Goal: Transaction & Acquisition: Purchase product/service

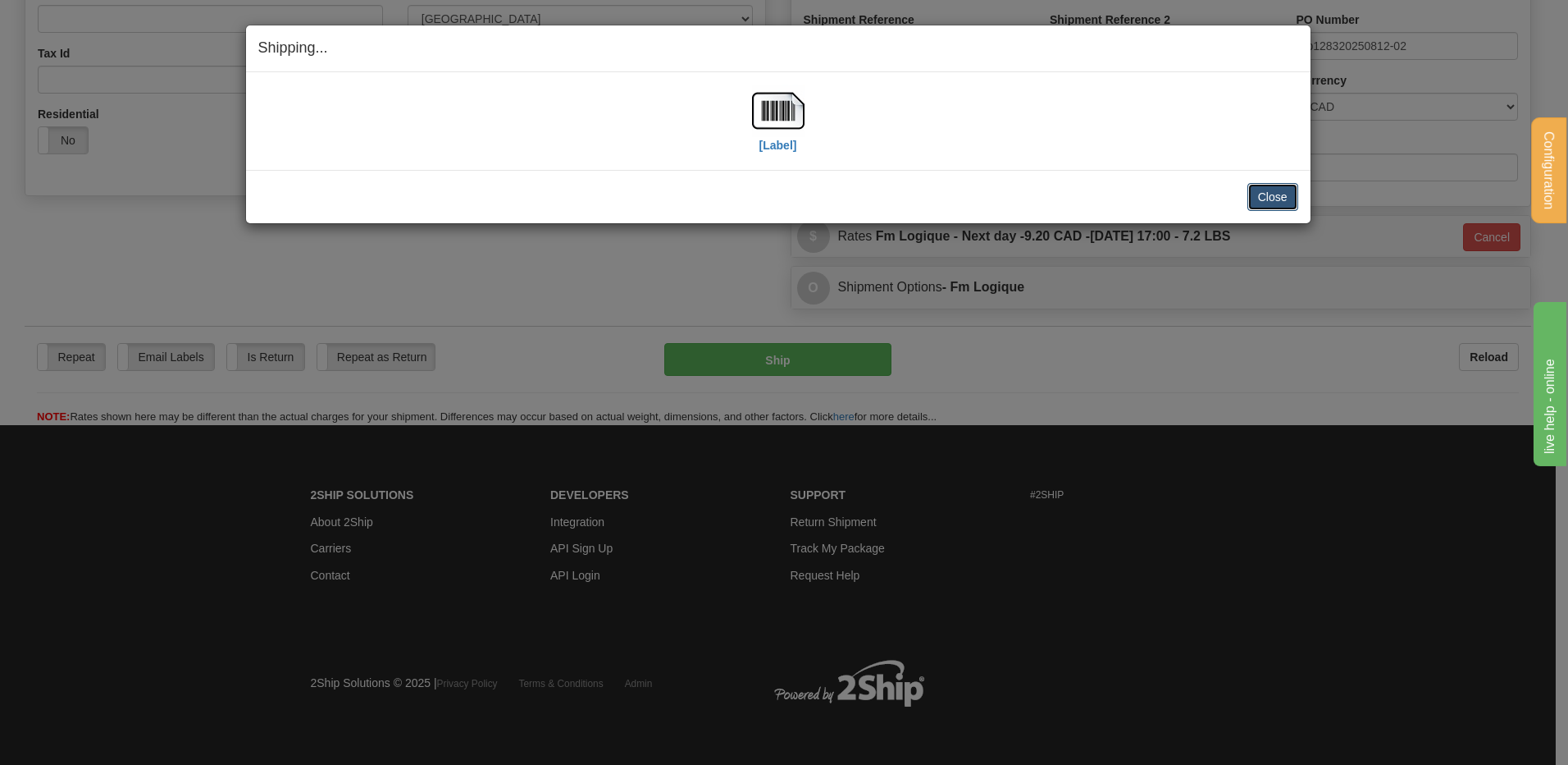
scroll to position [482, 0]
click at [1268, 192] on button "Close" at bounding box center [1273, 196] width 51 height 28
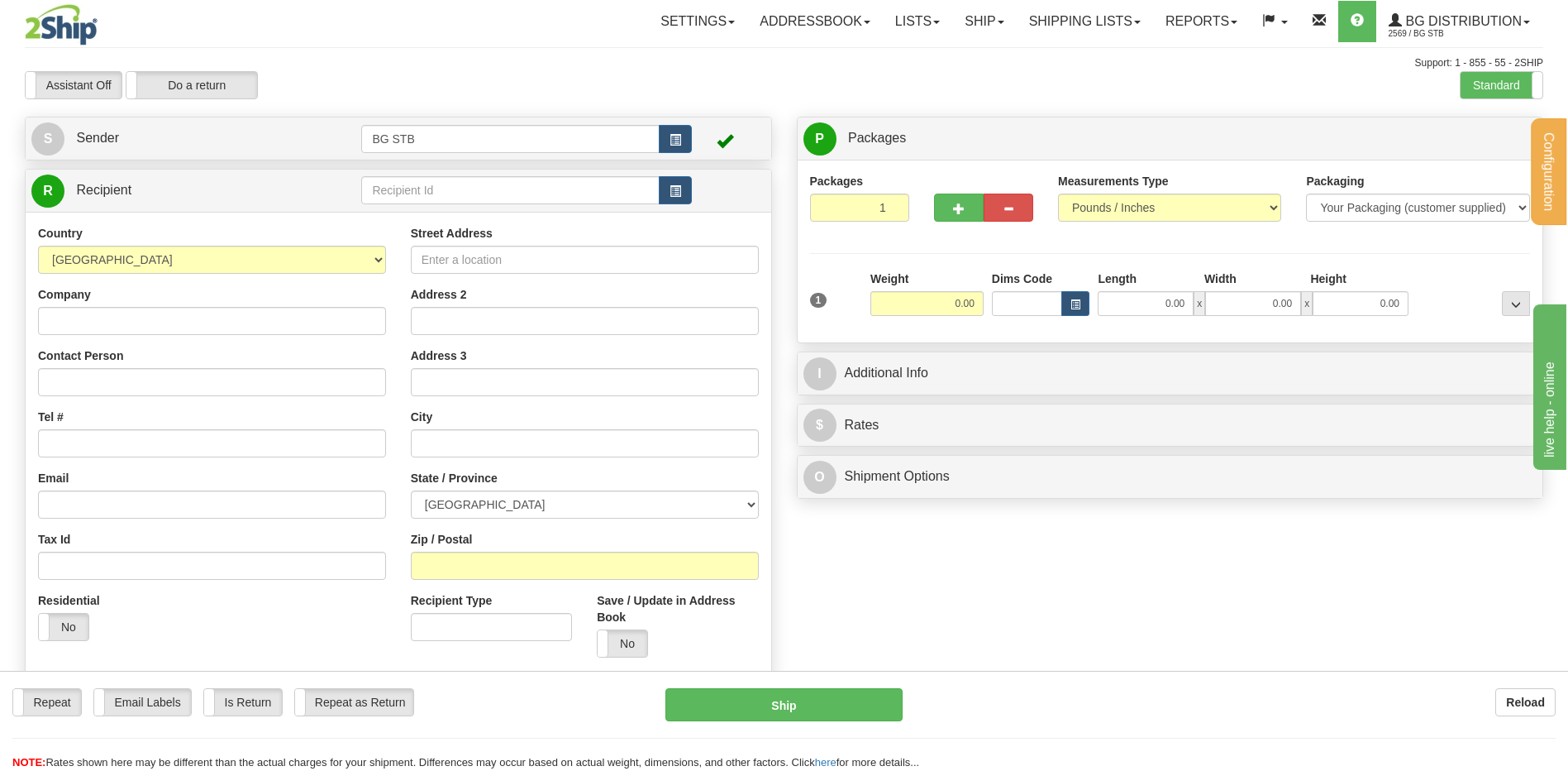
click at [474, 209] on div "R Recipient" at bounding box center [398, 190] width 745 height 42
click at [472, 193] on input "text" at bounding box center [510, 190] width 297 height 28
type input "7116"
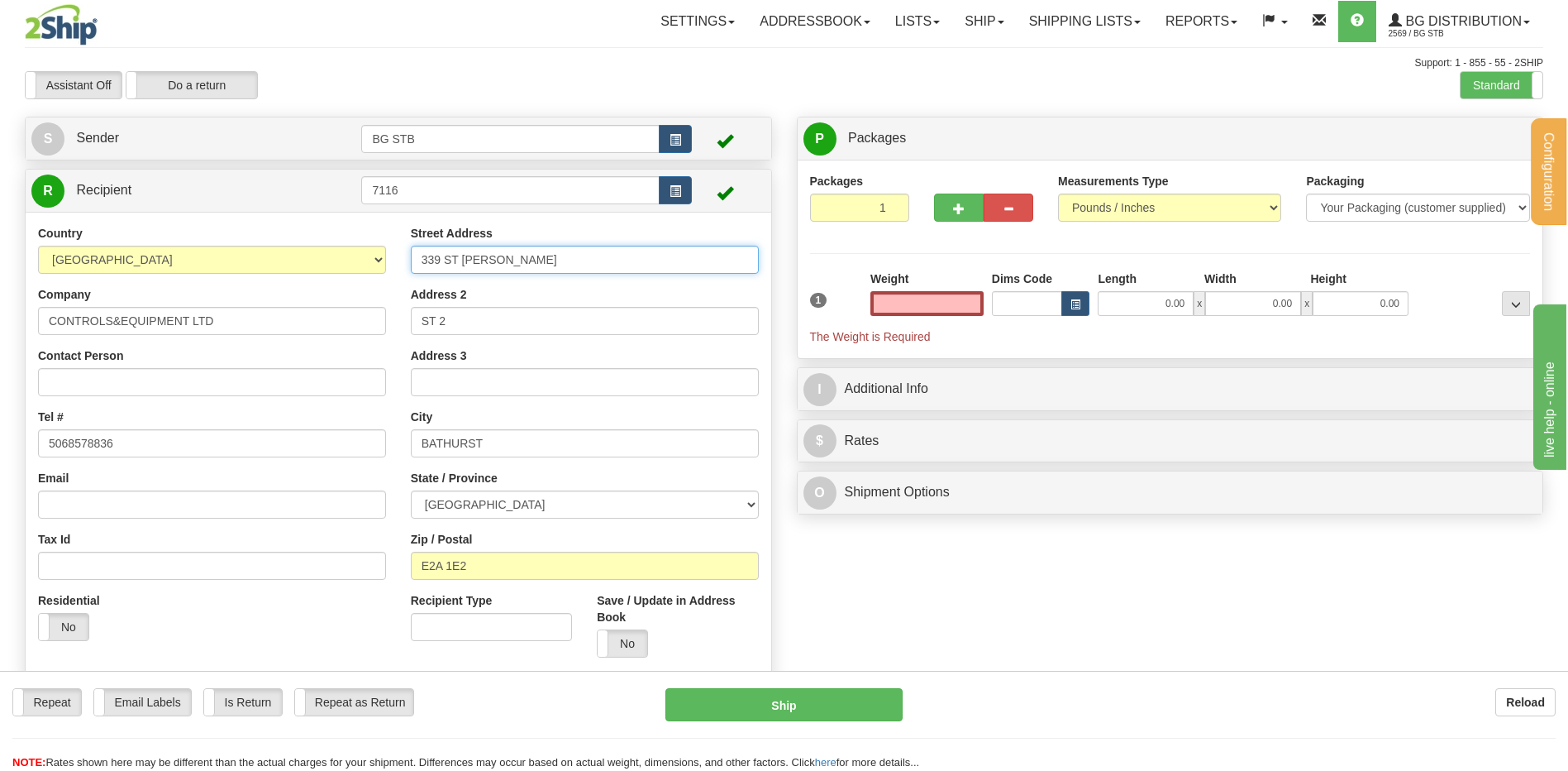
type input "0.00"
drag, startPoint x: 509, startPoint y: 247, endPoint x: 421, endPoint y: 254, distance: 88.3
click at [430, 254] on input "339 ST PATRICK" at bounding box center [585, 259] width 348 height 28
type input "3"
type input "175 MILLENIUM BLVD"
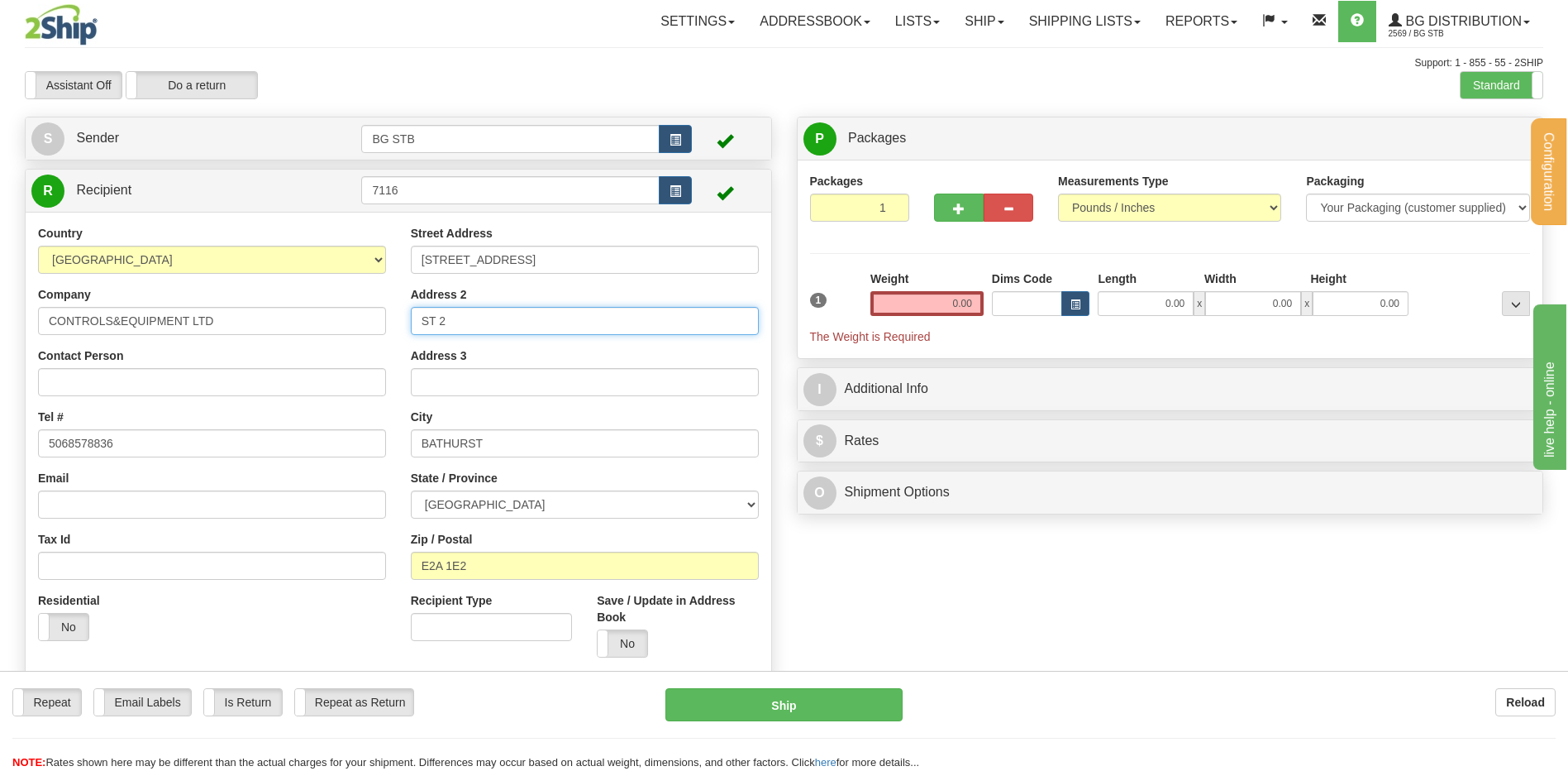
click at [341, 304] on div "Country [GEOGRAPHIC_DATA] [GEOGRAPHIC_DATA] [GEOGRAPHIC_DATA] [GEOGRAPHIC_DATA]…" at bounding box center [398, 448] width 745 height 445
drag, startPoint x: 457, startPoint y: 323, endPoint x: 353, endPoint y: 331, distance: 104.3
click at [354, 331] on div "Country [GEOGRAPHIC_DATA] [GEOGRAPHIC_DATA] [GEOGRAPHIC_DATA] [GEOGRAPHIC_DATA]…" at bounding box center [398, 448] width 745 height 445
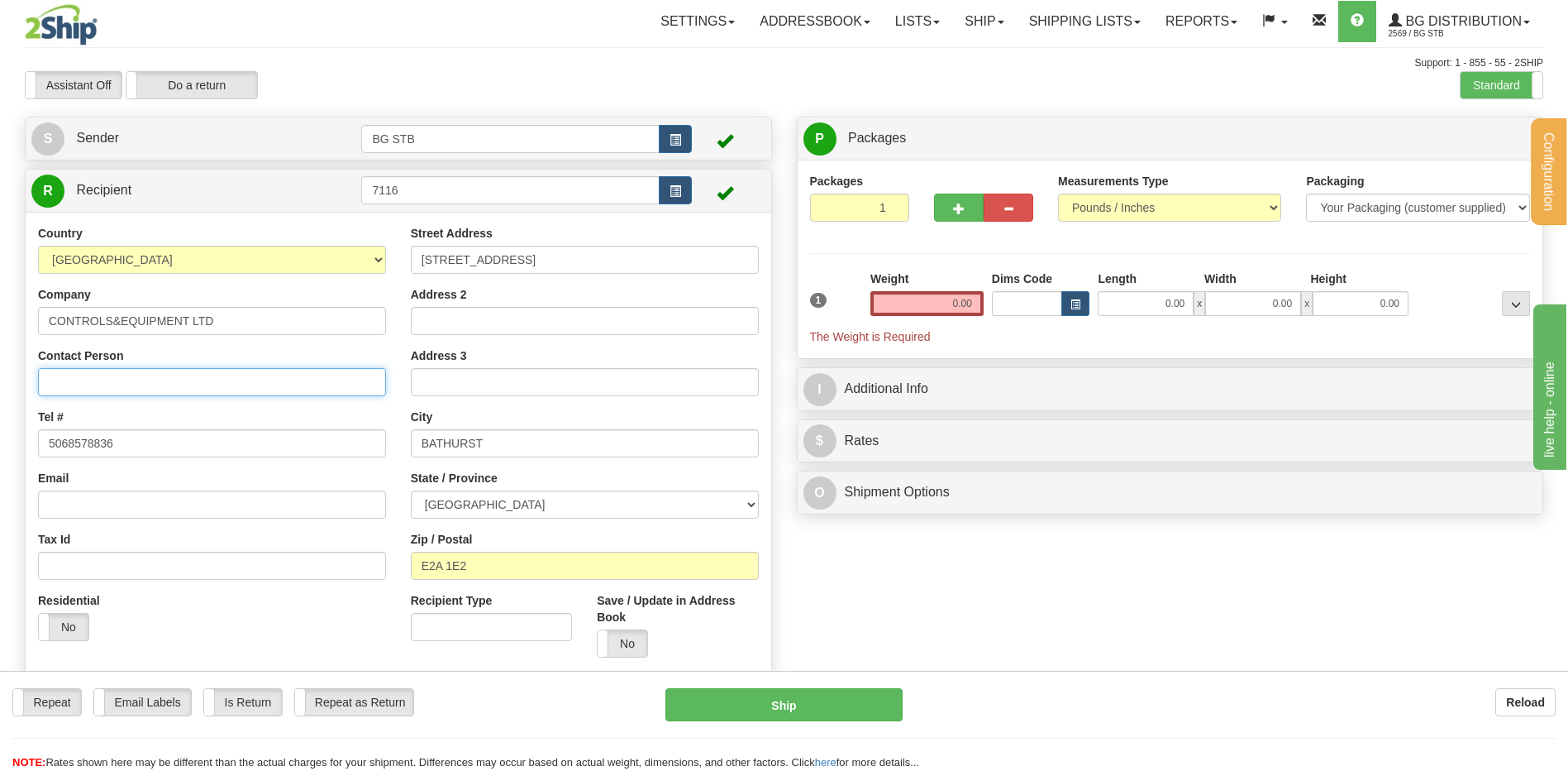
click at [69, 390] on input "Contact Person" at bounding box center [212, 382] width 348 height 28
type input "ASS HERMAN KAMPHORST"
drag, startPoint x: 126, startPoint y: 447, endPoint x: 70, endPoint y: 441, distance: 56.3
click at [70, 441] on input "5068578836" at bounding box center [212, 443] width 348 height 28
click at [153, 448] on input "5068578836" at bounding box center [212, 443] width 348 height 28
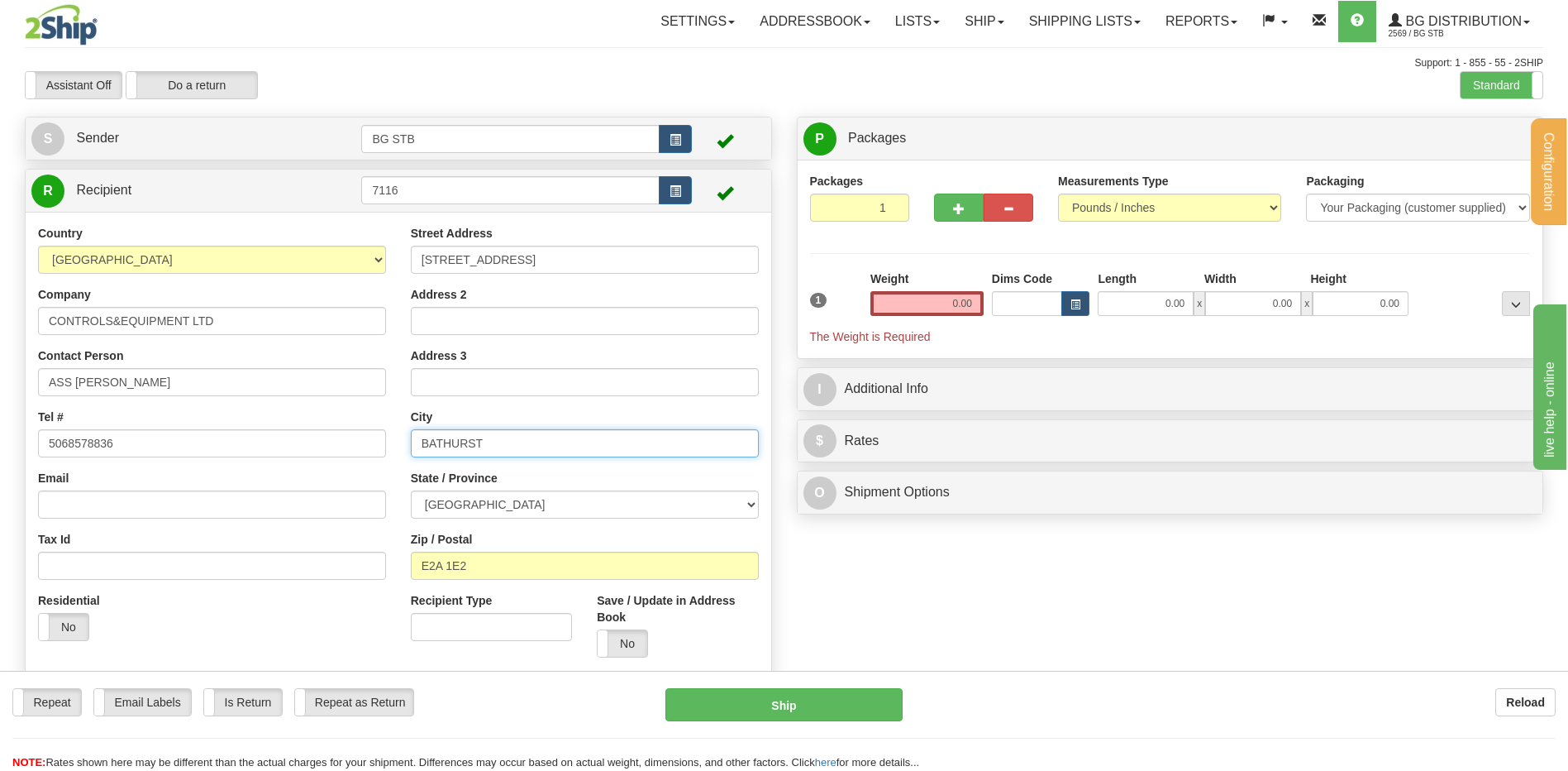
drag, startPoint x: 510, startPoint y: 443, endPoint x: 320, endPoint y: 440, distance: 190.0
click at [325, 442] on div "Country [GEOGRAPHIC_DATA] [GEOGRAPHIC_DATA] [GEOGRAPHIC_DATA] [GEOGRAPHIC_DATA]…" at bounding box center [398, 448] width 745 height 445
type input "MONCTON"
drag, startPoint x: 449, startPoint y: 569, endPoint x: 430, endPoint y: 567, distance: 19.1
click at [430, 567] on input "E2A 1E2" at bounding box center [585, 565] width 348 height 28
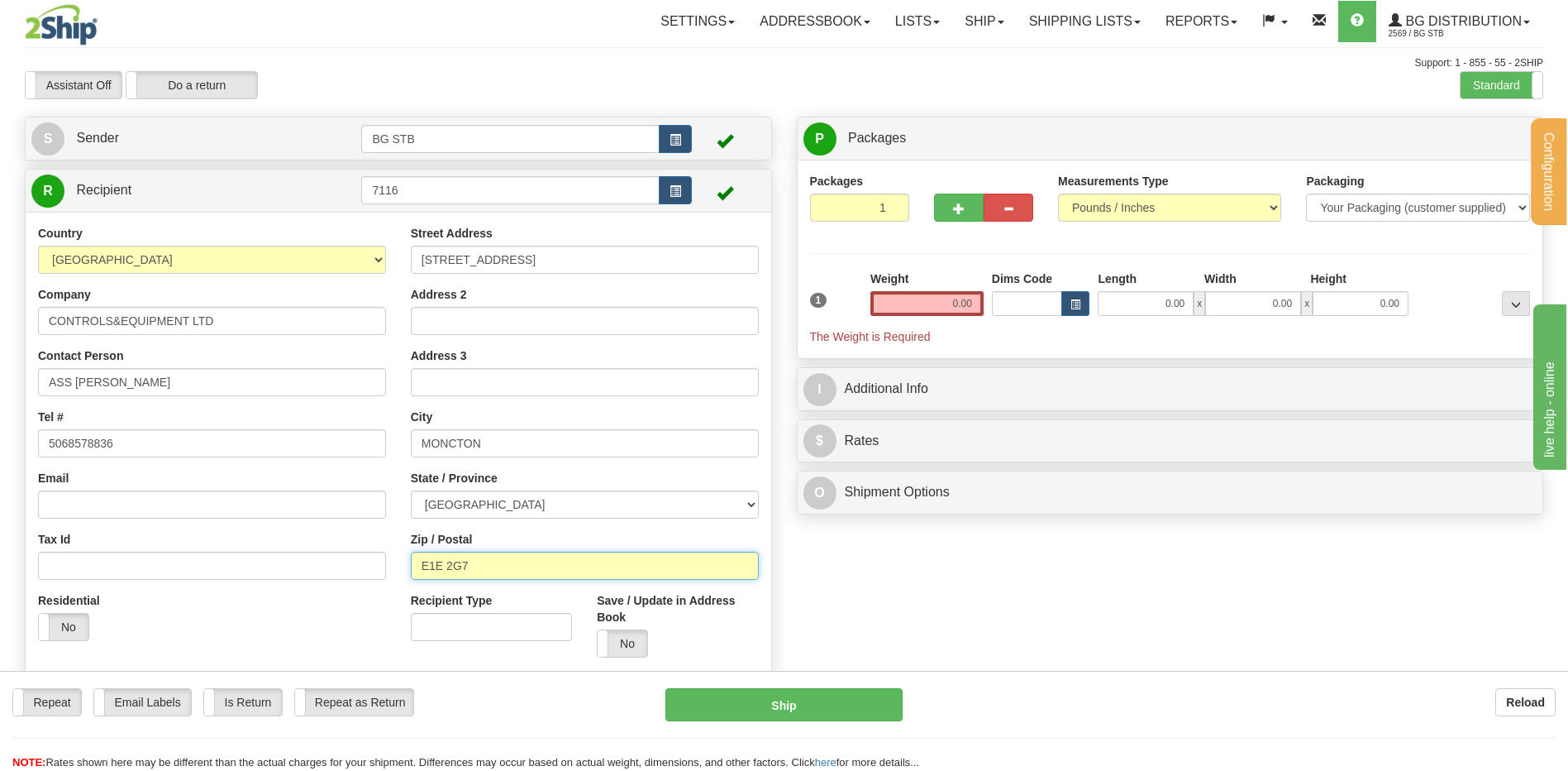
type input "E1E 2G7"
click at [967, 304] on input "0.00" at bounding box center [927, 303] width 114 height 25
type input "18.00"
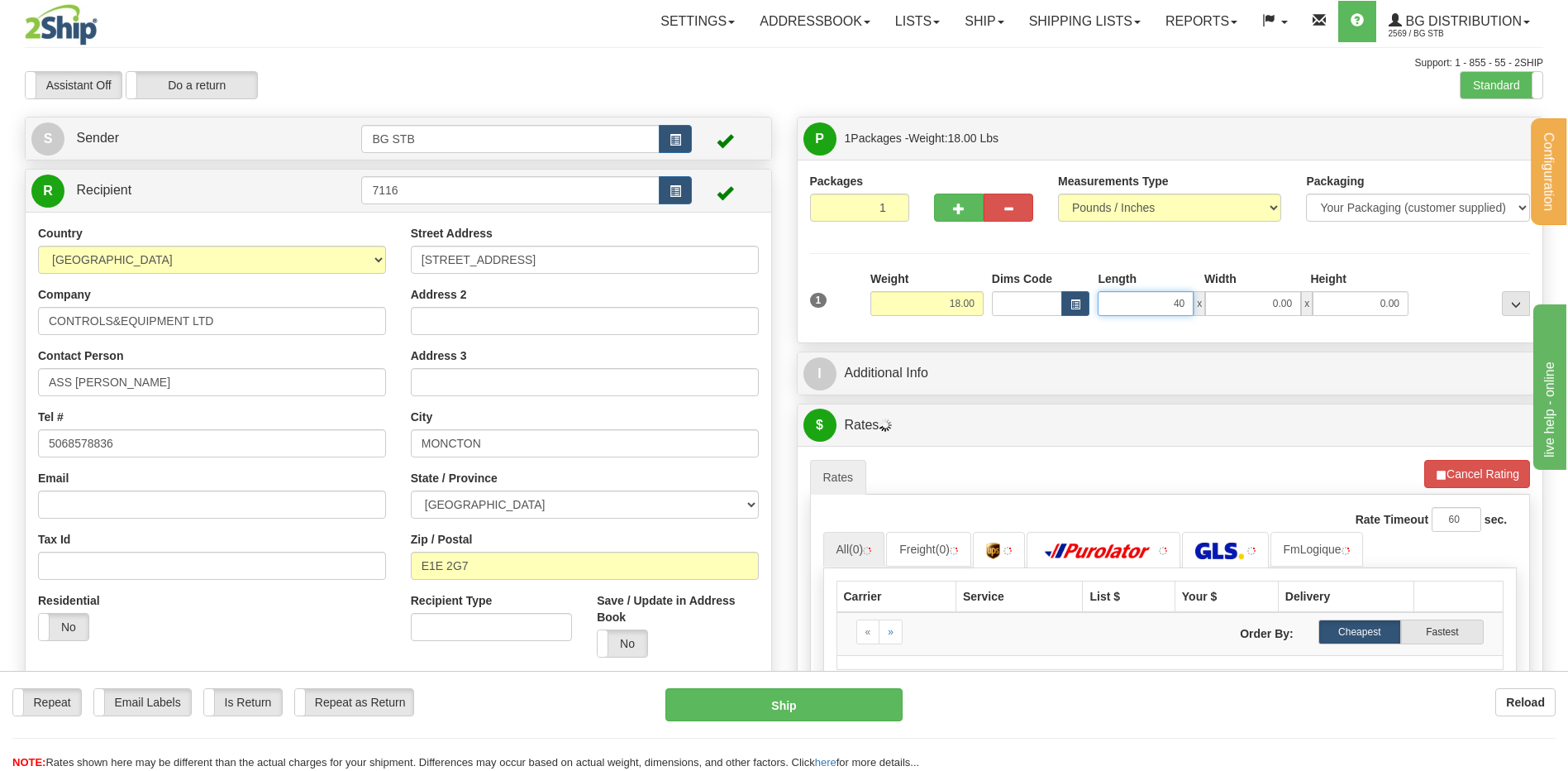
type input "40.00"
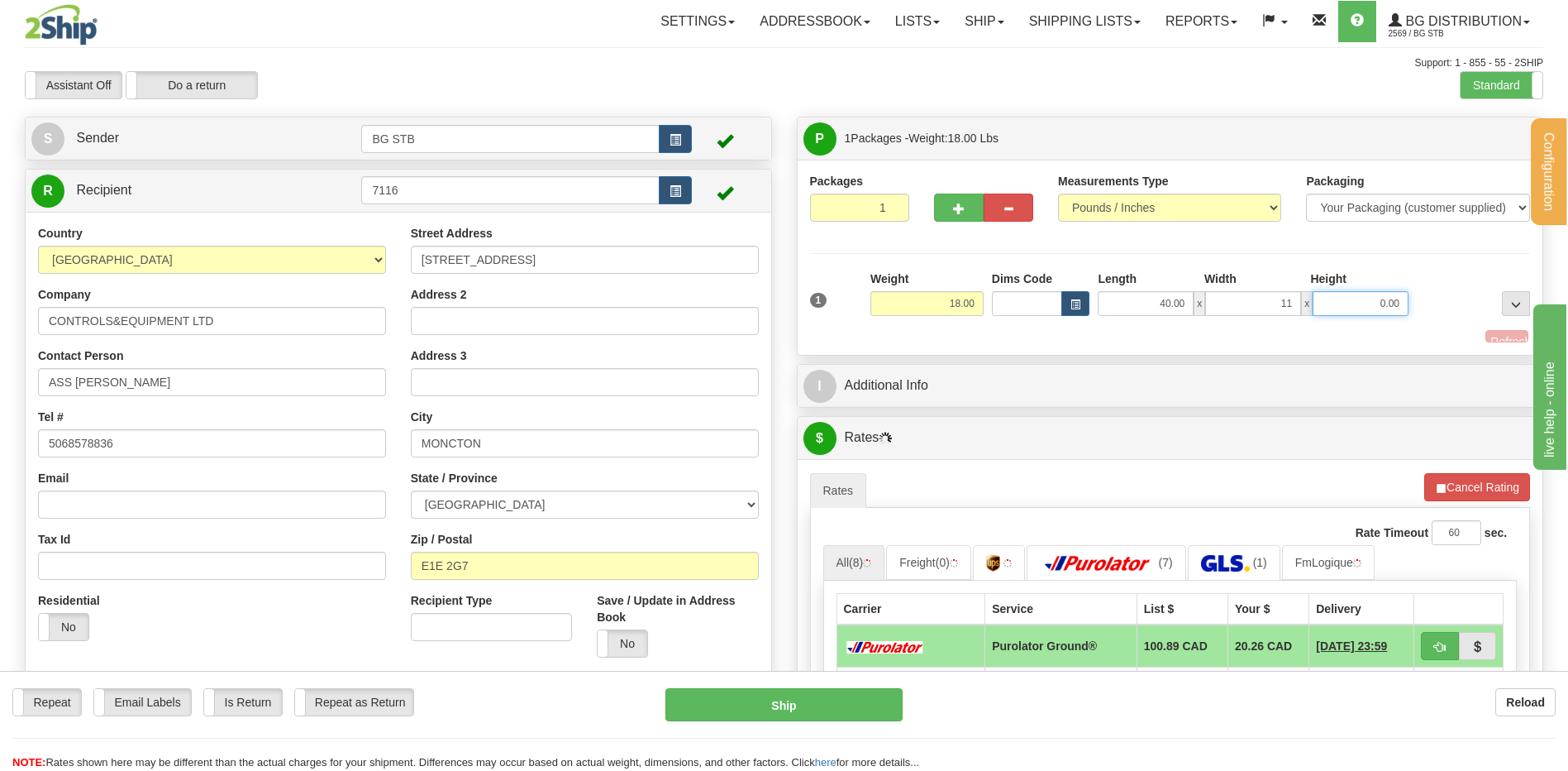
type input "11.00"
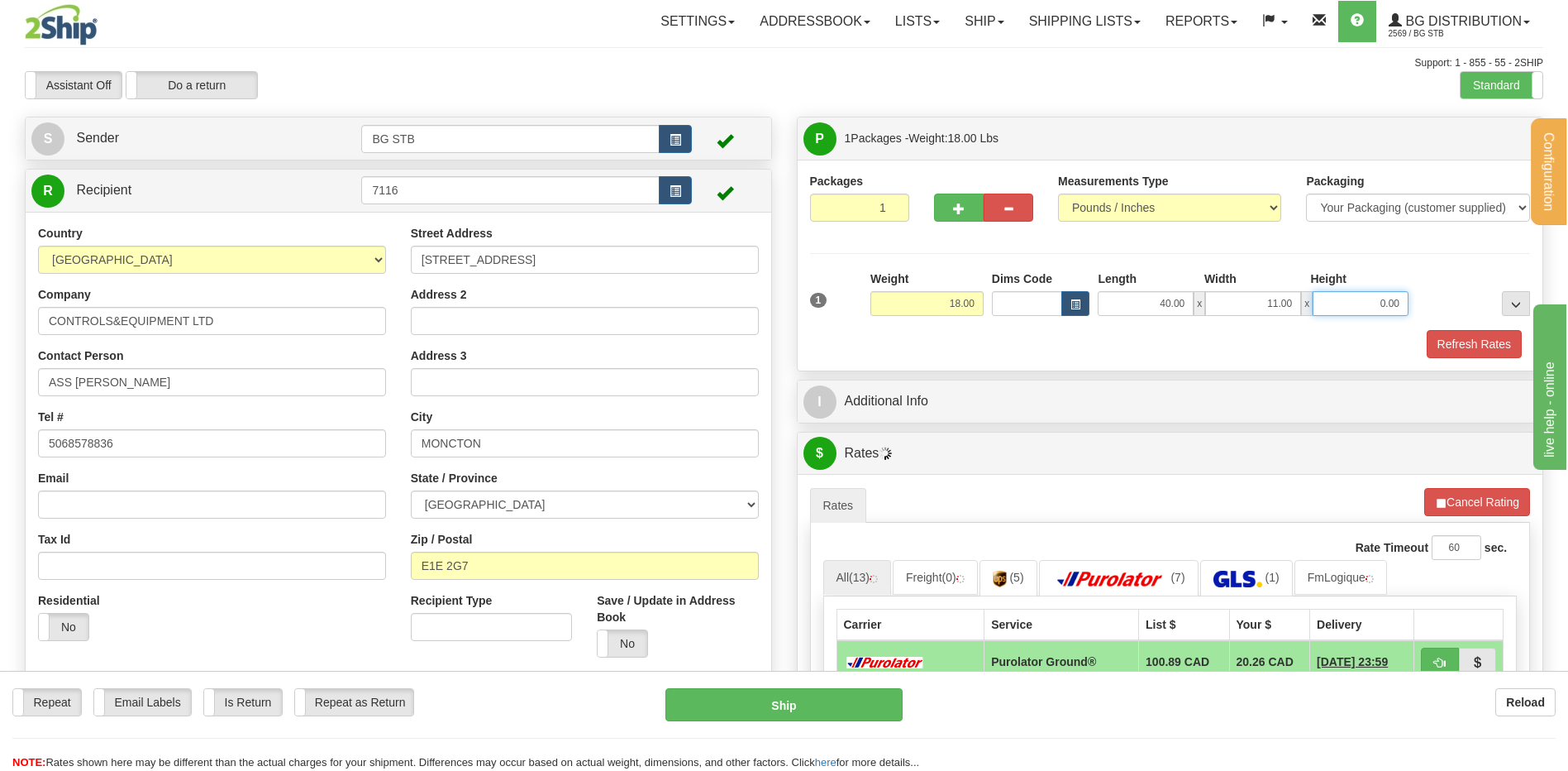
type input "+"
type input "6.00"
click at [916, 381] on div "I Additional Info" at bounding box center [1170, 401] width 745 height 42
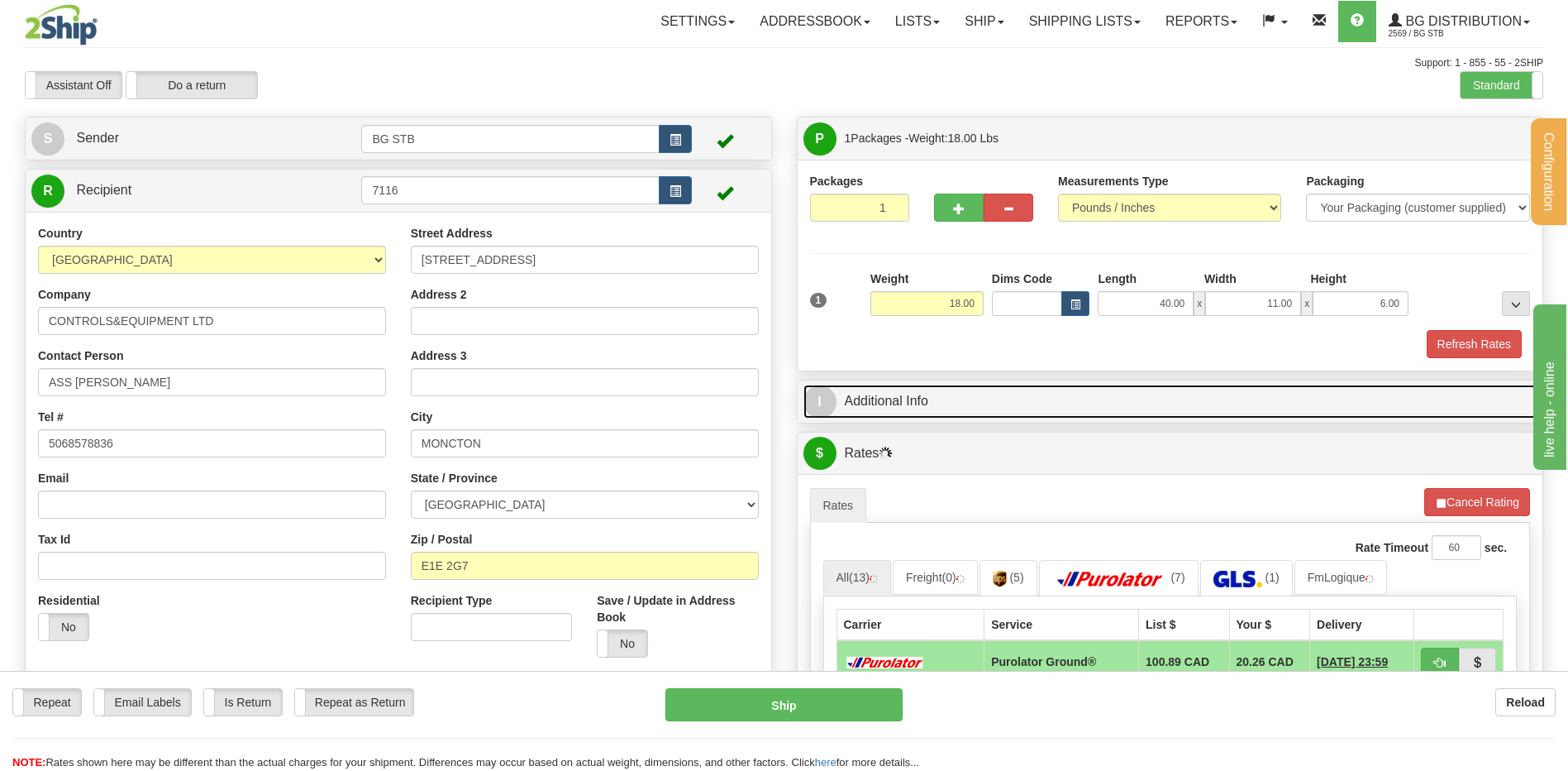
click at [926, 392] on link "I Additional Info" at bounding box center [1171, 401] width 734 height 34
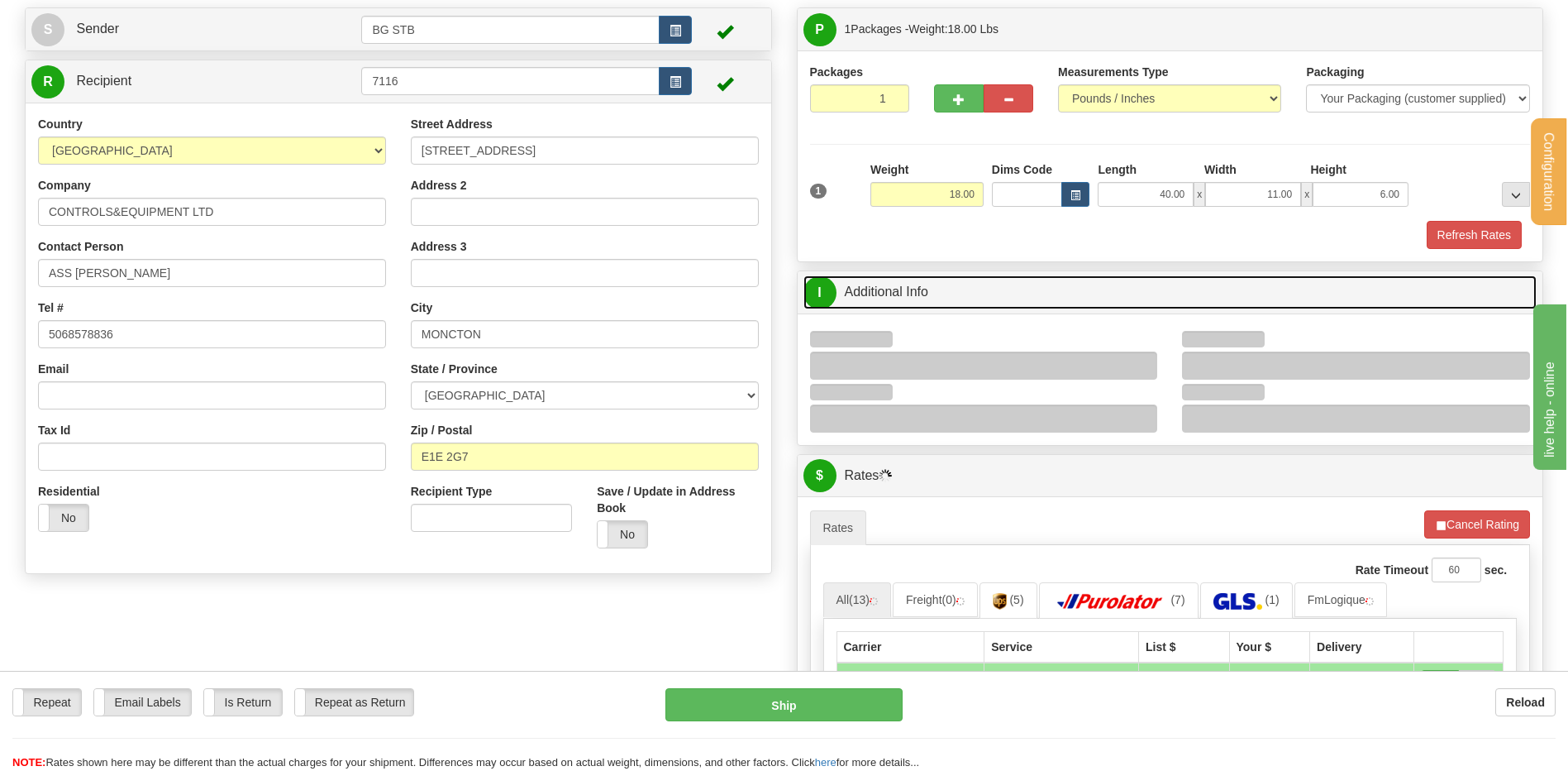
scroll to position [166, 0]
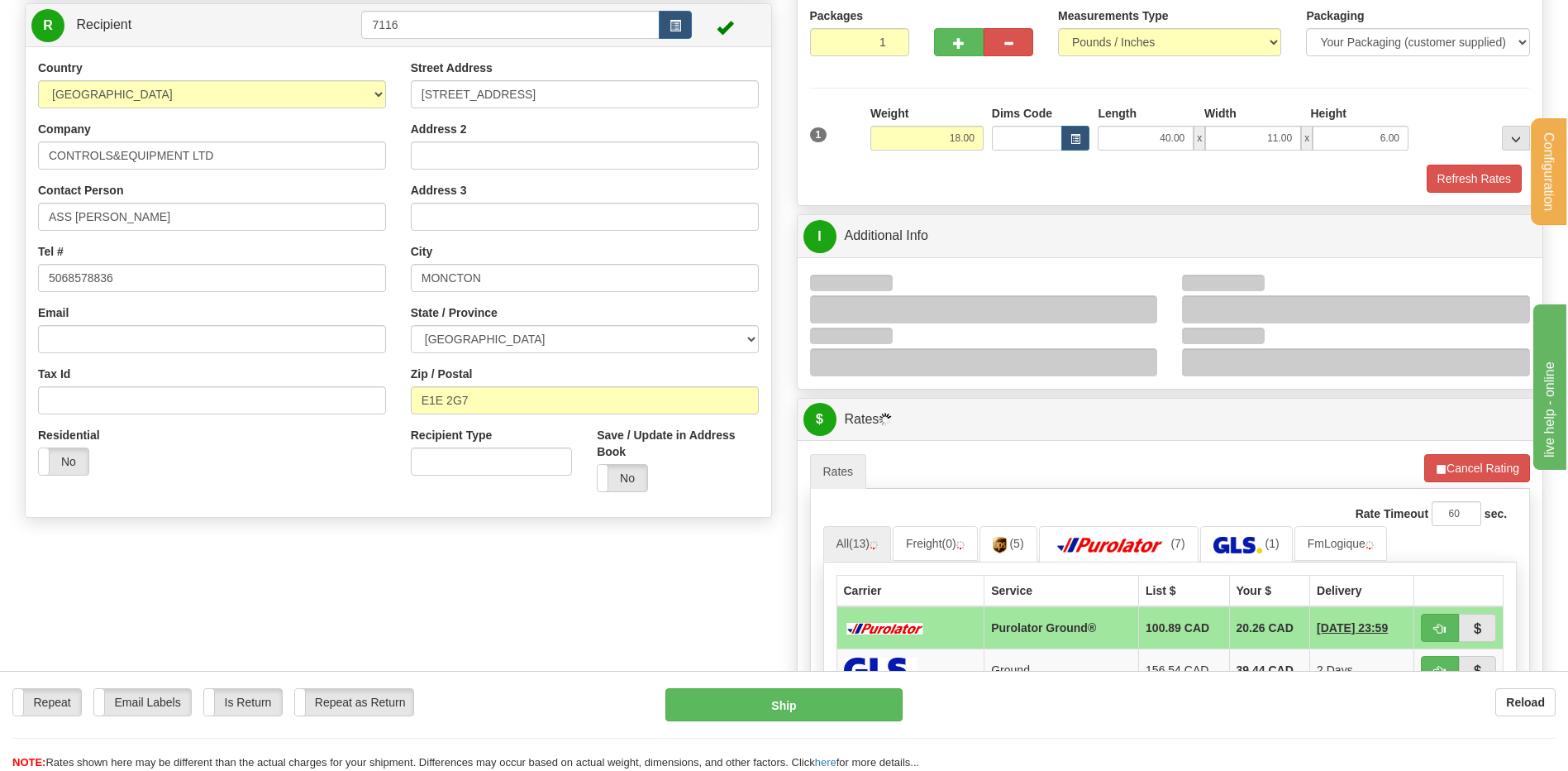
click at [1140, 308] on div at bounding box center [984, 309] width 348 height 28
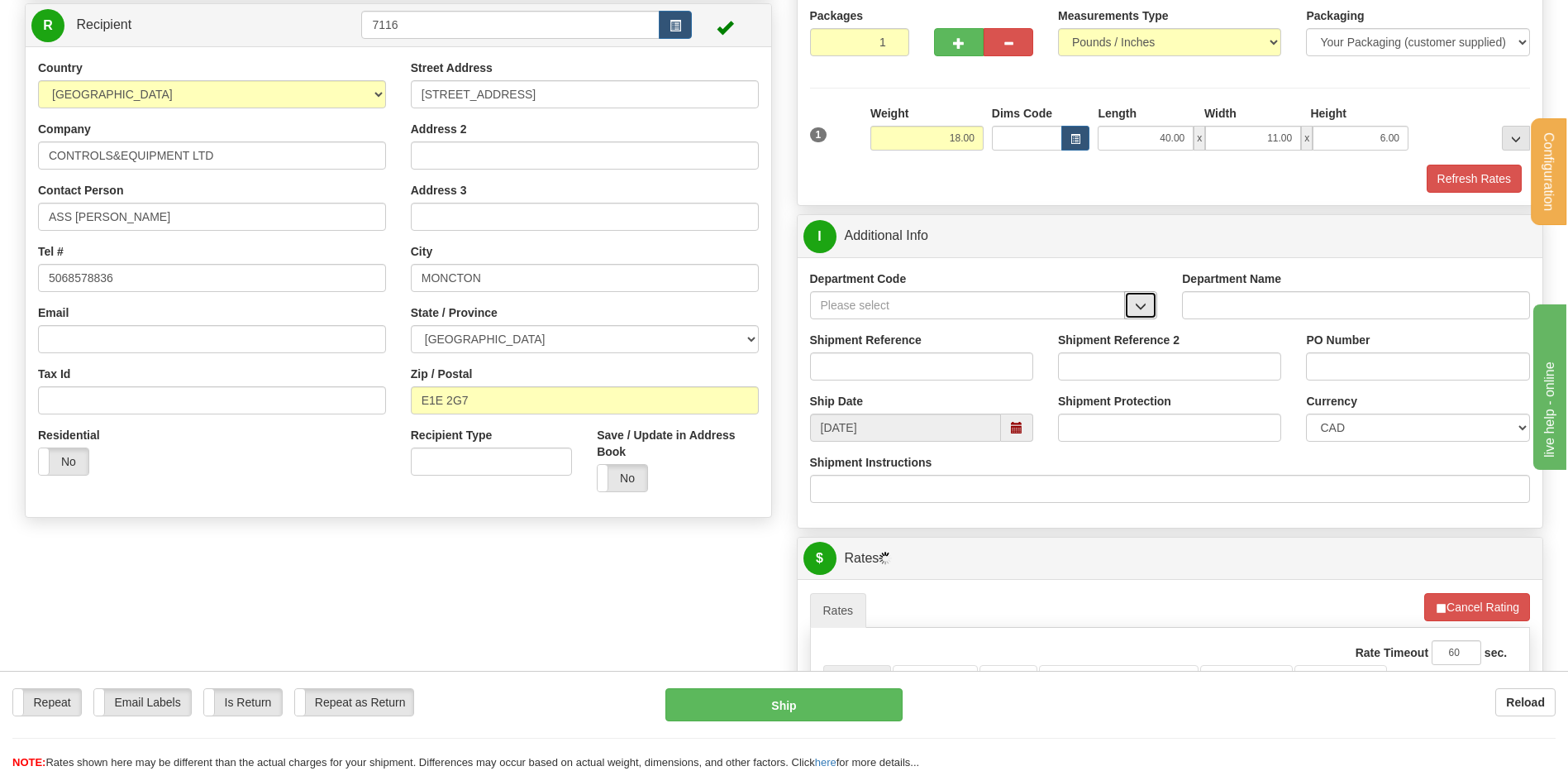
click at [1137, 308] on span "button" at bounding box center [1141, 307] width 12 height 11
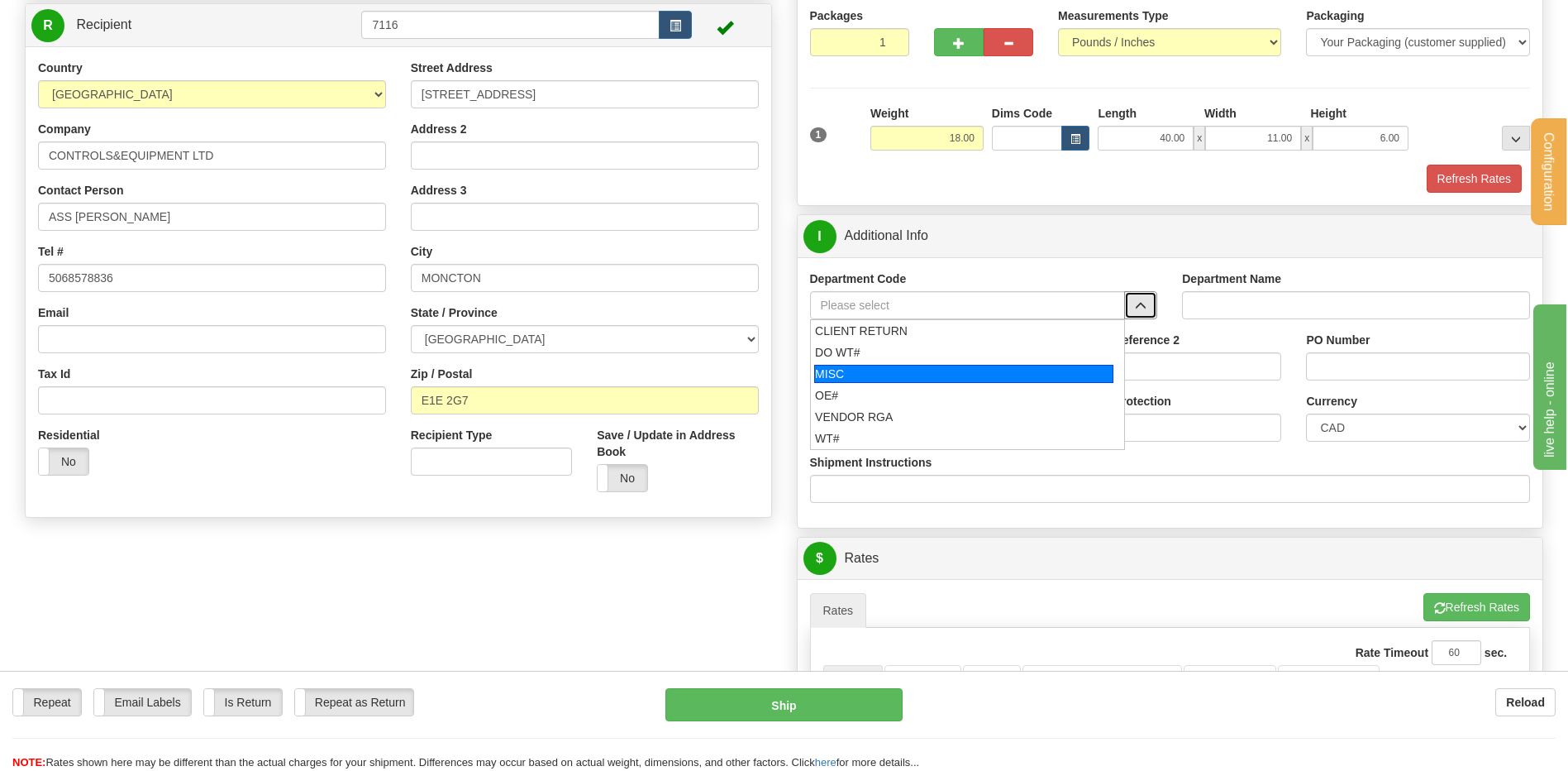
click at [890, 379] on div "MISC" at bounding box center [963, 374] width 299 height 18
type input "MISC"
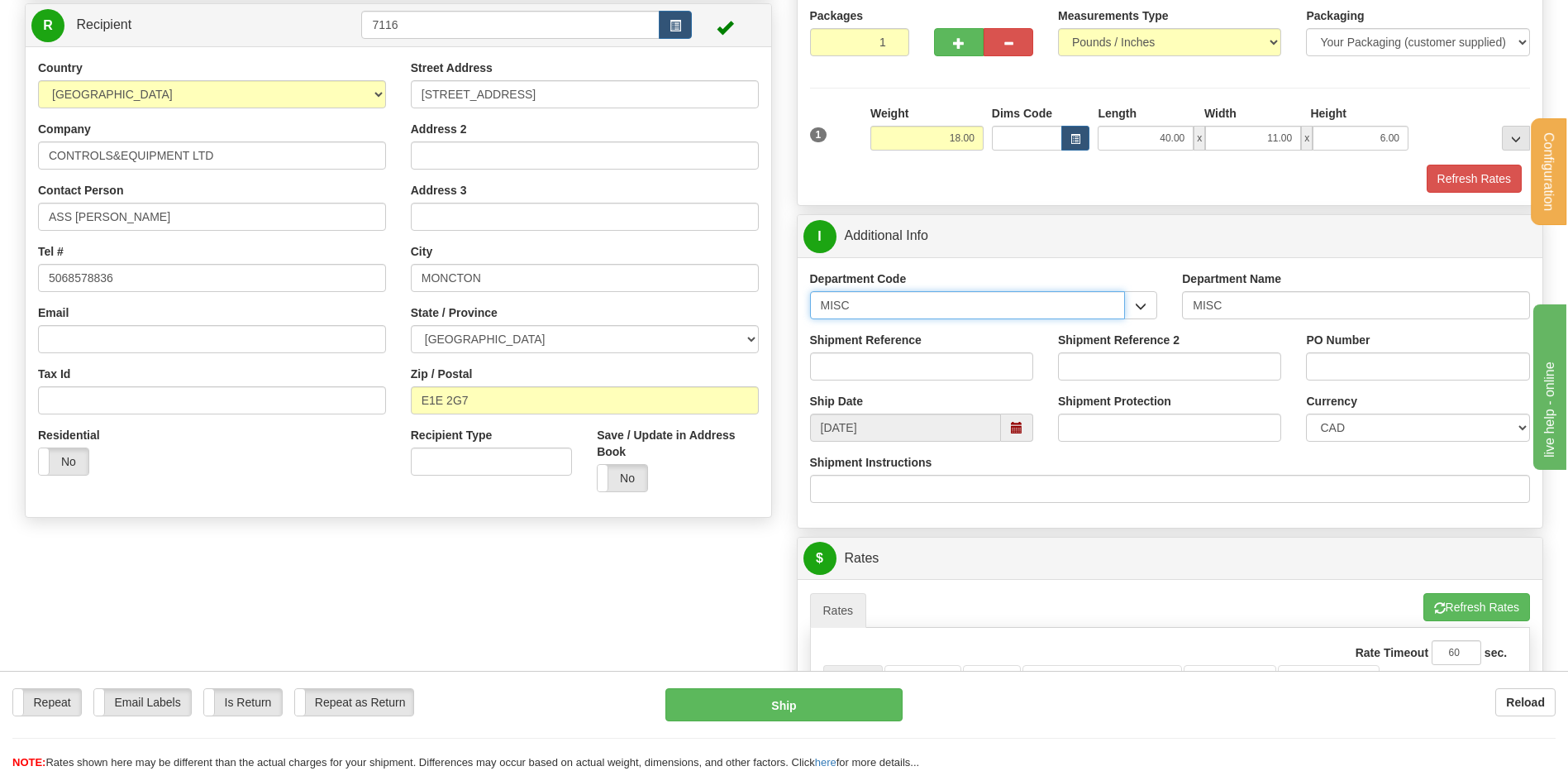
drag, startPoint x: 876, startPoint y: 316, endPoint x: 683, endPoint y: 303, distance: 193.4
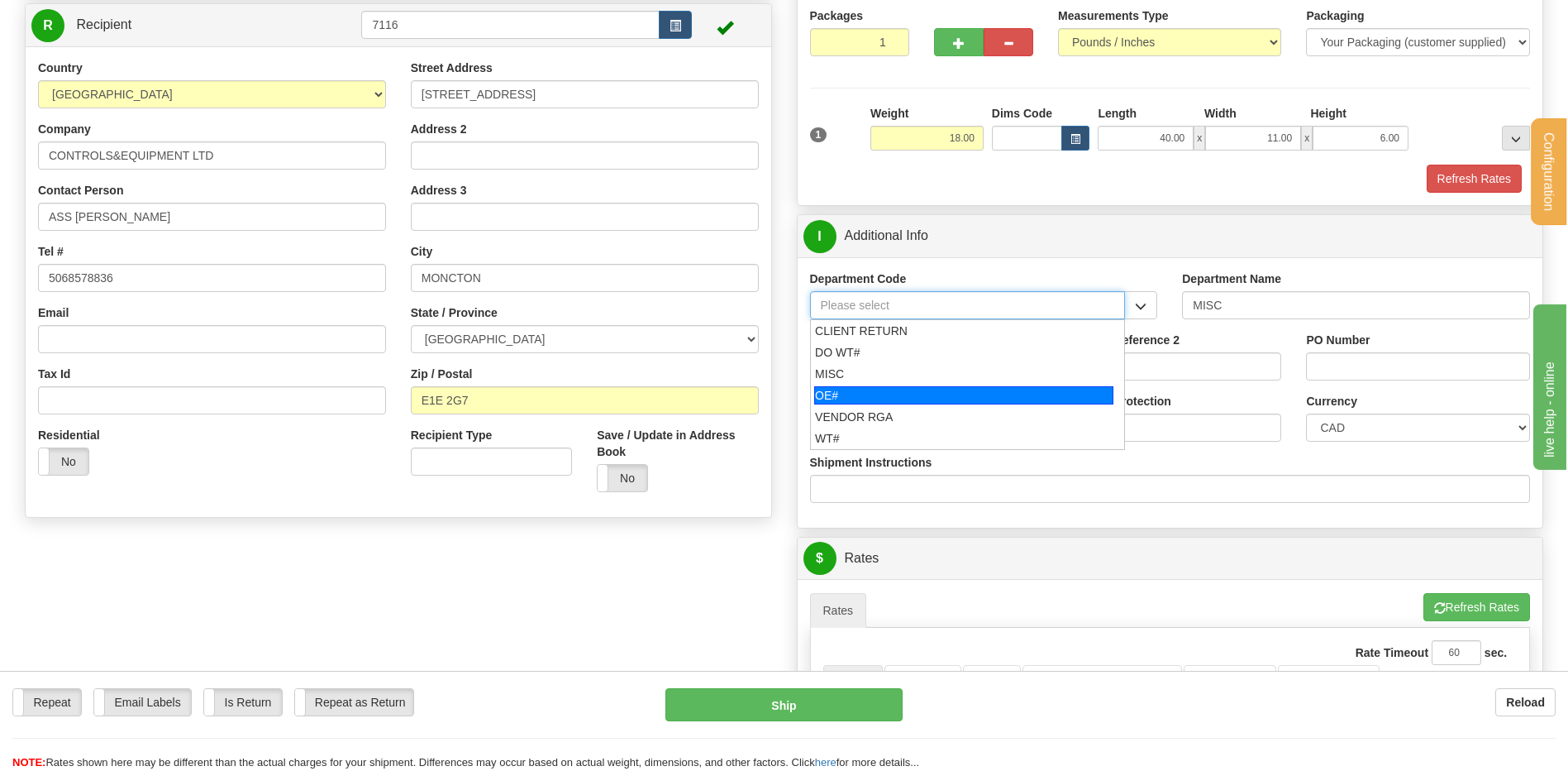
click at [881, 405] on li "OE#" at bounding box center [968, 395] width 314 height 21
type input "OE#"
type input "ORDERS"
type input "OE#"
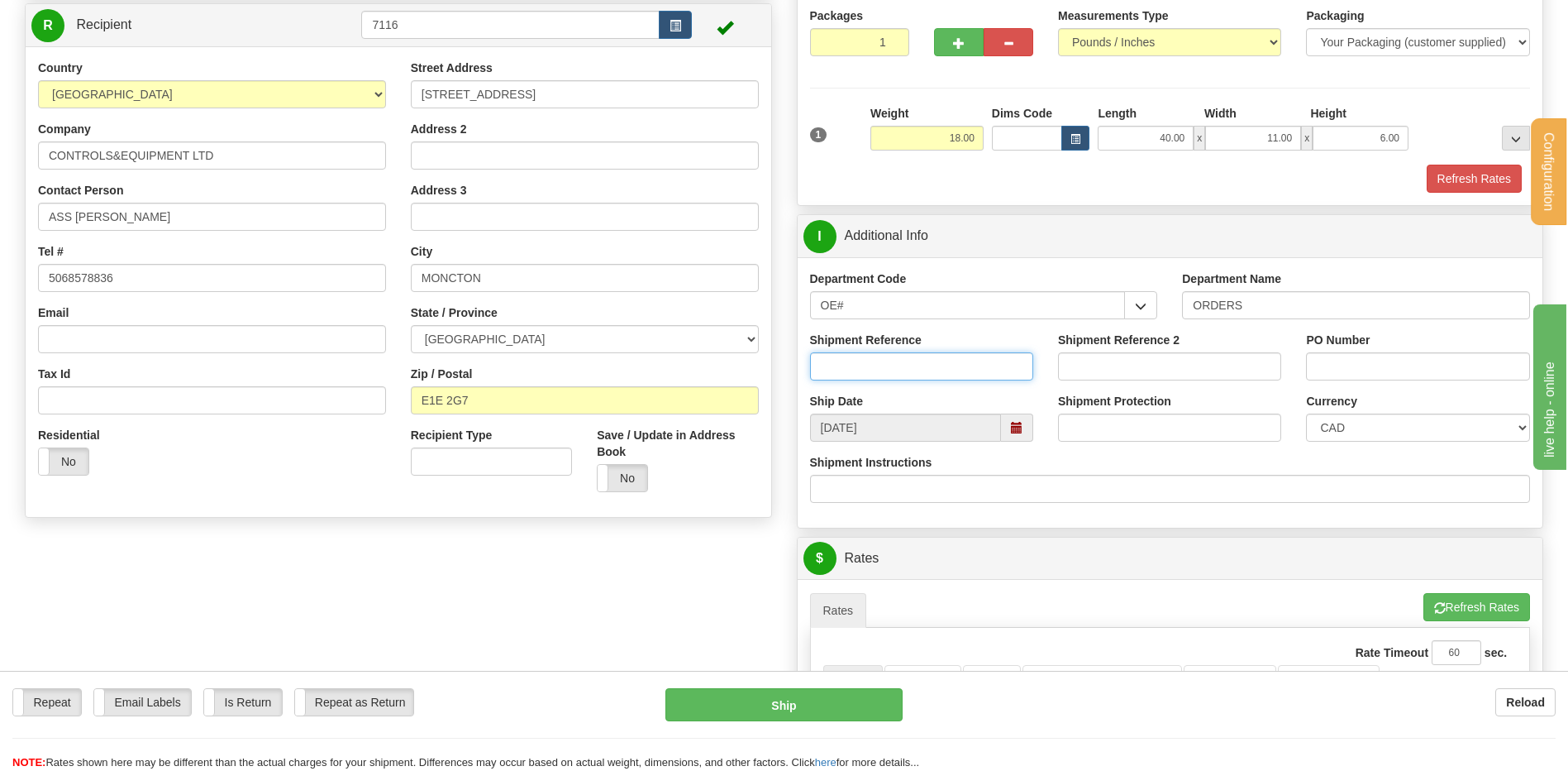
click at [865, 377] on input "Shipment Reference" at bounding box center [922, 366] width 223 height 28
type input "80006004-00"
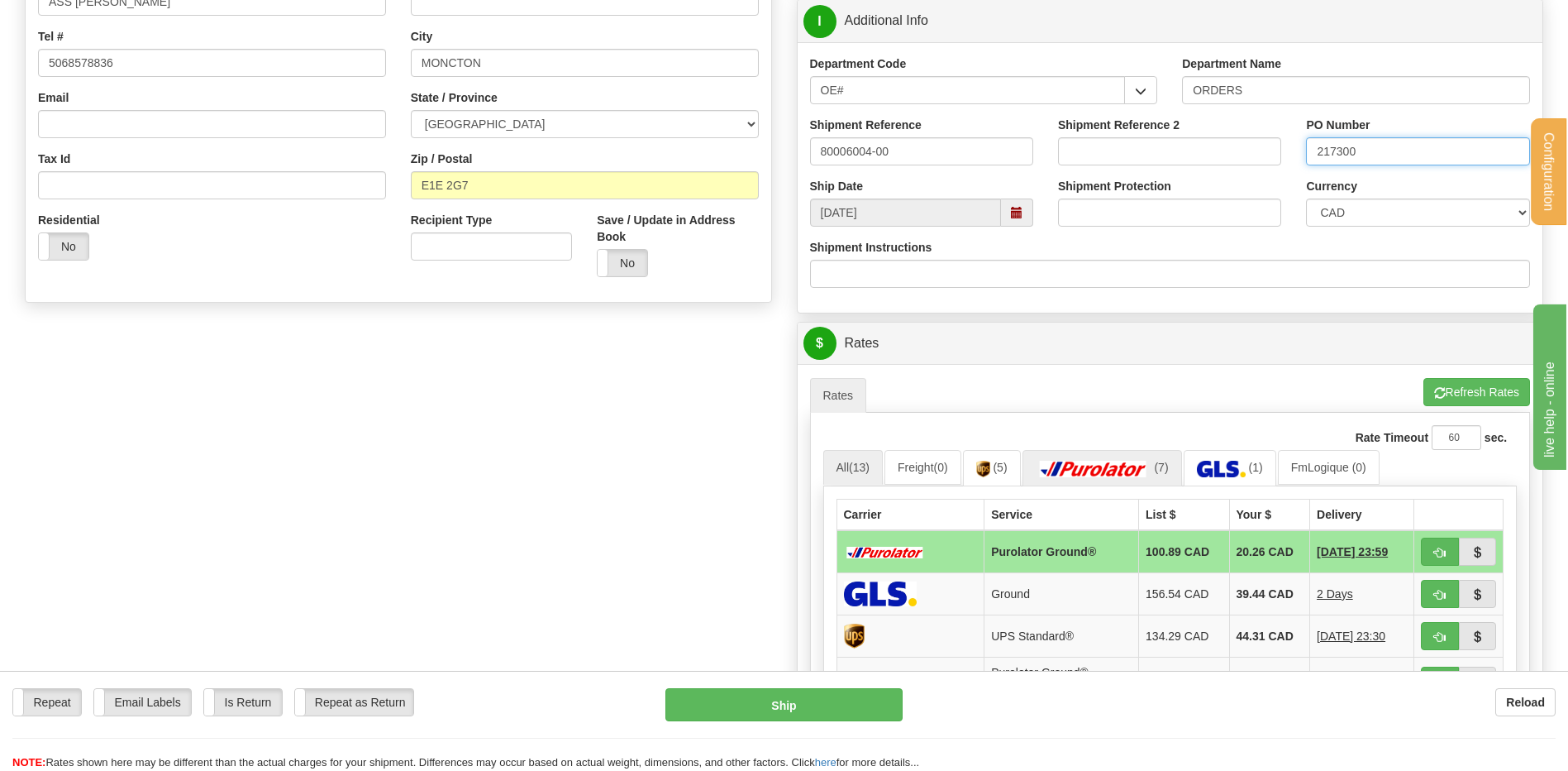
scroll to position [496, 0]
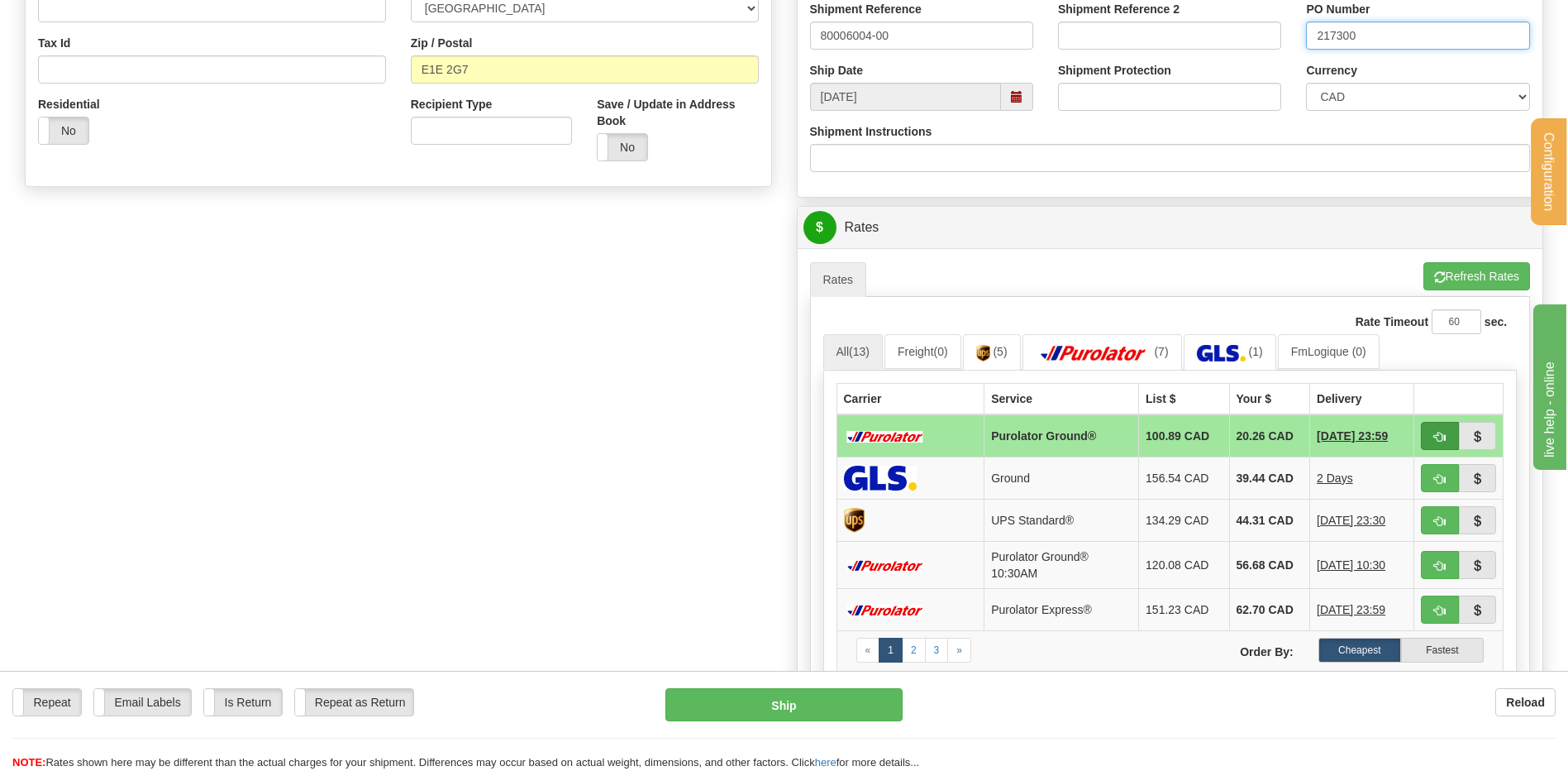
type input "217300"
click at [1429, 431] on button "button" at bounding box center [1440, 436] width 38 height 28
type input "260"
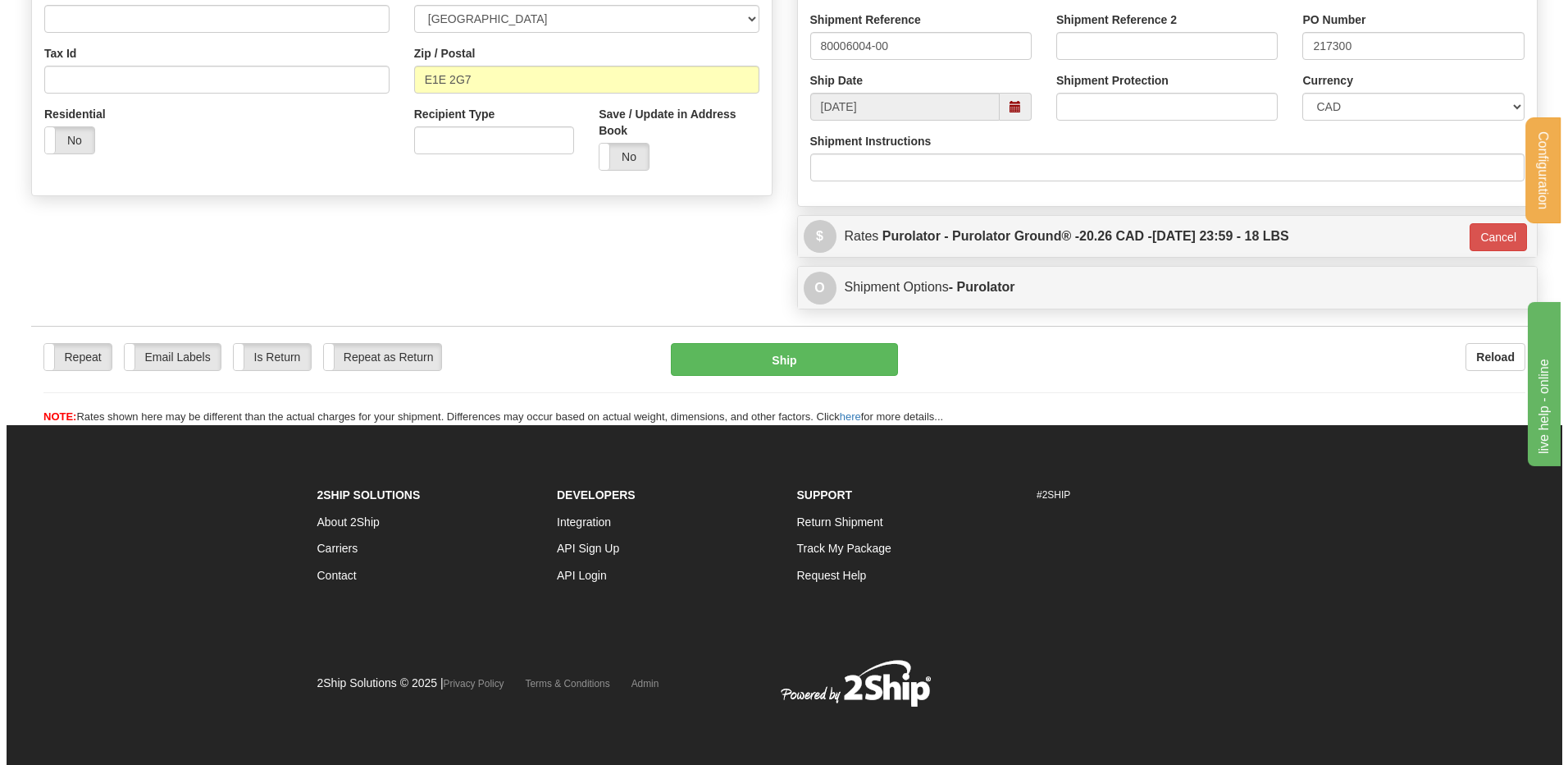
scroll to position [482, 0]
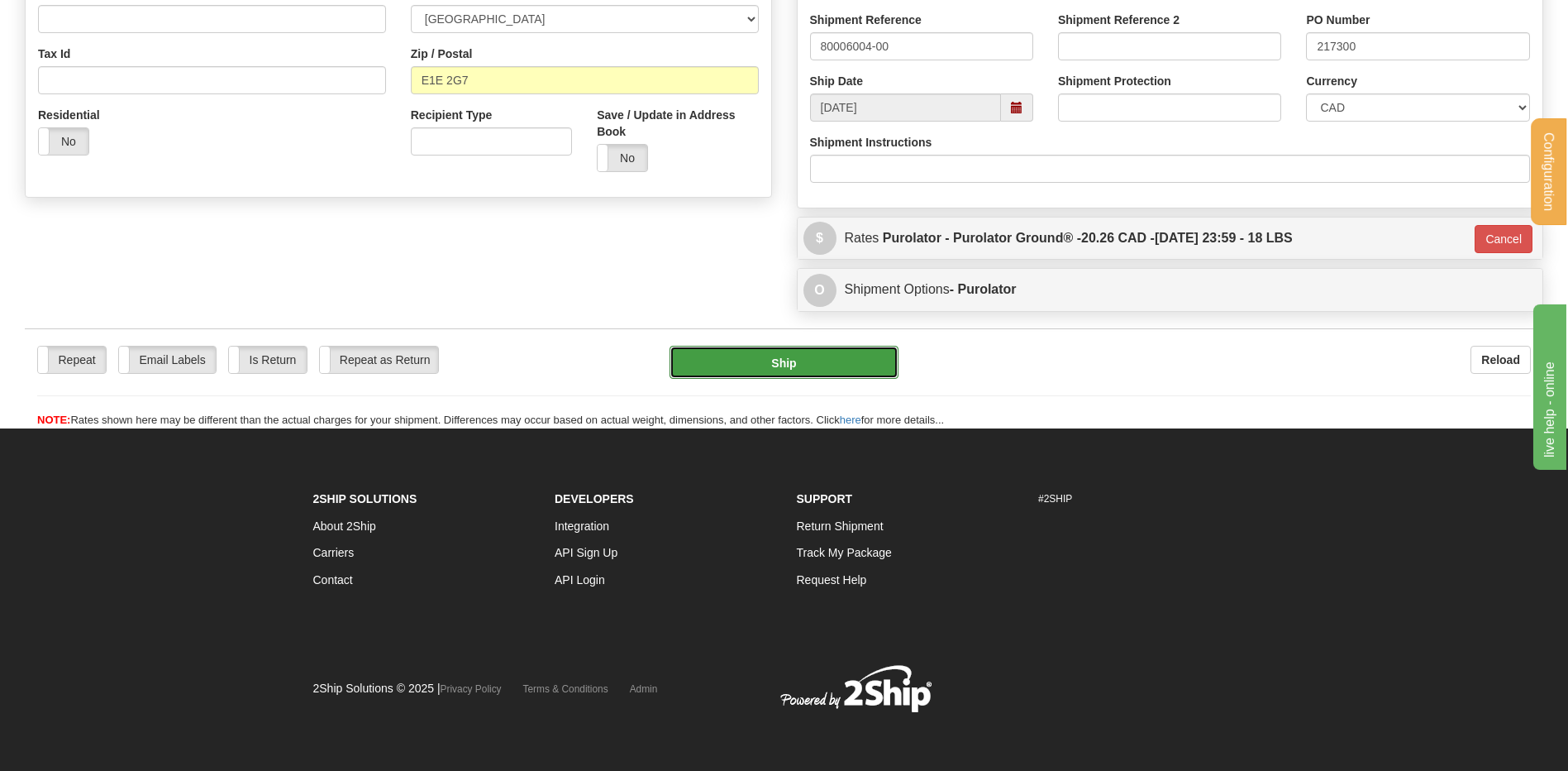
click at [797, 355] on button "Ship" at bounding box center [783, 362] width 228 height 33
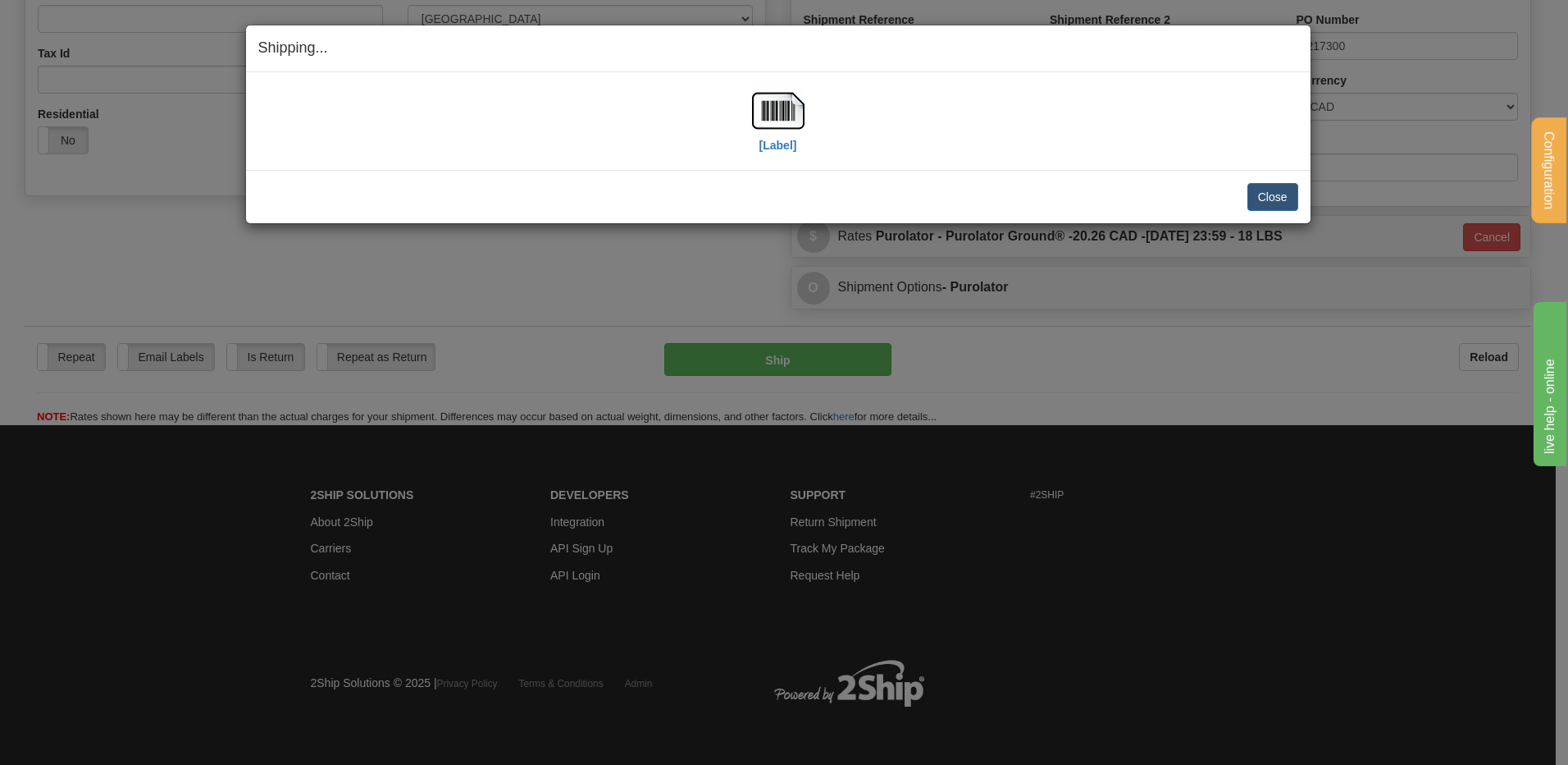
click at [749, 95] on div "[Label]" at bounding box center [778, 121] width 1040 height 73
click at [764, 105] on img at bounding box center [779, 111] width 53 height 53
click at [1275, 193] on button "Close" at bounding box center [1273, 196] width 51 height 28
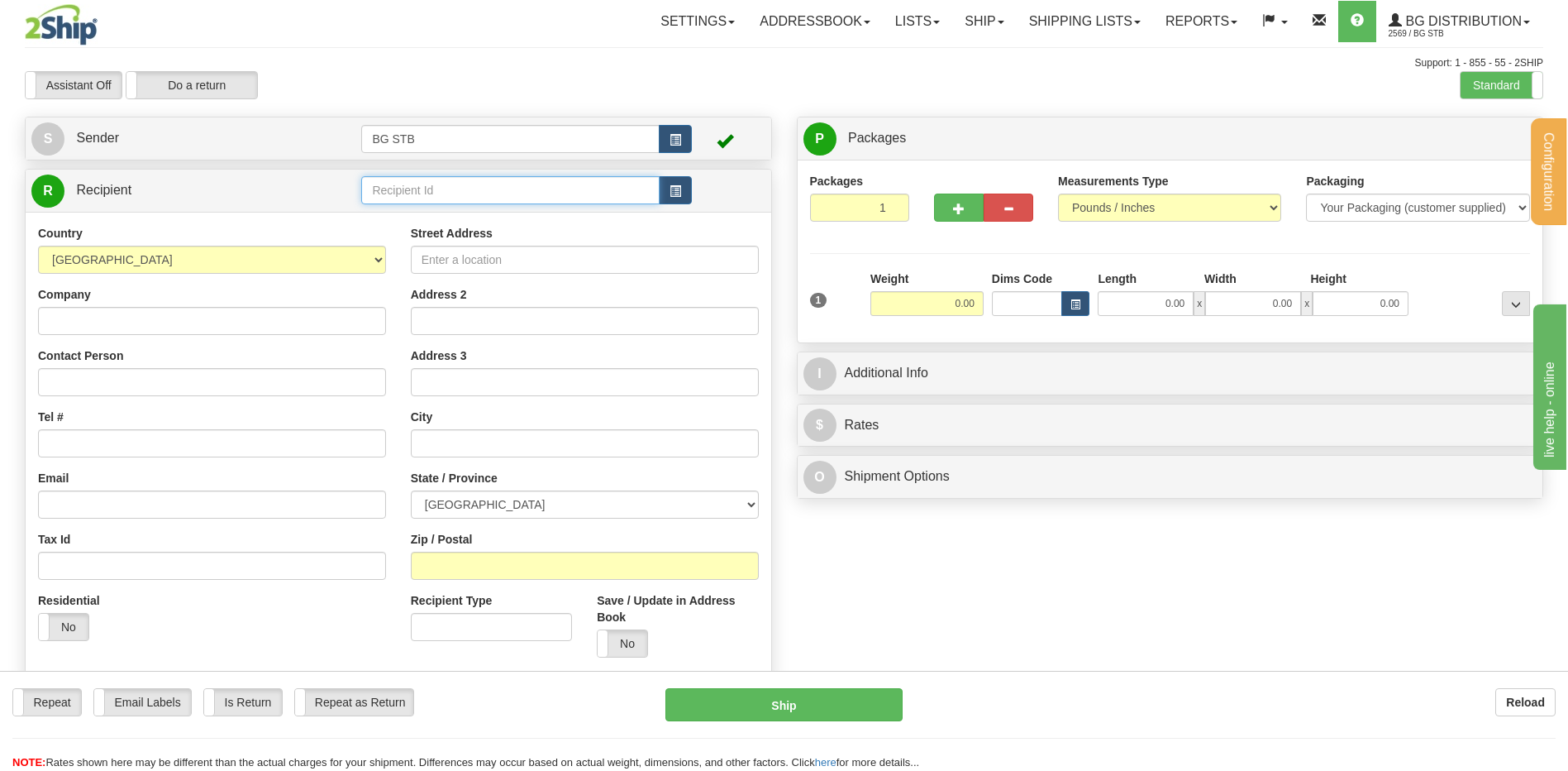
click at [436, 183] on input "text" at bounding box center [510, 190] width 297 height 28
type input "7116"
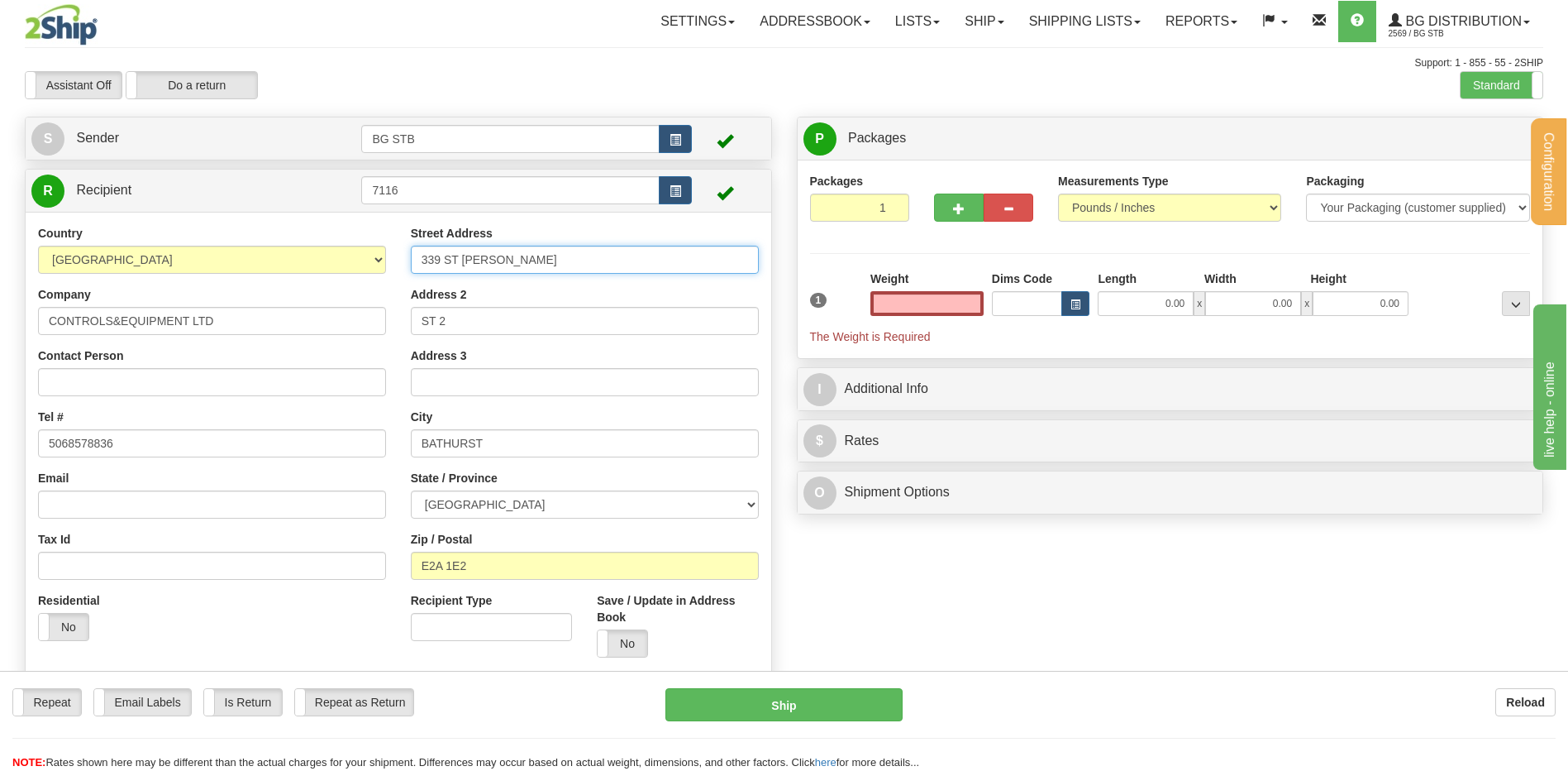
type input "0.00"
drag, startPoint x: 470, startPoint y: 265, endPoint x: 261, endPoint y: 268, distance: 209.0
click at [269, 268] on div "Country [GEOGRAPHIC_DATA] [GEOGRAPHIC_DATA] [GEOGRAPHIC_DATA] [GEOGRAPHIC_DATA]…" at bounding box center [398, 448] width 745 height 445
type input "245 HILTON RD"
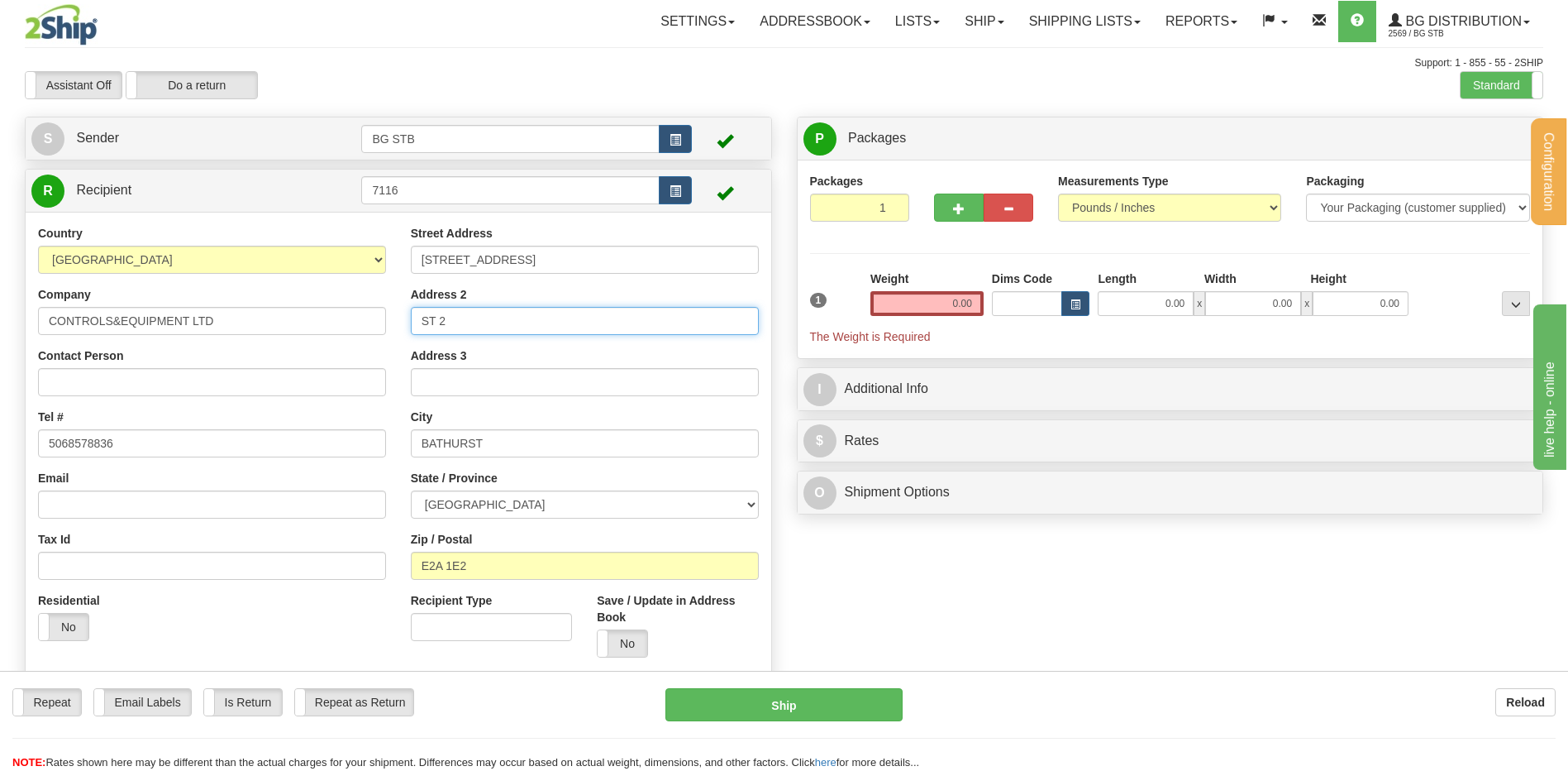
drag, startPoint x: 447, startPoint y: 320, endPoint x: 368, endPoint y: 312, distance: 79.4
click at [377, 311] on div "Country [GEOGRAPHIC_DATA] [GEOGRAPHIC_DATA] [GEOGRAPHIC_DATA] [GEOGRAPHIC_DATA]…" at bounding box center [398, 448] width 745 height 445
type input "UNIT 21"
type input "RECEPTION C/O TIM REYNOLDS"
type input "UNIT 21"
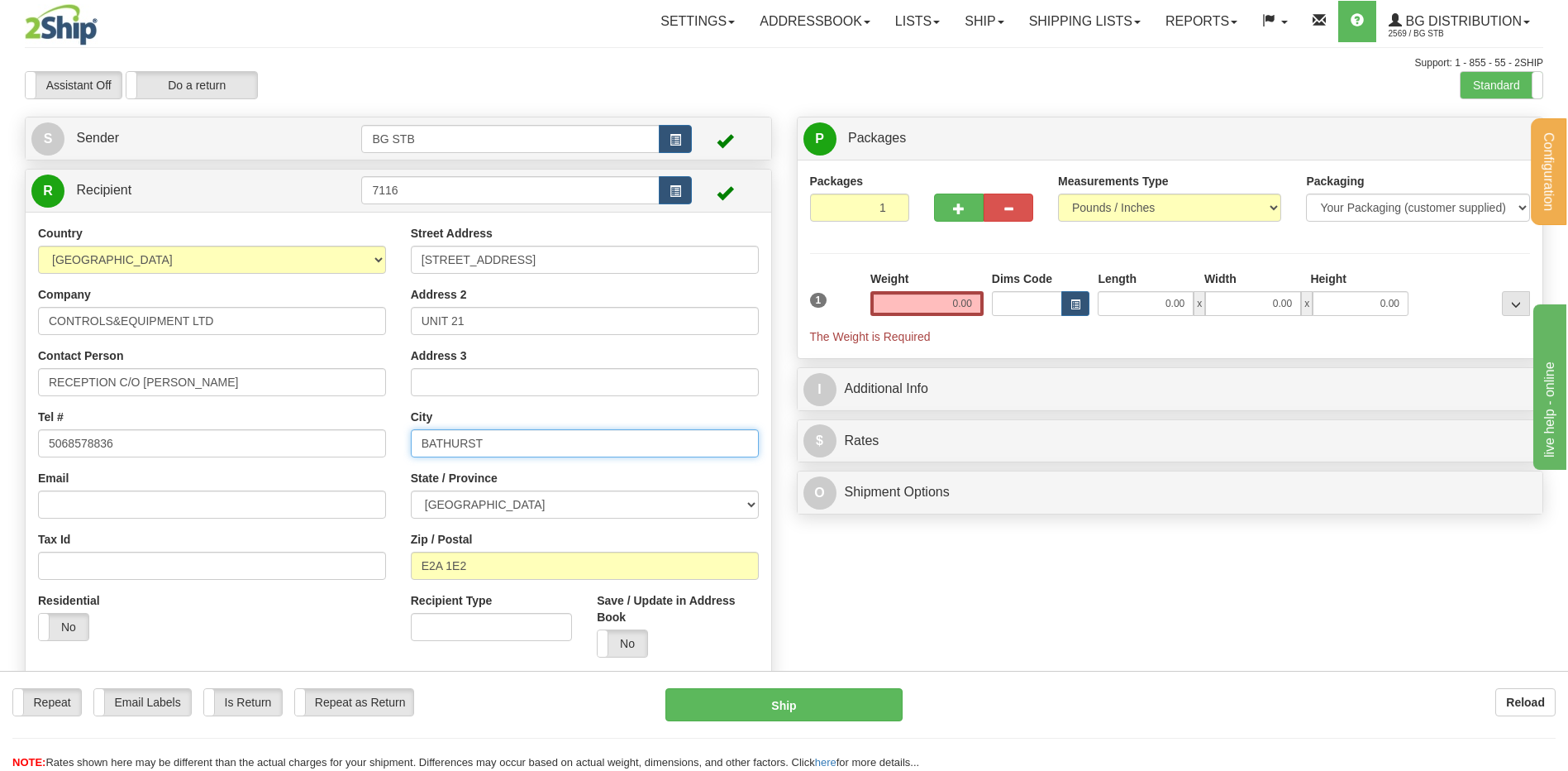
drag, startPoint x: 496, startPoint y: 443, endPoint x: 325, endPoint y: 462, distance: 172.1
click at [358, 456] on div "Country AFGHANISTAN ALAND ISLANDS ALBANIA ALGERIA AMERICAN SAMOA ANDORRA ANGOLA…" at bounding box center [398, 448] width 745 height 445
type input "D"
type input "FREDERICTON"
drag, startPoint x: 493, startPoint y: 563, endPoint x: 443, endPoint y: 567, distance: 50.2
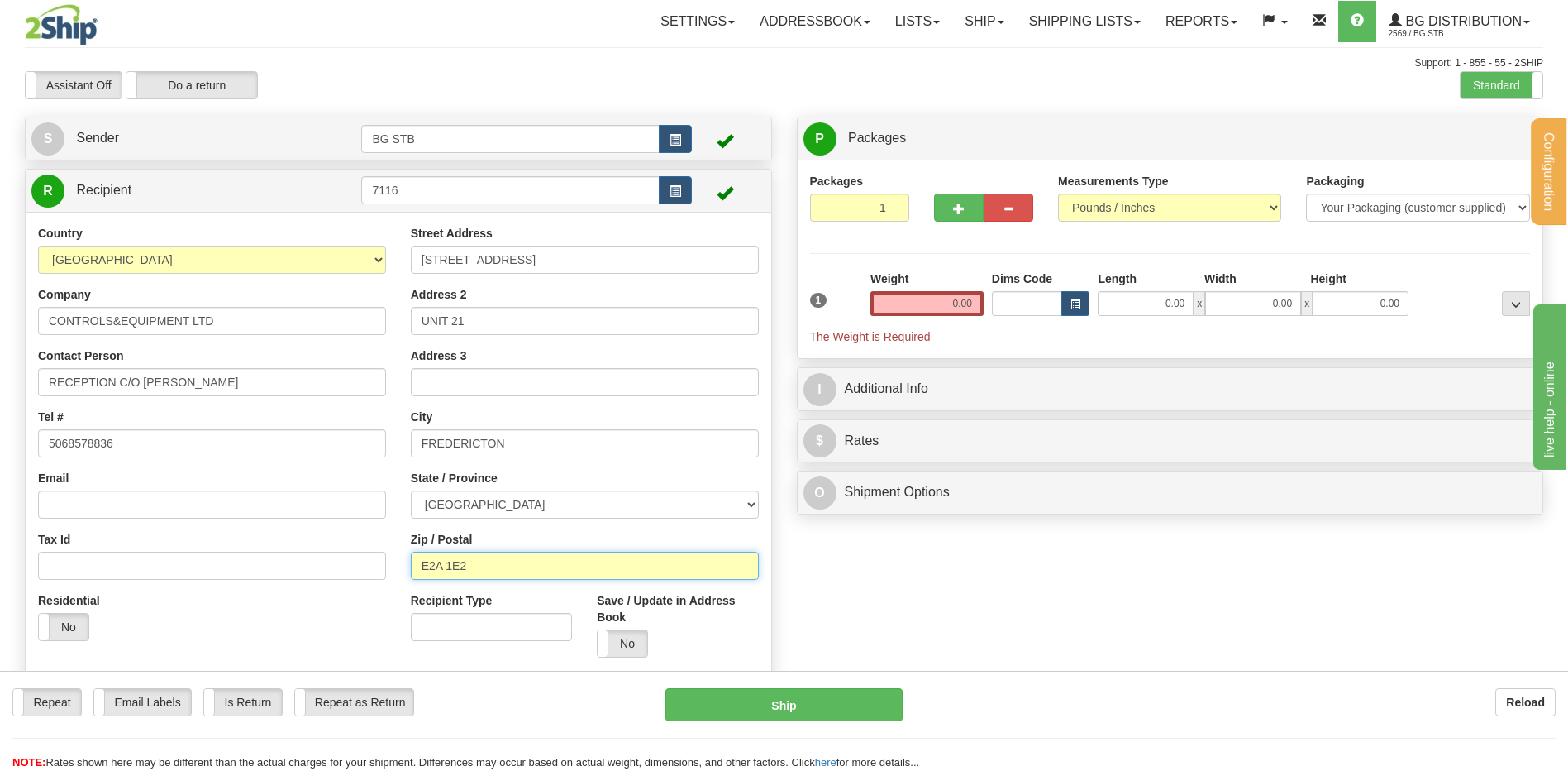
click at [436, 570] on input "E2A 1E2" at bounding box center [585, 565] width 348 height 28
type input "E3B 7B5"
click at [968, 298] on input "0.00" at bounding box center [927, 303] width 114 height 25
type input "4.20"
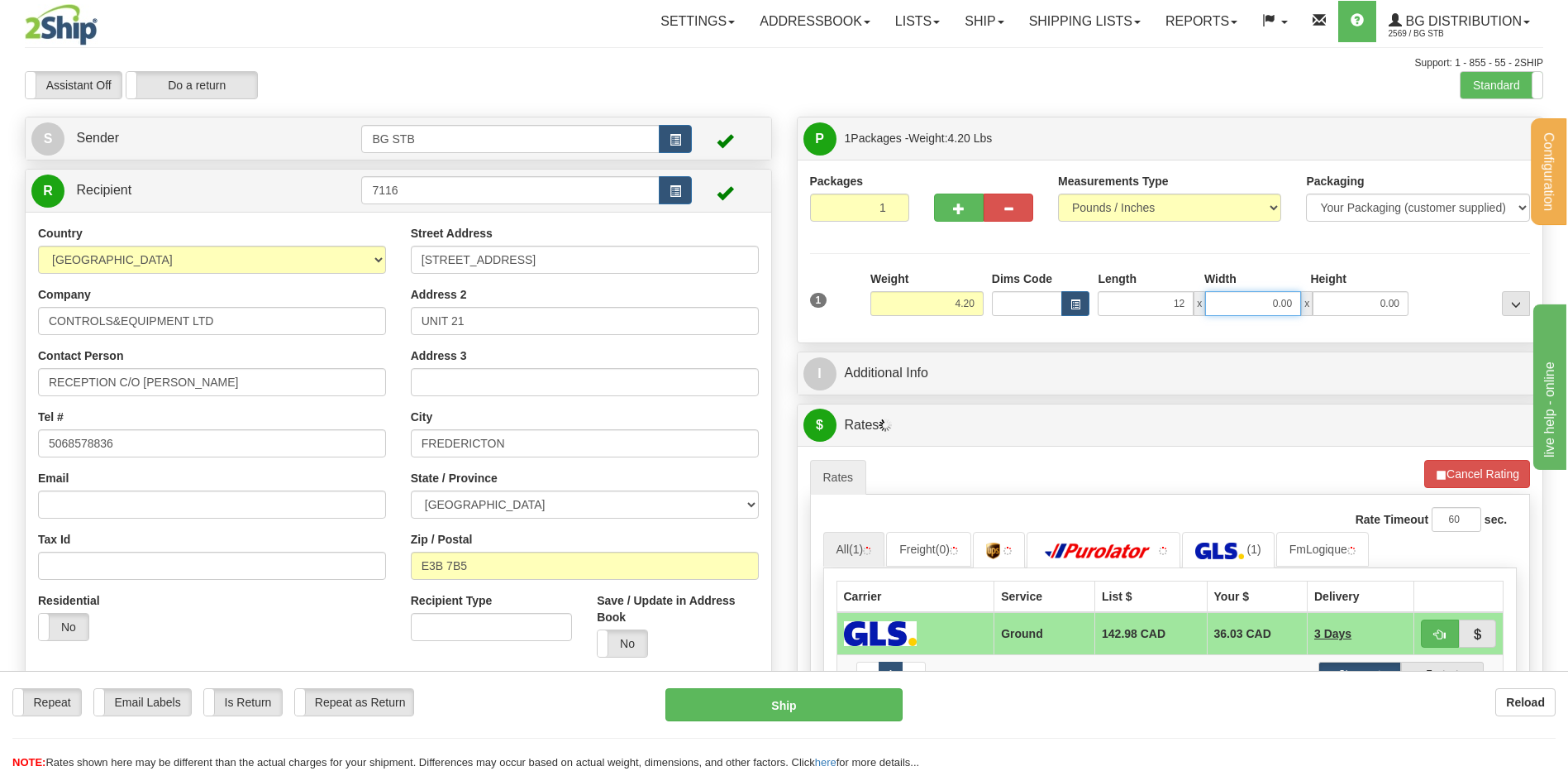
type input "12.00"
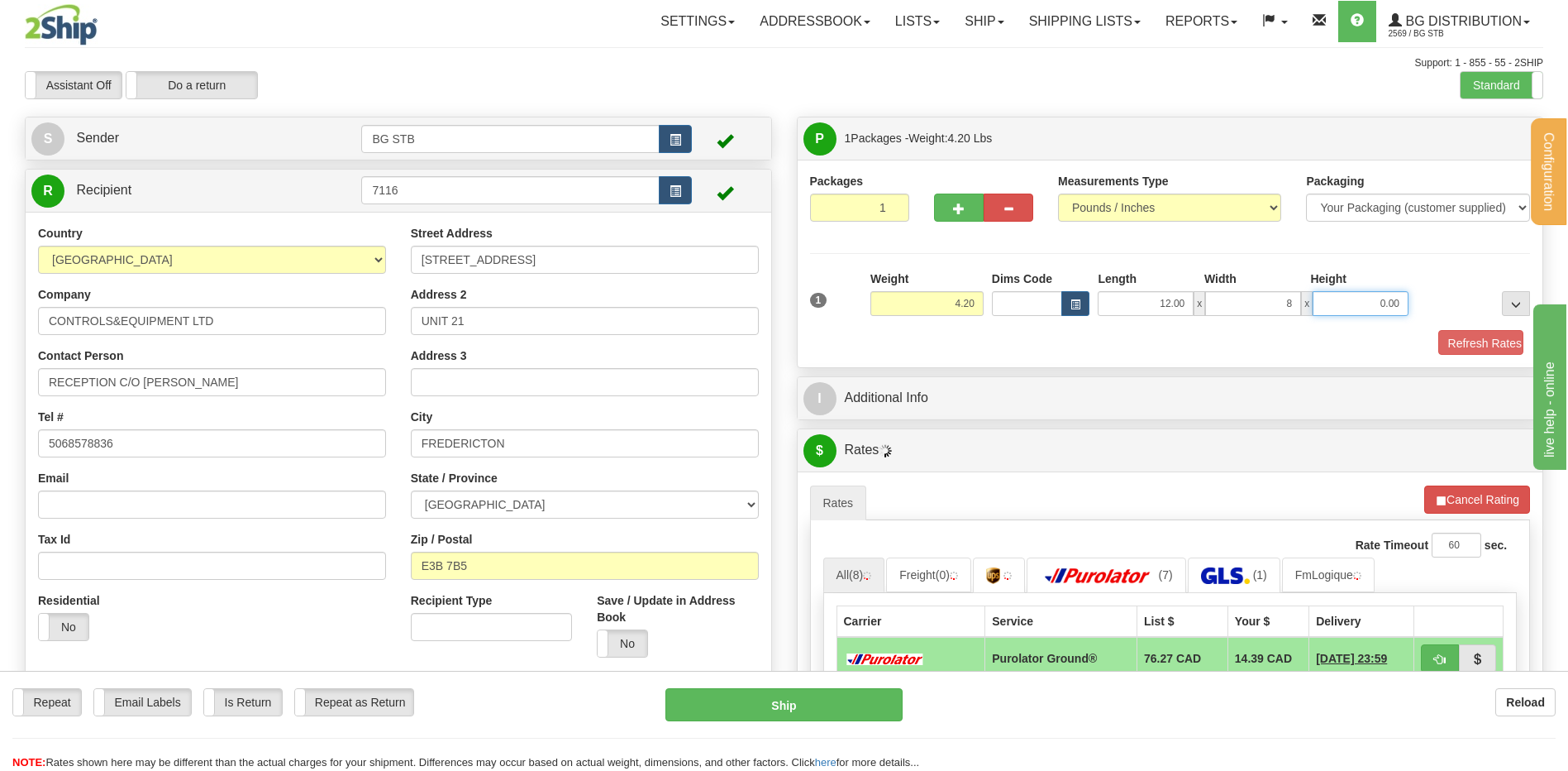
type input "8.00"
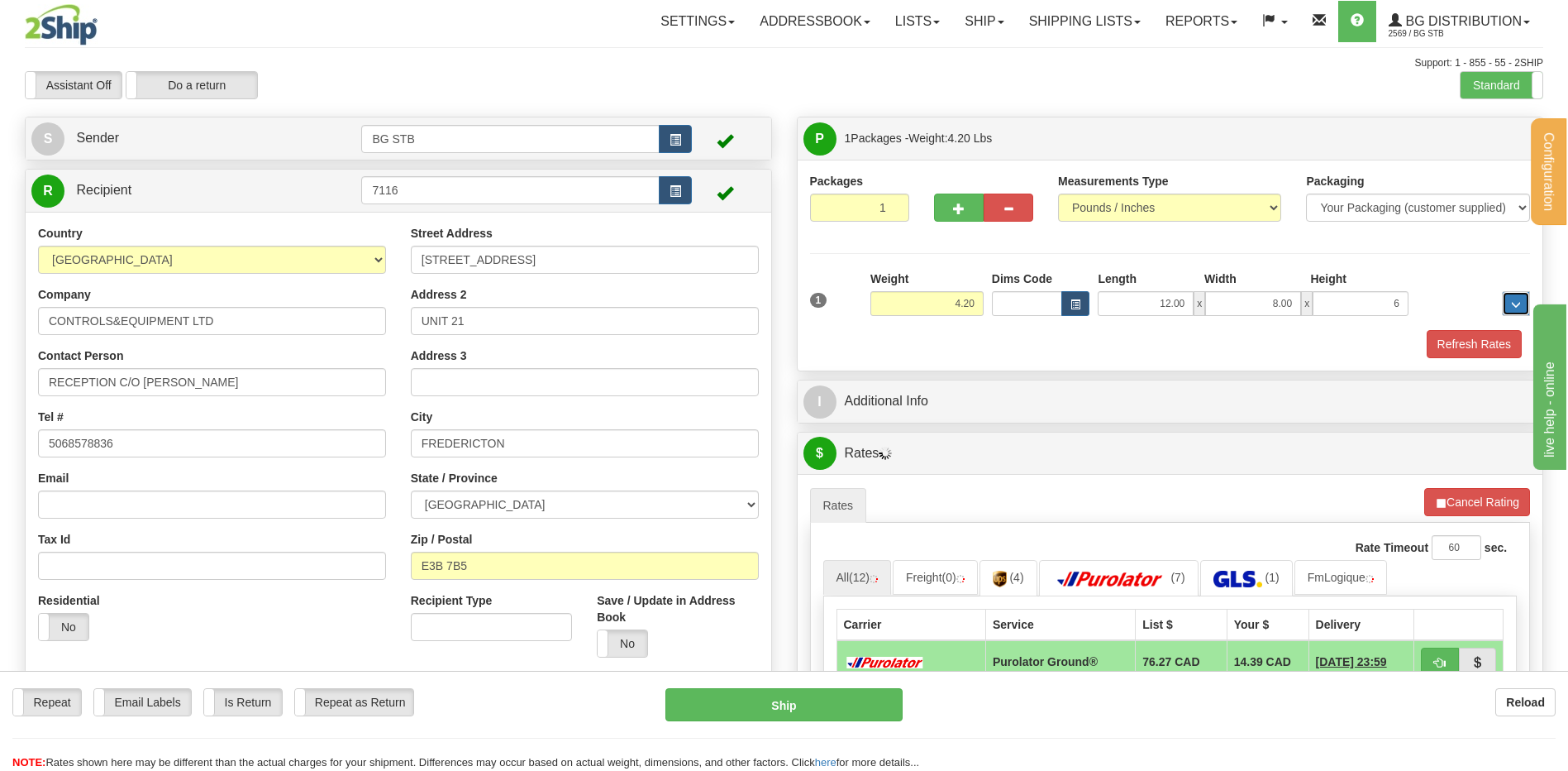
type input "6.00"
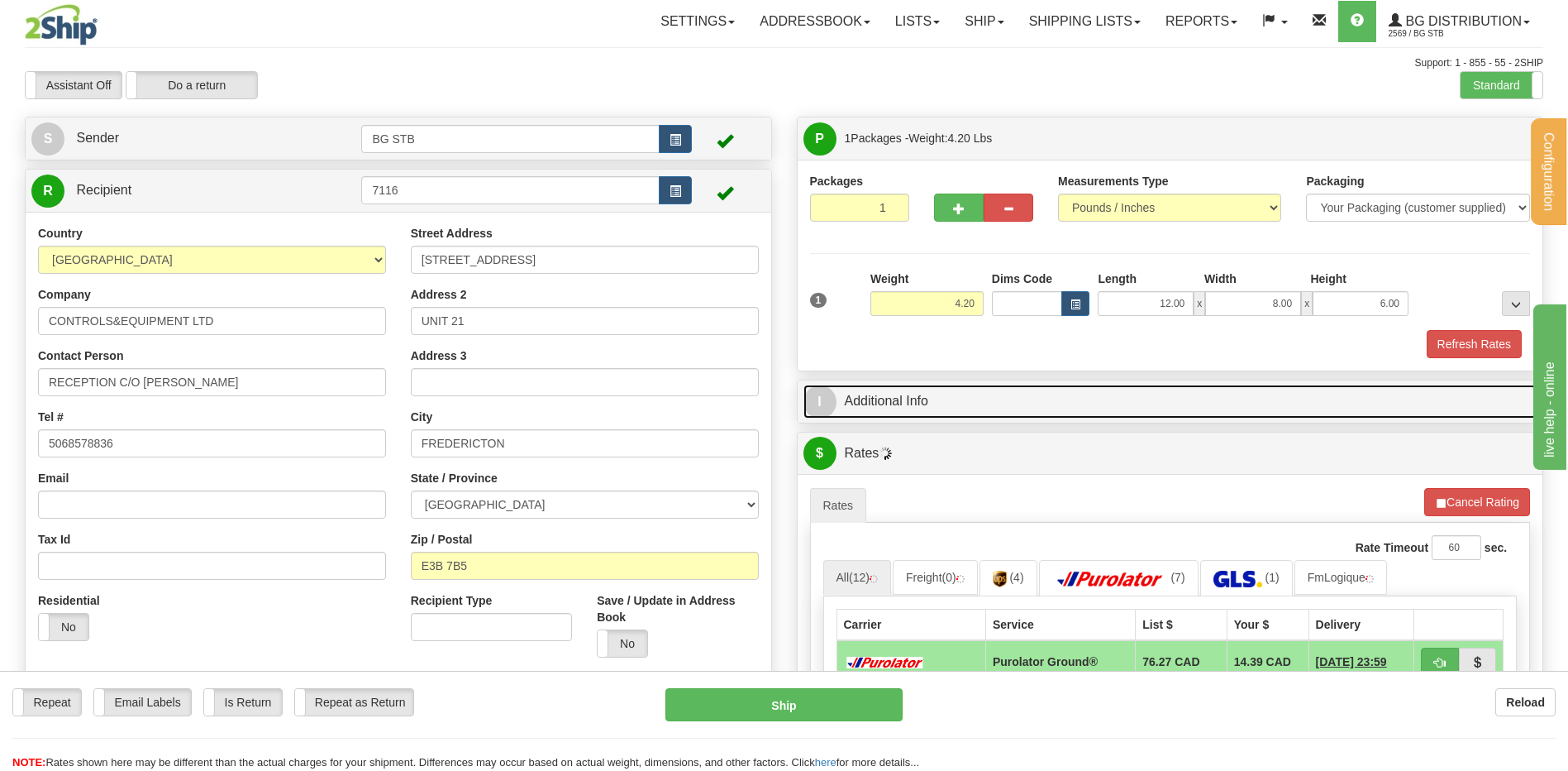
click at [965, 402] on link "I Additional Info" at bounding box center [1171, 401] width 734 height 34
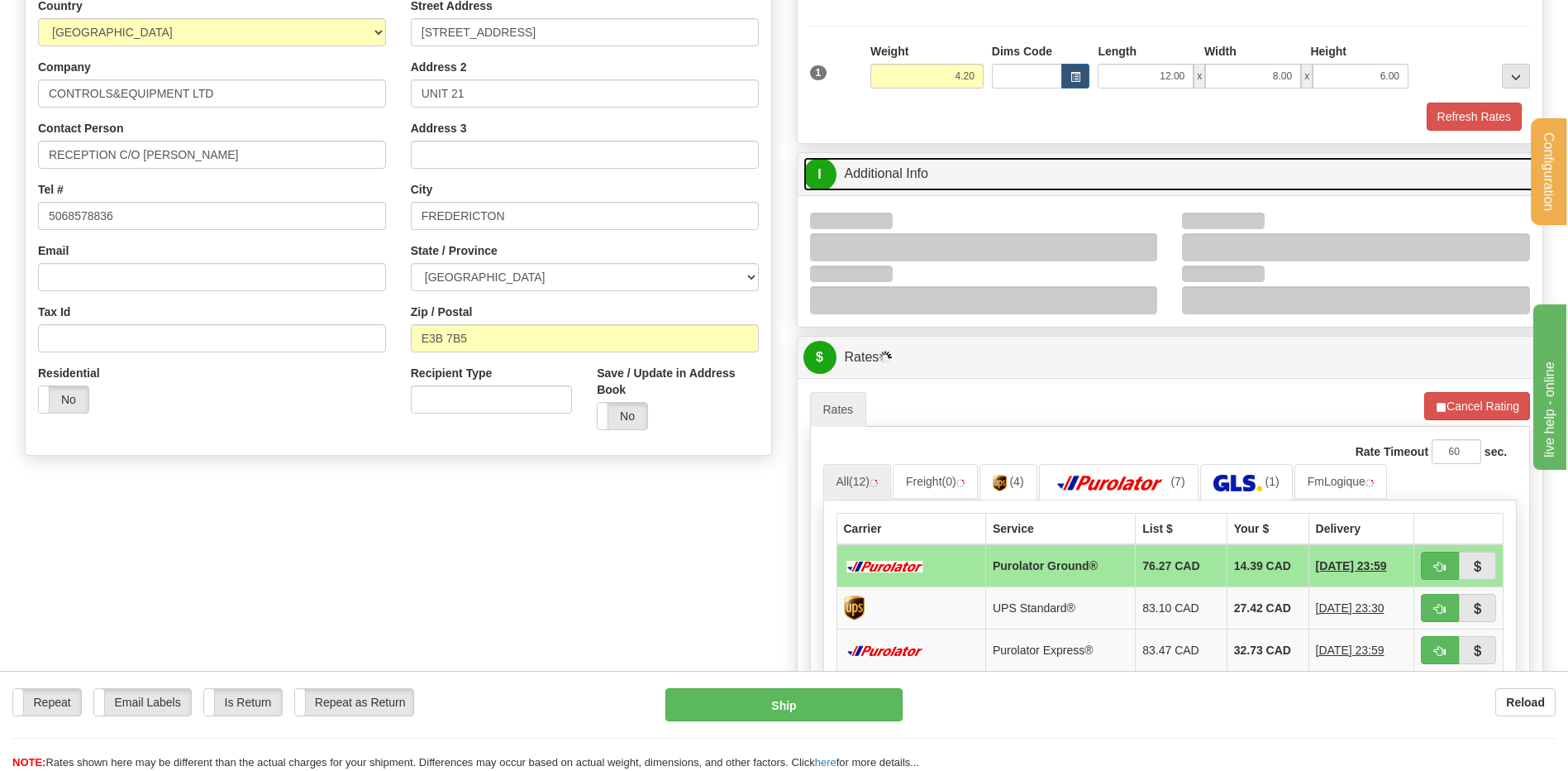
scroll to position [248, 0]
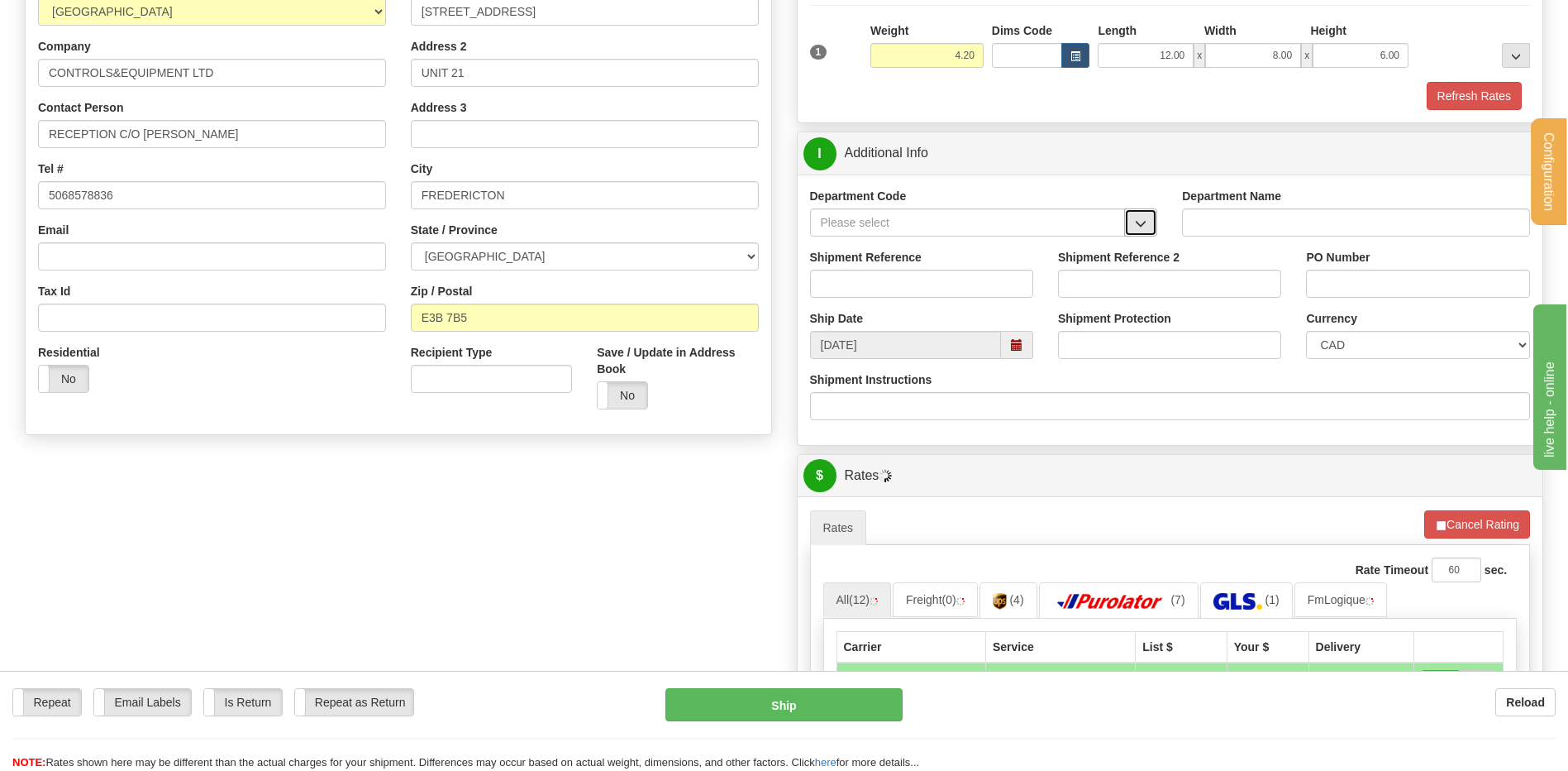
click at [1133, 219] on button "button" at bounding box center [1141, 223] width 33 height 28
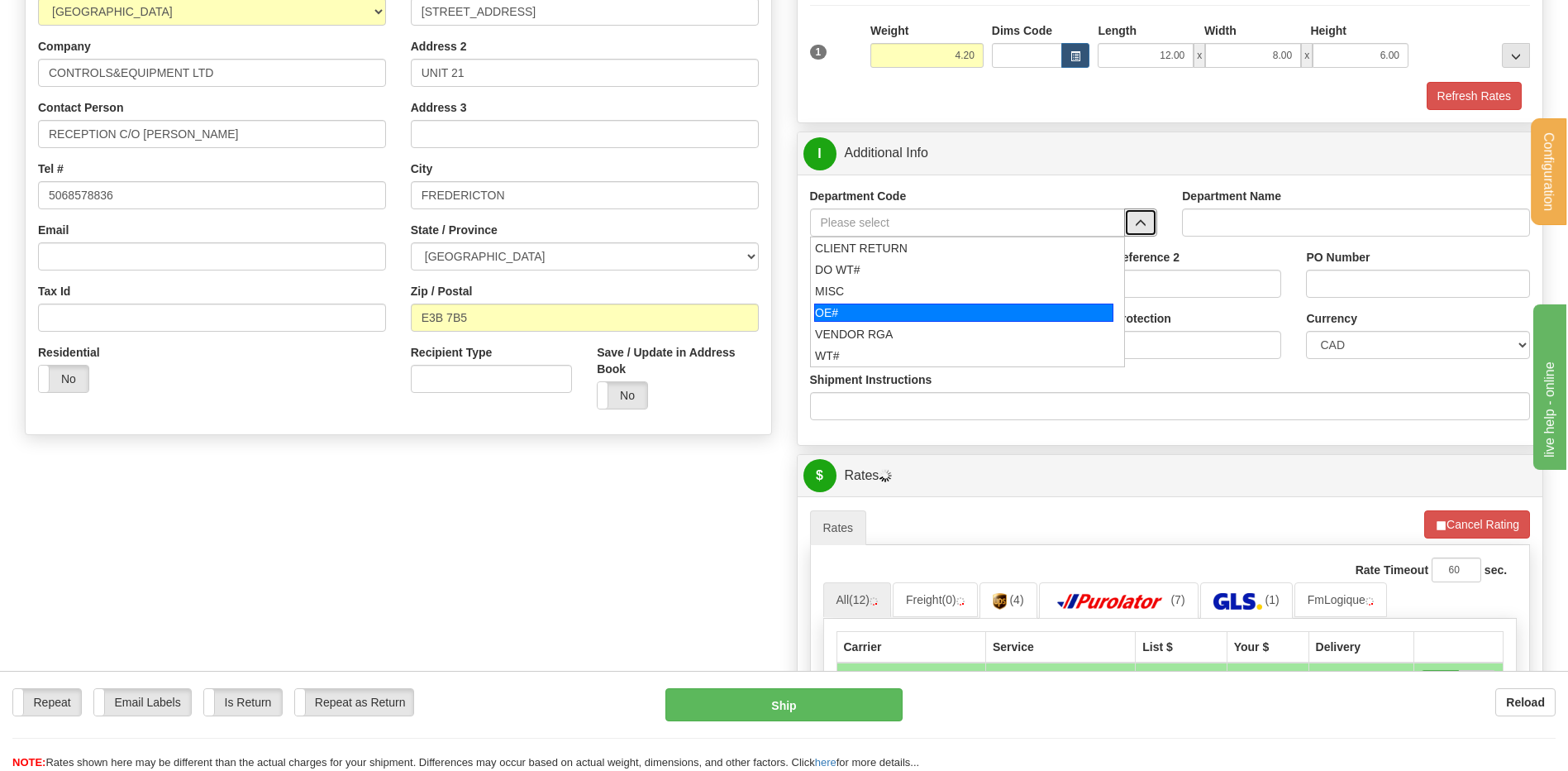
click at [900, 310] on div "OE#" at bounding box center [963, 312] width 299 height 18
type input "OE#"
type input "ORDERS"
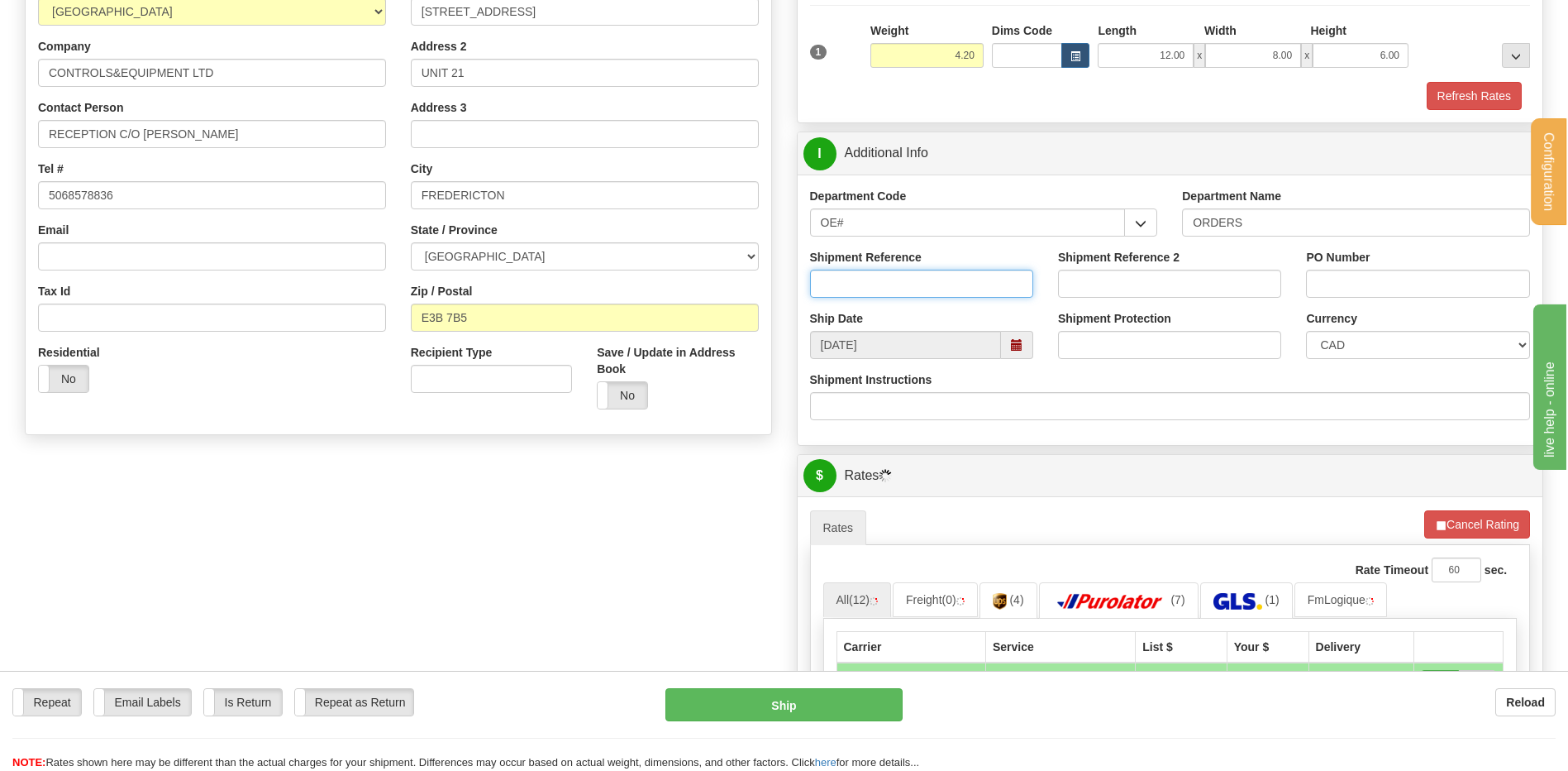
click at [892, 289] on input "Shipment Reference" at bounding box center [922, 283] width 223 height 28
type input "80004493-00 // 80006295-00"
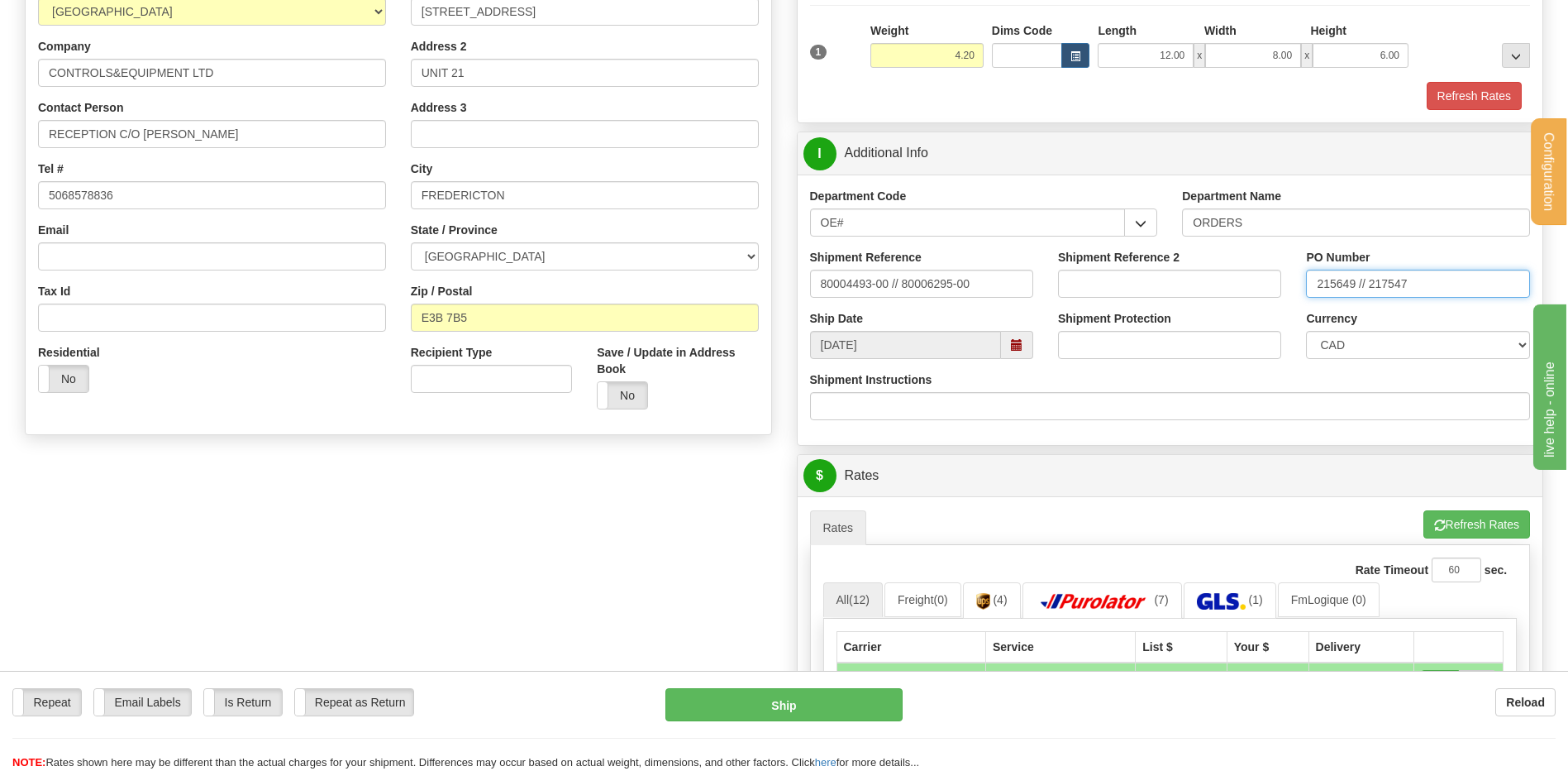
scroll to position [661, 0]
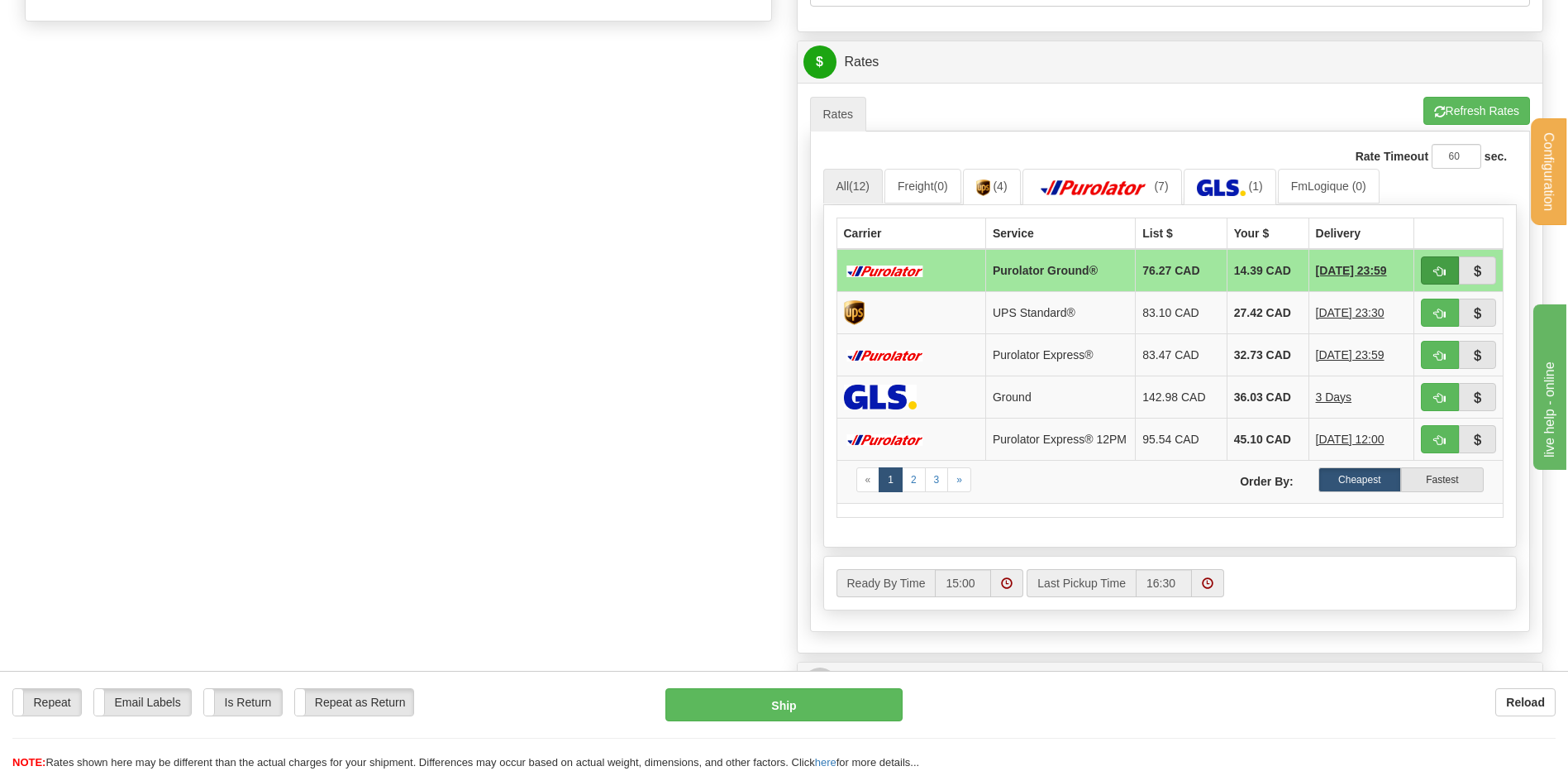
type input "215649 // 217547"
drag, startPoint x: 1433, startPoint y: 266, endPoint x: 1401, endPoint y: 265, distance: 32.0
click at [1433, 266] on button "button" at bounding box center [1440, 270] width 38 height 28
type input "260"
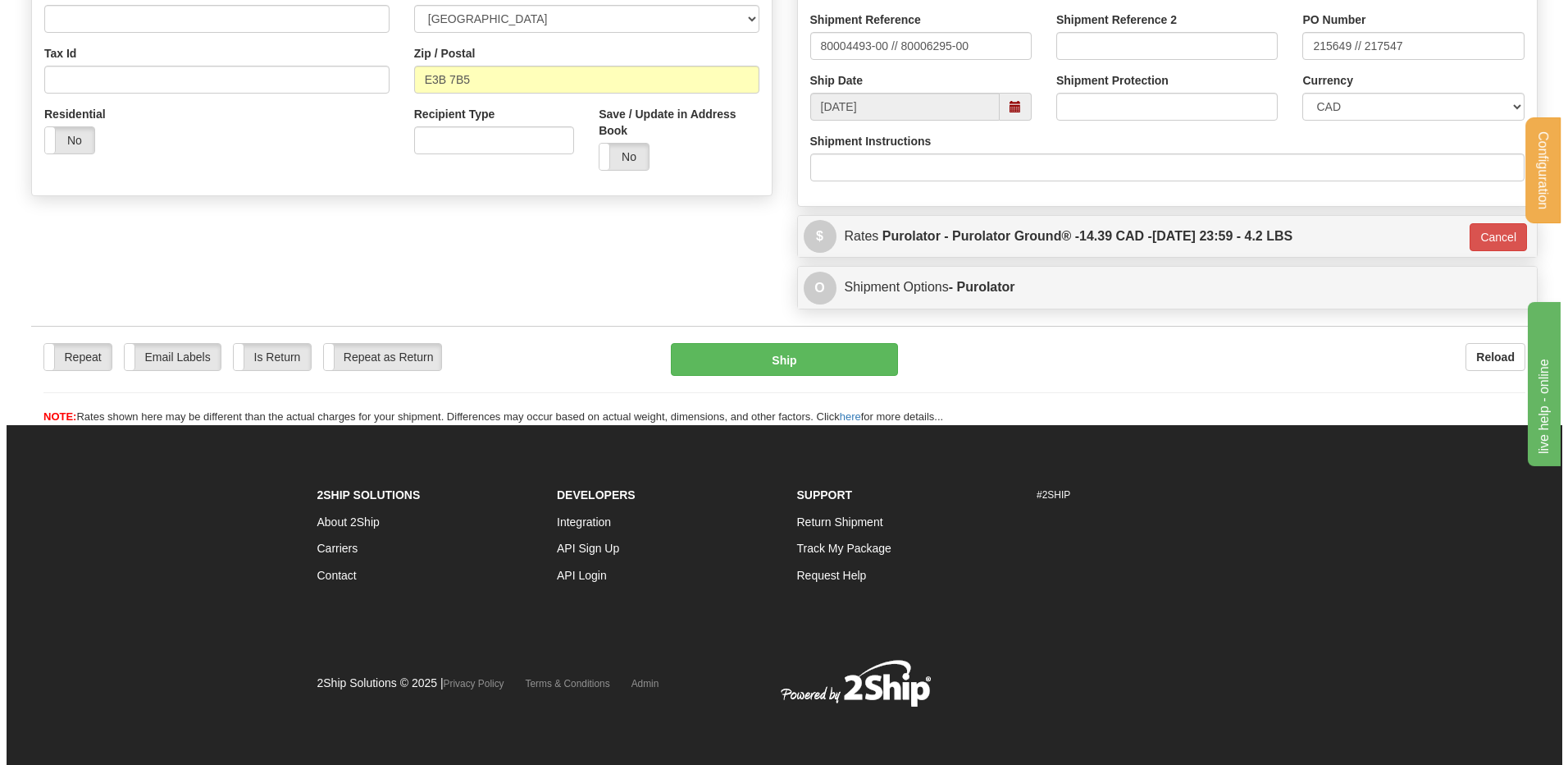
scroll to position [401, 0]
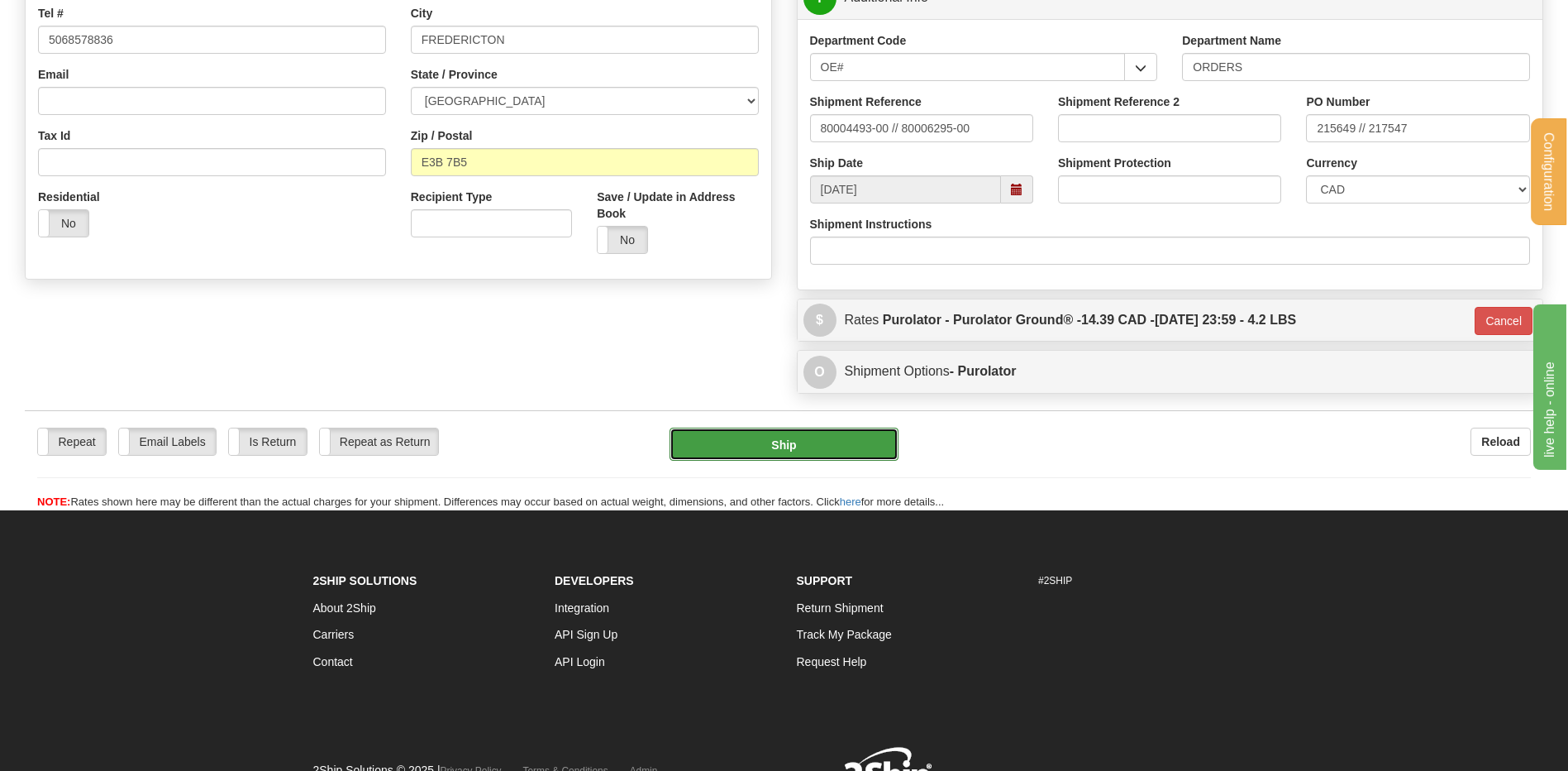
click at [796, 450] on button "Ship" at bounding box center [783, 444] width 228 height 33
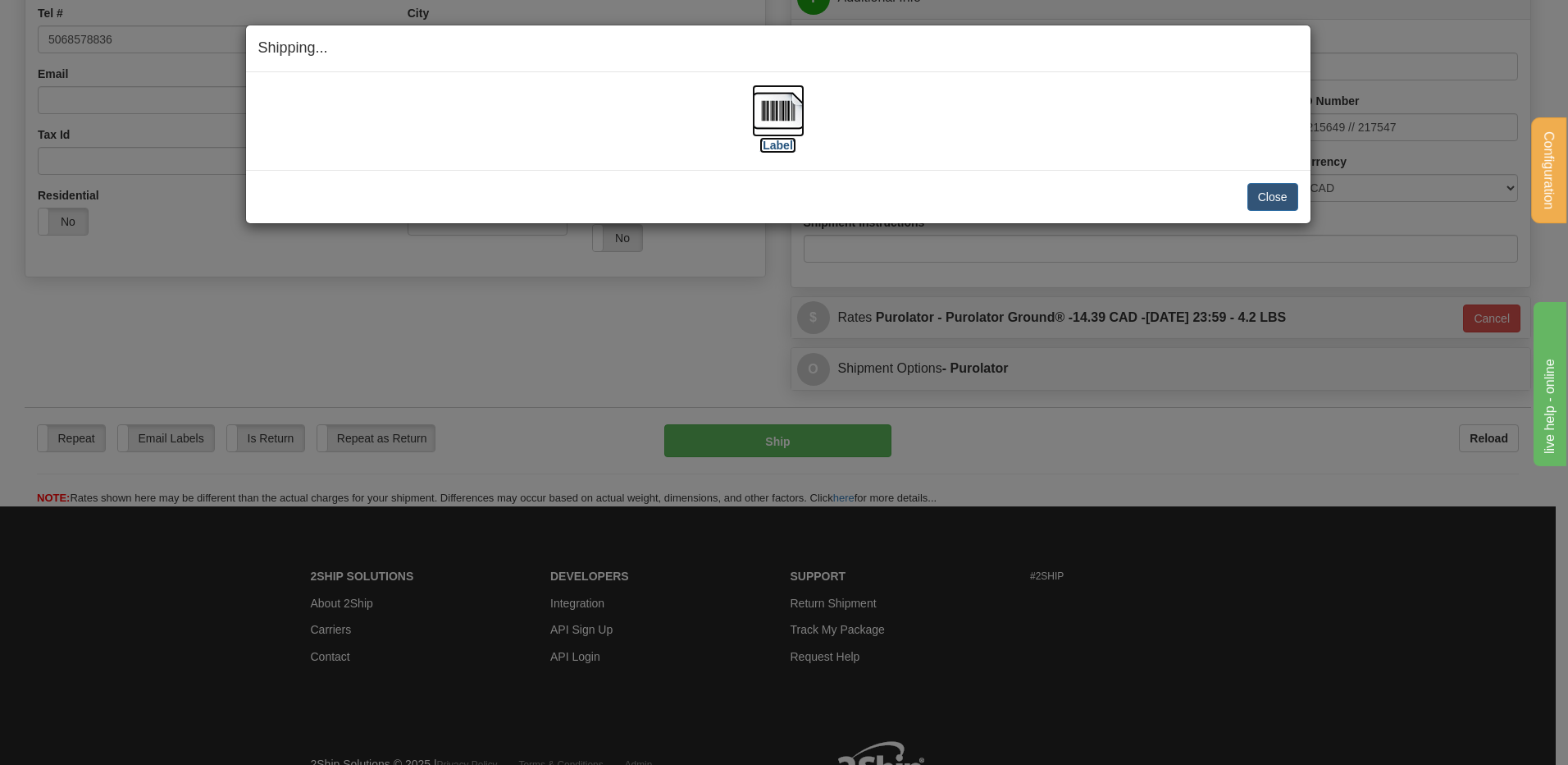
click at [795, 124] on img at bounding box center [779, 111] width 53 height 53
click at [1274, 194] on button "Close" at bounding box center [1273, 196] width 51 height 28
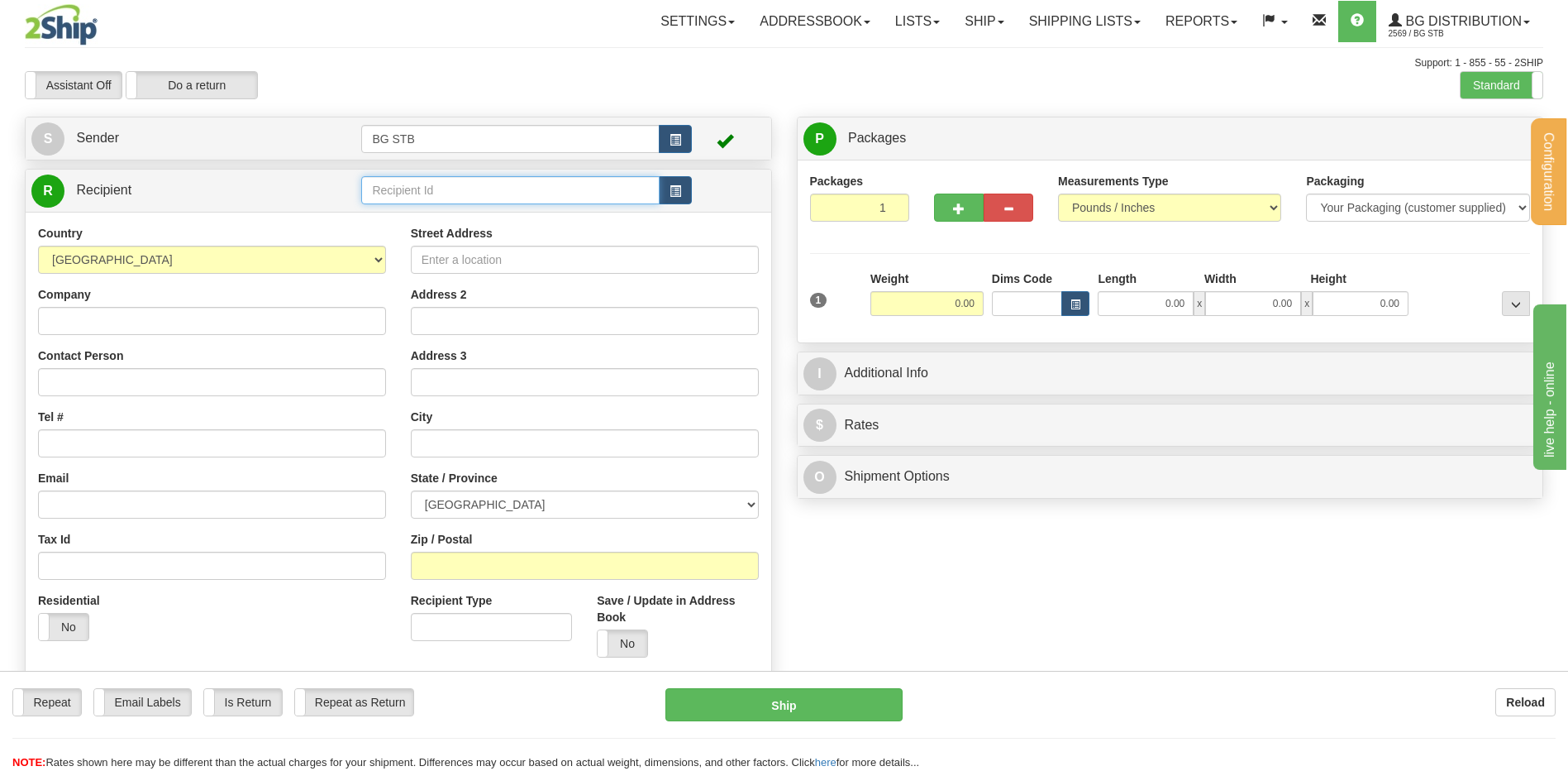
click at [377, 188] on input "text" at bounding box center [510, 190] width 297 height 28
type input "1"
type input "4092"
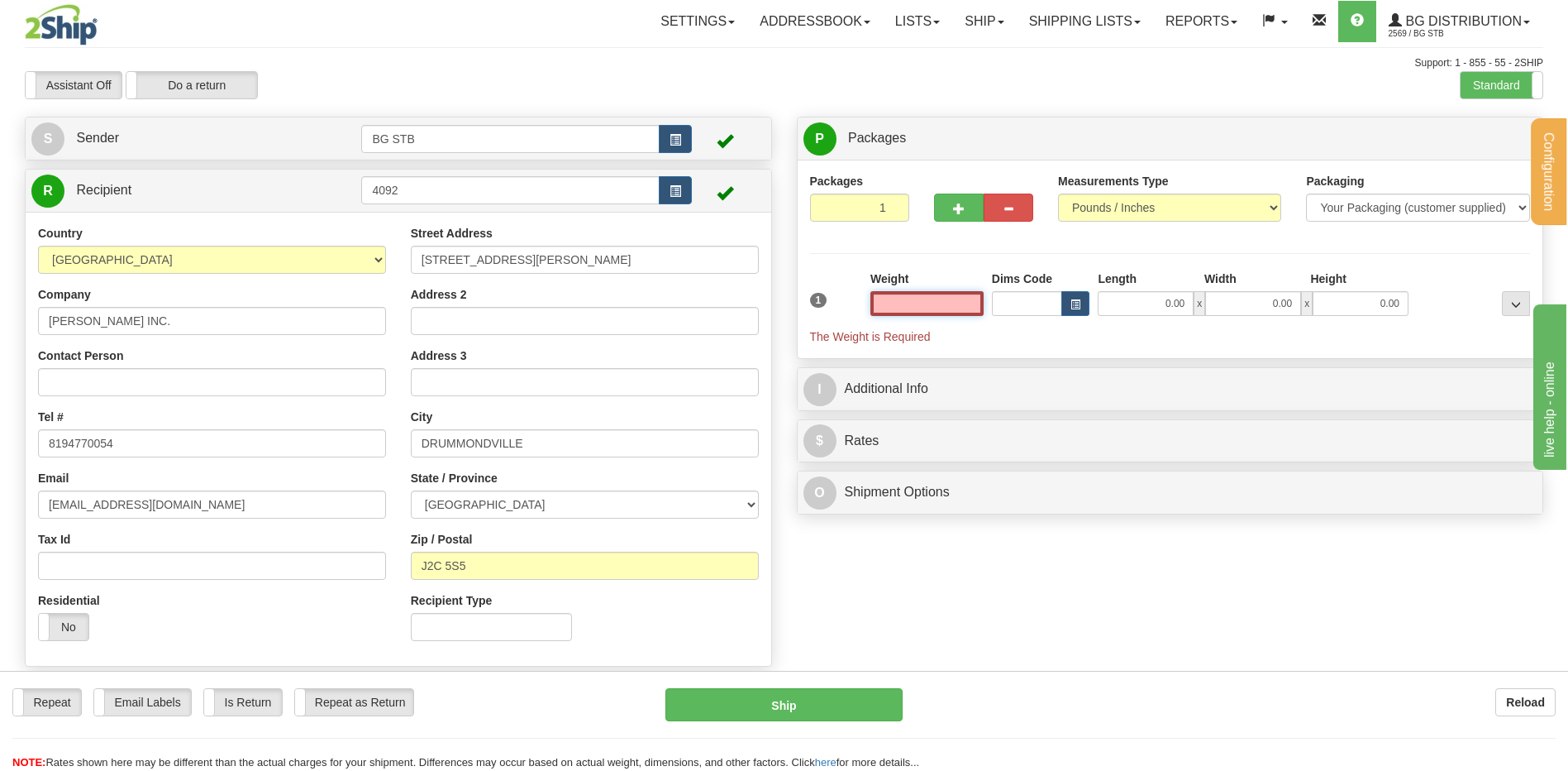
click at [976, 309] on input "text" at bounding box center [927, 303] width 114 height 25
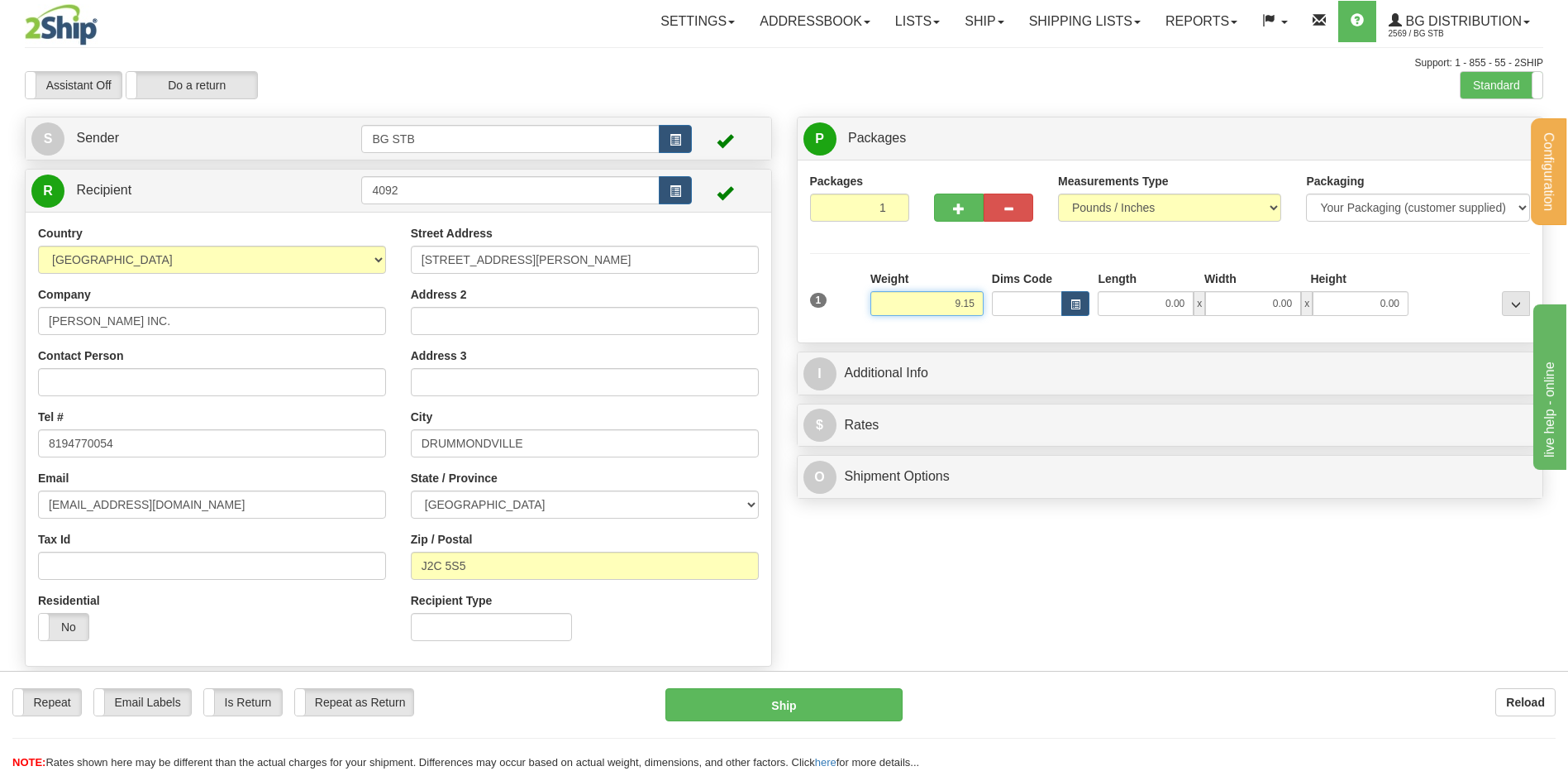
type input "9.15"
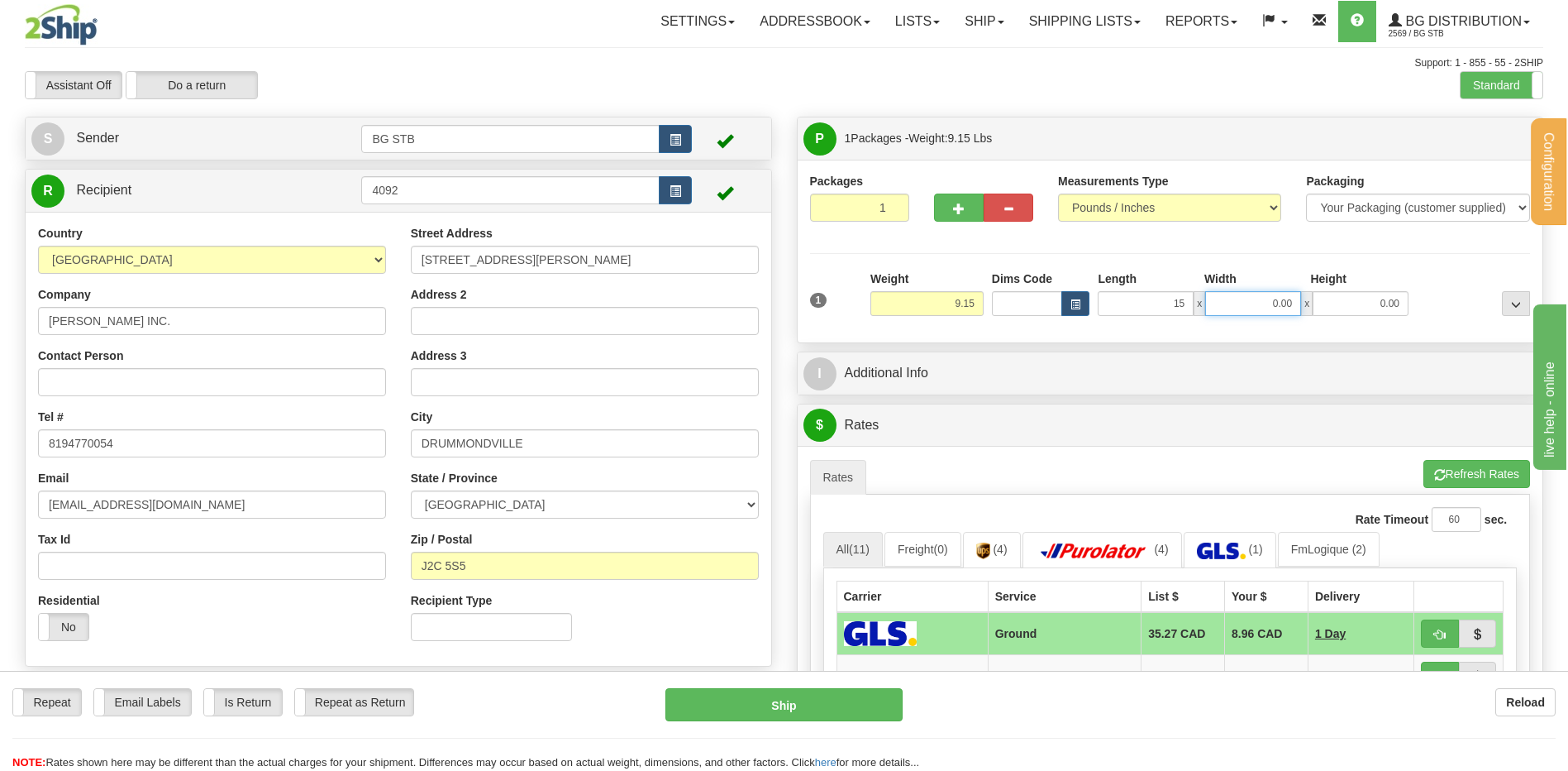
type input "15.00"
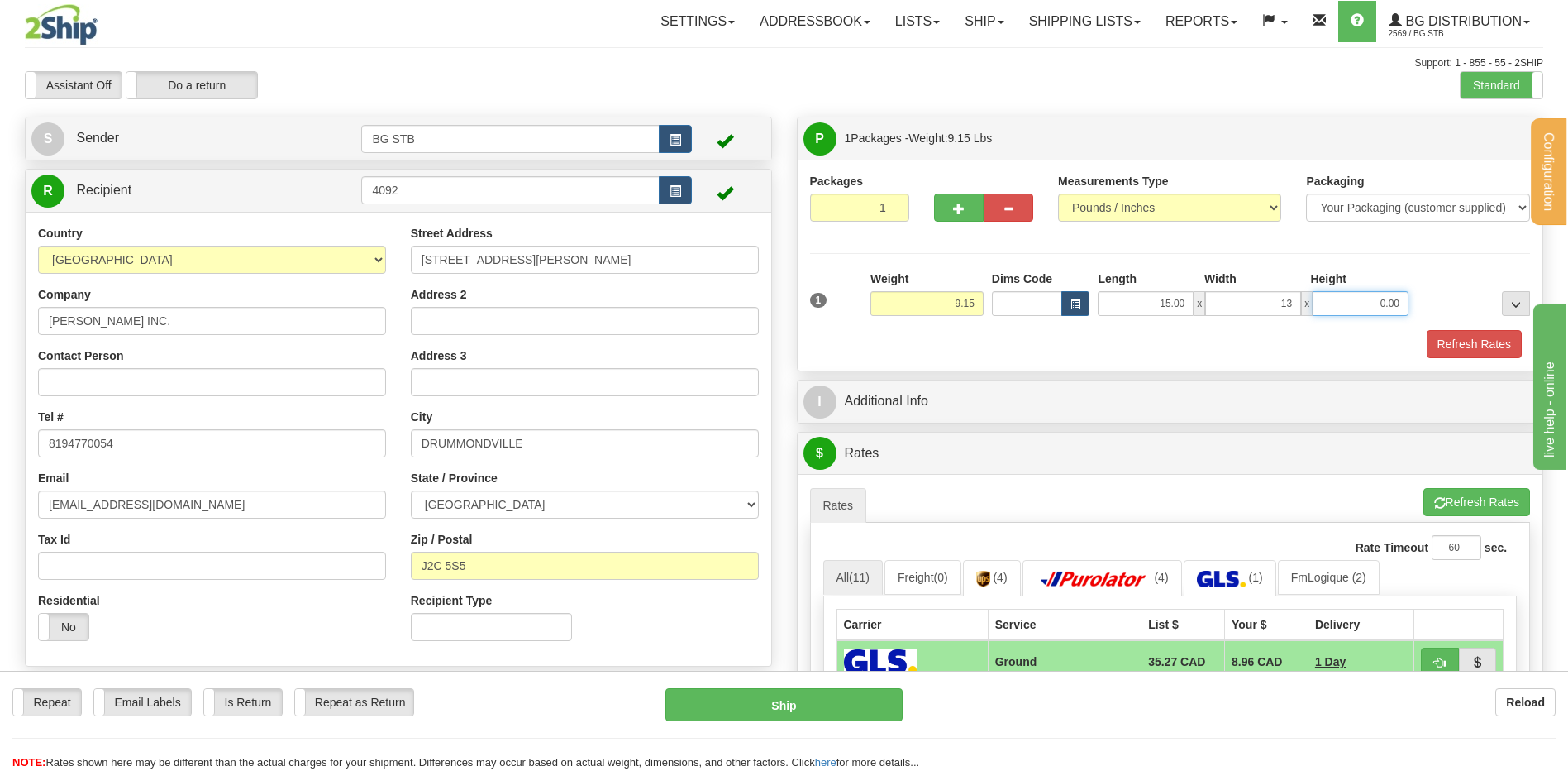
type input "13.00"
type input "9.00"
click at [963, 219] on button "button" at bounding box center [958, 207] width 49 height 28
type input "2"
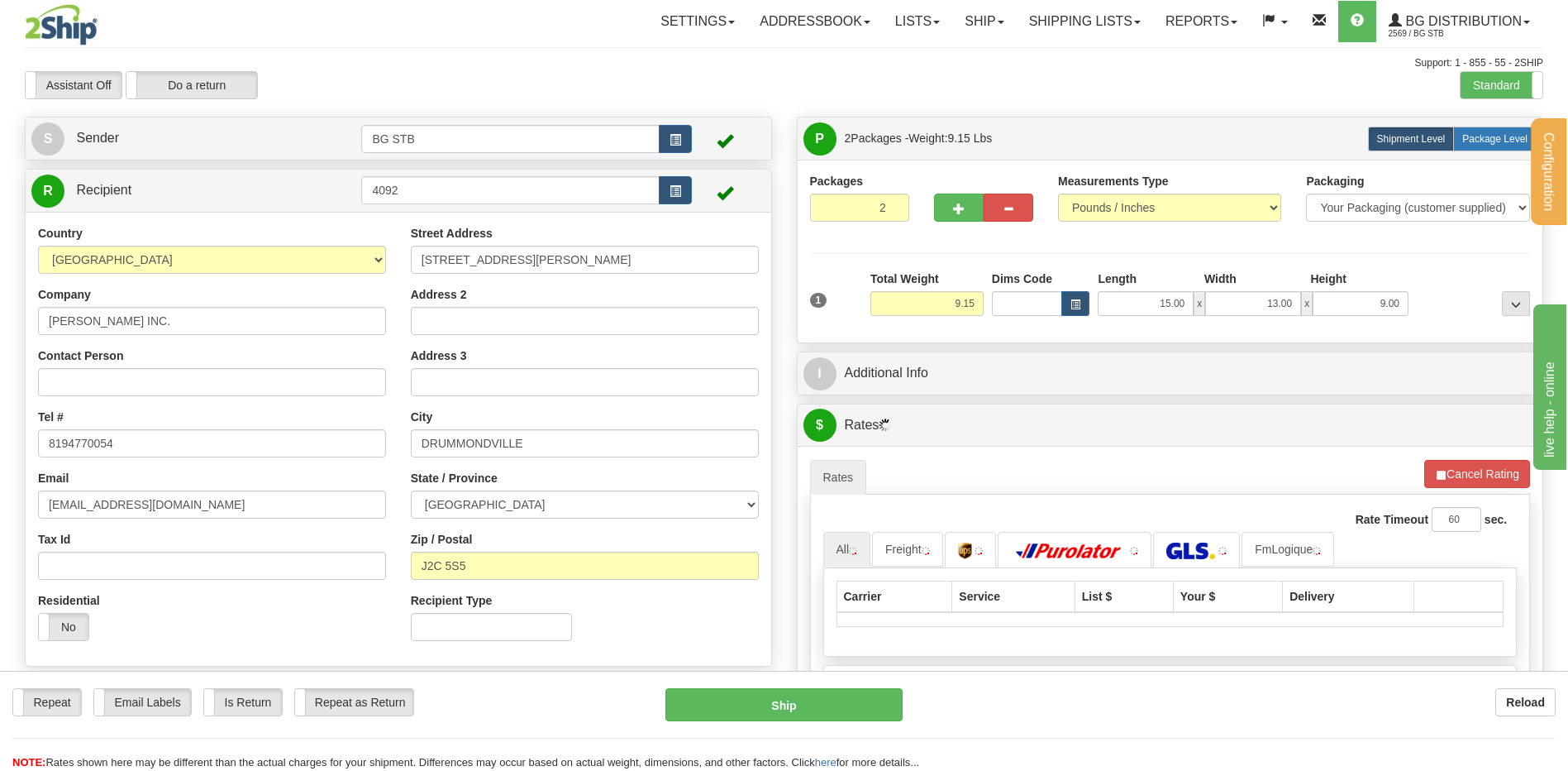
click at [1490, 140] on span "Package Level" at bounding box center [1494, 138] width 65 height 12
radio input "true"
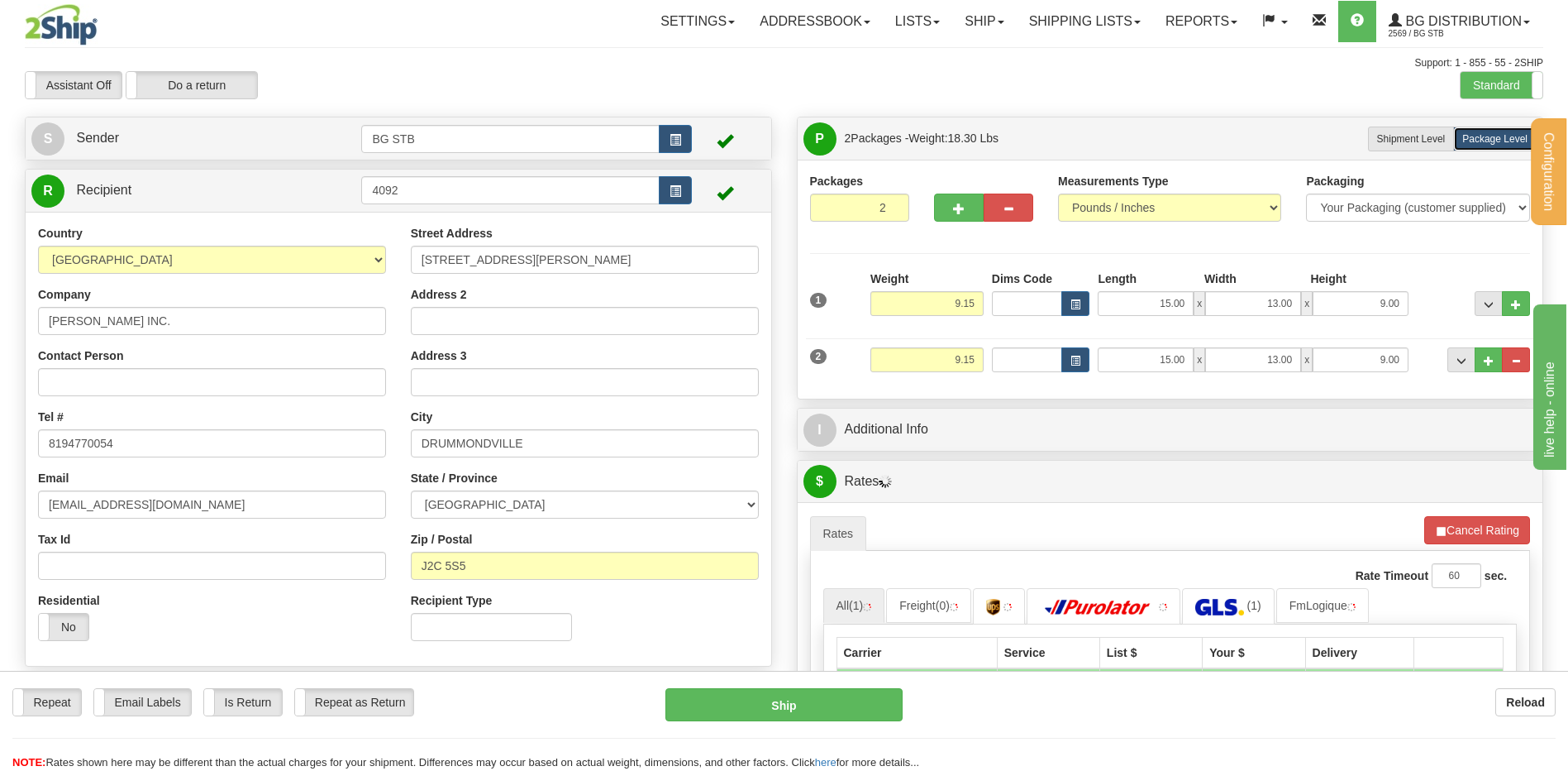
click at [894, 389] on div "Packages 2 2 Measurements Type" at bounding box center [1170, 278] width 745 height 239
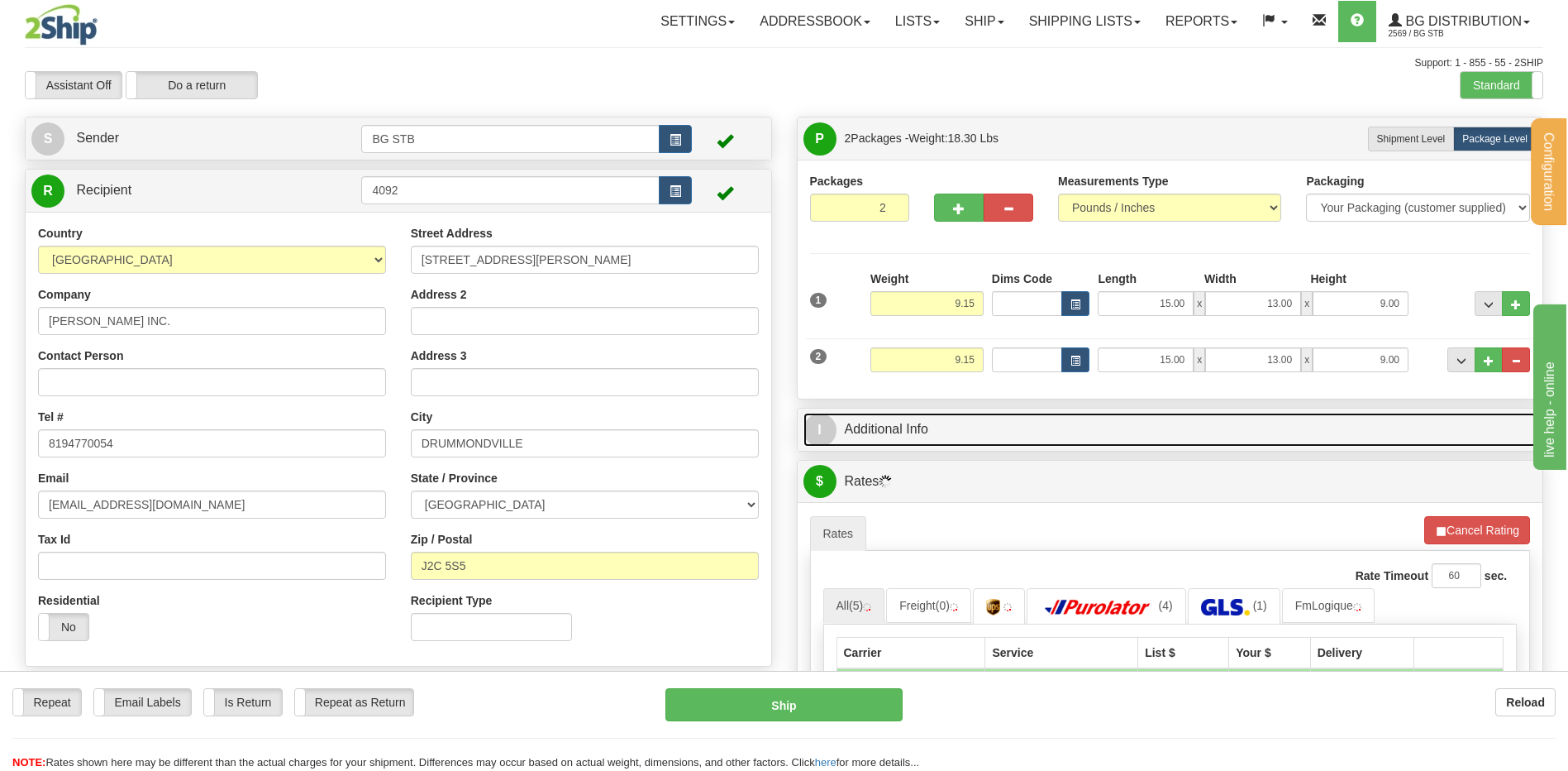
click at [927, 430] on link "I Additional Info" at bounding box center [1171, 429] width 734 height 34
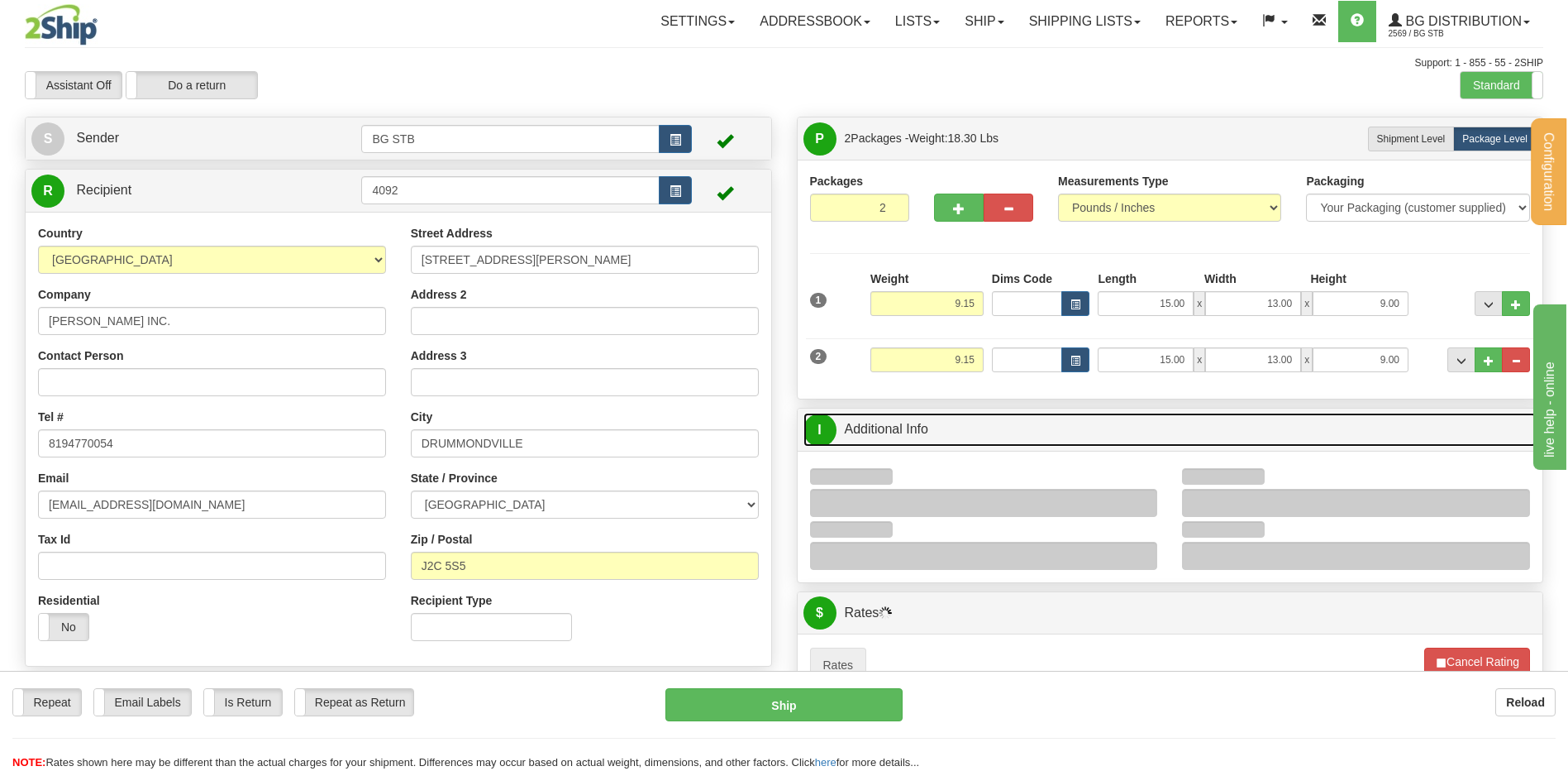
scroll to position [331, 0]
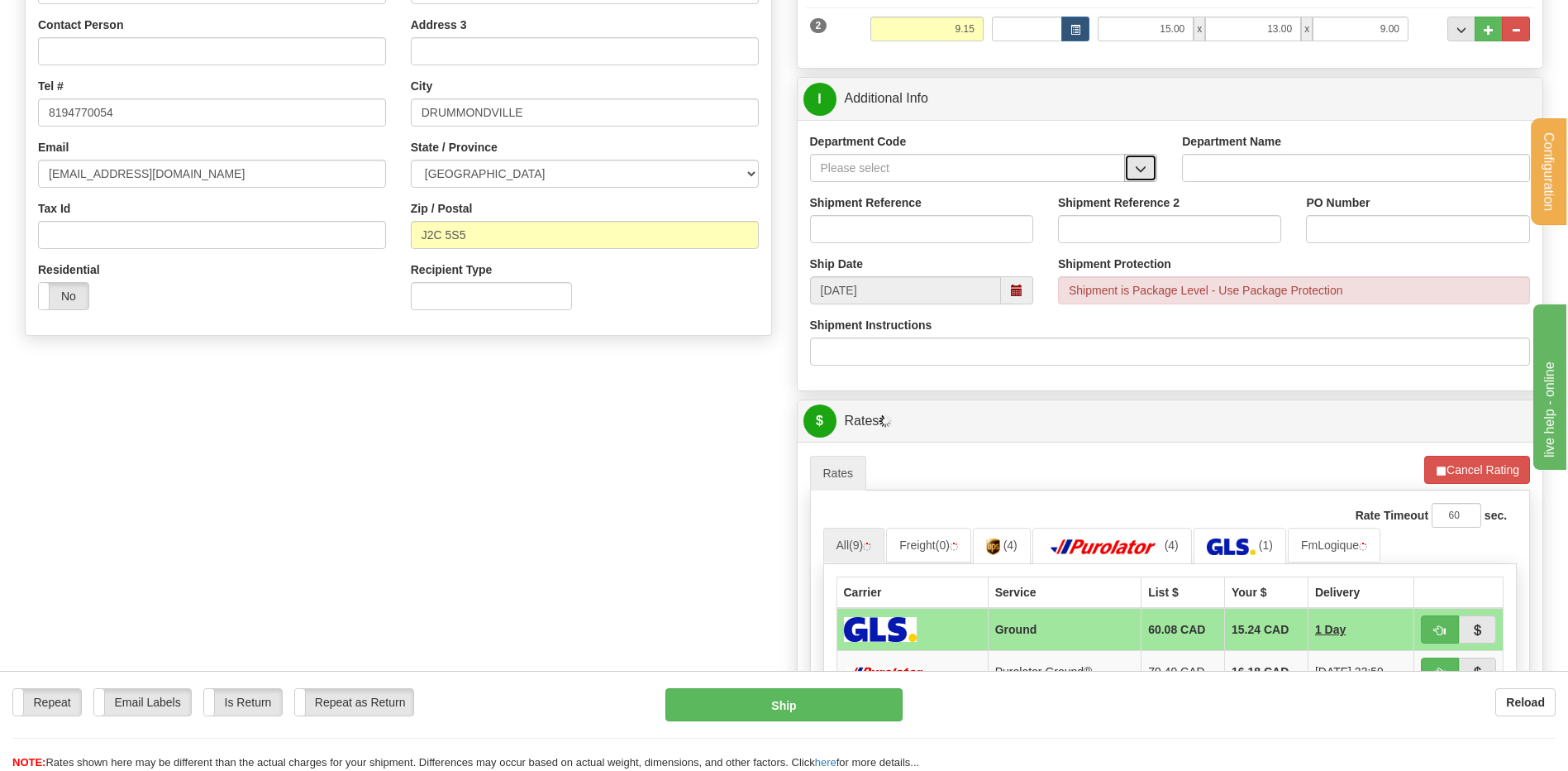
click at [1147, 171] on button "button" at bounding box center [1141, 168] width 33 height 28
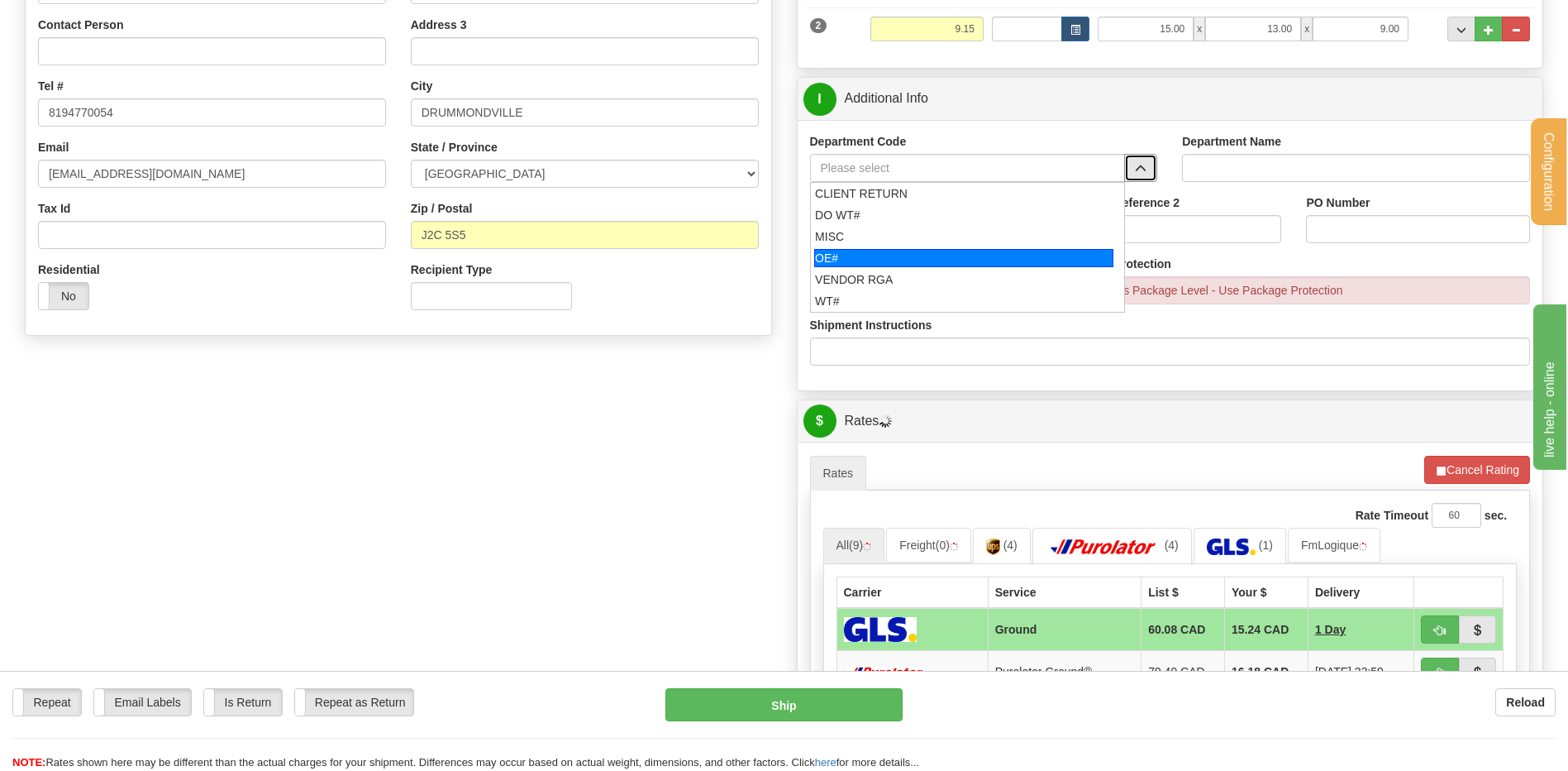
click at [960, 252] on div "OE#" at bounding box center [963, 258] width 299 height 18
type input "OE#"
type input "ORDERS"
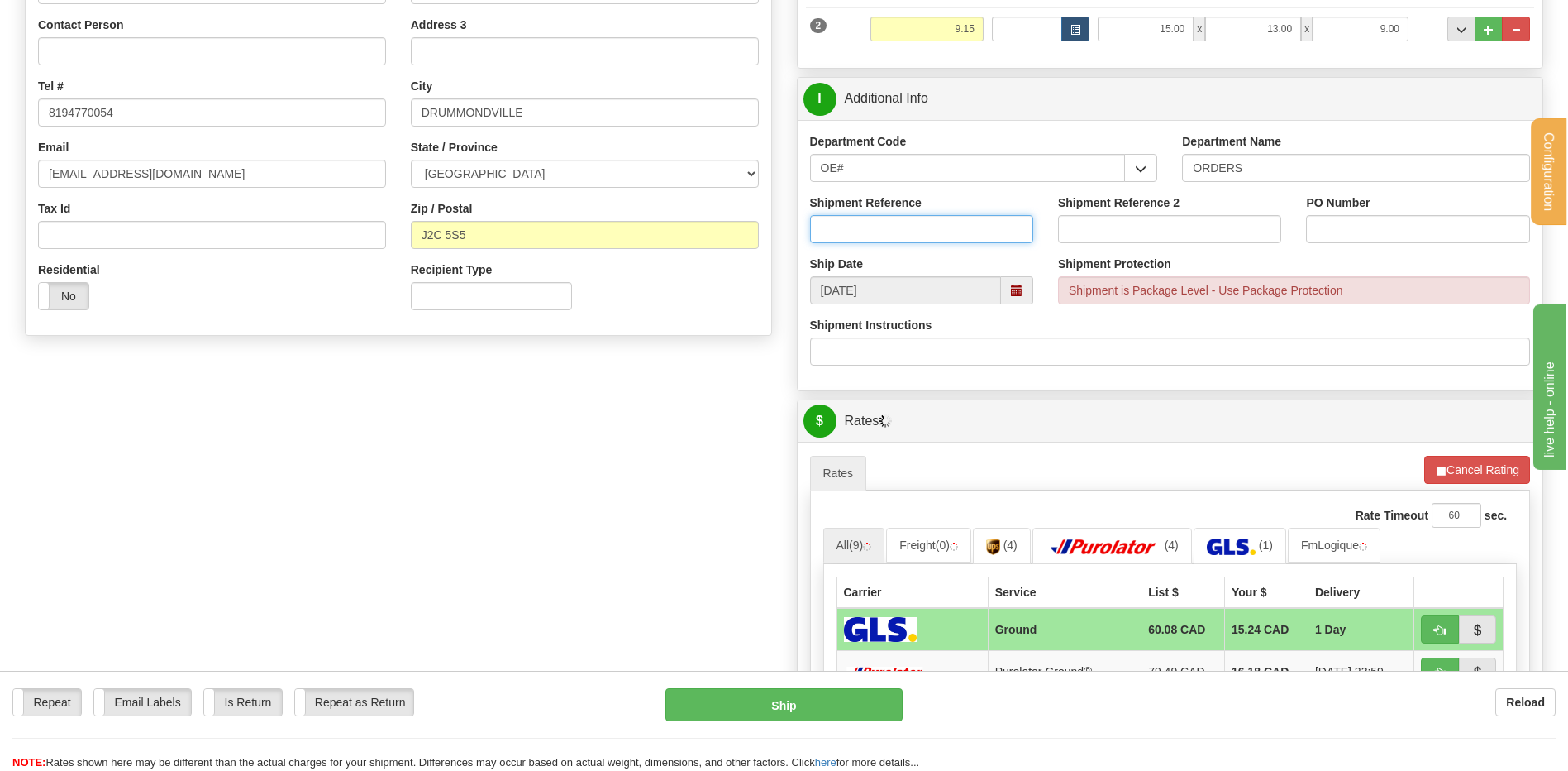
click at [948, 231] on input "Shipment Reference" at bounding box center [922, 229] width 223 height 28
type input "80004907 // 80006272-00"
click at [1336, 228] on input "PO Number" at bounding box center [1418, 229] width 223 height 28
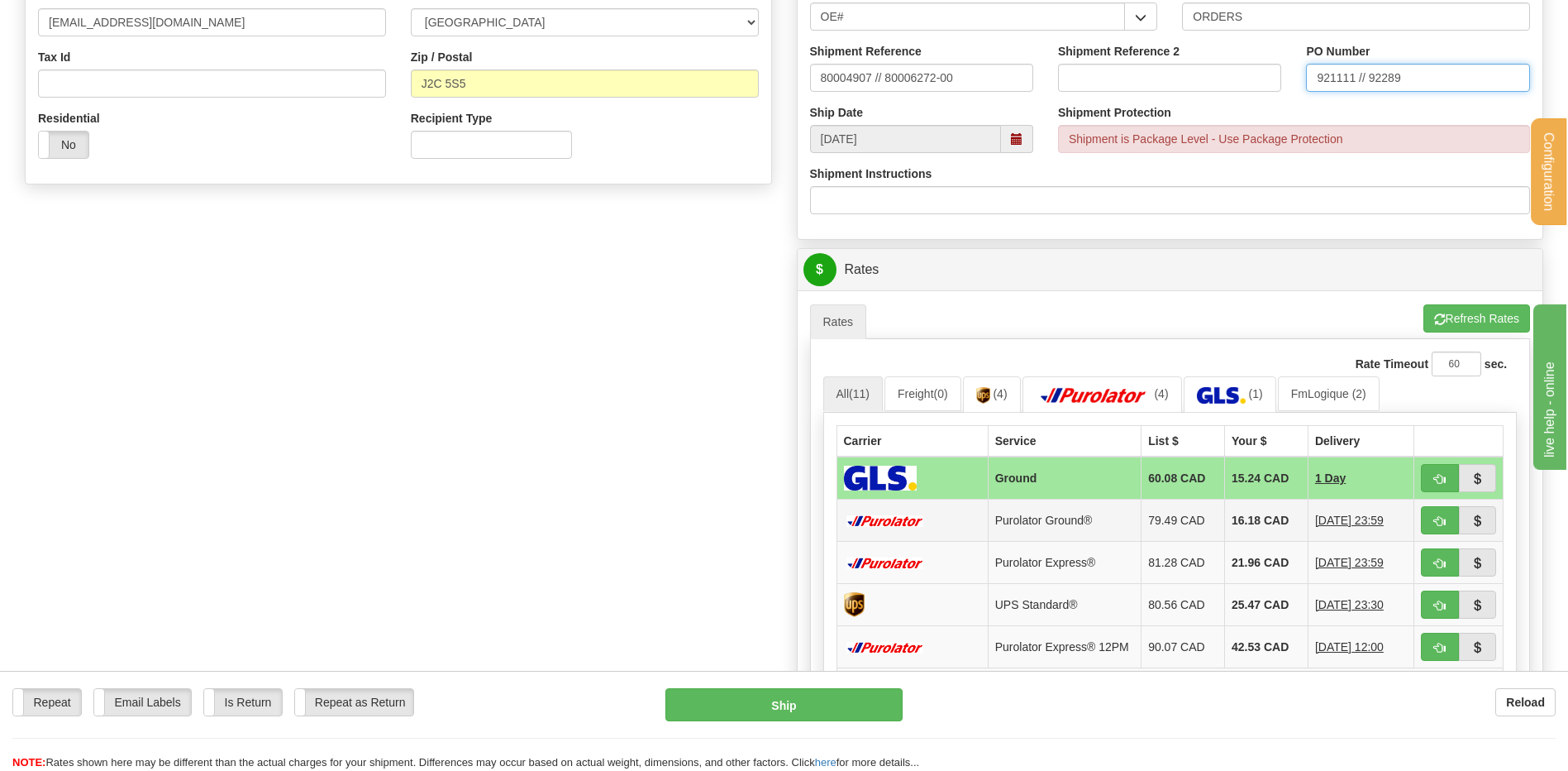
scroll to position [661, 0]
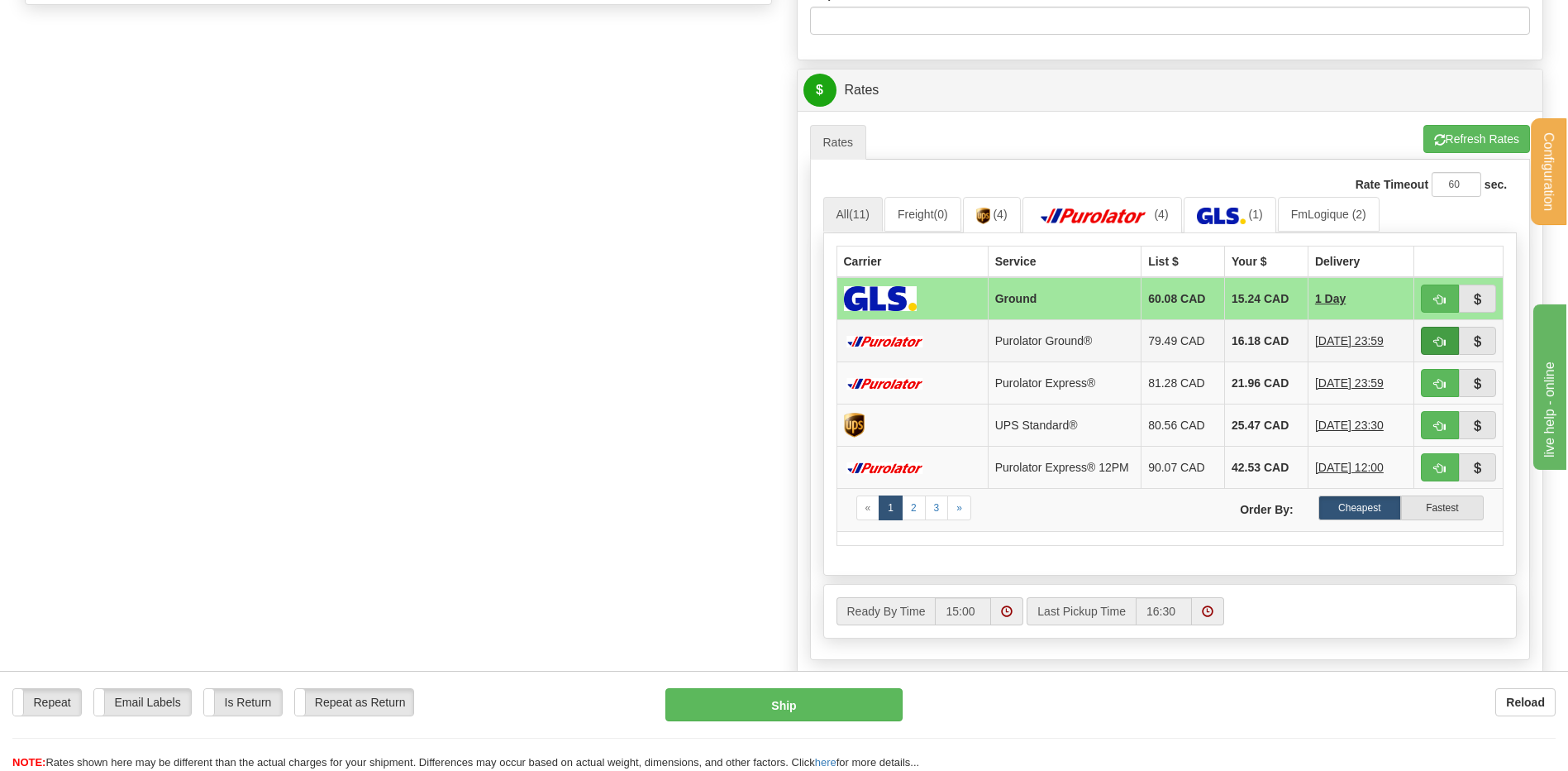
type input "921111 // 92289"
click at [1444, 338] on span "button" at bounding box center [1440, 342] width 12 height 11
type input "260"
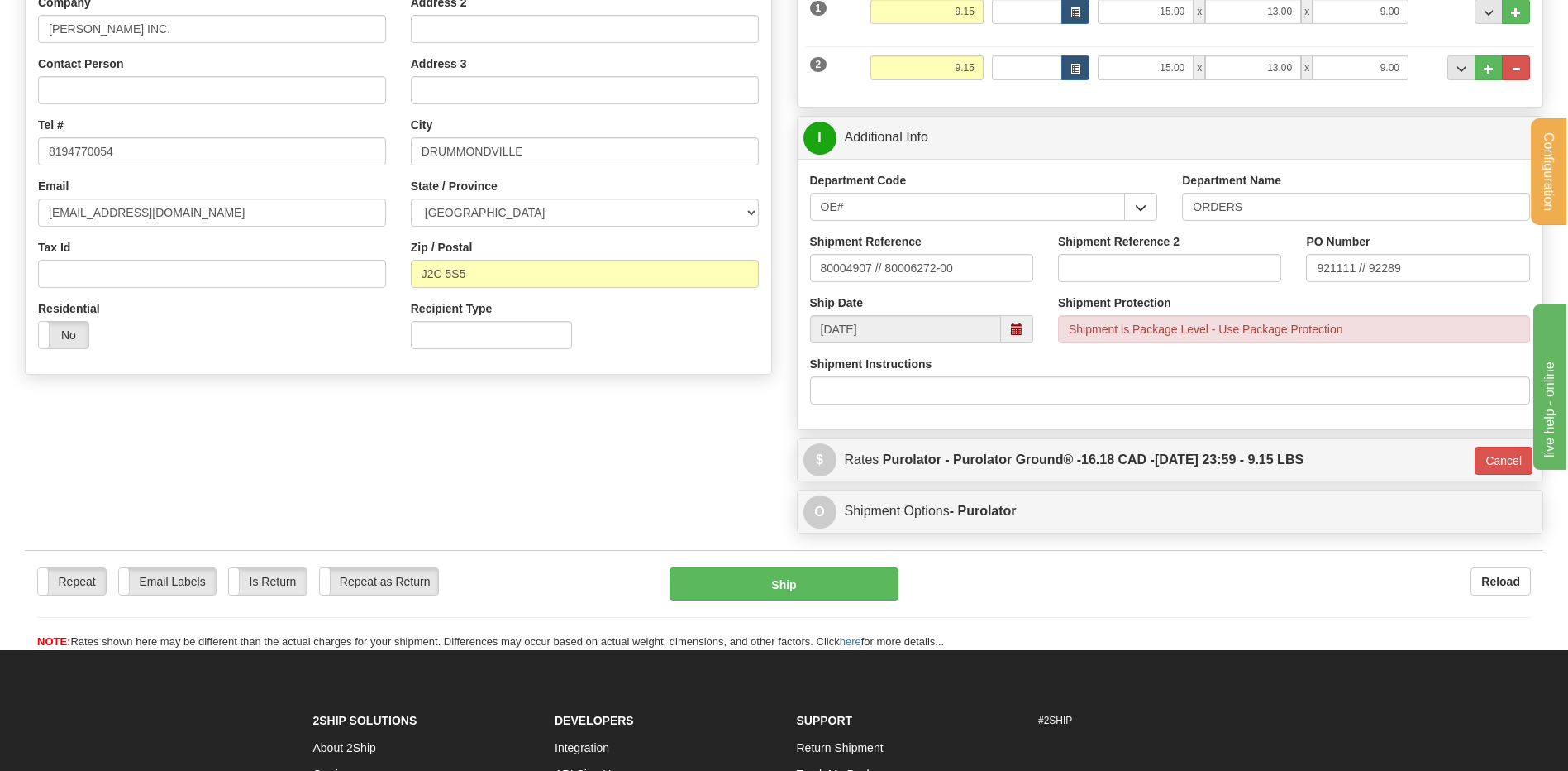
scroll to position [183, 0]
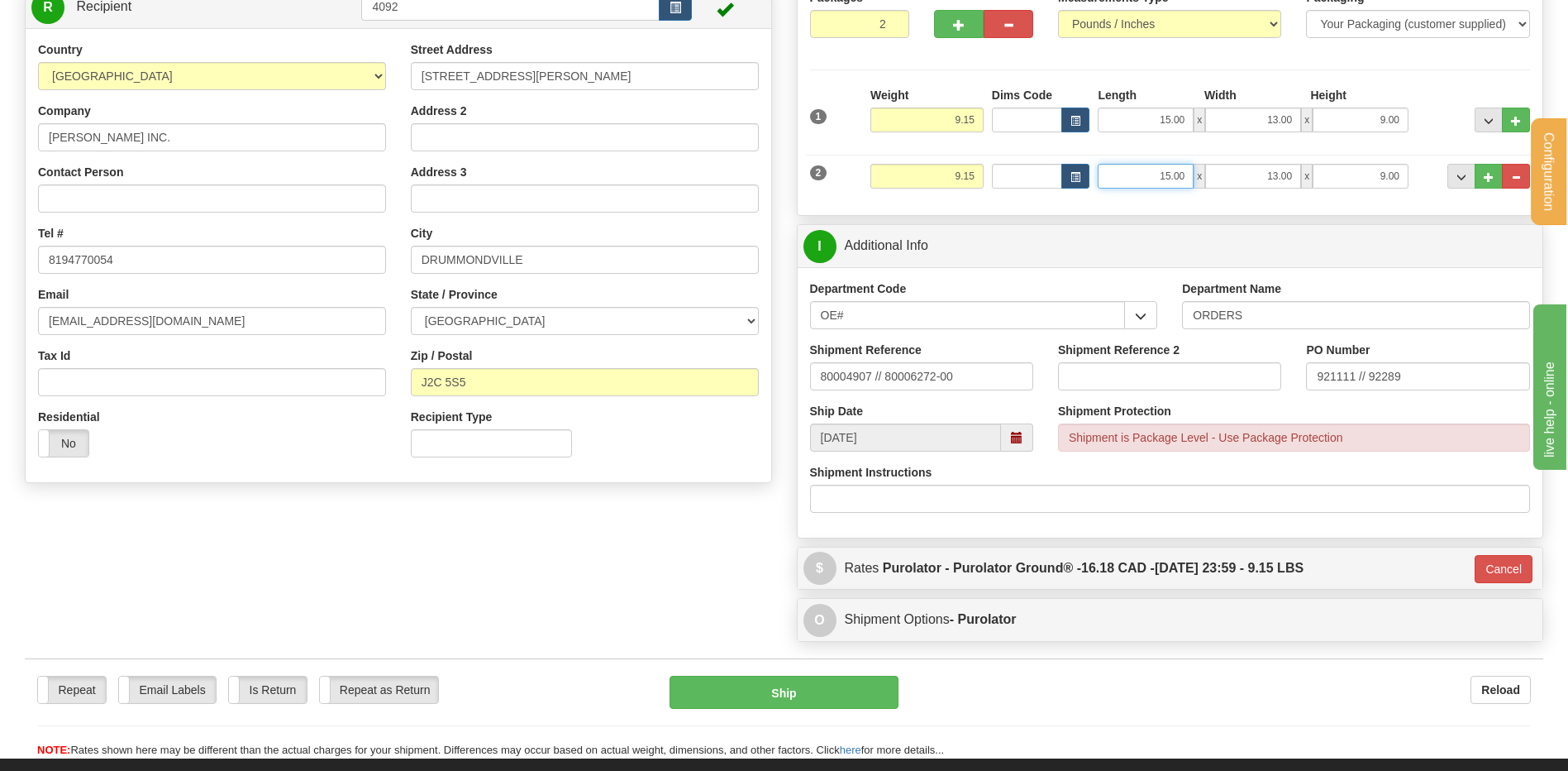
drag, startPoint x: 1154, startPoint y: 168, endPoint x: 1464, endPoint y: 123, distance: 313.2
click at [1357, 162] on div "2 Weight 9.15 Dims Code Length Width Height" at bounding box center [1170, 174] width 729 height 55
type input "57.00"
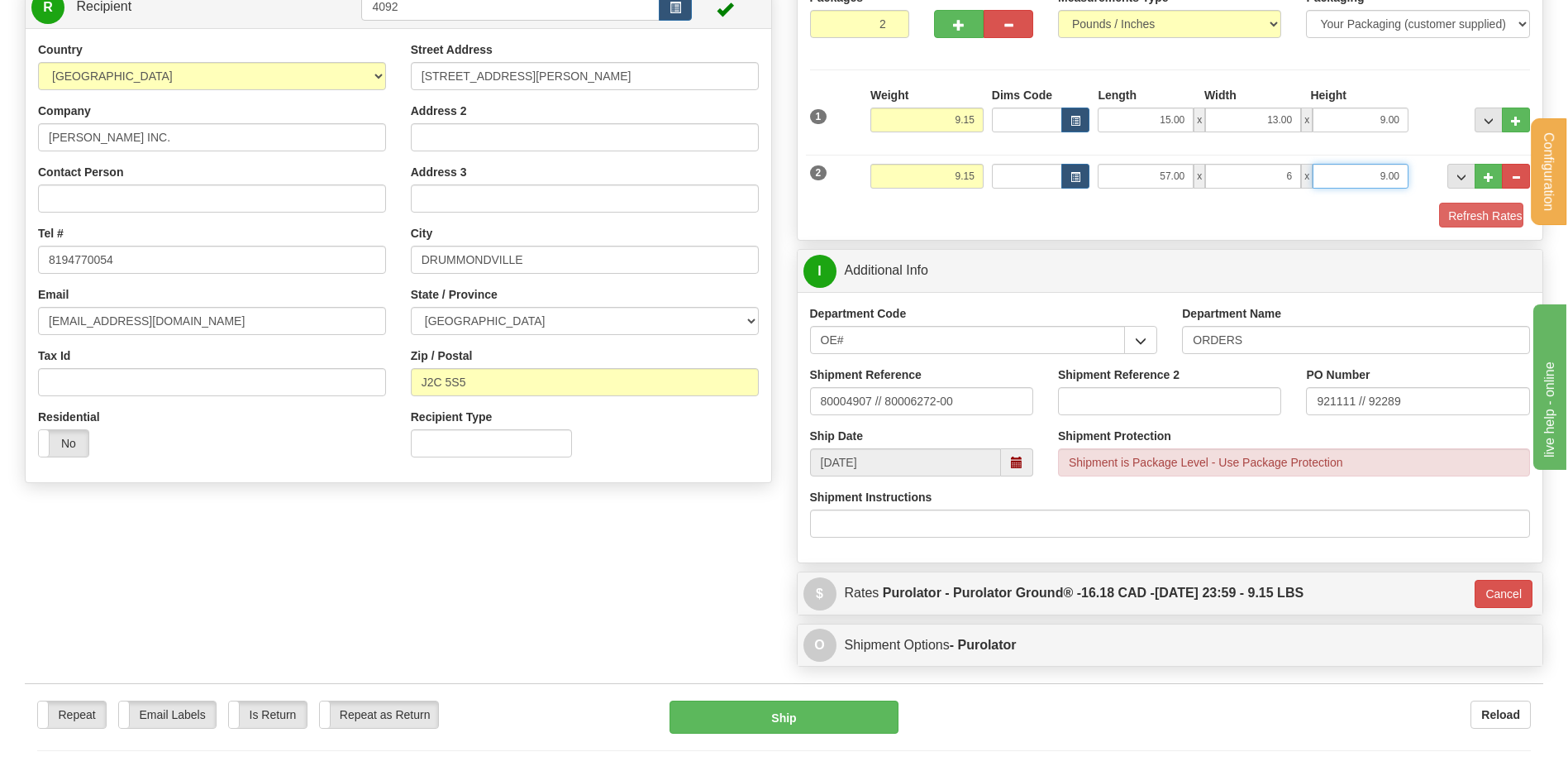
type input "6.00"
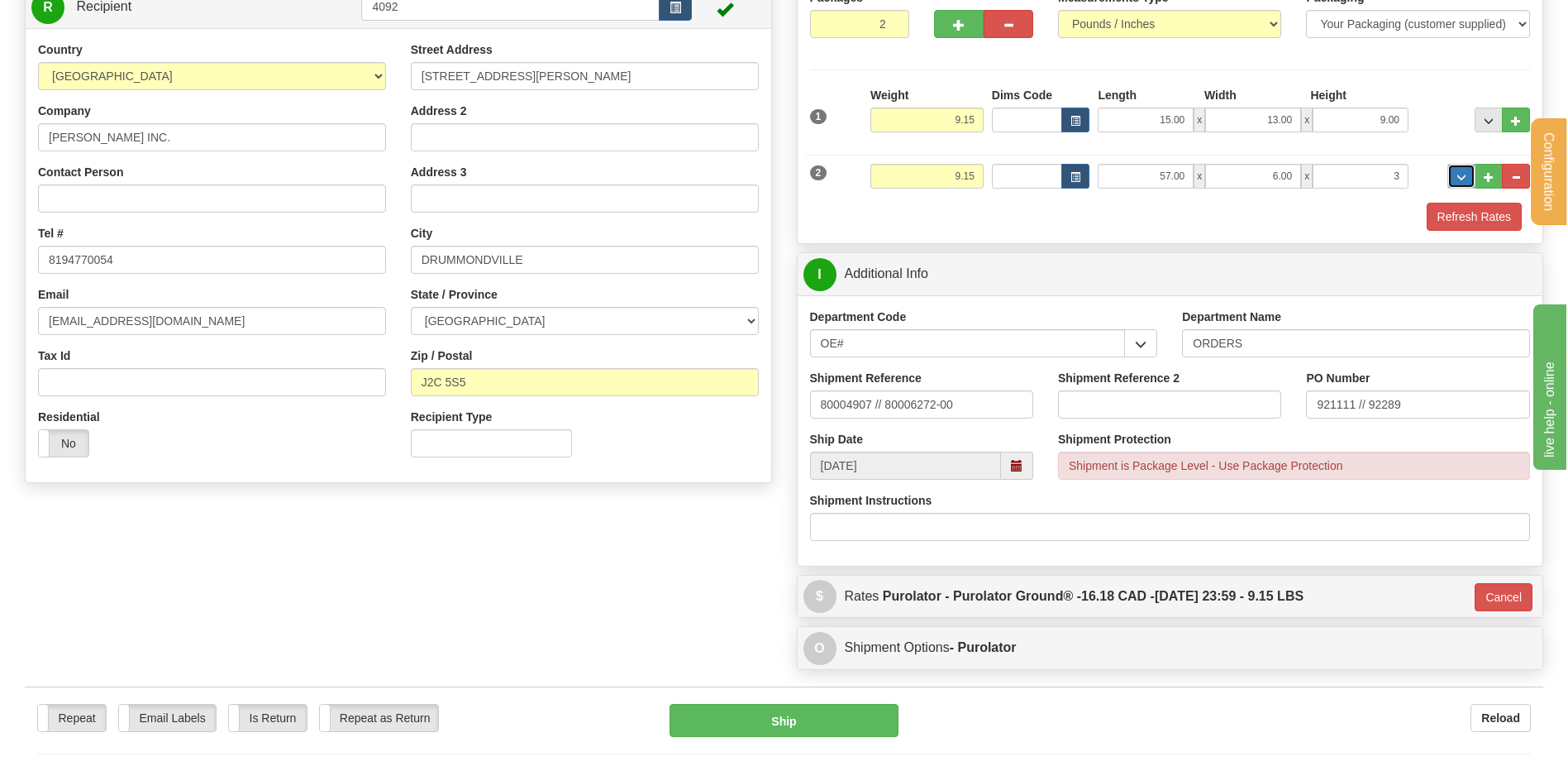
type input "3.00"
drag, startPoint x: 935, startPoint y: 176, endPoint x: 1045, endPoint y: 168, distance: 110.3
click at [1026, 169] on div "2 Weight 9.15 Dims Code Length Width Height" at bounding box center [1170, 174] width 729 height 55
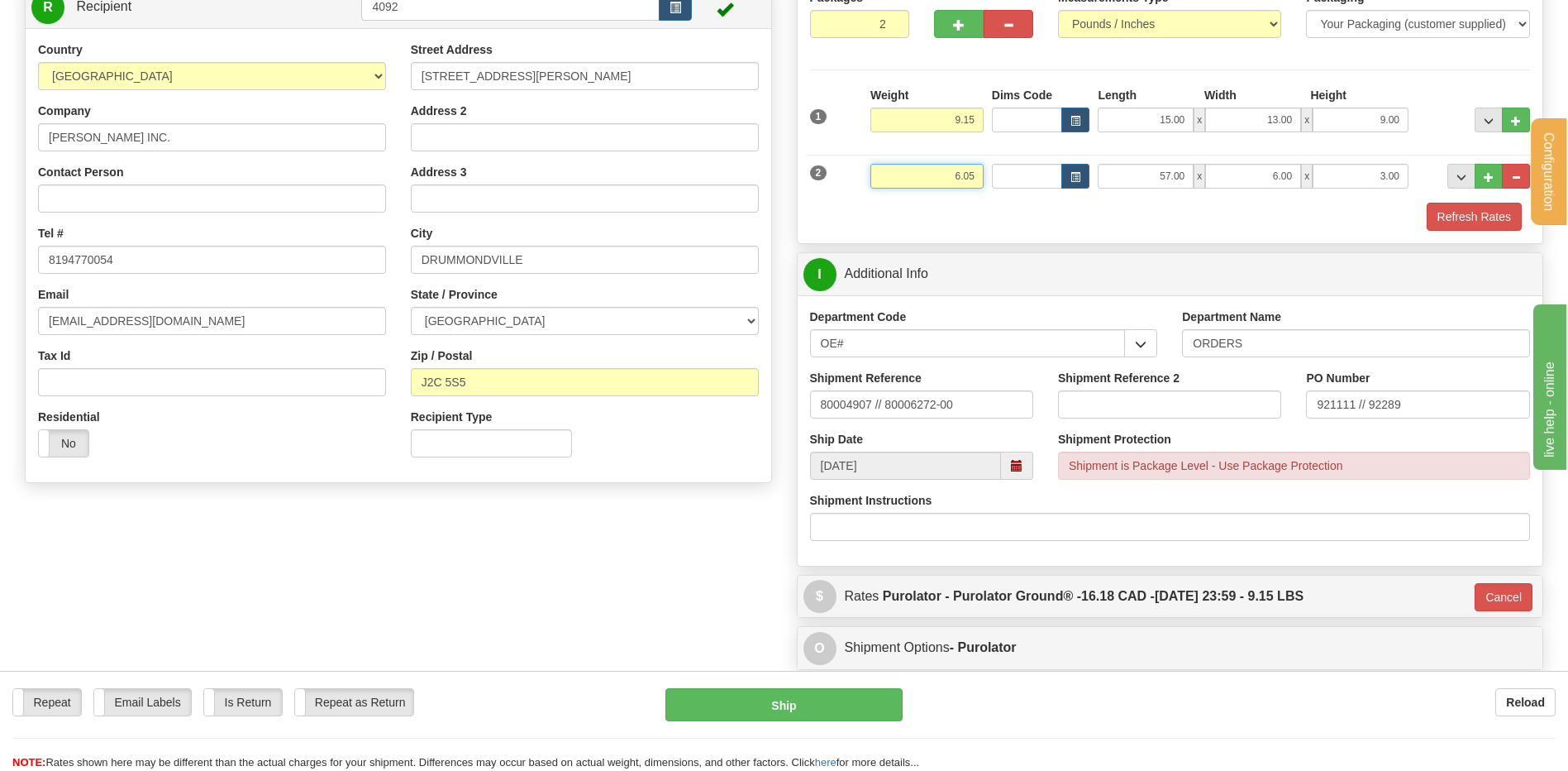
type input "6.05"
type input "260"
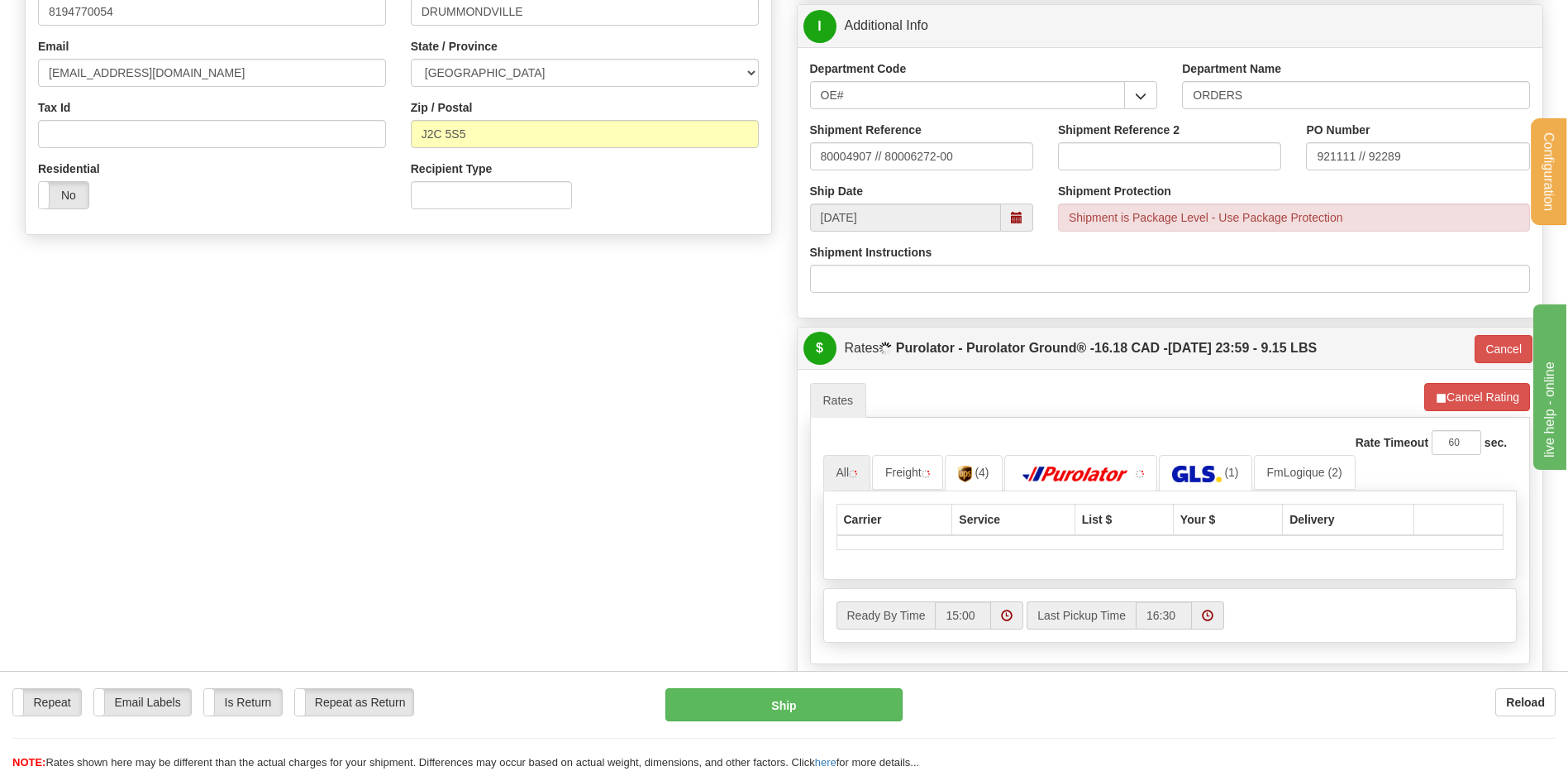
scroll to position [679, 0]
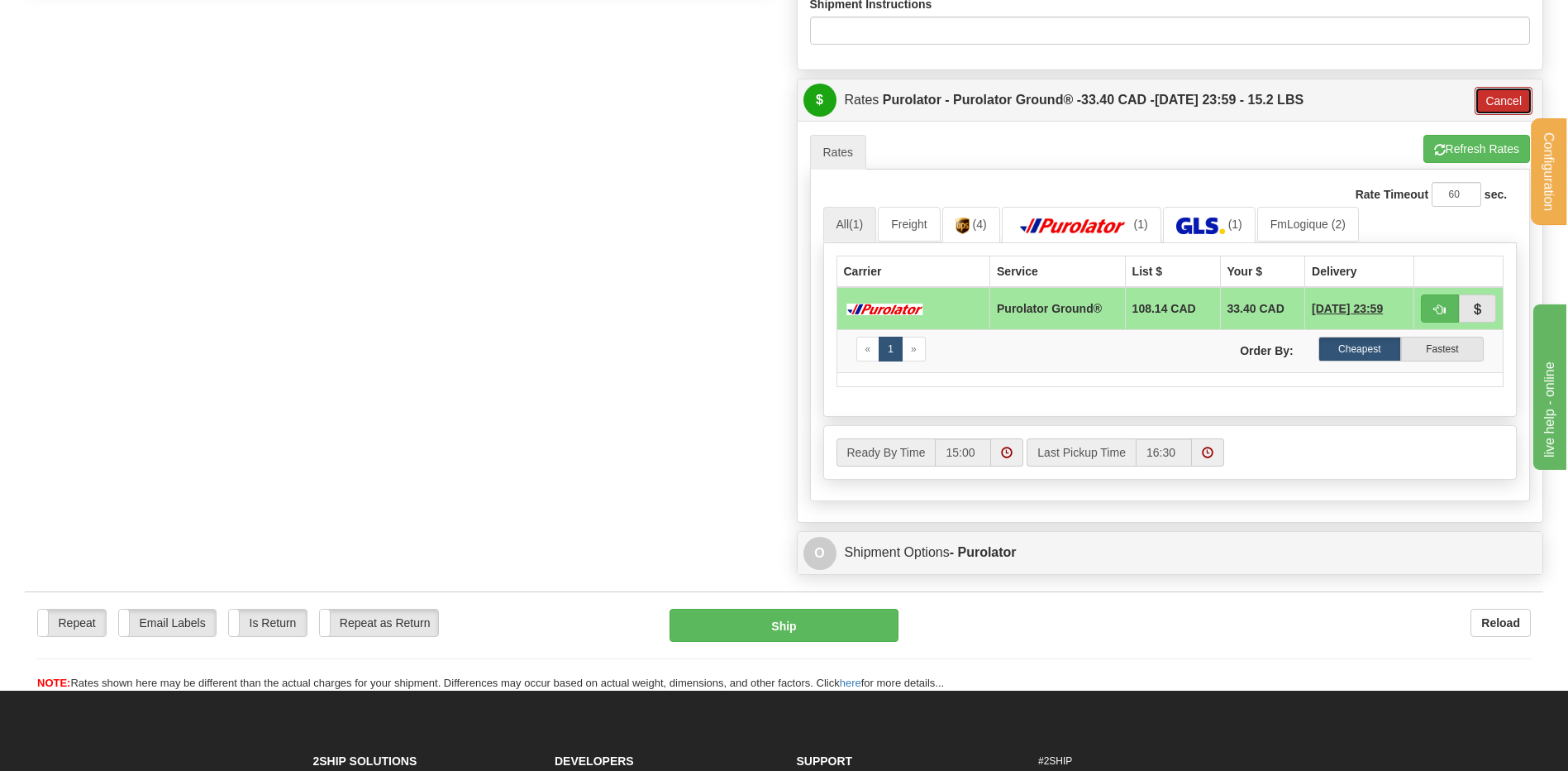
click at [1486, 103] on button "Cancel" at bounding box center [1503, 101] width 58 height 28
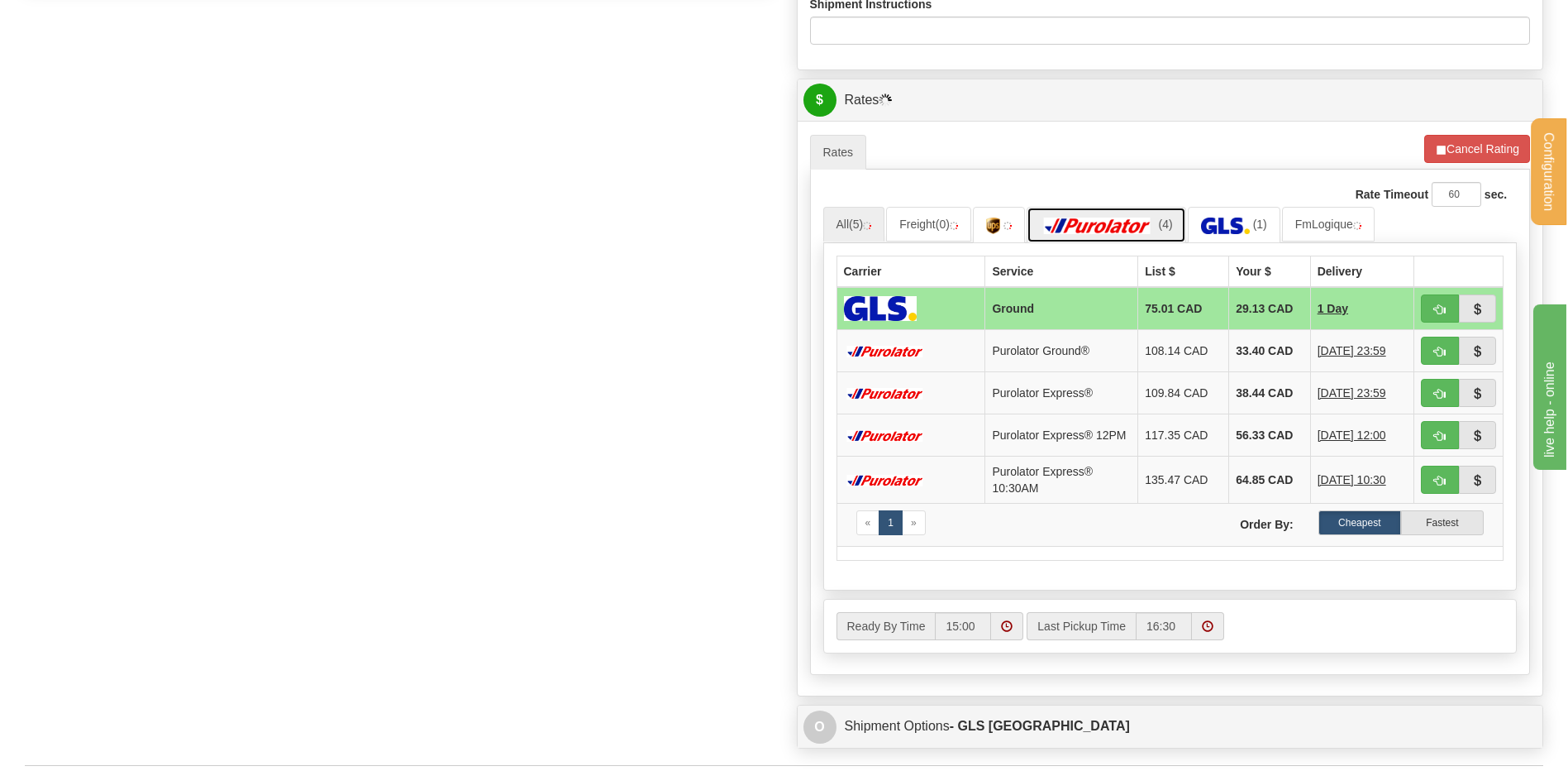
click at [1129, 213] on link "(4)" at bounding box center [1106, 224] width 159 height 36
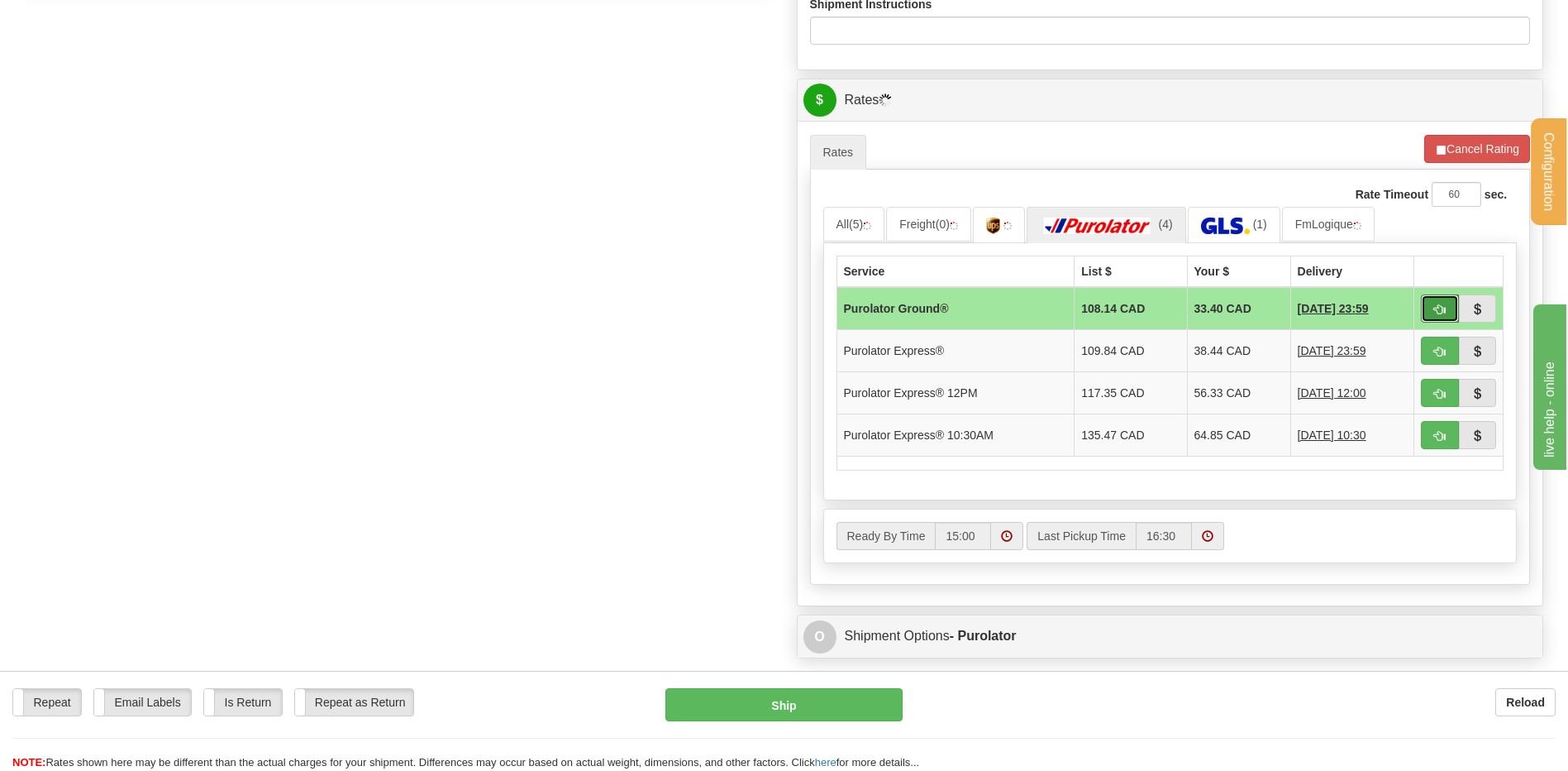
drag, startPoint x: 1446, startPoint y: 305, endPoint x: 1427, endPoint y: 309, distance: 19.4
click at [1444, 305] on button "button" at bounding box center [1440, 308] width 38 height 28
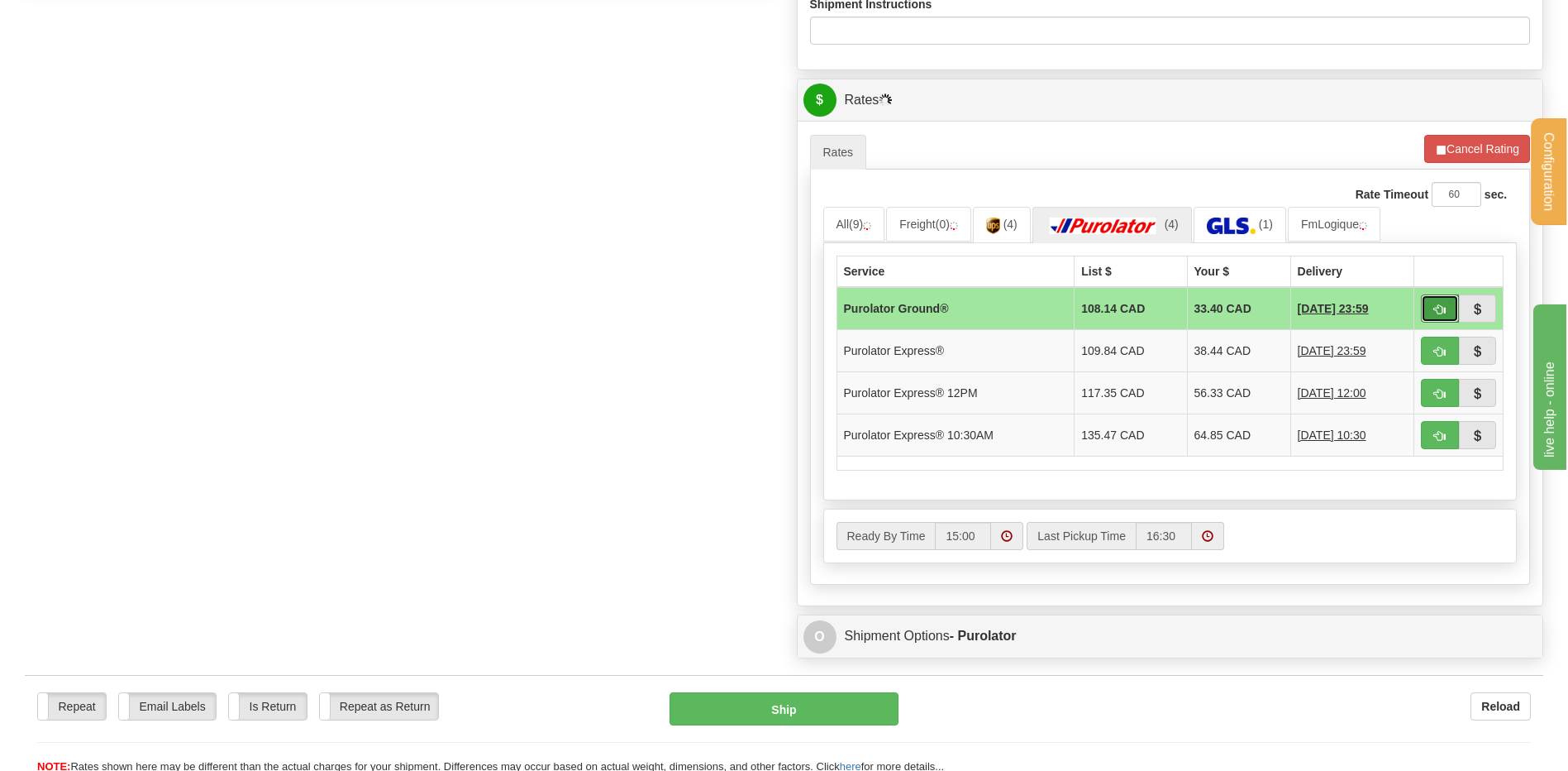
click at [1447, 309] on button "button" at bounding box center [1440, 308] width 38 height 28
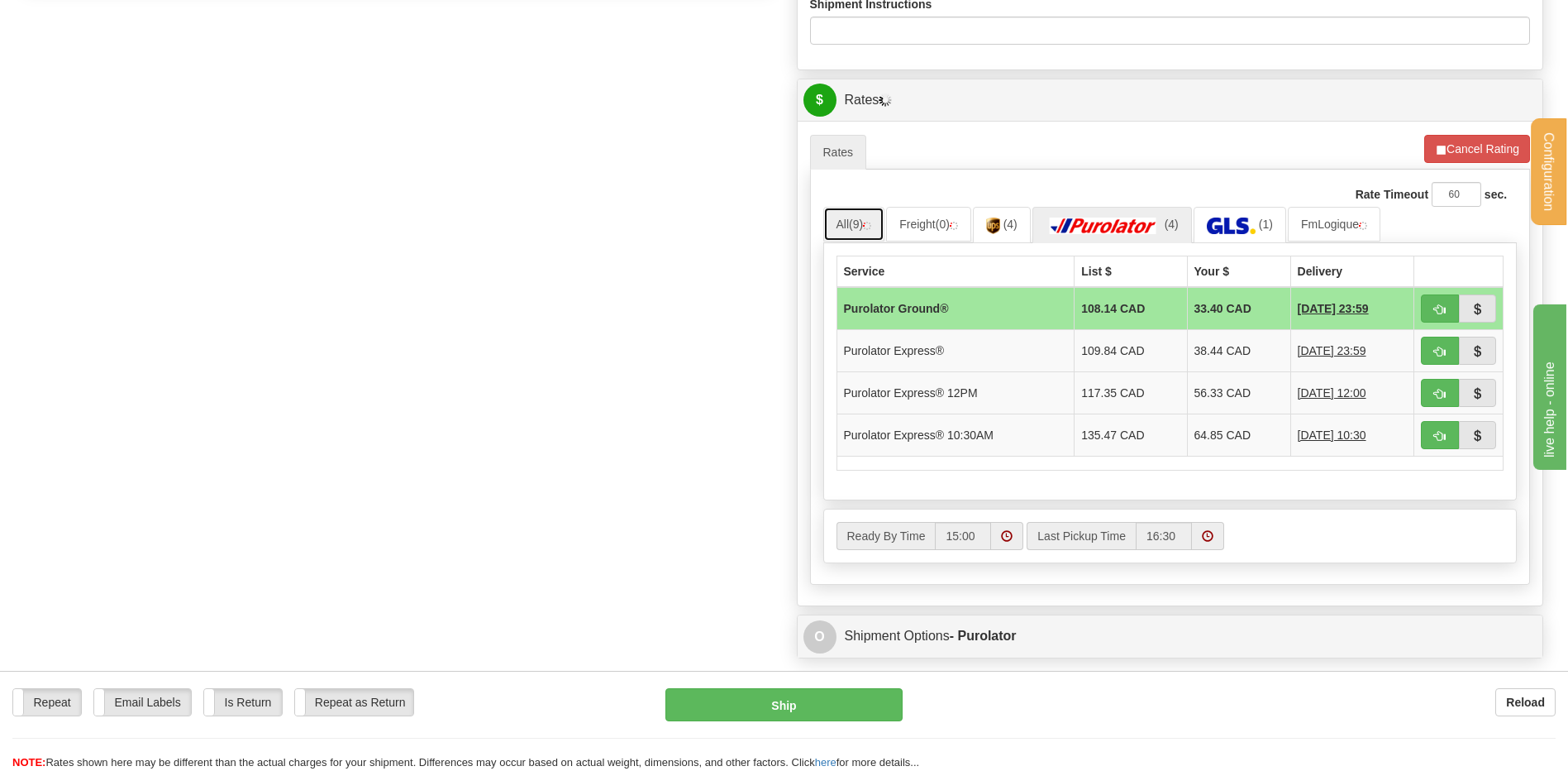
click at [842, 233] on link "All (9)" at bounding box center [854, 224] width 62 height 35
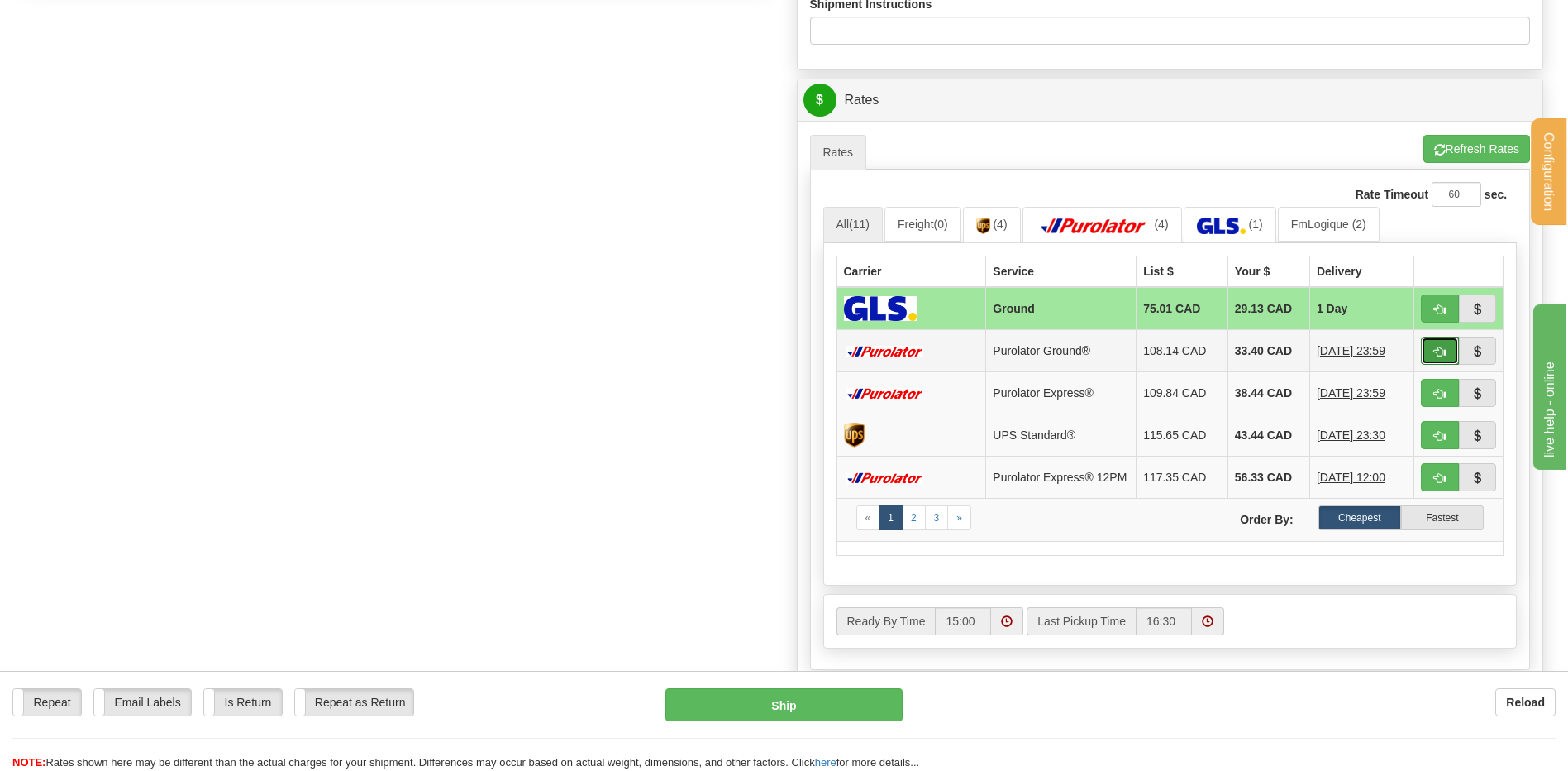
click at [1429, 350] on button "button" at bounding box center [1440, 351] width 38 height 28
type input "260"
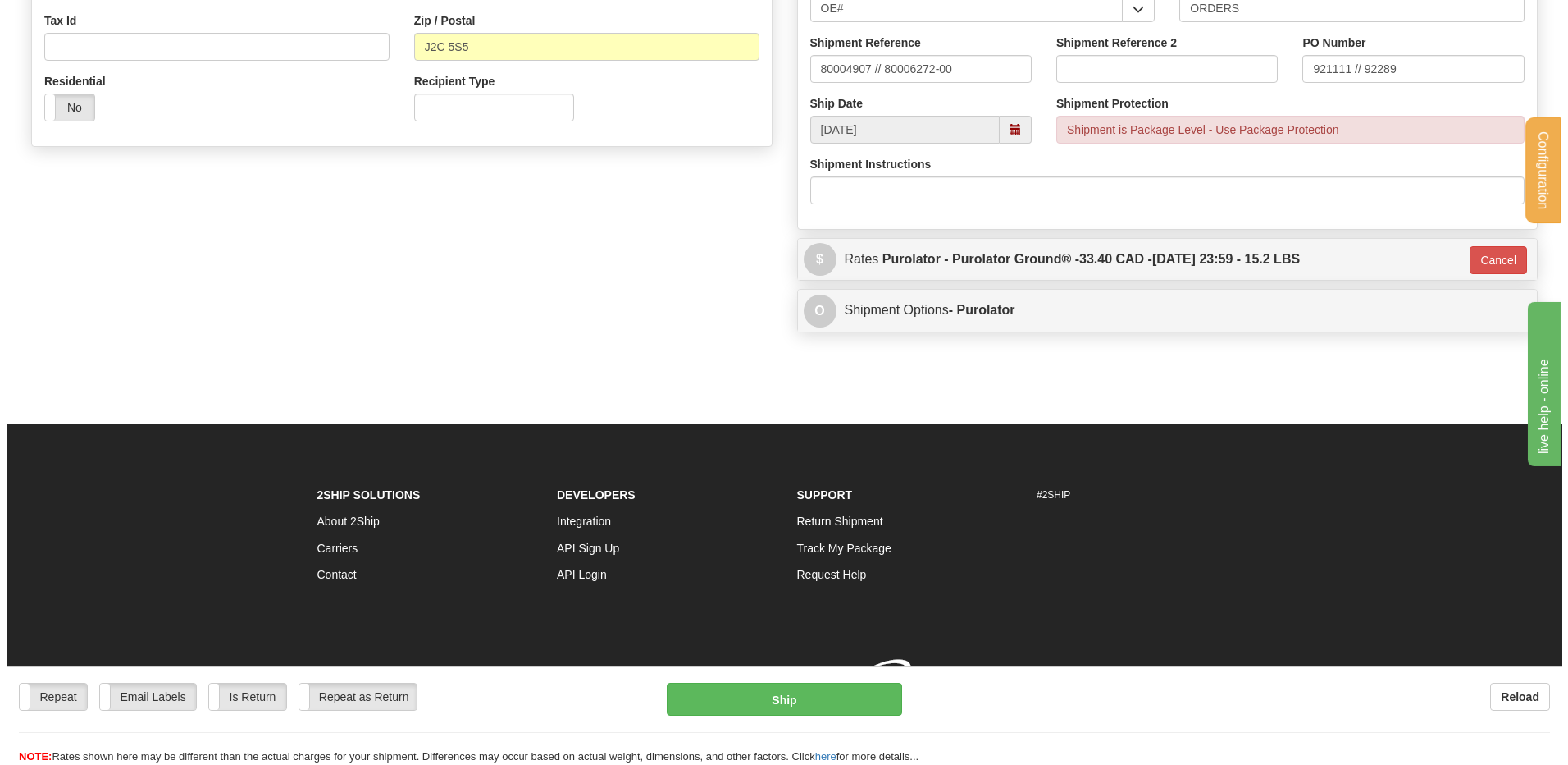
scroll to position [538, 0]
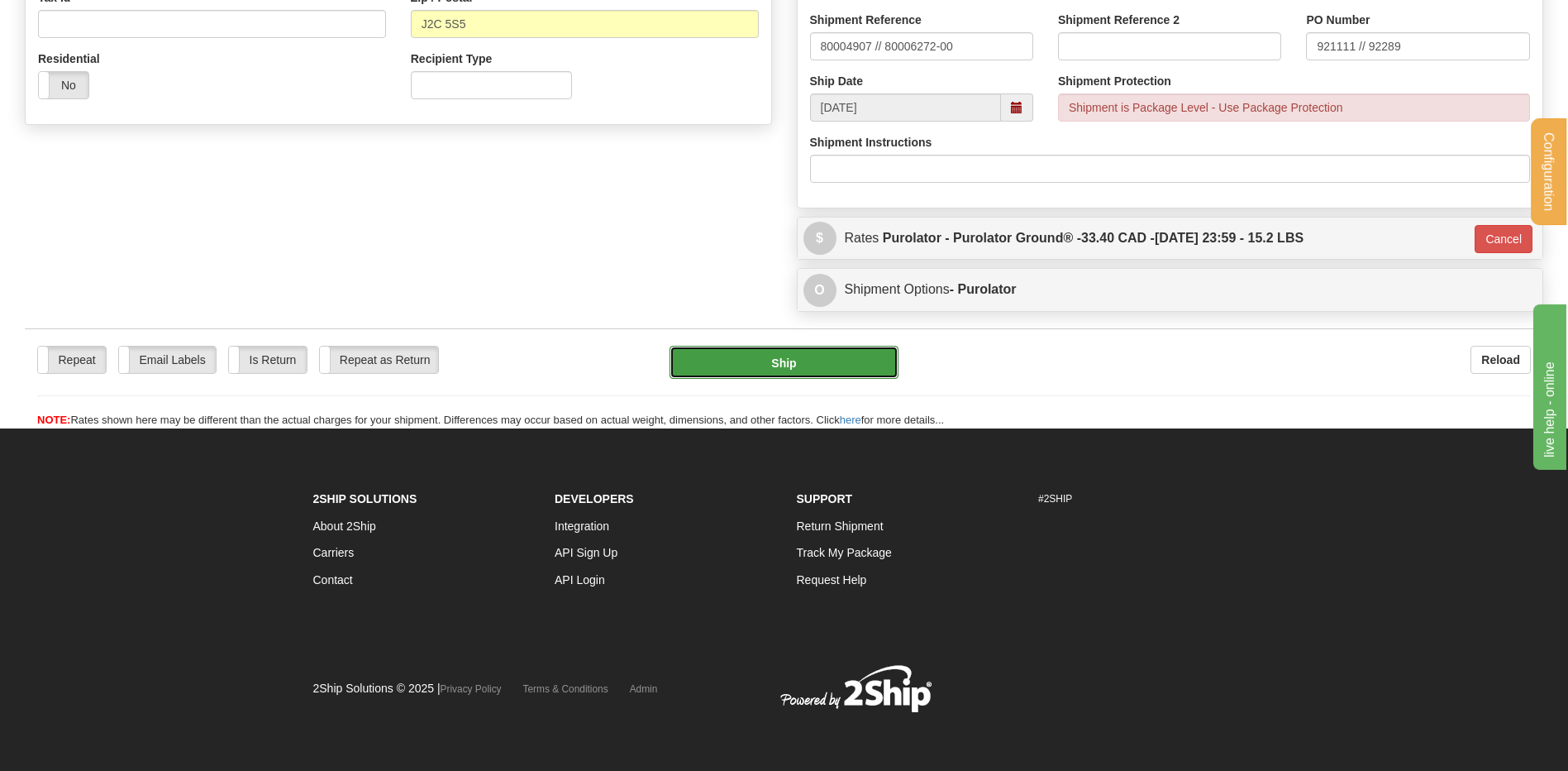
click at [840, 366] on button "Ship" at bounding box center [783, 362] width 228 height 33
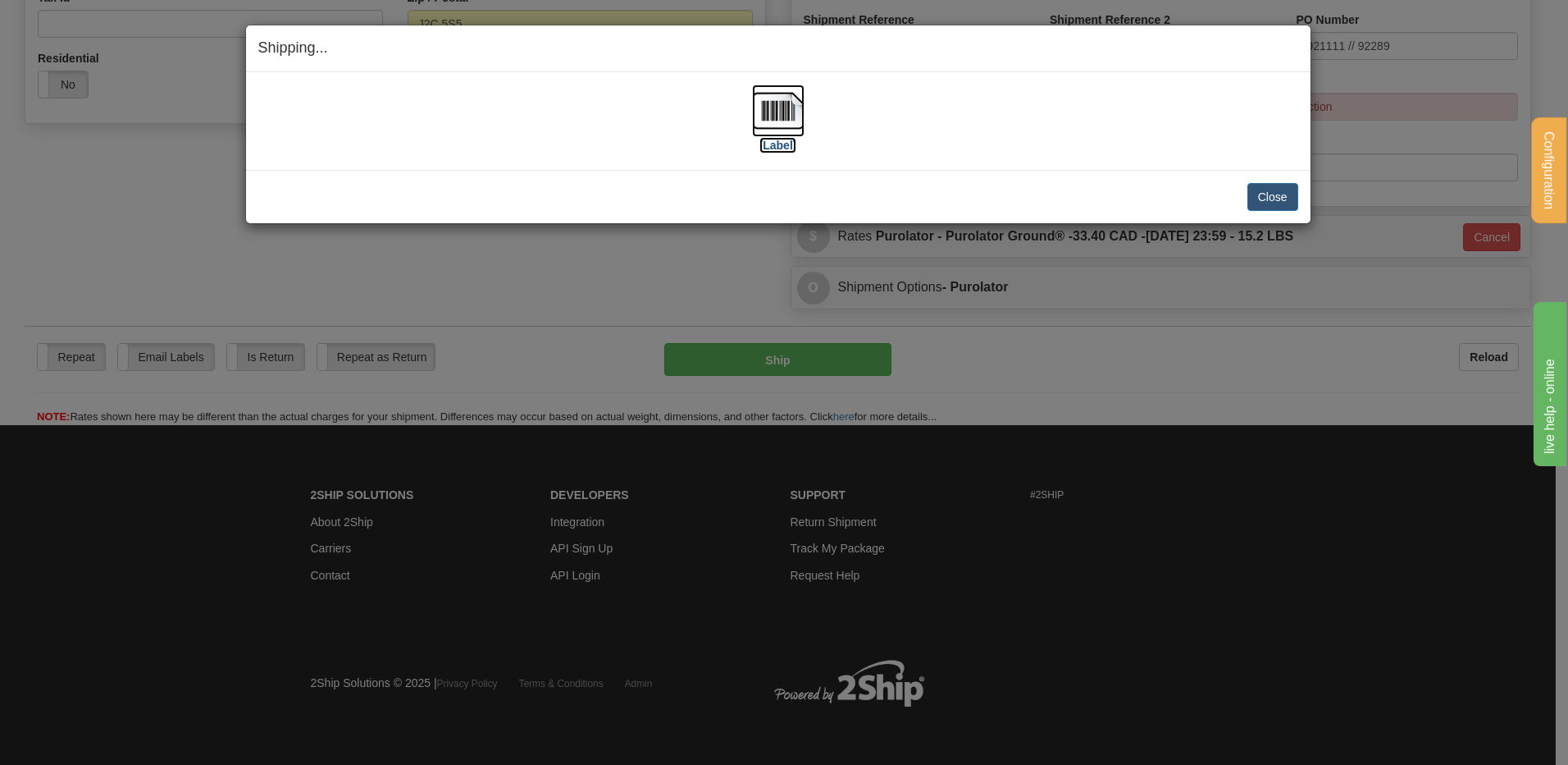
click at [799, 112] on img at bounding box center [779, 111] width 53 height 53
click at [1290, 192] on button "Close" at bounding box center [1273, 196] width 51 height 28
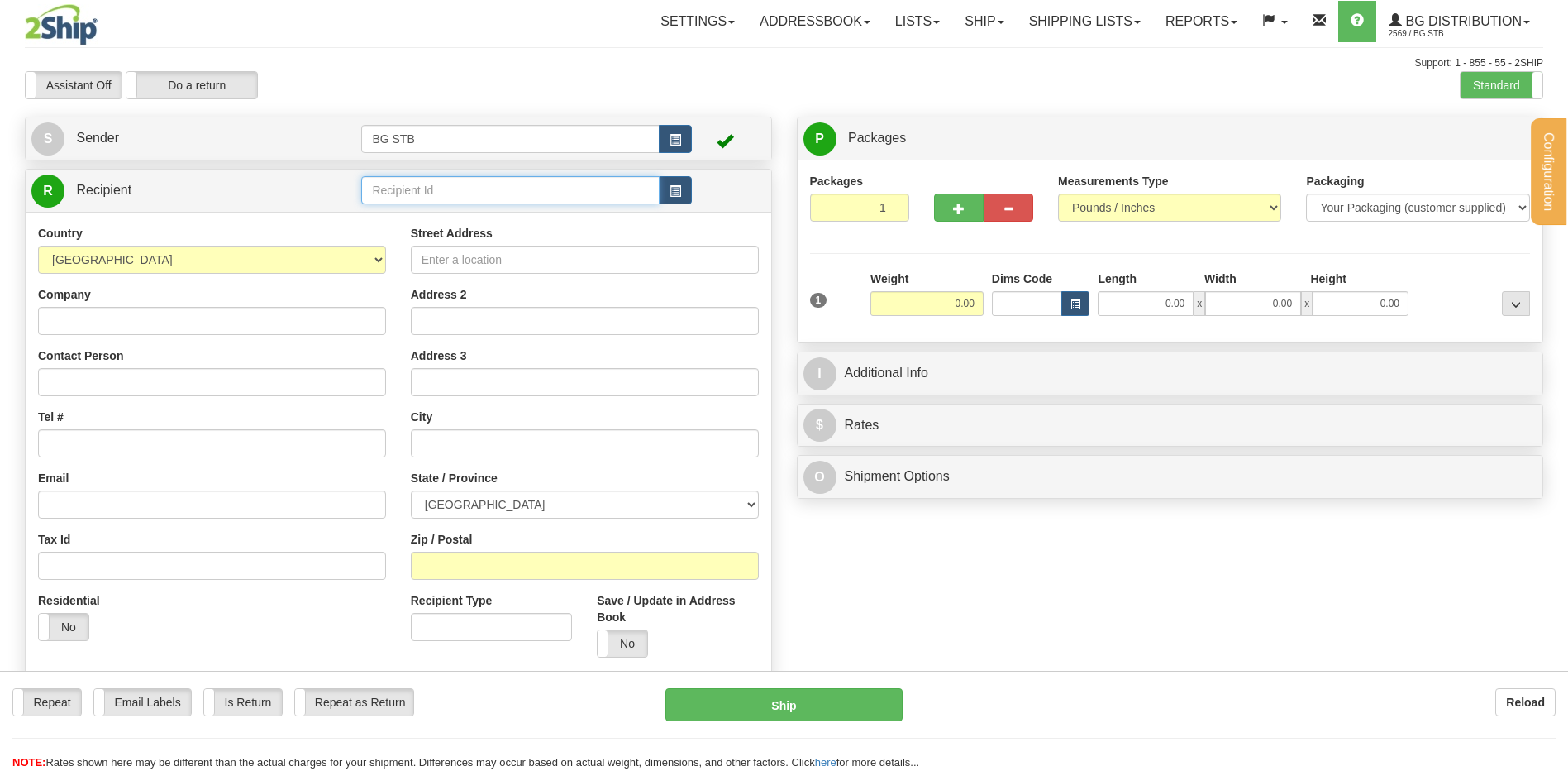
click at [383, 186] on input "text" at bounding box center [510, 190] width 297 height 28
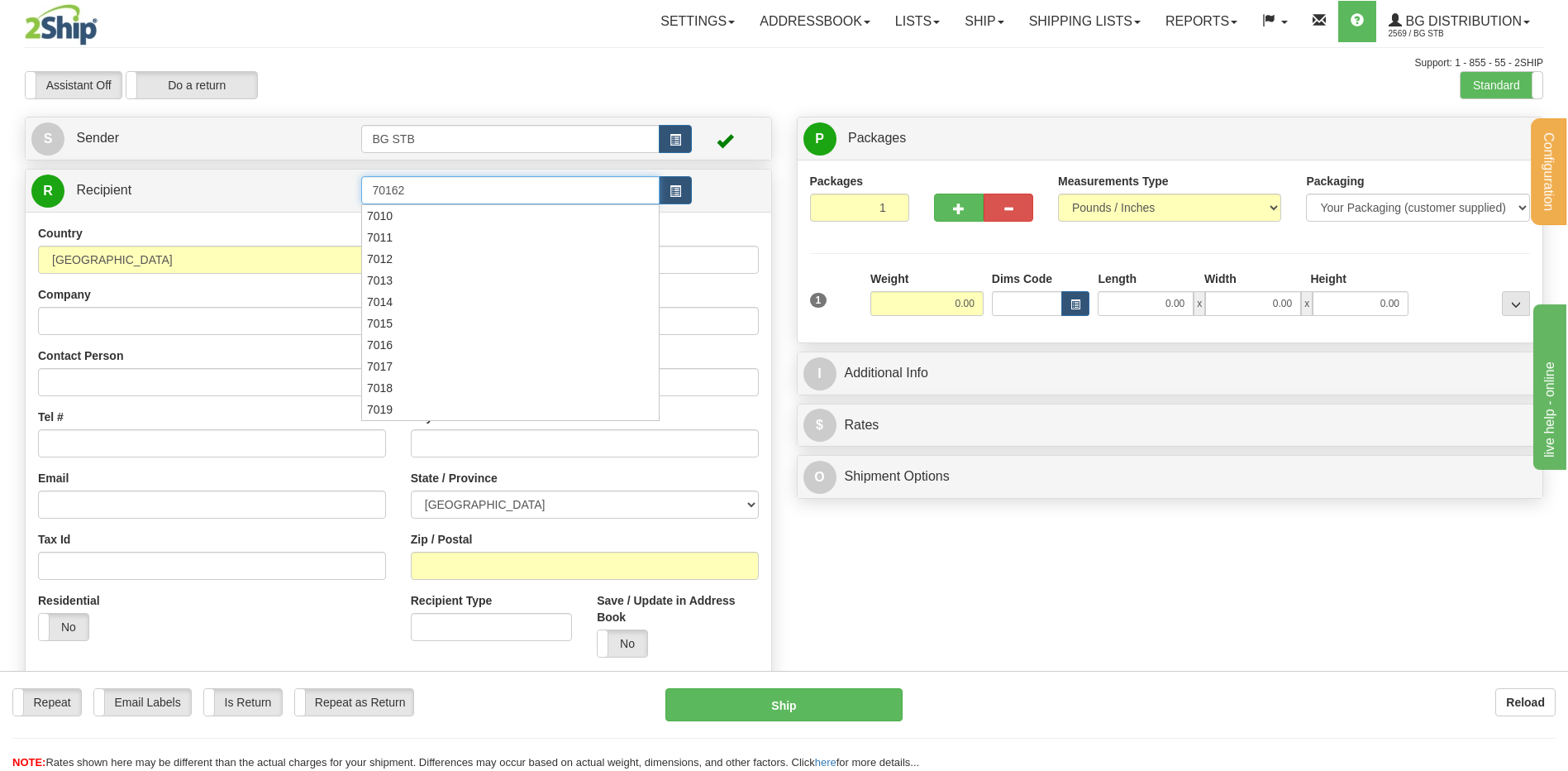
type input "70162"
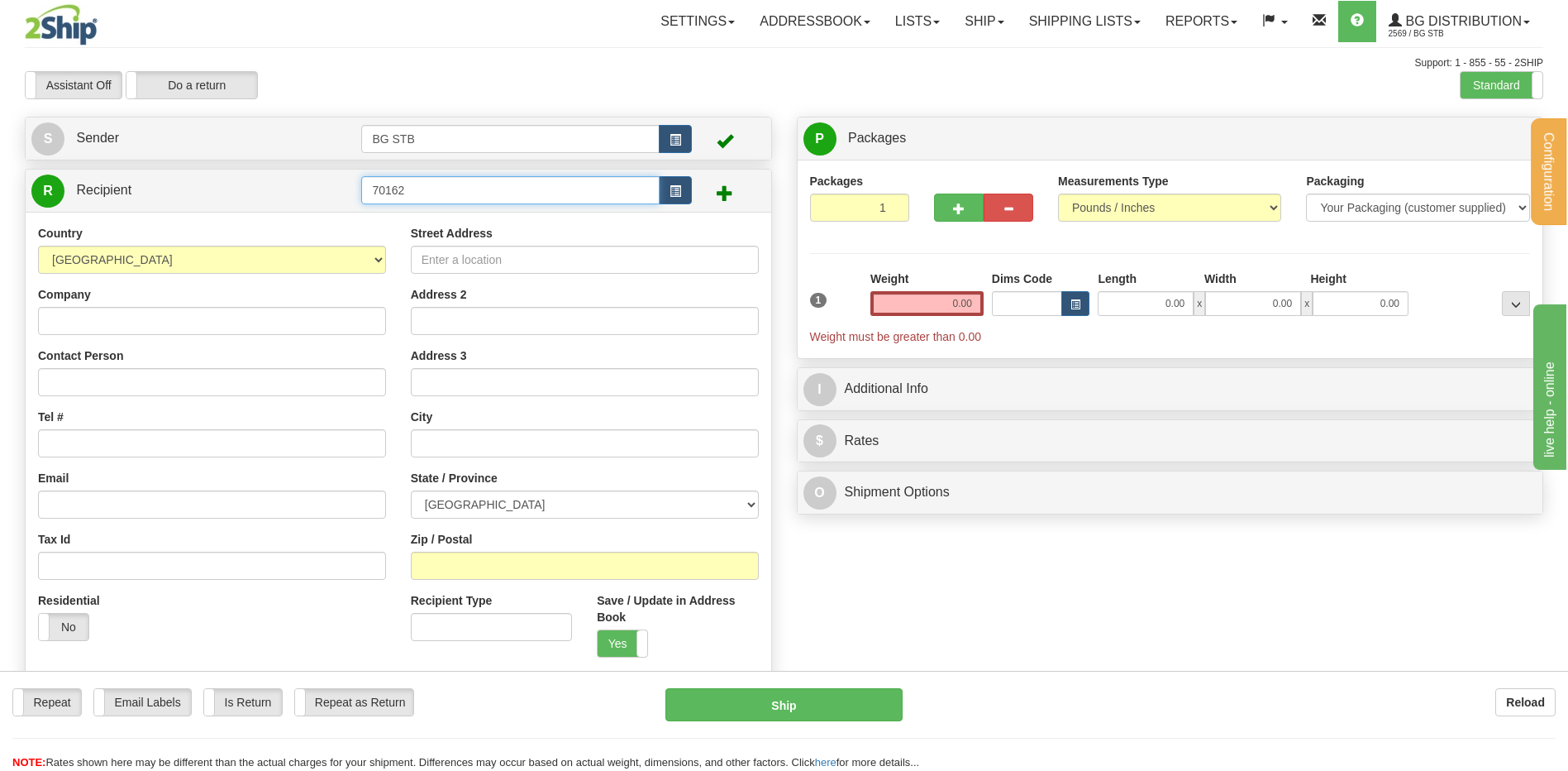
click at [392, 186] on input "70162" at bounding box center [510, 190] width 297 height 28
type input "7062"
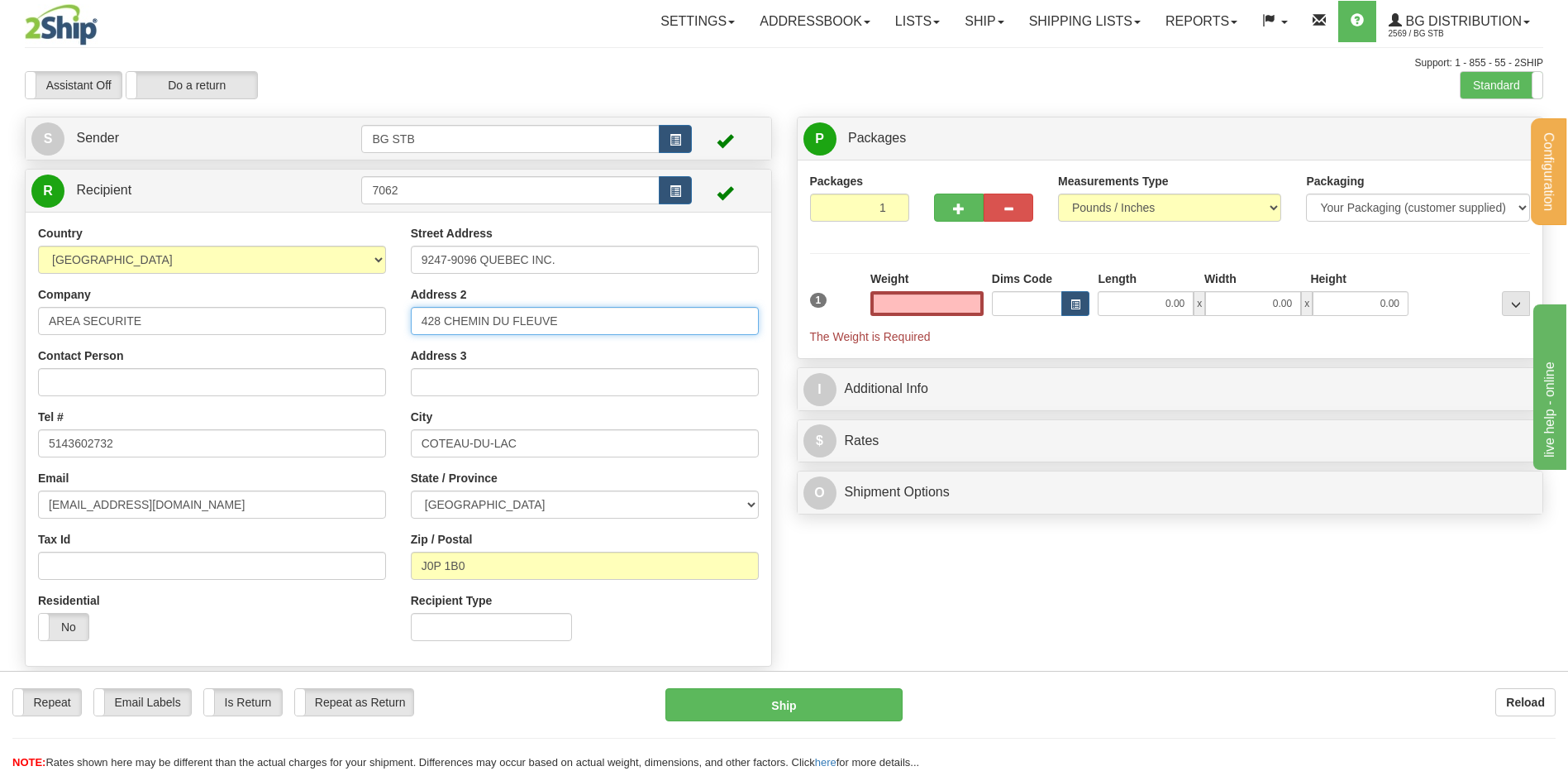
type input "0.00"
drag, startPoint x: 622, startPoint y: 318, endPoint x: 222, endPoint y: 321, distance: 400.0
click at [238, 321] on div "Country AFGHANISTAN ALAND ISLANDS ALBANIA ALGERIA AMERICAN SAMOA ANDORRA ANGOLA…" at bounding box center [398, 440] width 745 height 429
type input "7493 ROUTE TRANSCANADIENNE"
drag, startPoint x: 575, startPoint y: 439, endPoint x: 276, endPoint y: 440, distance: 299.0
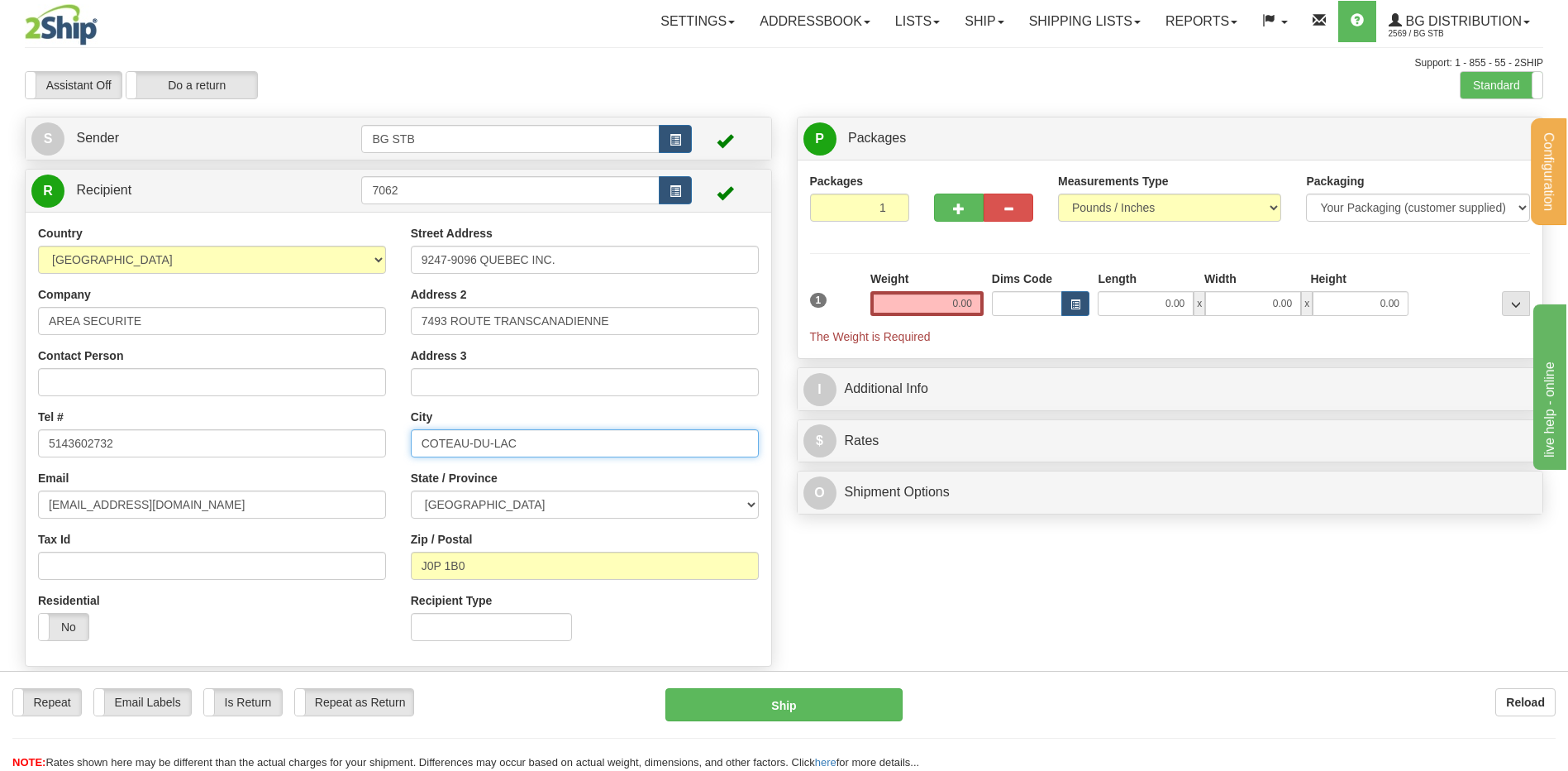
click at [276, 440] on div "Country AFGHANISTAN ALAND ISLANDS ALBANIA ALGERIA AMERICAN SAMOA ANDORRA ANGOLA…" at bounding box center [398, 440] width 745 height 429
type input "SAINT-LAURENT"
drag, startPoint x: 486, startPoint y: 571, endPoint x: 265, endPoint y: 566, distance: 221.1
click at [267, 566] on div "Country AFGHANISTAN ALAND ISLANDS ALBANIA ALGERIA AMERICAN SAMOA ANDORRA ANGOLA…" at bounding box center [398, 440] width 745 height 429
type input "H4T 1T3"
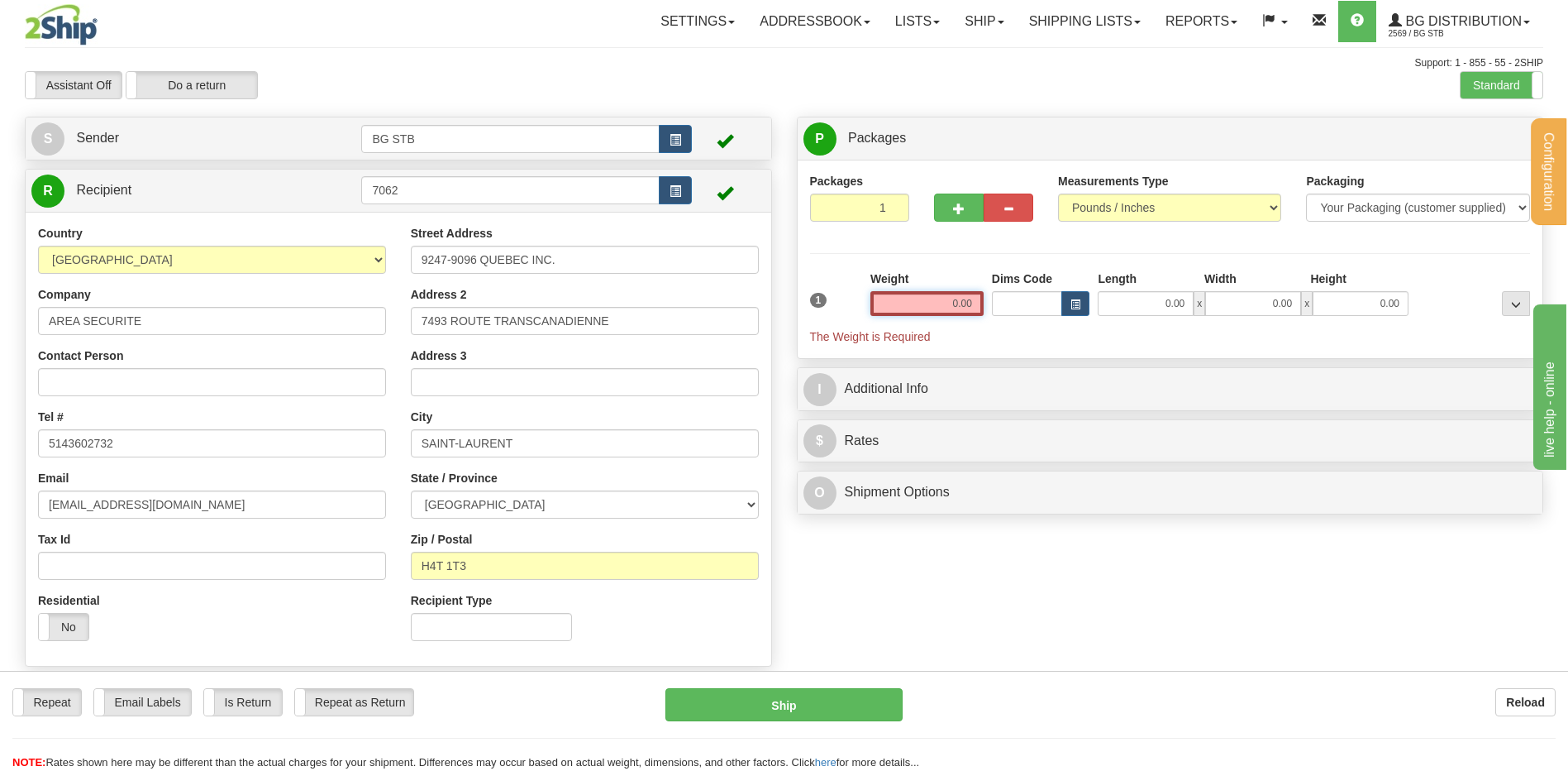
click at [966, 294] on input "0.00" at bounding box center [927, 303] width 114 height 25
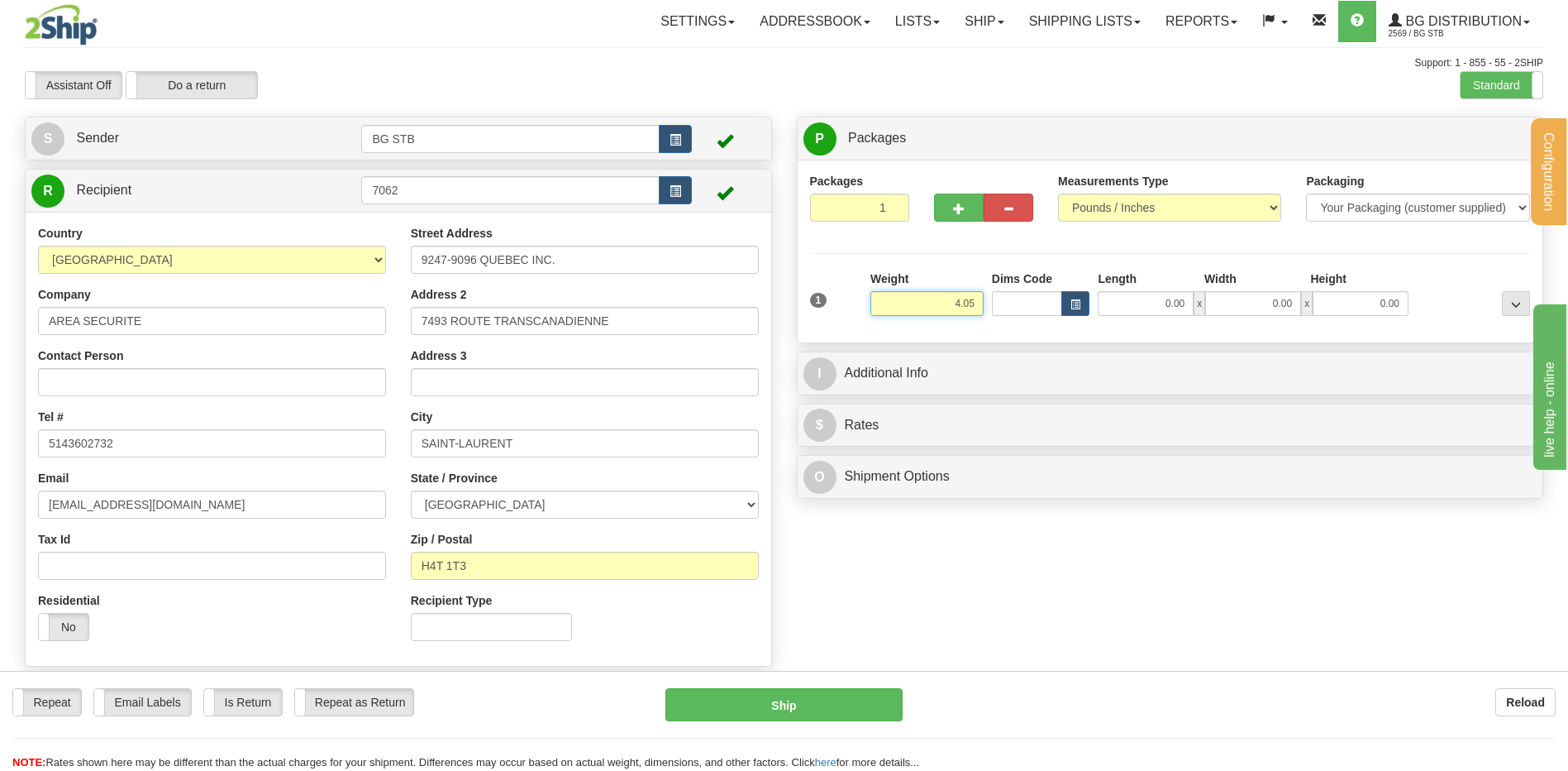
type input "4.05"
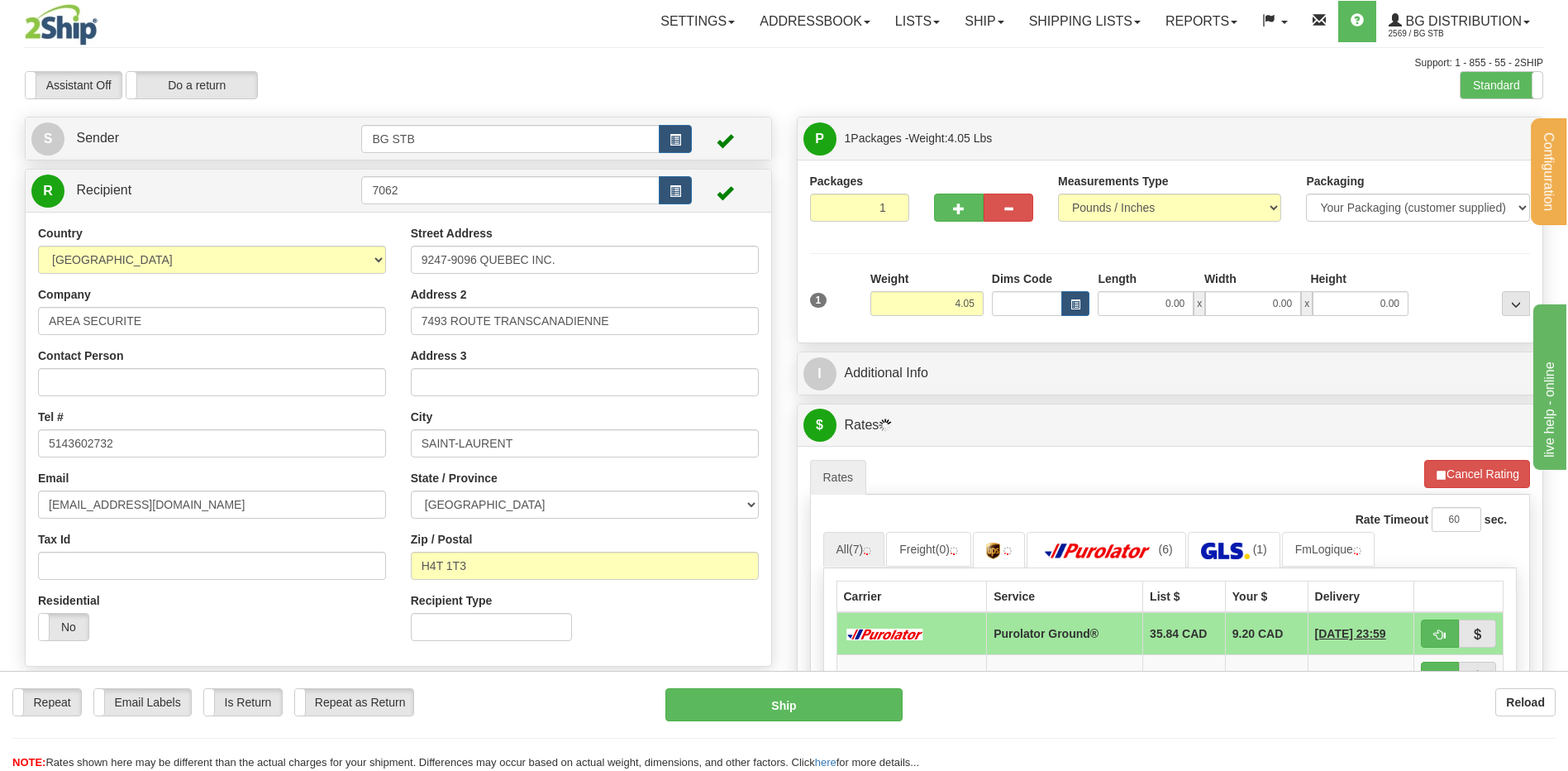
click at [1167, 318] on div "1 Weight 4.05 Dims Code 0.00" at bounding box center [1170, 299] width 729 height 59
click at [1162, 302] on input "0.00" at bounding box center [1145, 303] width 96 height 25
type input "12.00"
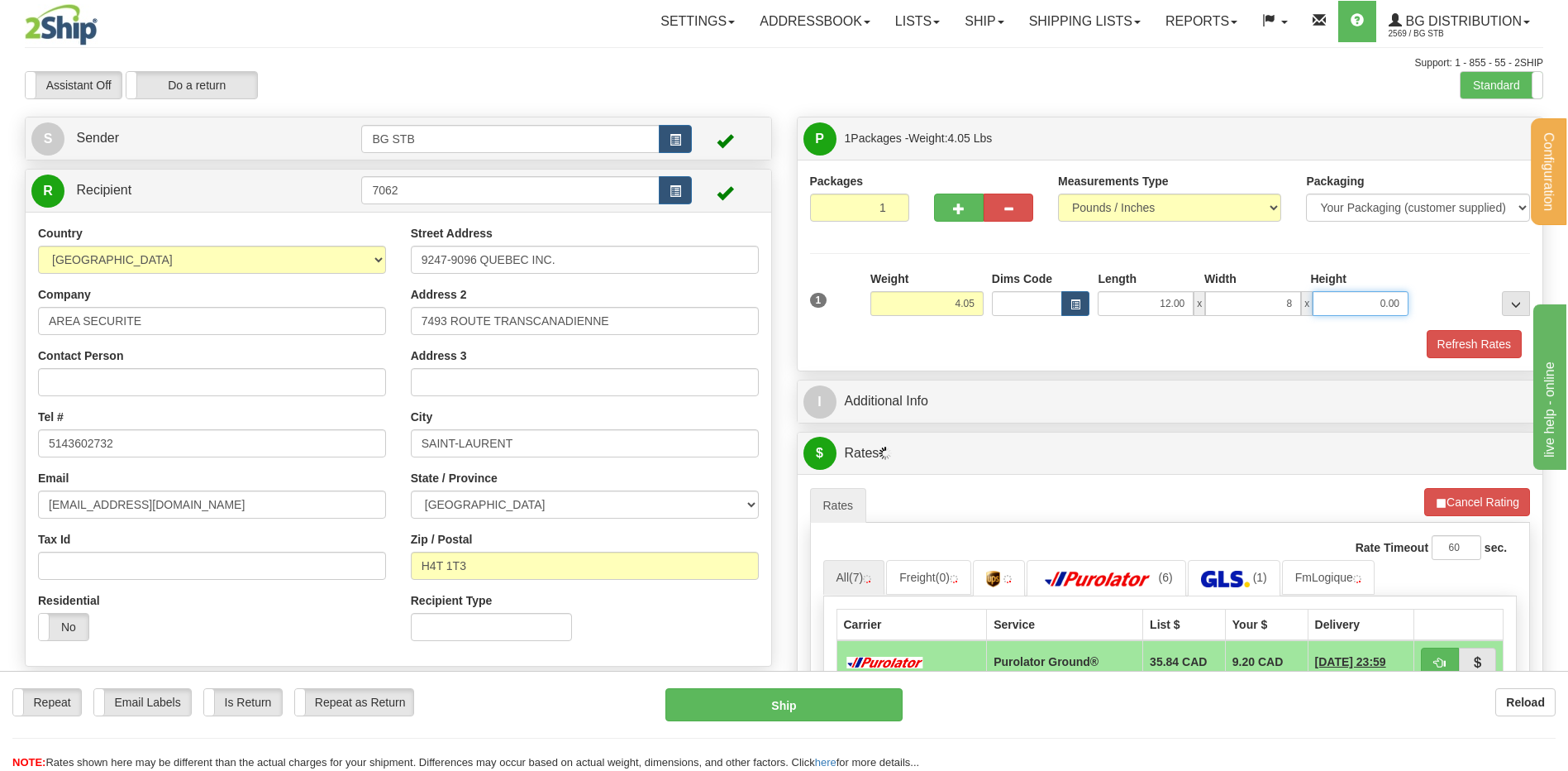
type input "8.00"
type input "6.00"
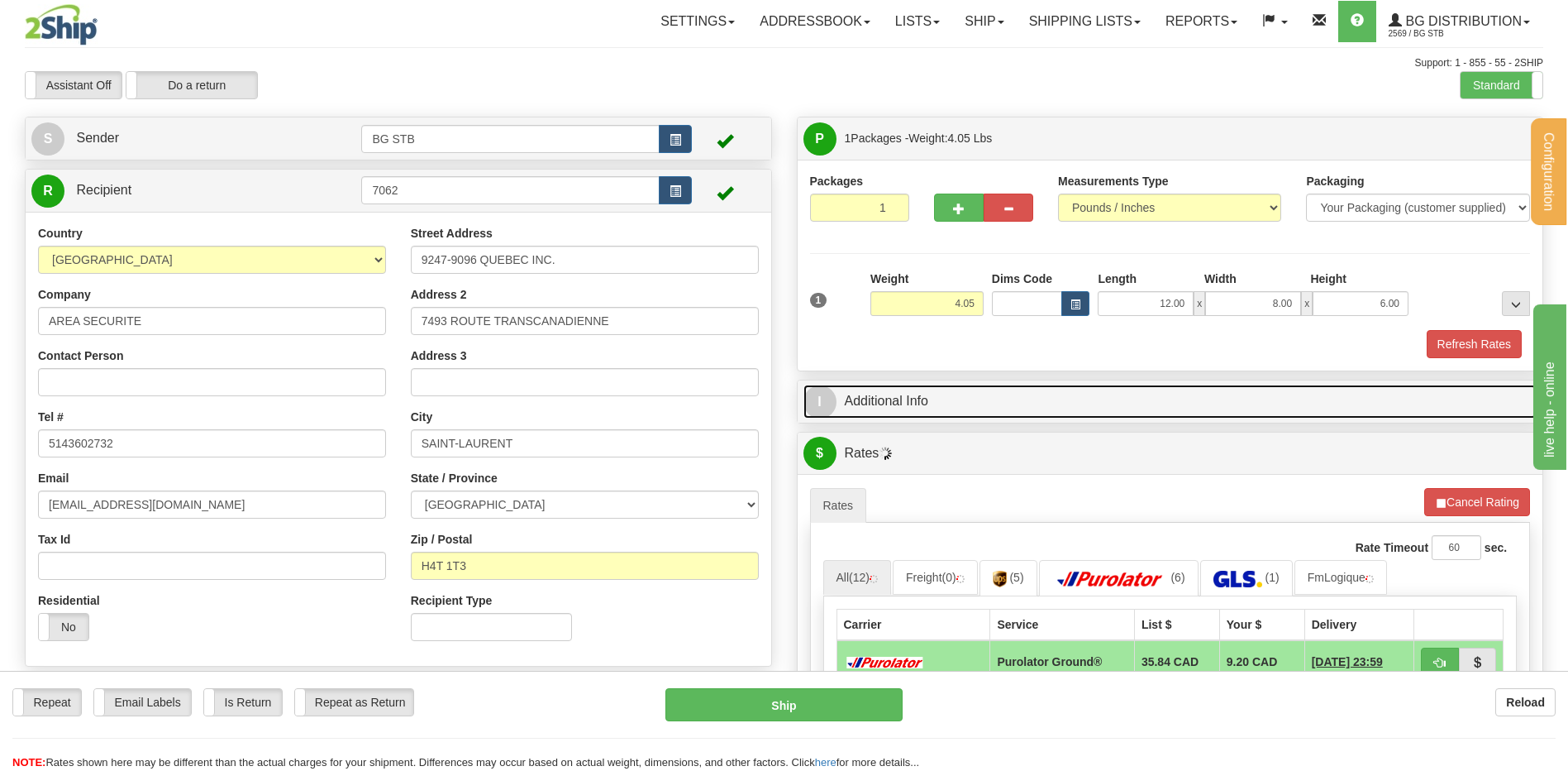
click at [1011, 401] on link "I Additional Info" at bounding box center [1171, 401] width 734 height 34
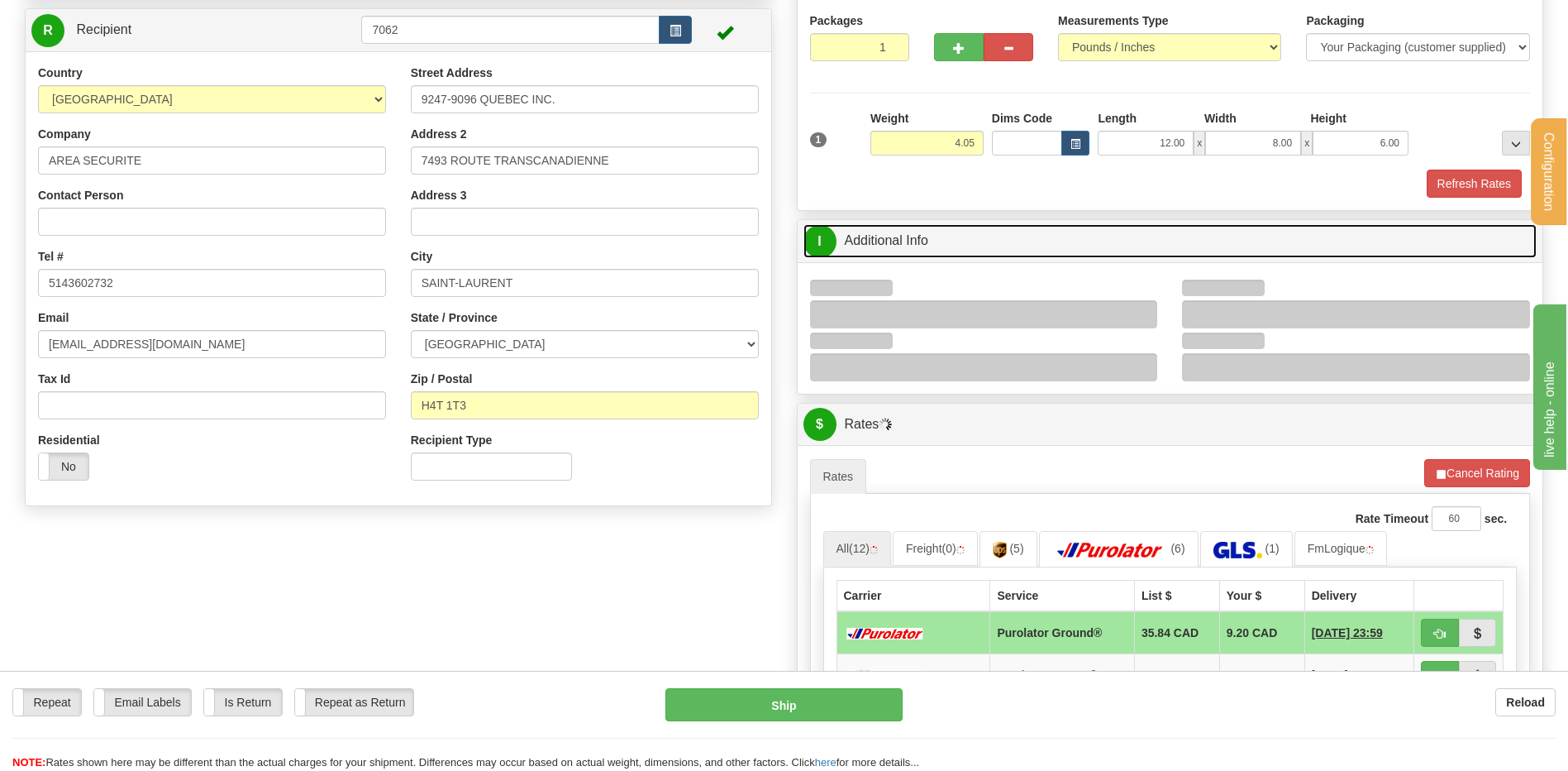
scroll to position [248, 0]
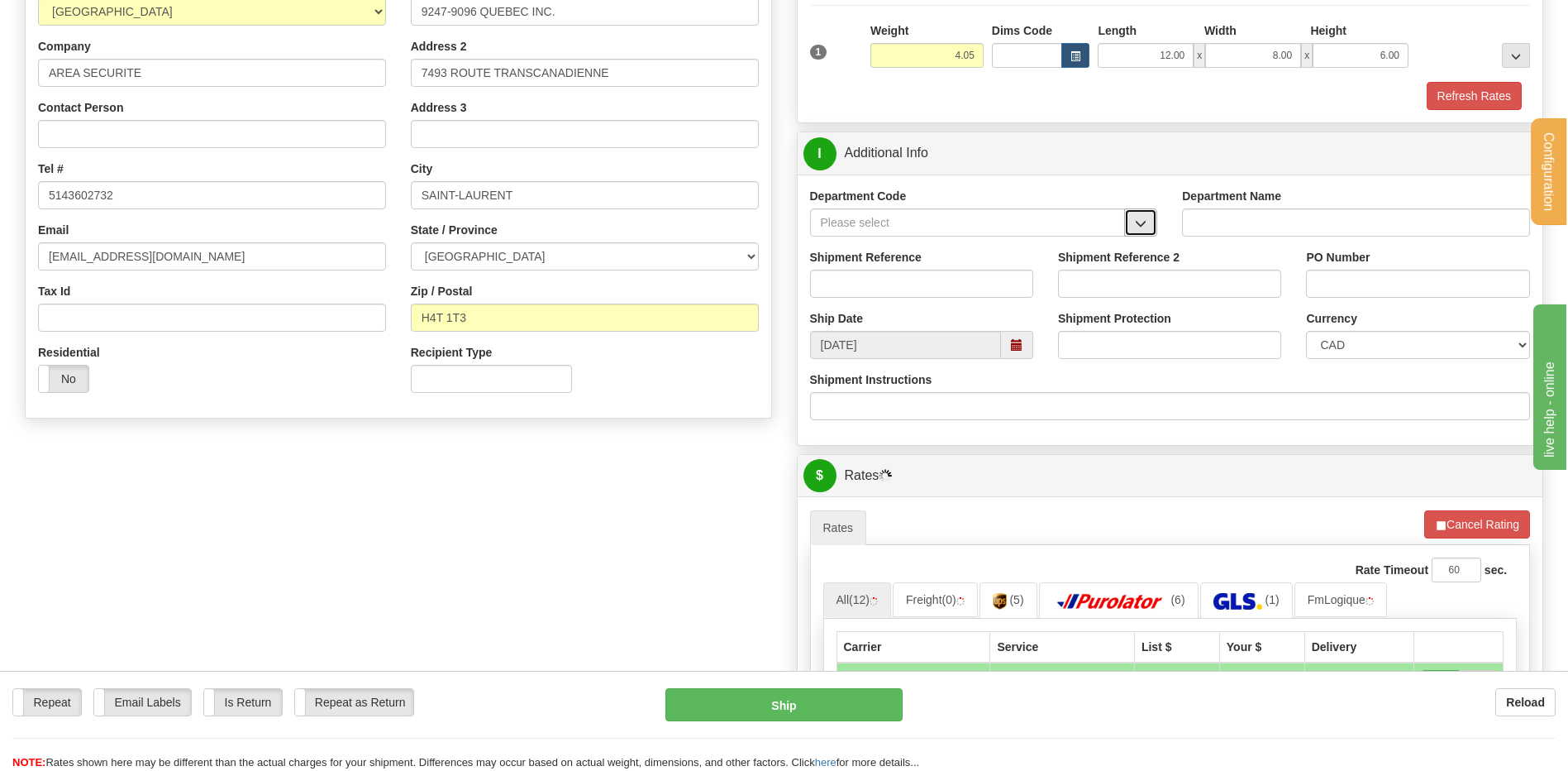
click at [1141, 222] on span "button" at bounding box center [1141, 223] width 12 height 11
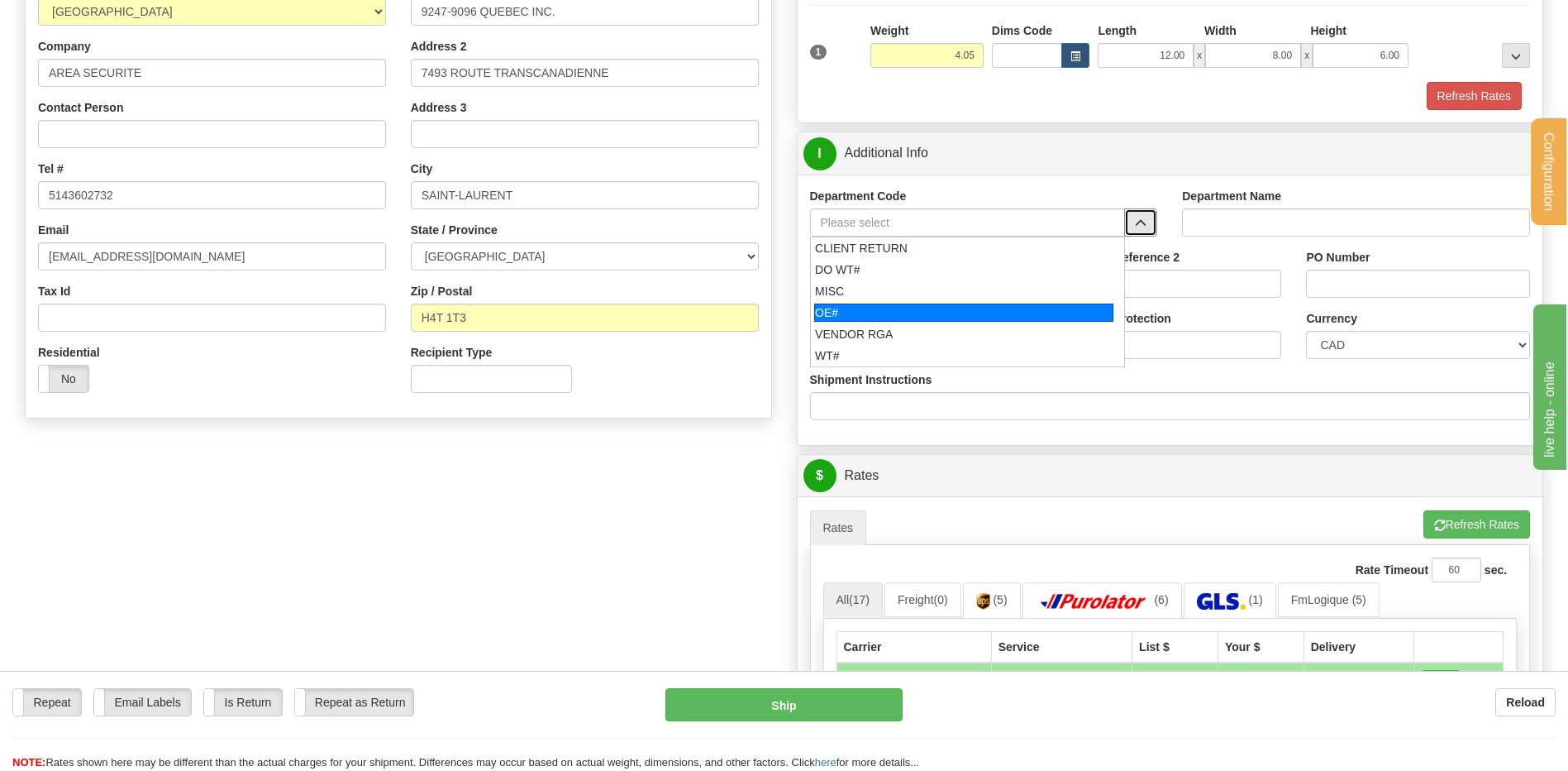
click at [920, 307] on div "OE#" at bounding box center [963, 312] width 299 height 18
type input "OE#"
type input "ORDERS"
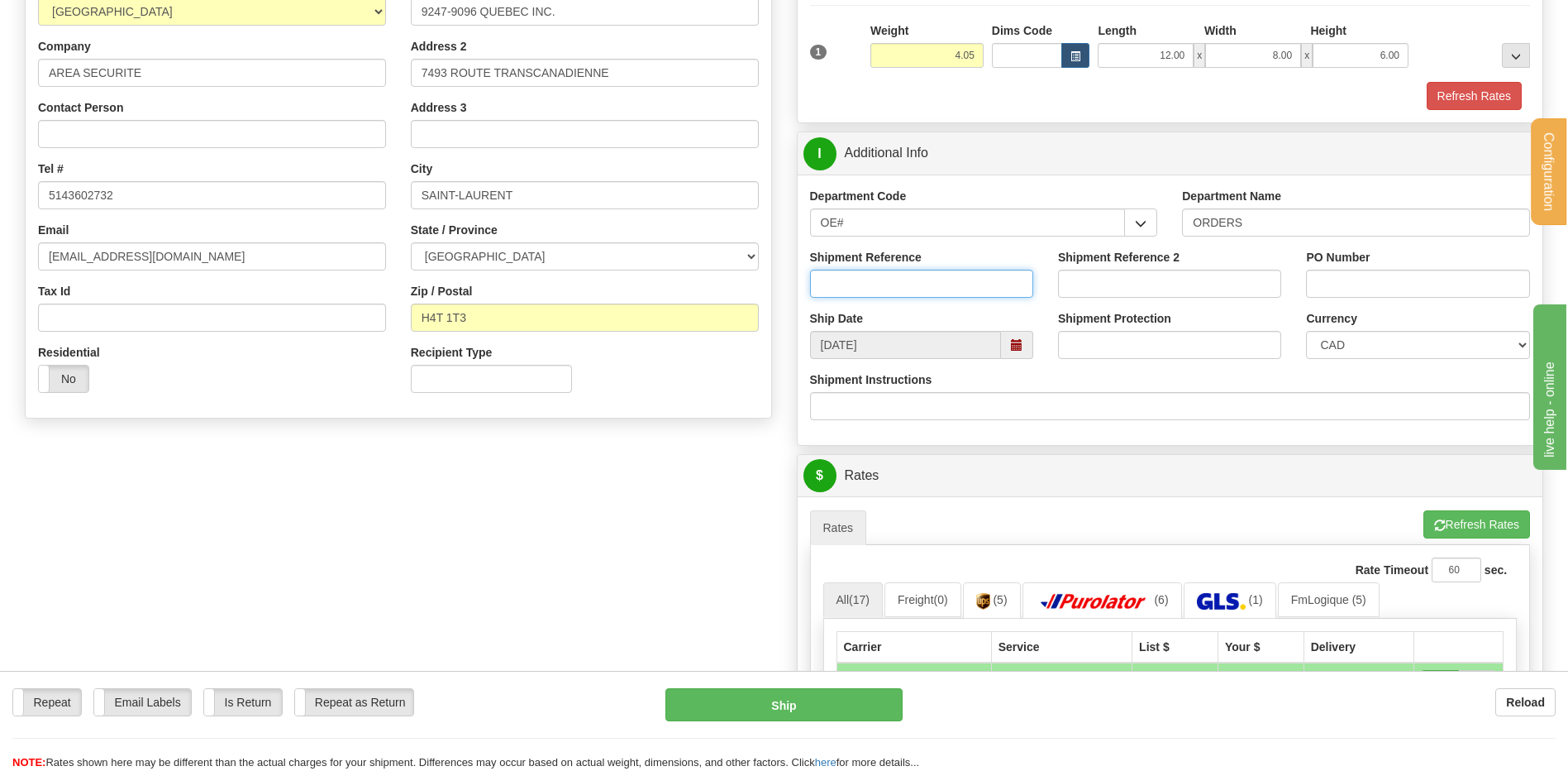
click at [917, 287] on input "Shipment Reference" at bounding box center [922, 283] width 223 height 28
type input "80006287-00"
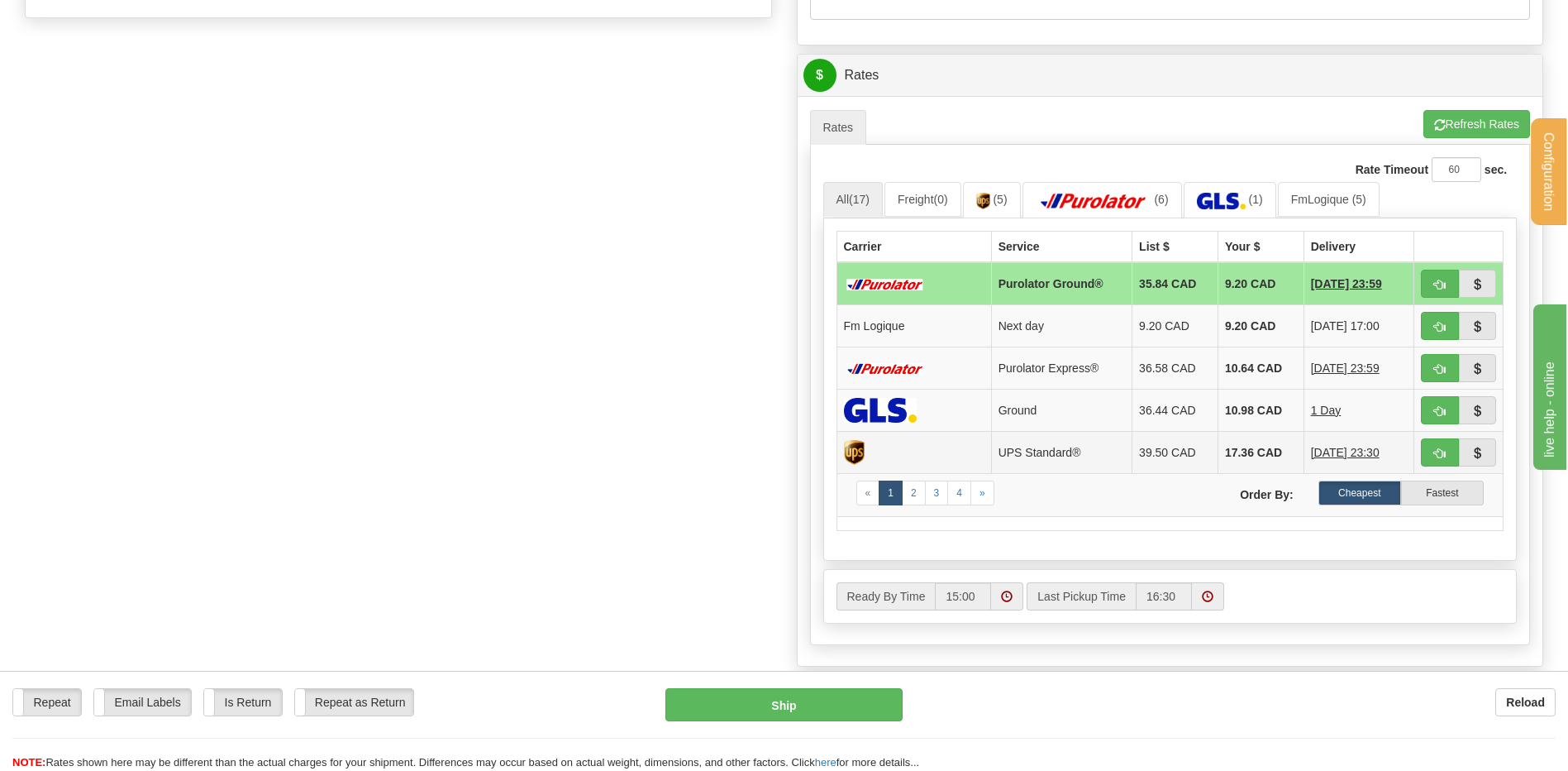
scroll to position [744, 0]
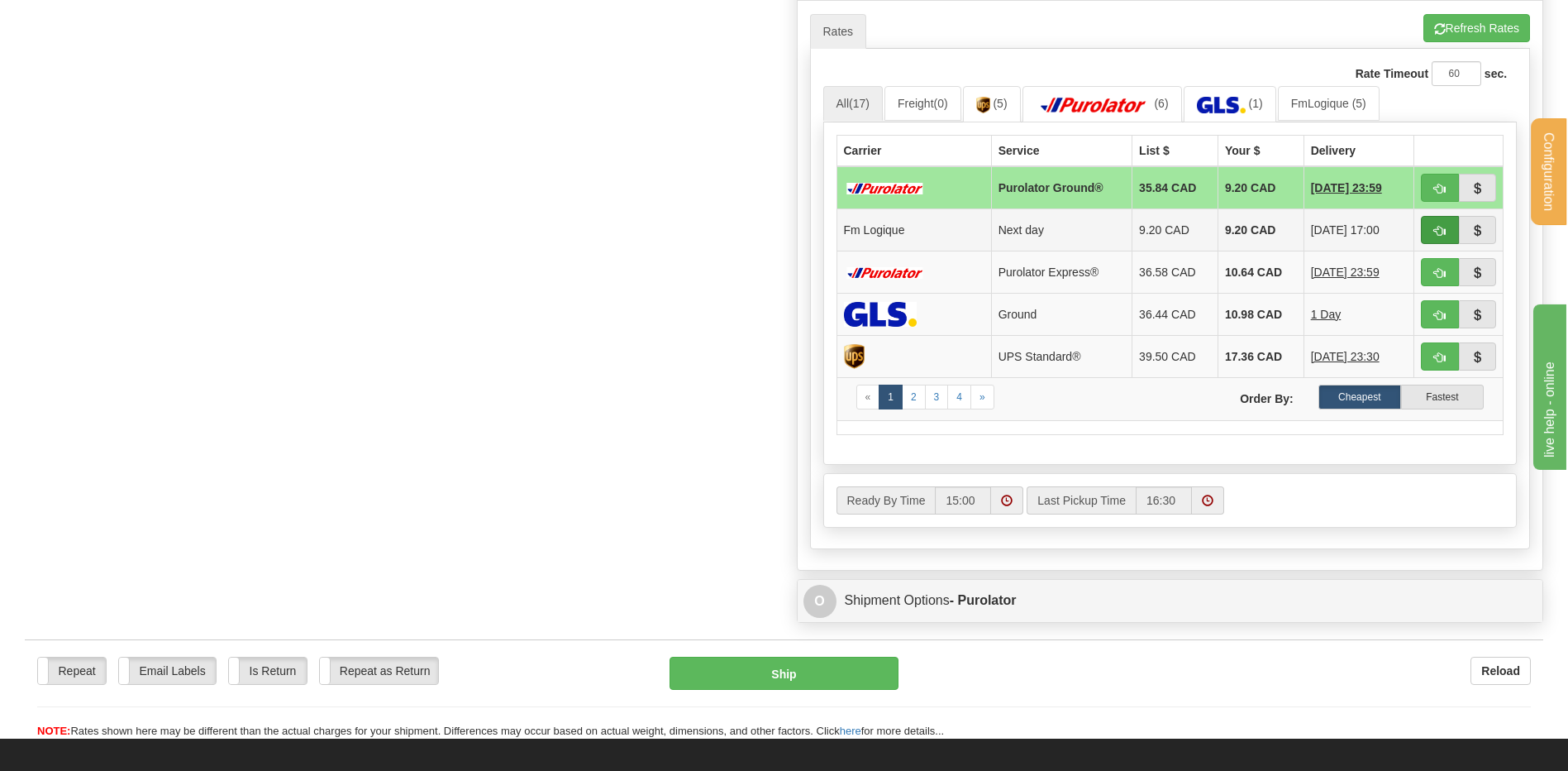
type input "65221-RET-REPL"
click at [1430, 235] on button "button" at bounding box center [1440, 230] width 38 height 28
type input "jour"
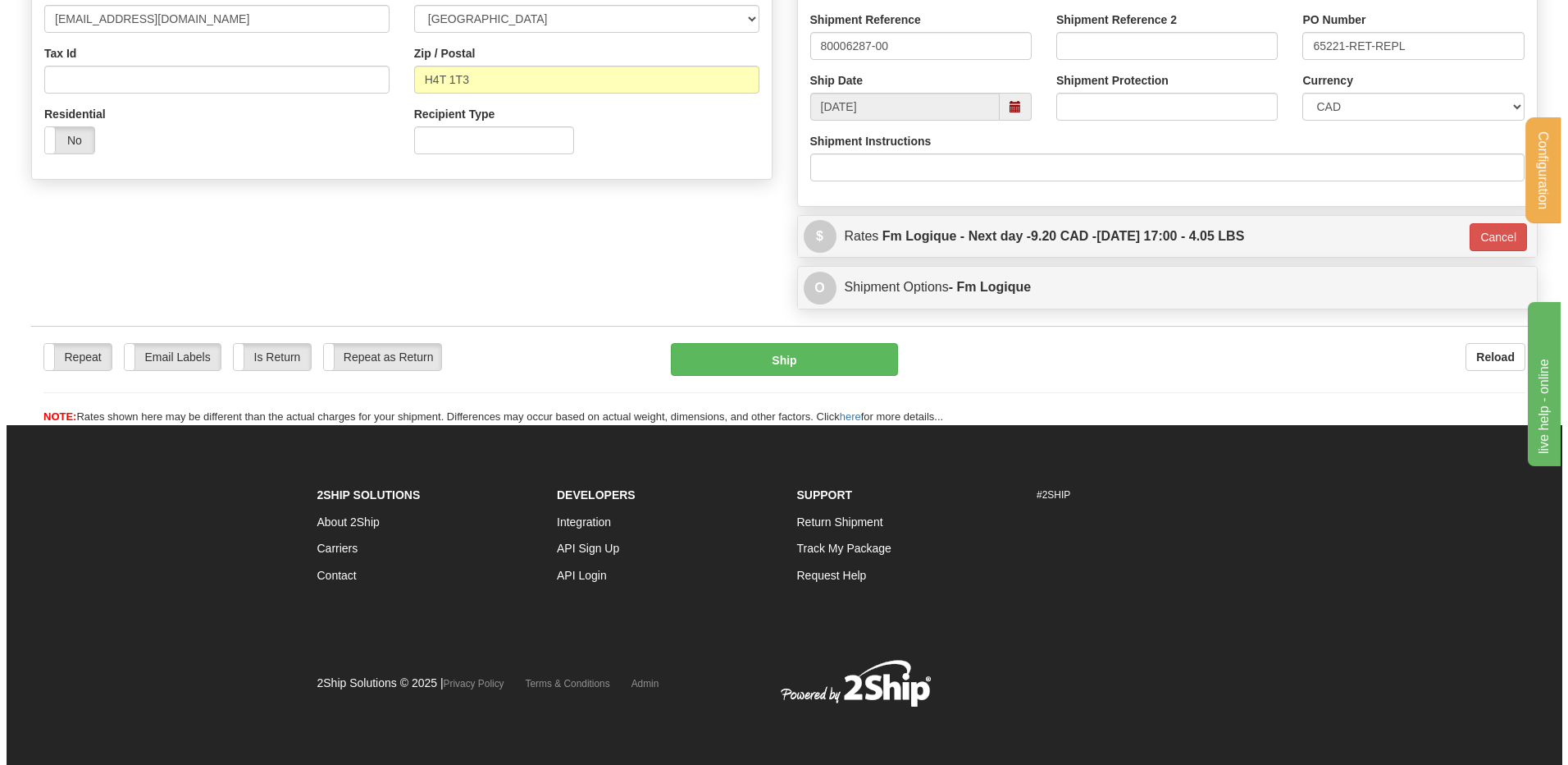
scroll to position [482, 0]
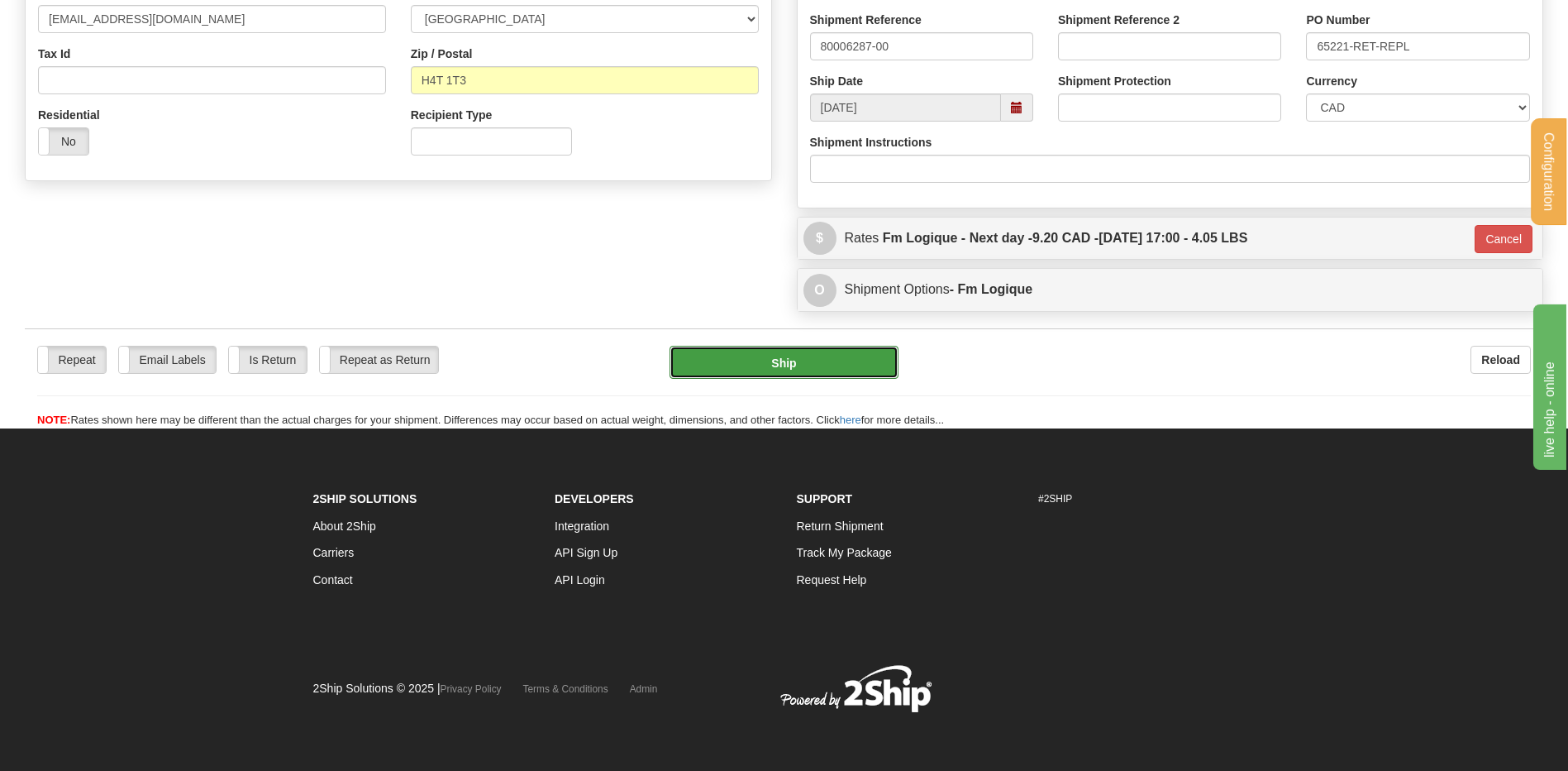
click at [735, 368] on button "Ship" at bounding box center [783, 362] width 228 height 33
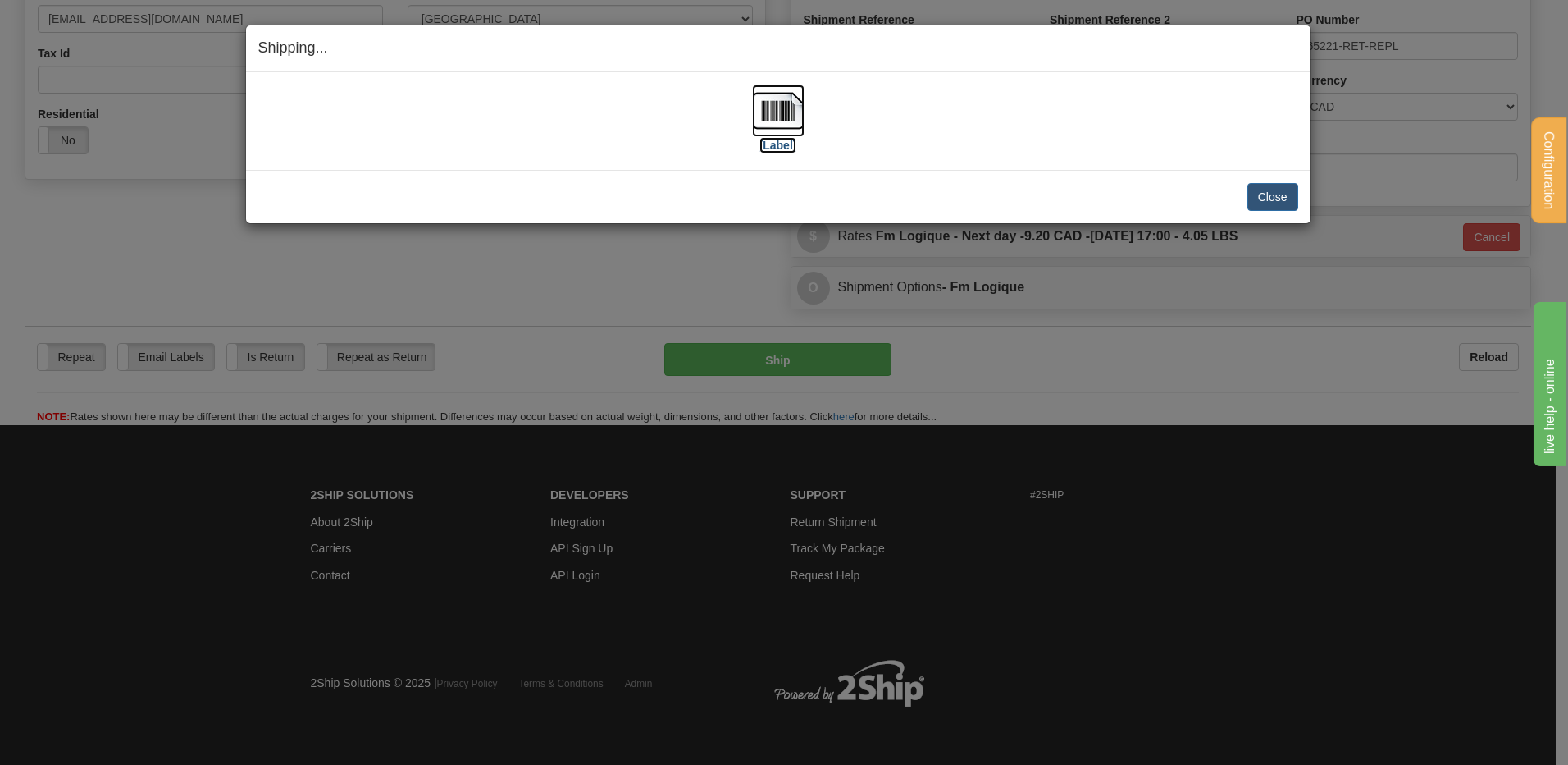
click at [789, 114] on img at bounding box center [779, 111] width 53 height 53
click at [1272, 198] on button "Close" at bounding box center [1273, 196] width 51 height 28
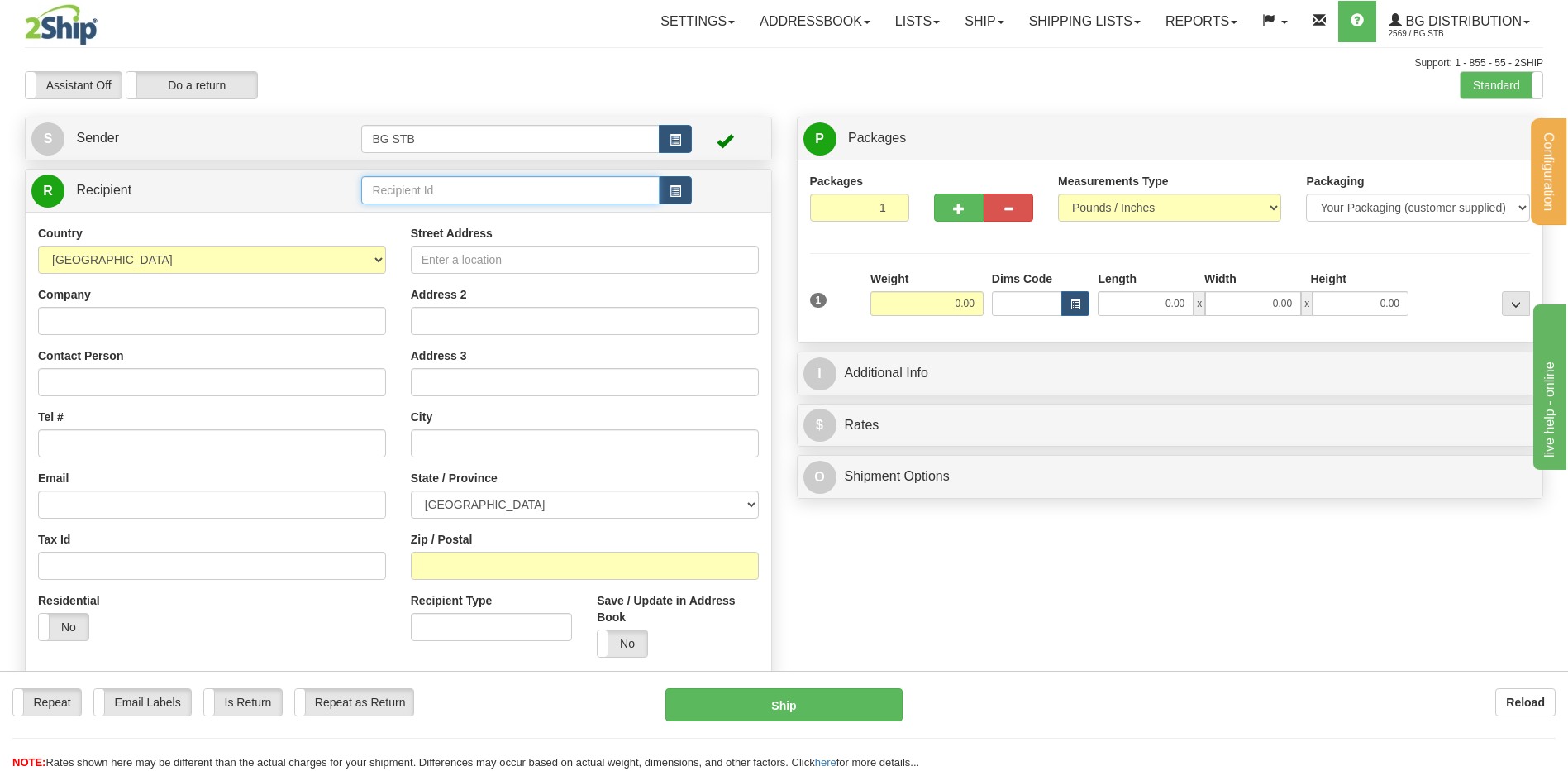
click at [503, 200] on input "text" at bounding box center [510, 190] width 297 height 28
type input "4145"
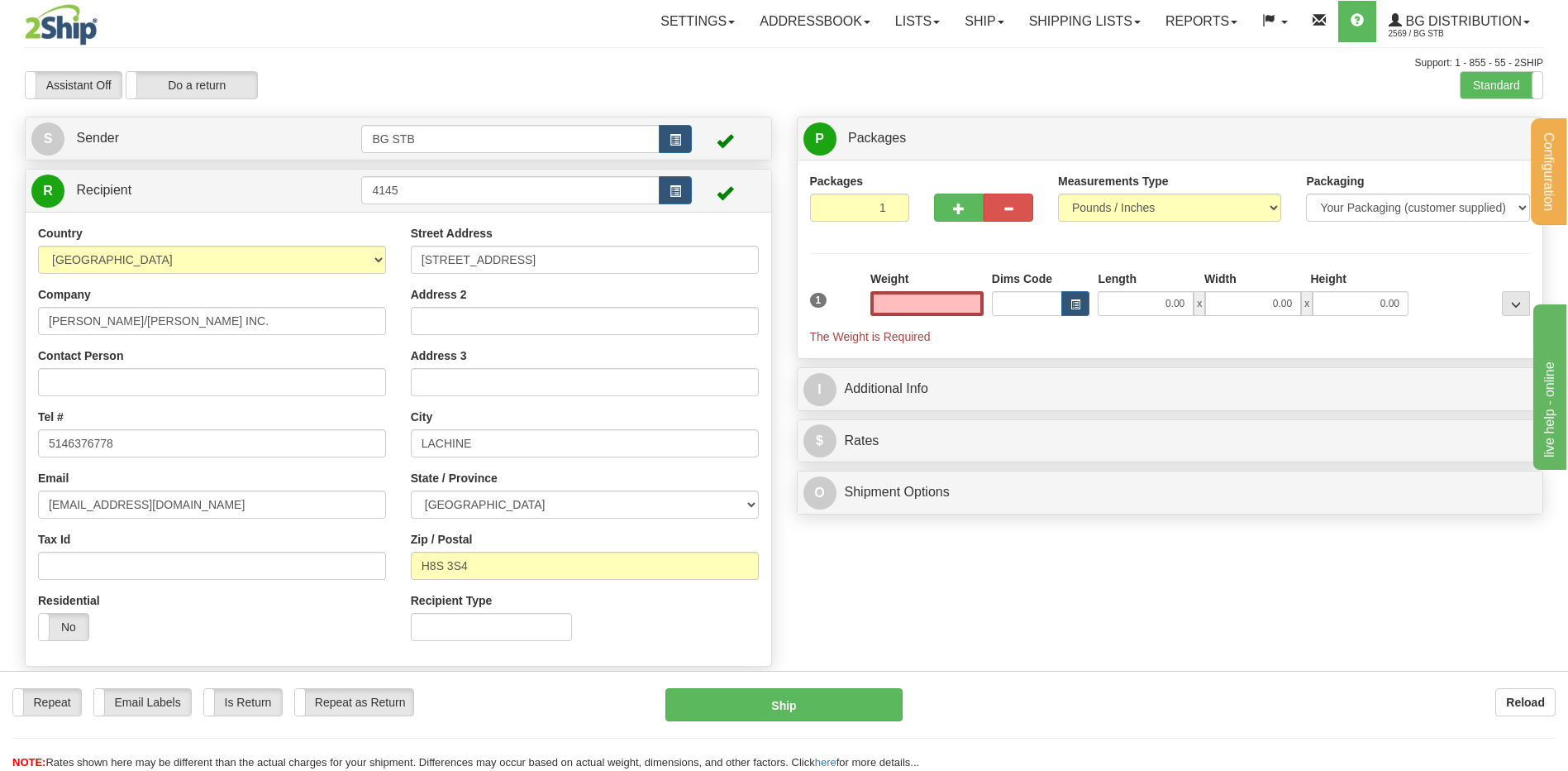
type input "0.00"
click at [948, 302] on input "0.00" at bounding box center [927, 303] width 114 height 25
type input "7"
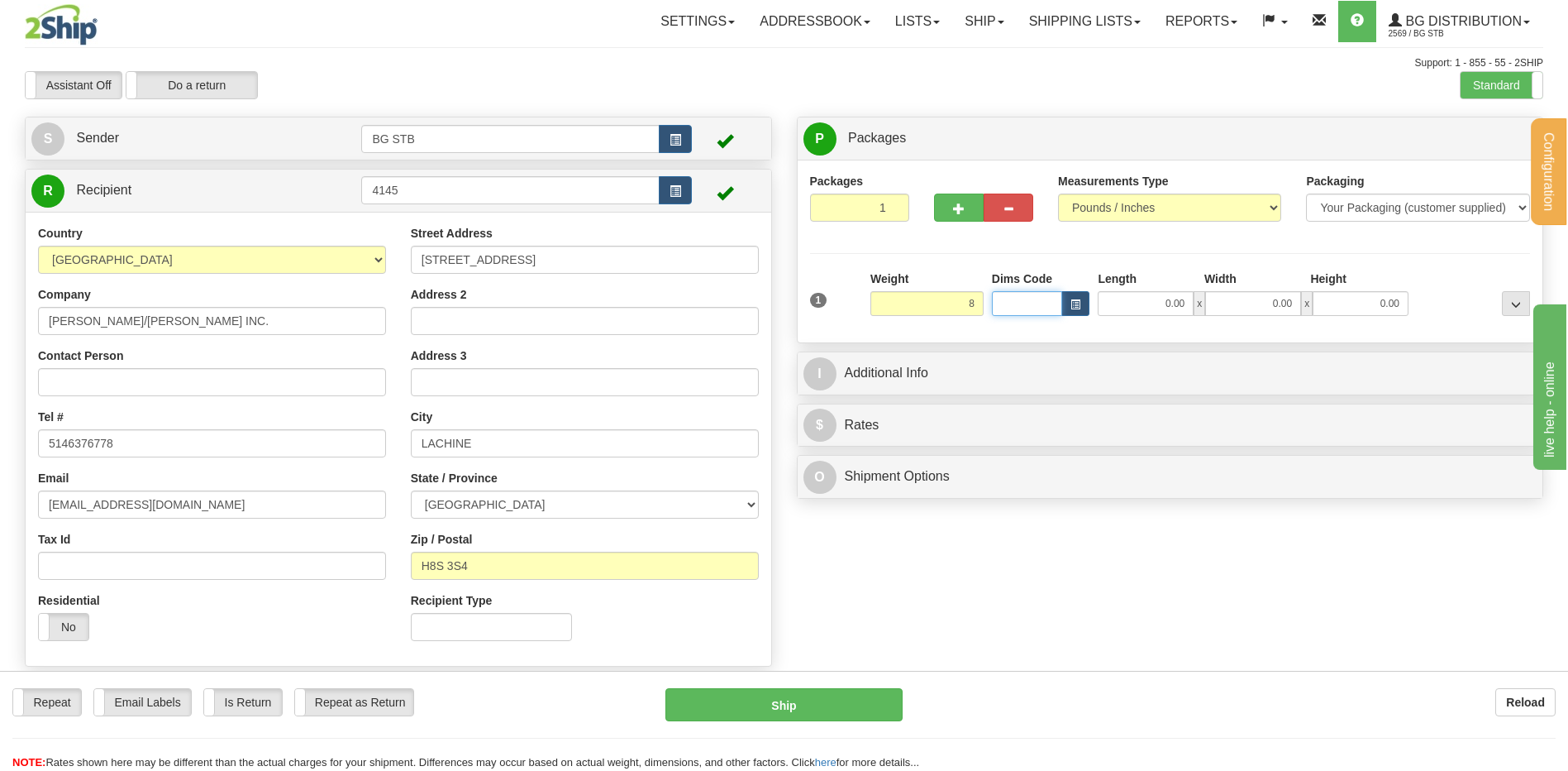
type input "8.00"
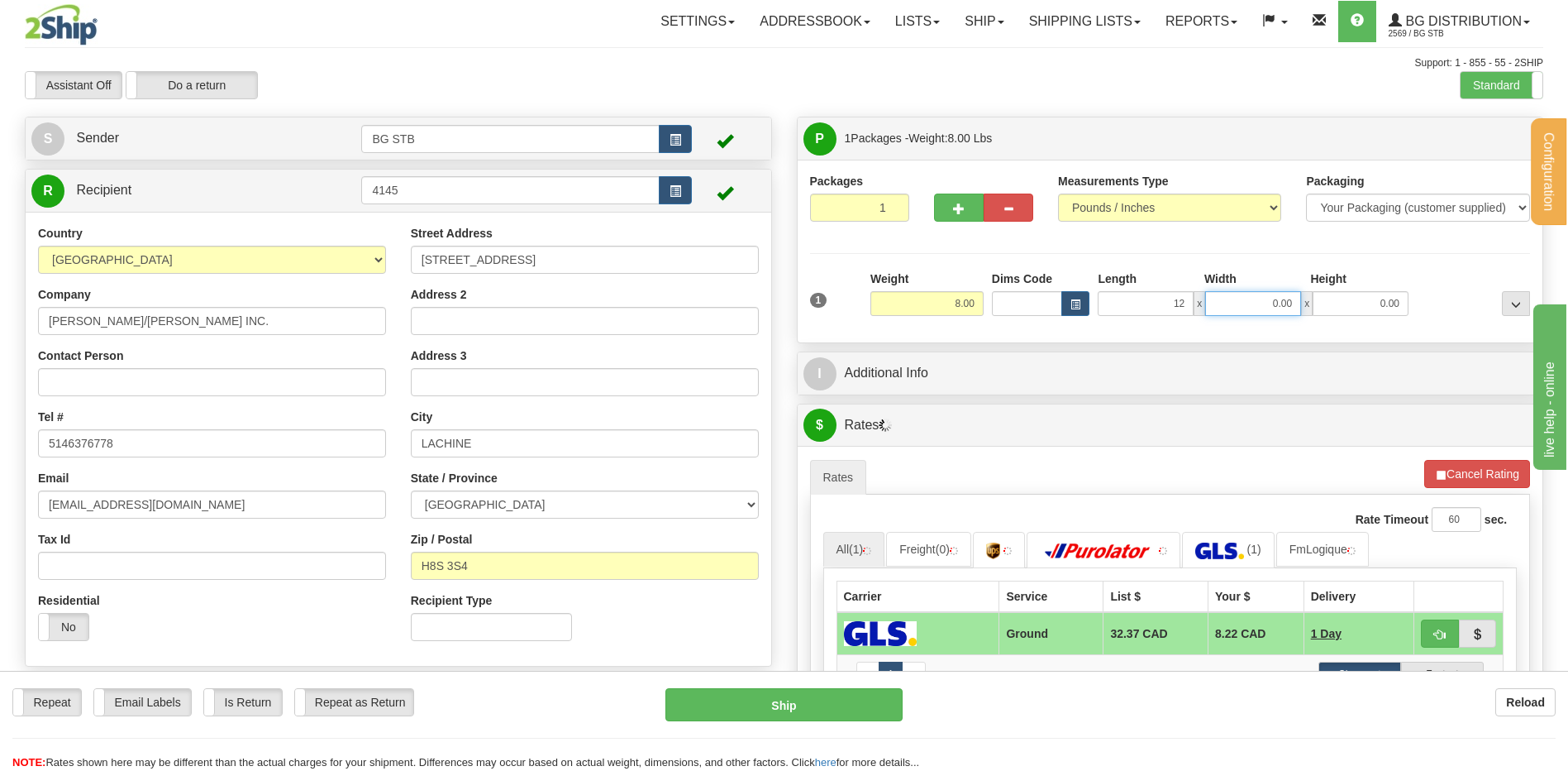
type input "12.00"
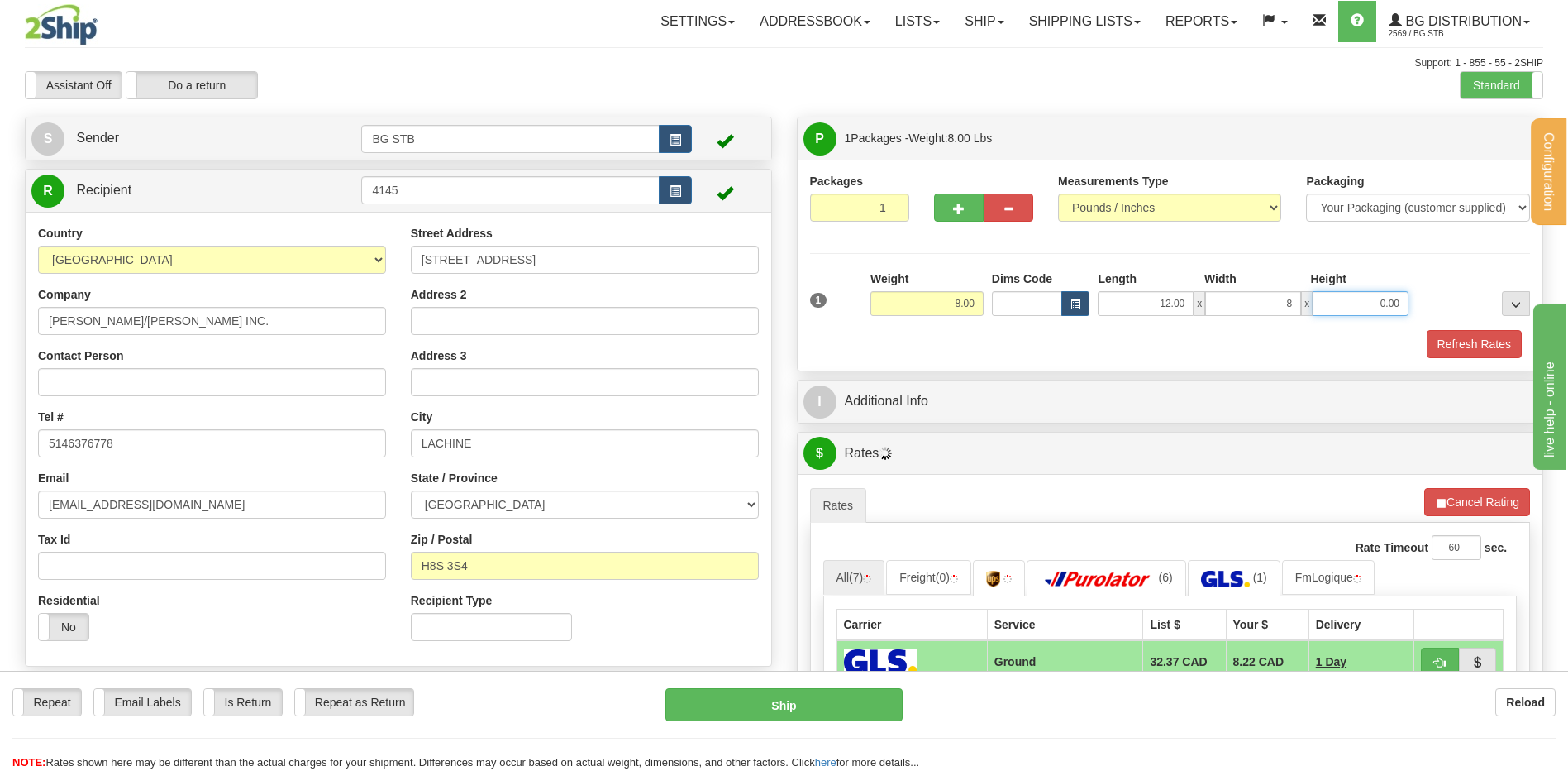
type input "8.00"
type input "6.00"
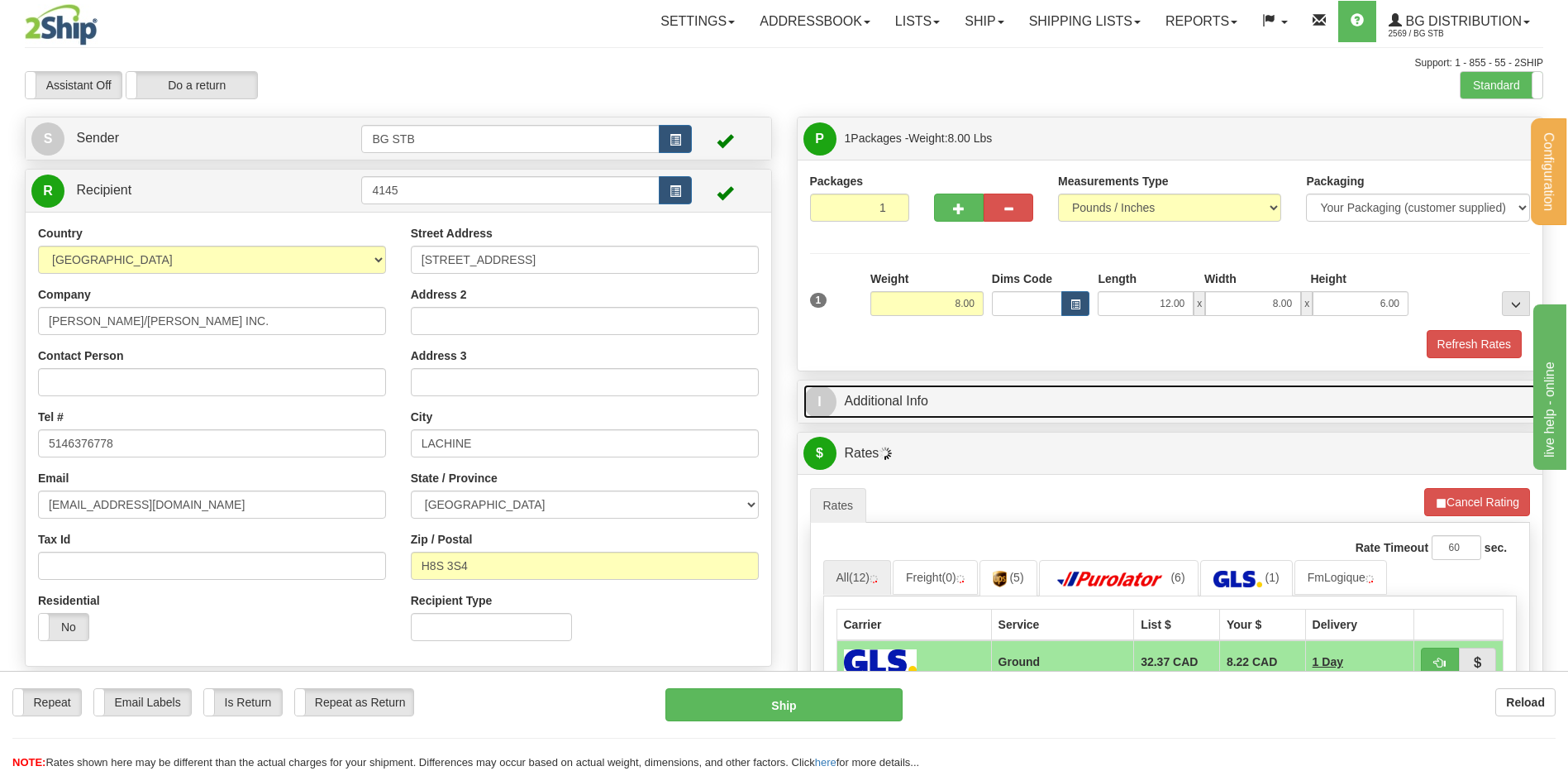
click at [933, 391] on link "I Additional Info" at bounding box center [1171, 401] width 734 height 34
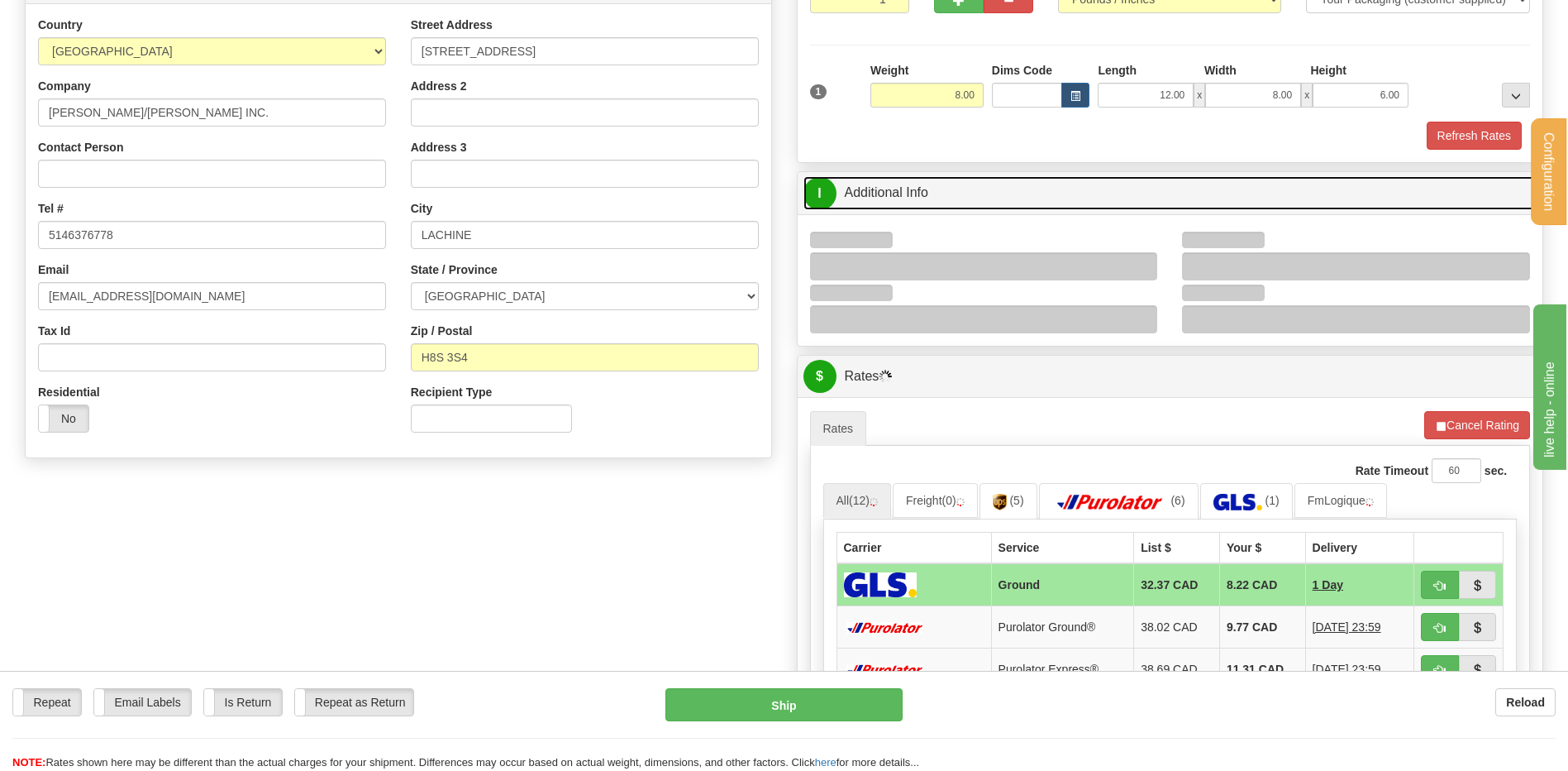
scroll to position [331, 0]
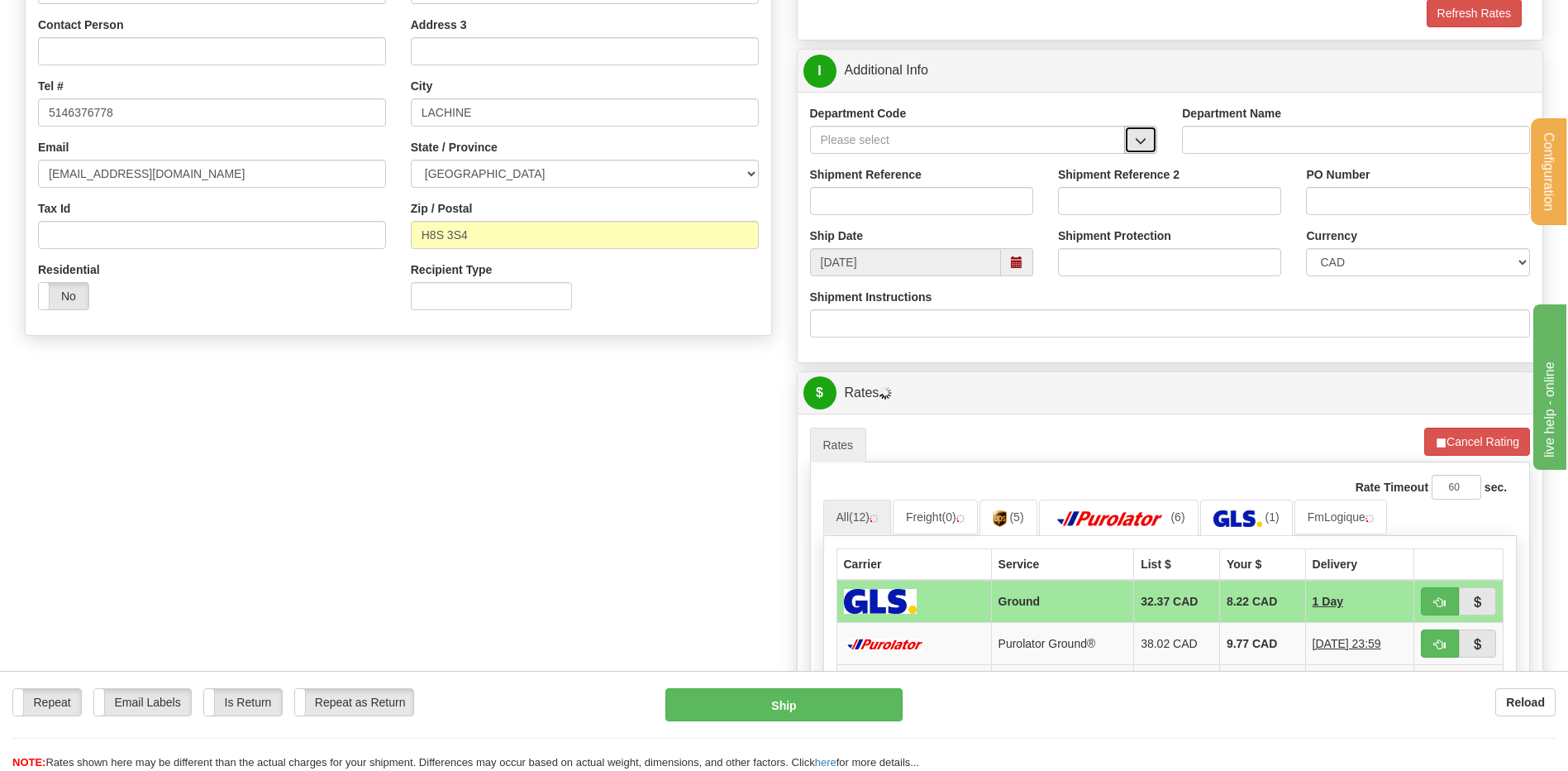
click at [1145, 132] on button "button" at bounding box center [1141, 139] width 33 height 28
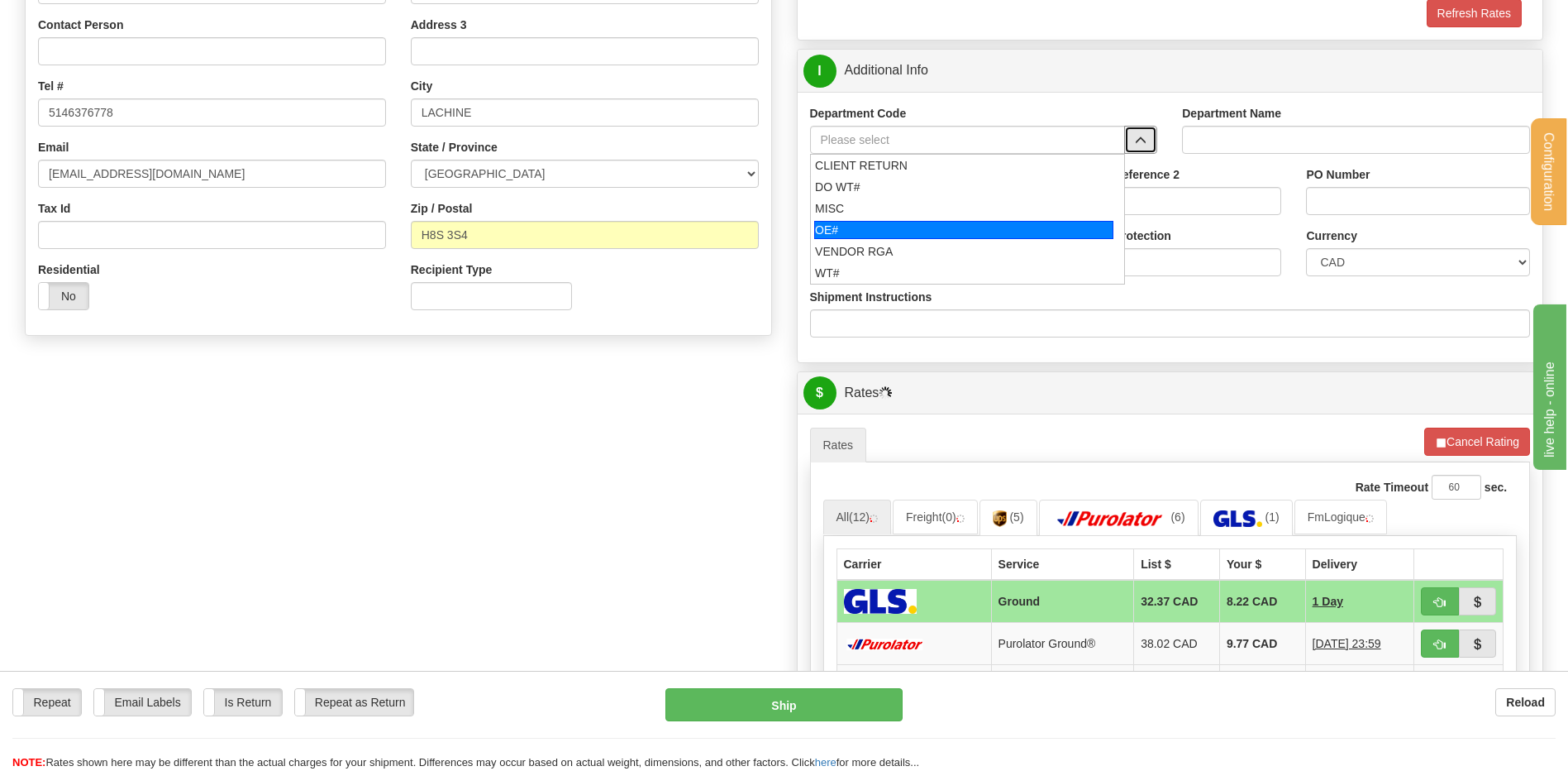
click at [968, 225] on div "OE#" at bounding box center [963, 230] width 299 height 18
type input "OE#"
type input "ORDERS"
click at [958, 211] on input "Shipment Reference" at bounding box center [922, 201] width 223 height 28
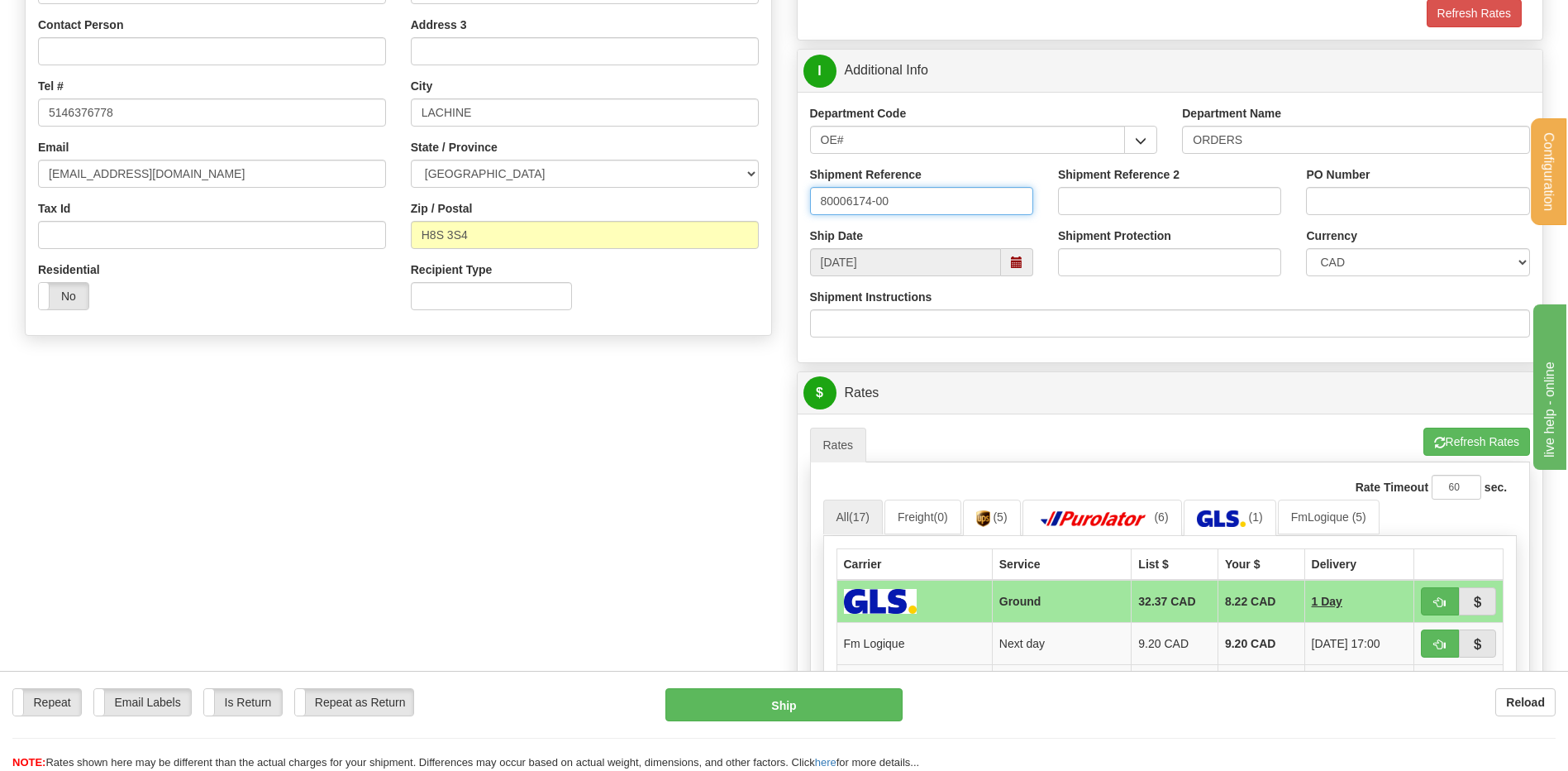
type input "80006174-00"
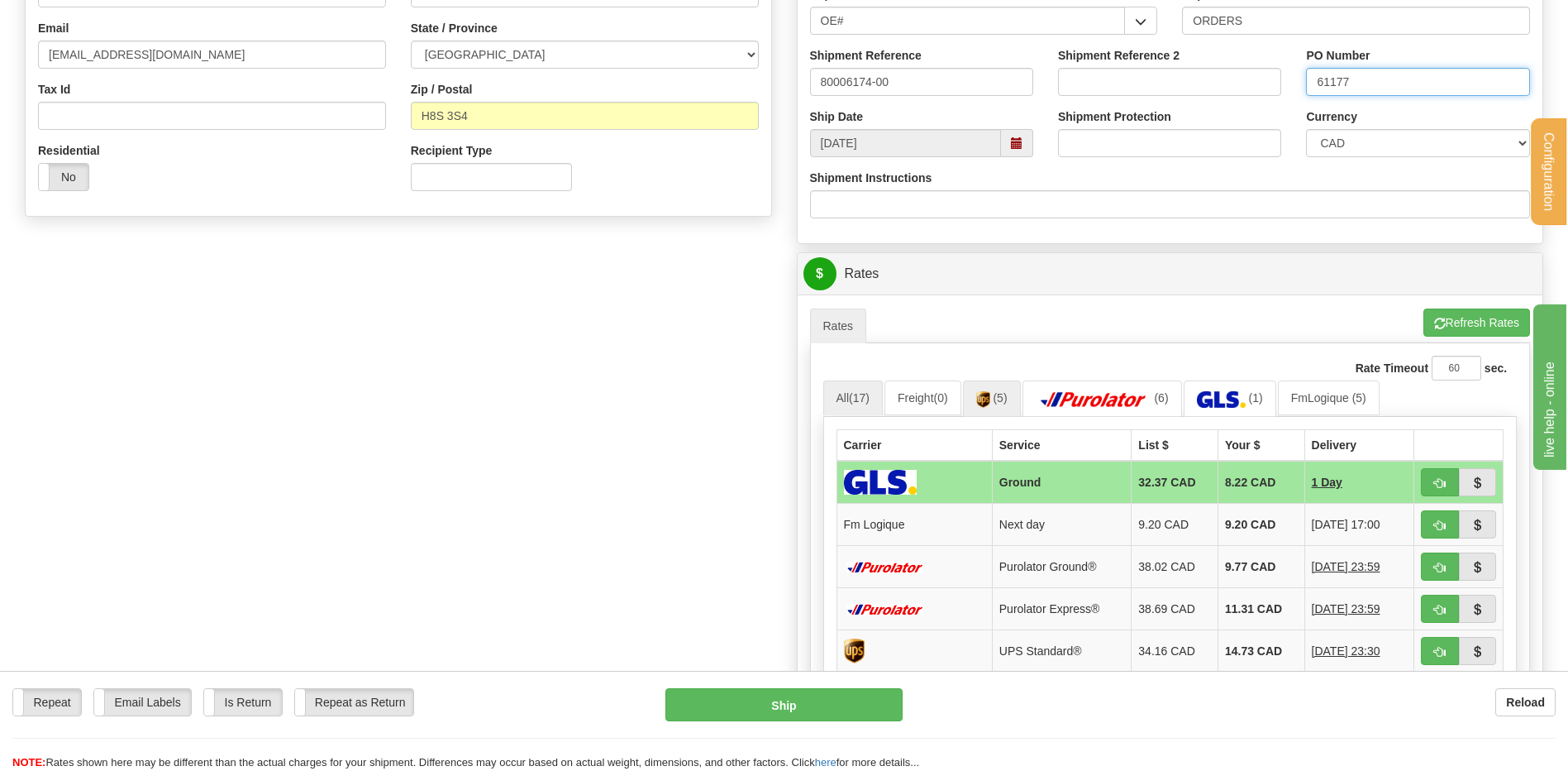
scroll to position [579, 0]
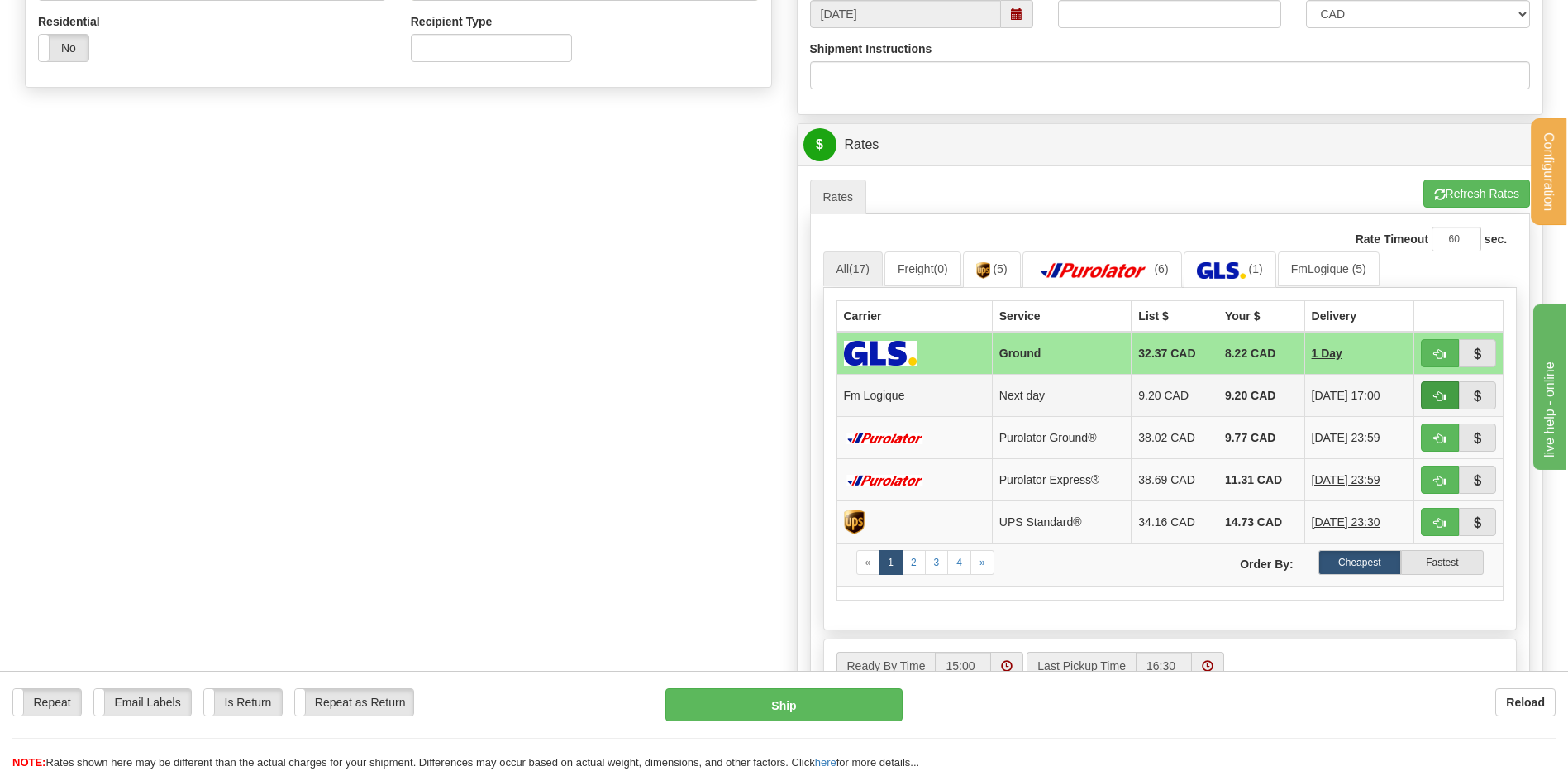
type input "61177"
click at [1437, 391] on span "button" at bounding box center [1440, 396] width 12 height 11
type input "jour"
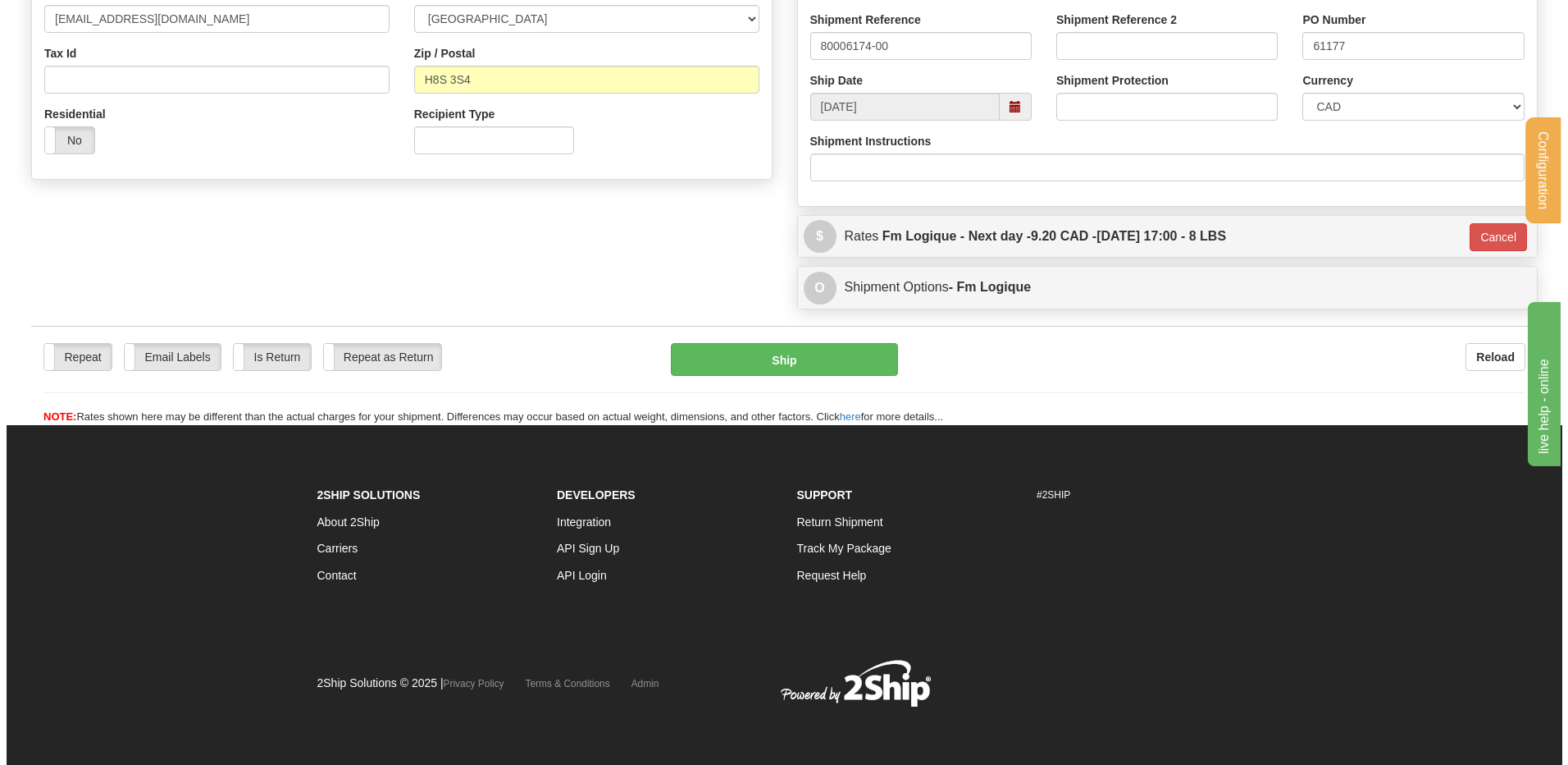
scroll to position [482, 0]
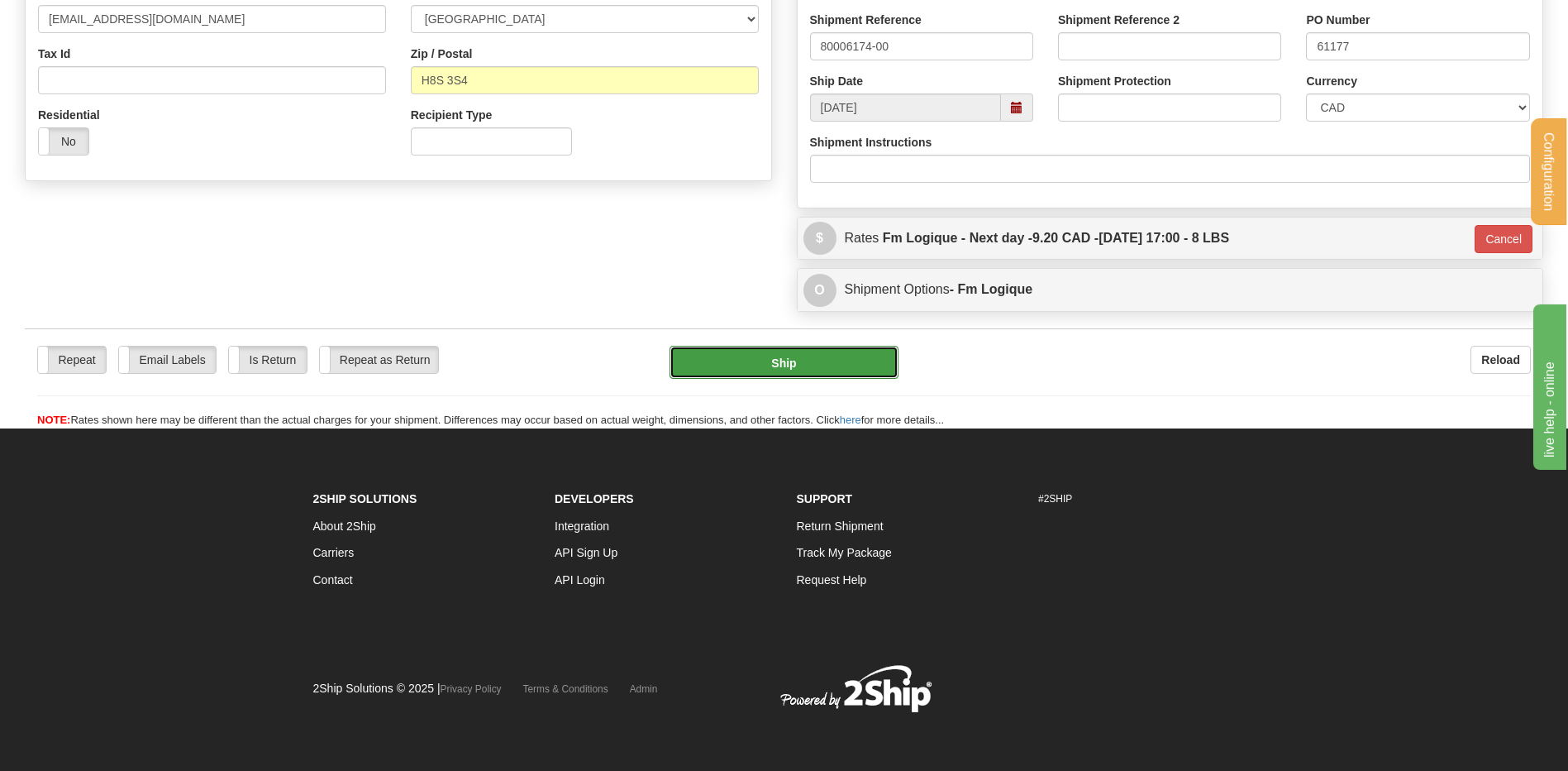
click at [819, 361] on button "Ship" at bounding box center [783, 362] width 228 height 33
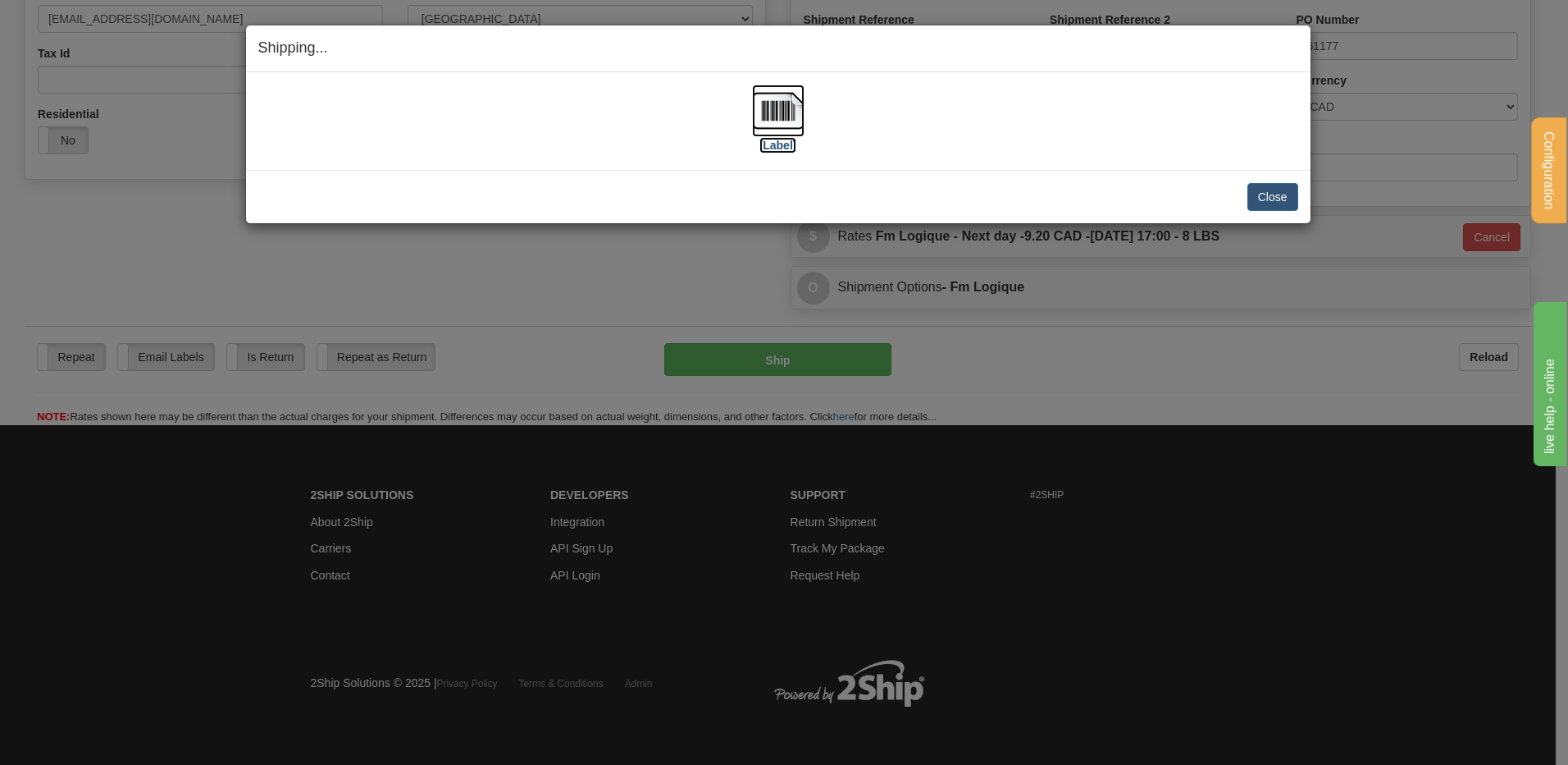
click at [790, 107] on img at bounding box center [779, 111] width 53 height 53
click at [1258, 193] on button "Close" at bounding box center [1273, 196] width 51 height 28
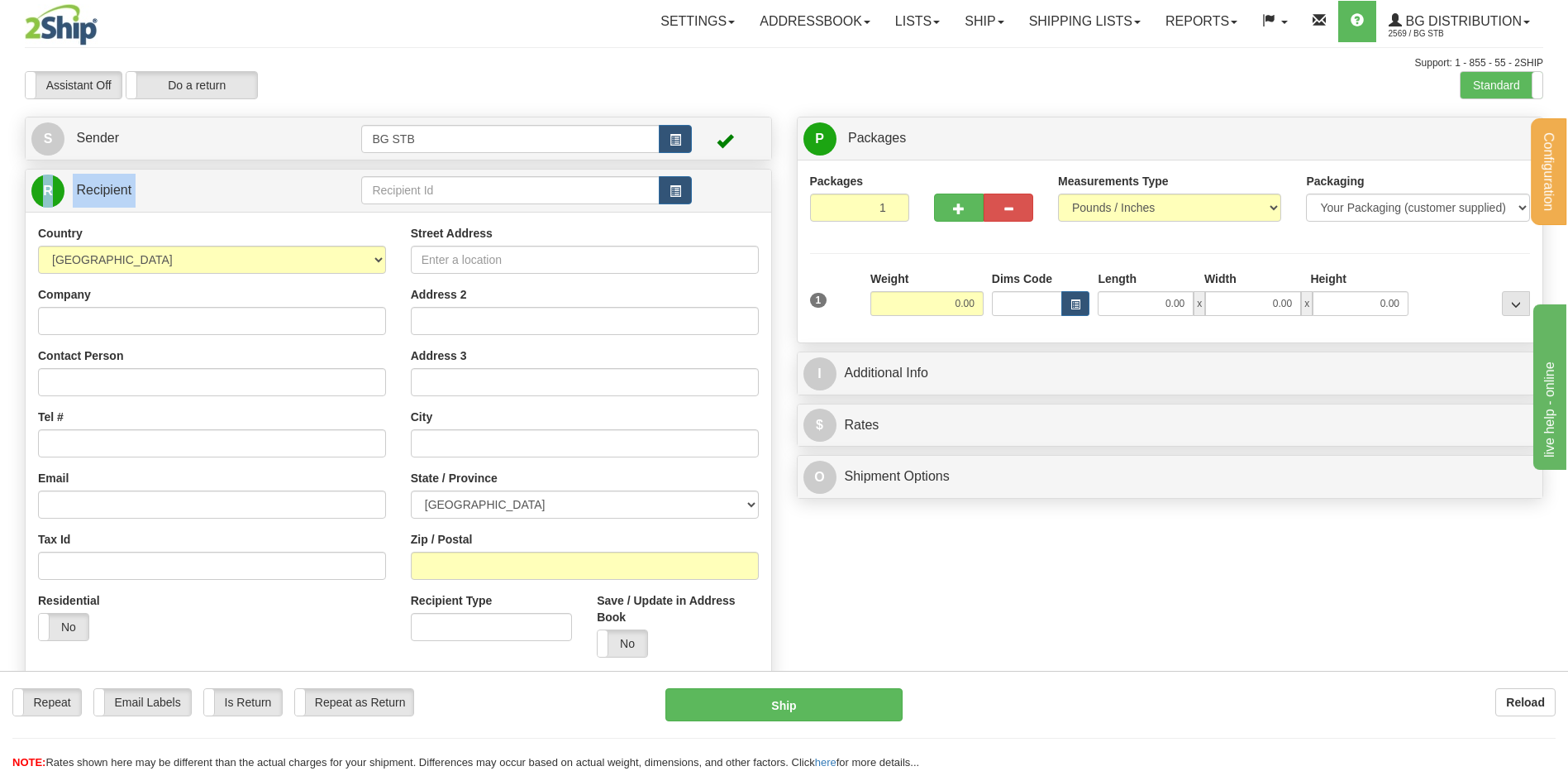
click at [434, 208] on div "R Recipient" at bounding box center [398, 190] width 745 height 42
click at [436, 188] on input "text" at bounding box center [510, 190] width 297 height 28
type input "1186"
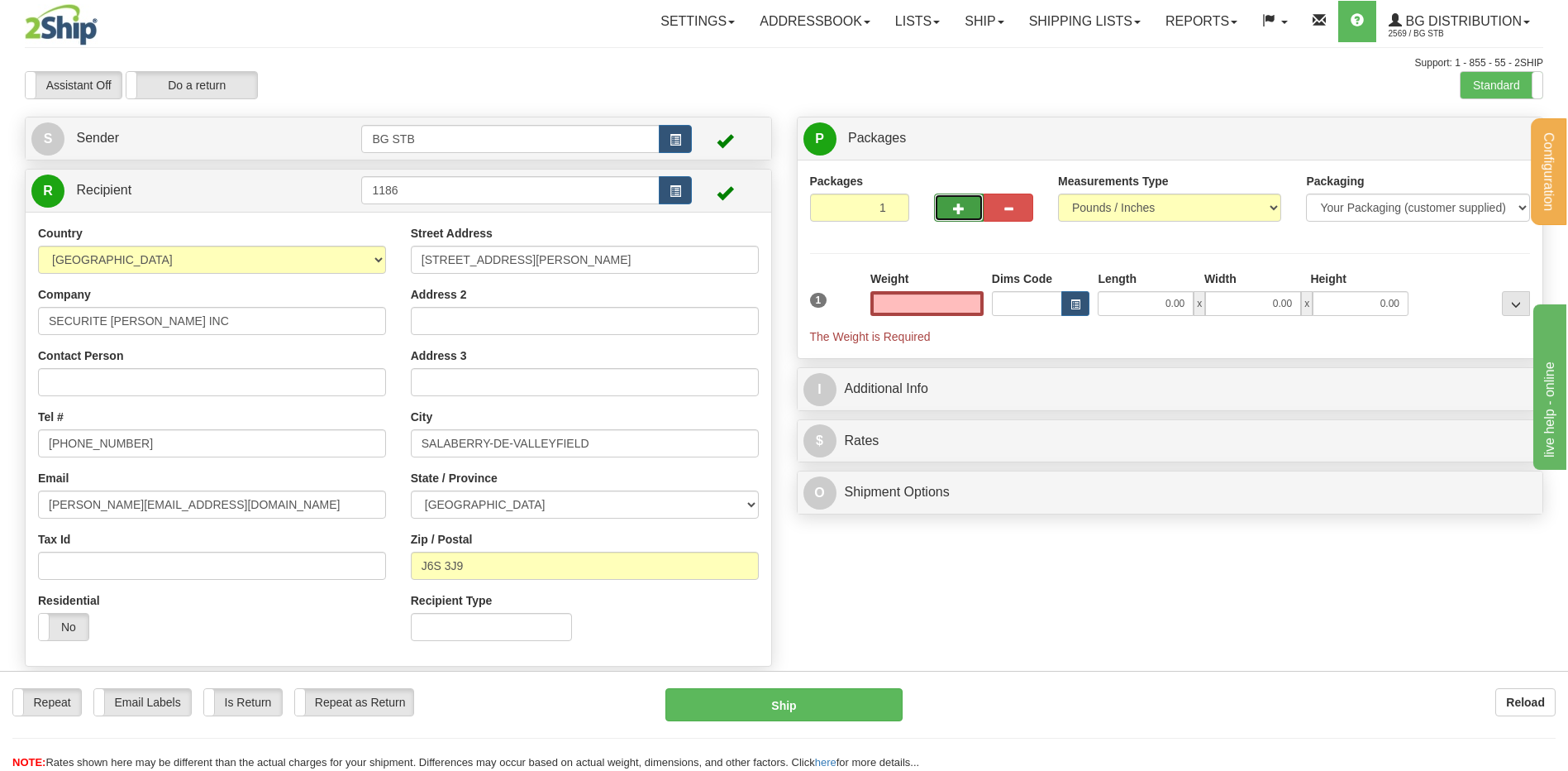
type input "0.00"
click at [960, 212] on span "button" at bounding box center [958, 209] width 12 height 11
click at [952, 201] on button "button" at bounding box center [958, 207] width 49 height 28
type input "3"
click at [1490, 131] on label "Package Level Pack.." at bounding box center [1494, 138] width 83 height 25
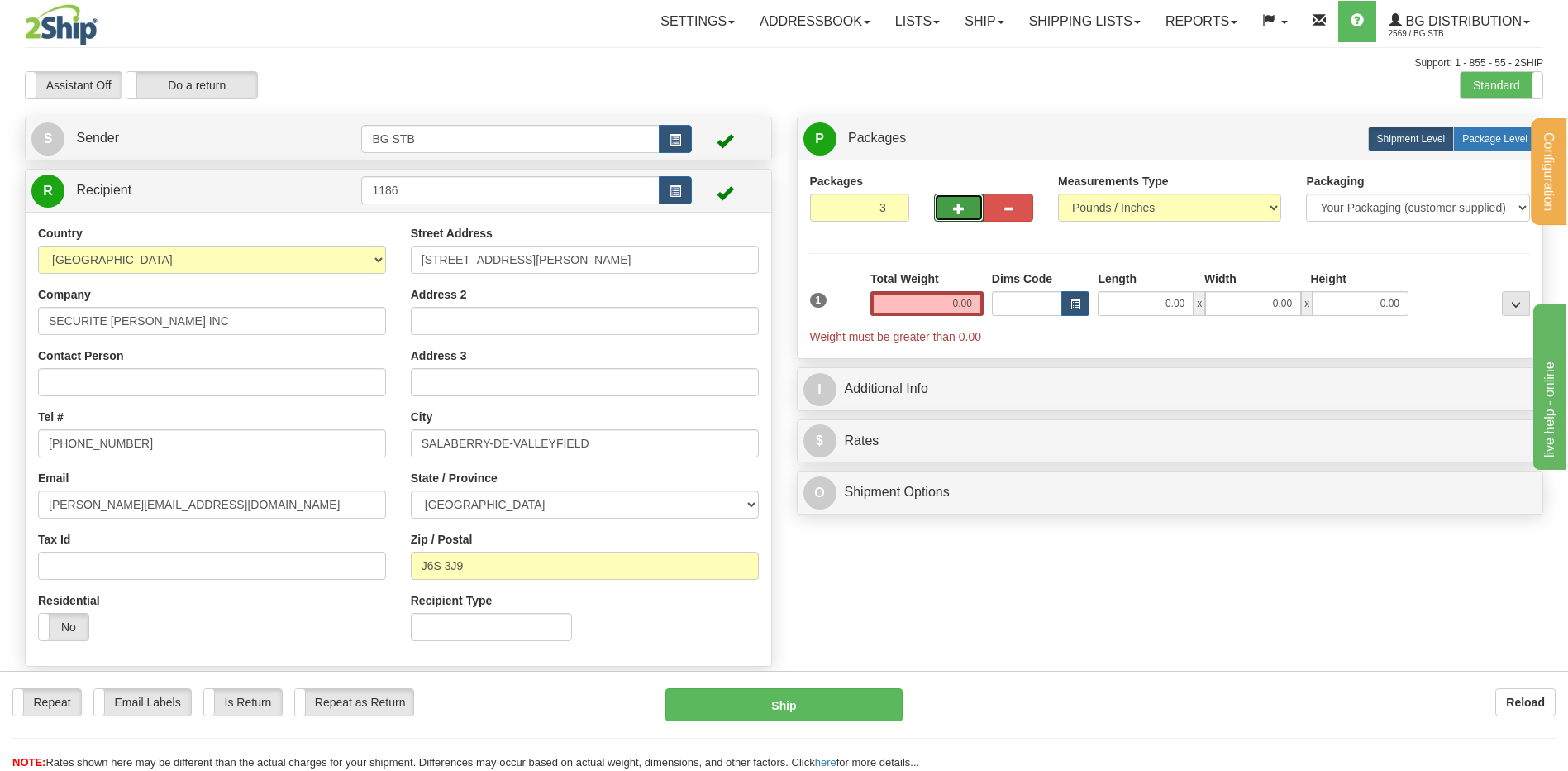
radio input "true"
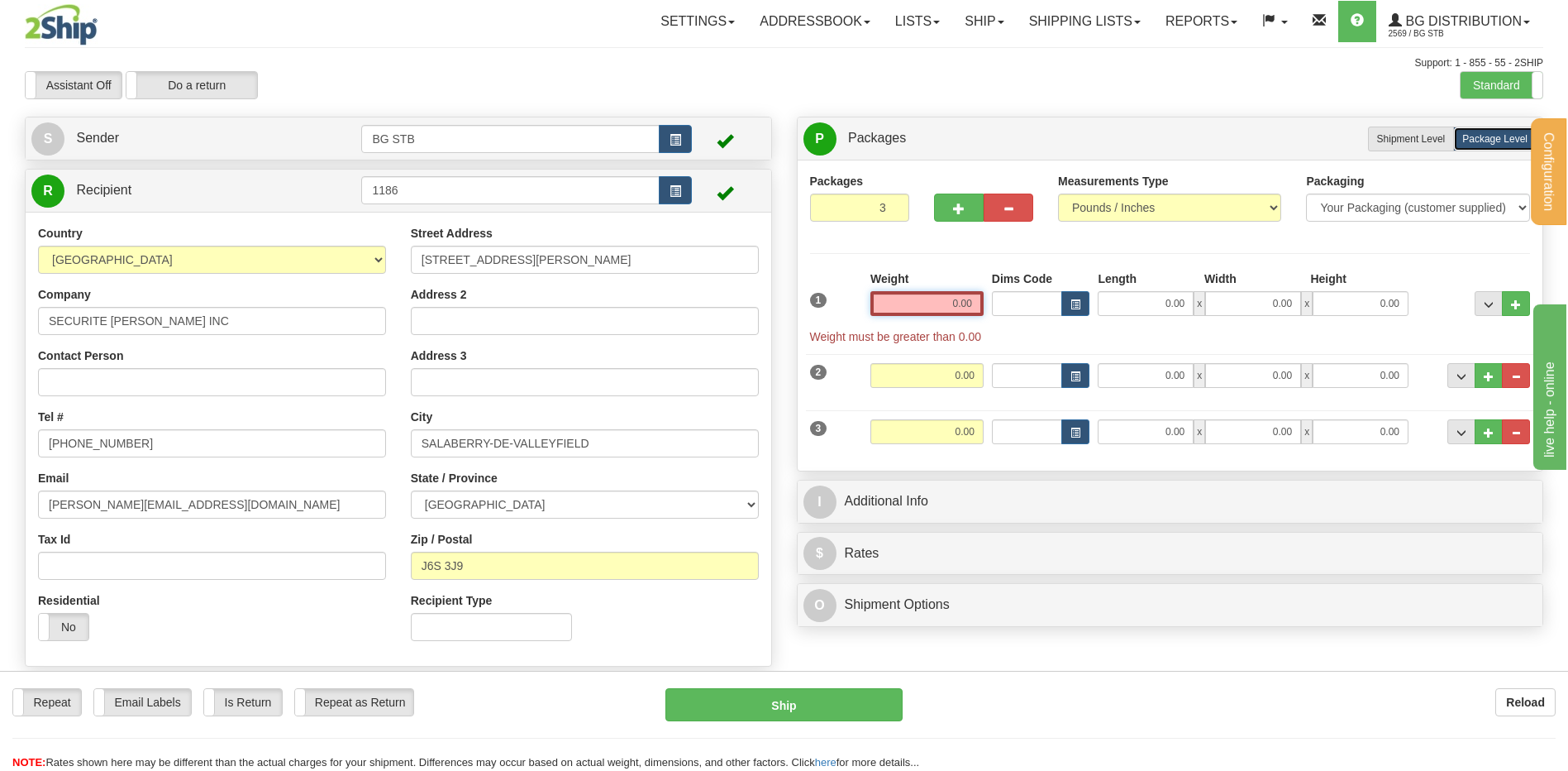
click at [934, 294] on input "0.00" at bounding box center [927, 303] width 114 height 25
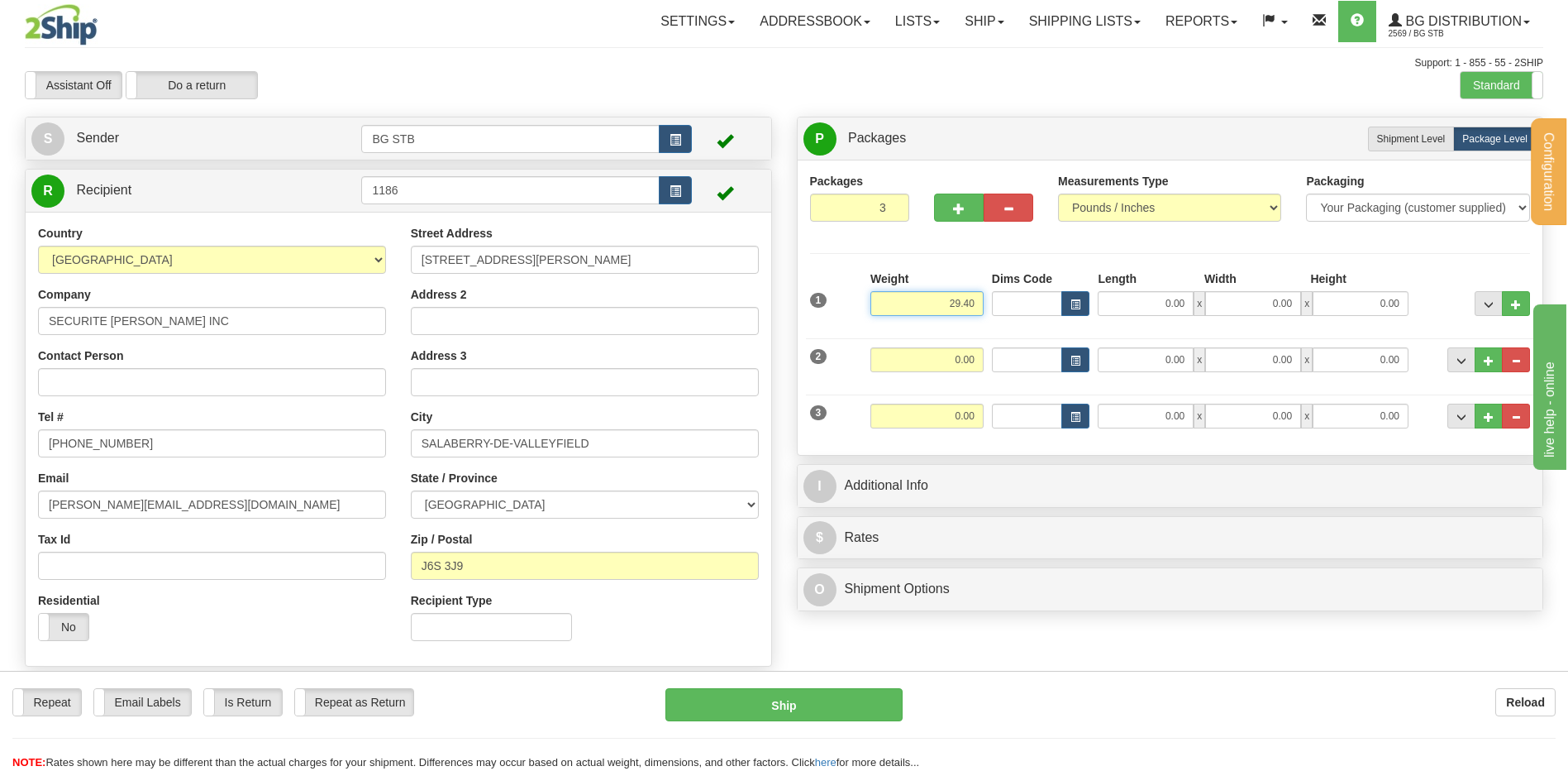
type input "29.40"
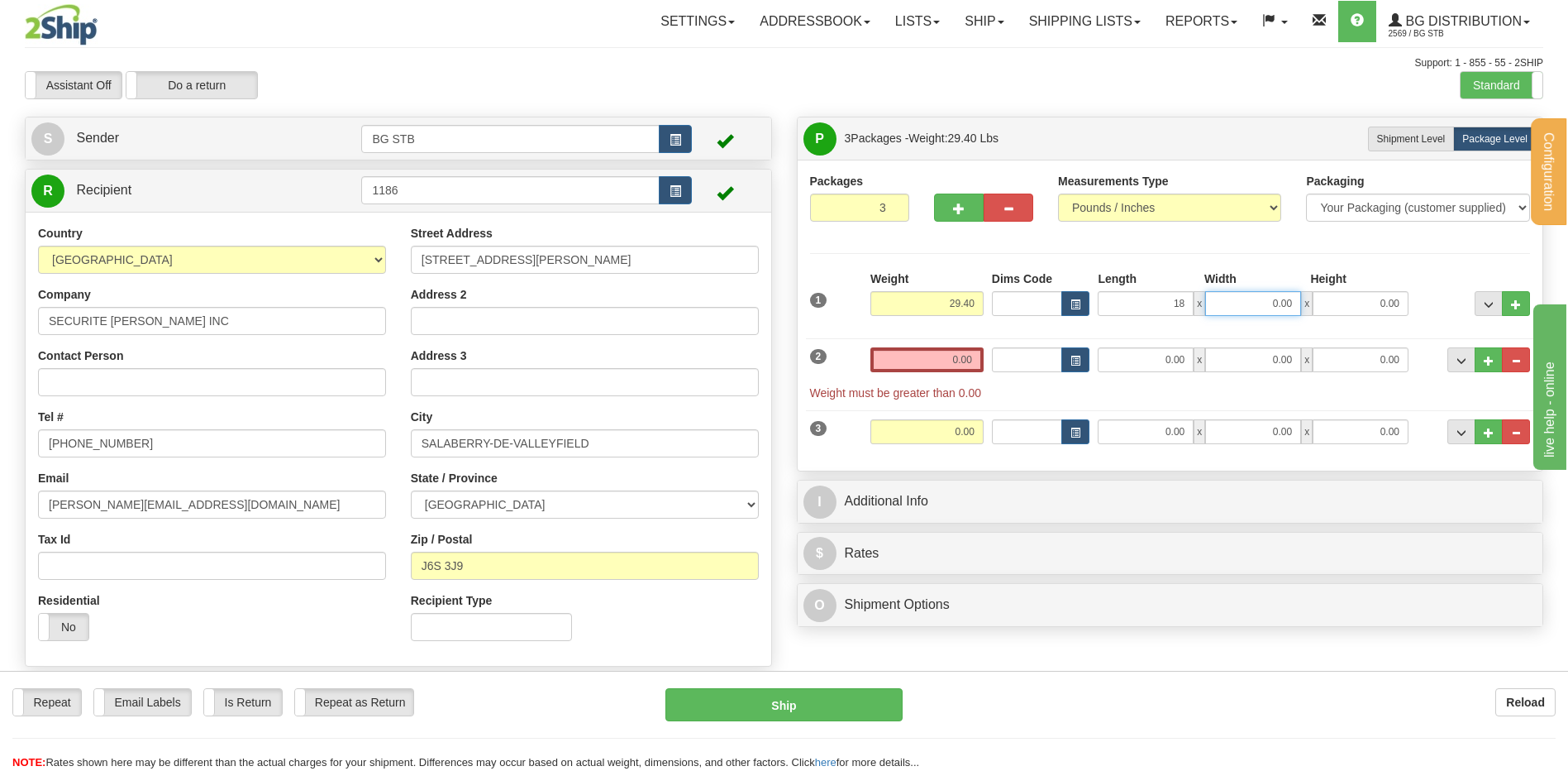
type input "18.00"
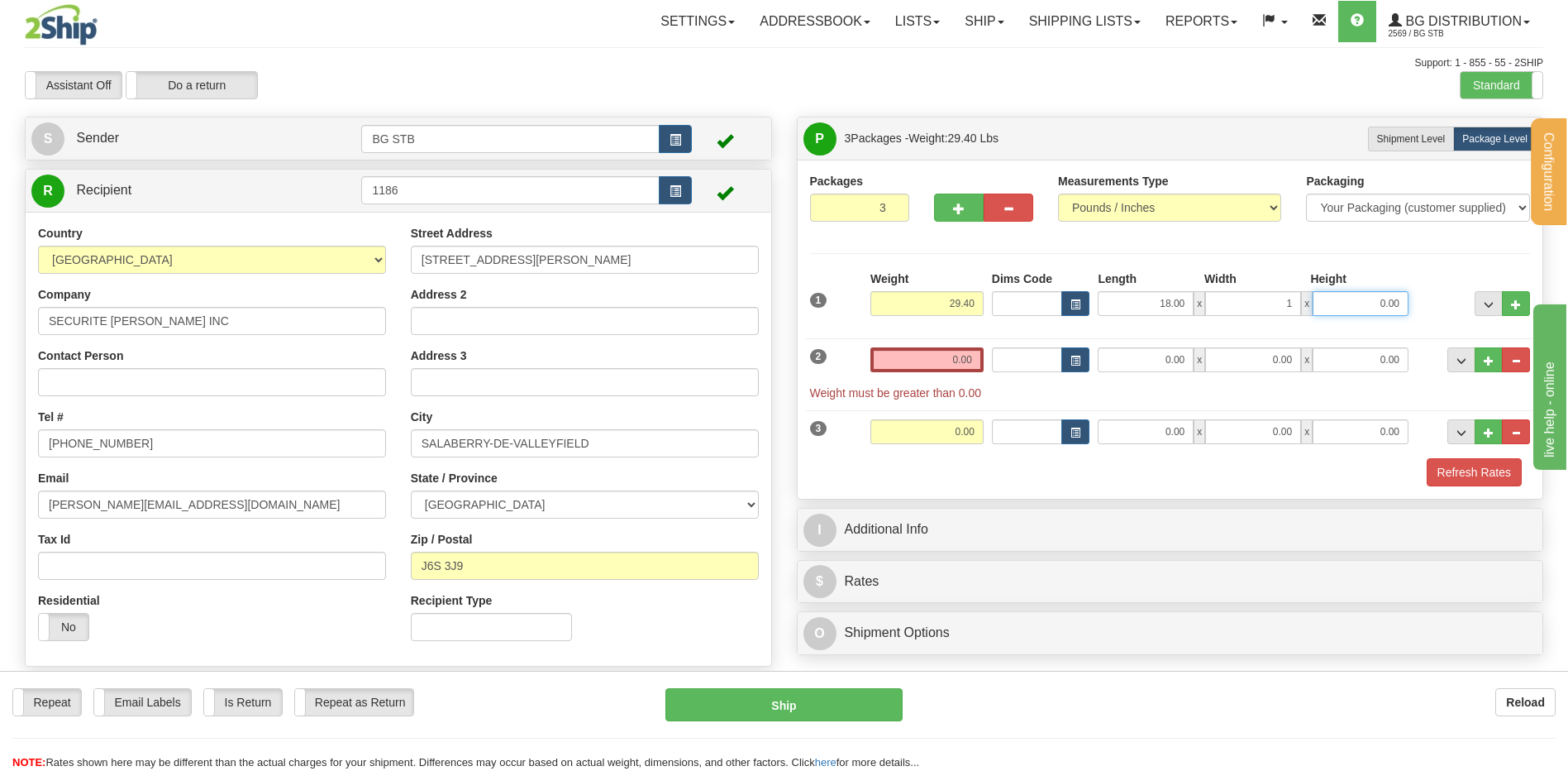
type input "1.00"
type input "13.00"
drag, startPoint x: 1261, startPoint y: 302, endPoint x: 1514, endPoint y: 294, distance: 253.1
click at [1357, 300] on div "18.00 x 1.00 x 13.00" at bounding box center [1253, 303] width 311 height 25
type input "13.00"
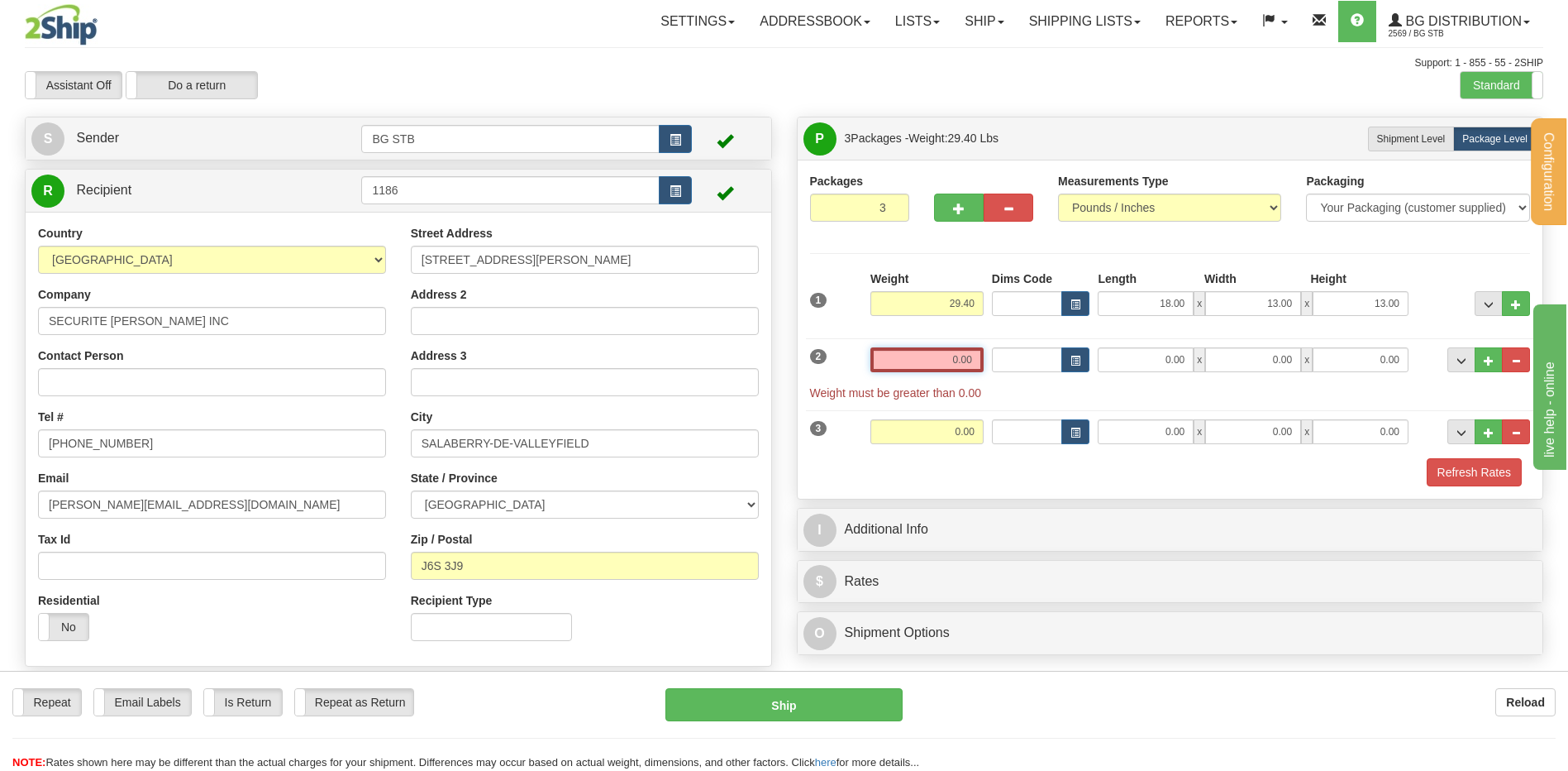
click at [950, 353] on input "0.00" at bounding box center [927, 359] width 114 height 25
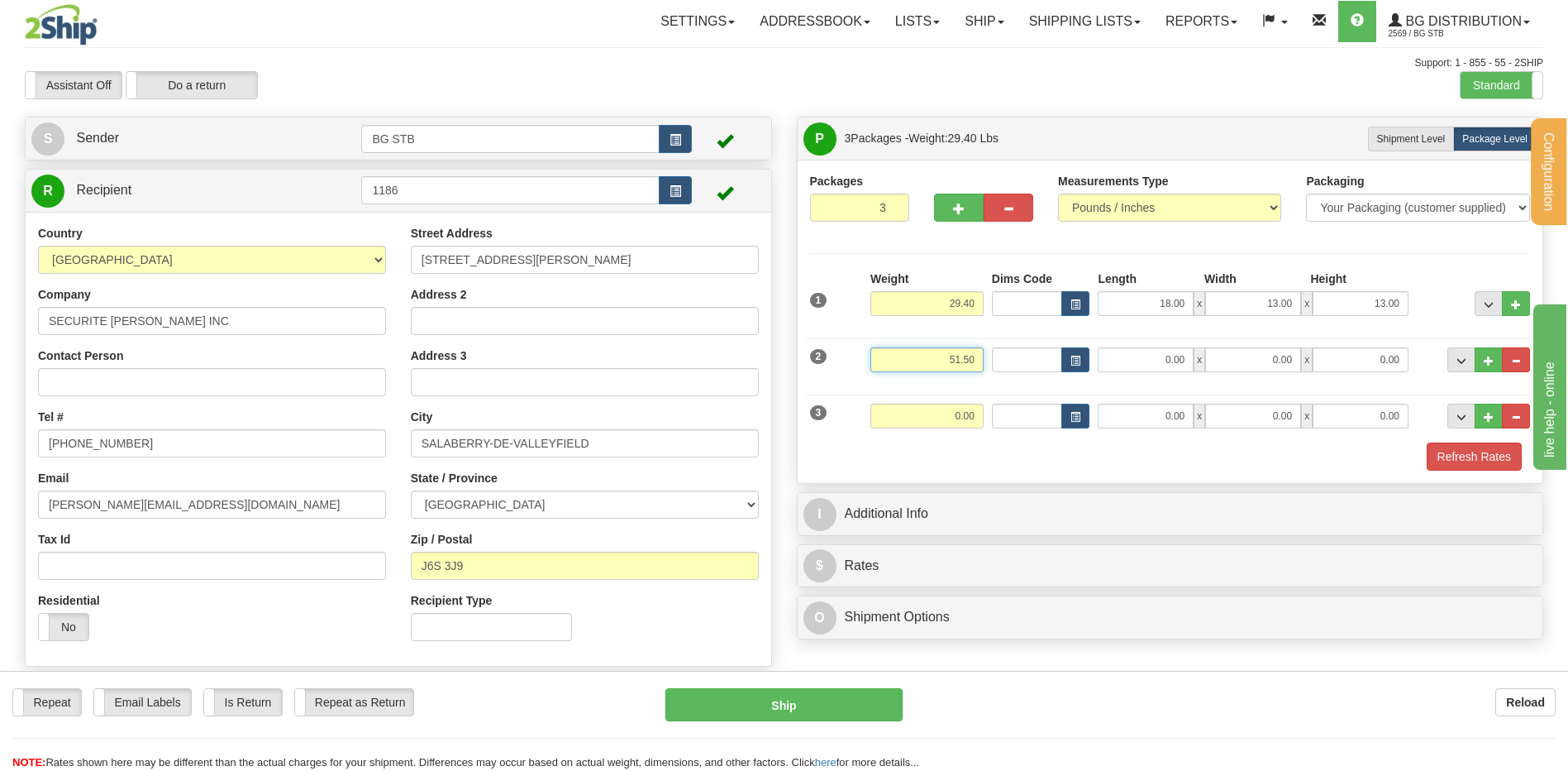
type input "51.50"
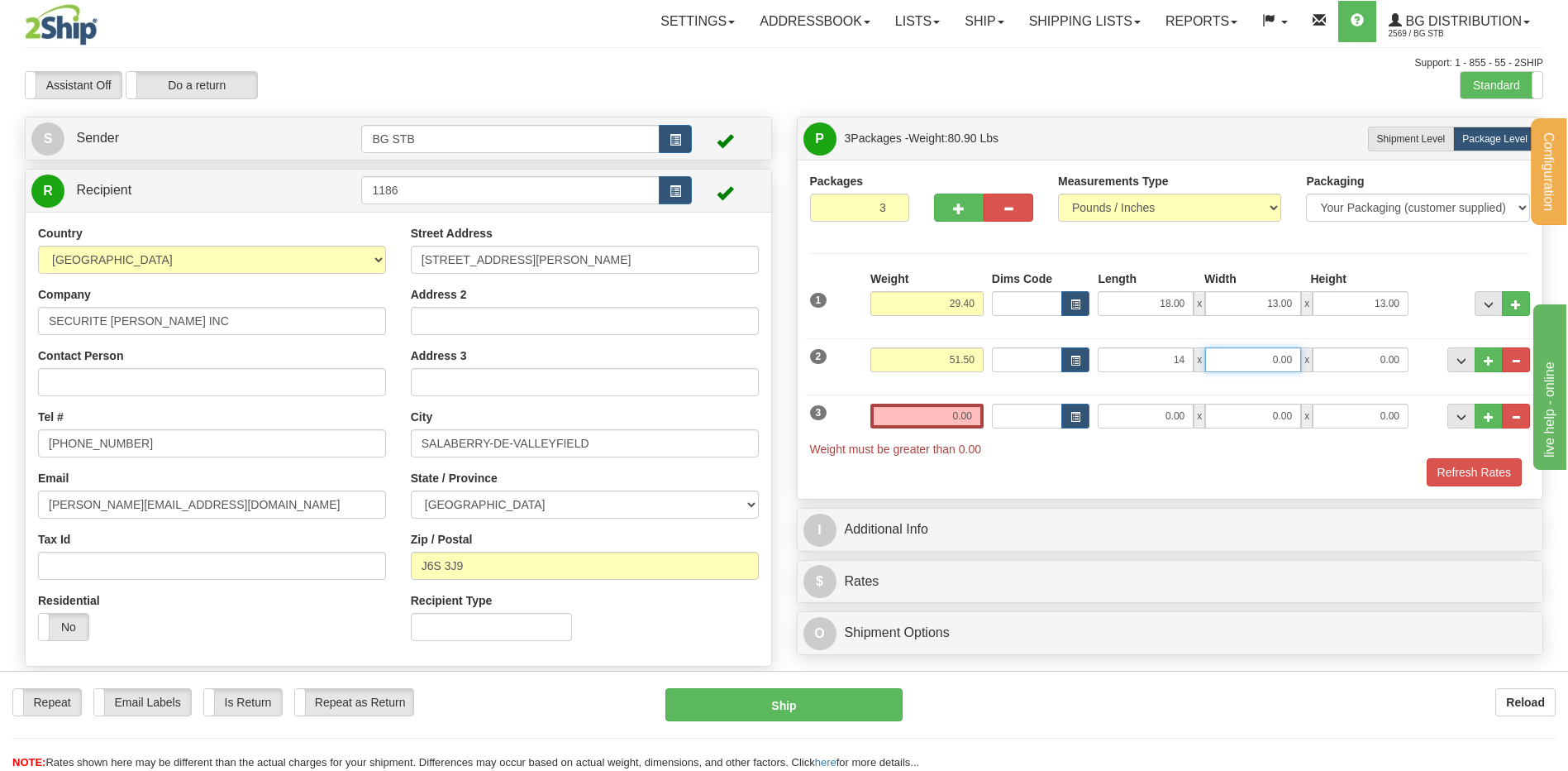
type input "14.00"
type input "10.00"
type input "9.00"
click at [963, 405] on input "0.00" at bounding box center [927, 416] width 114 height 25
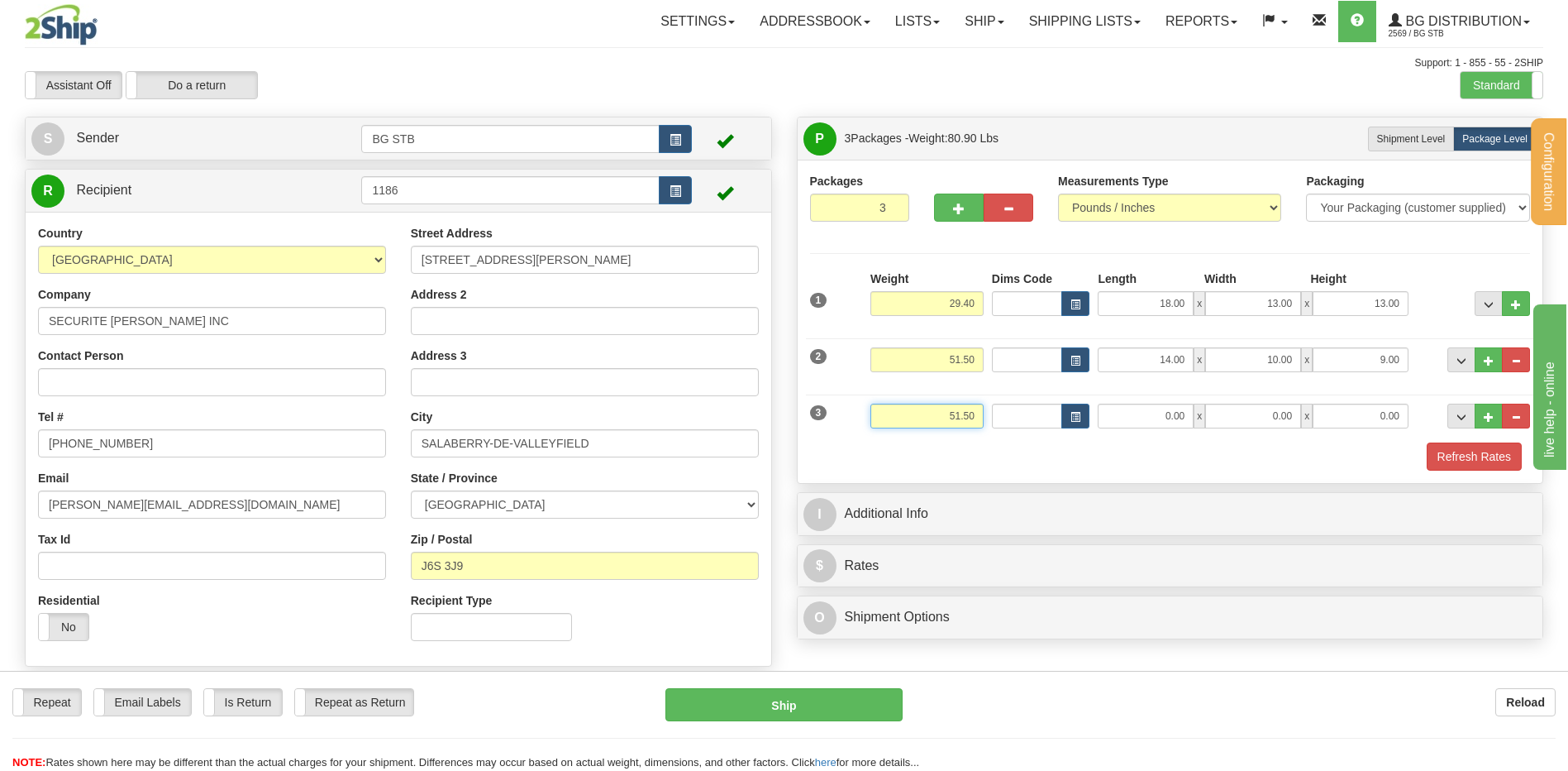
type input "51.50"
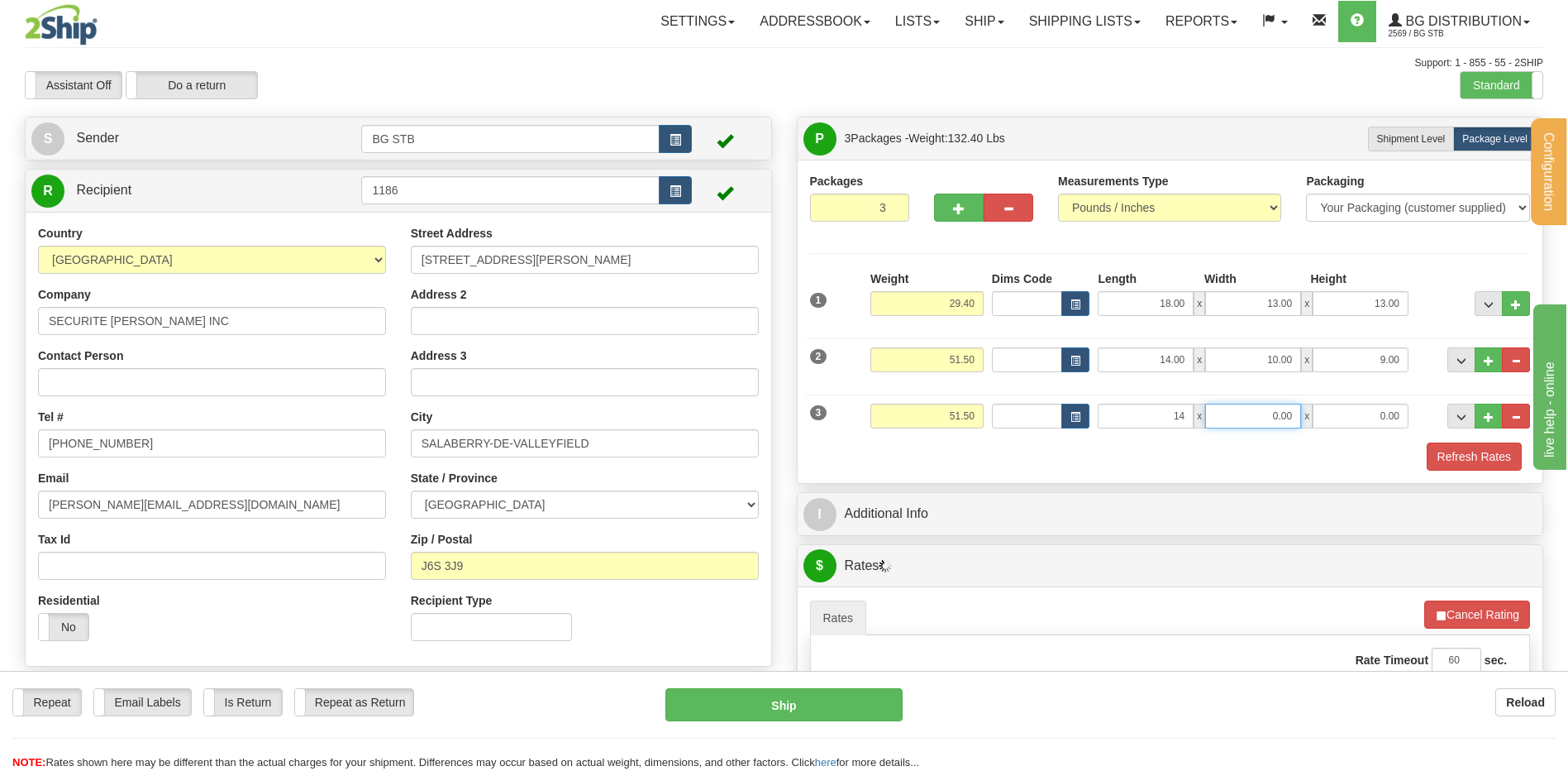
type input "14.00"
type input "10.00"
type input "9.00"
click at [953, 195] on button "button" at bounding box center [958, 207] width 49 height 28
type input "4"
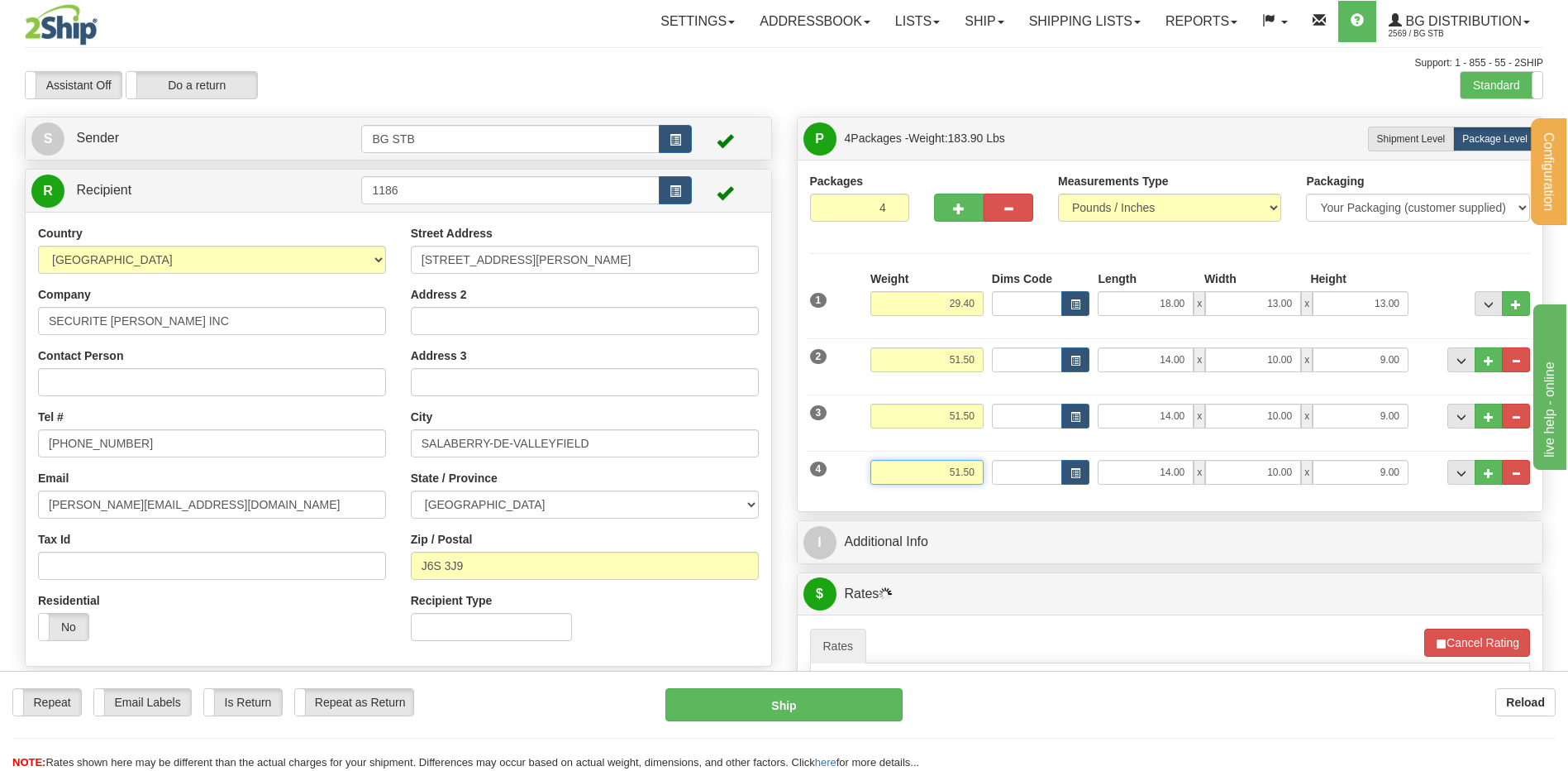
drag, startPoint x: 946, startPoint y: 467, endPoint x: 1055, endPoint y: 467, distance: 109.0
click at [1035, 467] on div "4 Weight 51.50 Dims Code Length Width Height" at bounding box center [1170, 470] width 729 height 55
type input "41.00"
type input "9.00"
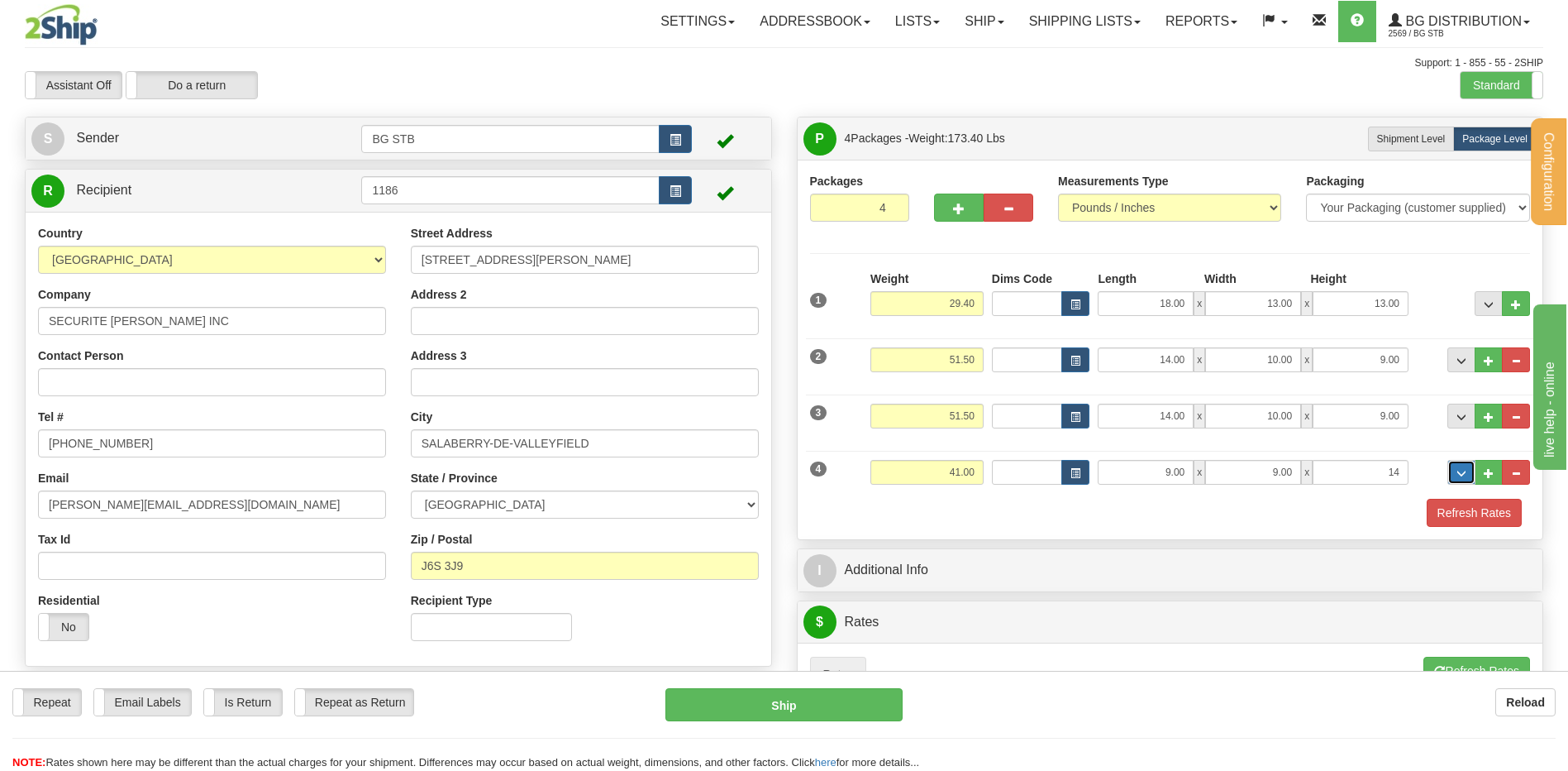
type input "14.00"
click at [941, 201] on button "button" at bounding box center [958, 207] width 49 height 28
type input "5"
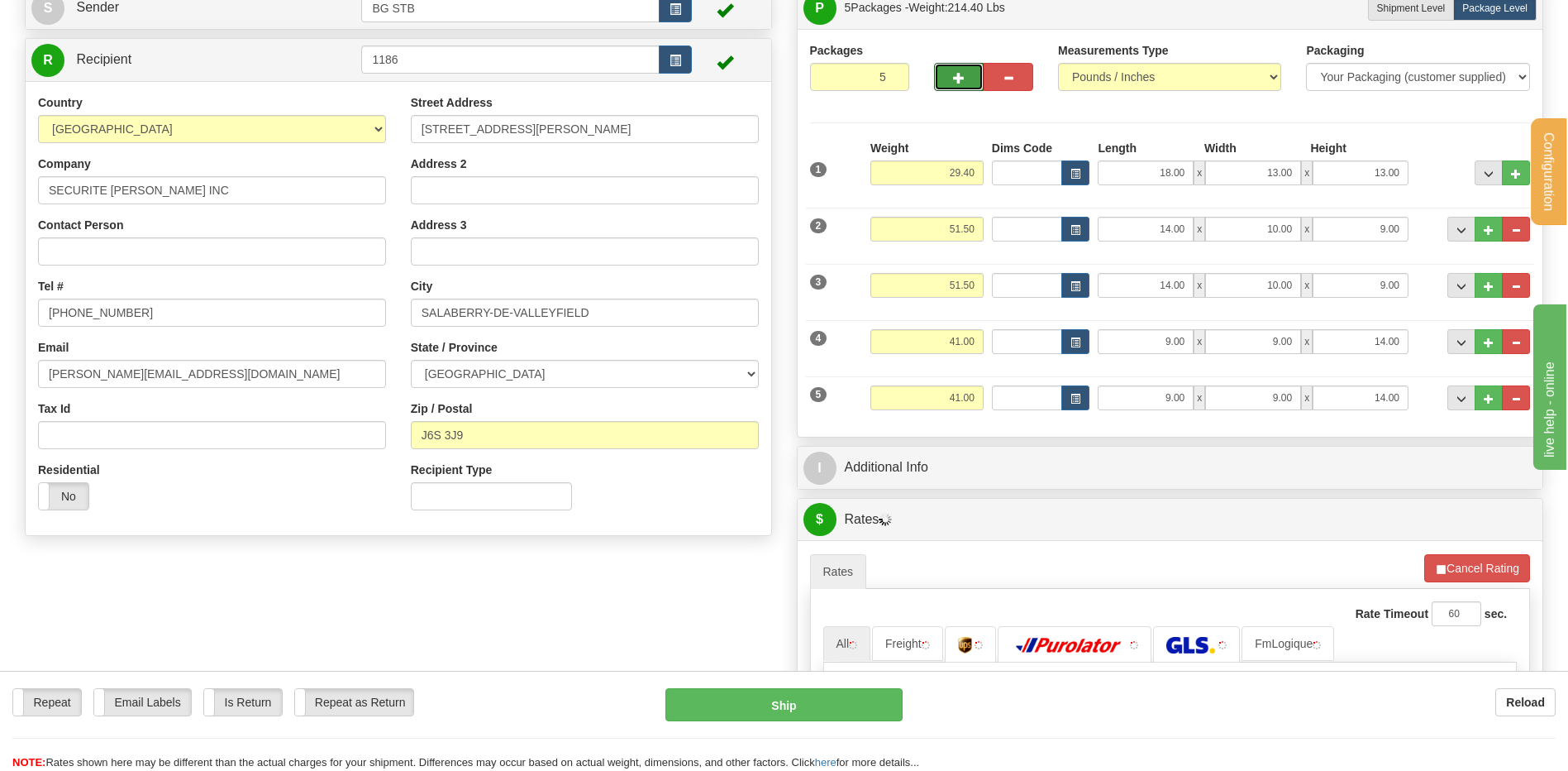
scroll to position [248, 0]
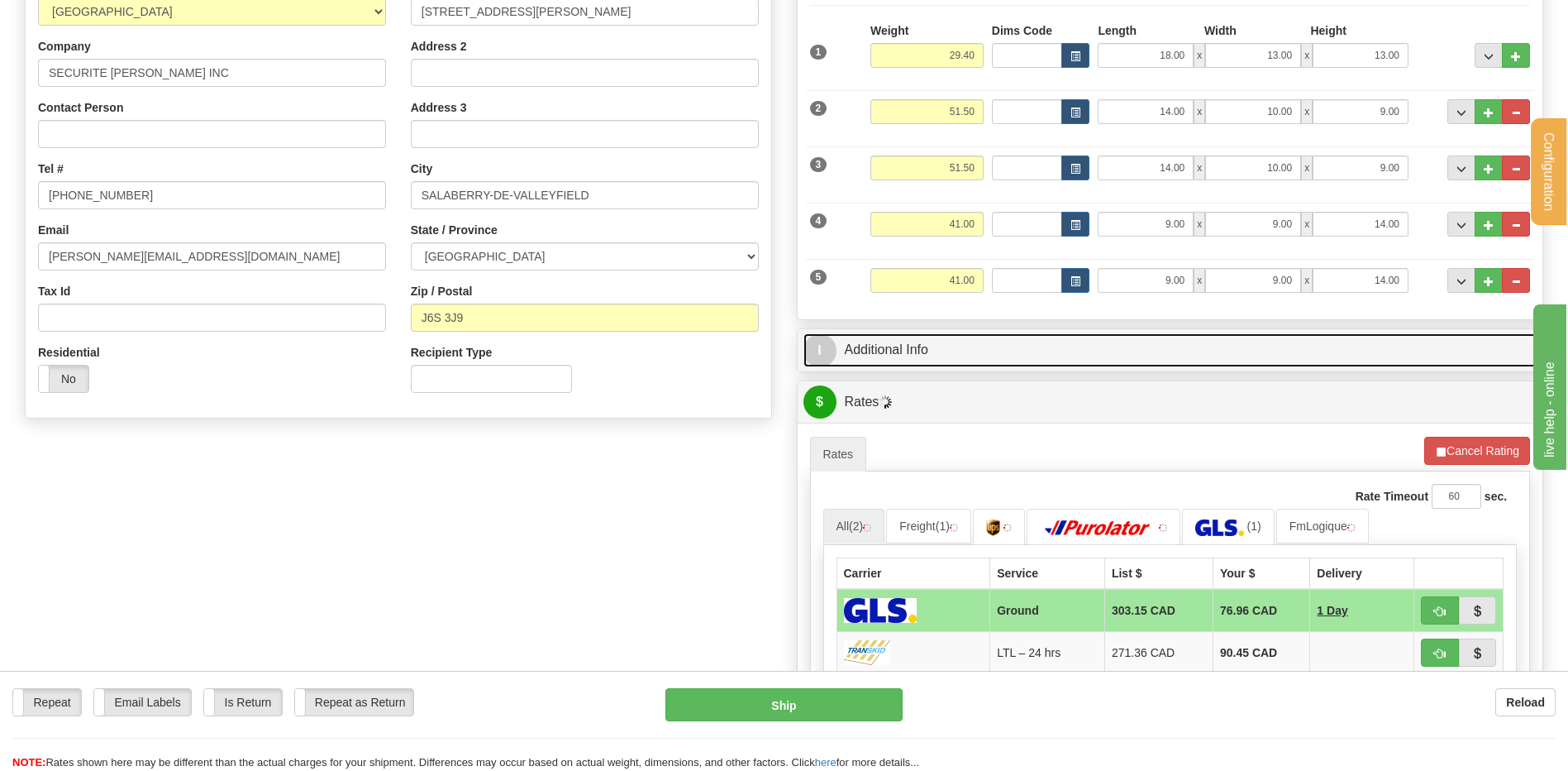
click at [934, 353] on link "I Additional Info" at bounding box center [1171, 350] width 734 height 34
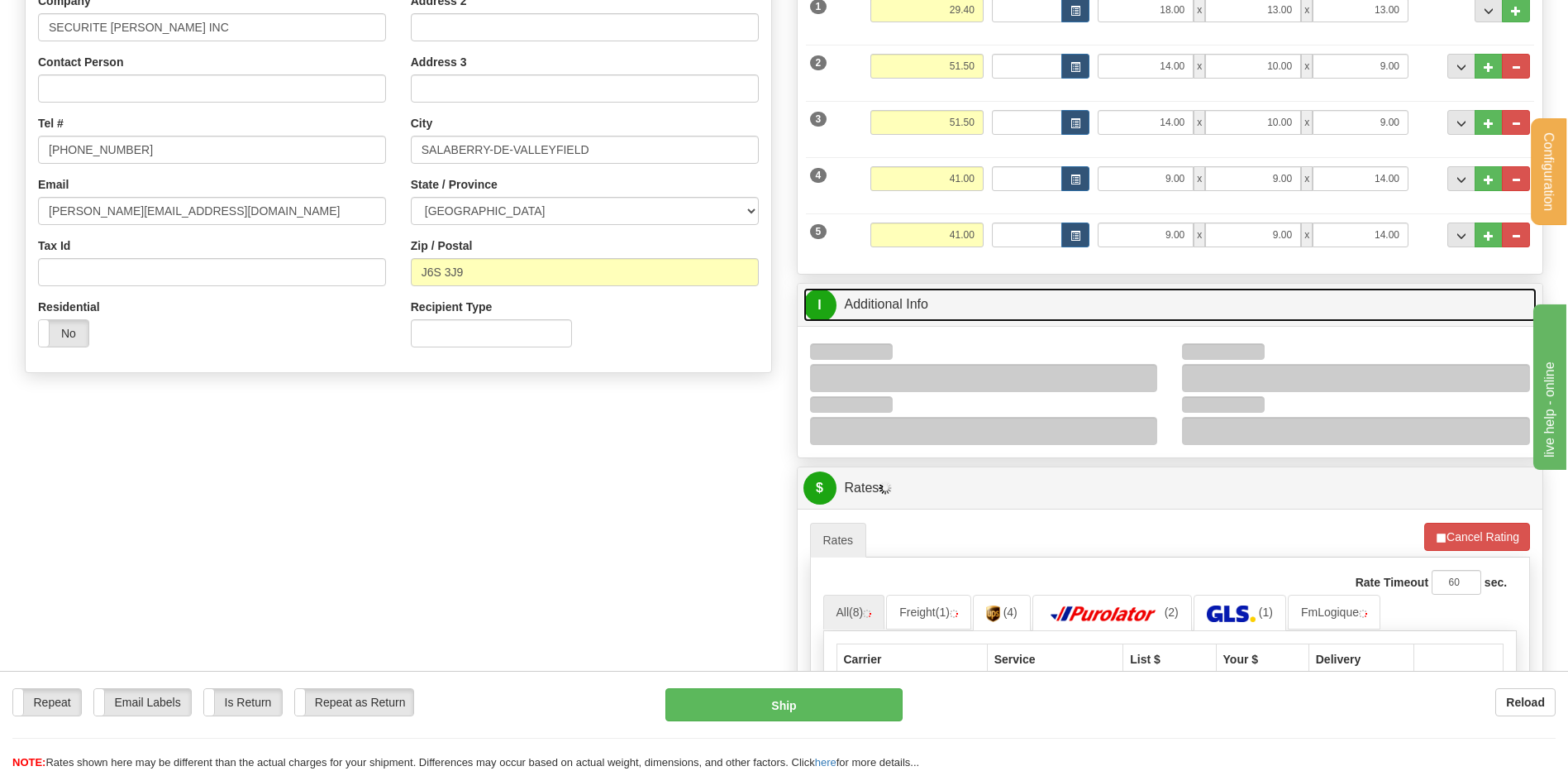
scroll to position [331, 0]
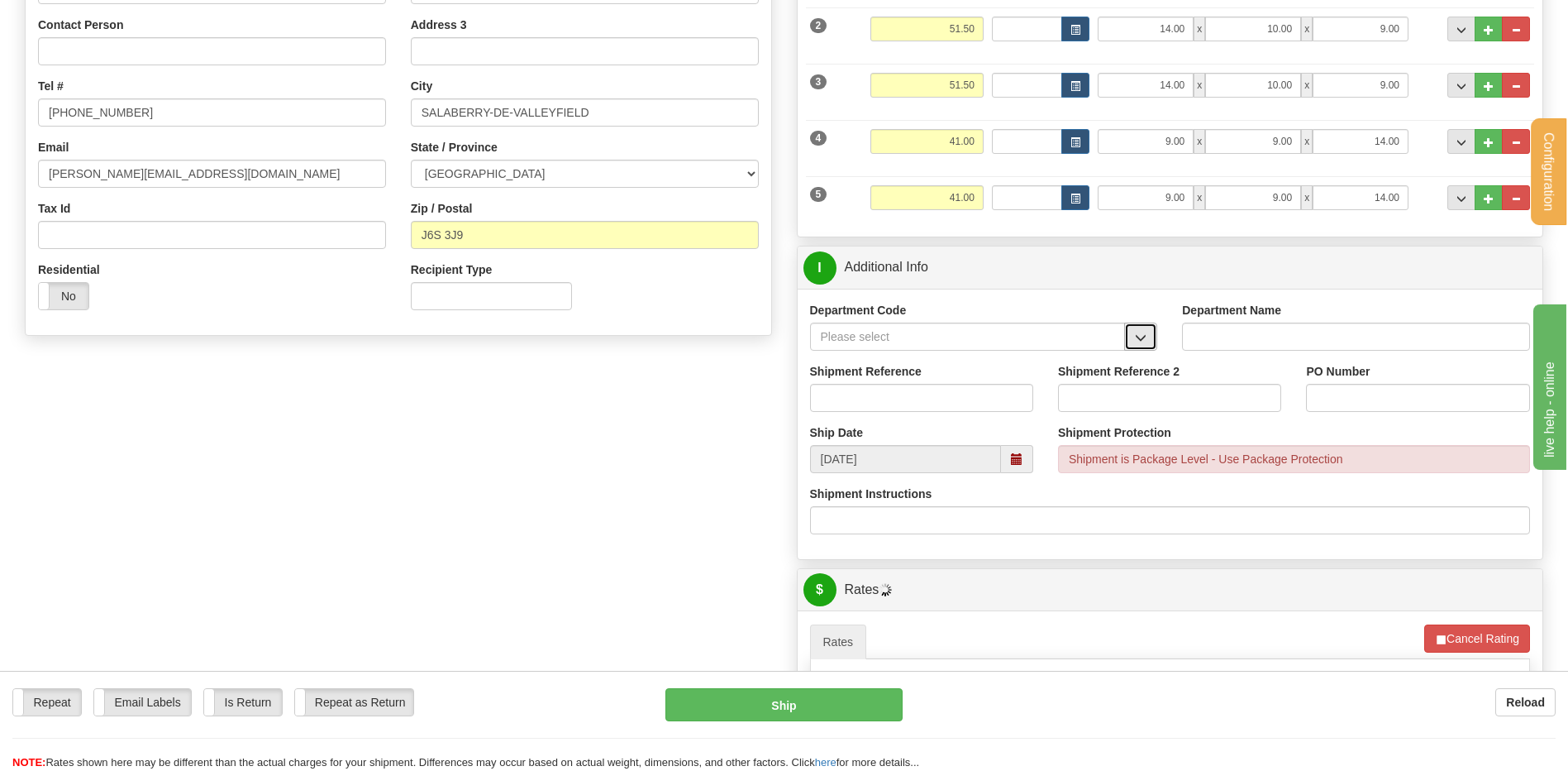
drag, startPoint x: 1156, startPoint y: 332, endPoint x: 1134, endPoint y: 341, distance: 23.8
click at [1154, 332] on button "button" at bounding box center [1141, 336] width 33 height 28
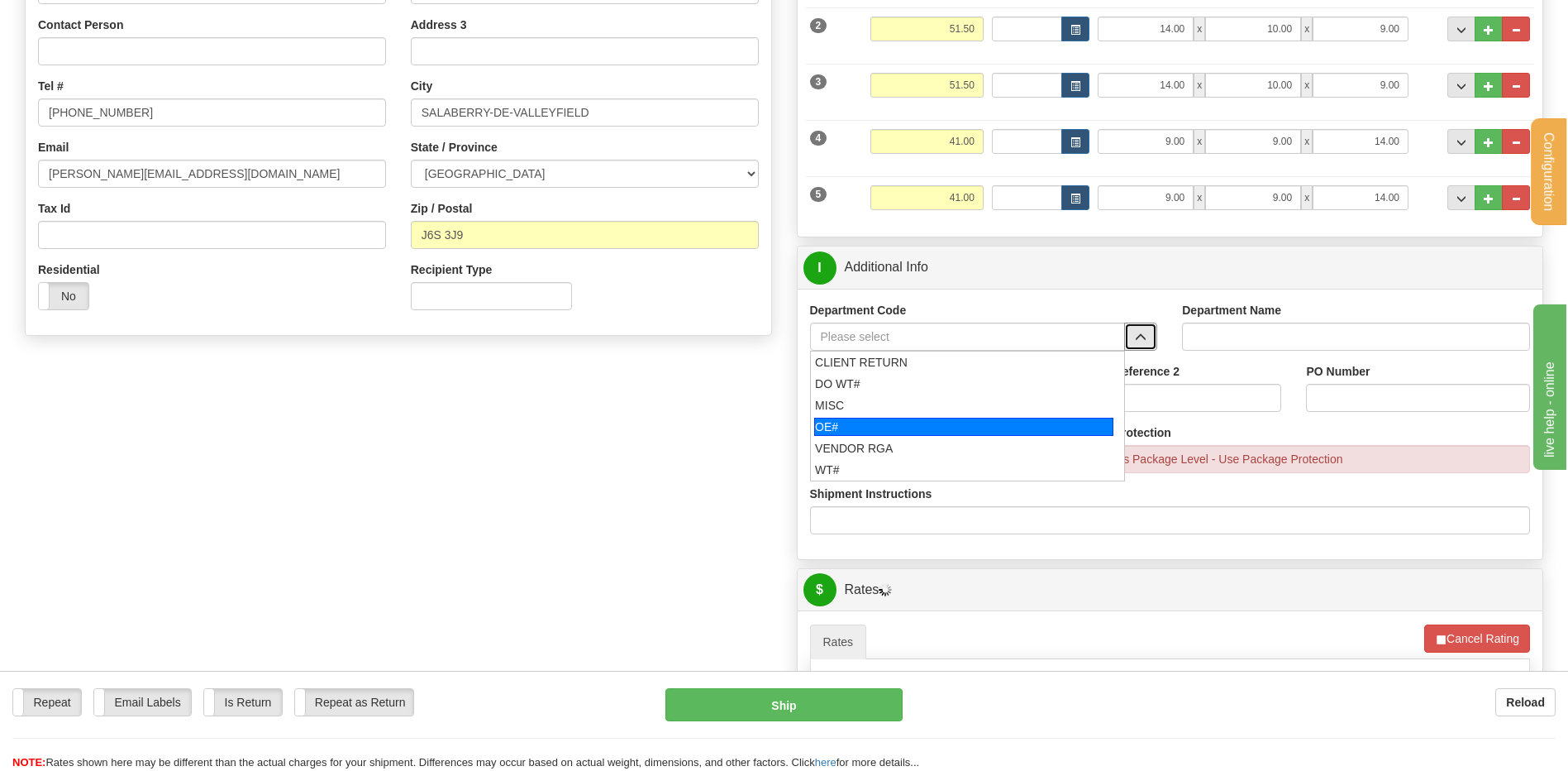
drag, startPoint x: 921, startPoint y: 426, endPoint x: 909, endPoint y: 403, distance: 25.9
click at [920, 426] on div "OE#" at bounding box center [963, 427] width 299 height 18
type input "OE#"
type input "ORDERS"
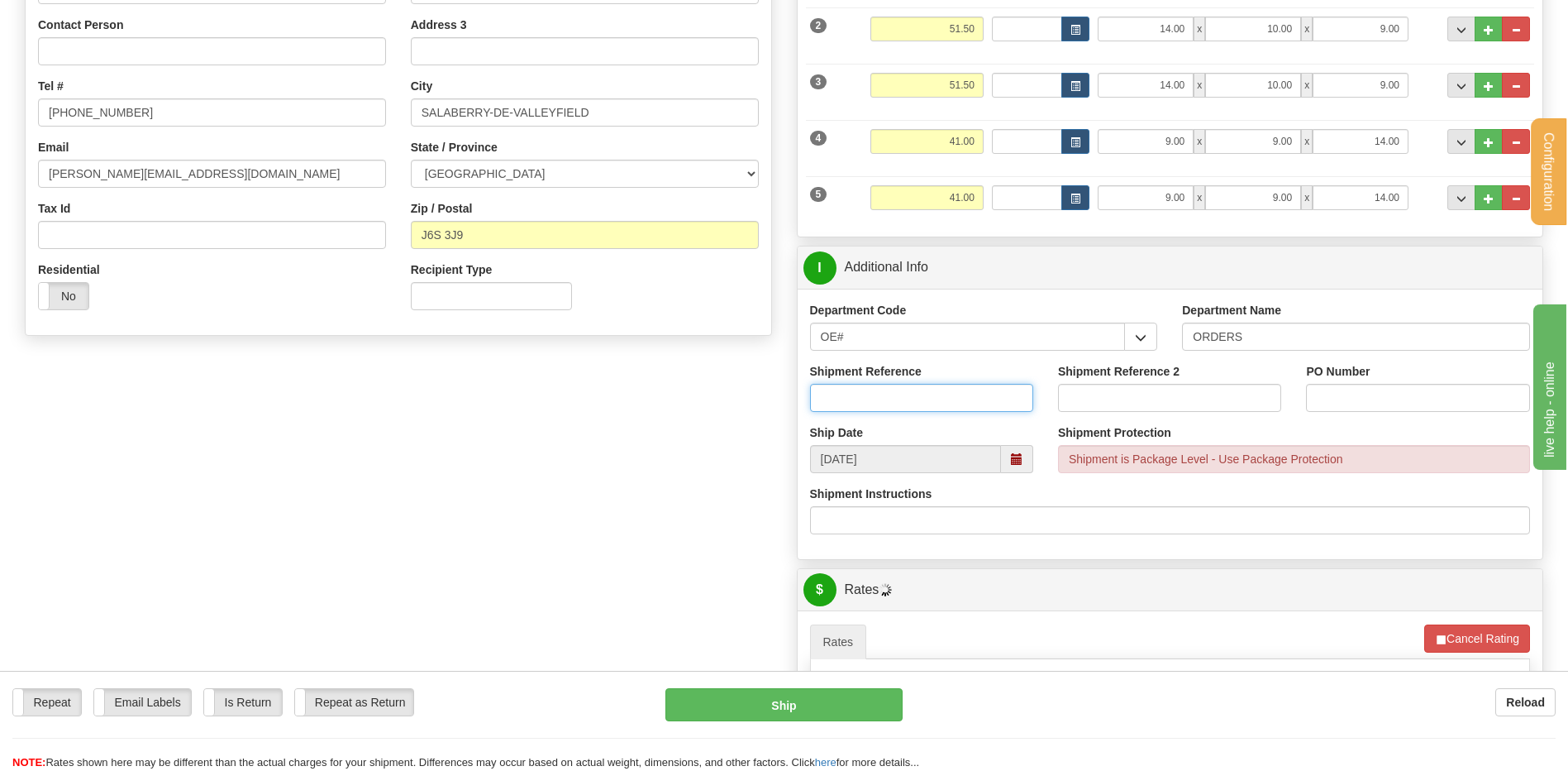
click at [909, 403] on input "Shipment Reference" at bounding box center [922, 397] width 223 height 28
type input "80006296-00 // 80006283-00 // 80006289-00"
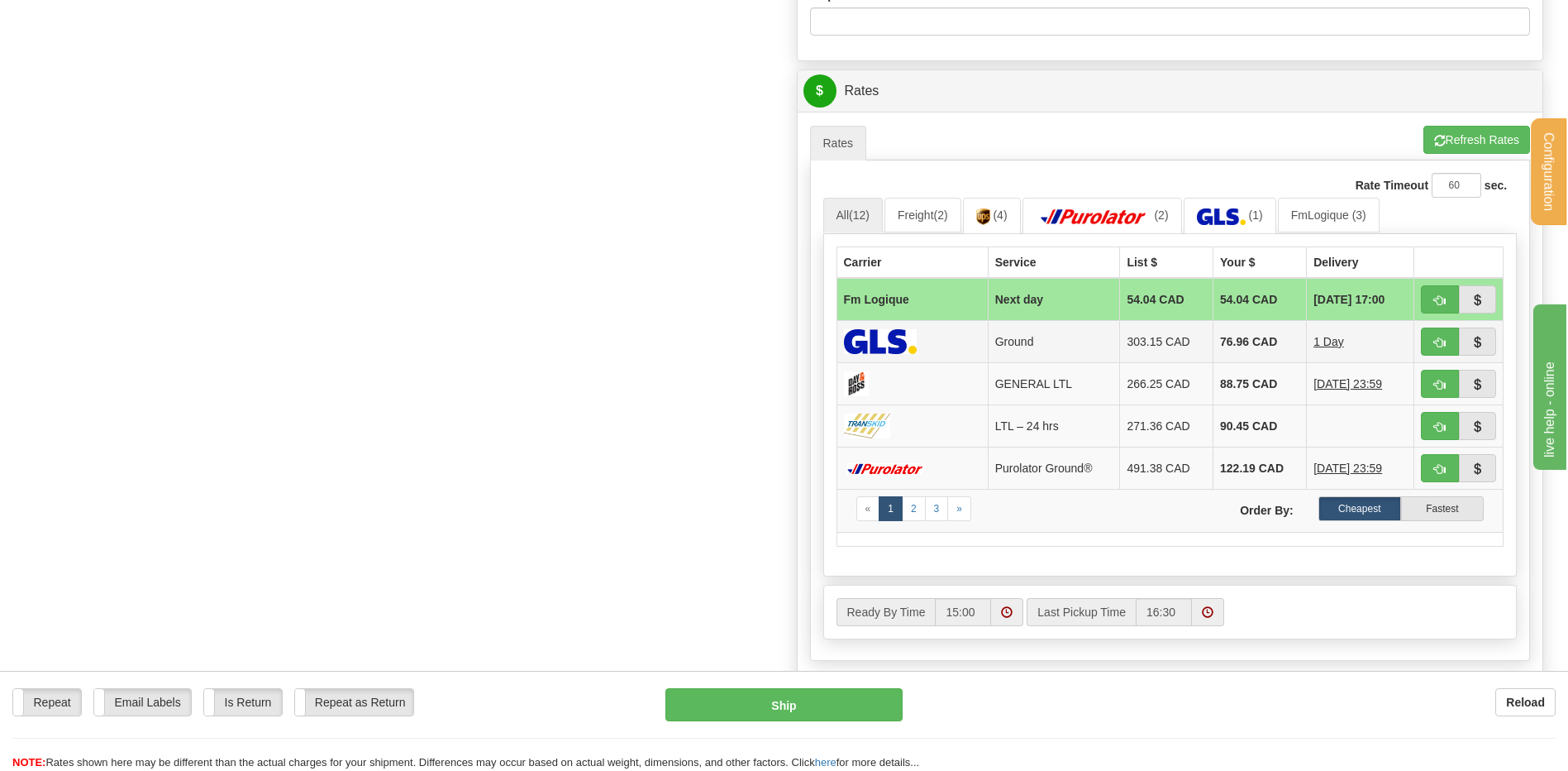
scroll to position [909, 0]
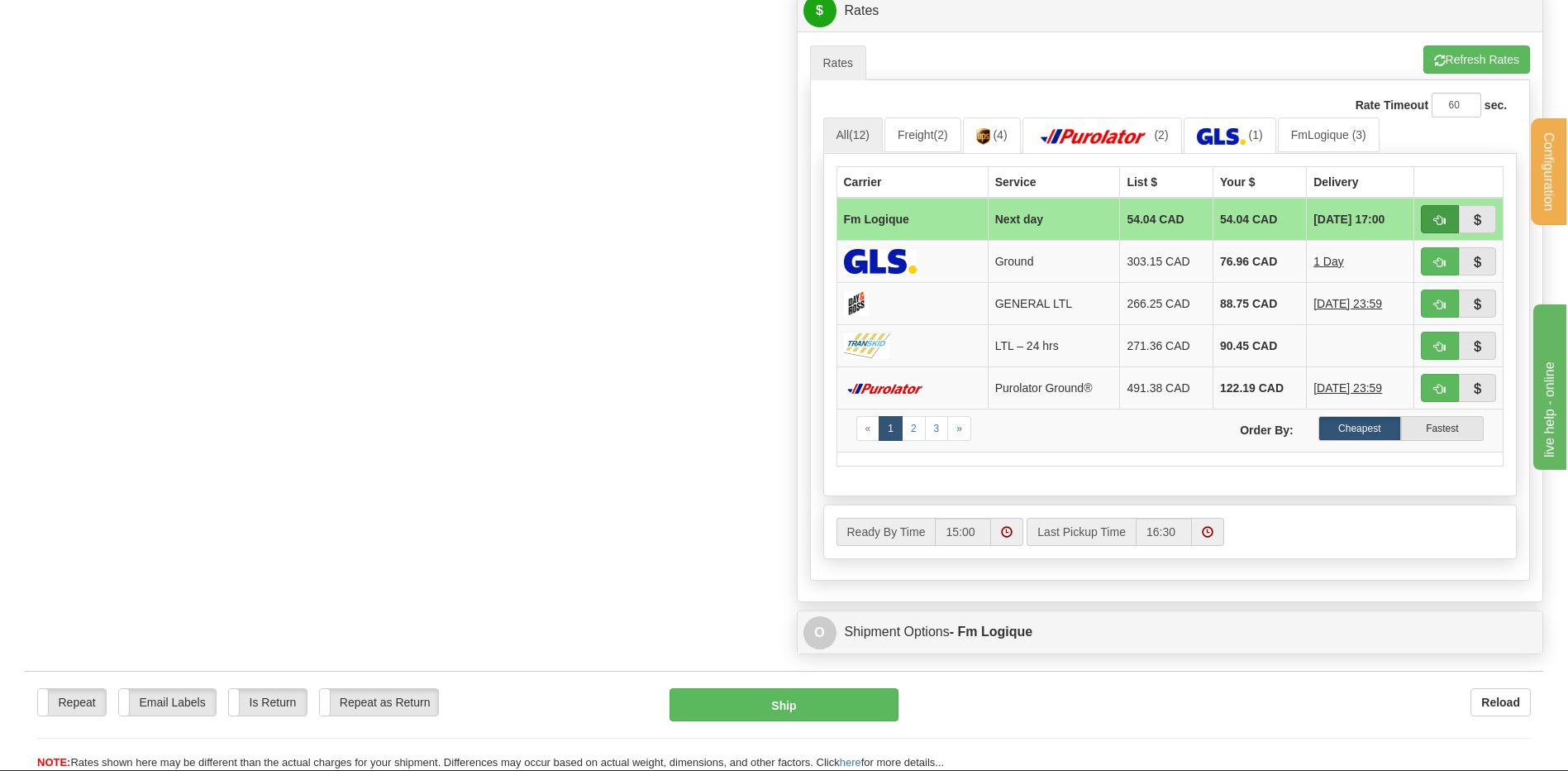
type input "dom 18sept25 // dom10janv24-repl"
drag, startPoint x: 1427, startPoint y: 225, endPoint x: 1314, endPoint y: 236, distance: 113.5
click at [1427, 225] on button "button" at bounding box center [1440, 219] width 38 height 28
type input "jour"
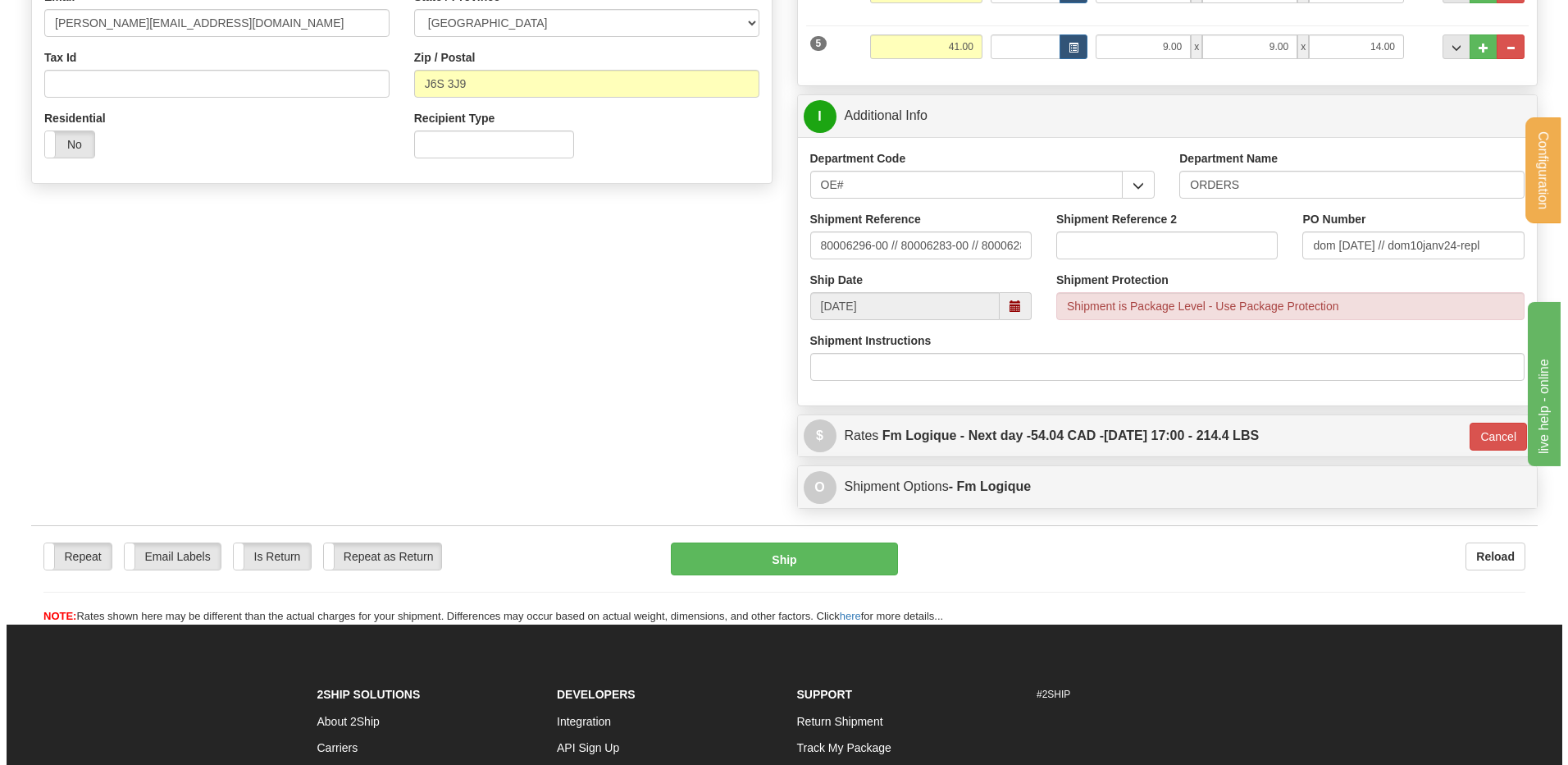
scroll to position [461, 0]
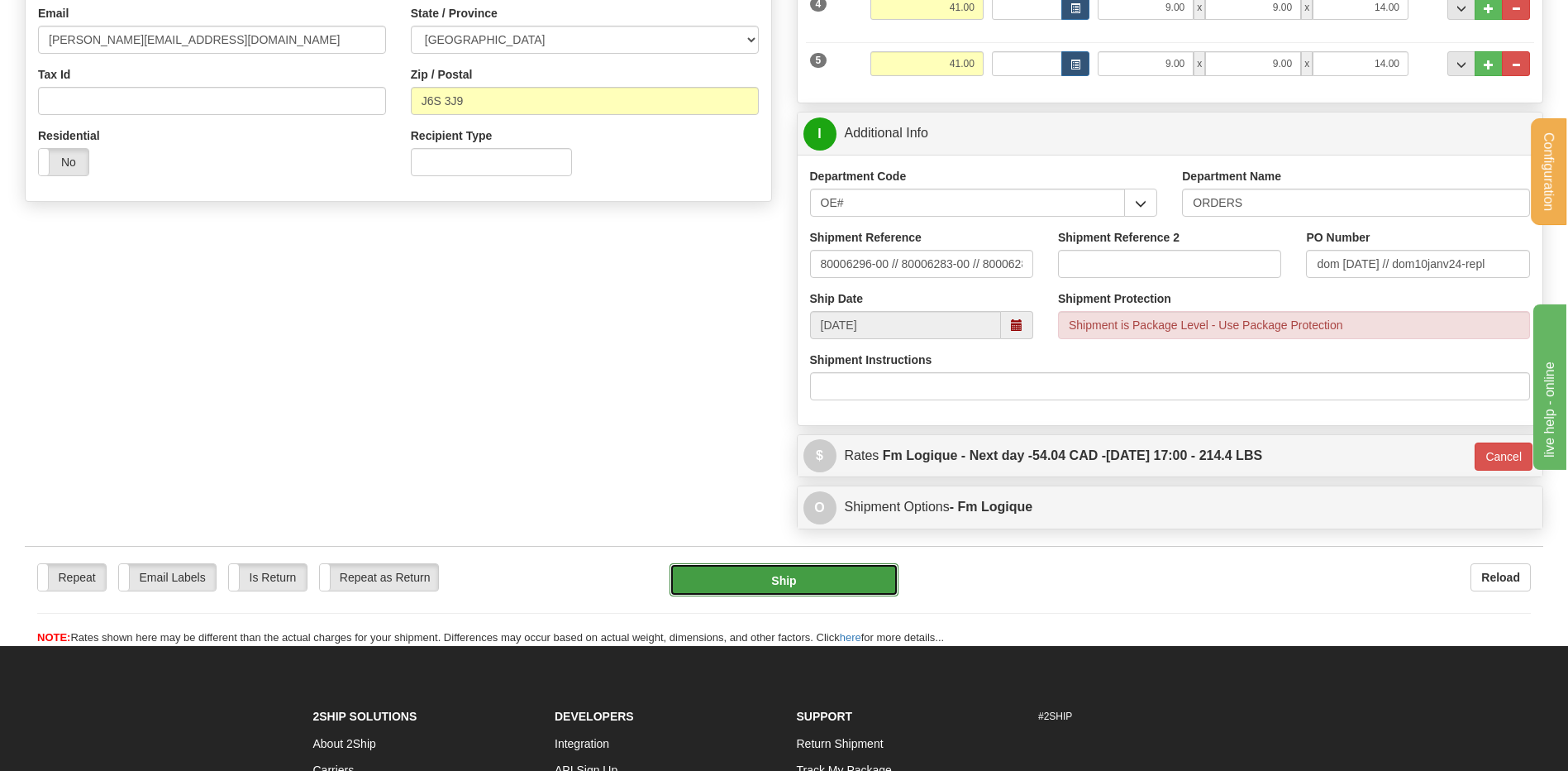
click at [762, 585] on button "Ship" at bounding box center [783, 580] width 228 height 33
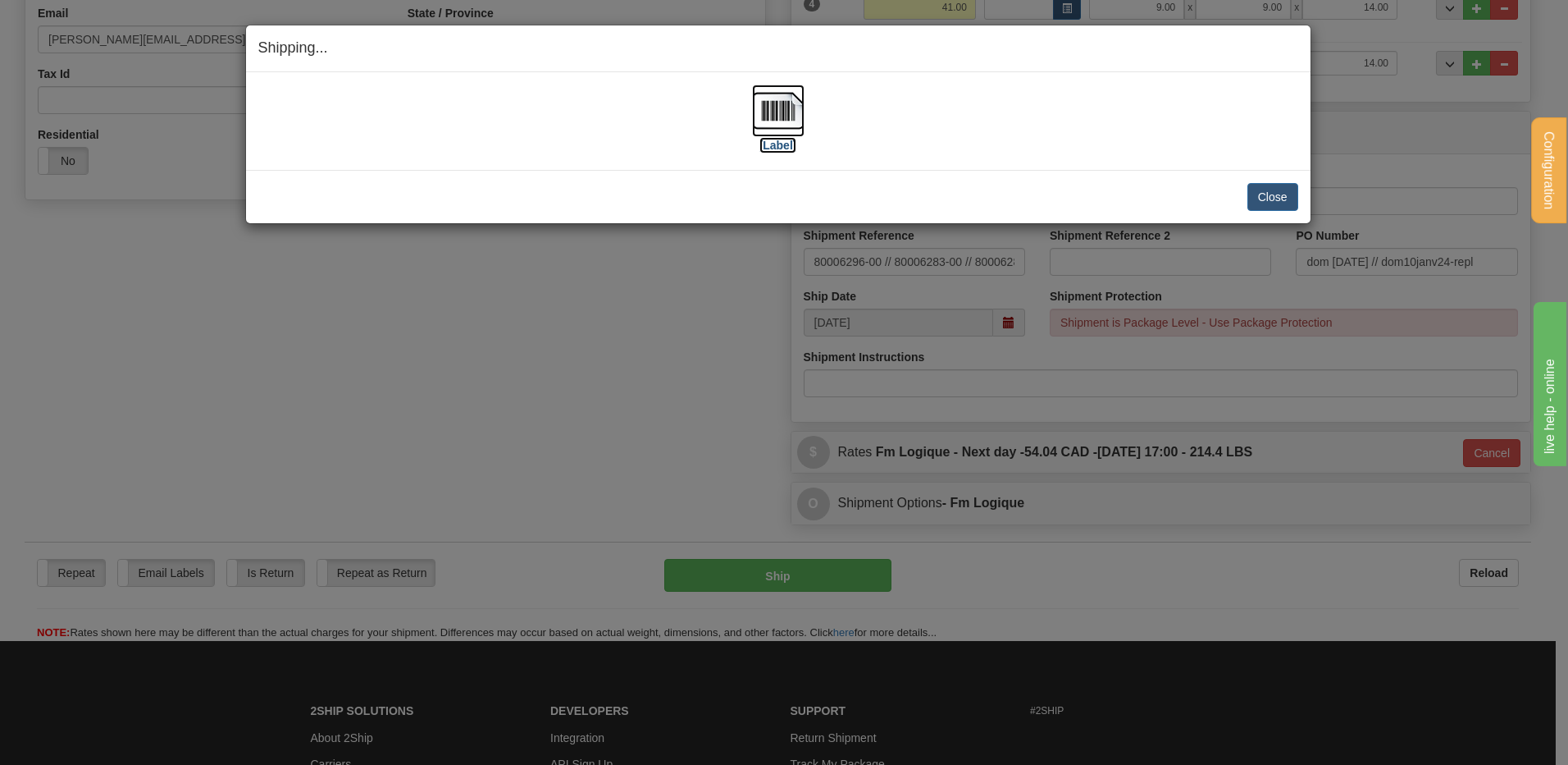
click at [784, 99] on img at bounding box center [779, 111] width 53 height 53
click at [1264, 198] on button "Close" at bounding box center [1273, 196] width 51 height 28
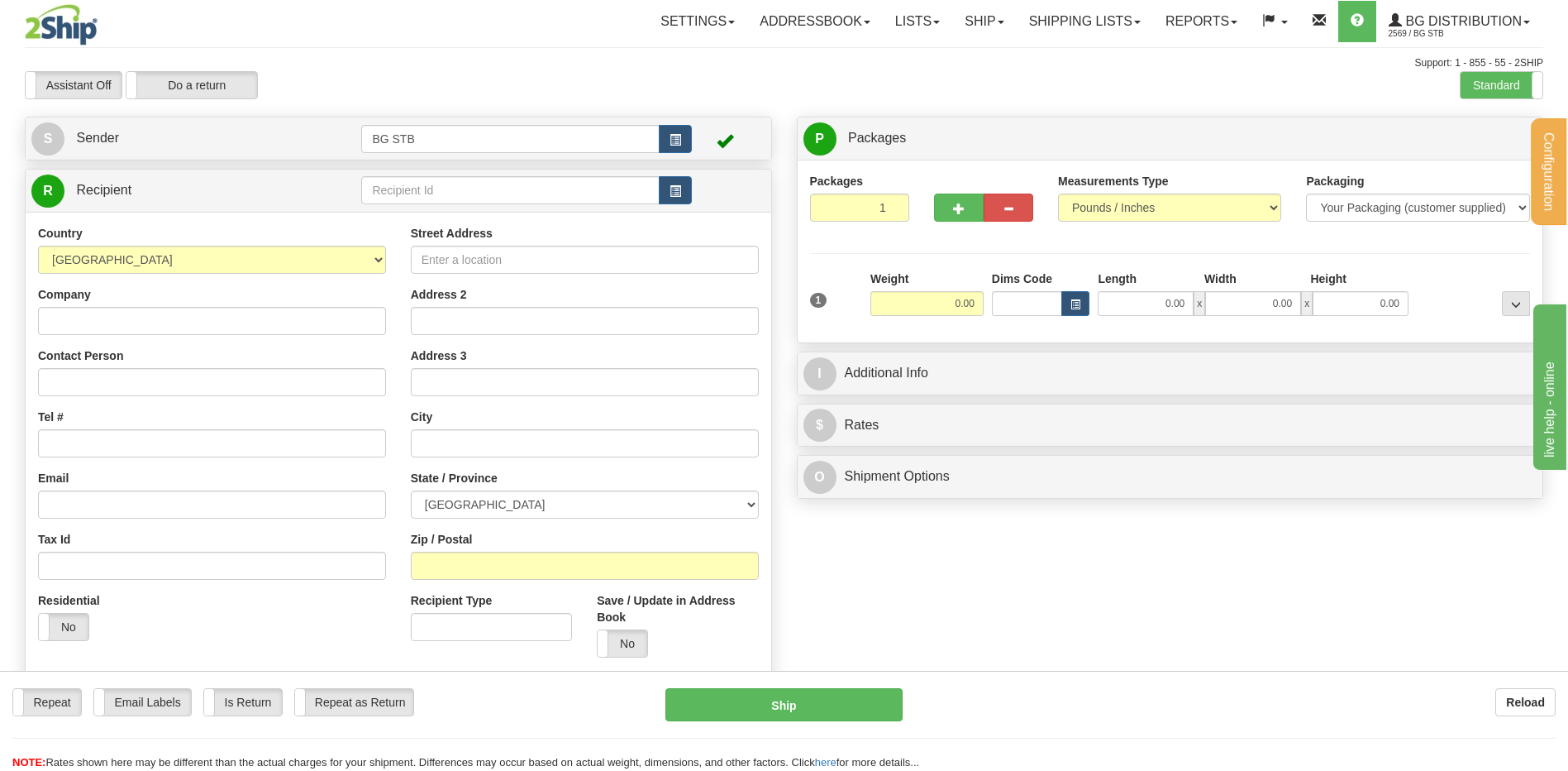
click at [463, 210] on div "R Recipient" at bounding box center [398, 190] width 745 height 42
click at [456, 198] on input "text" at bounding box center [510, 190] width 297 height 28
type input "BG QUE"
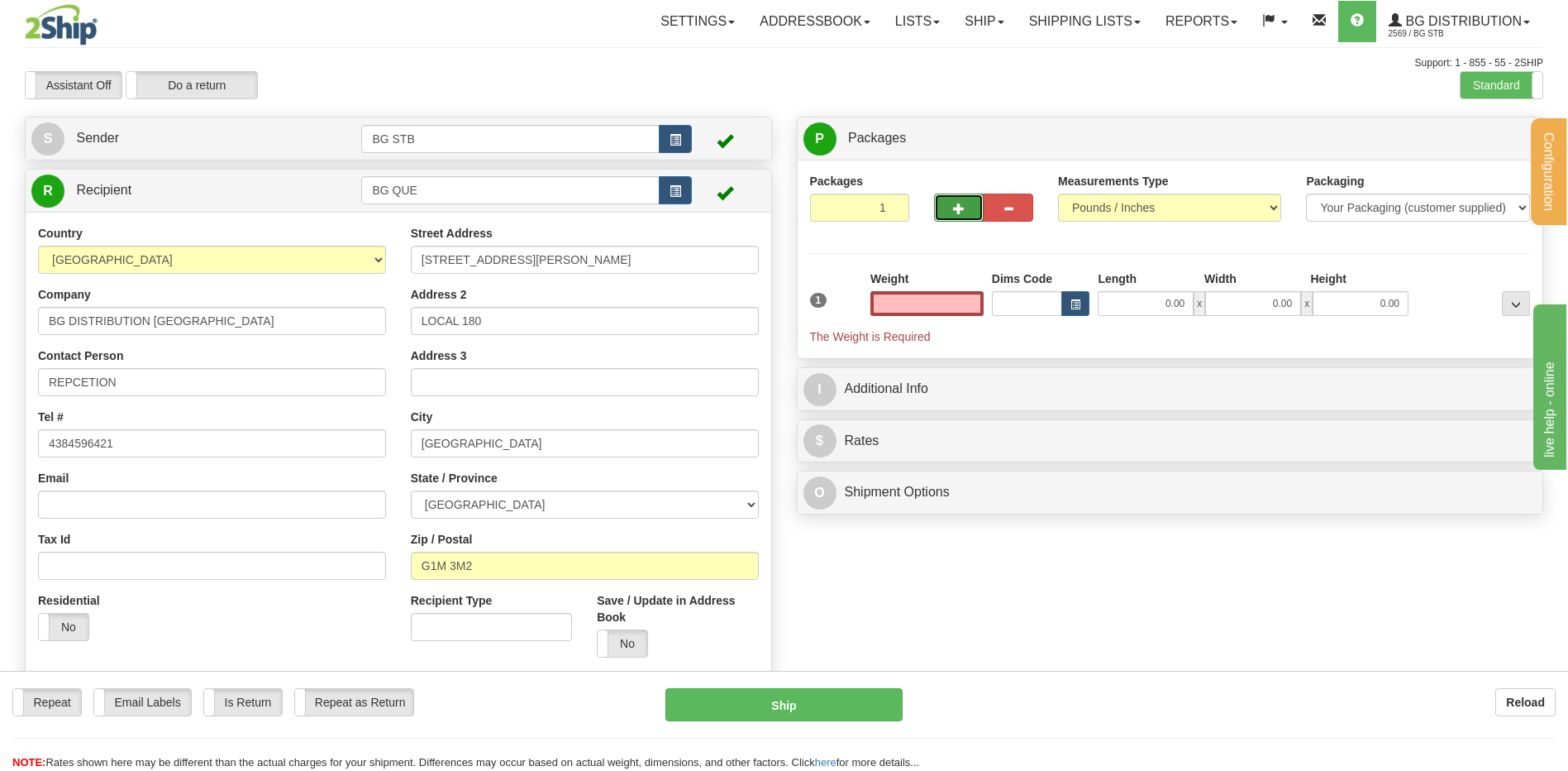
type input "0.00"
click at [949, 201] on button "button" at bounding box center [958, 207] width 49 height 28
click at [951, 200] on button "button" at bounding box center [958, 207] width 49 height 28
type input "3"
click at [1486, 136] on span "Package Level" at bounding box center [1494, 138] width 65 height 12
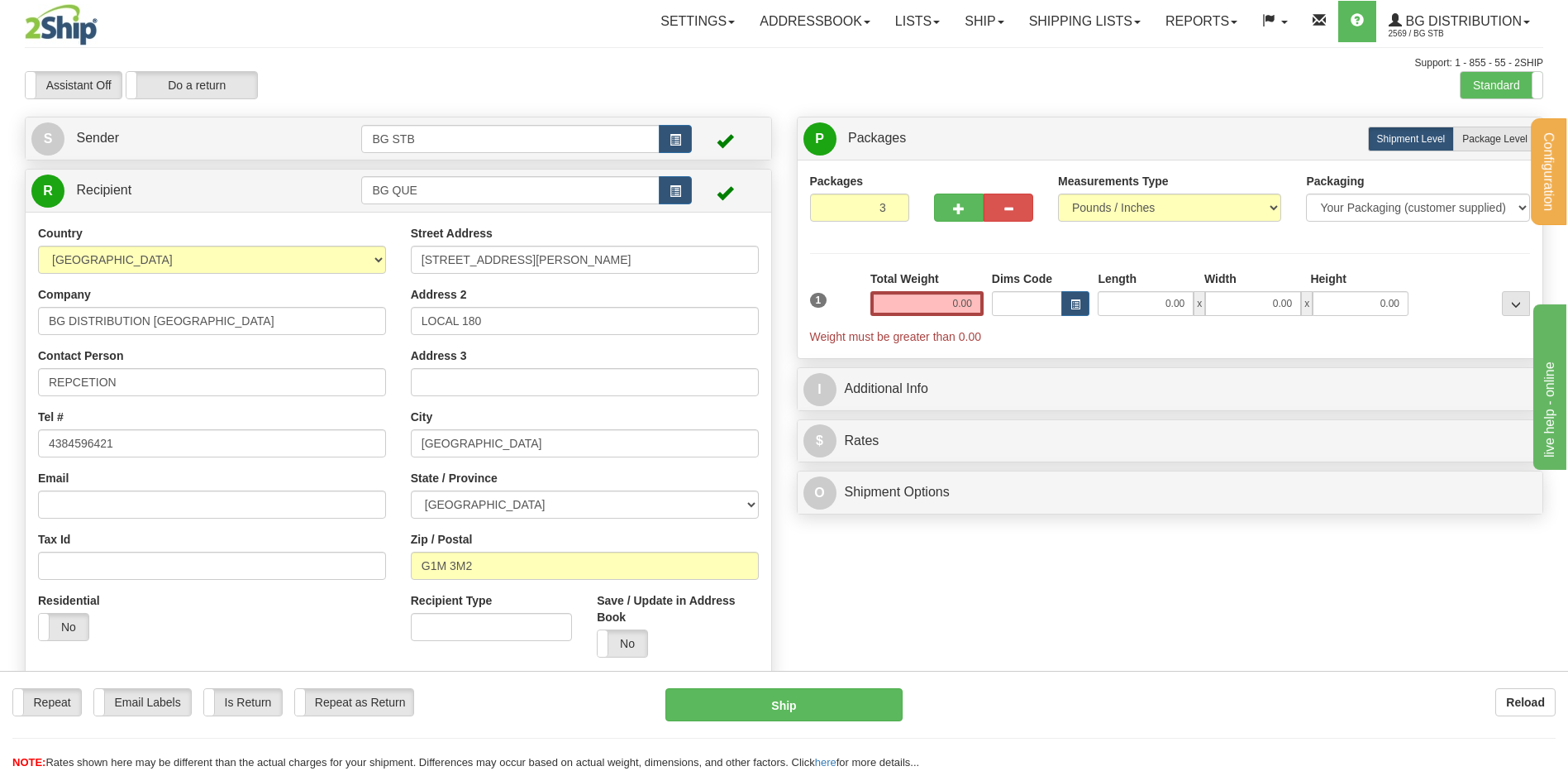
radio input "true"
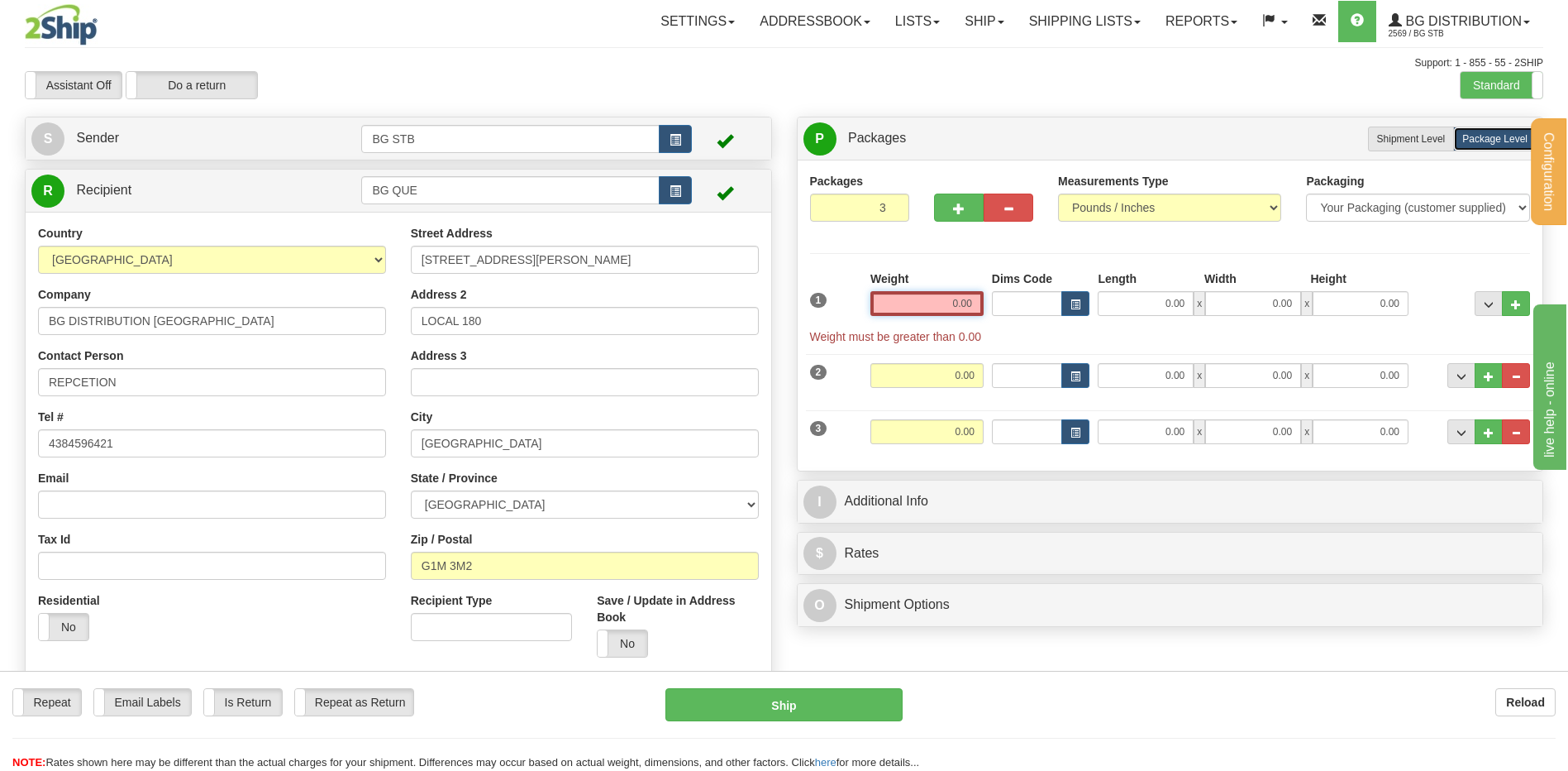
click at [899, 307] on input "0.00" at bounding box center [927, 303] width 114 height 25
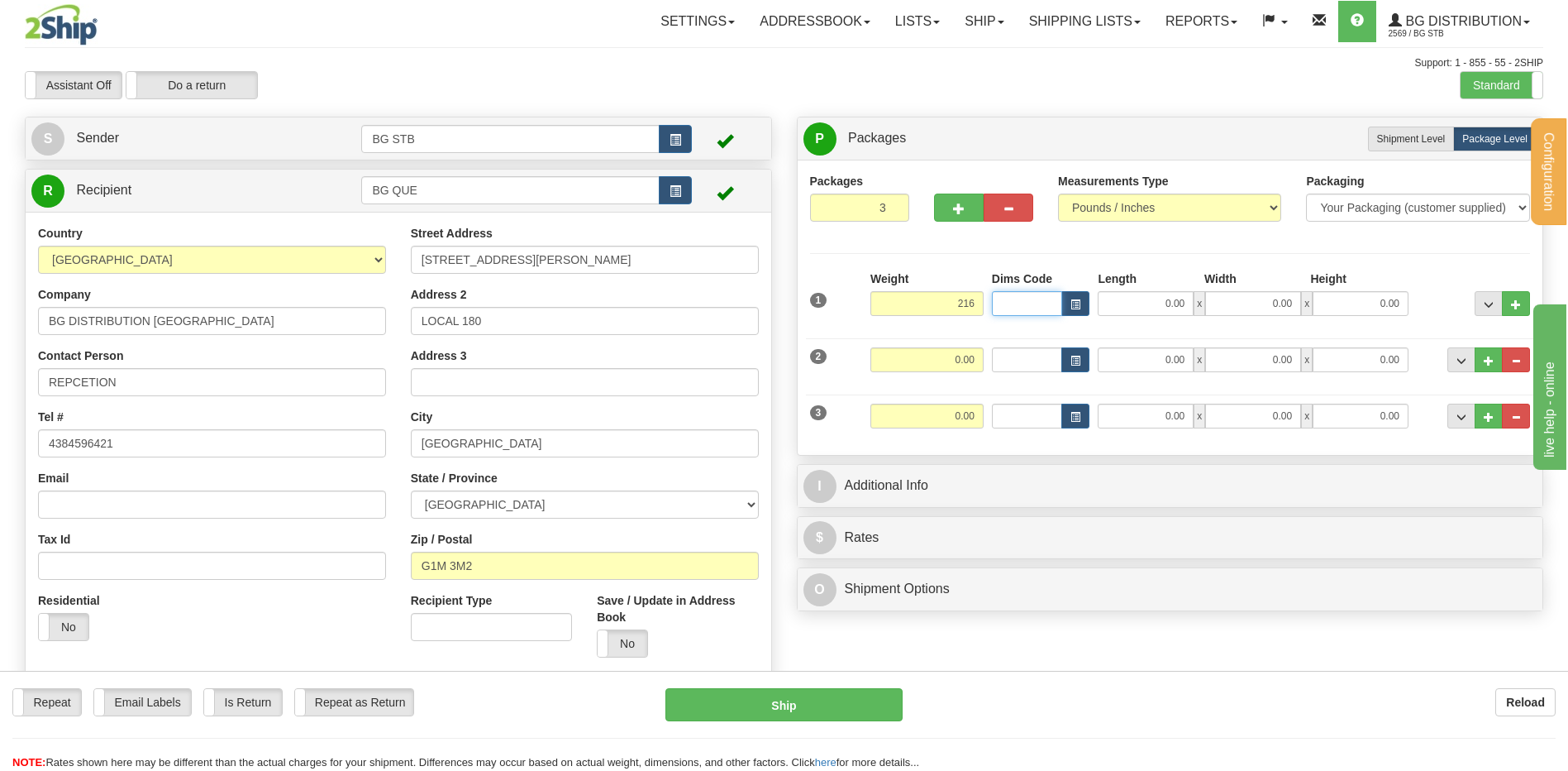
type input "216.00"
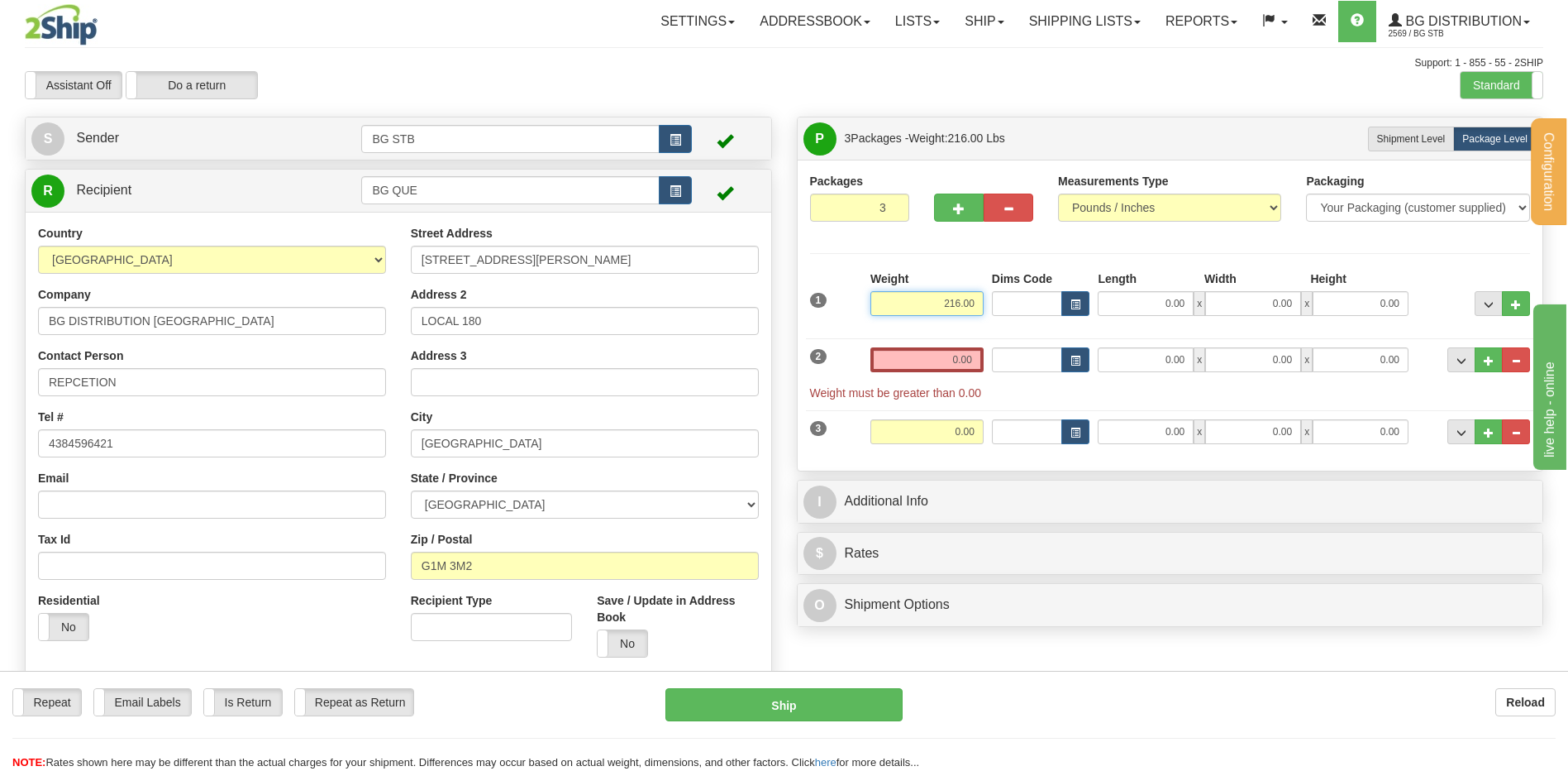
drag, startPoint x: 925, startPoint y: 304, endPoint x: 1188, endPoint y: 314, distance: 263.2
click at [1115, 307] on div "1 Weight 216.00 Dims Code x" at bounding box center [1170, 299] width 729 height 59
type input "240.00"
type input "54.00"
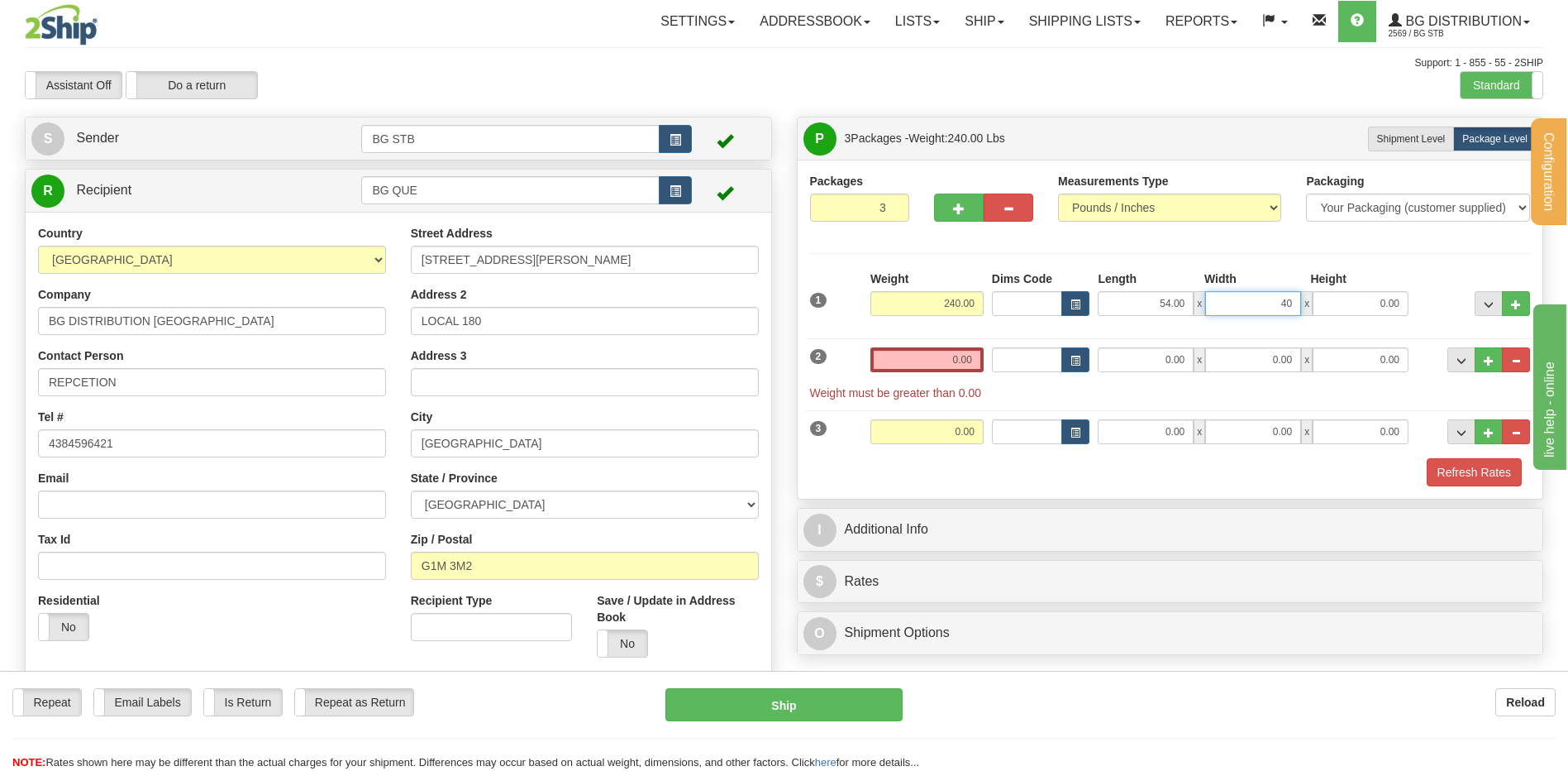
type input "40.00"
type input "36.00"
click at [899, 371] on input "0.00" at bounding box center [927, 359] width 114 height 25
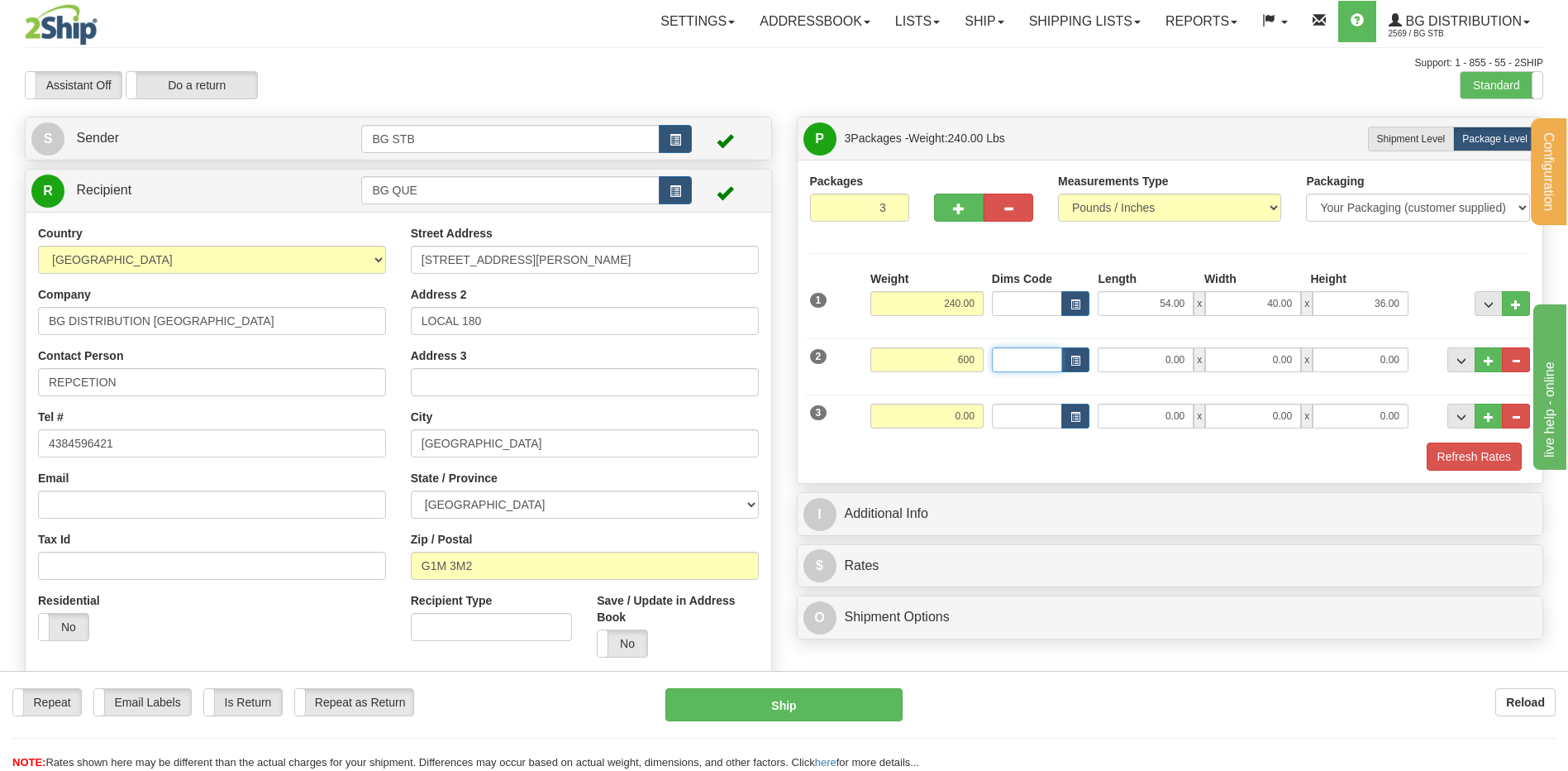
type input "600.00"
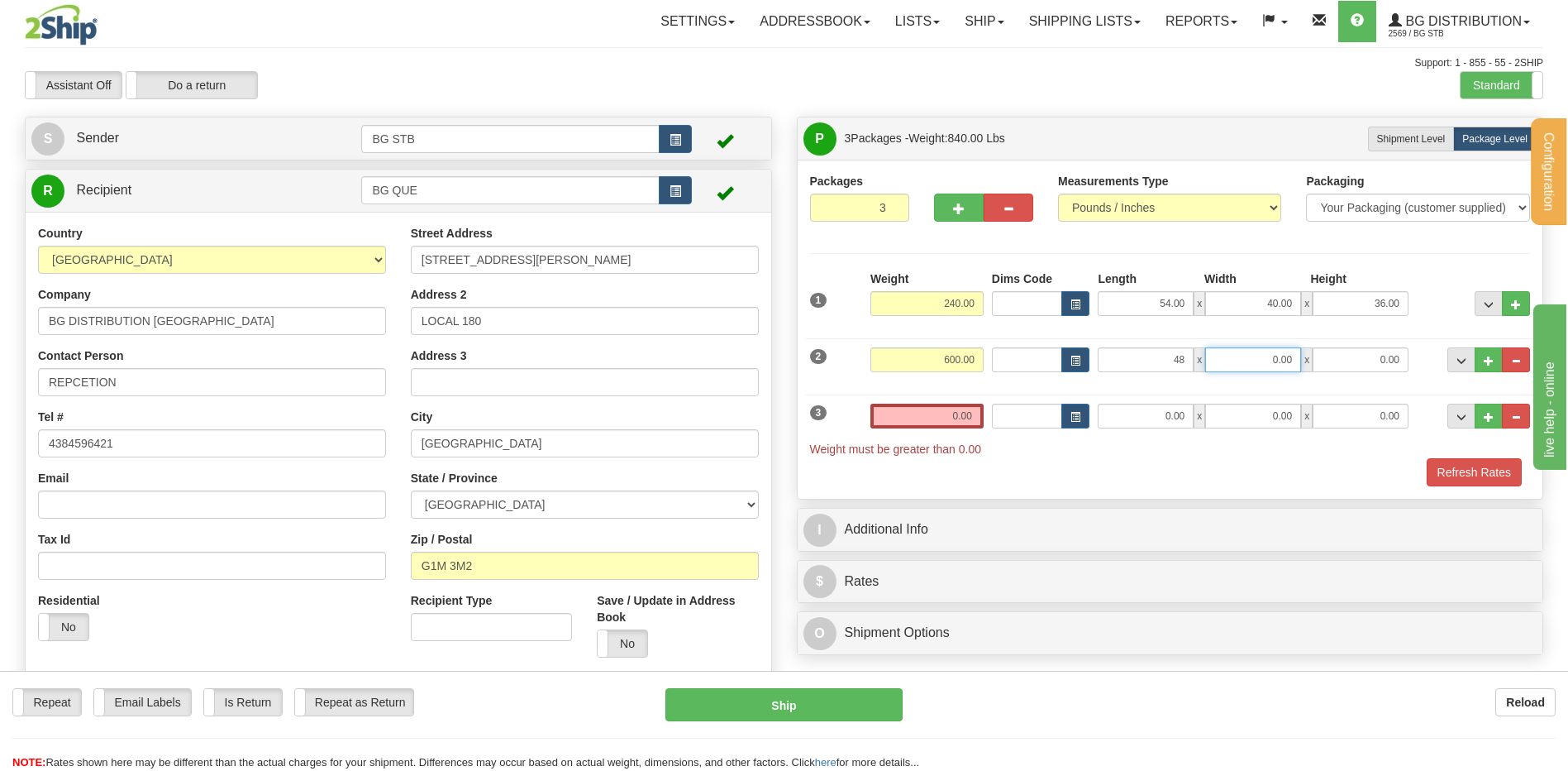
type input "48.00"
drag, startPoint x: 1257, startPoint y: 360, endPoint x: 1479, endPoint y: 347, distance: 222.4
click at [1401, 349] on div "48.00 x 410.00 x 0.00" at bounding box center [1253, 359] width 311 height 25
type input "40.00"
type input "58.00"
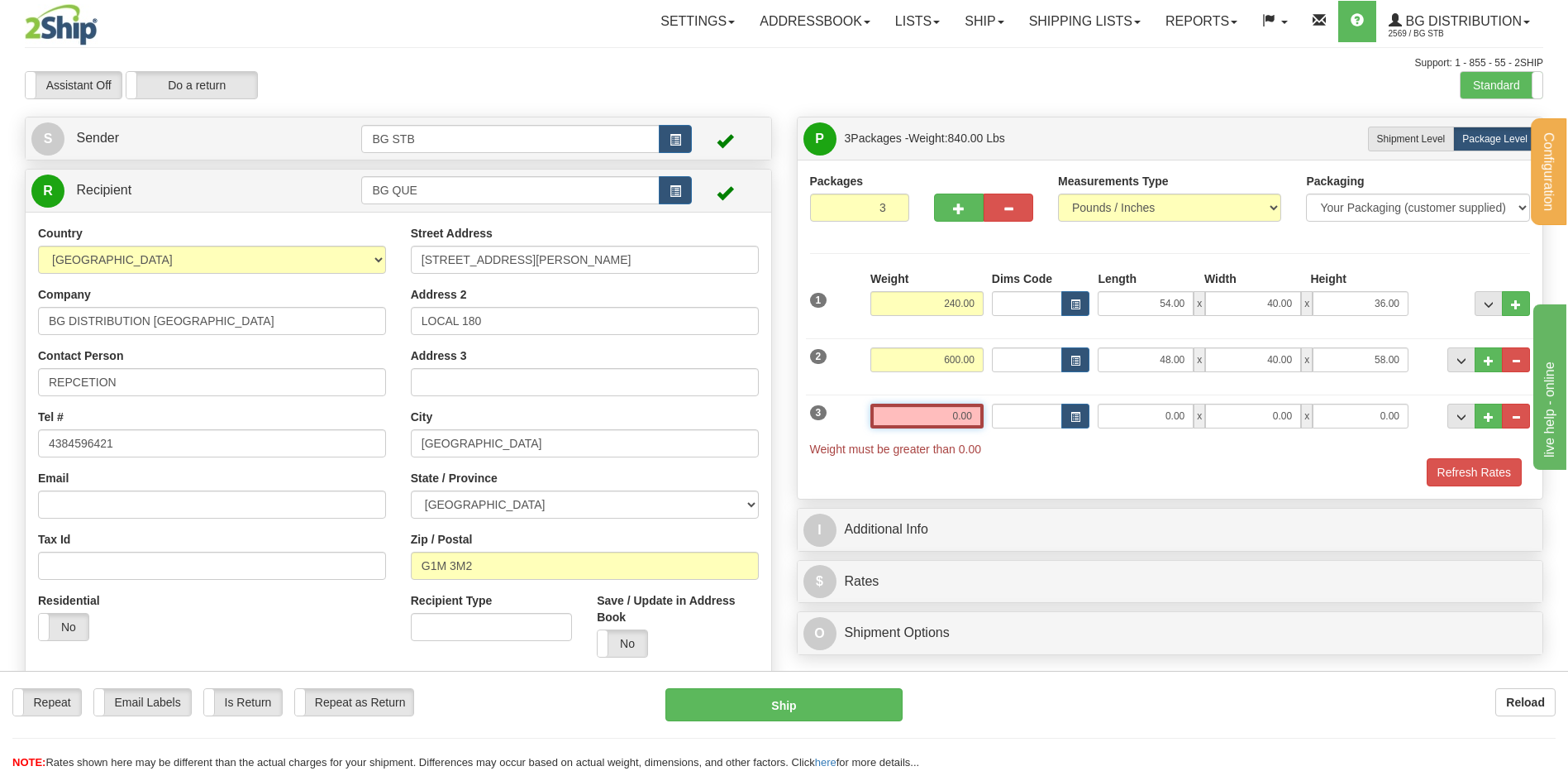
click at [888, 416] on input "0.00" at bounding box center [927, 416] width 114 height 25
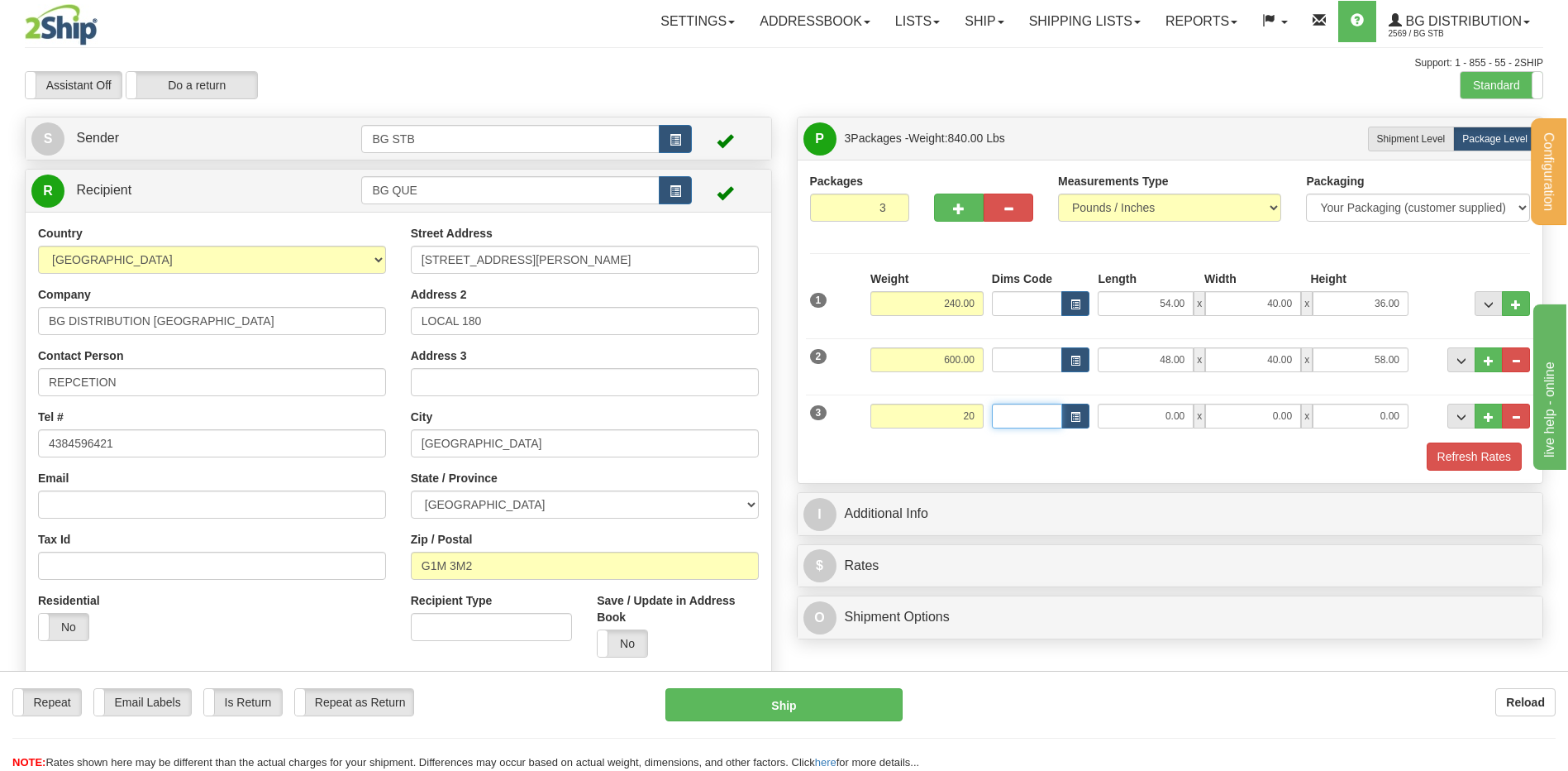
type input "20.00"
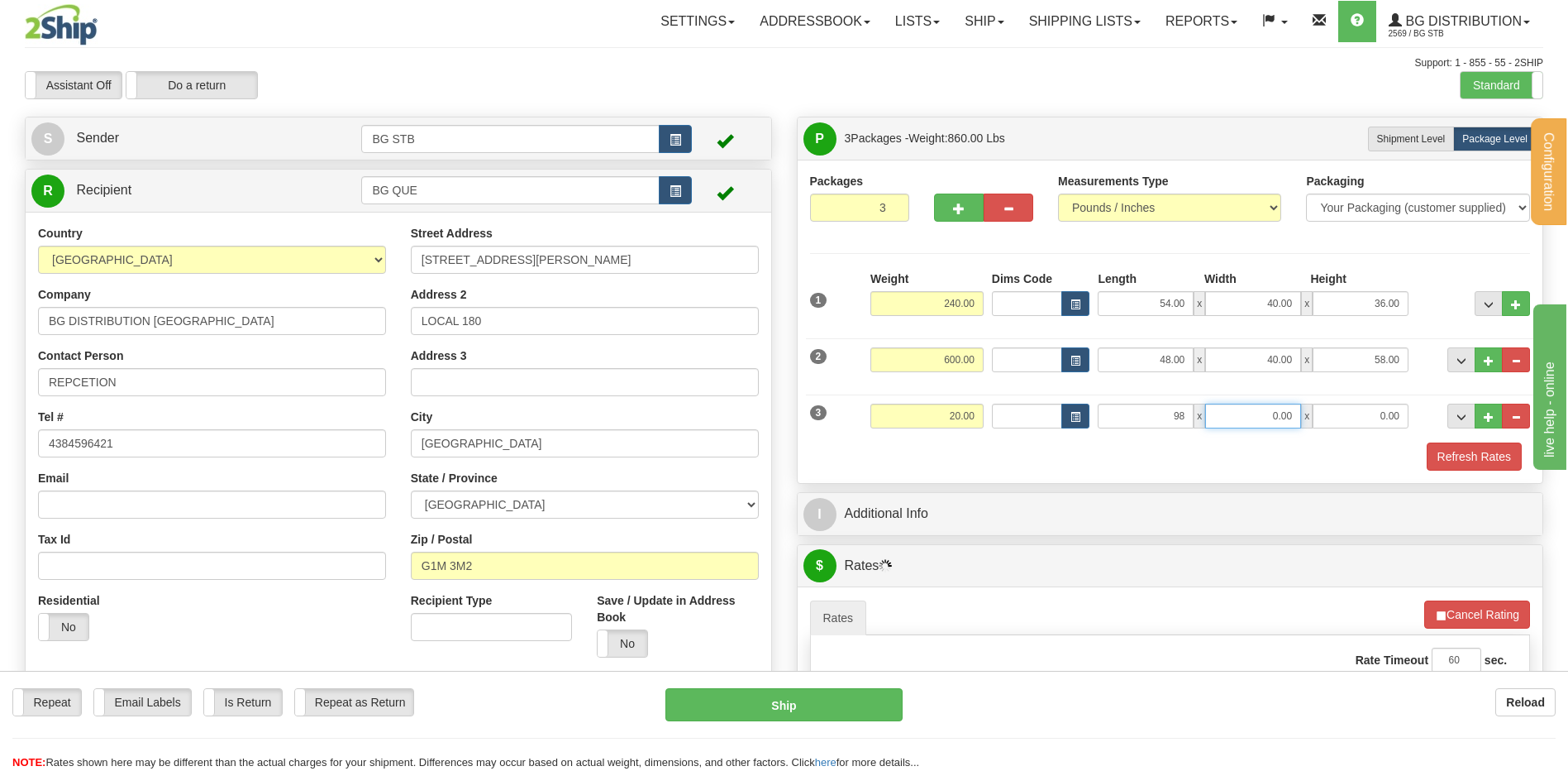
type input "98.00"
type input "7.00"
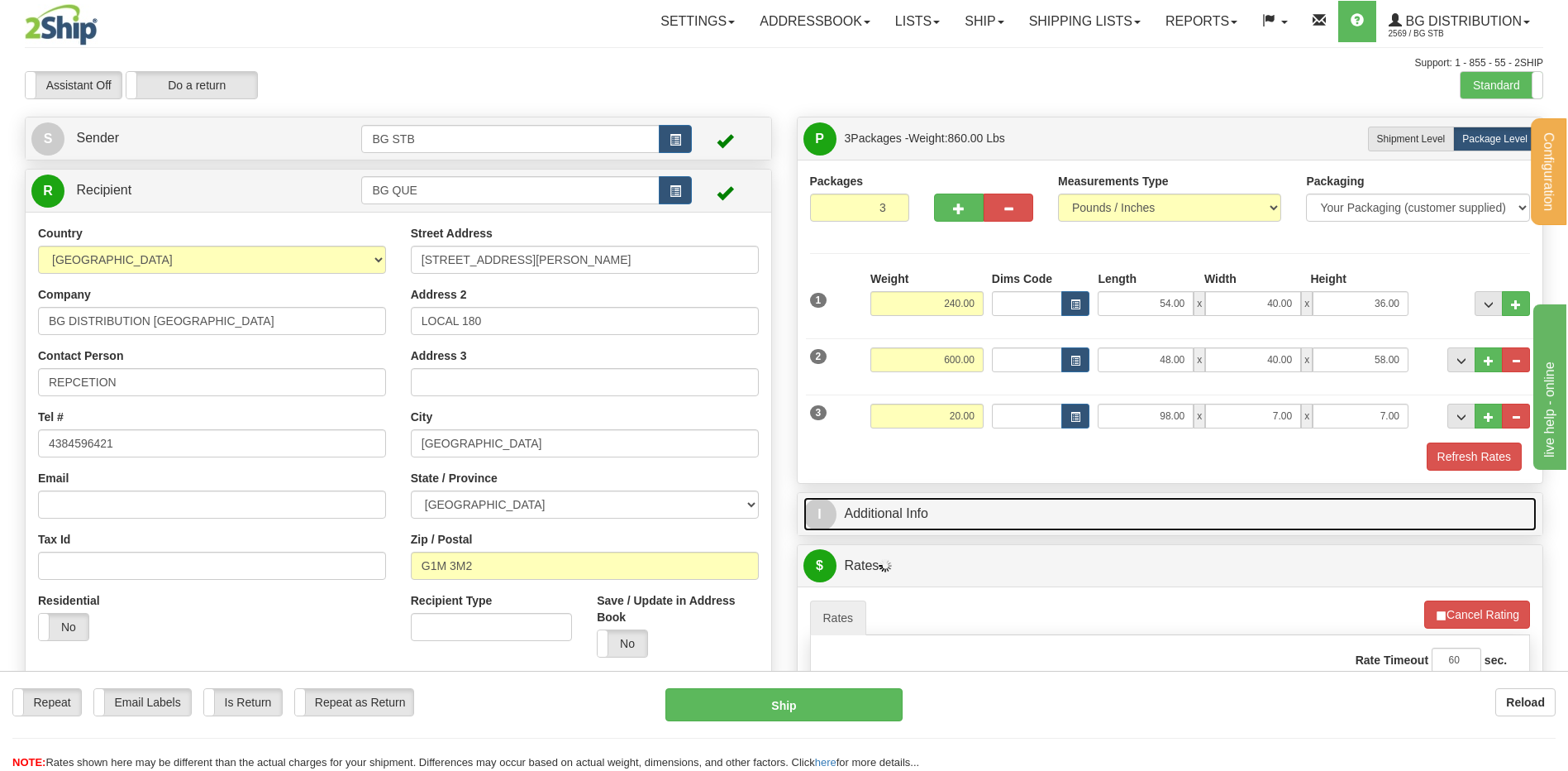
click at [917, 512] on link "I Additional Info" at bounding box center [1171, 514] width 734 height 34
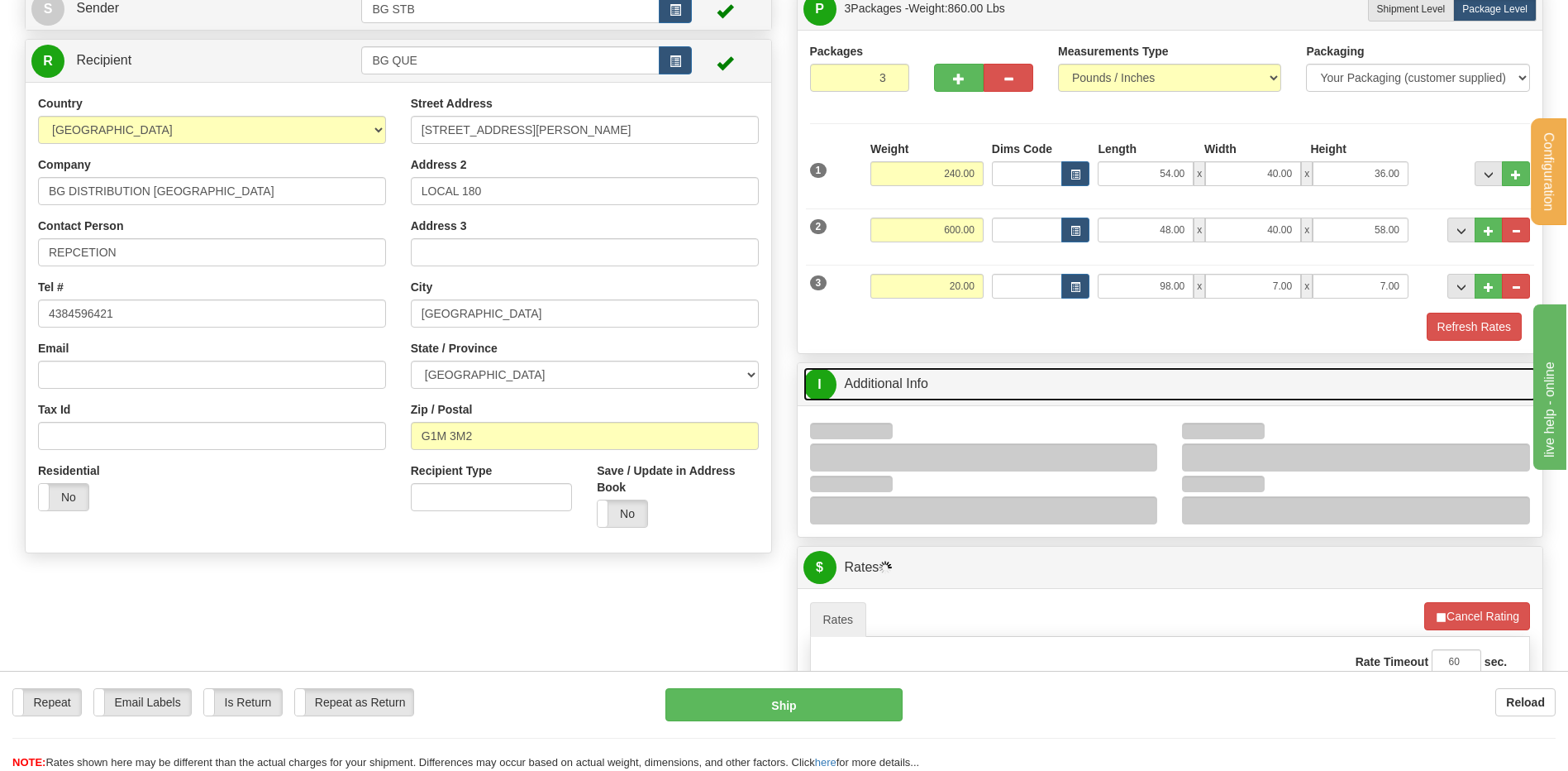
scroll to position [248, 0]
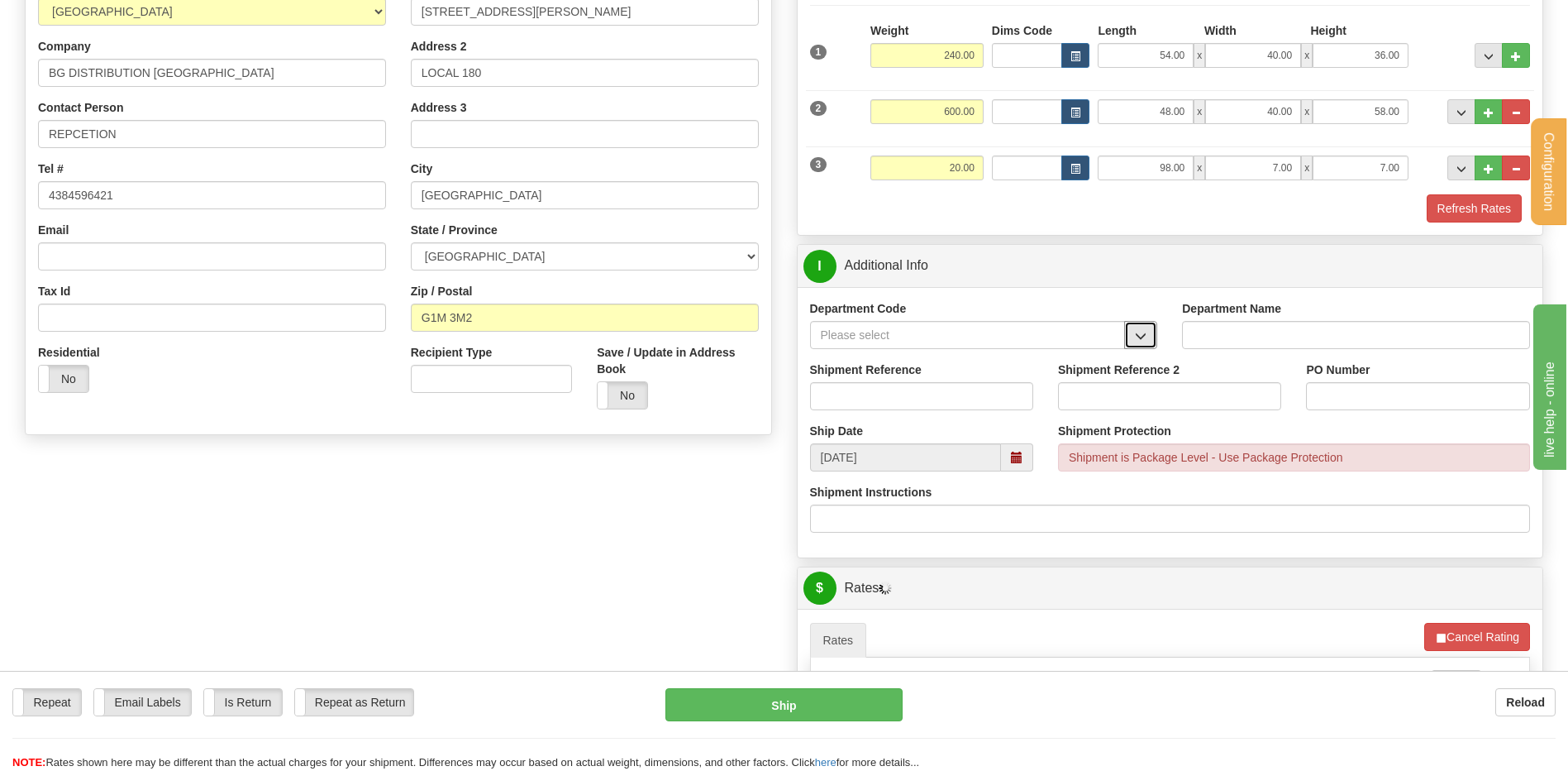
drag, startPoint x: 1141, startPoint y: 320, endPoint x: 1100, endPoint y: 347, distance: 49.1
click at [1140, 336] on span "button" at bounding box center [1141, 336] width 12 height 11
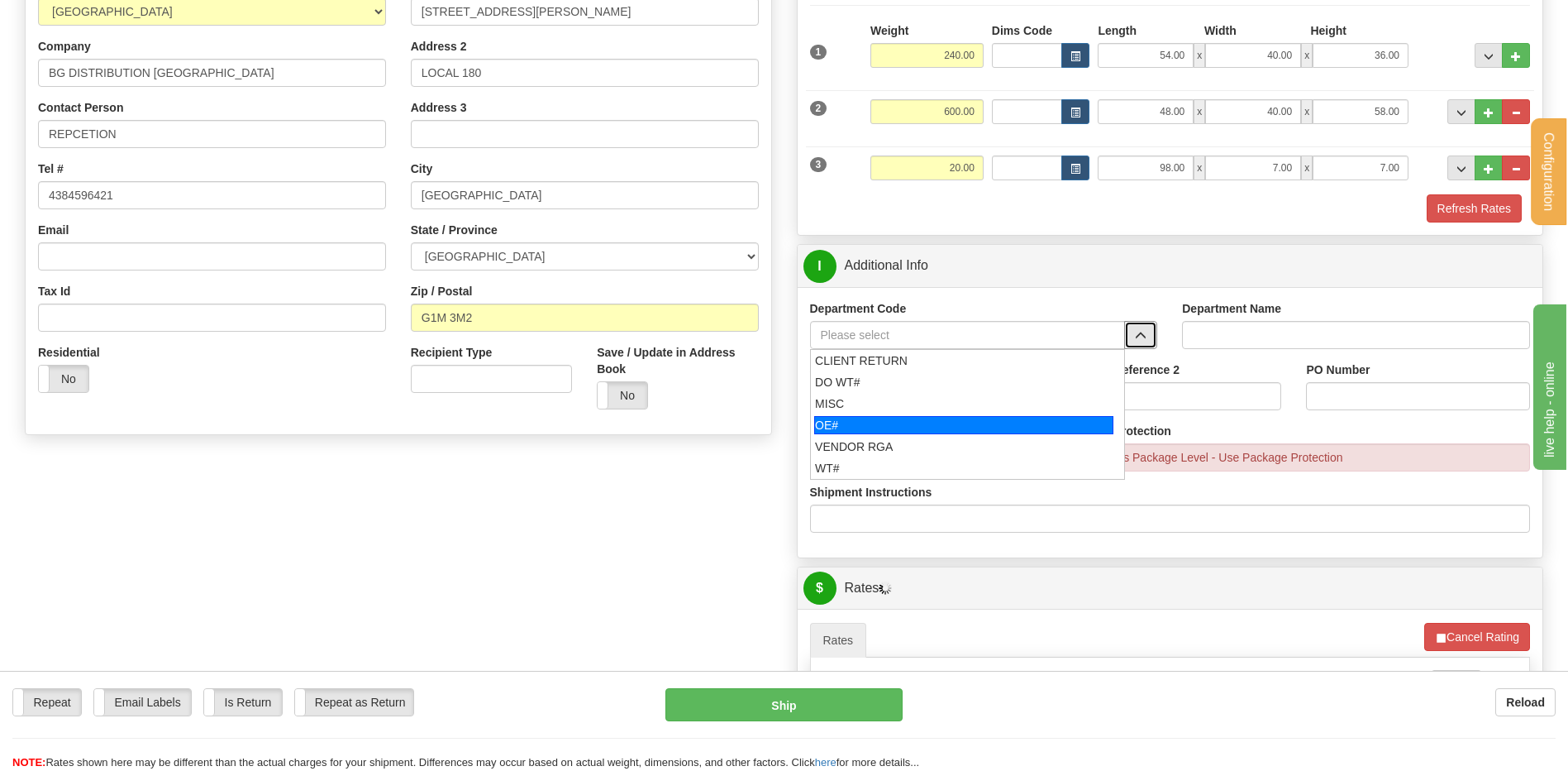
click at [881, 419] on div "OE#" at bounding box center [963, 425] width 299 height 18
type input "OE#"
type input "ORDERS"
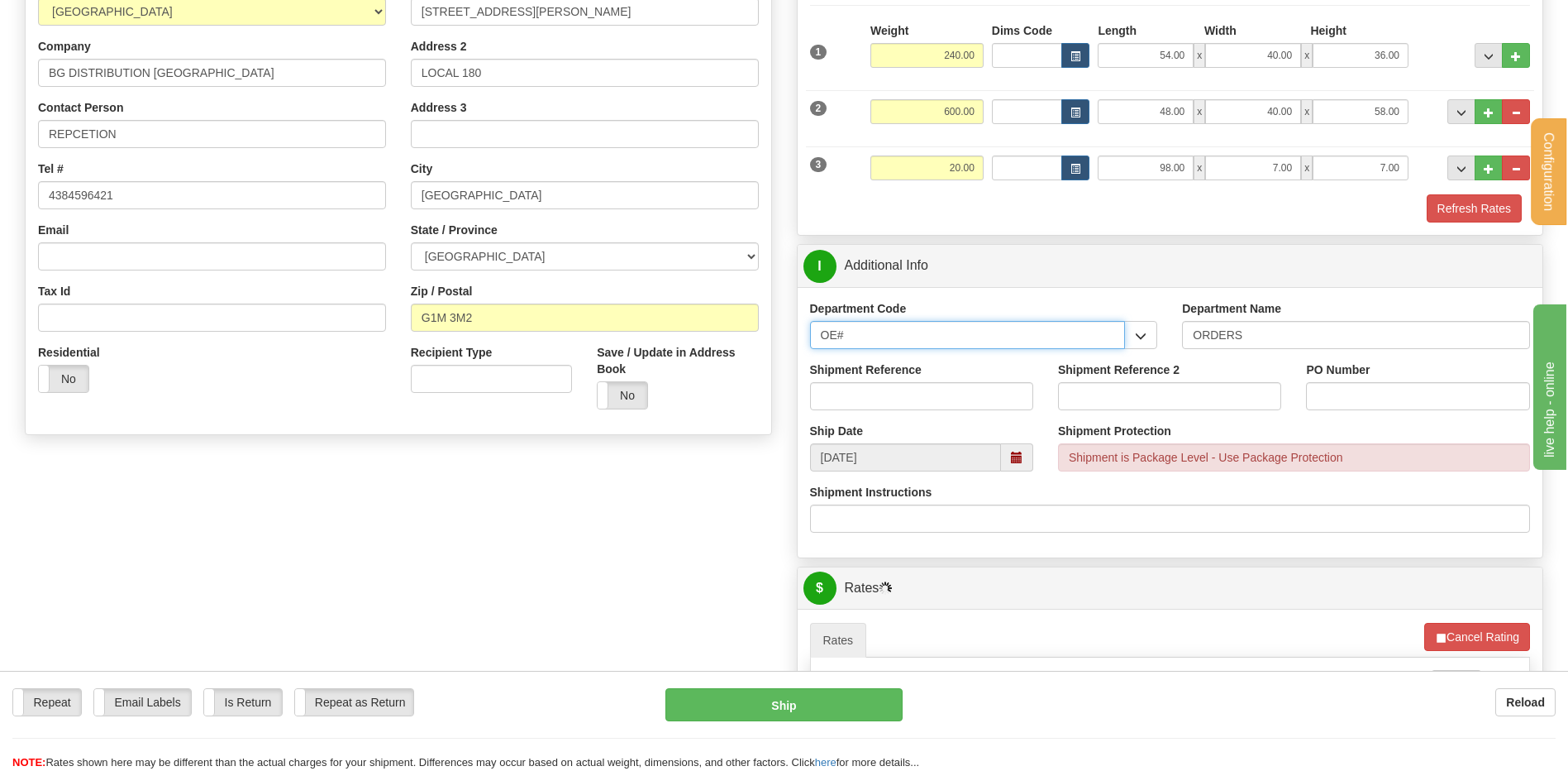
drag, startPoint x: 868, startPoint y: 331, endPoint x: 790, endPoint y: 352, distance: 80.8
click at [794, 350] on div "P Packages 3 Packages - Weight: 860.00 Lbs Shipment Level Shipm. Package Level …" at bounding box center [1170, 490] width 772 height 1243
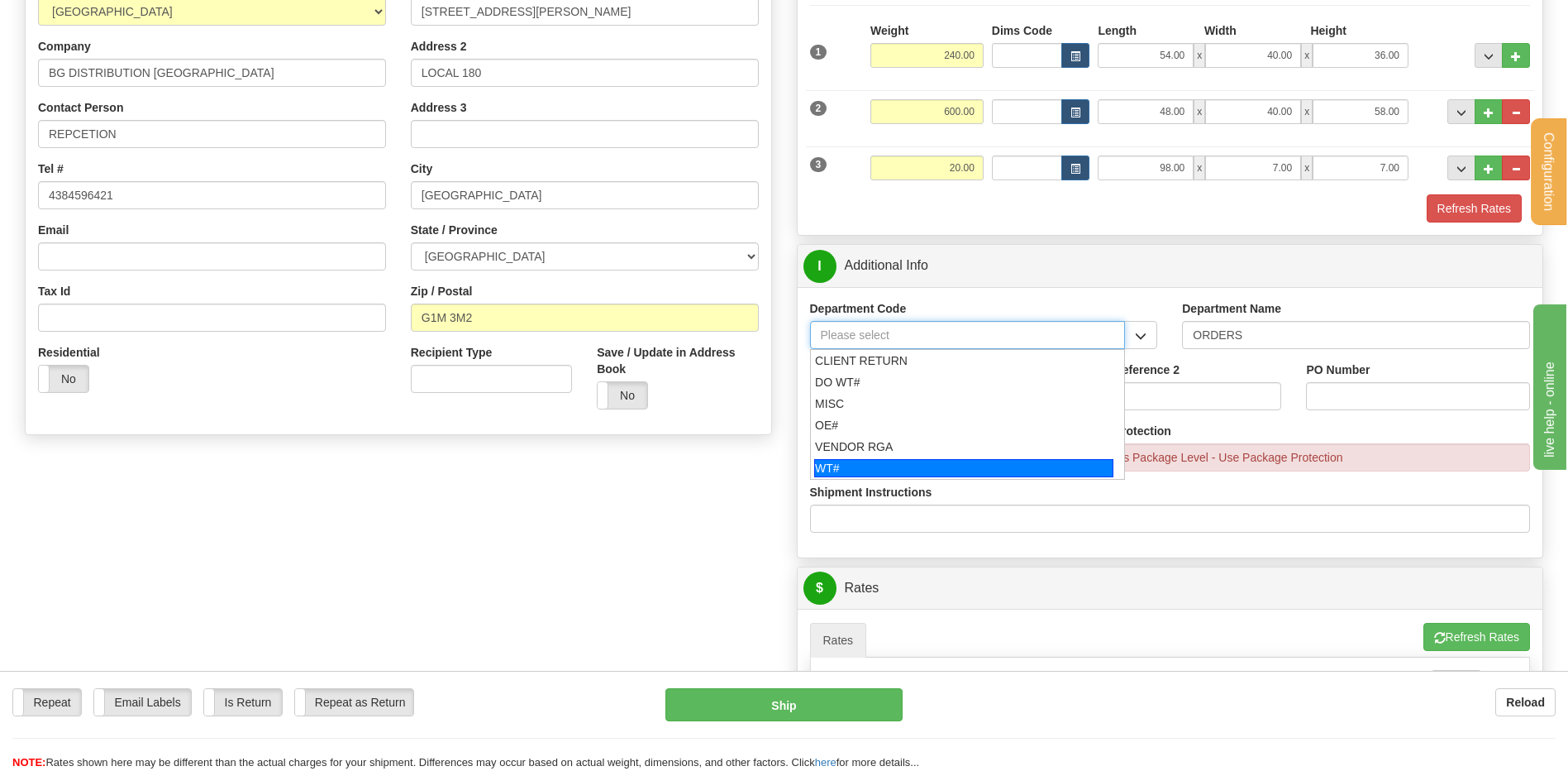
click at [833, 472] on div "WT#" at bounding box center [963, 468] width 299 height 18
type input "WT#"
type input "WAREHOUSE TRANSFERS"
type input "WT#"
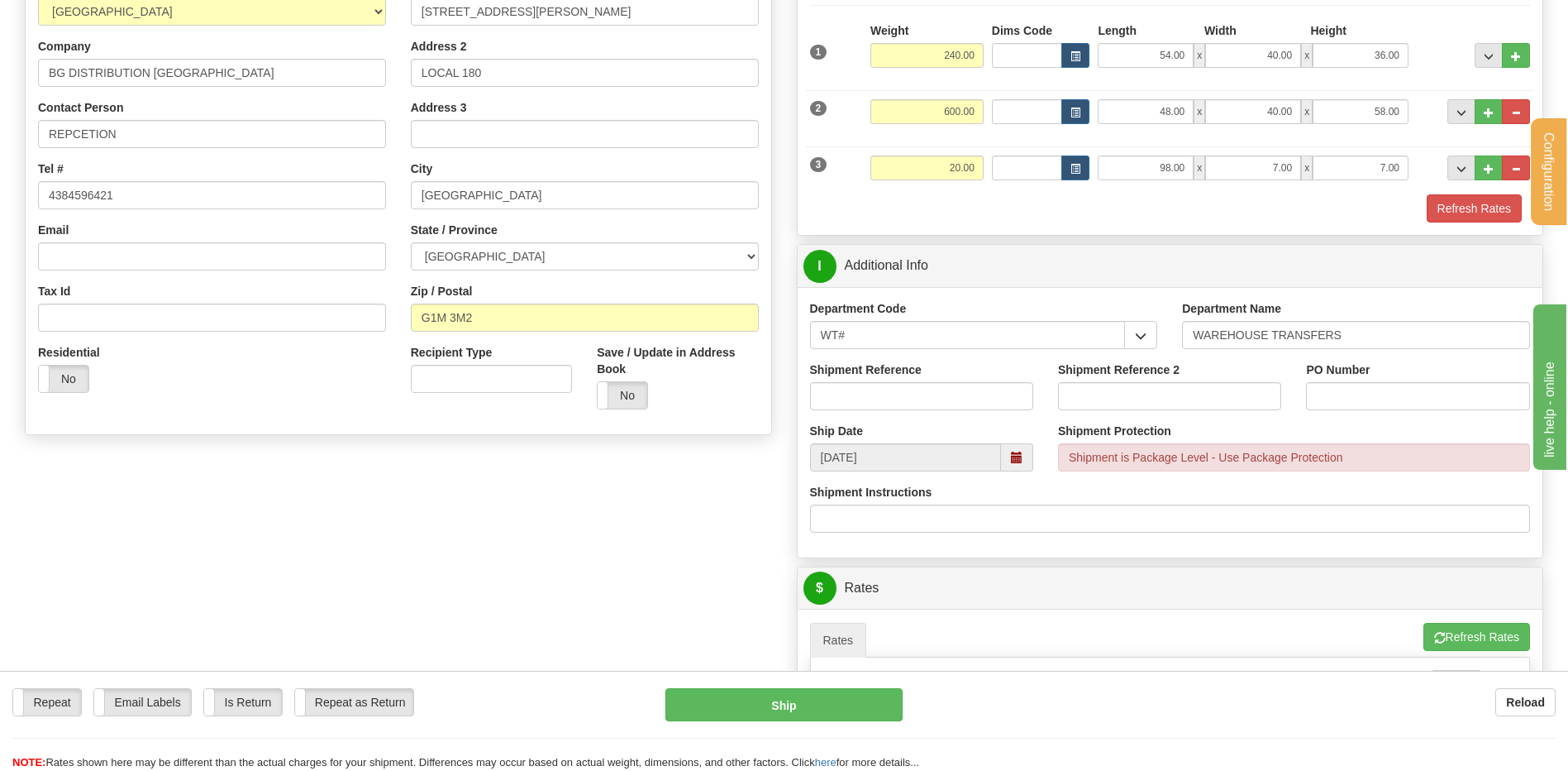
click at [839, 409] on div "Shipment Reference" at bounding box center [921, 392] width 248 height 61
click at [841, 401] on input "Shipment Reference" at bounding box center [922, 396] width 223 height 28
type input "TRANSFERT 09"
click at [1401, 396] on input "PO Number" at bounding box center [1418, 396] width 223 height 28
type input "TRANSFERT QUEBEC"
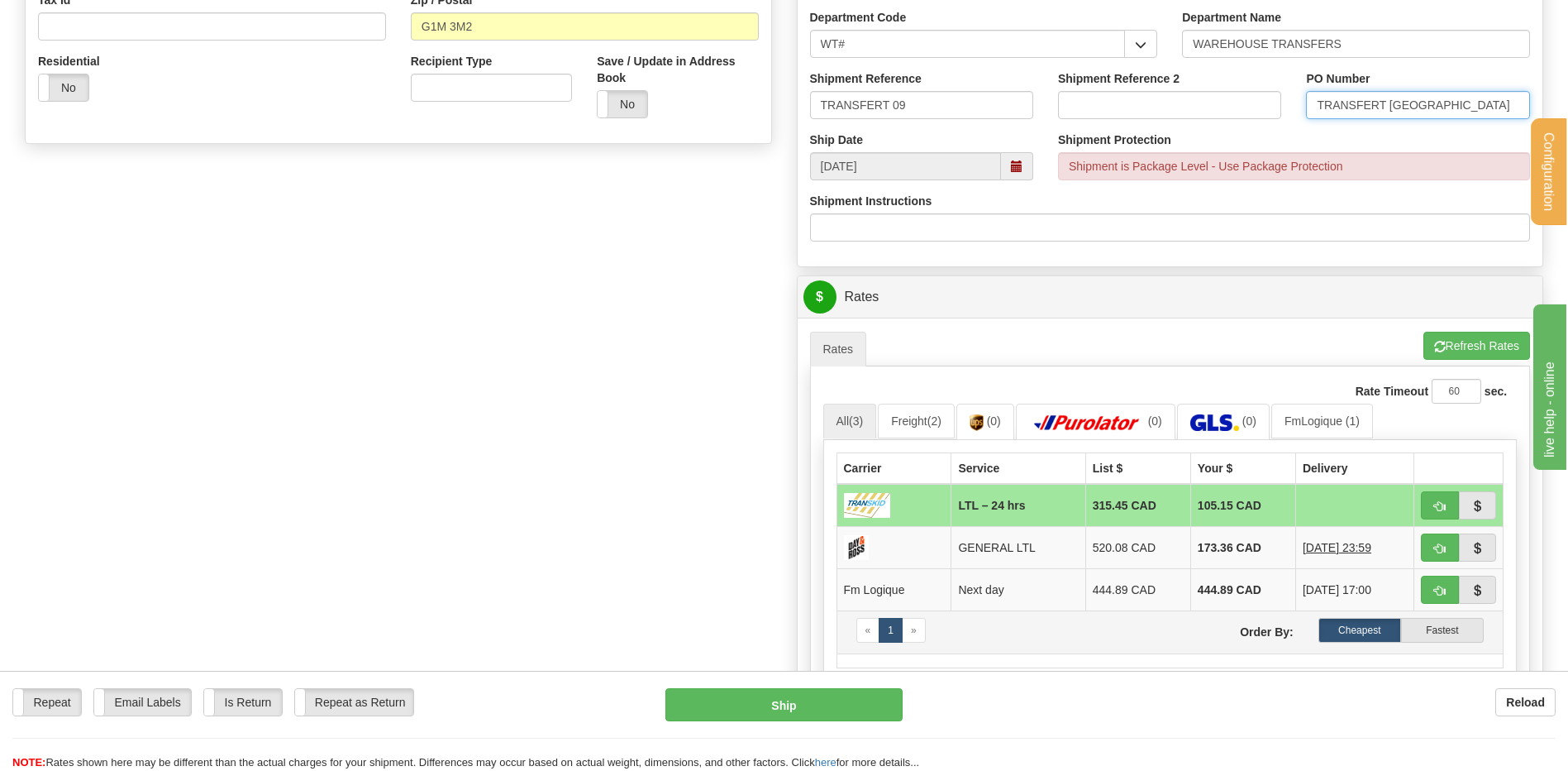
scroll to position [744, 0]
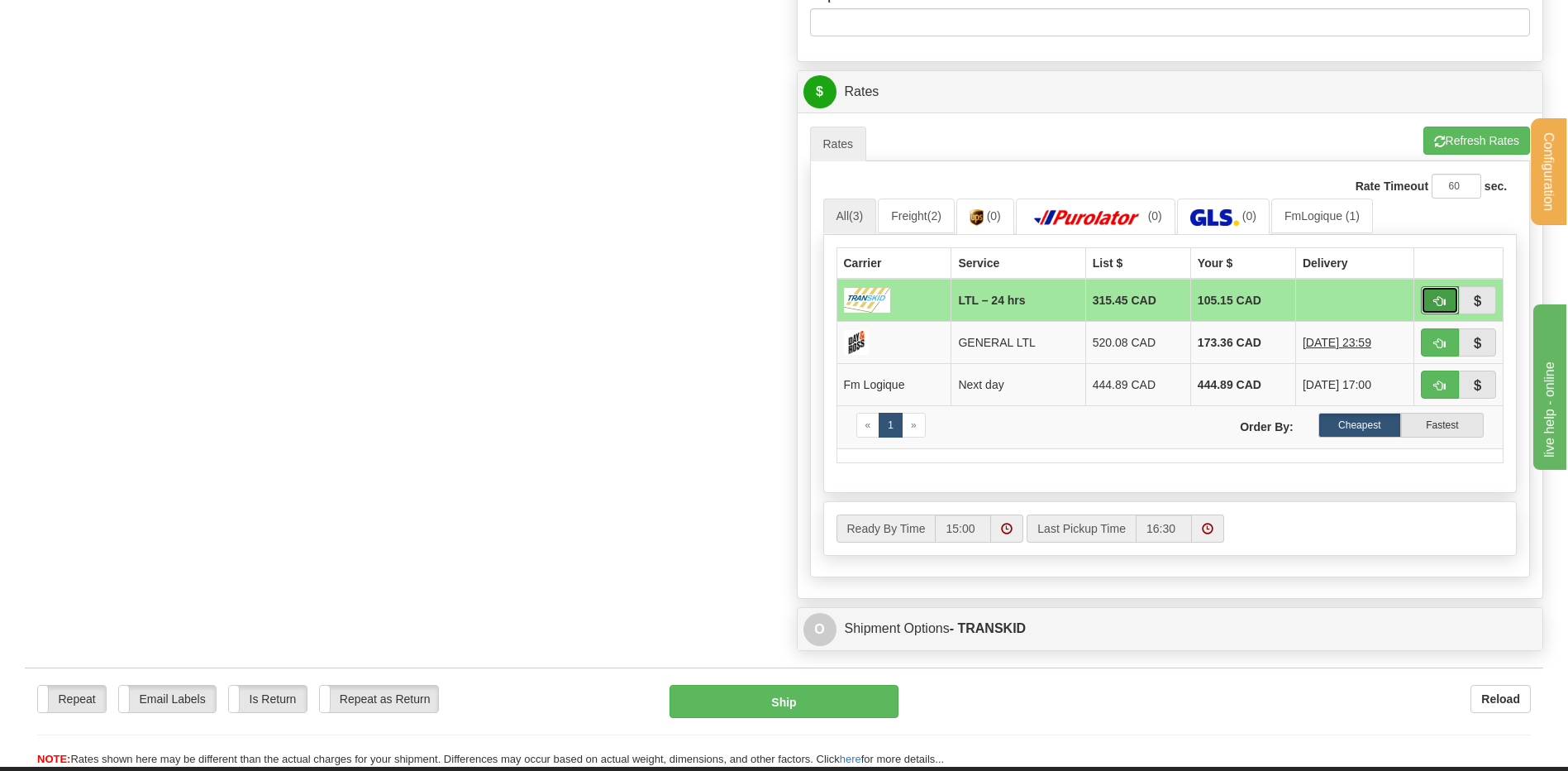
click at [1429, 302] on button "button" at bounding box center [1440, 299] width 38 height 28
type input "24 hrs"
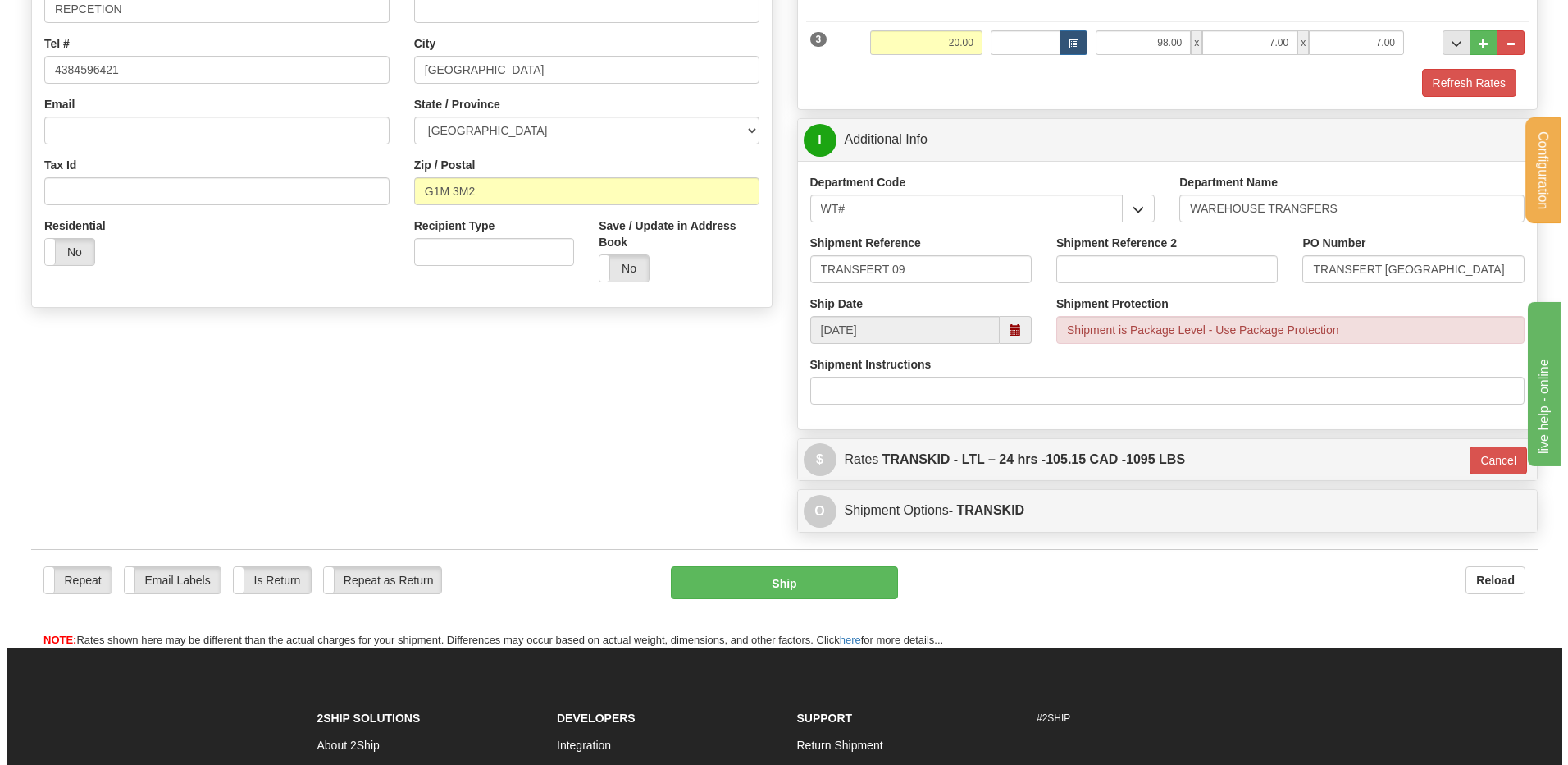
scroll to position [348, 0]
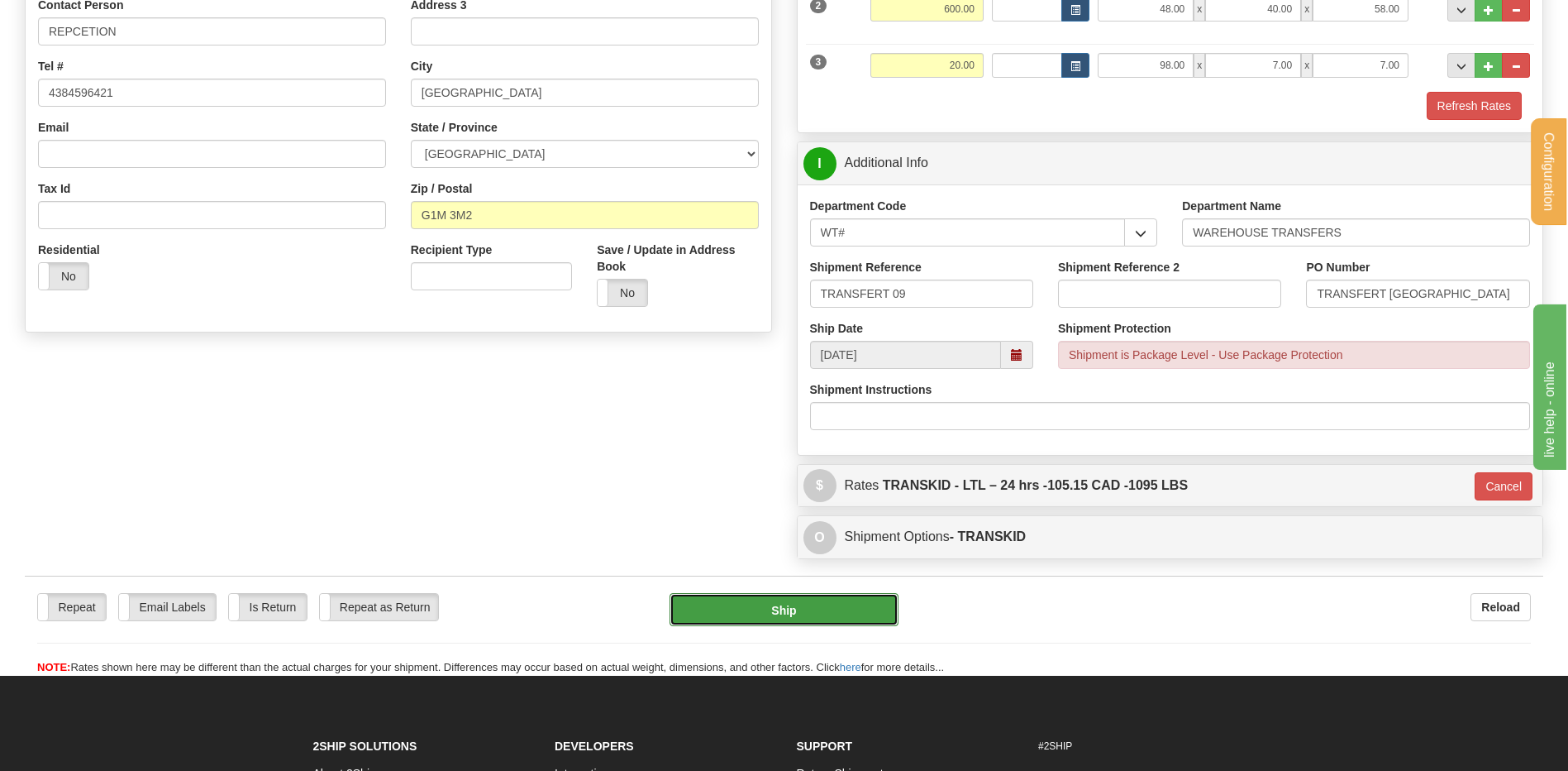
click at [756, 617] on button "Ship" at bounding box center [783, 609] width 228 height 33
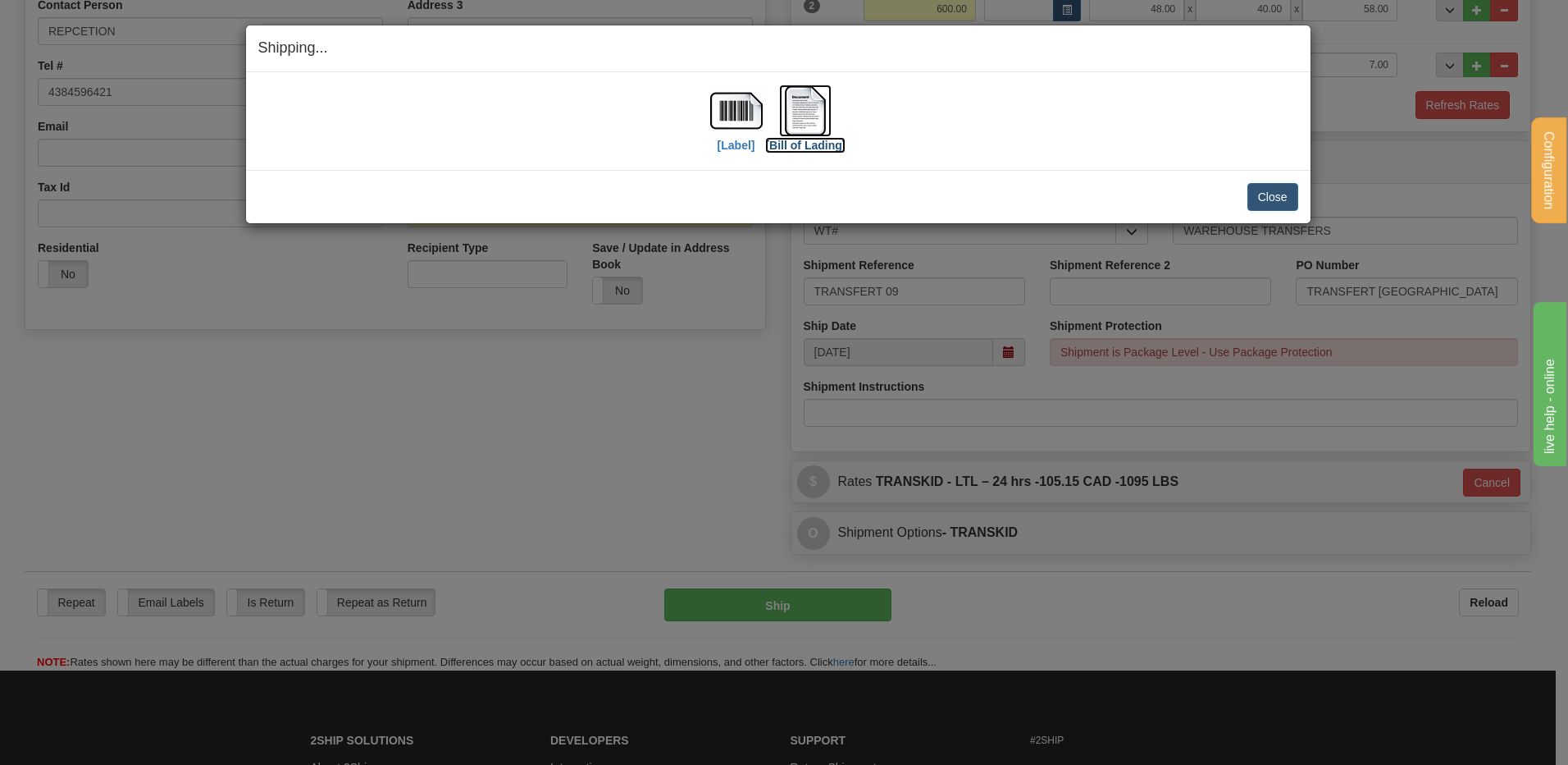
click at [801, 90] on img at bounding box center [806, 111] width 53 height 53
click at [1256, 184] on button "Close" at bounding box center [1273, 196] width 51 height 28
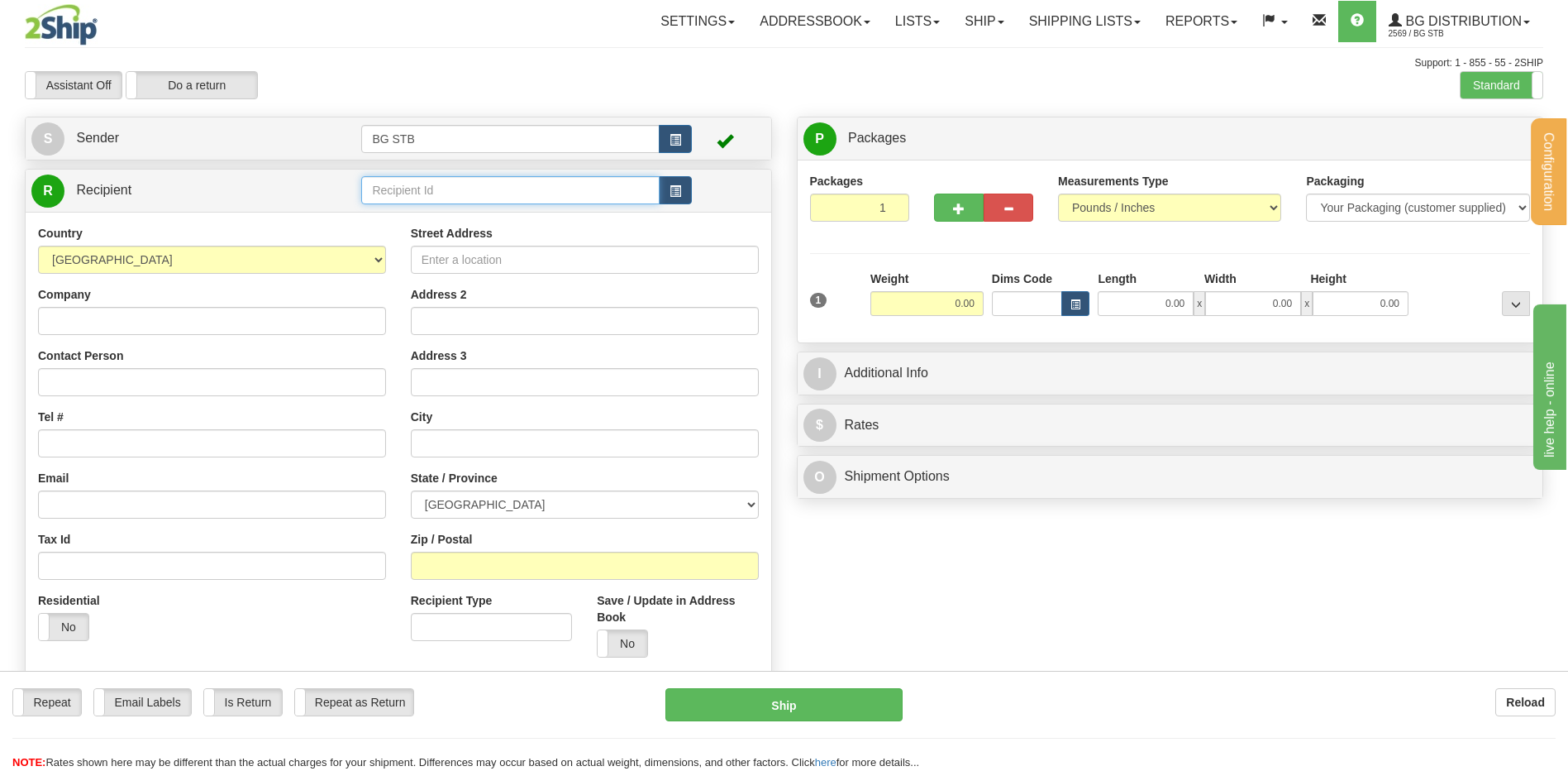
click at [479, 201] on input "text" at bounding box center [510, 190] width 297 height 28
type input "4068"
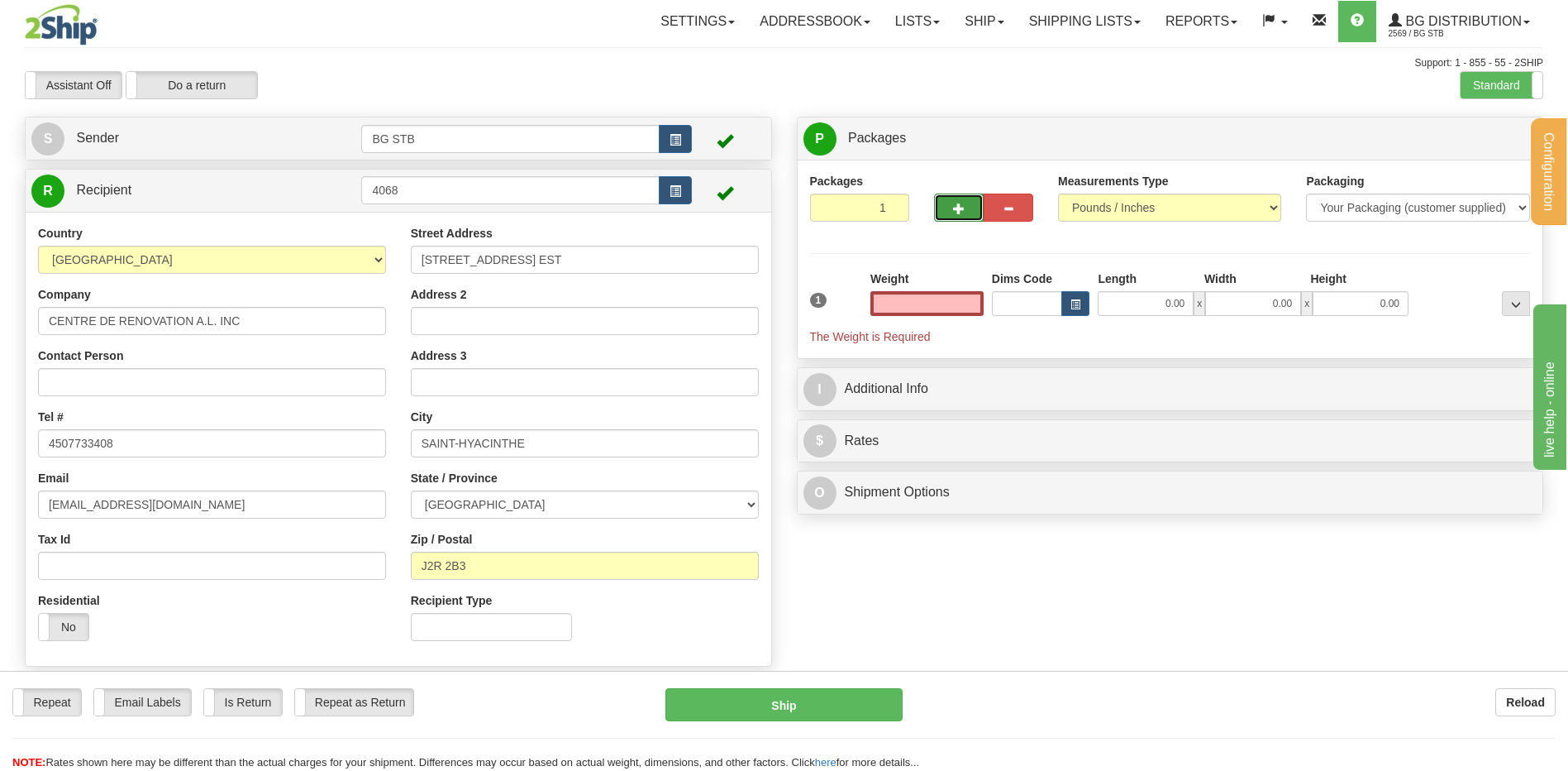
type input "0.00"
click at [946, 201] on button "button" at bounding box center [958, 207] width 49 height 28
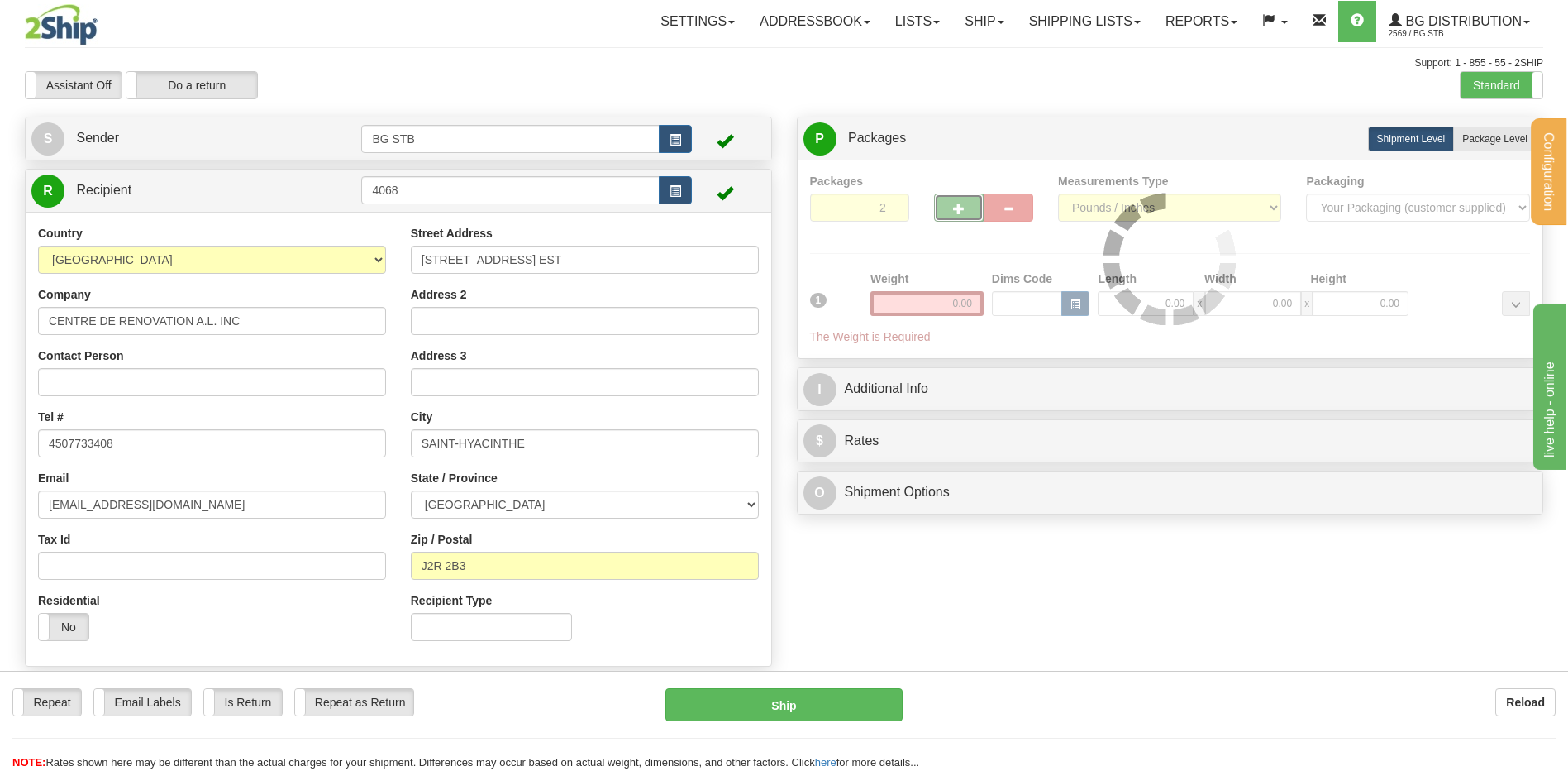
click at [947, 209] on div "Packages 2 1 Measurements Type" at bounding box center [1170, 259] width 720 height 173
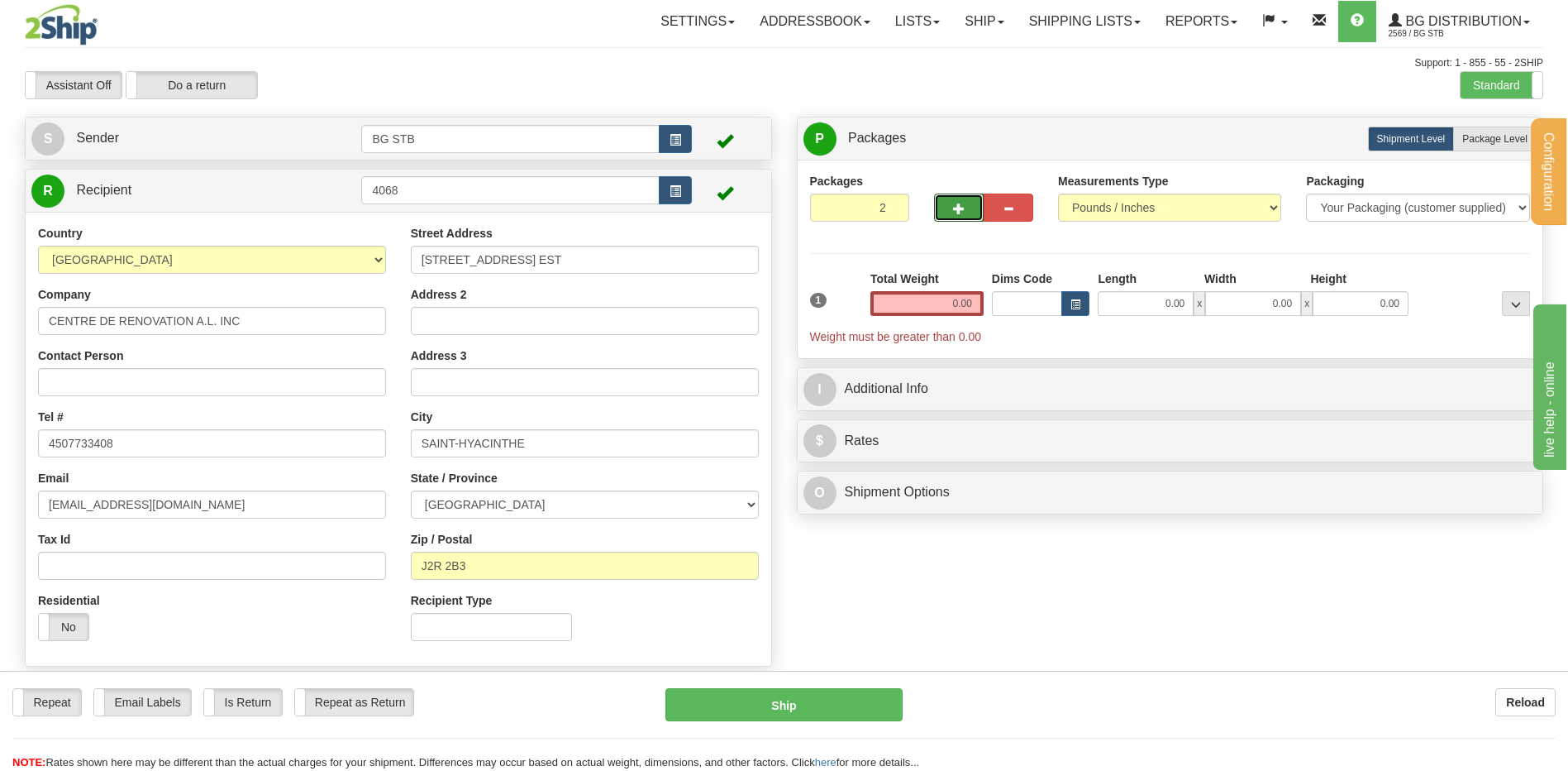
click at [947, 209] on button "button" at bounding box center [958, 207] width 49 height 28
type input "3"
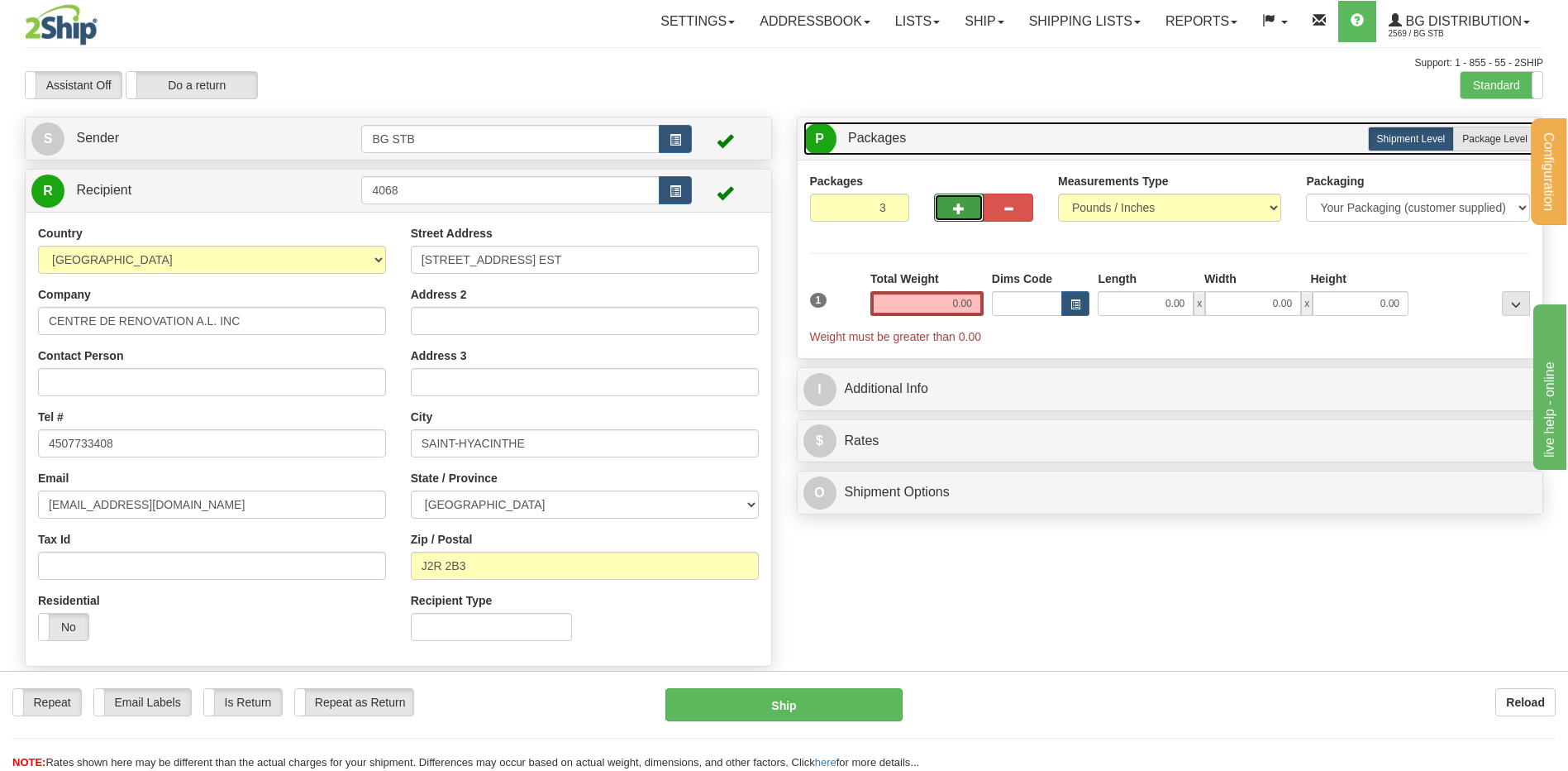
click at [1470, 124] on link "P Packages 3 Packages - Weight: 0.00 Lbs" at bounding box center [1171, 138] width 734 height 34
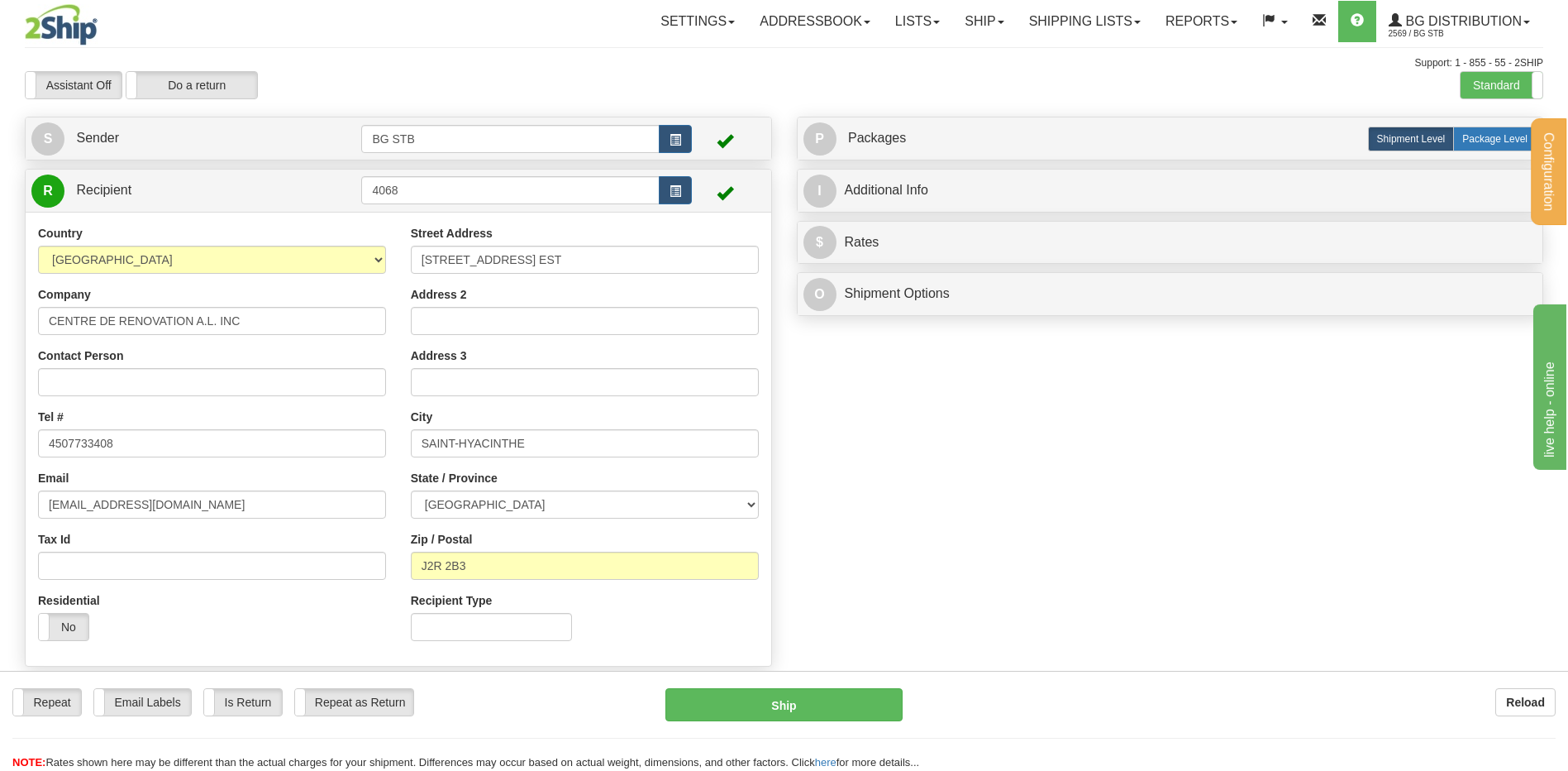
click at [1463, 136] on span "Package Level" at bounding box center [1494, 138] width 65 height 12
radio input "true"
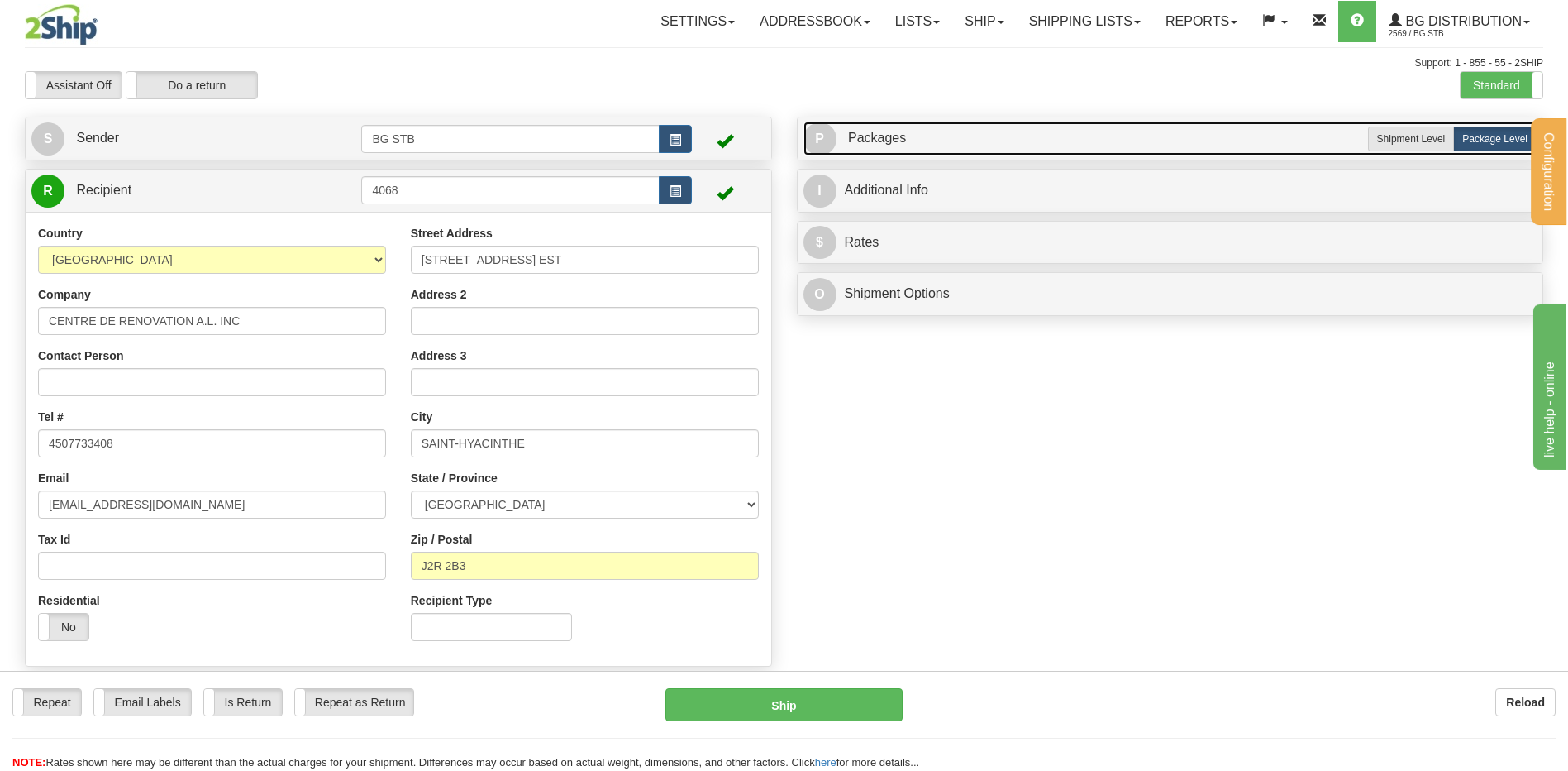
click at [925, 140] on link "P Packages 3 Packages - Weight: 0.00 Lbs" at bounding box center [1171, 138] width 734 height 34
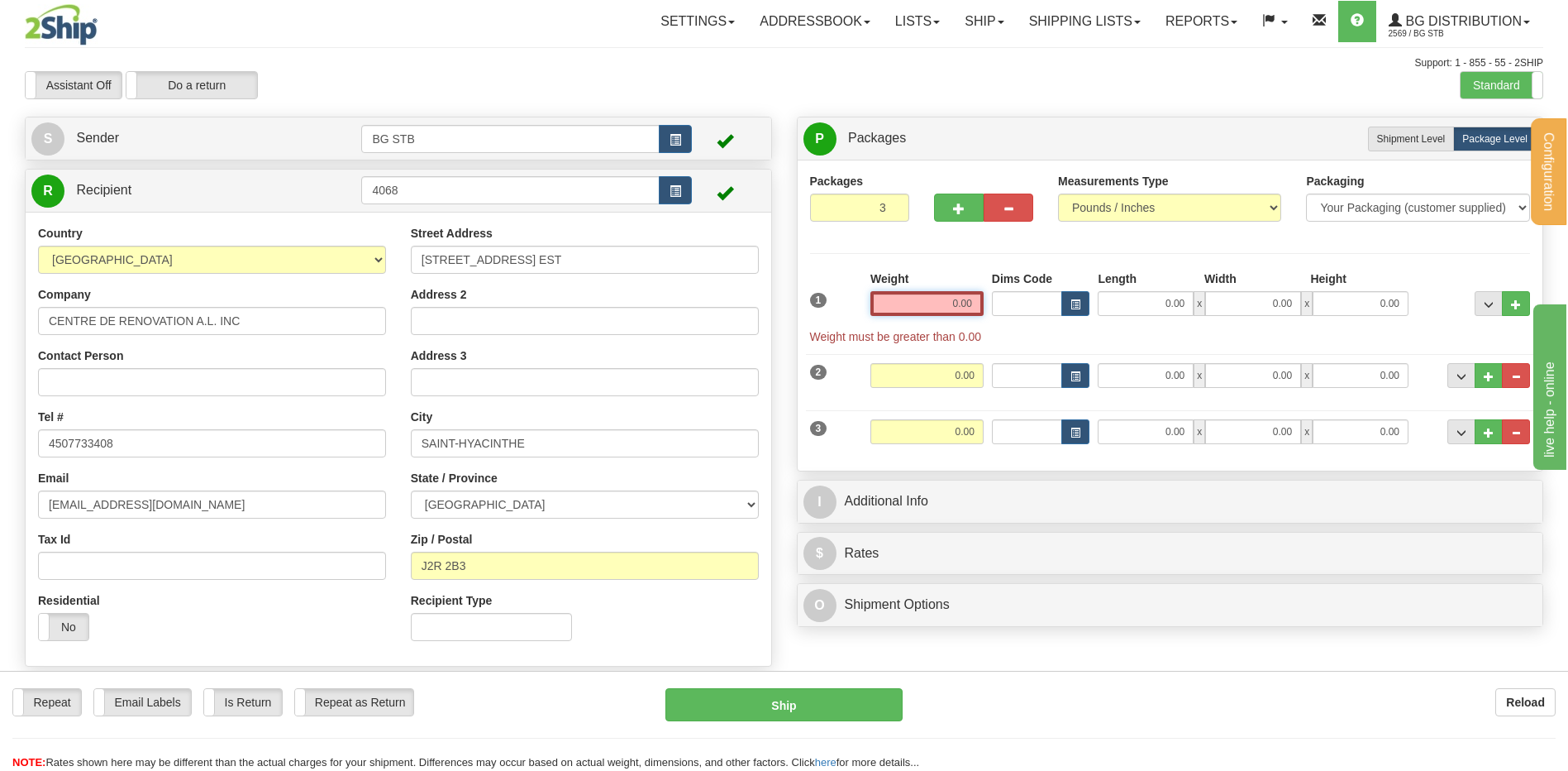
click at [946, 294] on input "0.00" at bounding box center [927, 303] width 114 height 25
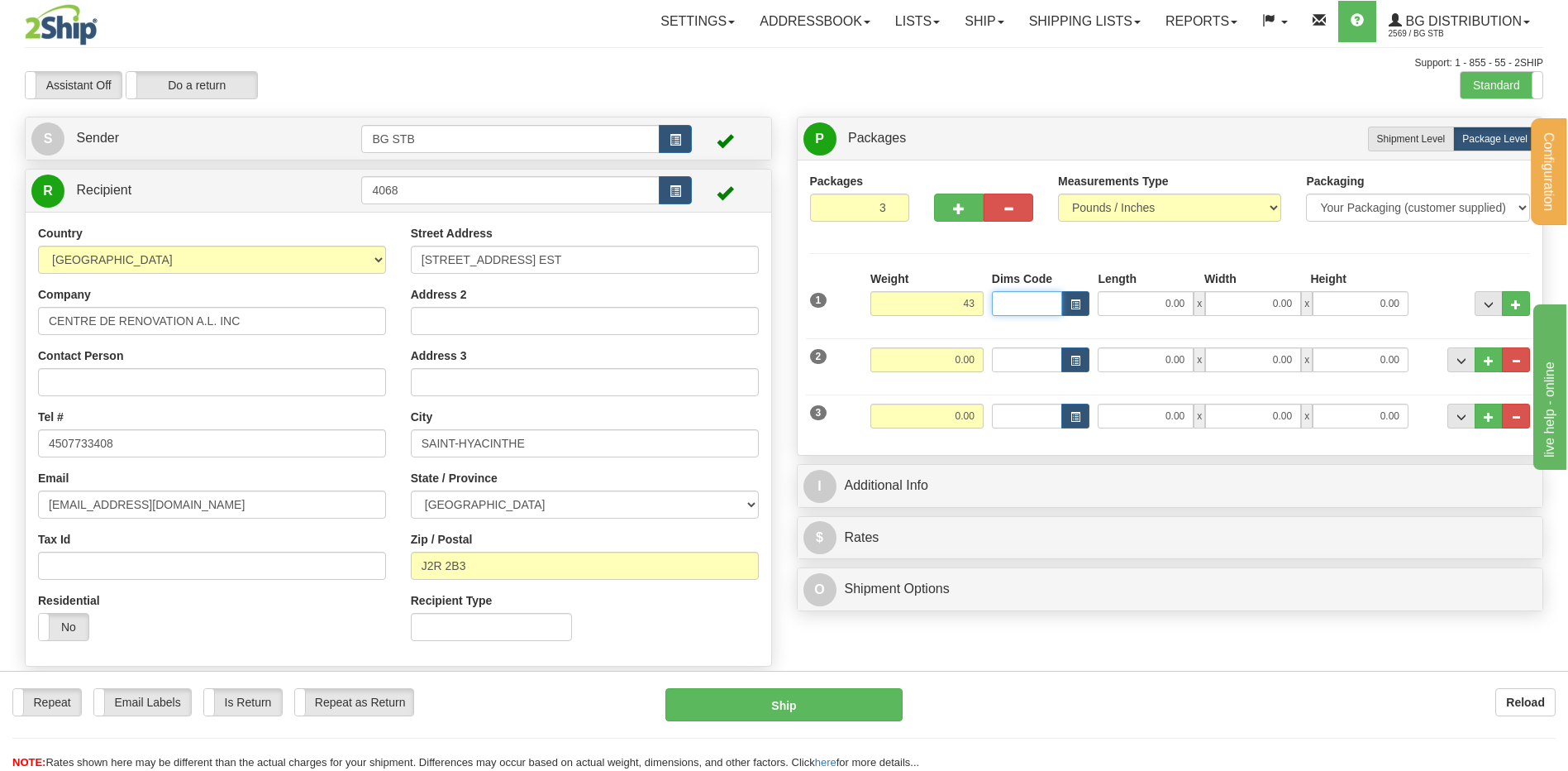
type input "43.00"
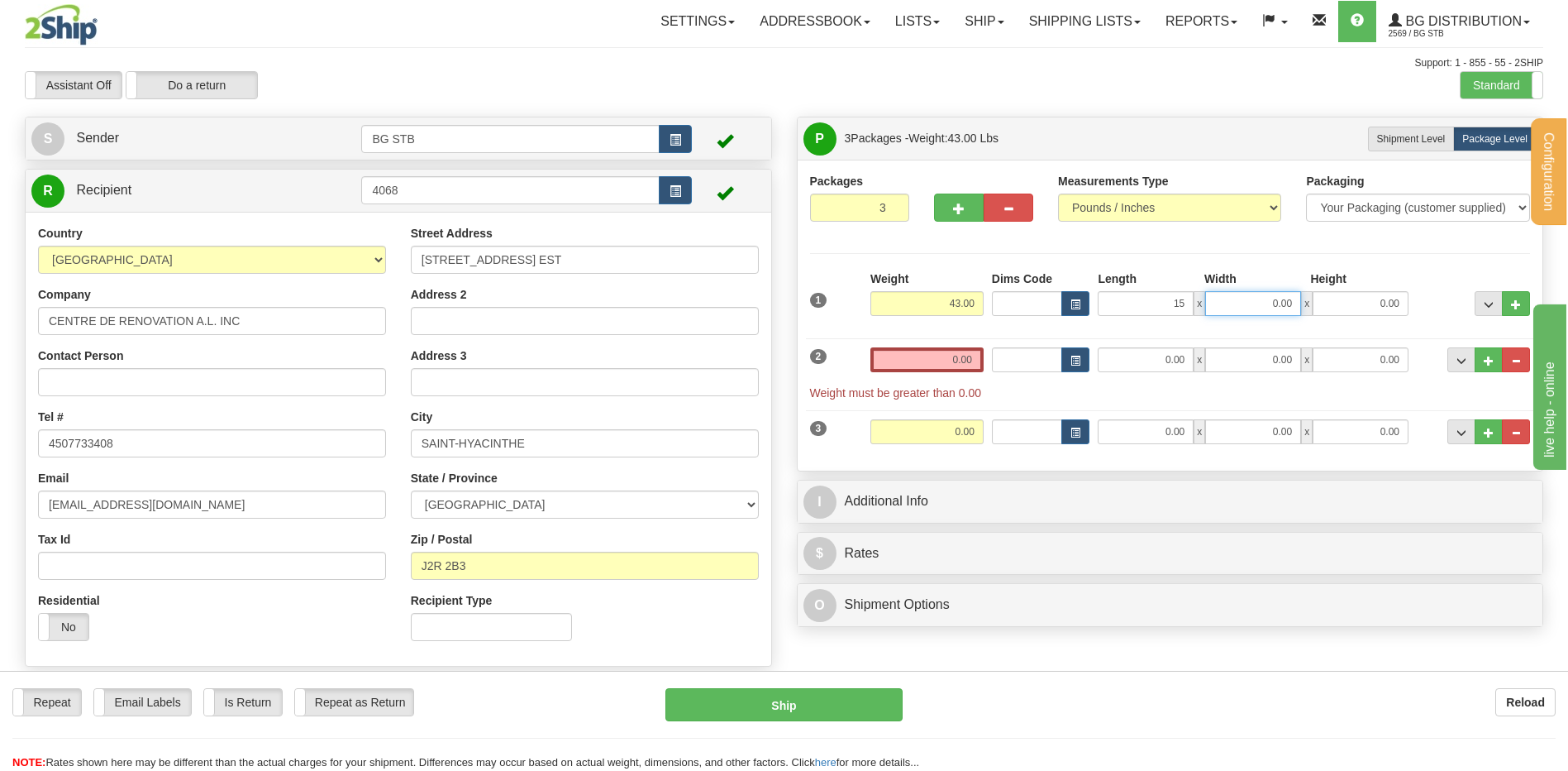
type input "15.00"
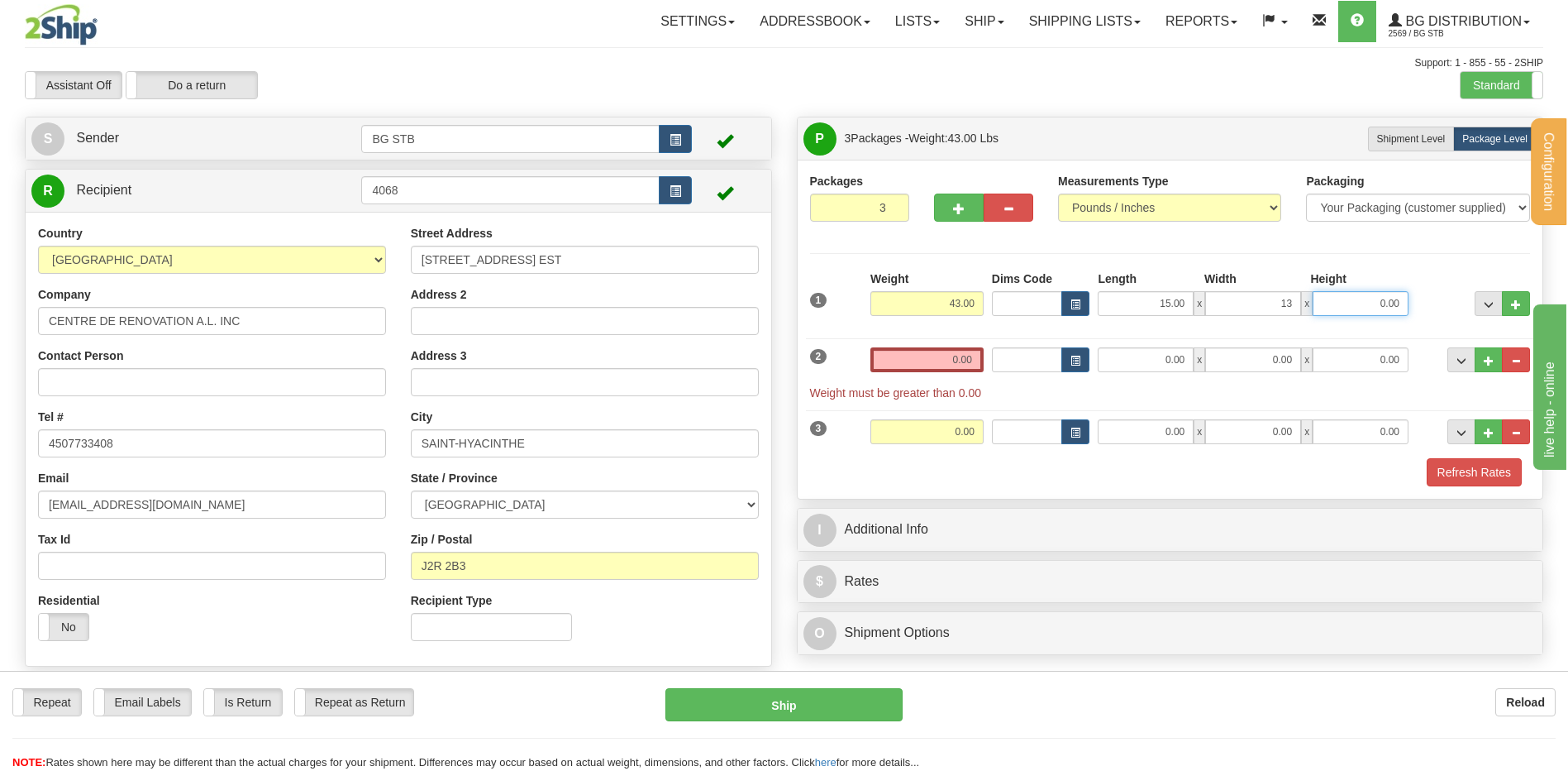
type input "13.00"
click at [965, 355] on input "0.00" at bounding box center [927, 359] width 114 height 25
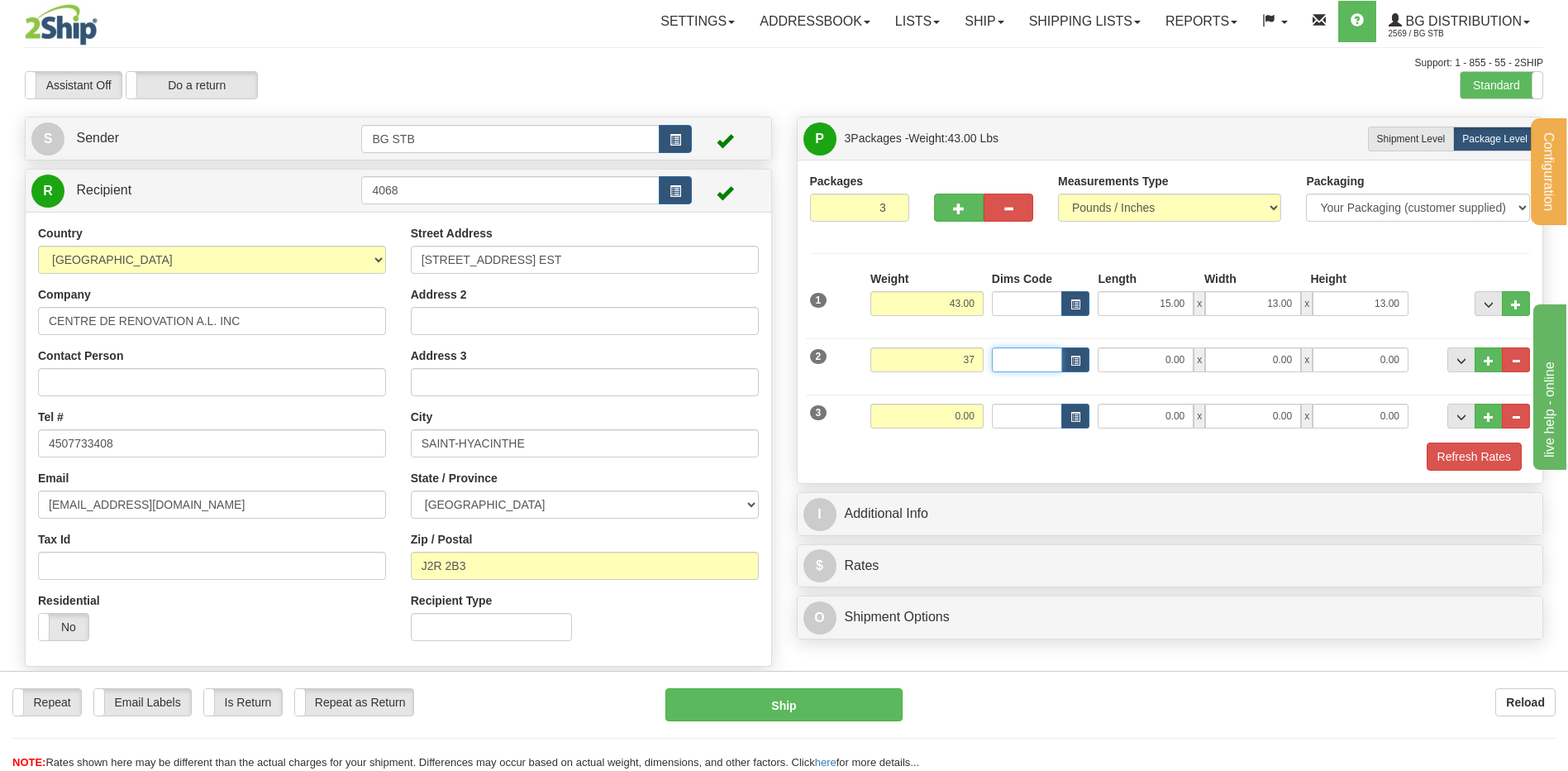
type input "37.00"
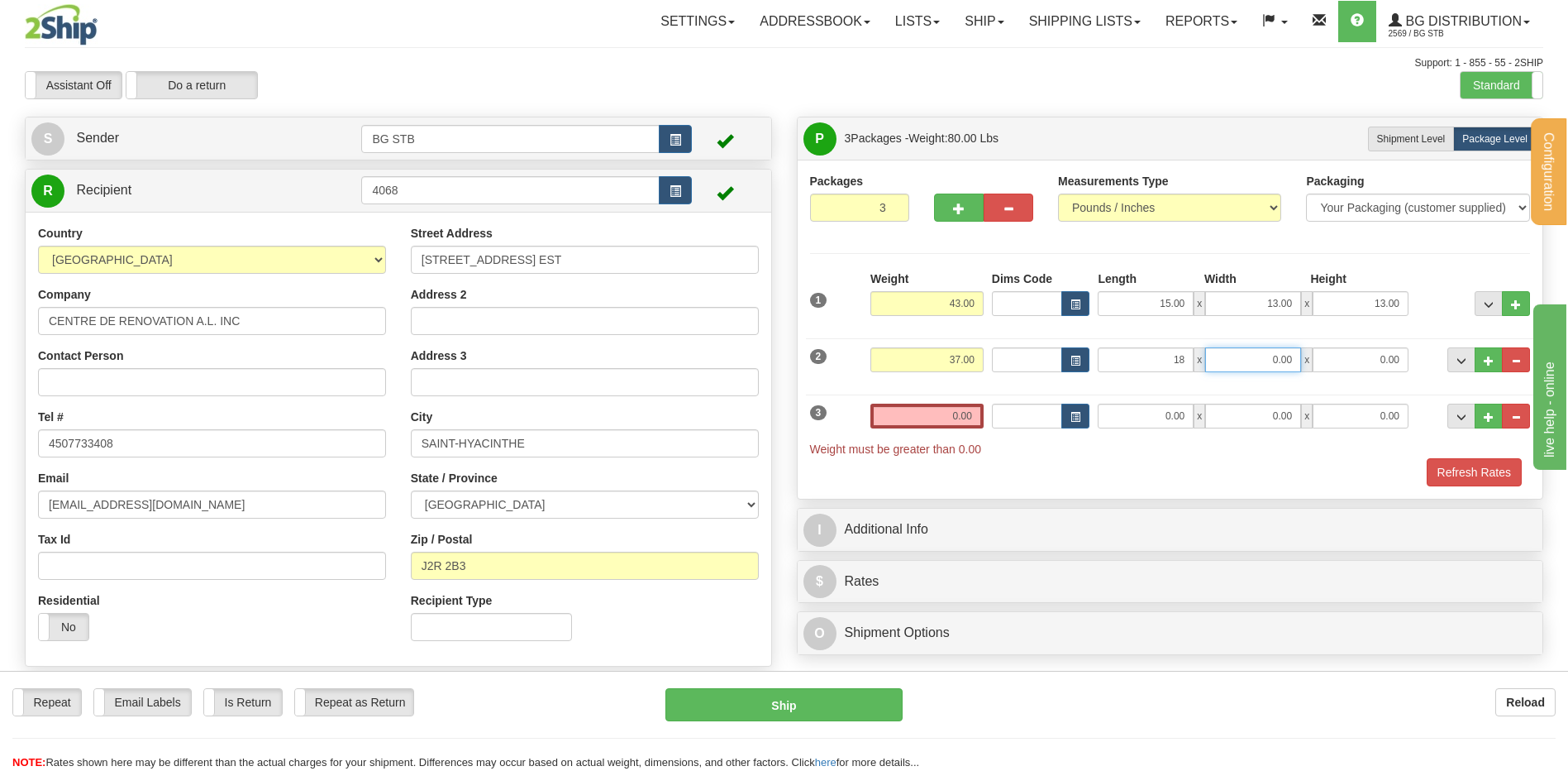
type input "18.00"
type input "12.00"
type input "9.00"
click at [1136, 423] on input "0.00" at bounding box center [1145, 416] width 96 height 25
type input "18.00"
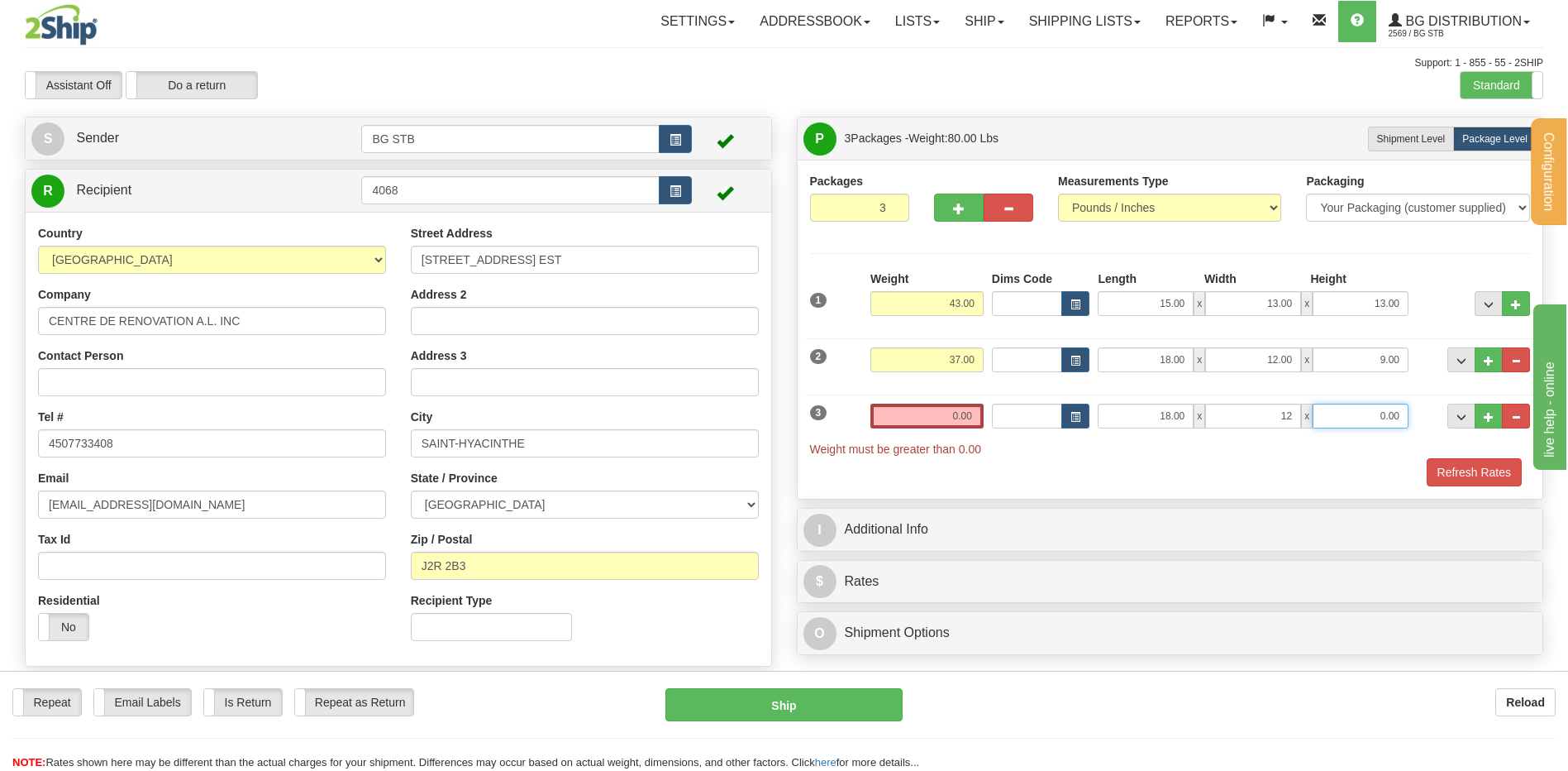
type input "12.00"
type input "9.00"
click at [964, 407] on input "0.00" at bounding box center [927, 416] width 114 height 25
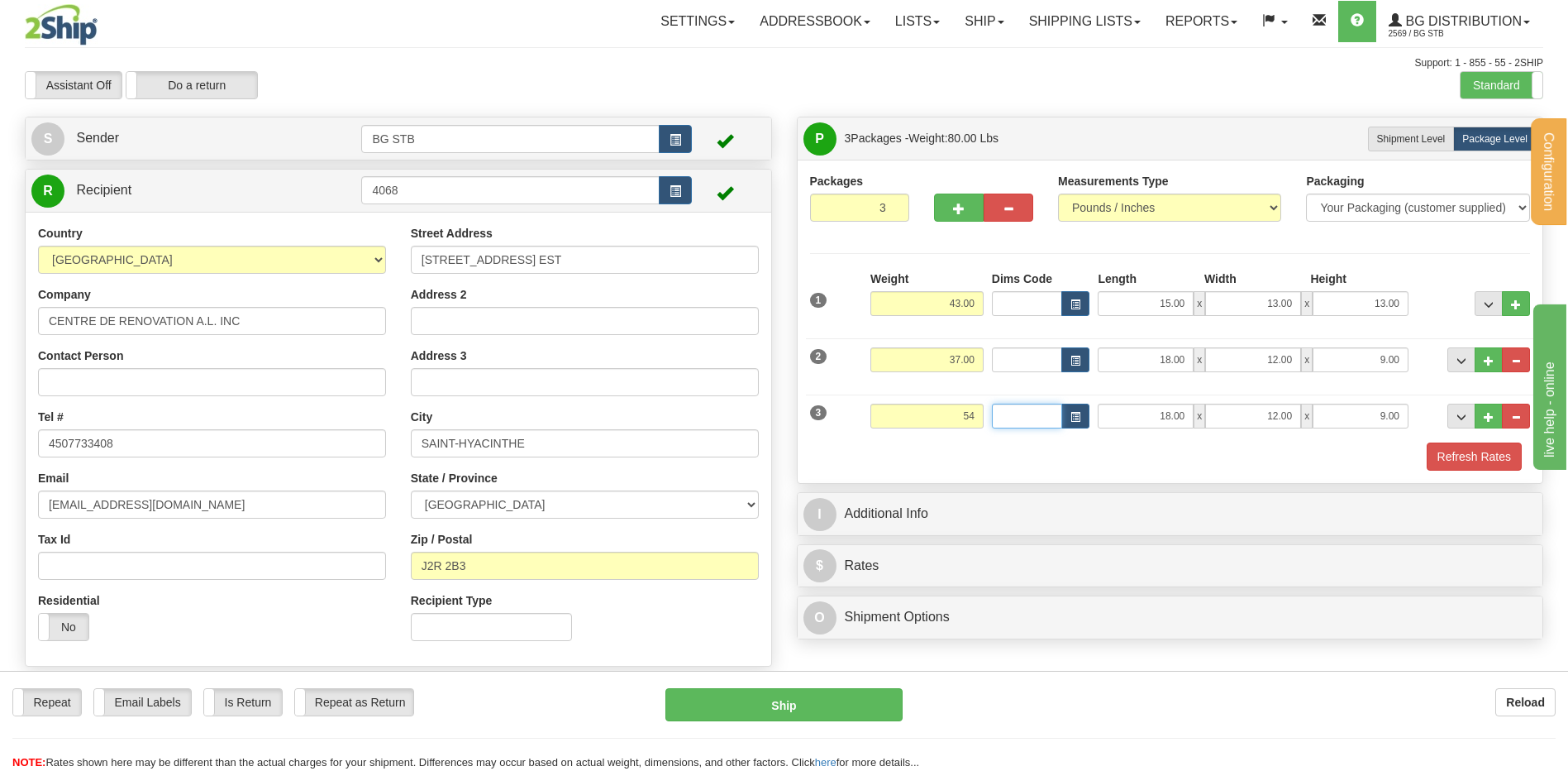
type input "54.00"
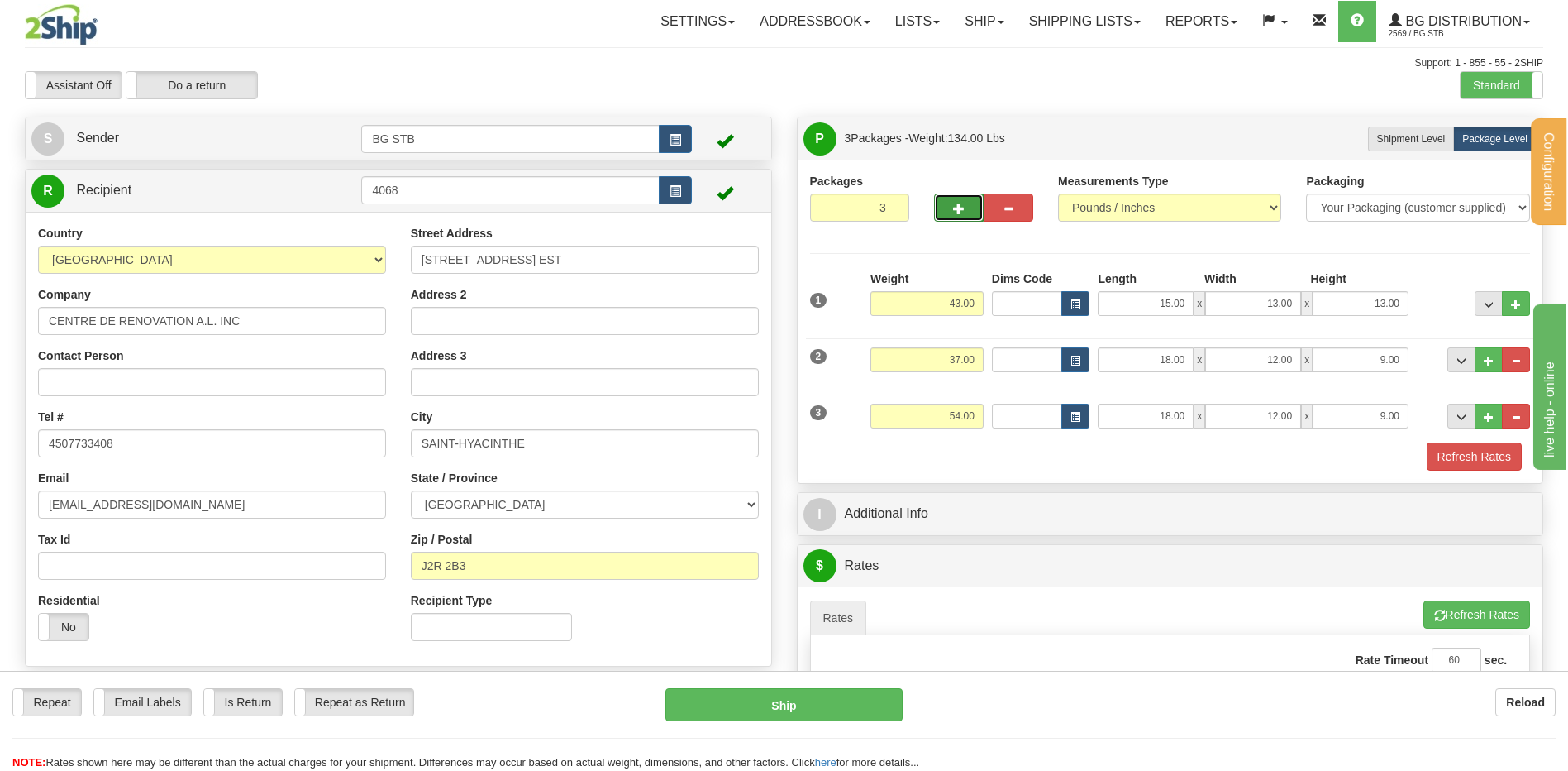
click at [959, 209] on span "button" at bounding box center [958, 209] width 12 height 11
type input "4"
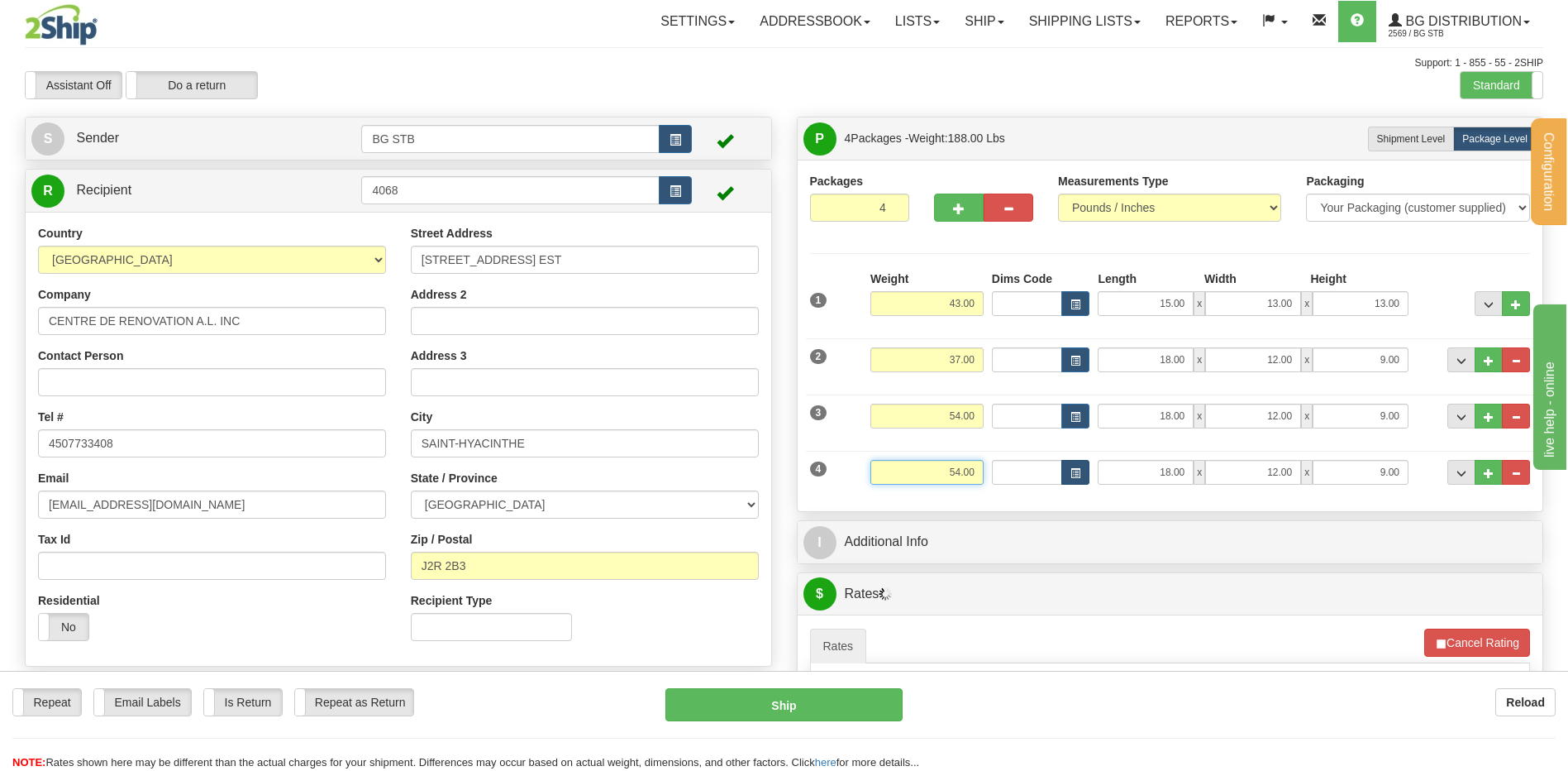
drag, startPoint x: 937, startPoint y: 486, endPoint x: 1076, endPoint y: 473, distance: 139.6
click at [1075, 473] on div "4 Weight 54.00 Dims Code Length Width Height" at bounding box center [1170, 470] width 729 height 55
drag, startPoint x: 914, startPoint y: 470, endPoint x: 1104, endPoint y: 452, distance: 190.9
click at [1104, 452] on div "4 Weight 54.00 Dims Code Length Width Height" at bounding box center [1170, 470] width 729 height 55
type input "9.20"
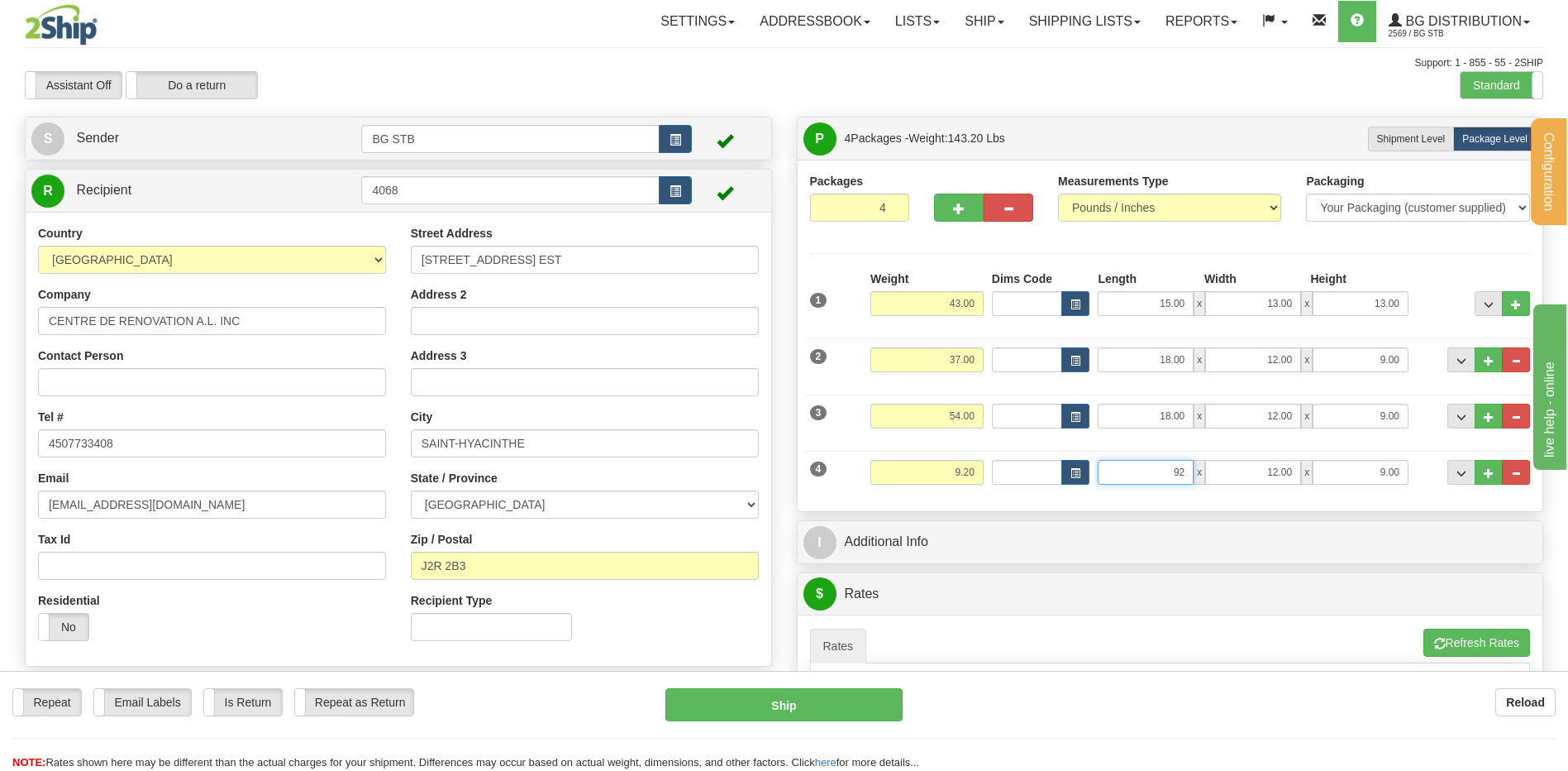
type input "92.00"
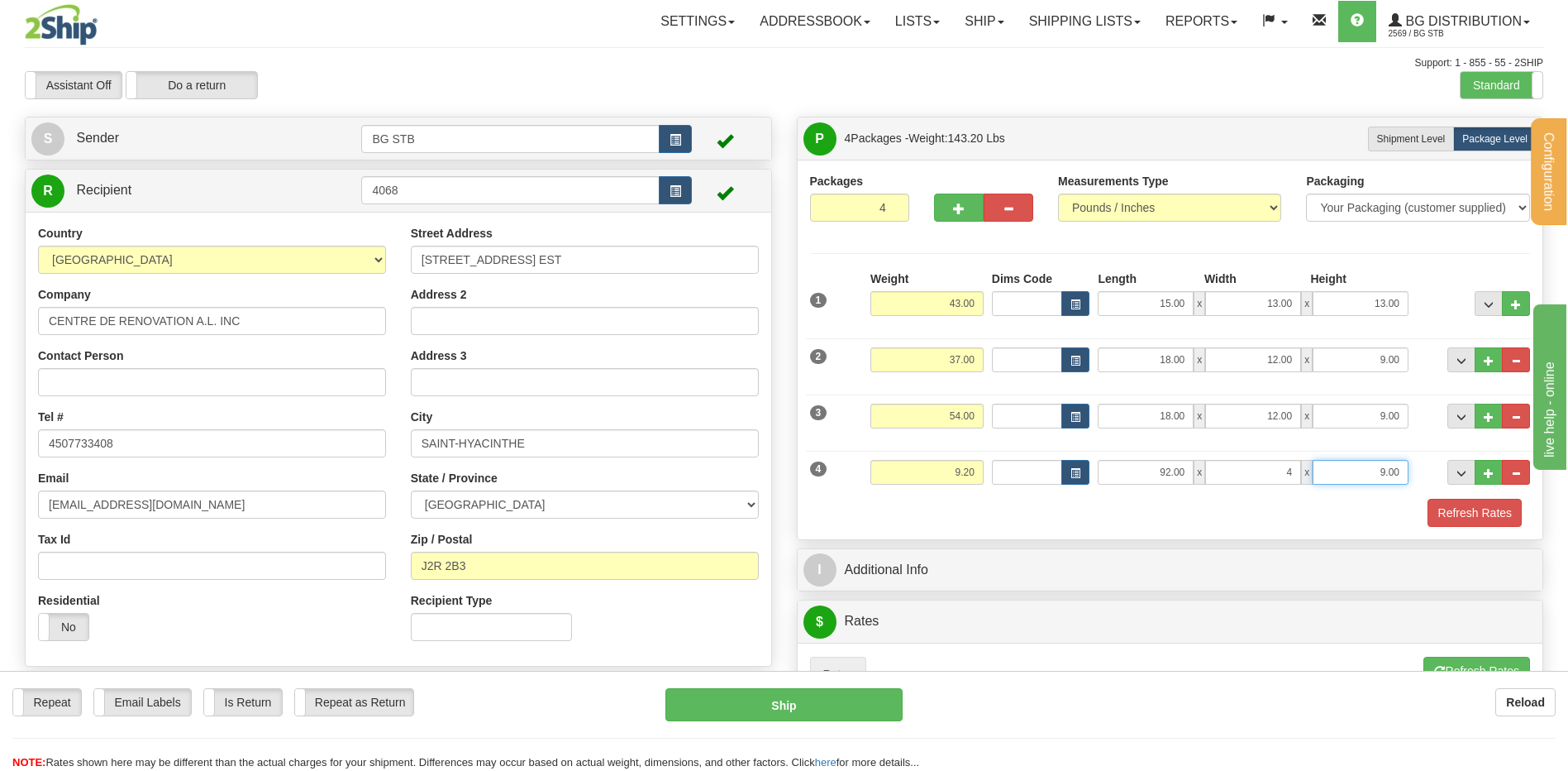
type input "4.00"
type input "2.00"
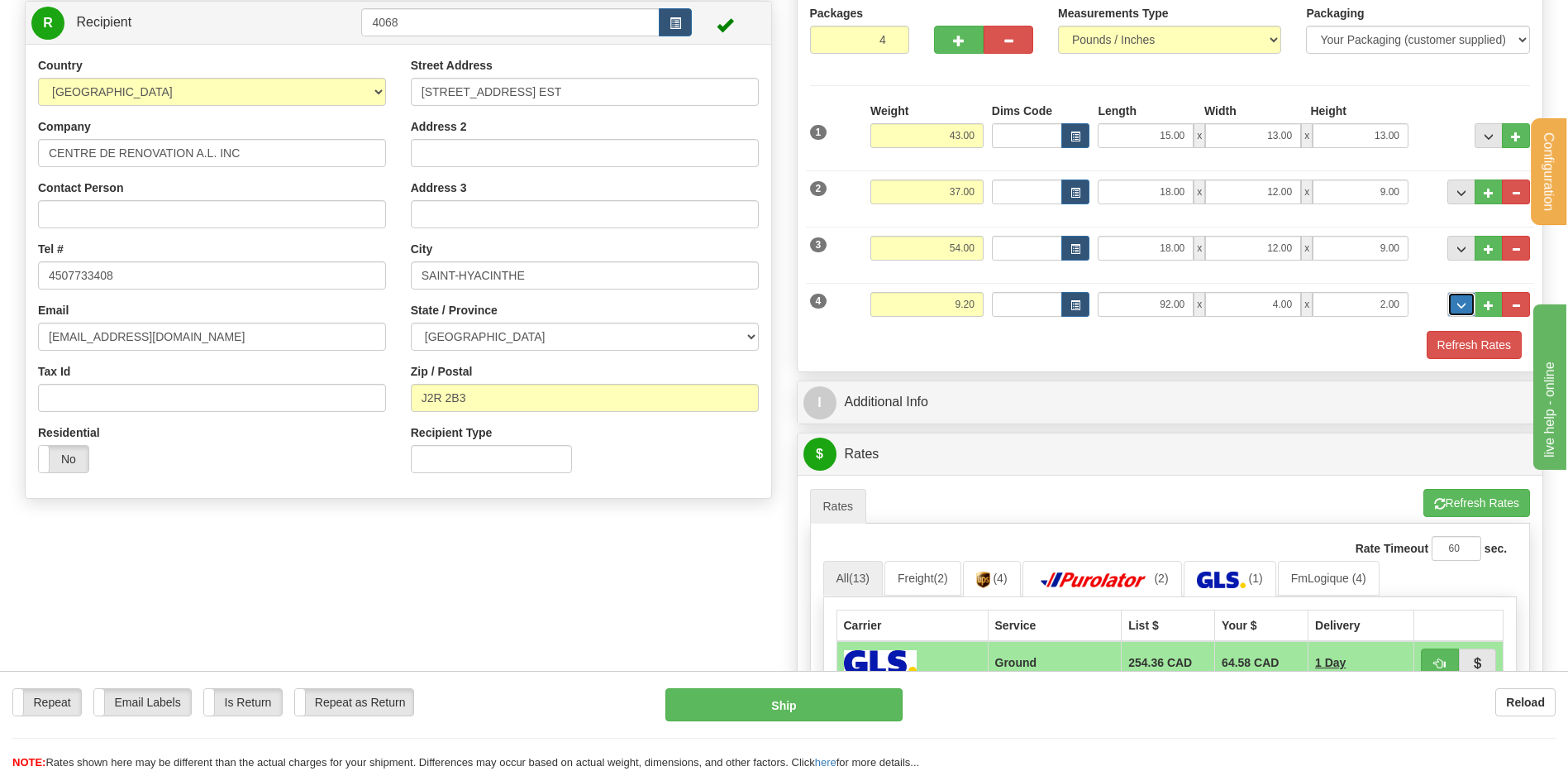
scroll to position [331, 0]
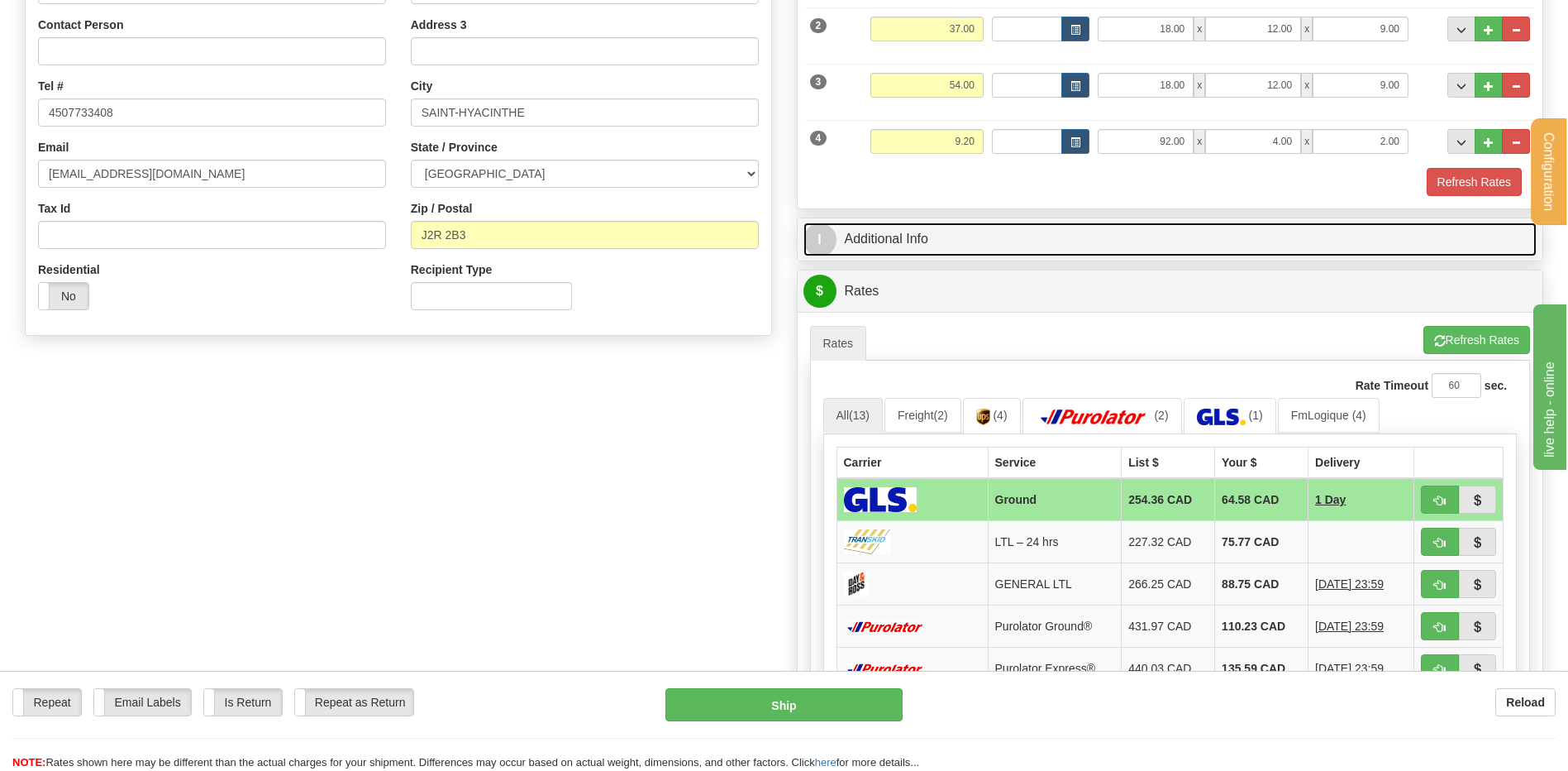
click at [922, 223] on link "I Additional Info" at bounding box center [1171, 239] width 734 height 34
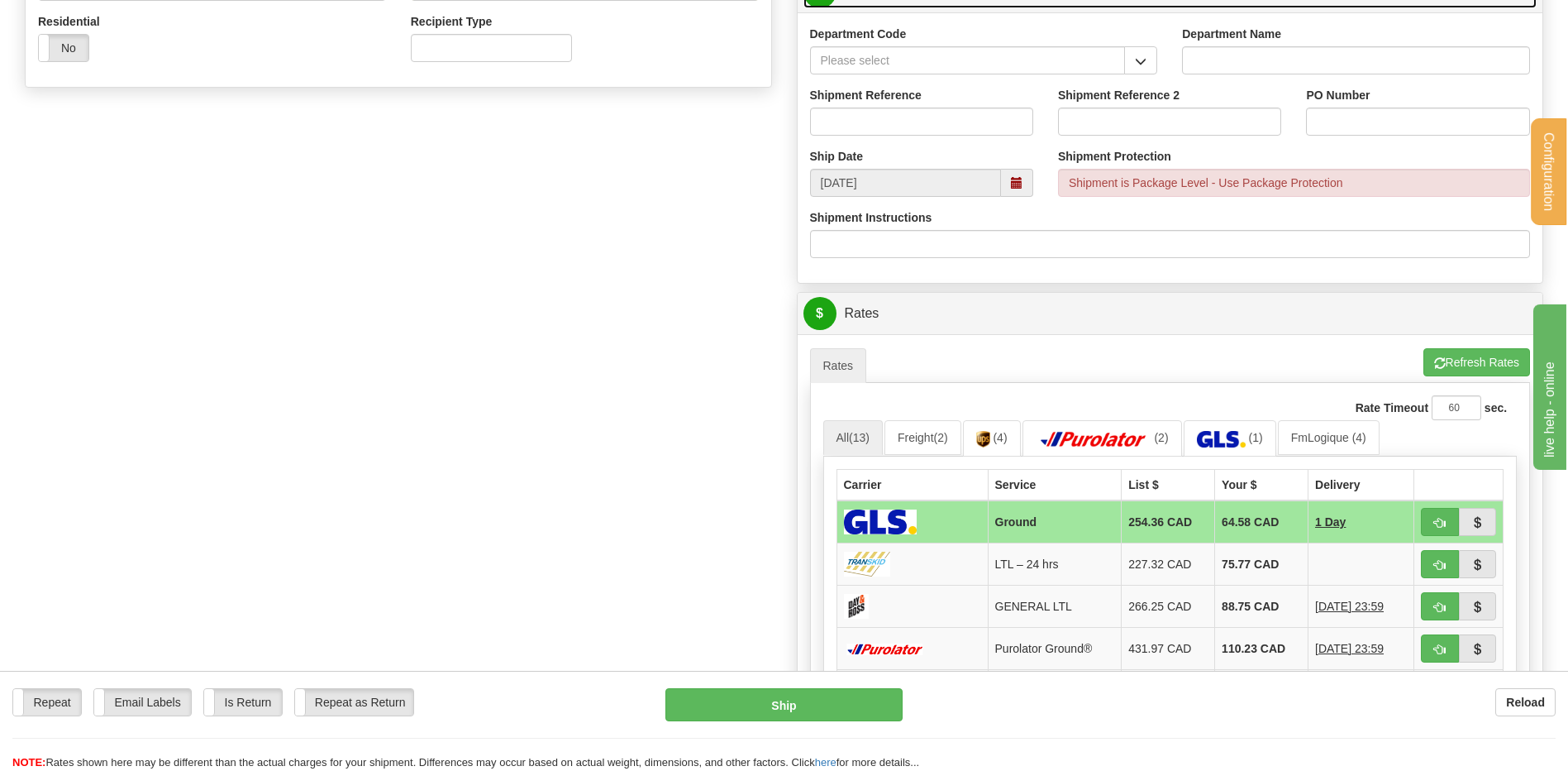
scroll to position [827, 0]
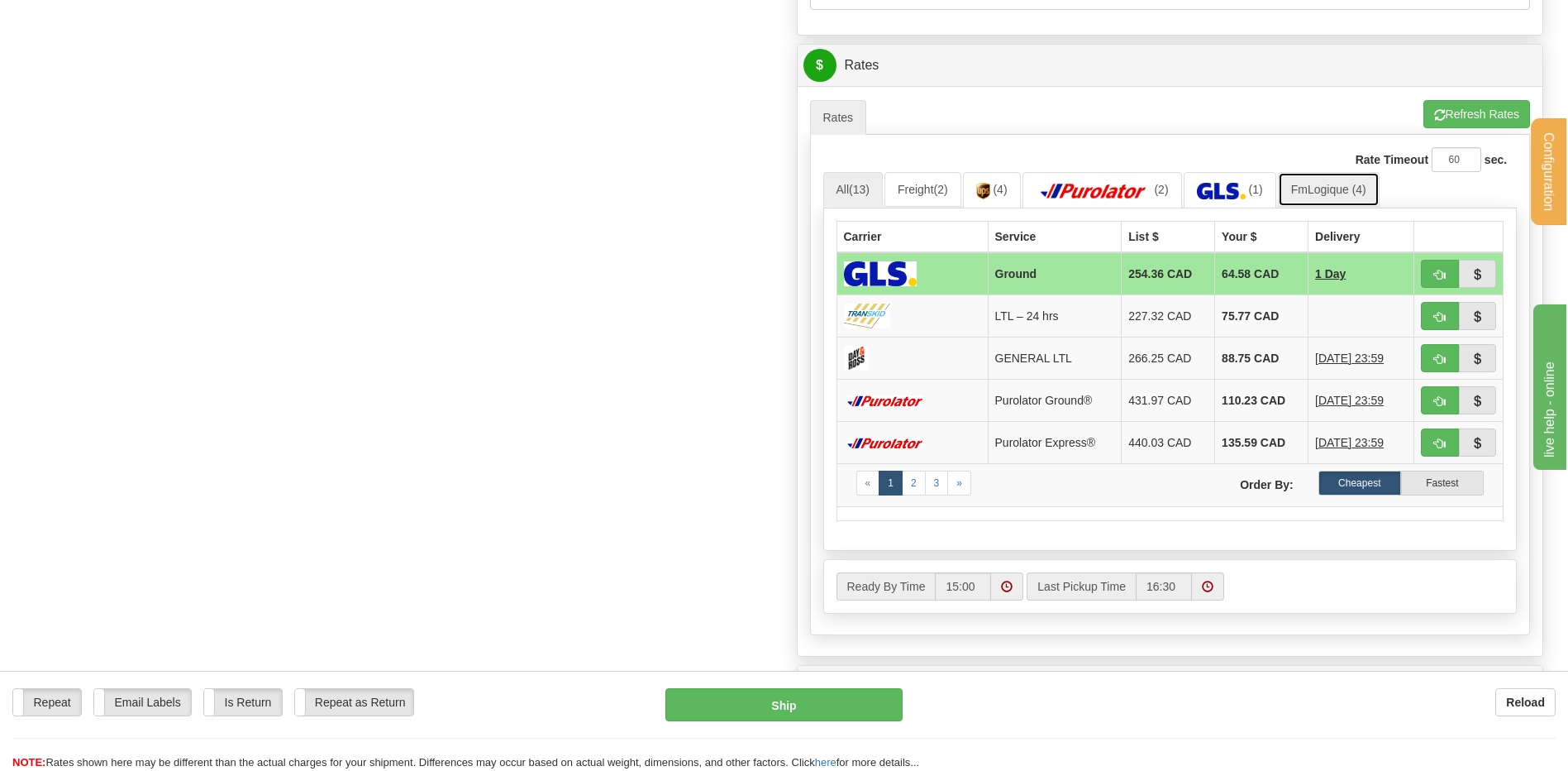
click at [1338, 196] on link "FmLogique (4)" at bounding box center [1328, 190] width 102 height 35
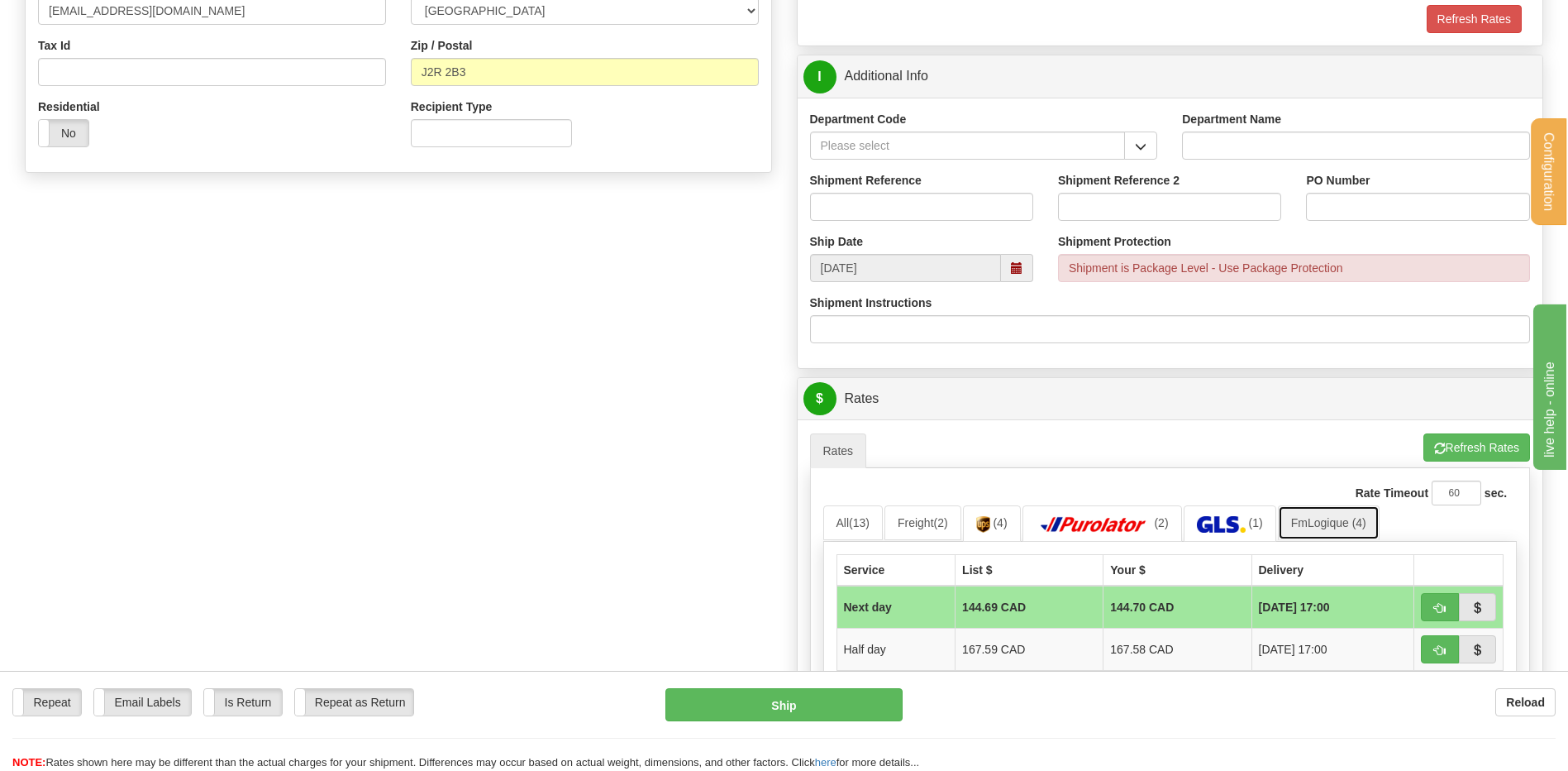
scroll to position [413, 0]
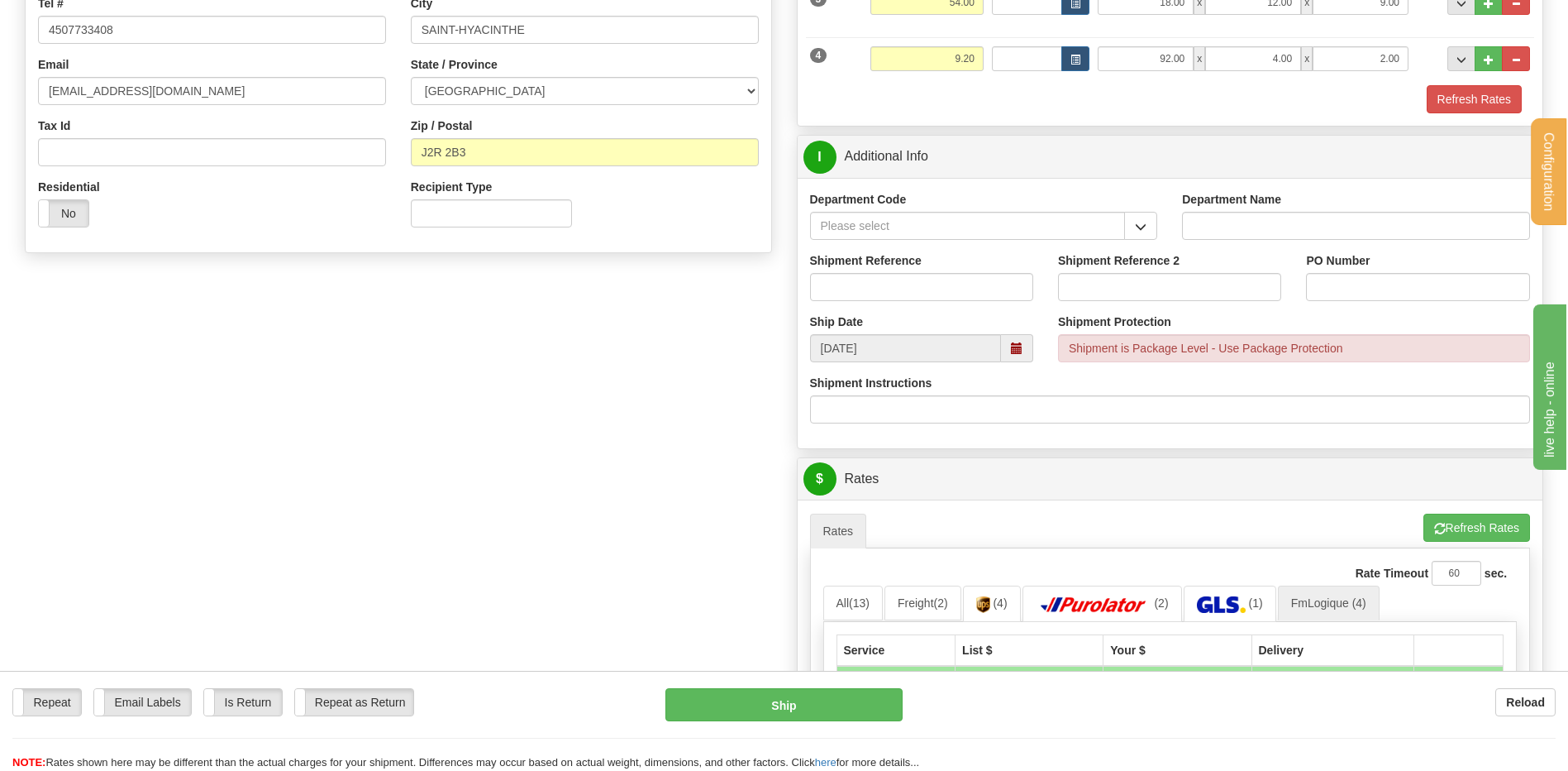
click at [1164, 228] on div "Department Code" at bounding box center [983, 222] width 373 height 61
click at [1143, 229] on span "button" at bounding box center [1141, 227] width 12 height 11
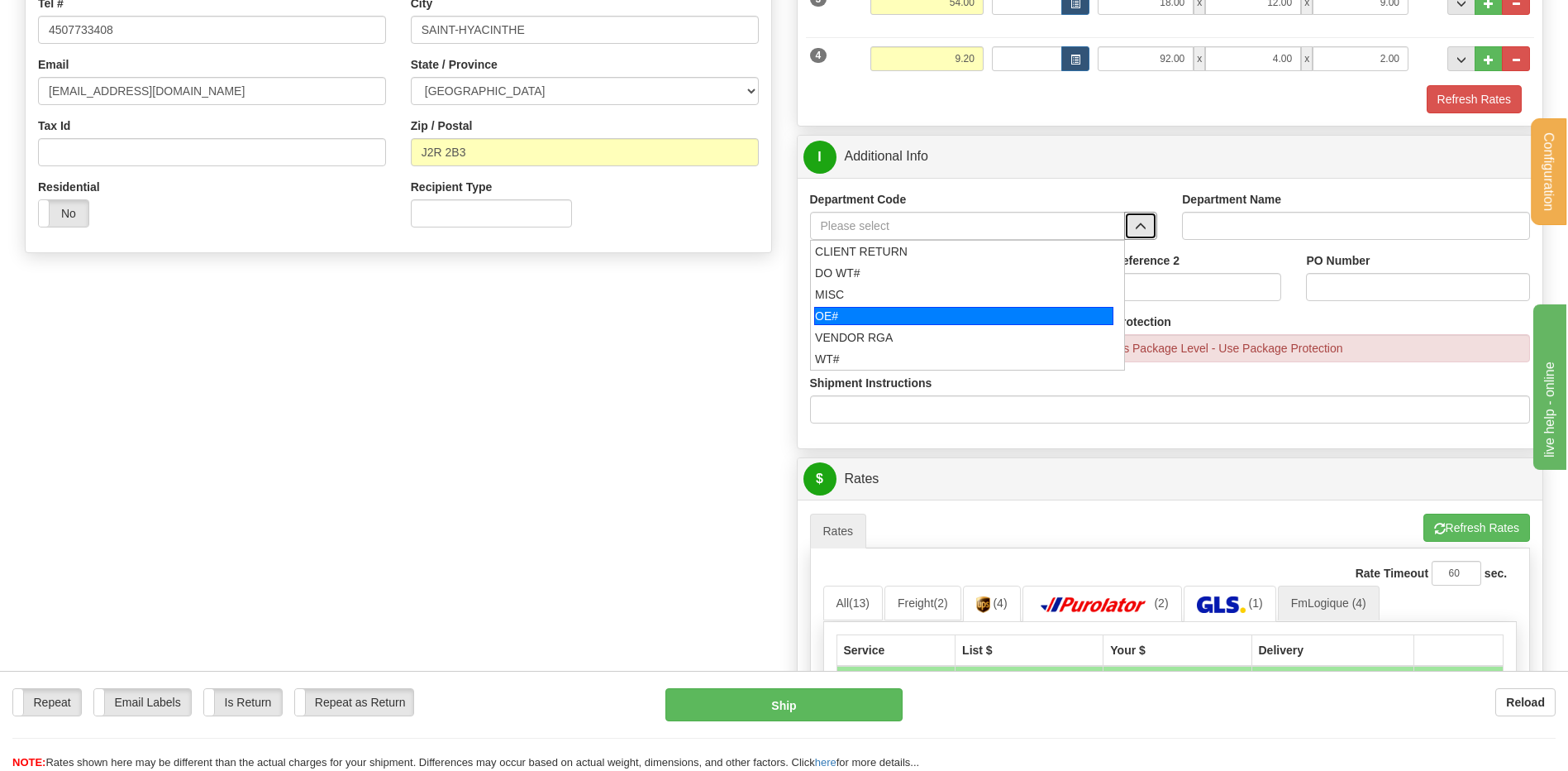
drag, startPoint x: 953, startPoint y: 311, endPoint x: 934, endPoint y: 282, distance: 34.7
click at [951, 311] on div "OE#" at bounding box center [963, 316] width 299 height 18
type input "OE#"
type input "ORDERS"
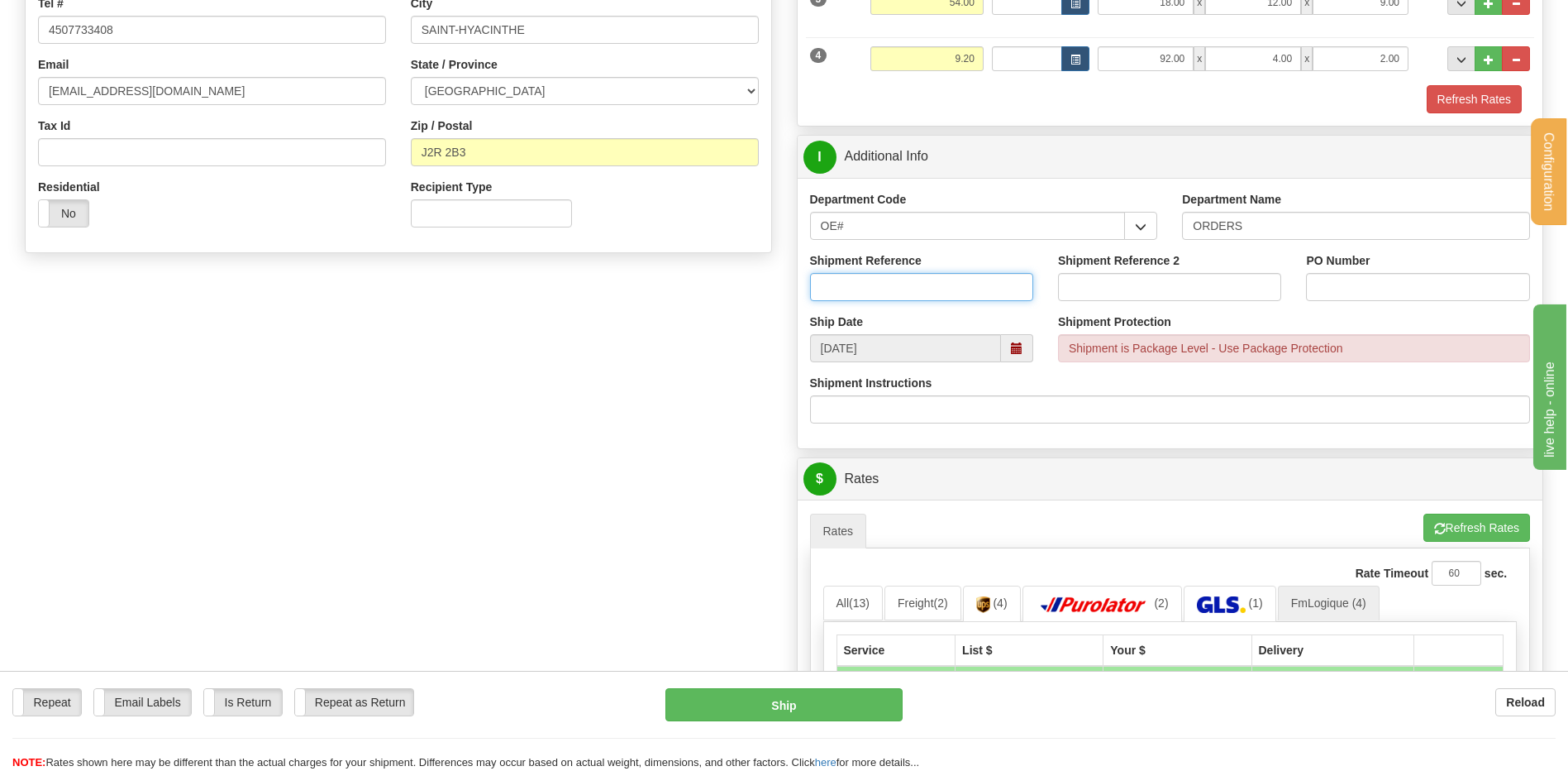
click at [934, 282] on input "Shipment Reference" at bounding box center [922, 287] width 223 height 28
click at [967, 286] on input "80006247 // 6220-00 // 6269-00 // 6205 // 6245-00" at bounding box center [922, 287] width 223 height 28
type input "80006247 // 6220-00 // 6269-00 // 6205-00 // 6245-00"
click at [1419, 302] on div "PO Number" at bounding box center [1417, 282] width 248 height 61
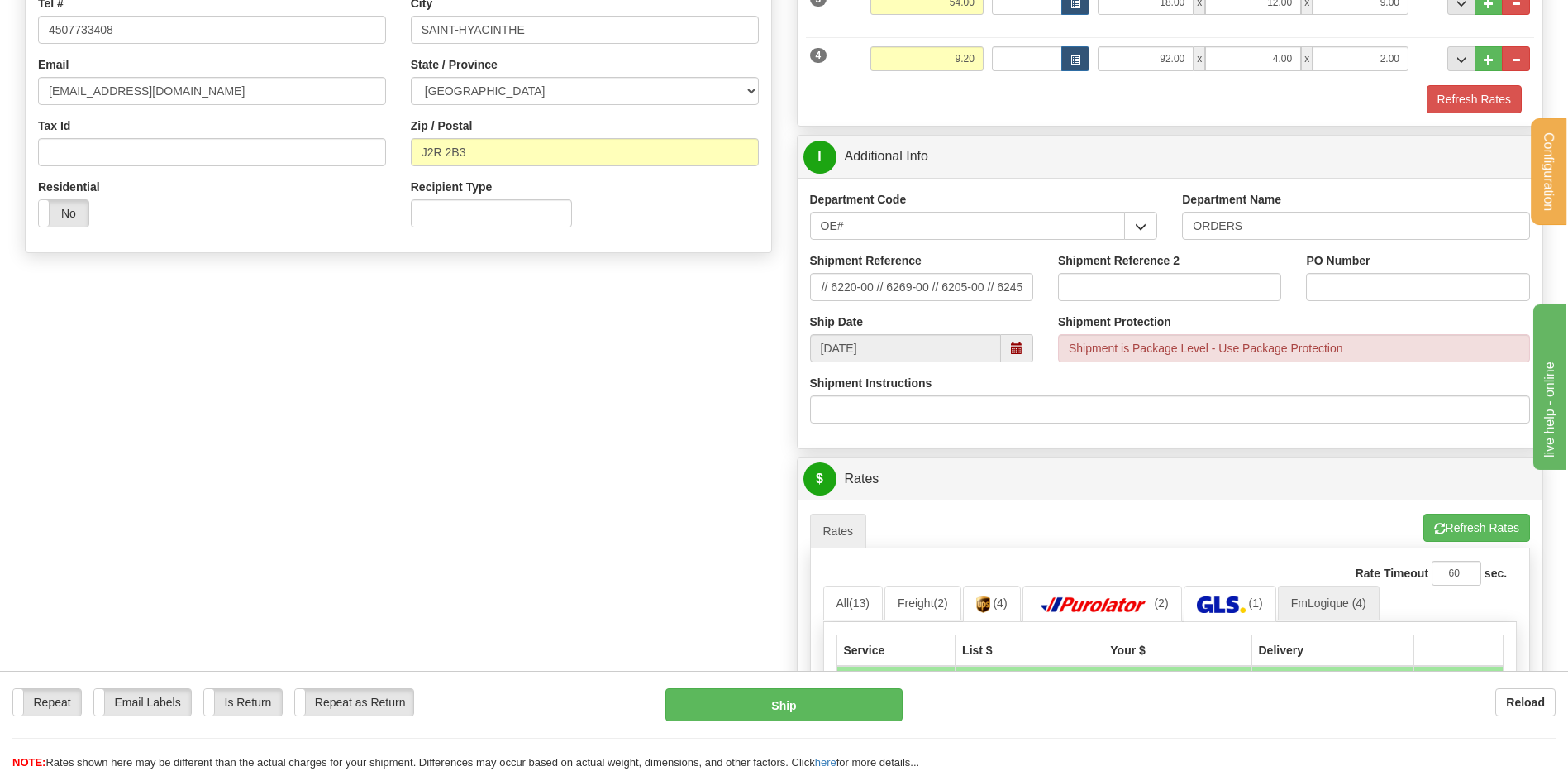
scroll to position [0, 0]
click at [1412, 292] on input "PO Number" at bounding box center [1418, 287] width 223 height 28
type input "O"
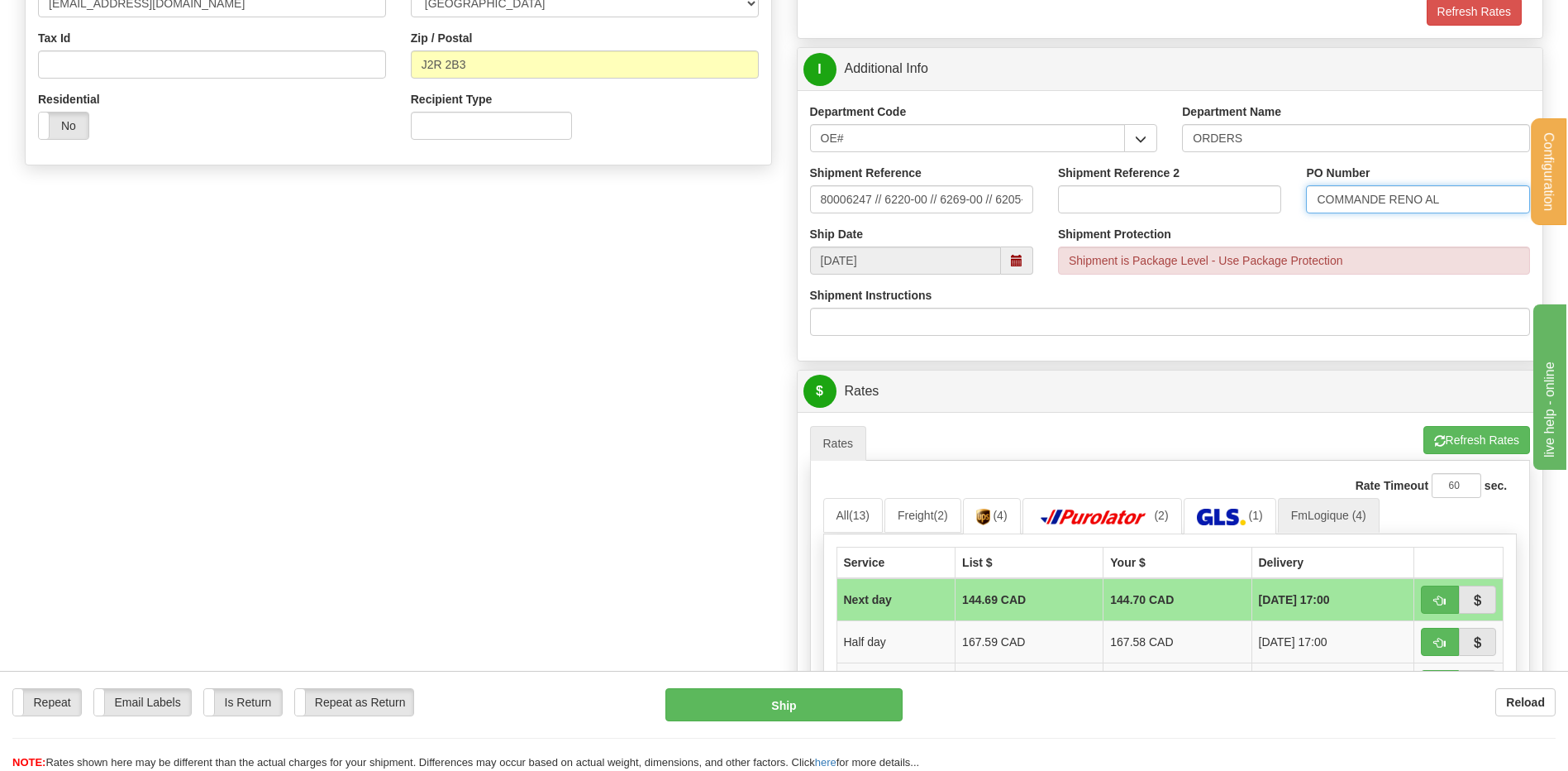
scroll to position [827, 0]
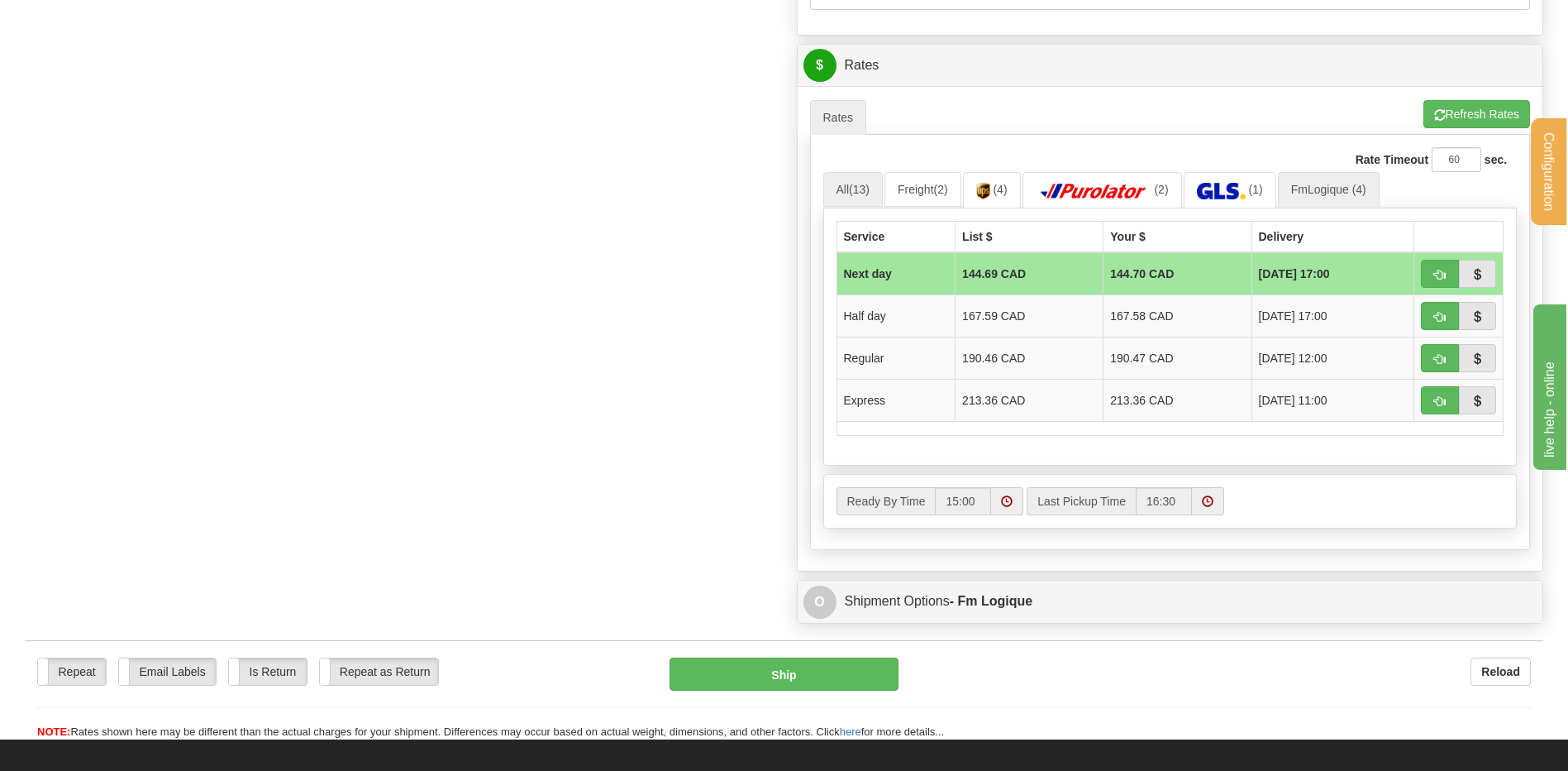
type input "COMMANDE RENO AL"
click at [838, 178] on link "All (13)" at bounding box center [852, 190] width 59 height 35
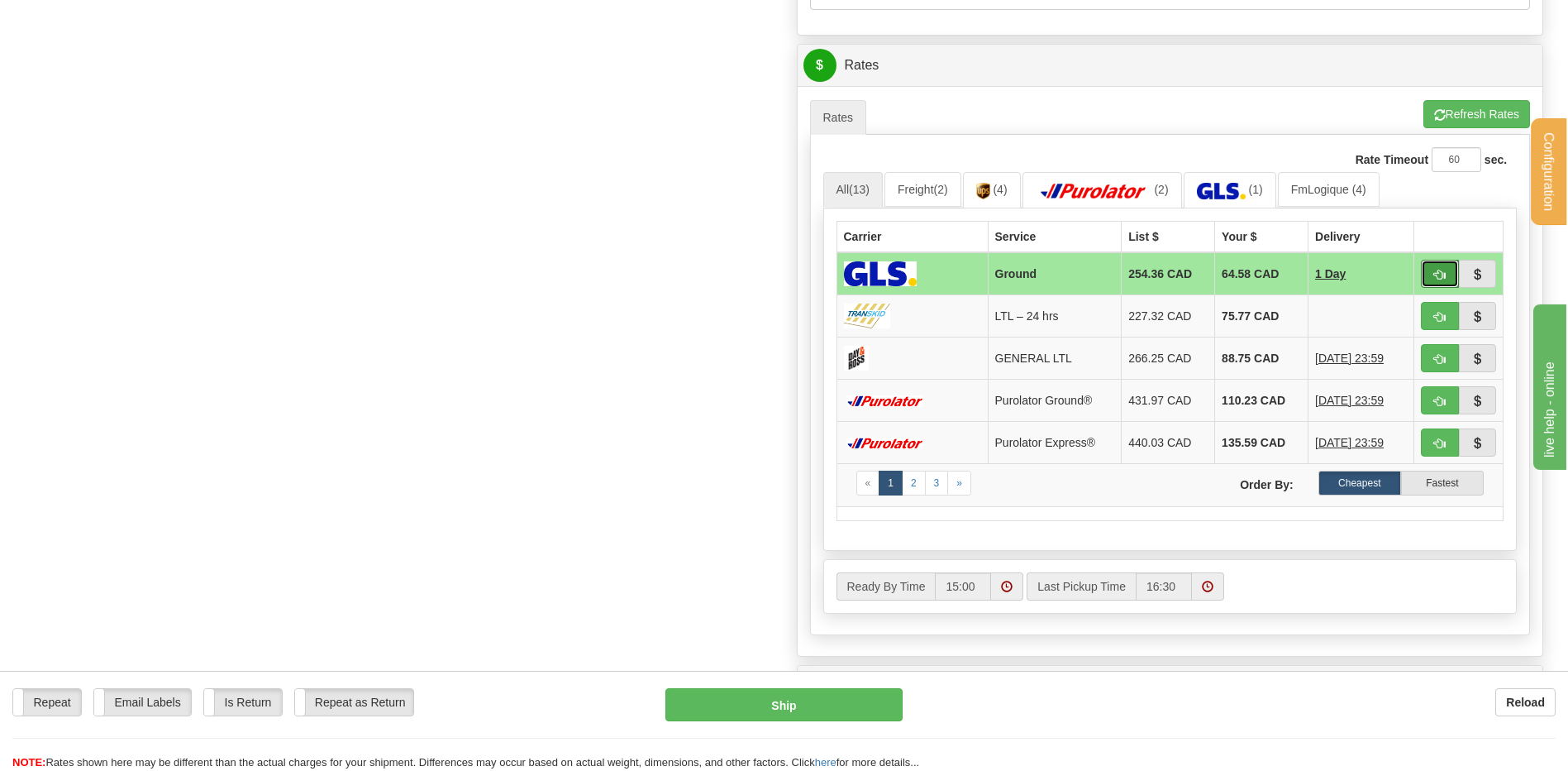
click at [1433, 277] on button "button" at bounding box center [1440, 274] width 38 height 28
type input "1"
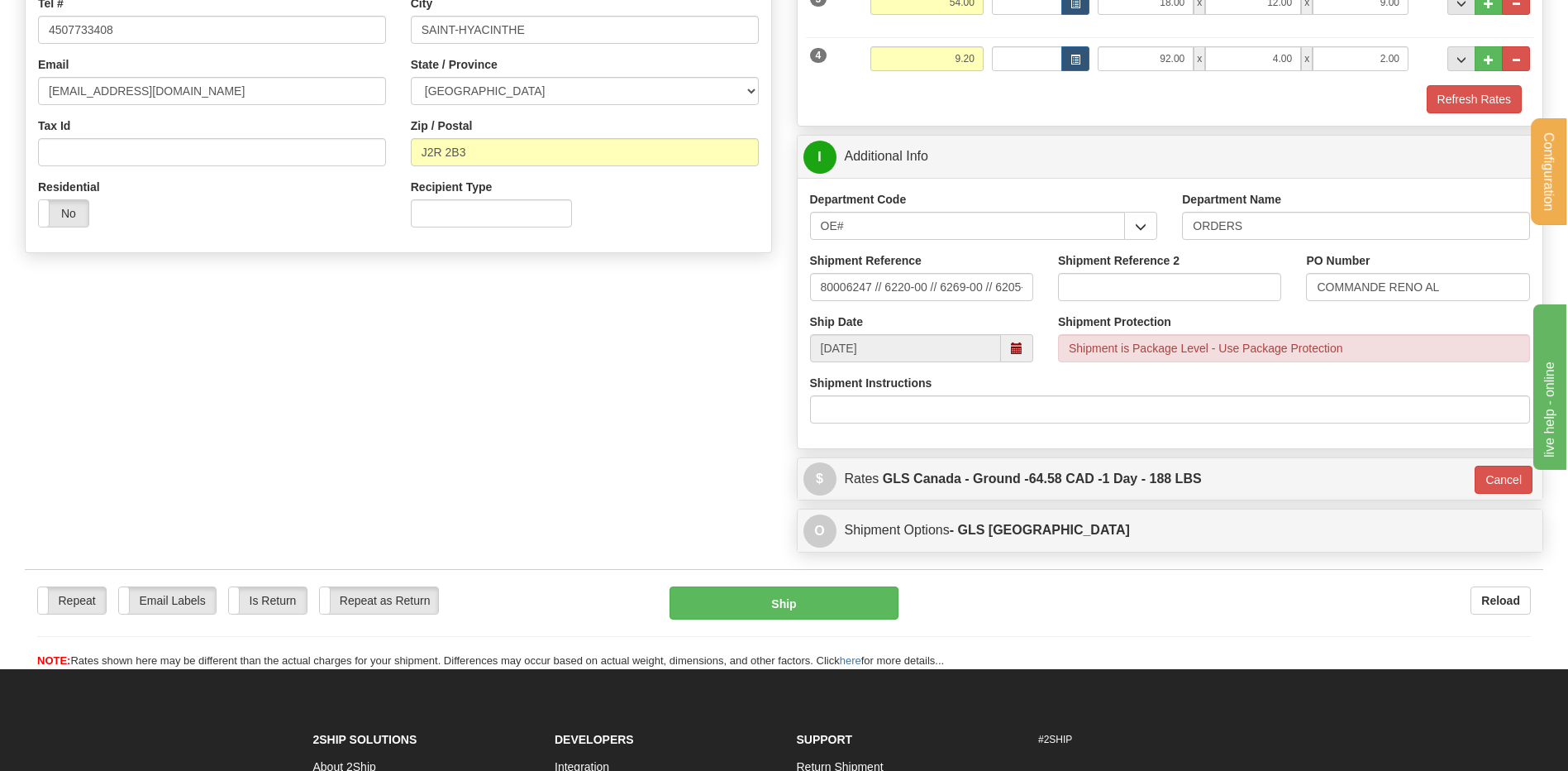
scroll to position [655, 0]
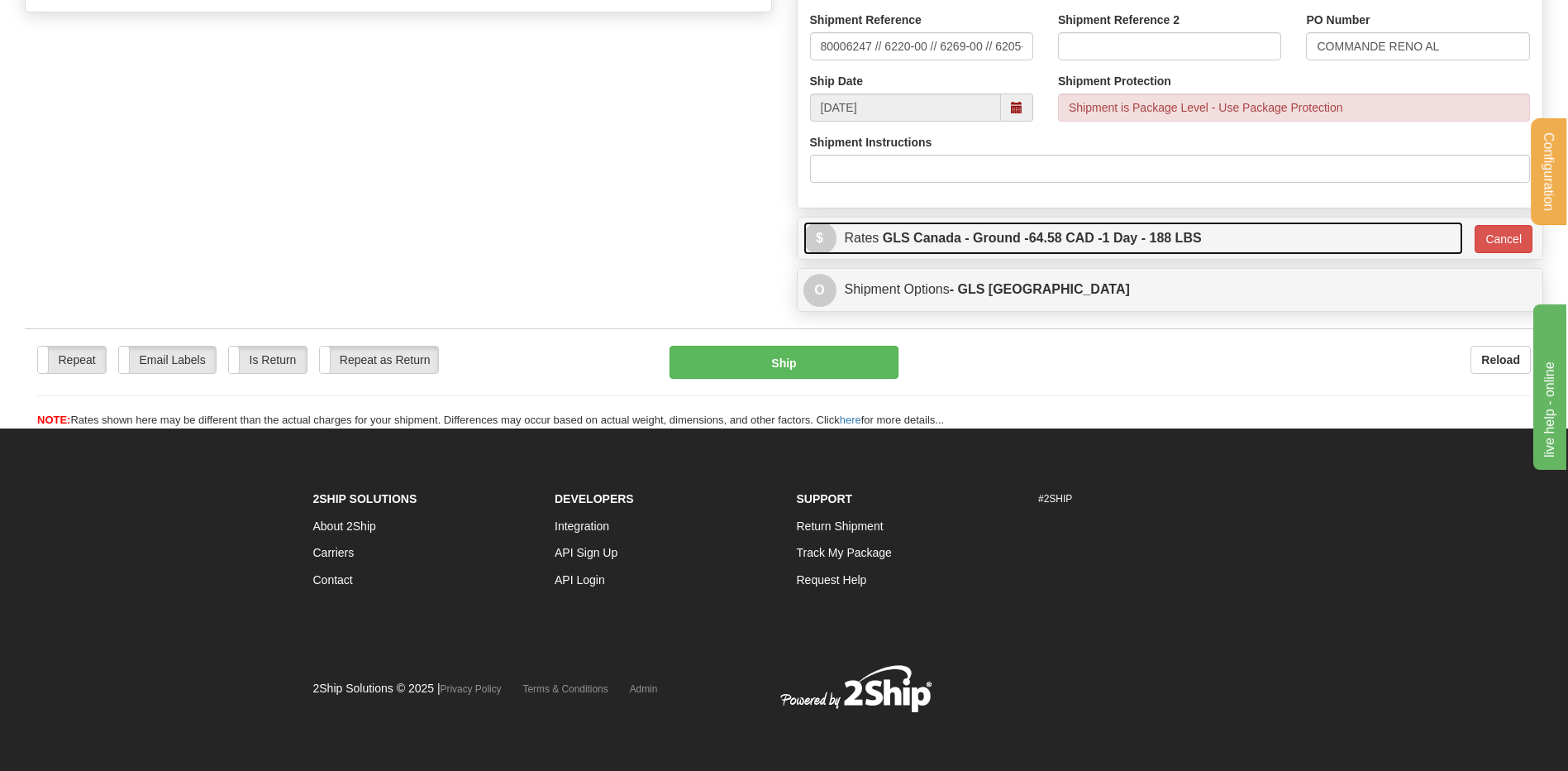
click at [871, 223] on link "$ Rates GLS Canada - Ground - 64.58 CAD - 1 Day - 188 LBS" at bounding box center [1133, 238] width 660 height 34
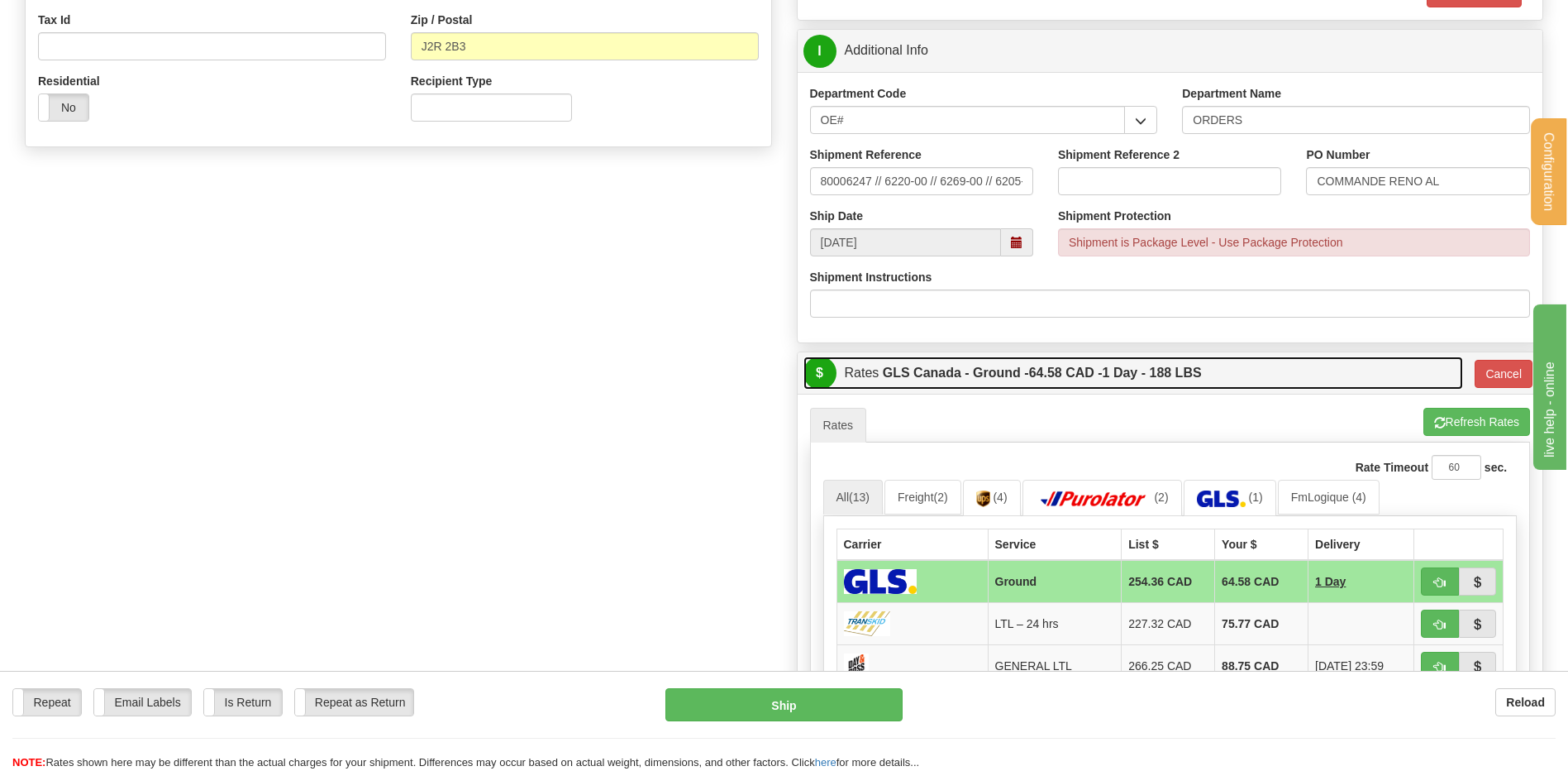
scroll to position [572, 0]
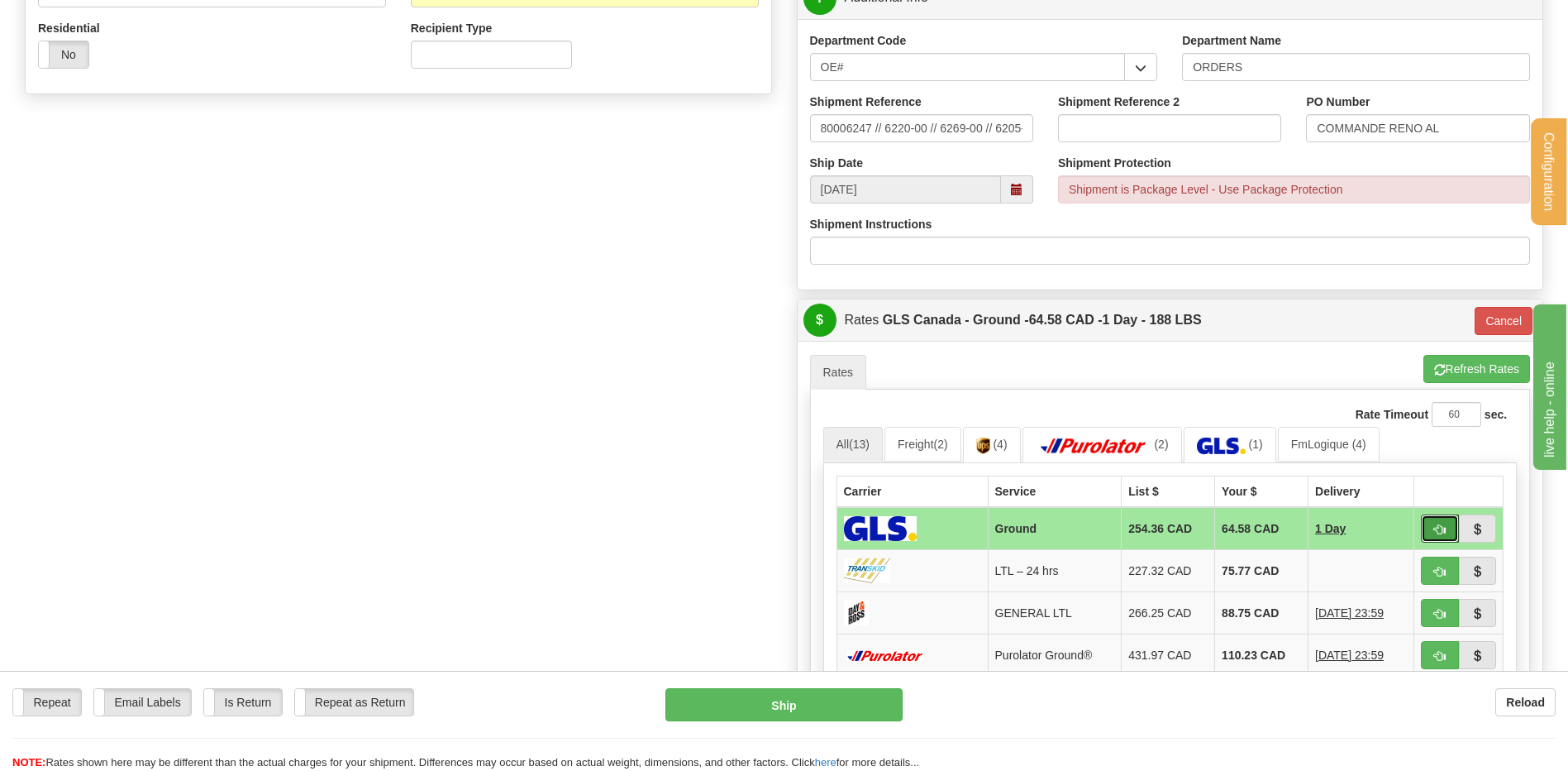
drag, startPoint x: 1456, startPoint y: 521, endPoint x: 1376, endPoint y: 527, distance: 80.2
click at [1456, 522] on button "button" at bounding box center [1440, 528] width 38 height 28
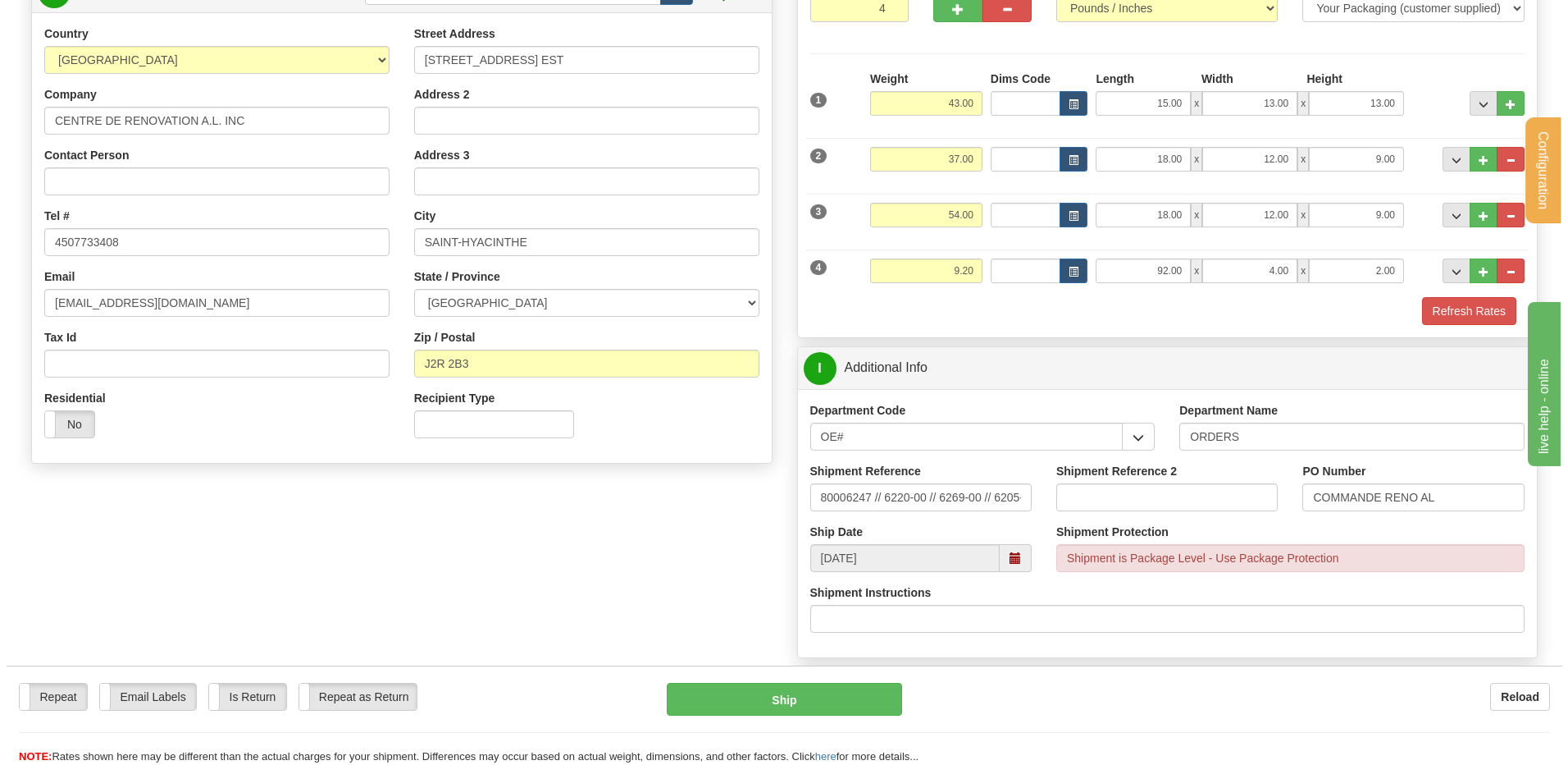
scroll to position [157, 0]
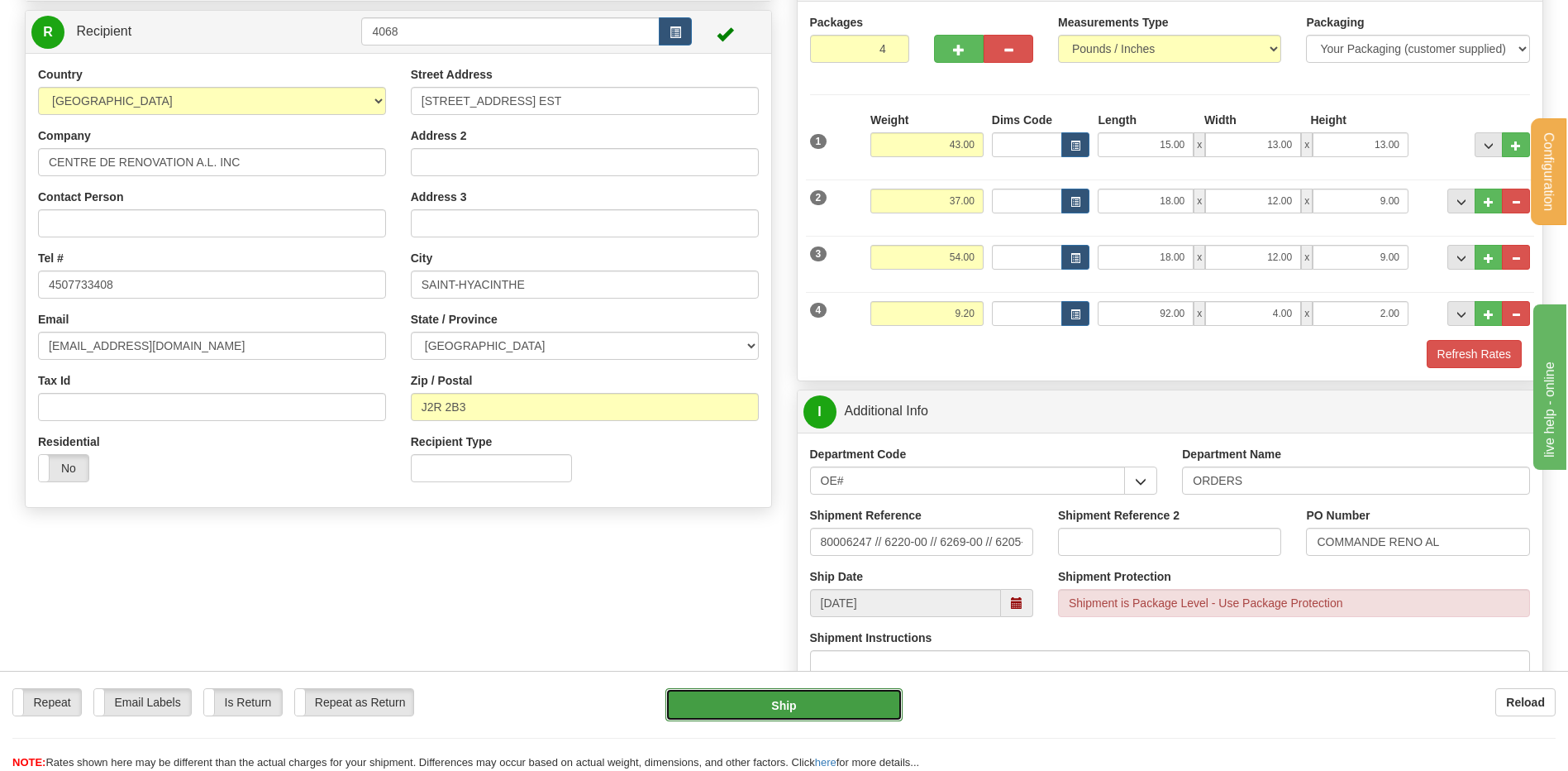
click at [718, 693] on button "Ship" at bounding box center [784, 704] width 236 height 33
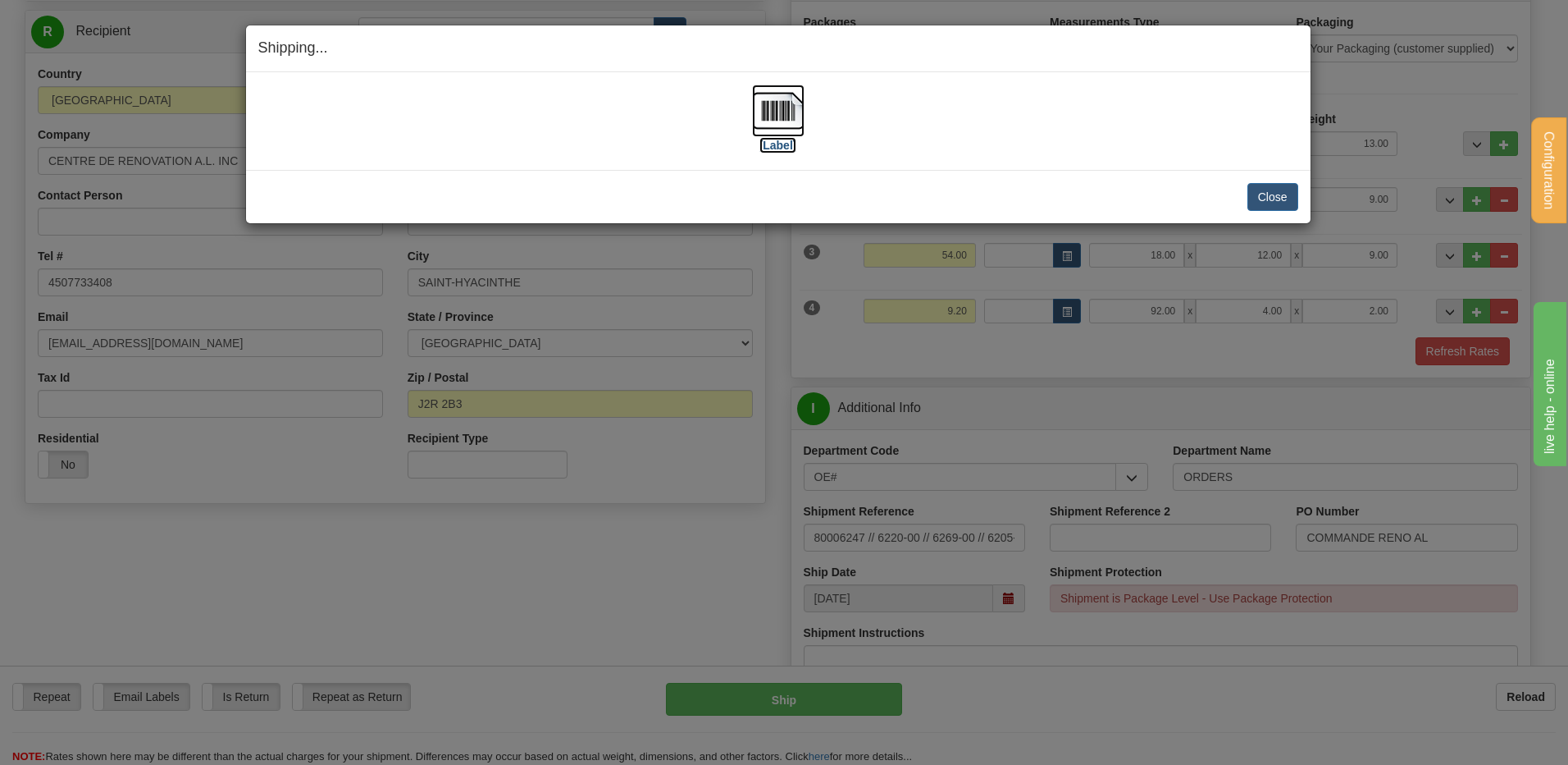
click at [761, 116] on img at bounding box center [779, 111] width 53 height 53
click at [1289, 199] on button "Close" at bounding box center [1273, 196] width 51 height 28
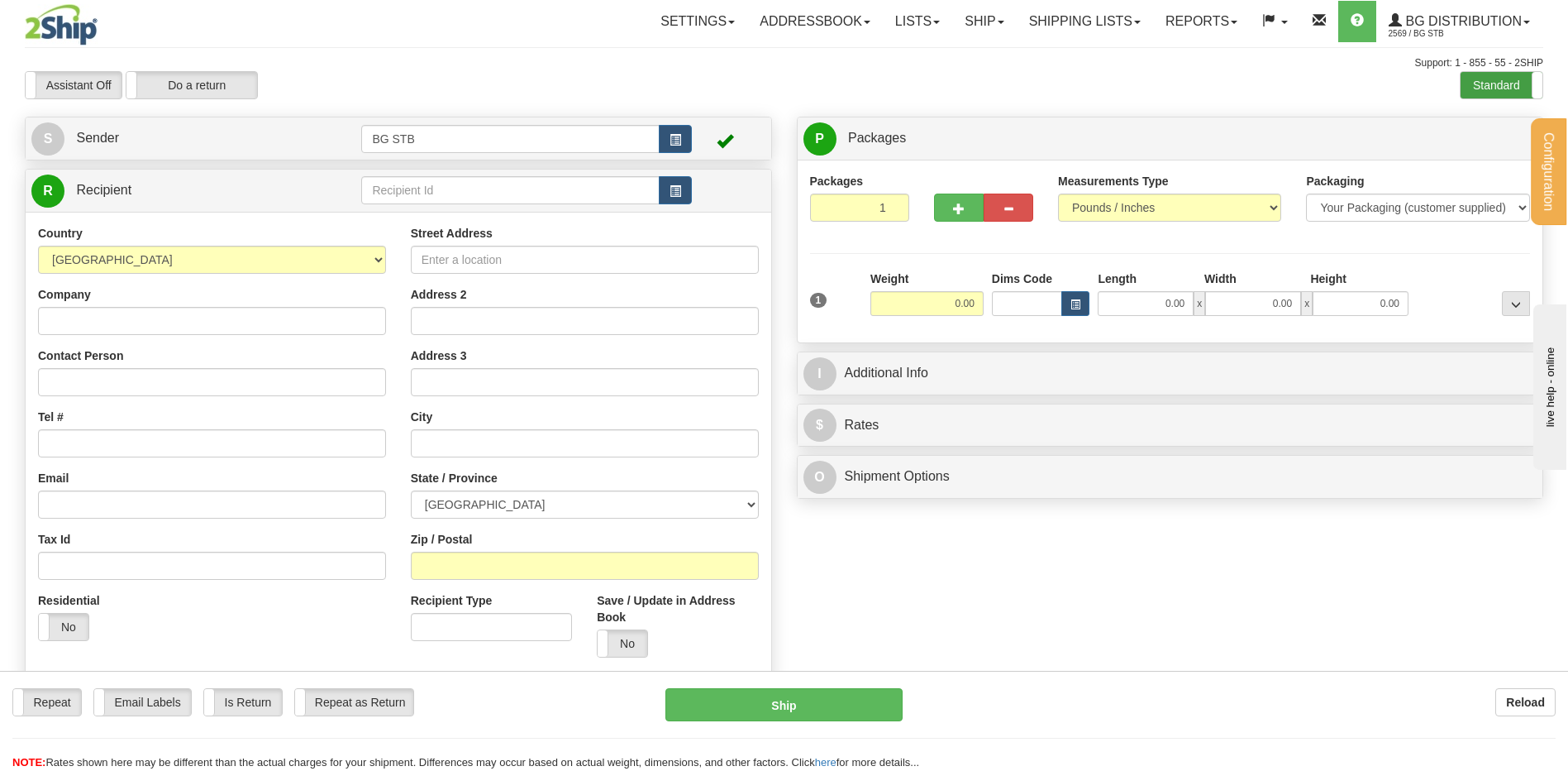
click at [1494, 81] on label "Standard" at bounding box center [1501, 85] width 81 height 27
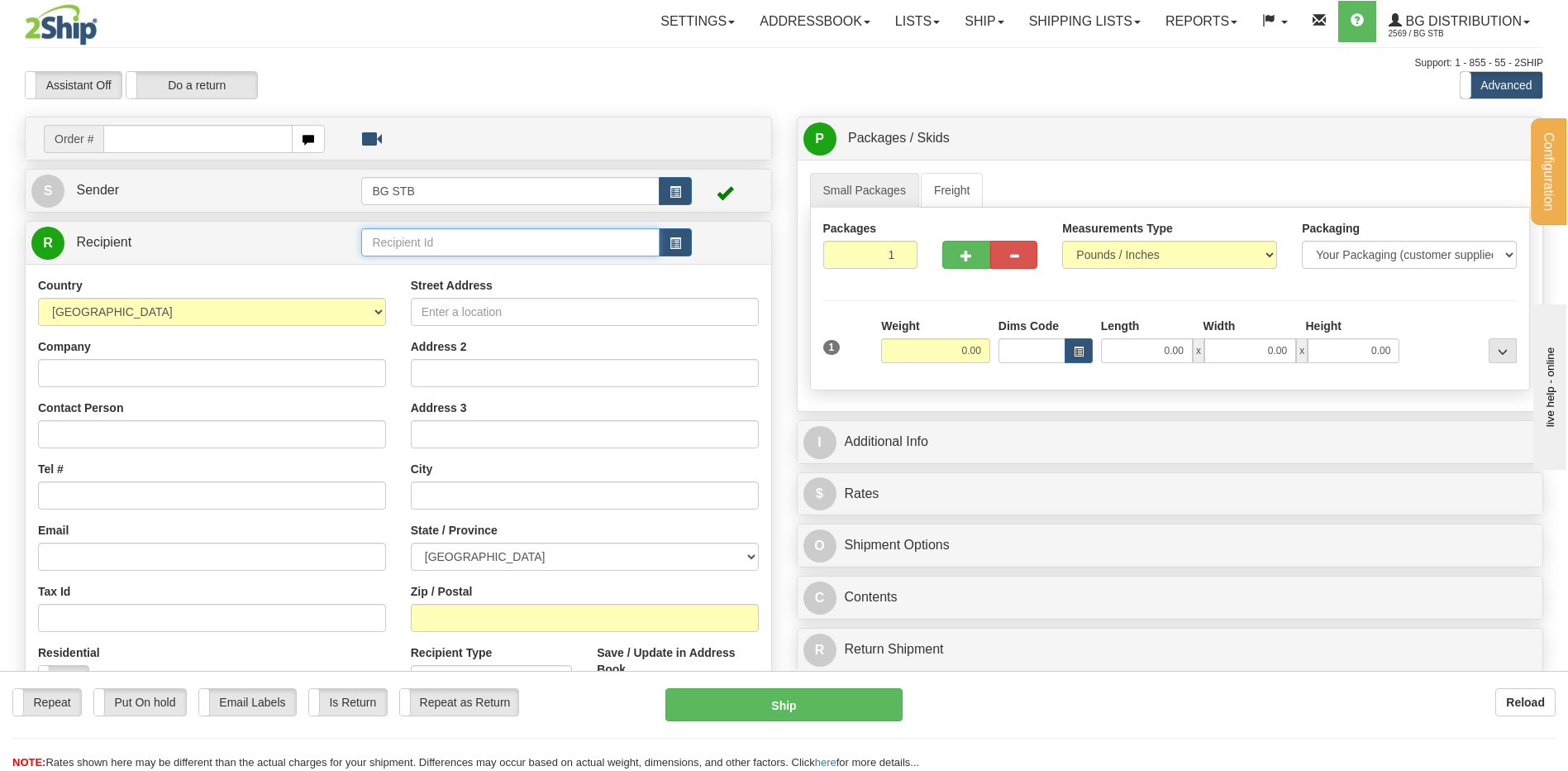
click at [466, 243] on input "text" at bounding box center [510, 242] width 297 height 28
type input "BG VAN"
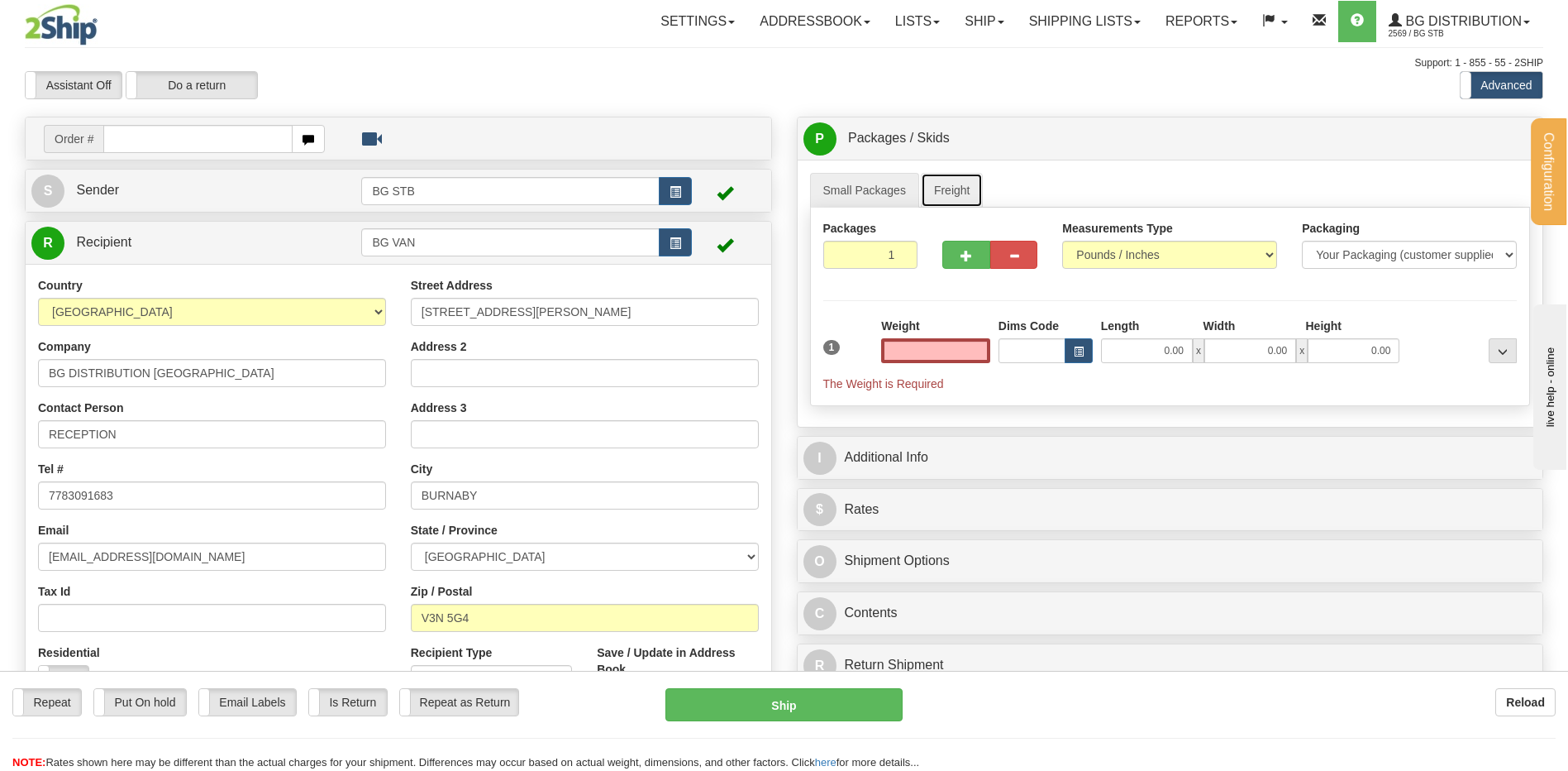
type input "0.00"
click at [965, 197] on link "Freight" at bounding box center [952, 190] width 63 height 35
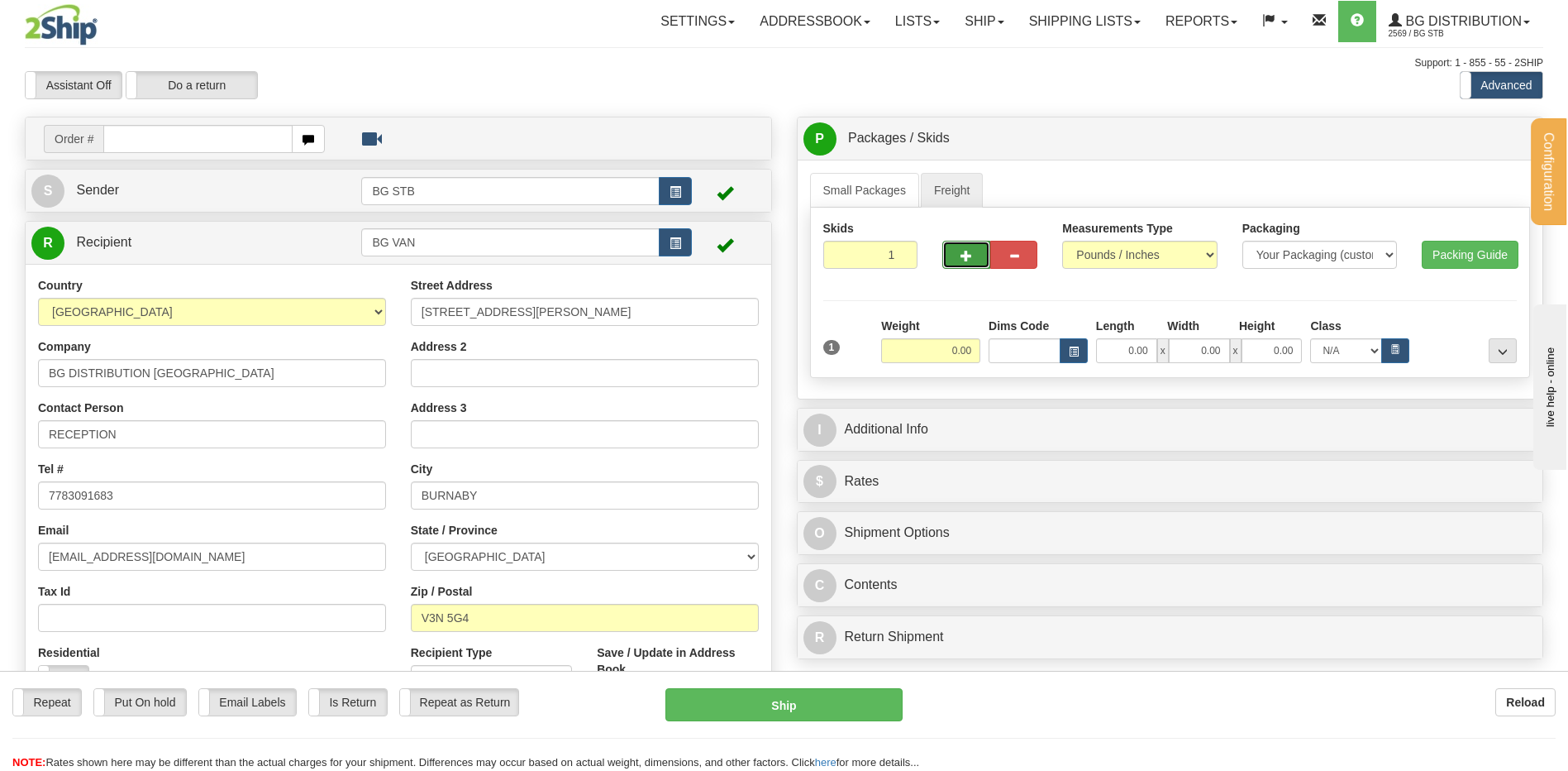
click at [966, 251] on span "button" at bounding box center [966, 256] width 12 height 11
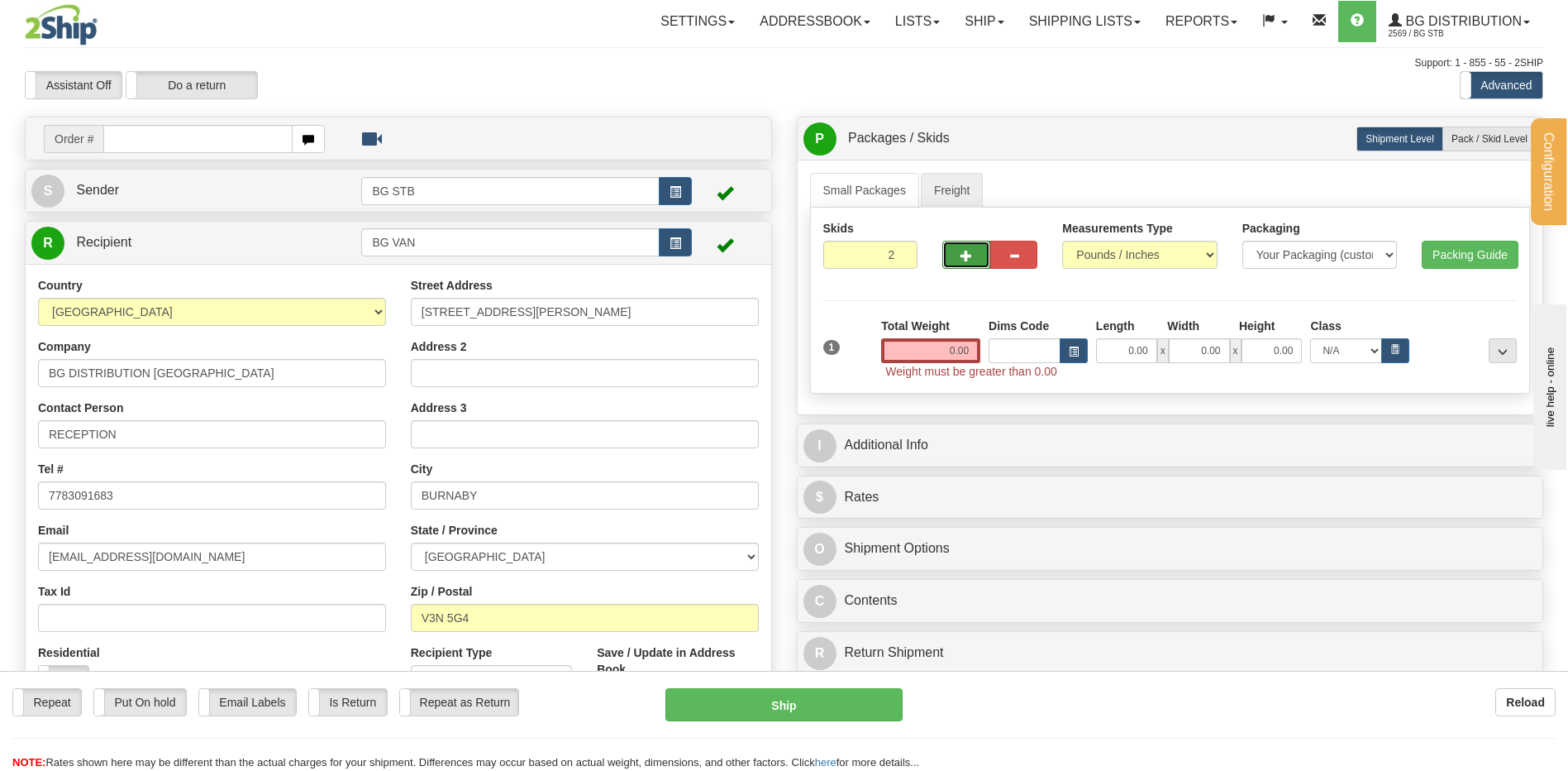
click at [966, 255] on span "button" at bounding box center [966, 256] width 12 height 11
click at [962, 256] on span "button" at bounding box center [966, 256] width 12 height 11
click at [1008, 246] on button "button" at bounding box center [1013, 255] width 47 height 28
type input "3"
click at [1485, 149] on label "Pack / Skid Level Pack.." at bounding box center [1489, 138] width 94 height 25
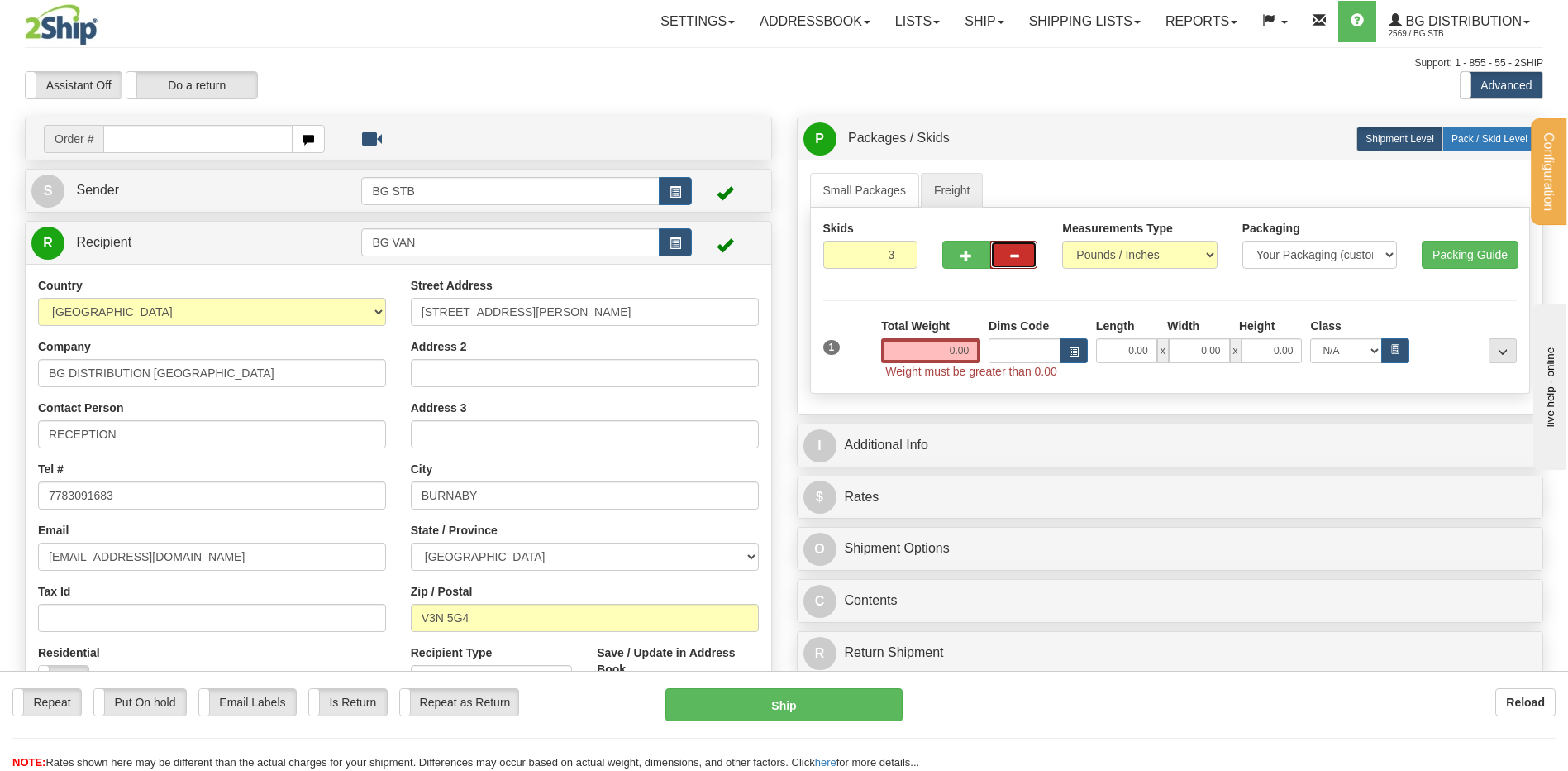
radio input "true"
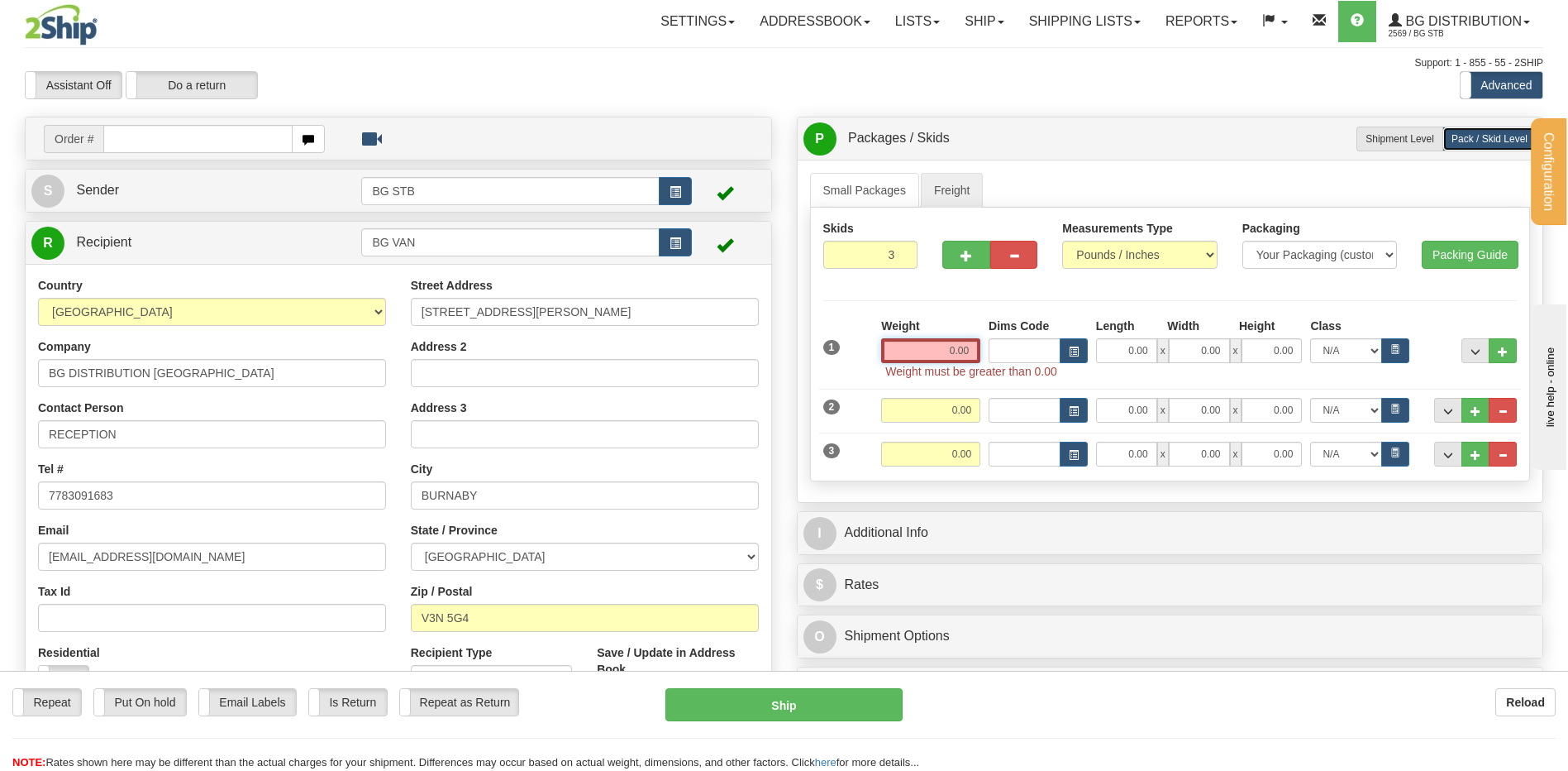
click at [961, 353] on input "0.00" at bounding box center [931, 350] width 99 height 25
type input "0.00"
click at [949, 416] on input "0.00" at bounding box center [931, 409] width 99 height 25
type input "34.00"
type input "92.00"
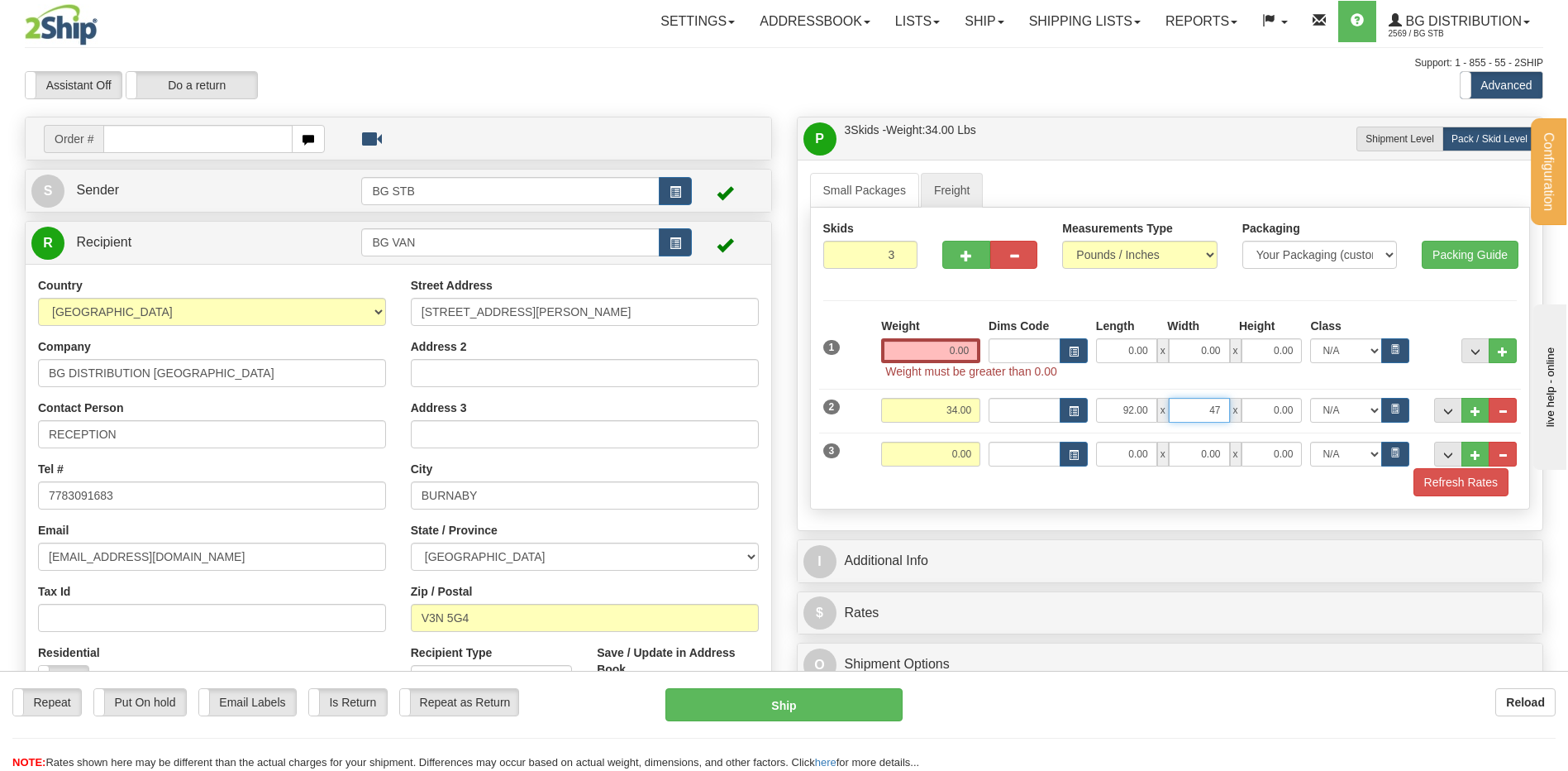
type input "47.00"
type input "6.00"
drag, startPoint x: 1186, startPoint y: 407, endPoint x: 1308, endPoint y: 408, distance: 122.0
click at [1307, 408] on div "92.00 x 47.00 x 6.00 N/A 50.0 55.0 60.0 65.0 70.0 85.0 92.5 100.0 125.0 175.0 2…" at bounding box center [1252, 409] width 321 height 25
type input "4.00"
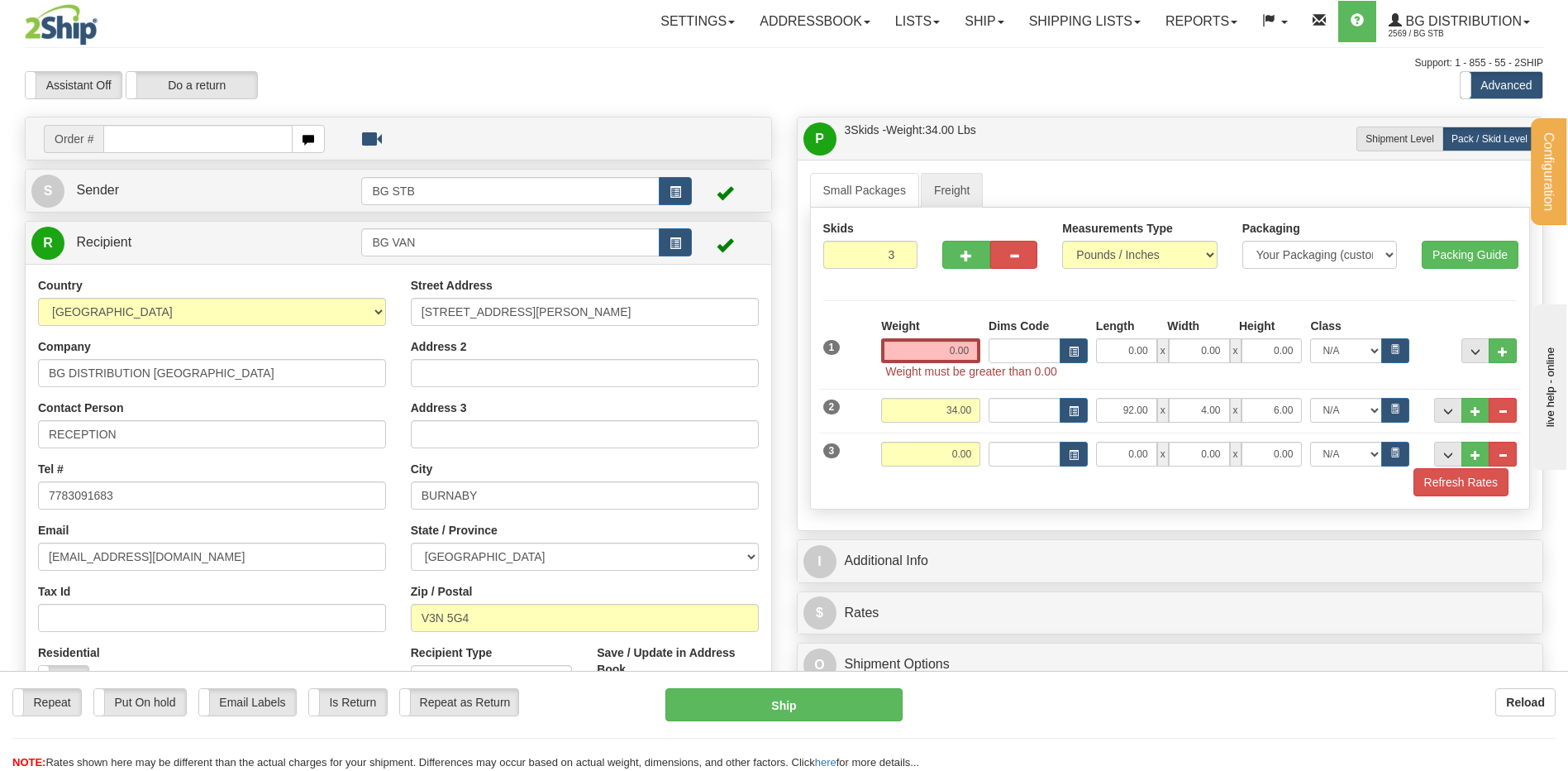
click at [891, 456] on div "Weight 0.00" at bounding box center [930, 453] width 107 height 25
click at [892, 456] on input "0.00" at bounding box center [931, 453] width 99 height 25
type input "26.00"
type input "92.00"
type input "4.00"
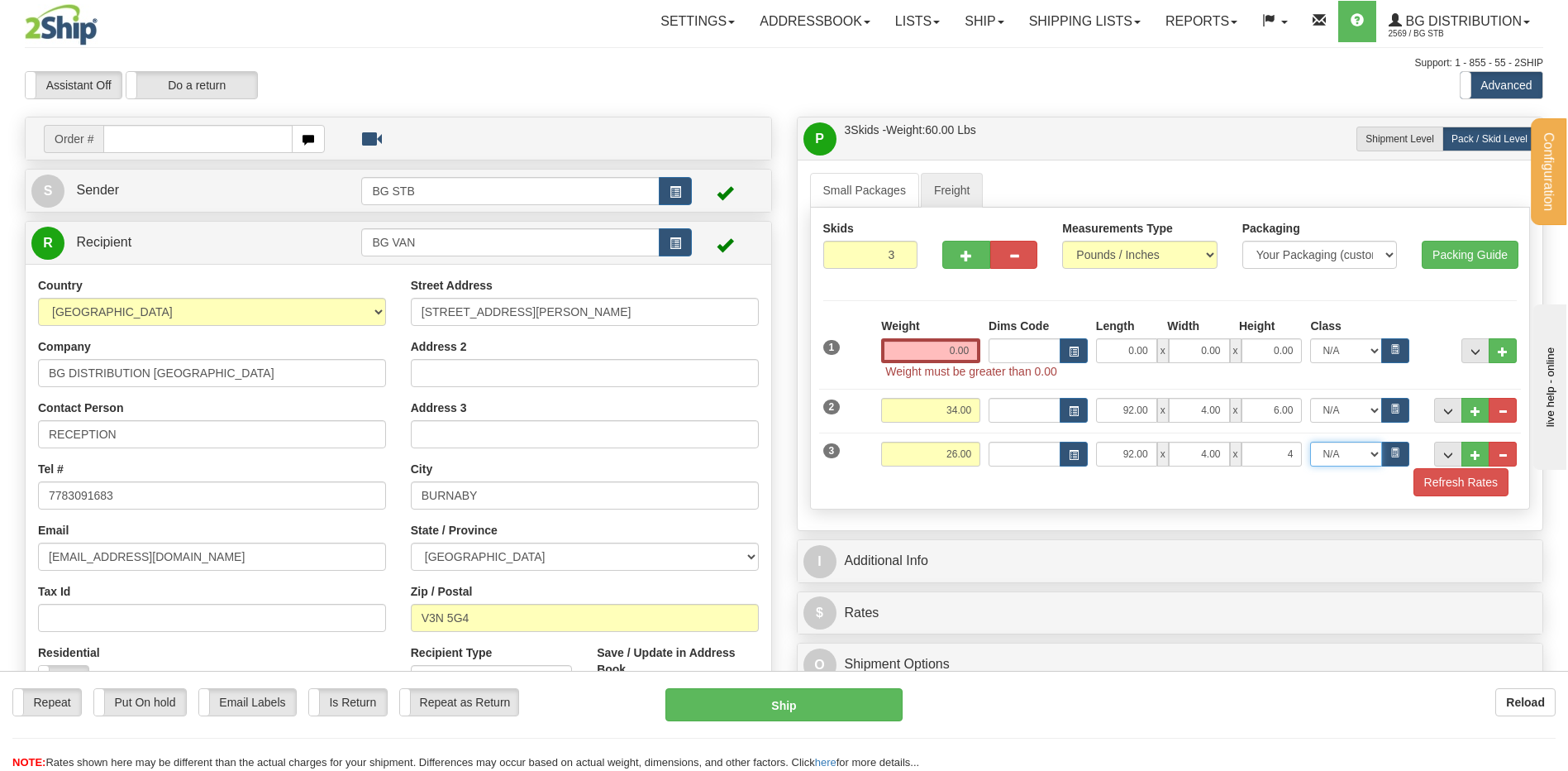
type input "4.00"
click at [959, 343] on input "0.00" at bounding box center [931, 350] width 99 height 25
type input "0.00"
type input "42.00"
type input "25.00"
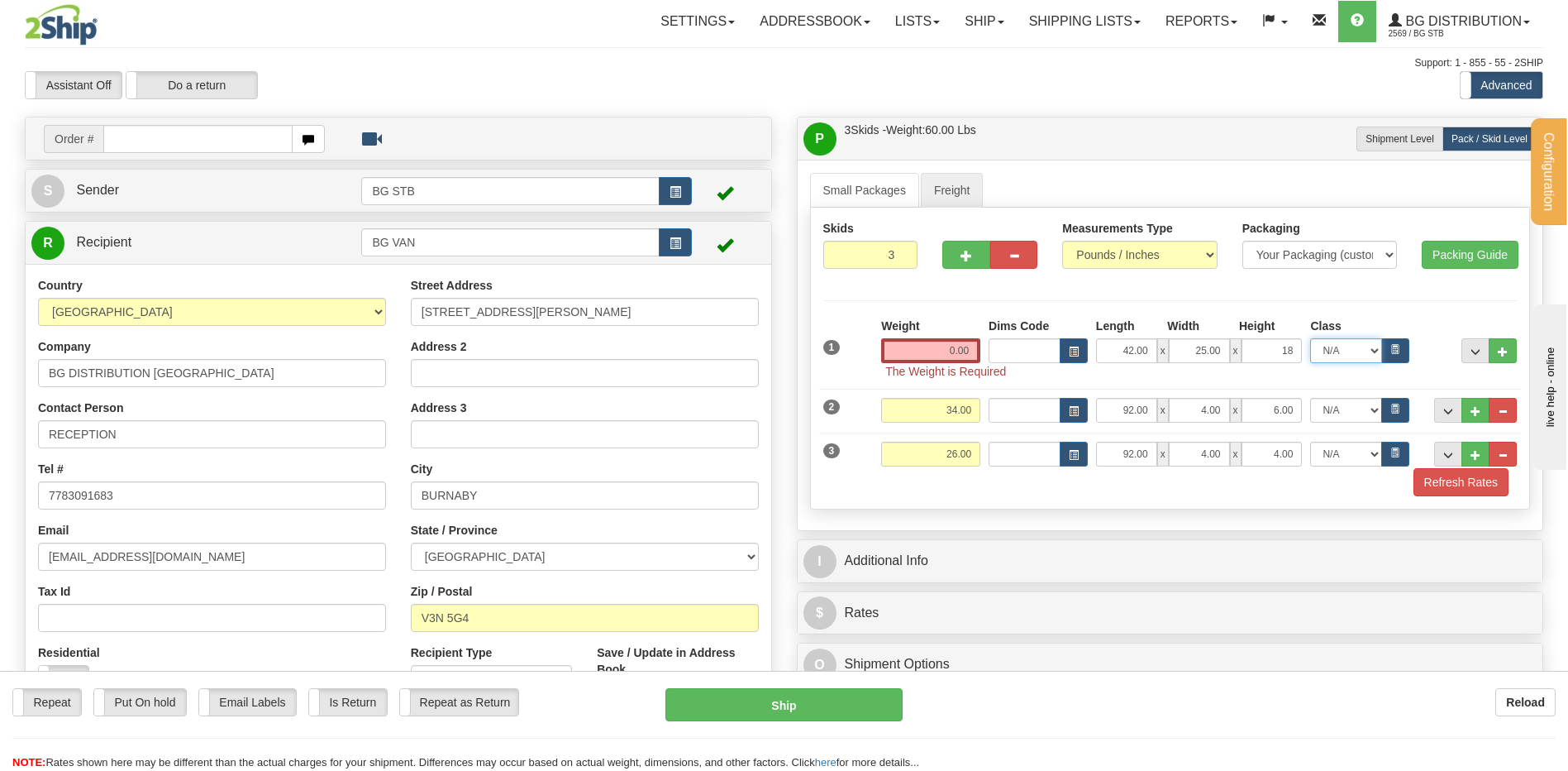
type input "18.00"
click at [968, 357] on input "0.00" at bounding box center [931, 350] width 99 height 25
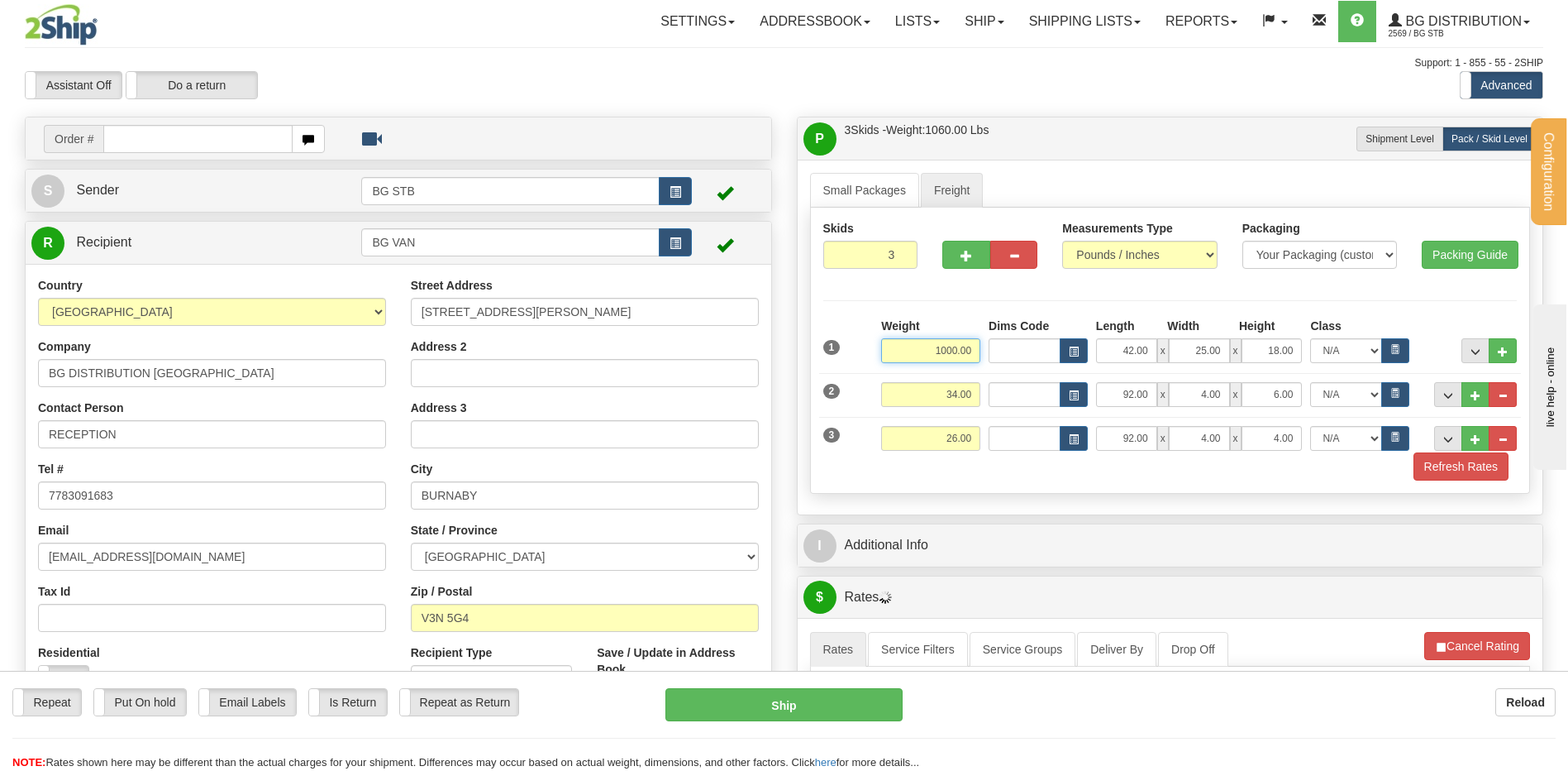
drag, startPoint x: 986, startPoint y: 347, endPoint x: 1137, endPoint y: 350, distance: 151.0
click at [1091, 350] on div "Weight 1000.00 Dims Code Length Width Height x" at bounding box center [1198, 341] width 643 height 46
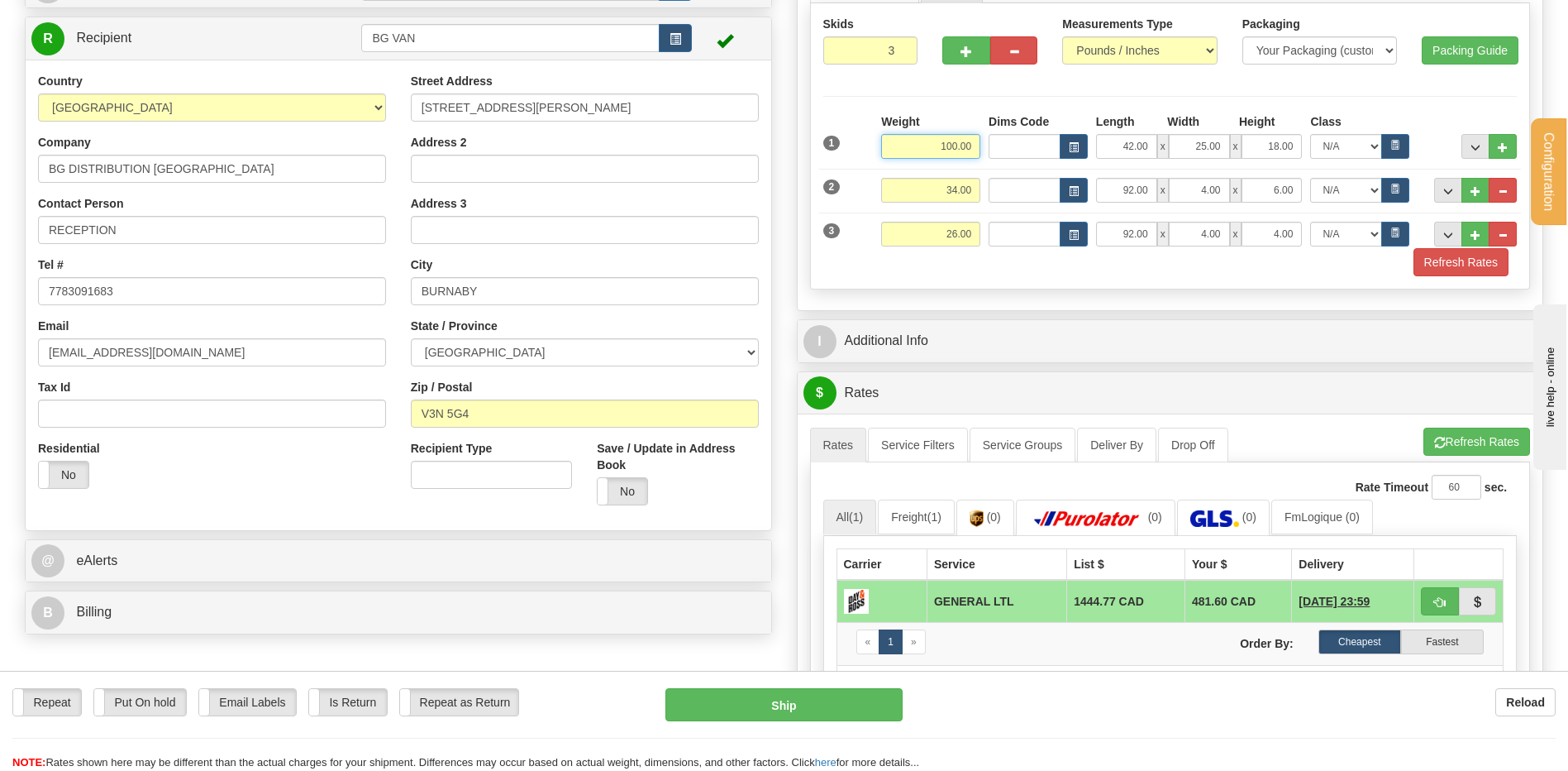
scroll to position [413, 0]
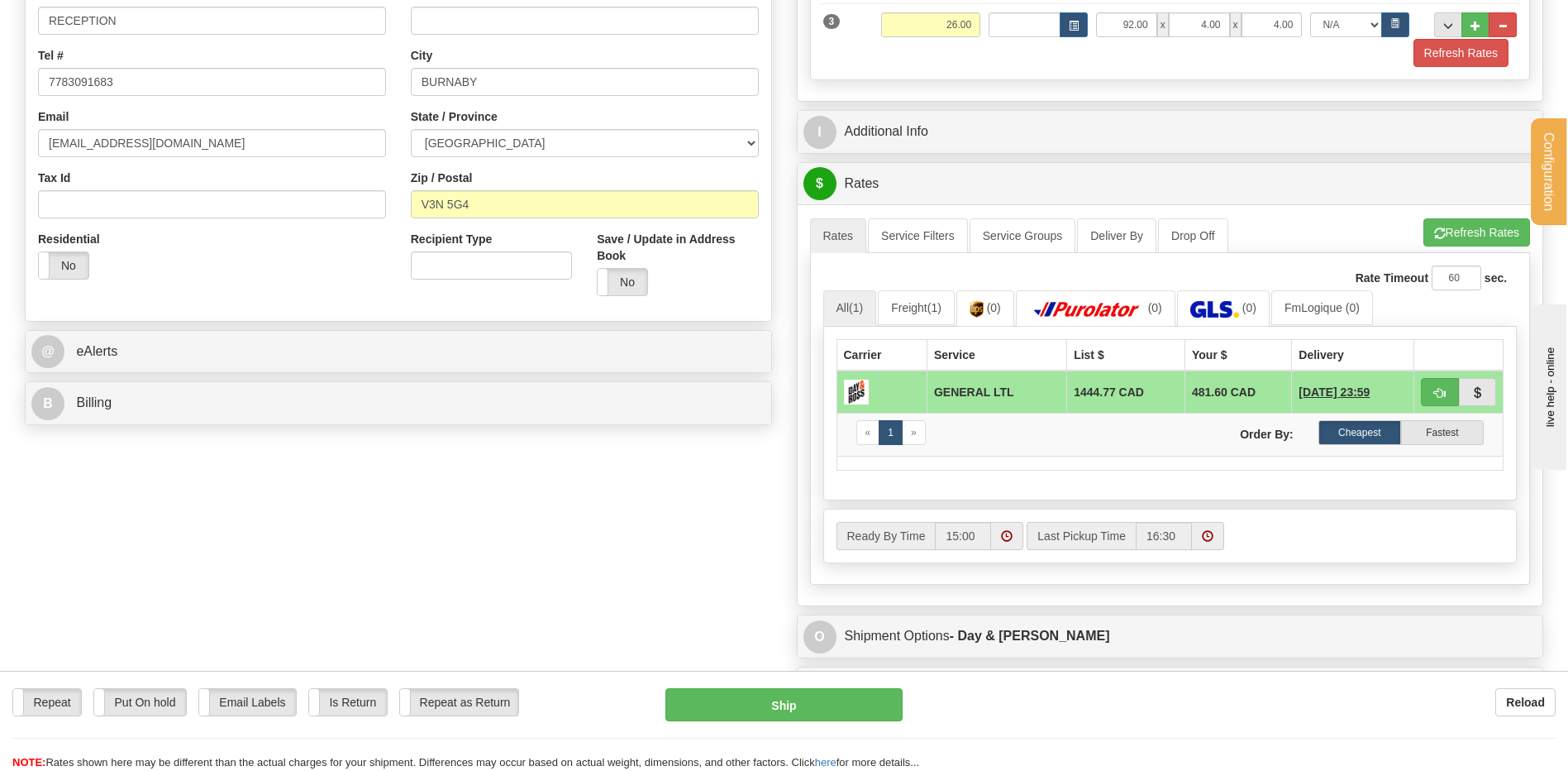
type input "100.00"
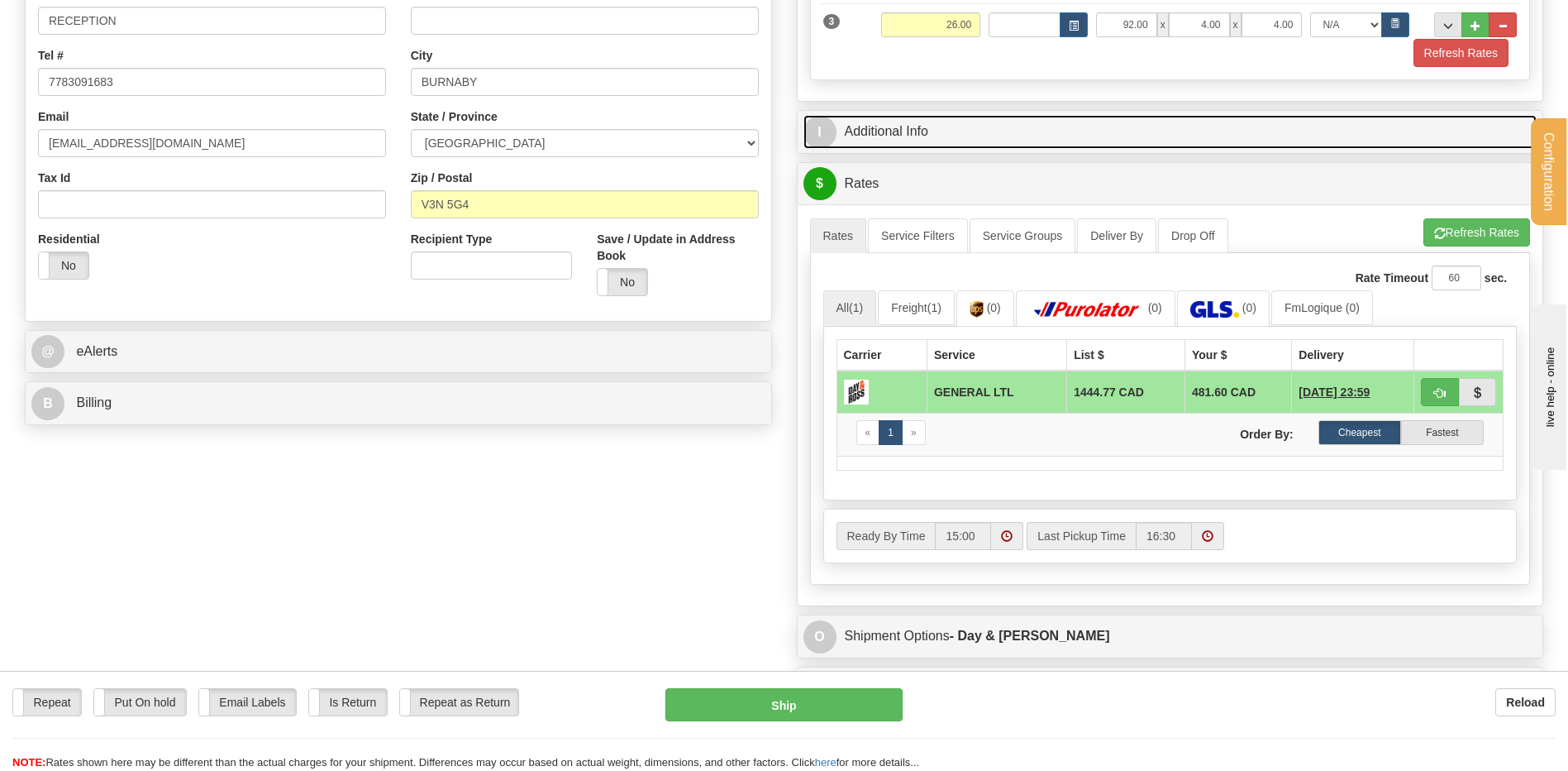
click at [964, 139] on link "I Additional Info" at bounding box center [1171, 132] width 734 height 34
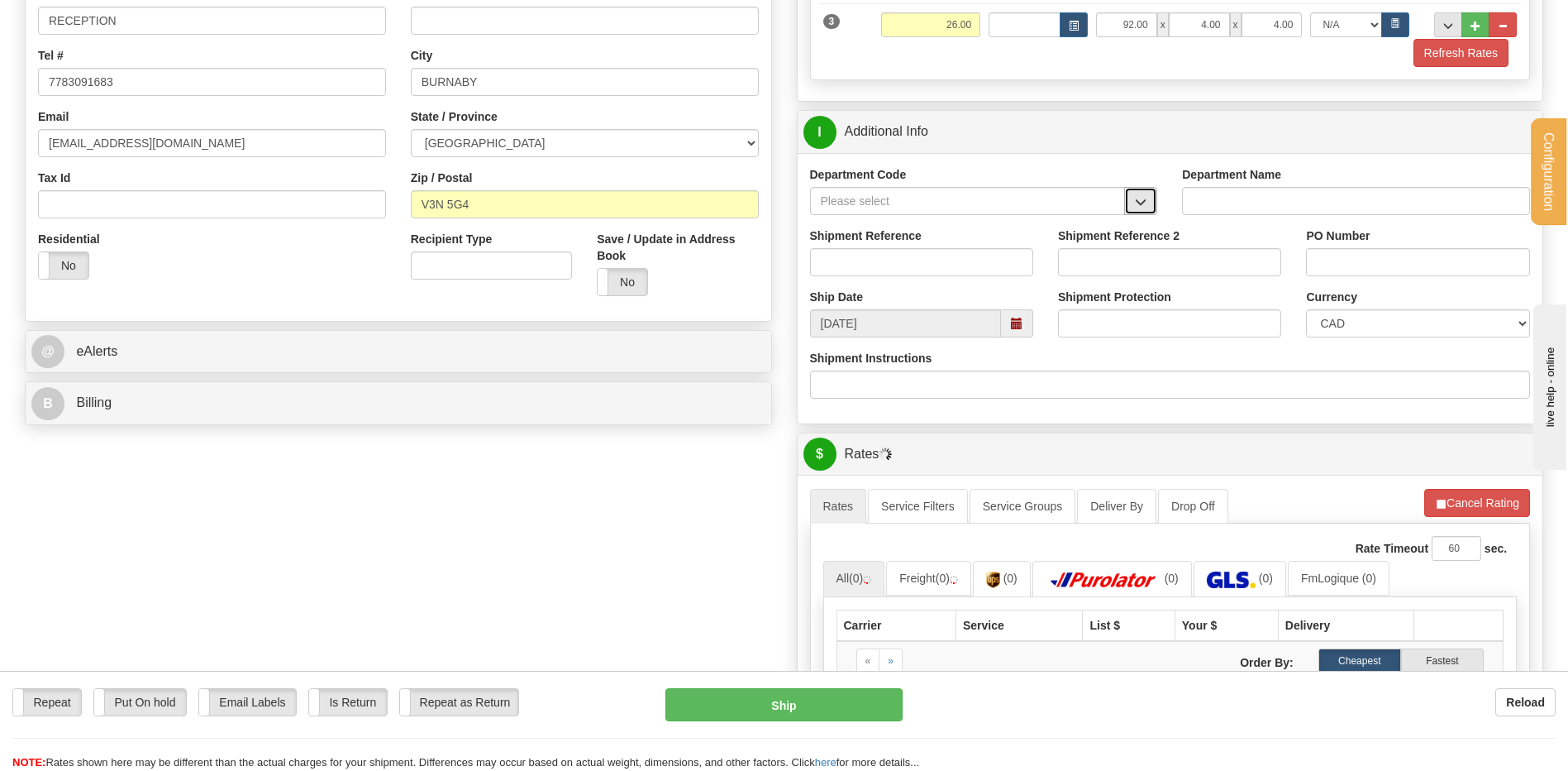
drag, startPoint x: 1139, startPoint y: 198, endPoint x: 1080, endPoint y: 211, distance: 60.4
click at [1138, 198] on span "button" at bounding box center [1141, 202] width 12 height 11
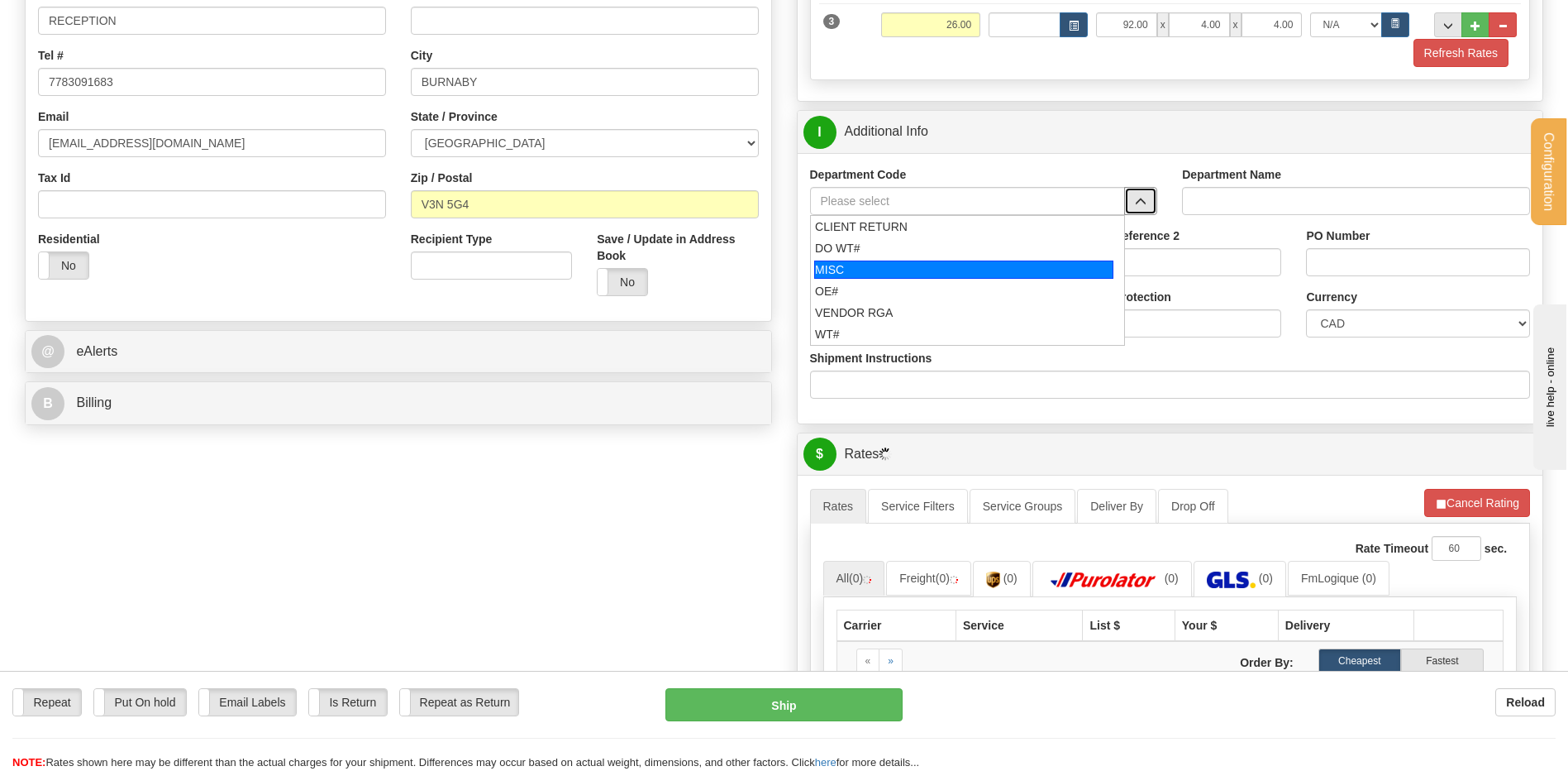
click at [899, 280] on li "OE#" at bounding box center [968, 290] width 314 height 21
type input "OE#"
type input "ORDERS"
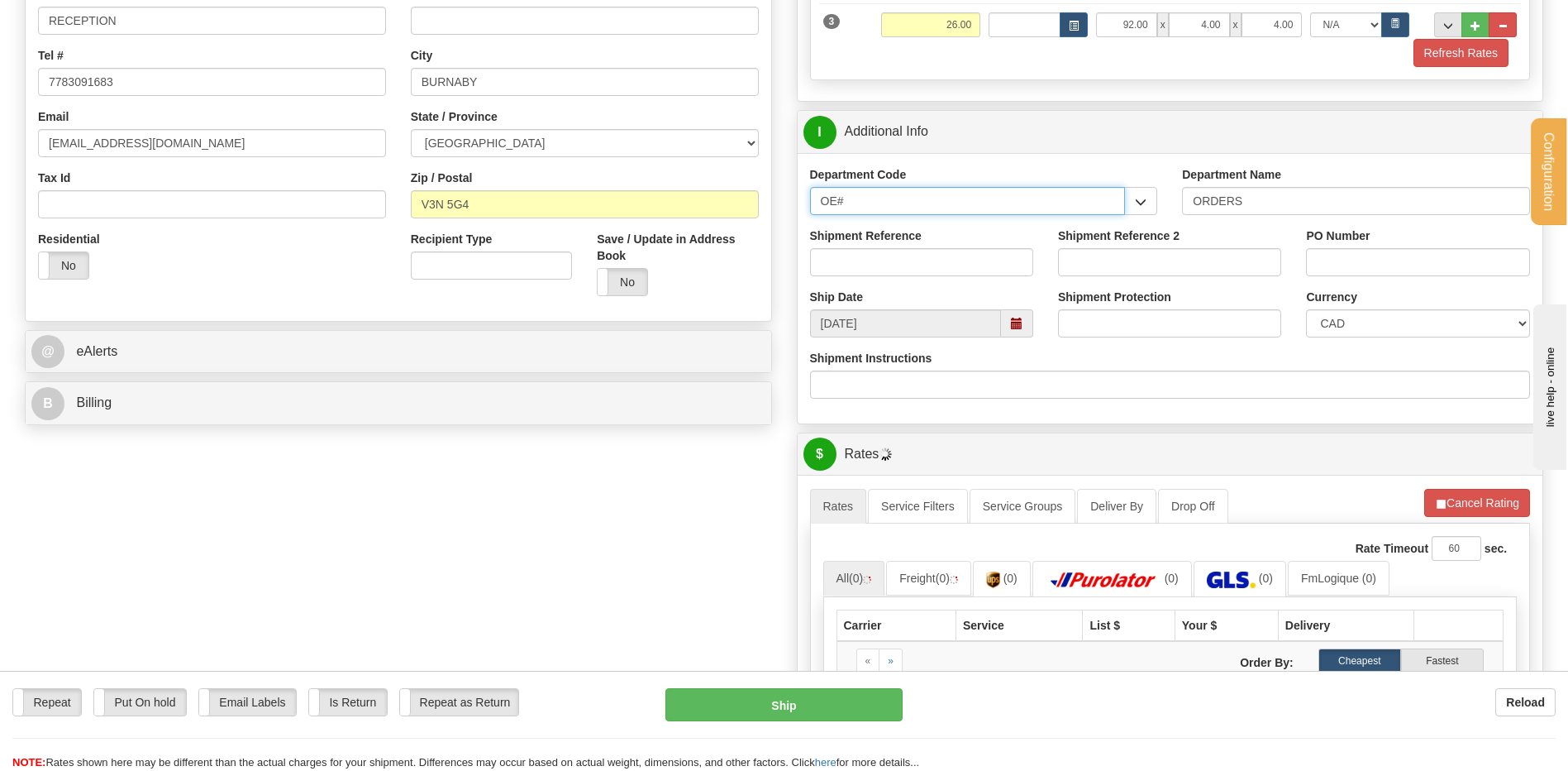
drag, startPoint x: 859, startPoint y: 187, endPoint x: 802, endPoint y: 188, distance: 57.0
click at [803, 187] on div "Department Code OE# CLIENT RETURN DO WT# MISC OE# VENDOR RGA WT#" at bounding box center [983, 196] width 373 height 61
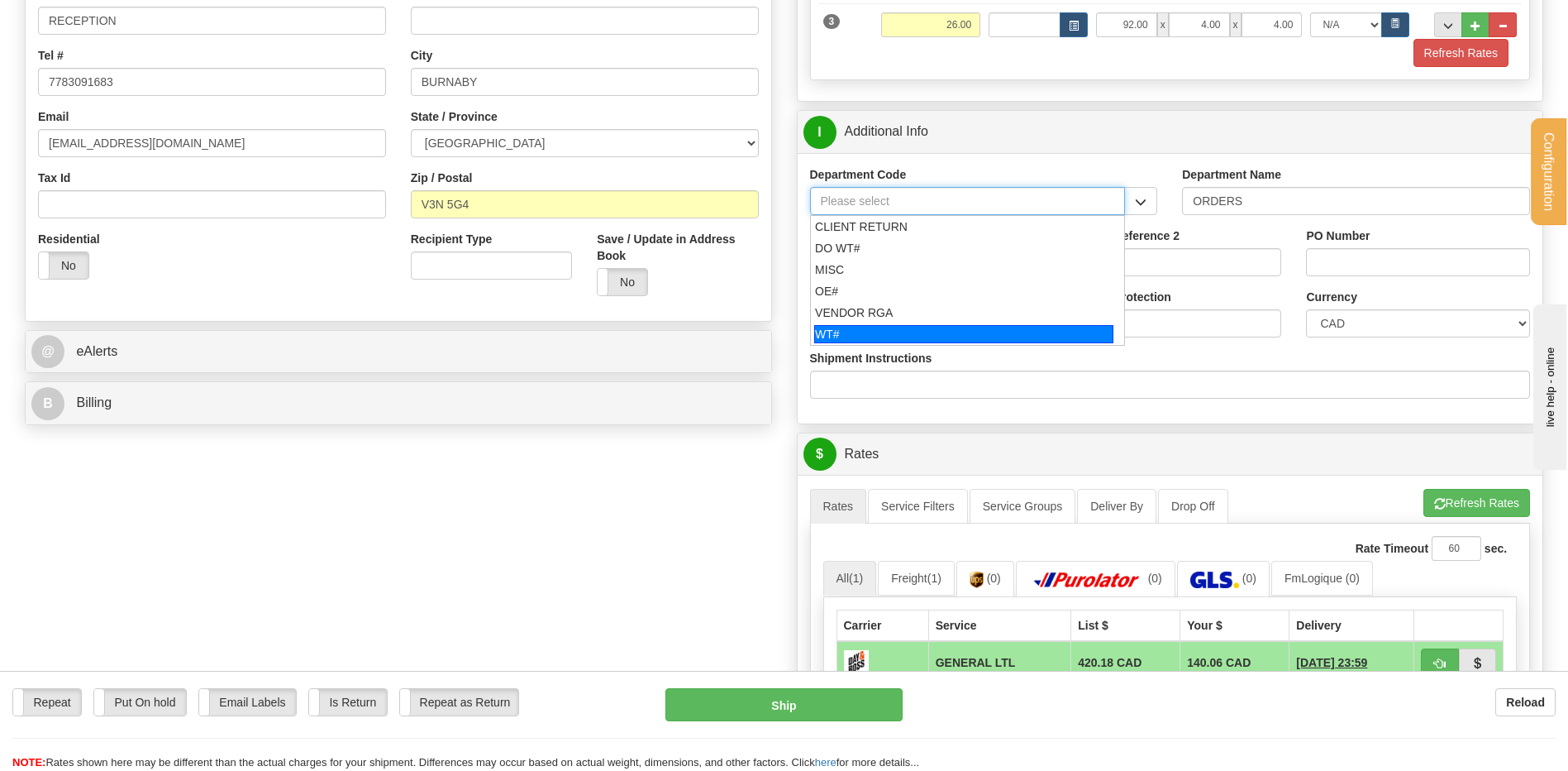
click at [882, 333] on div "WT#" at bounding box center [963, 334] width 299 height 18
type input "WT#"
type input "WAREHOUSE TRANSFERS"
type input "WT#"
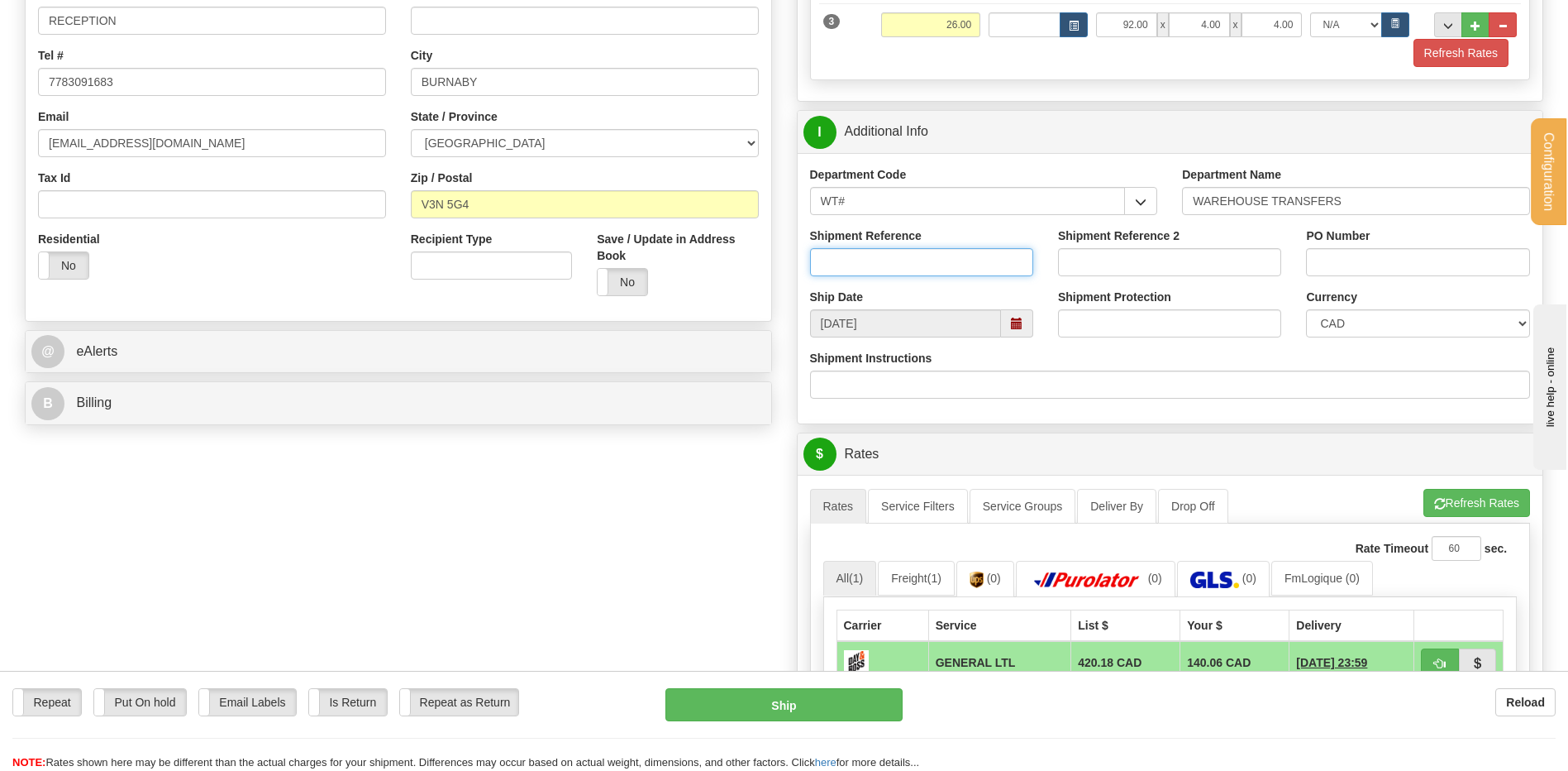
click at [890, 263] on input "Shipment Reference" at bounding box center [922, 262] width 223 height 28
type input "TRANSFERT 09"
drag, startPoint x: 1334, startPoint y: 268, endPoint x: 1311, endPoint y: 257, distance: 25.5
click at [1334, 268] on input "PO Number" at bounding box center [1418, 262] width 223 height 28
type input "TRANSFERT VANCOUVER"
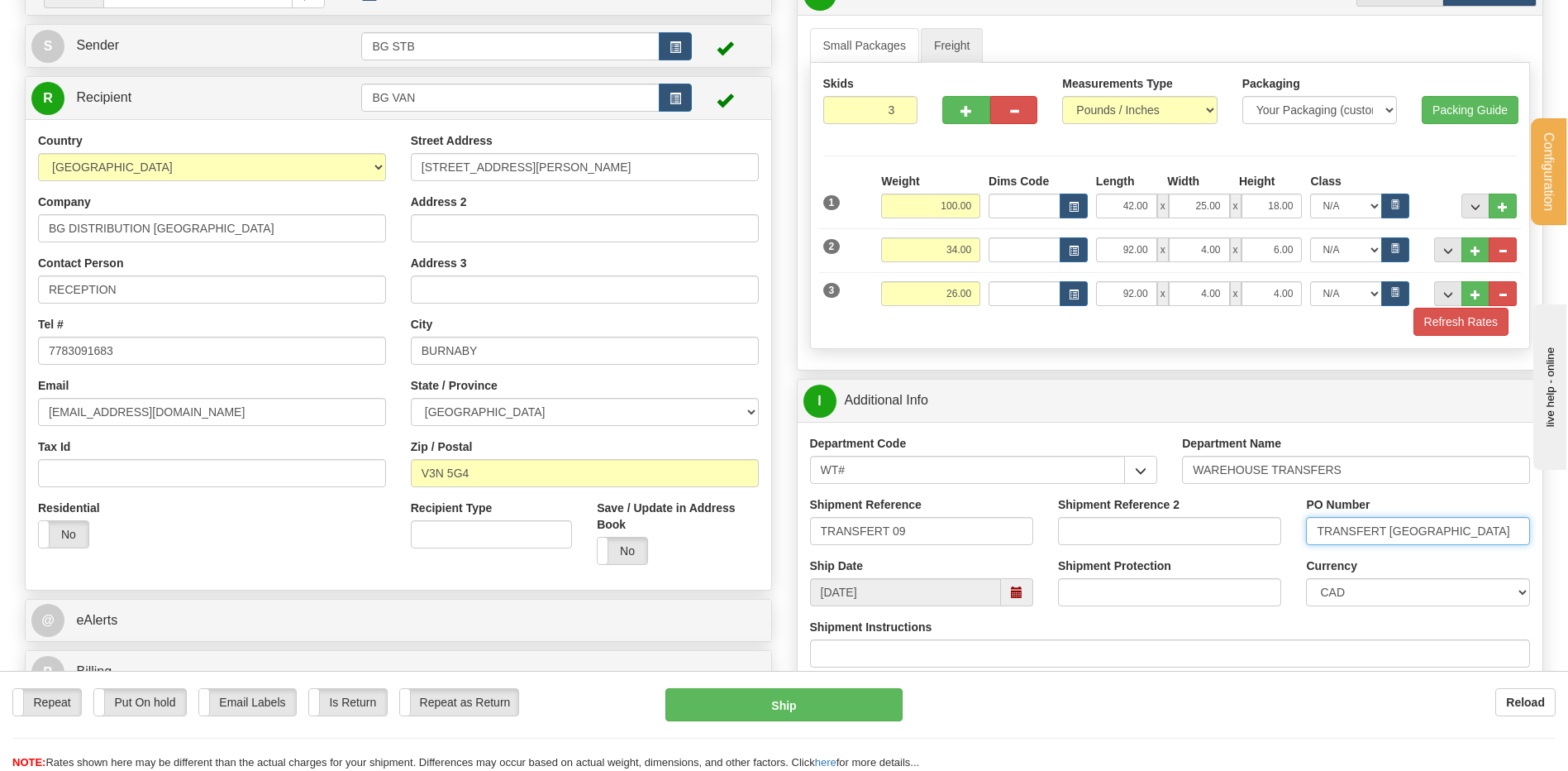
scroll to position [496, 0]
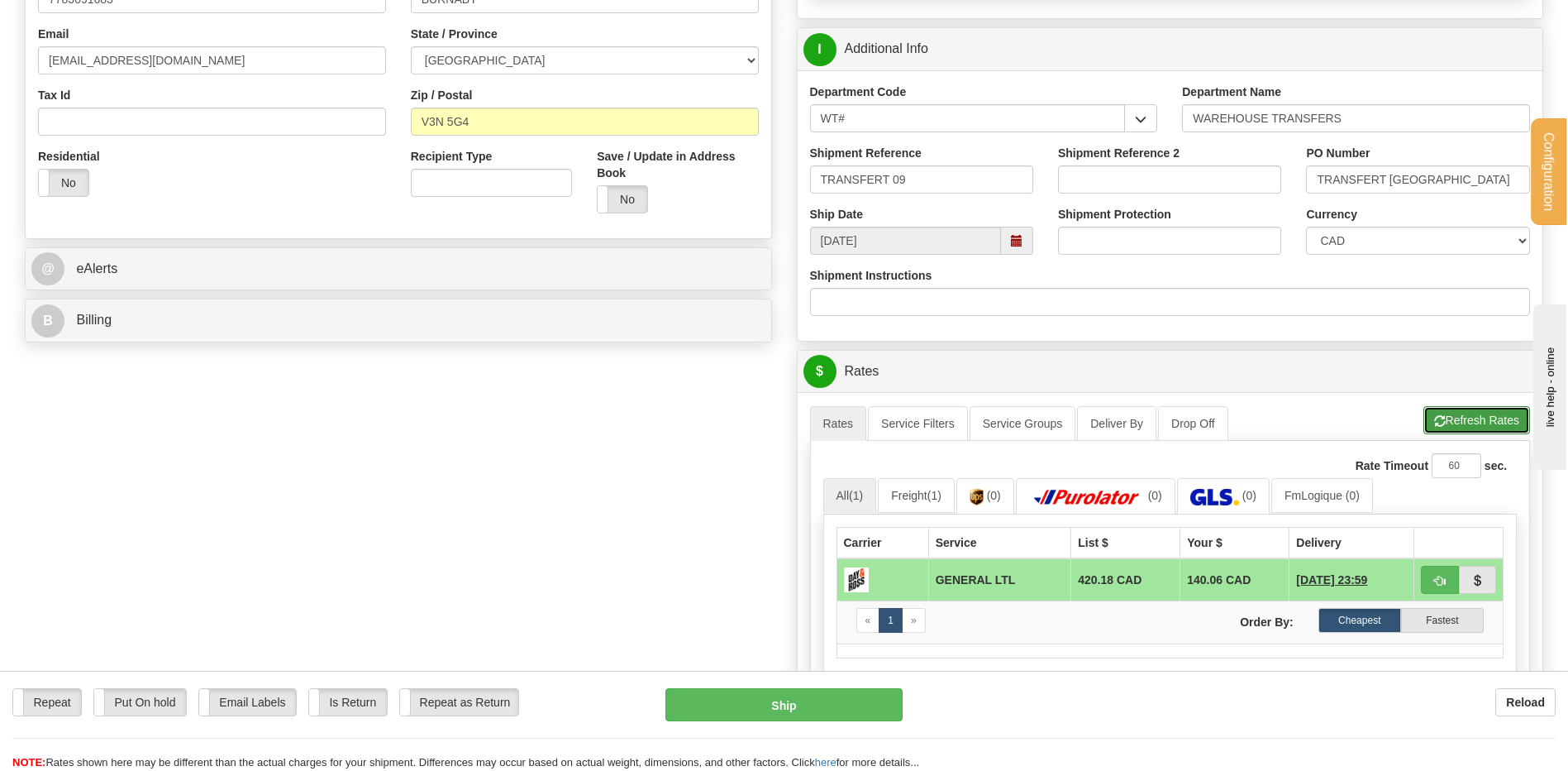
click at [1444, 421] on button "Refresh Rates" at bounding box center [1476, 419] width 106 height 28
drag, startPoint x: 1433, startPoint y: 581, endPoint x: 1412, endPoint y: 578, distance: 21.2
click at [1432, 581] on button "button" at bounding box center [1440, 580] width 38 height 28
type input "GL"
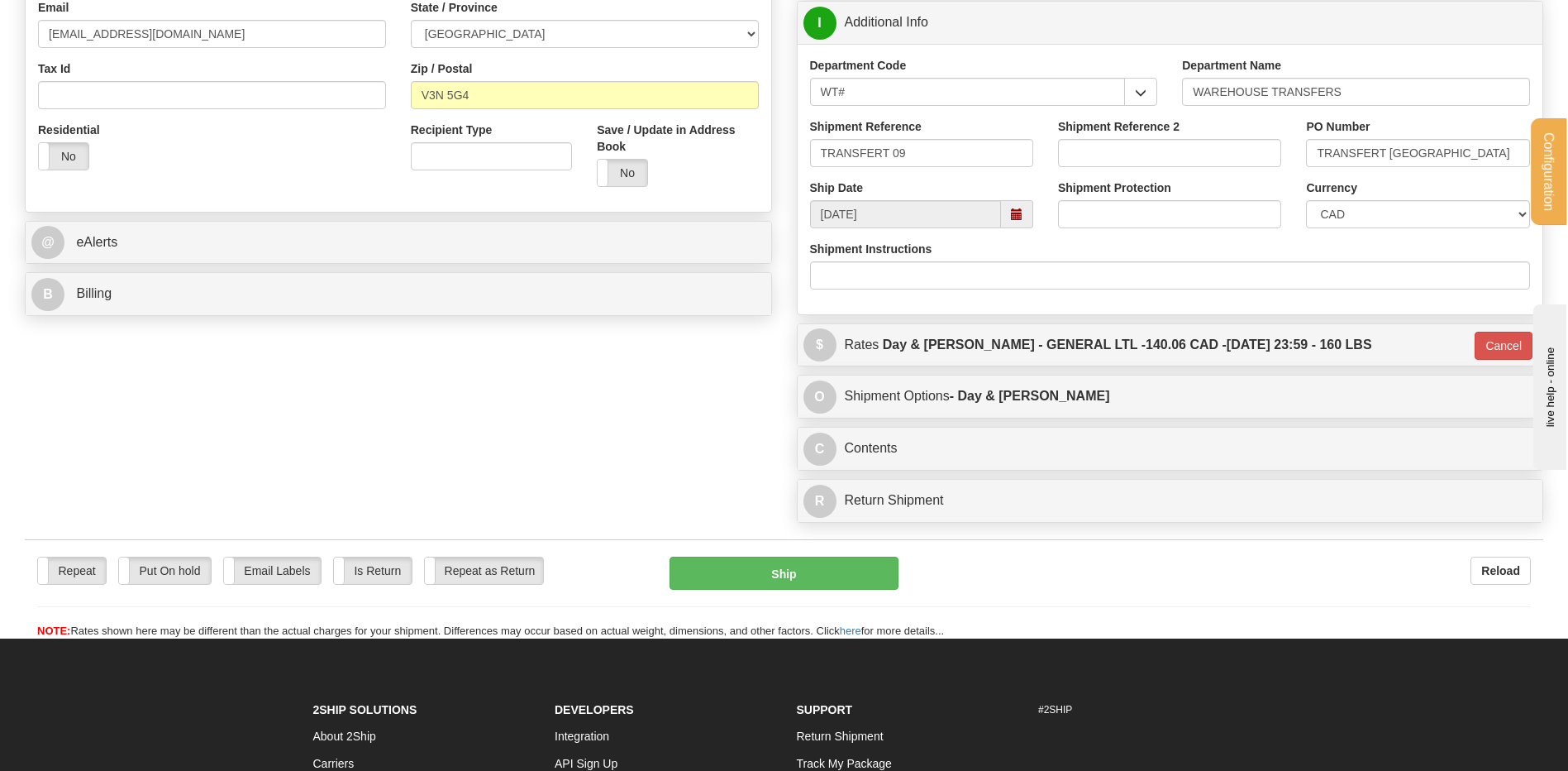
scroll to position [661, 0]
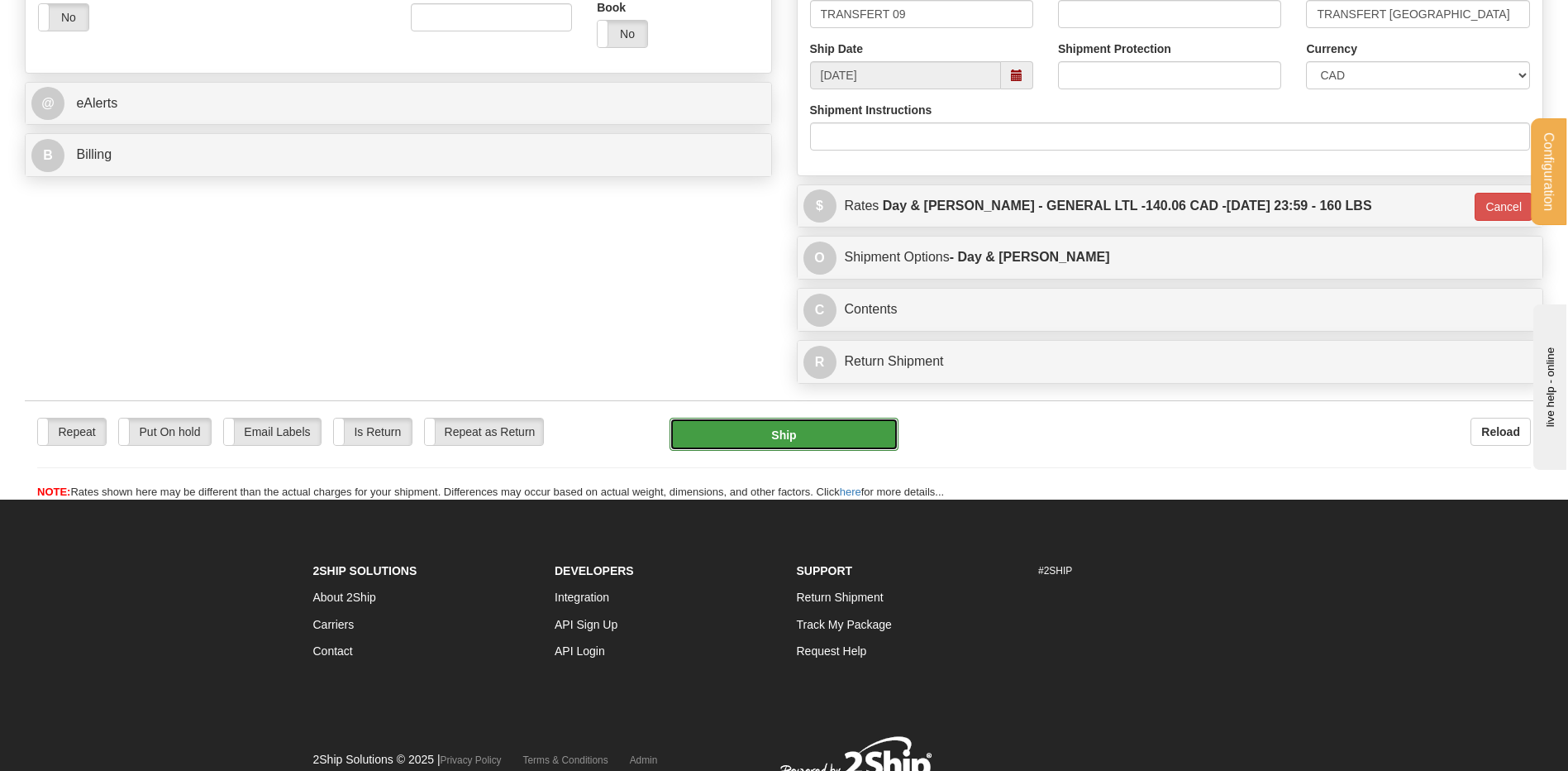
click at [781, 444] on button "Ship" at bounding box center [783, 434] width 228 height 33
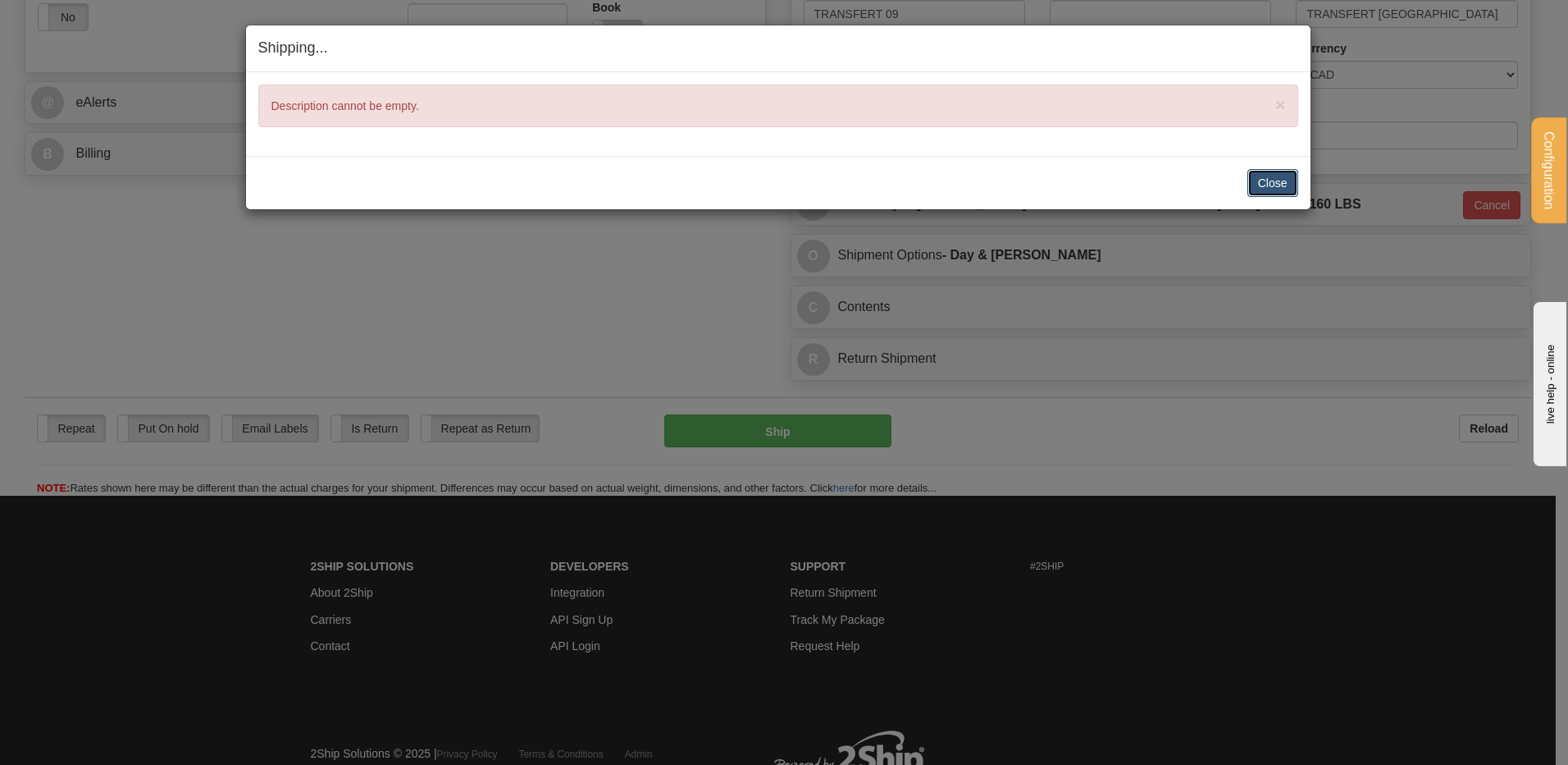
click at [1270, 181] on button "Close" at bounding box center [1273, 183] width 51 height 28
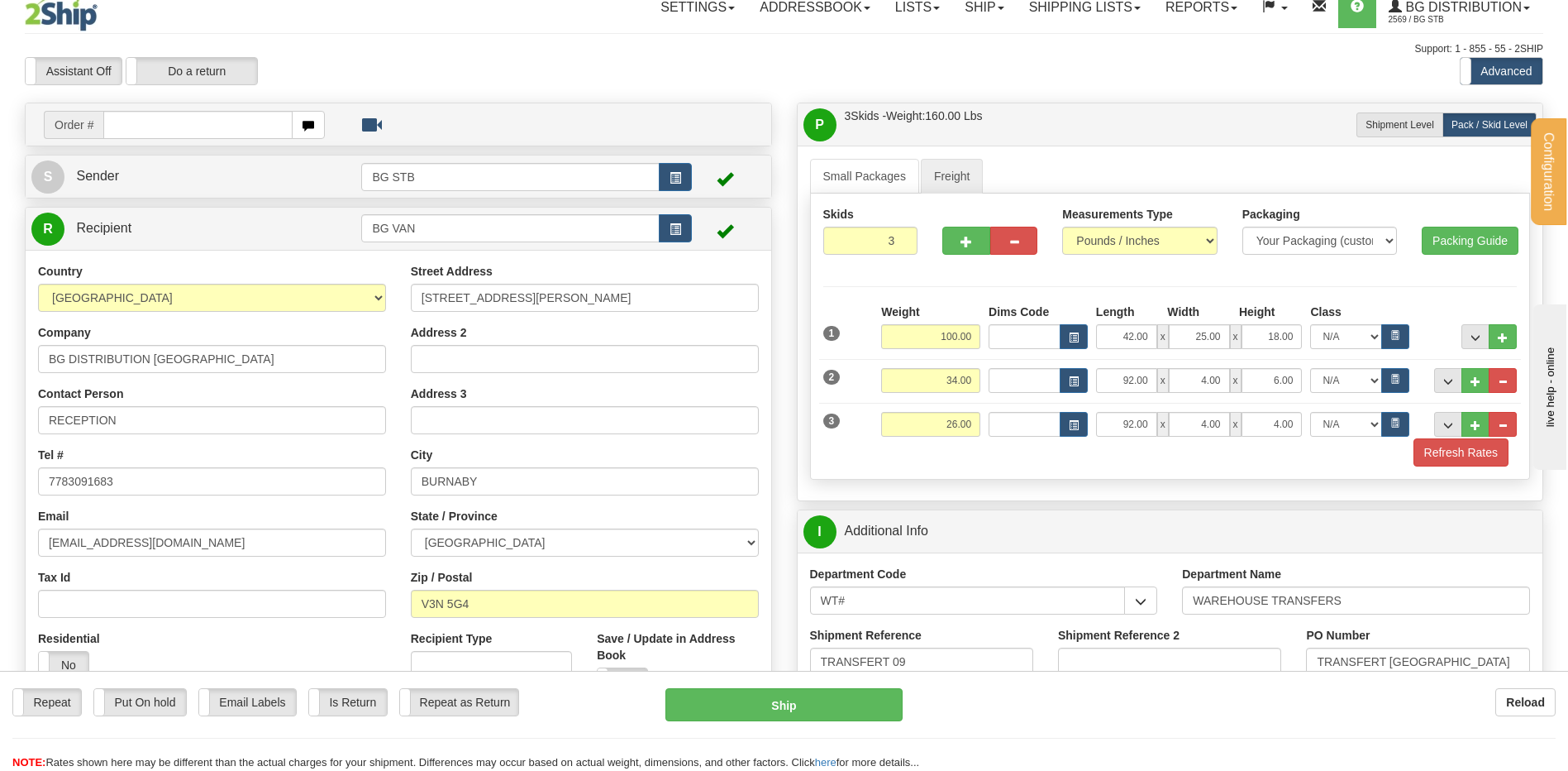
scroll to position [0, 0]
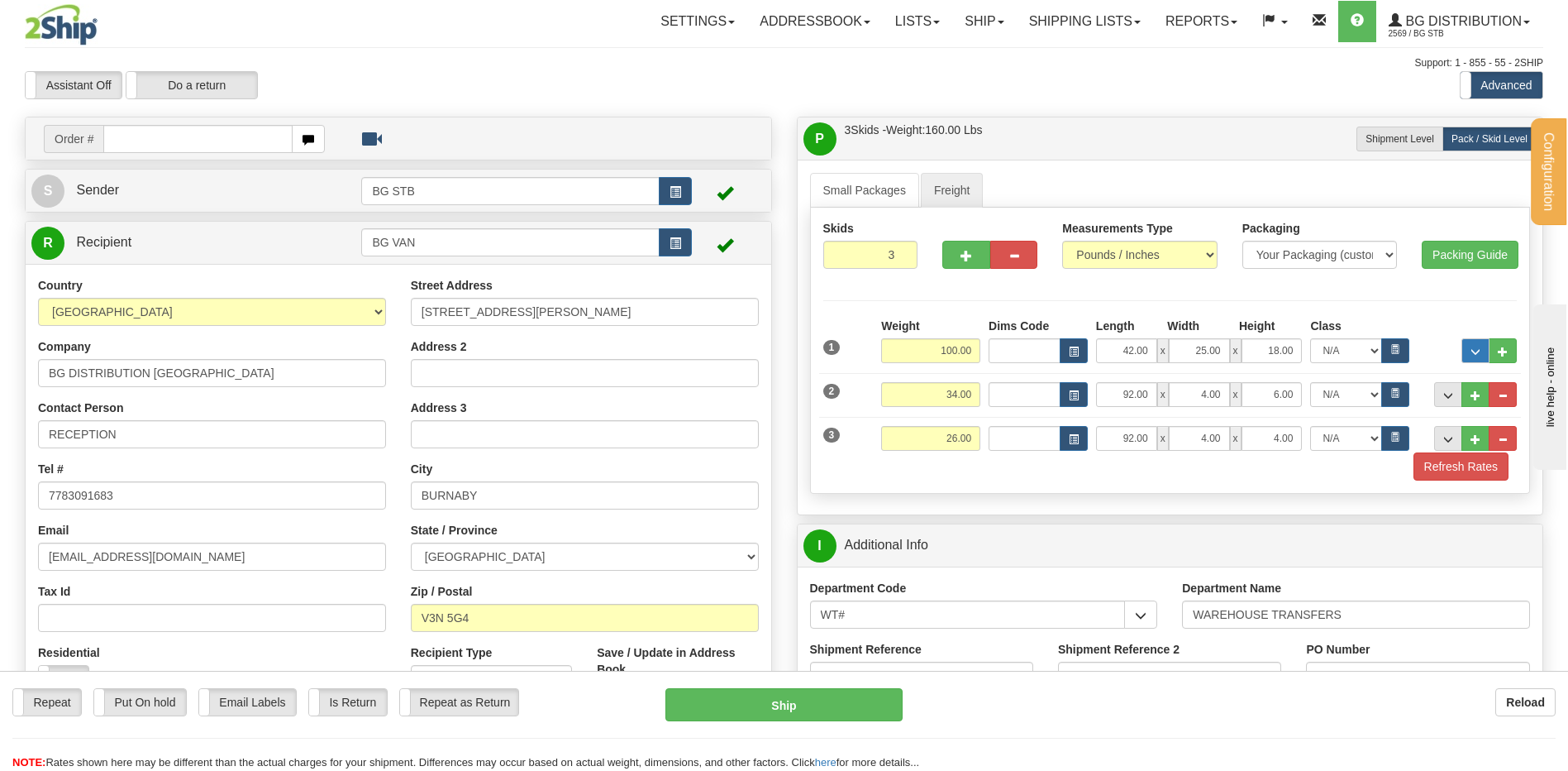
click at [1461, 353] on div at bounding box center [1466, 341] width 107 height 46
click at [1462, 353] on button "..." at bounding box center [1475, 350] width 28 height 25
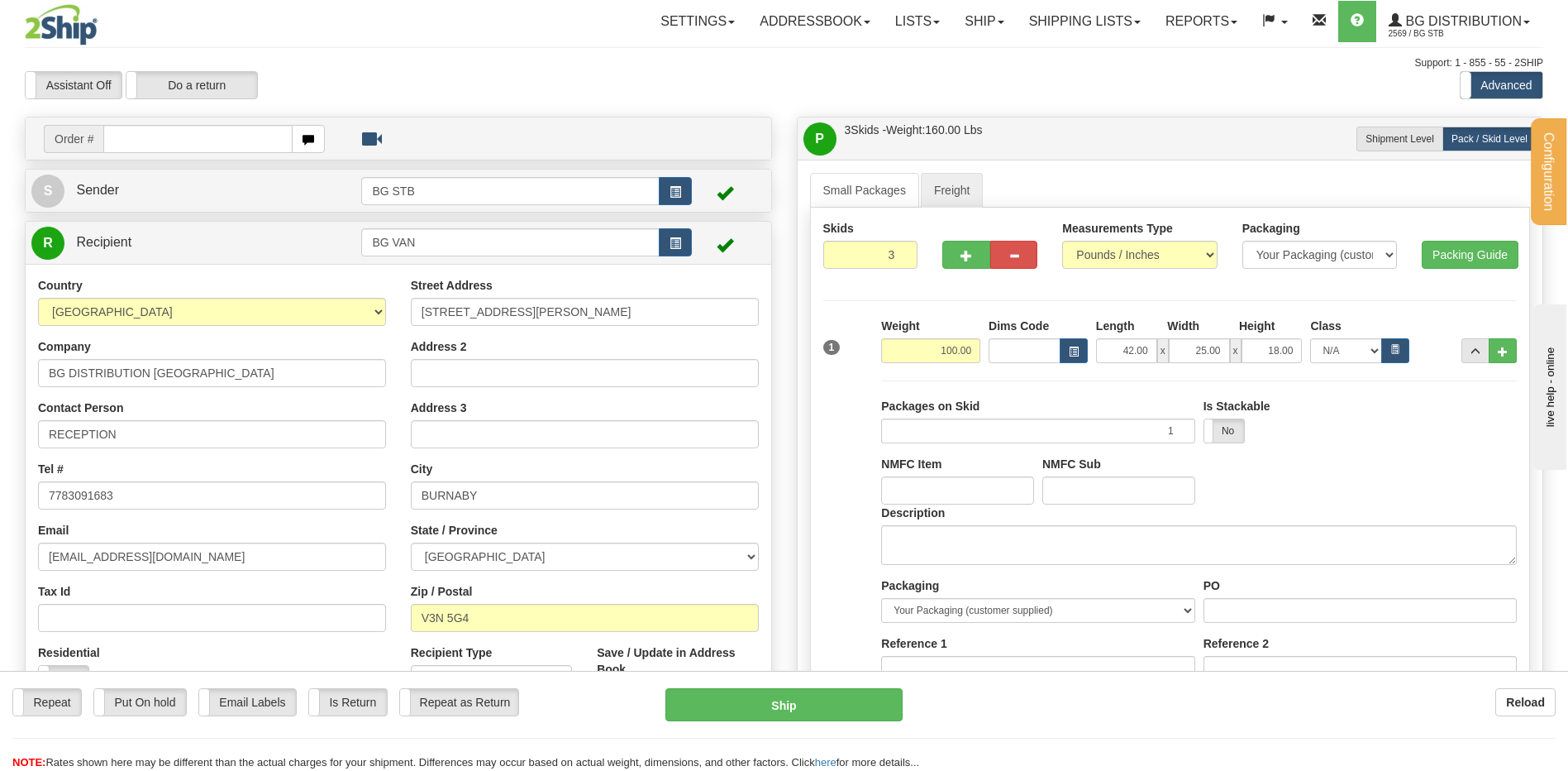
click at [937, 518] on label "Description" at bounding box center [914, 513] width 64 height 16
click at [937, 525] on textarea "Description" at bounding box center [1199, 544] width 635 height 39
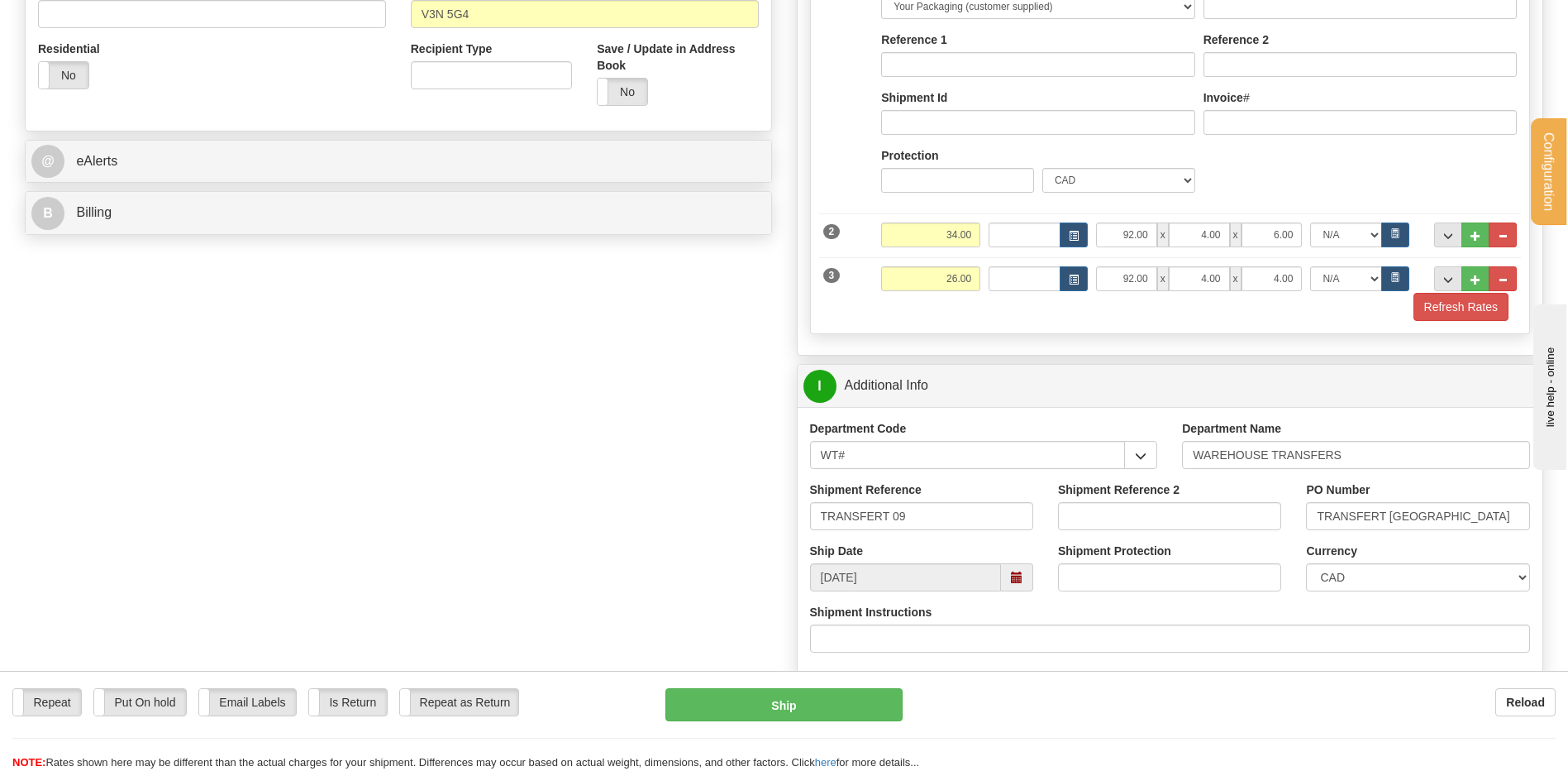
scroll to position [661, 0]
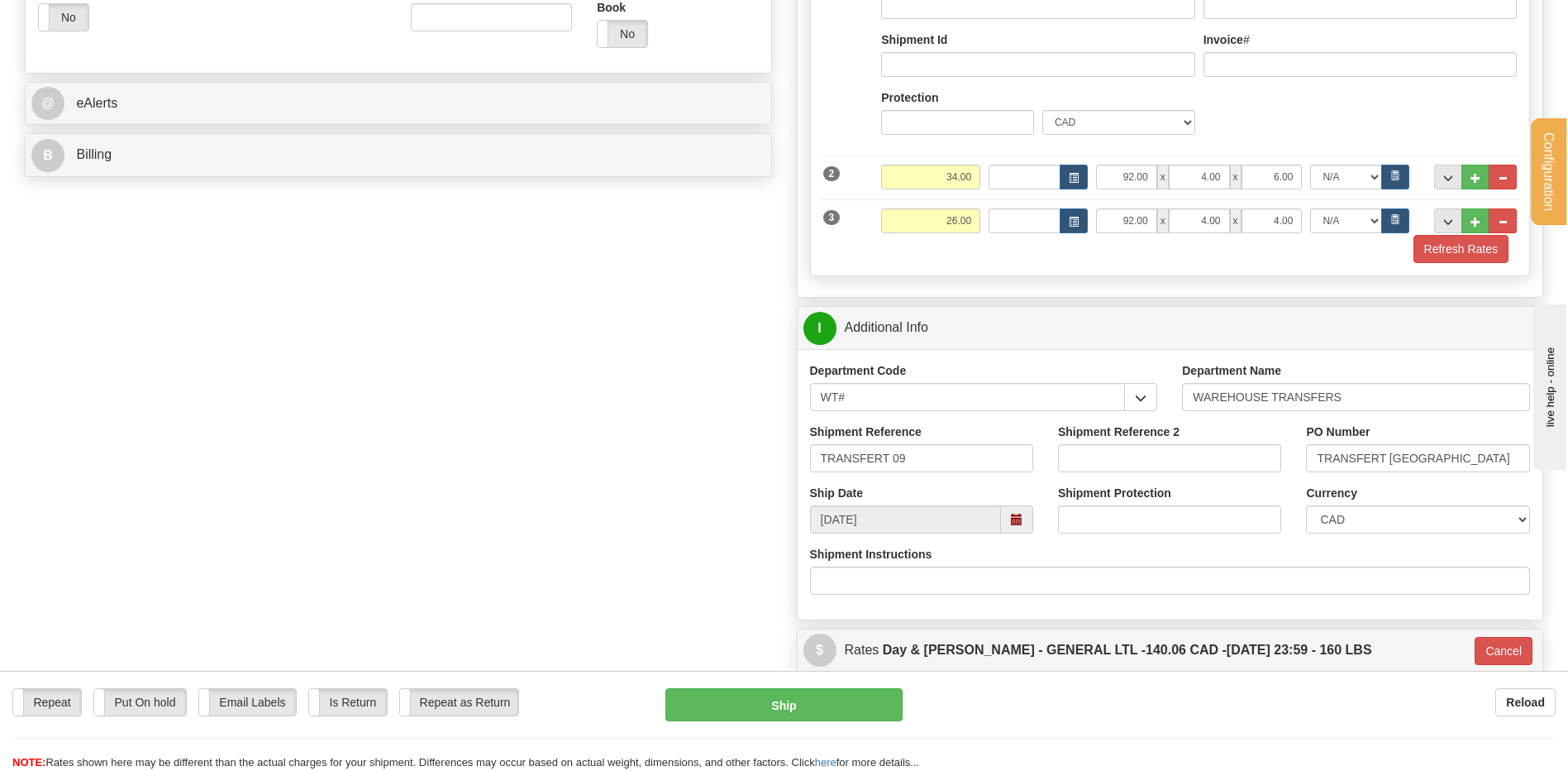
type textarea "1 MINI SKID + 2 PCS"
click at [833, 720] on div "Repeat Repeat Put On hold Put On hold Print Order Slip Print Order Slip Email L…" at bounding box center [784, 729] width 1568 height 82
click at [831, 700] on button "Ship" at bounding box center [784, 704] width 236 height 33
click at [780, 713] on button "Ship" at bounding box center [784, 704] width 236 height 33
click at [848, 706] on button "Ship" at bounding box center [784, 704] width 236 height 33
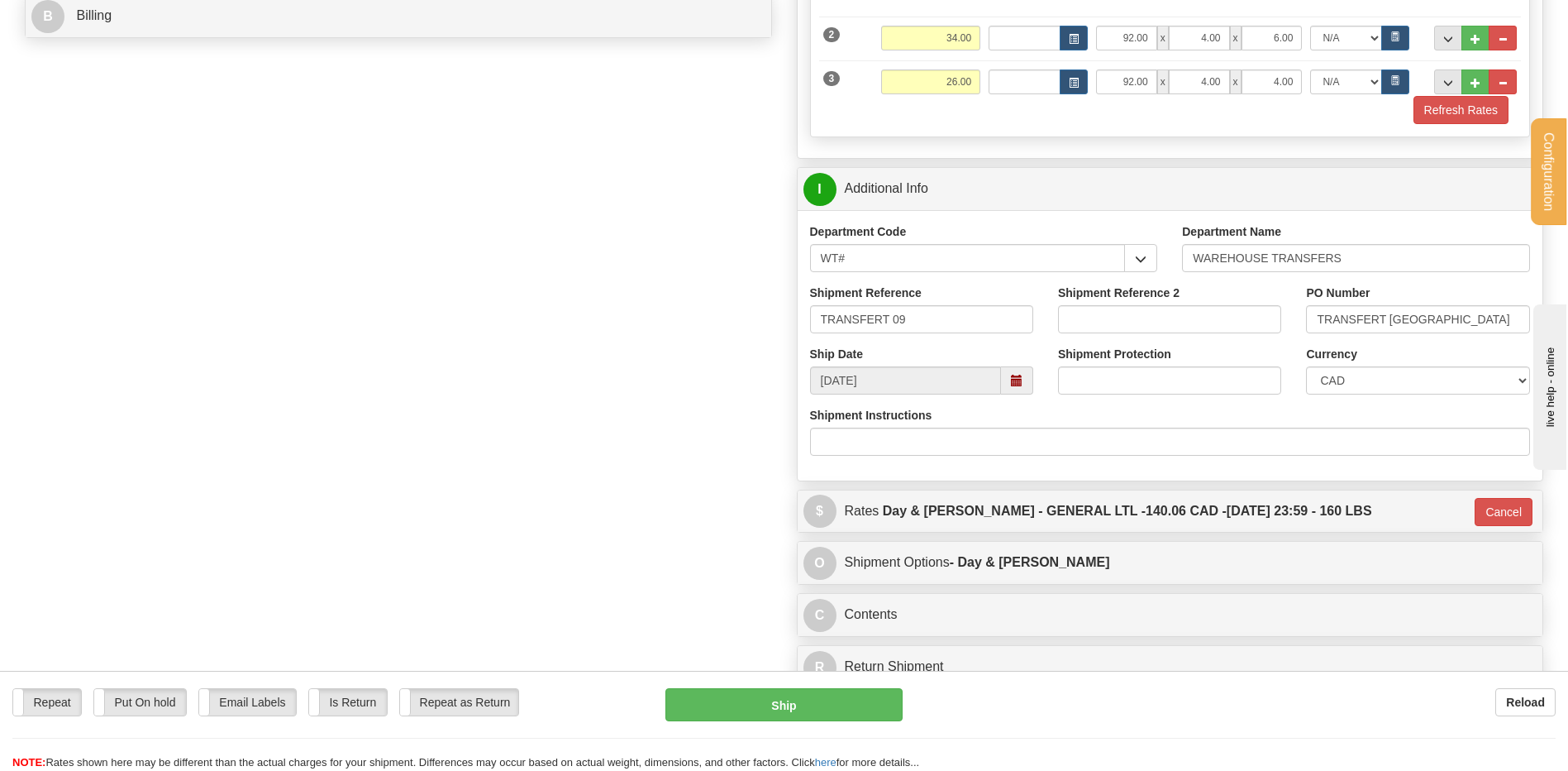
scroll to position [827, 0]
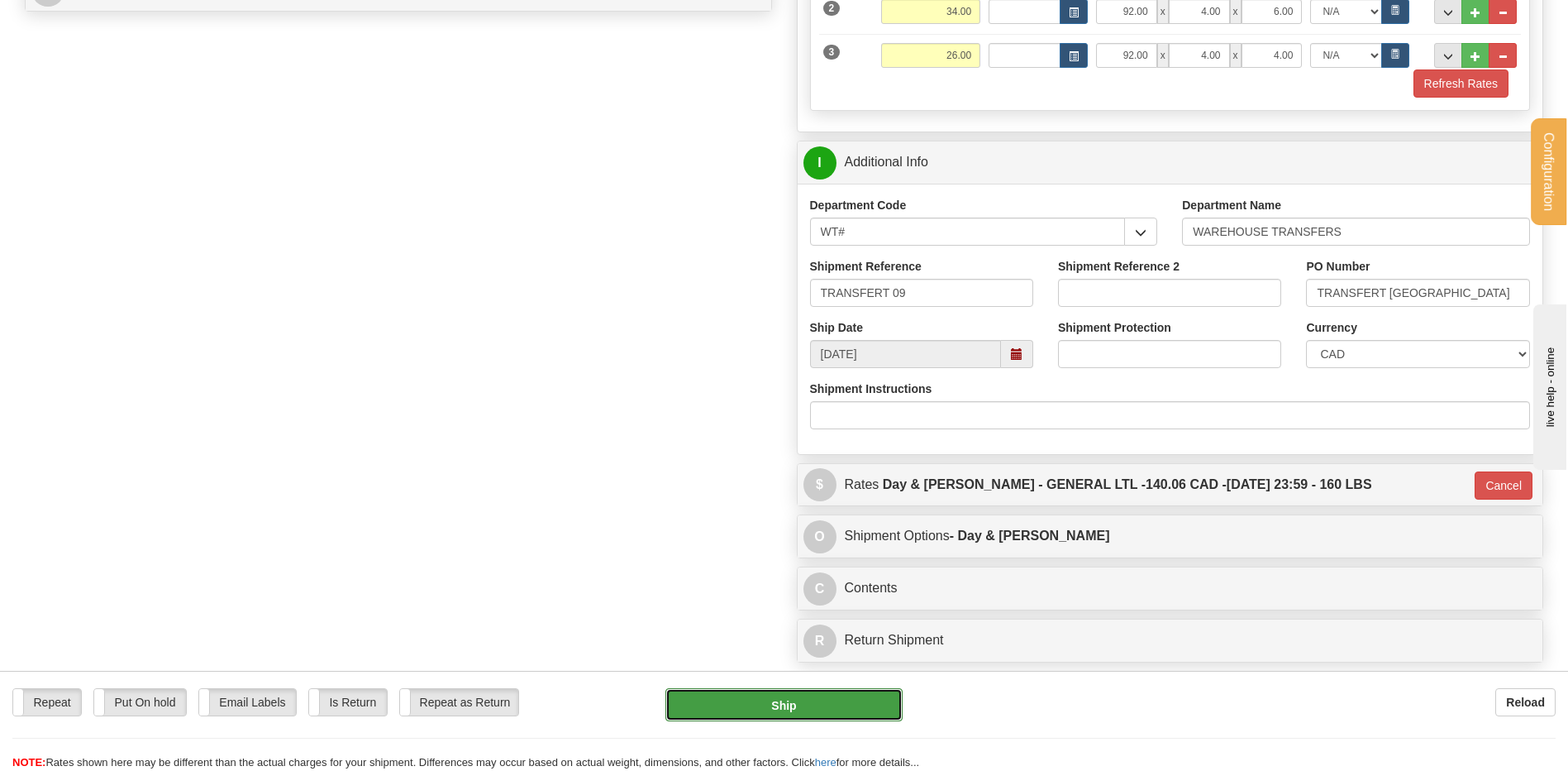
click at [844, 713] on button "Ship" at bounding box center [784, 704] width 236 height 33
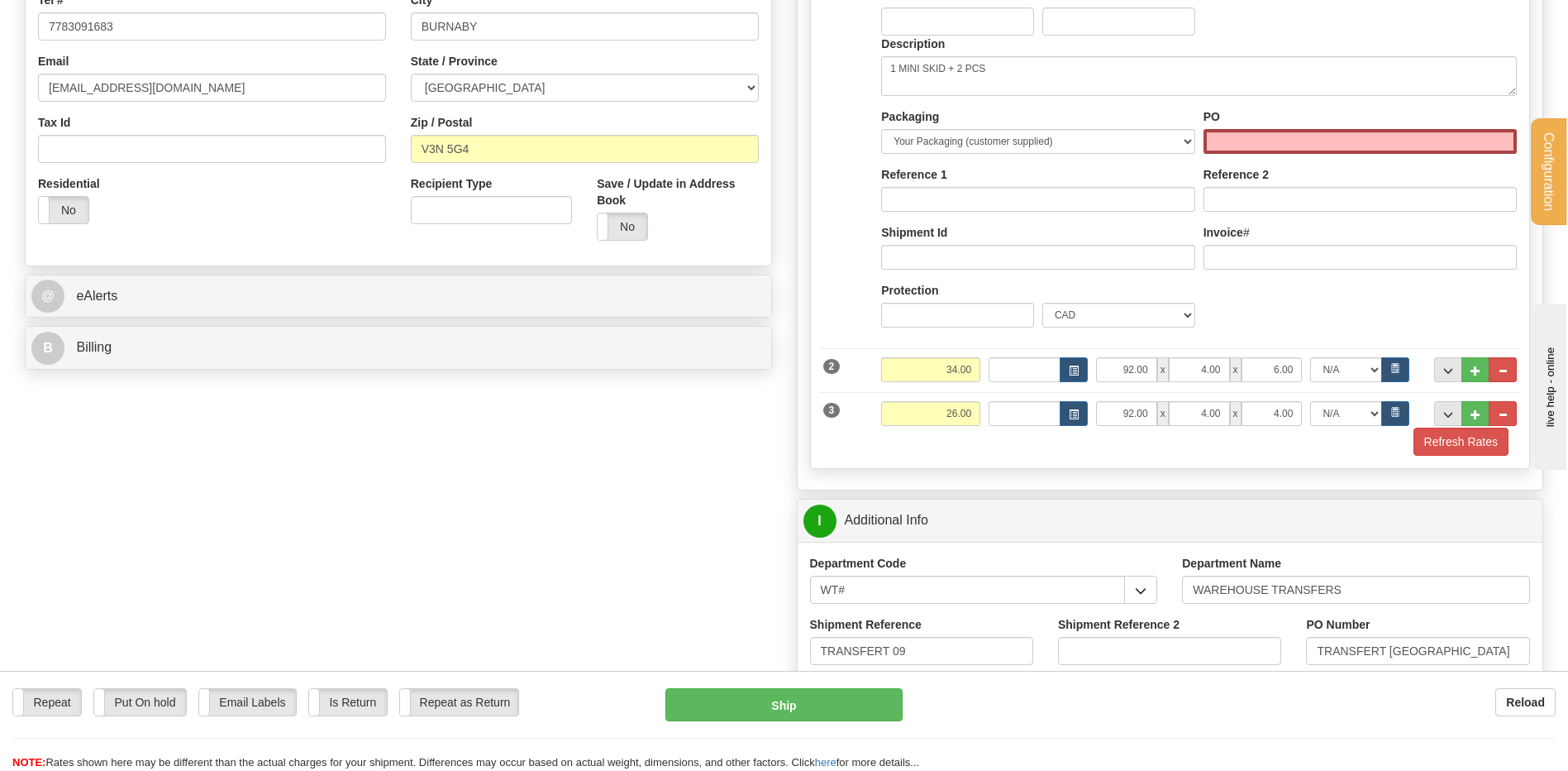
scroll to position [166, 0]
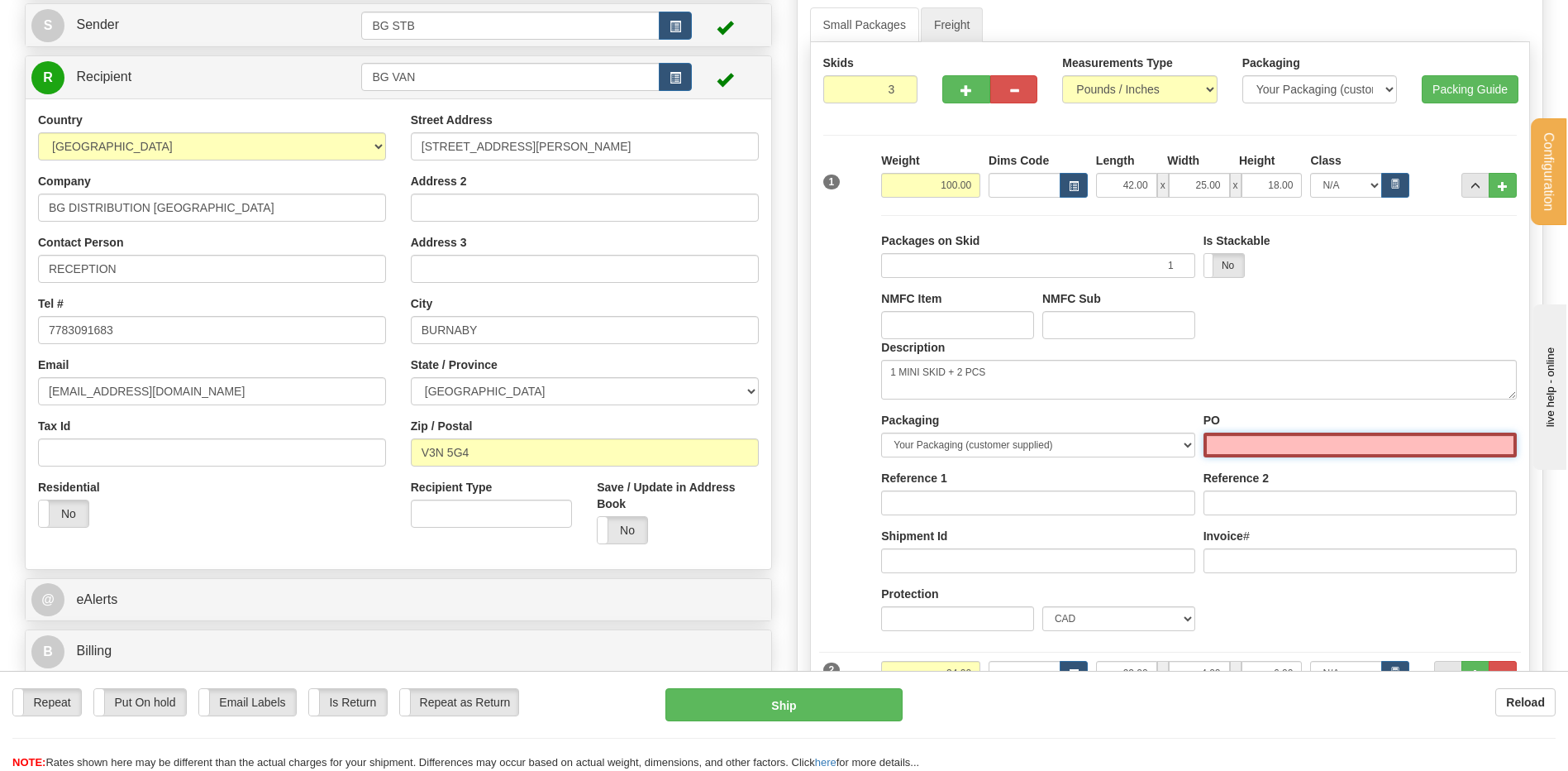
click at [1255, 445] on input "PO" at bounding box center [1360, 444] width 313 height 25
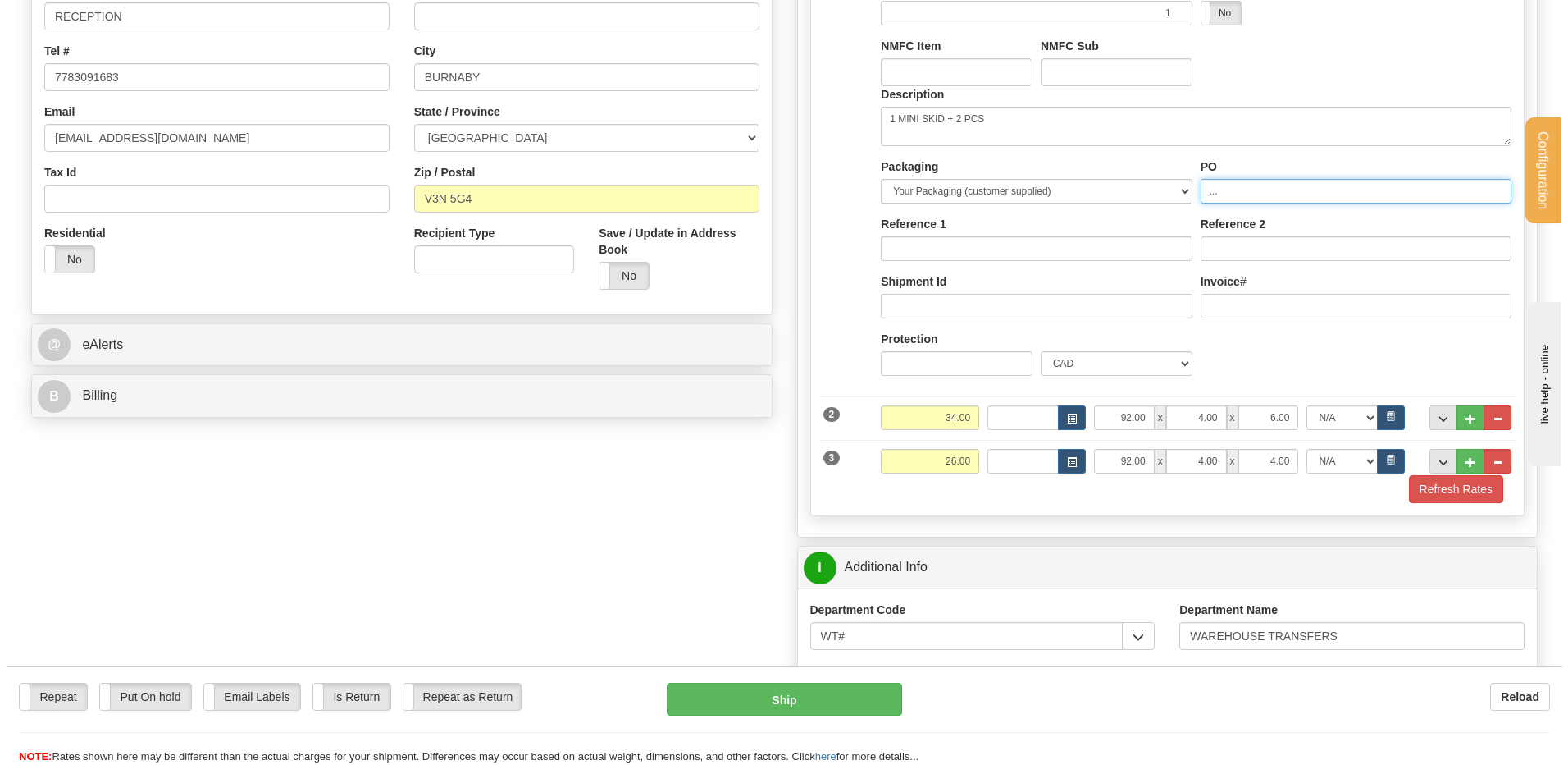
scroll to position [574, 0]
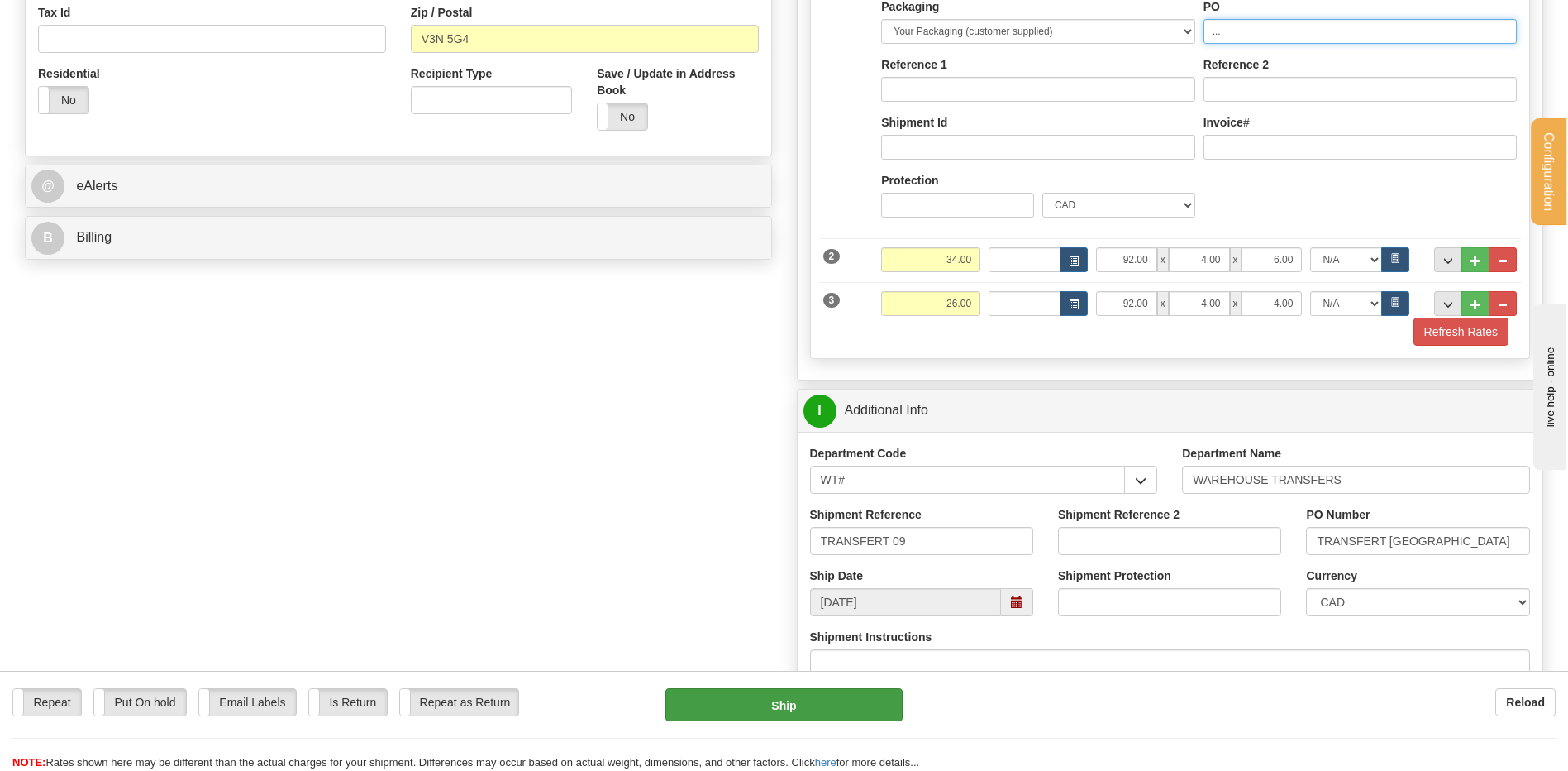
type input "..."
click at [829, 715] on button "Ship" at bounding box center [784, 704] width 236 height 33
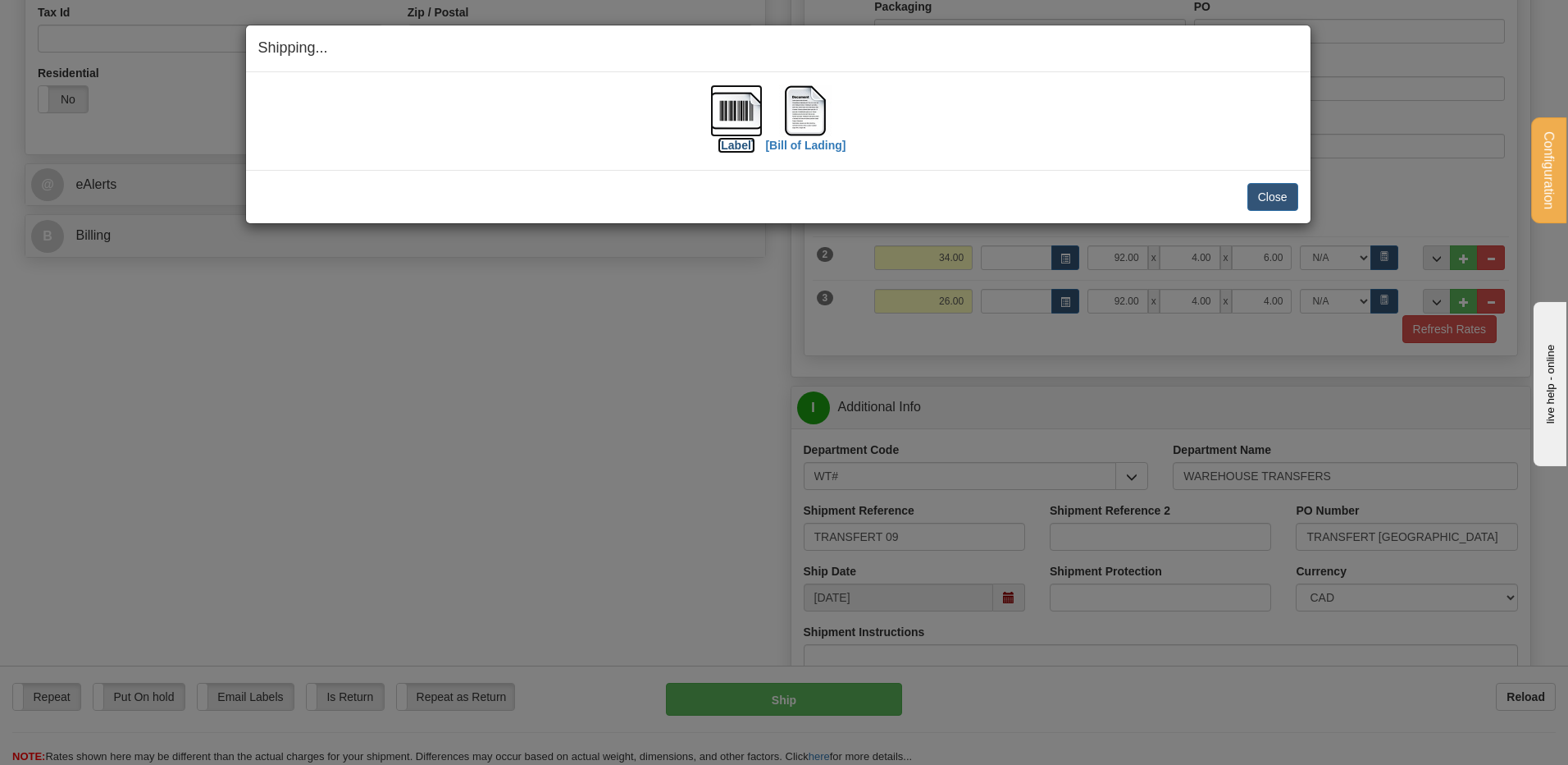
click at [730, 107] on img at bounding box center [737, 111] width 53 height 53
click at [794, 103] on img at bounding box center [806, 111] width 53 height 53
click at [1281, 187] on button "Close" at bounding box center [1273, 196] width 51 height 28
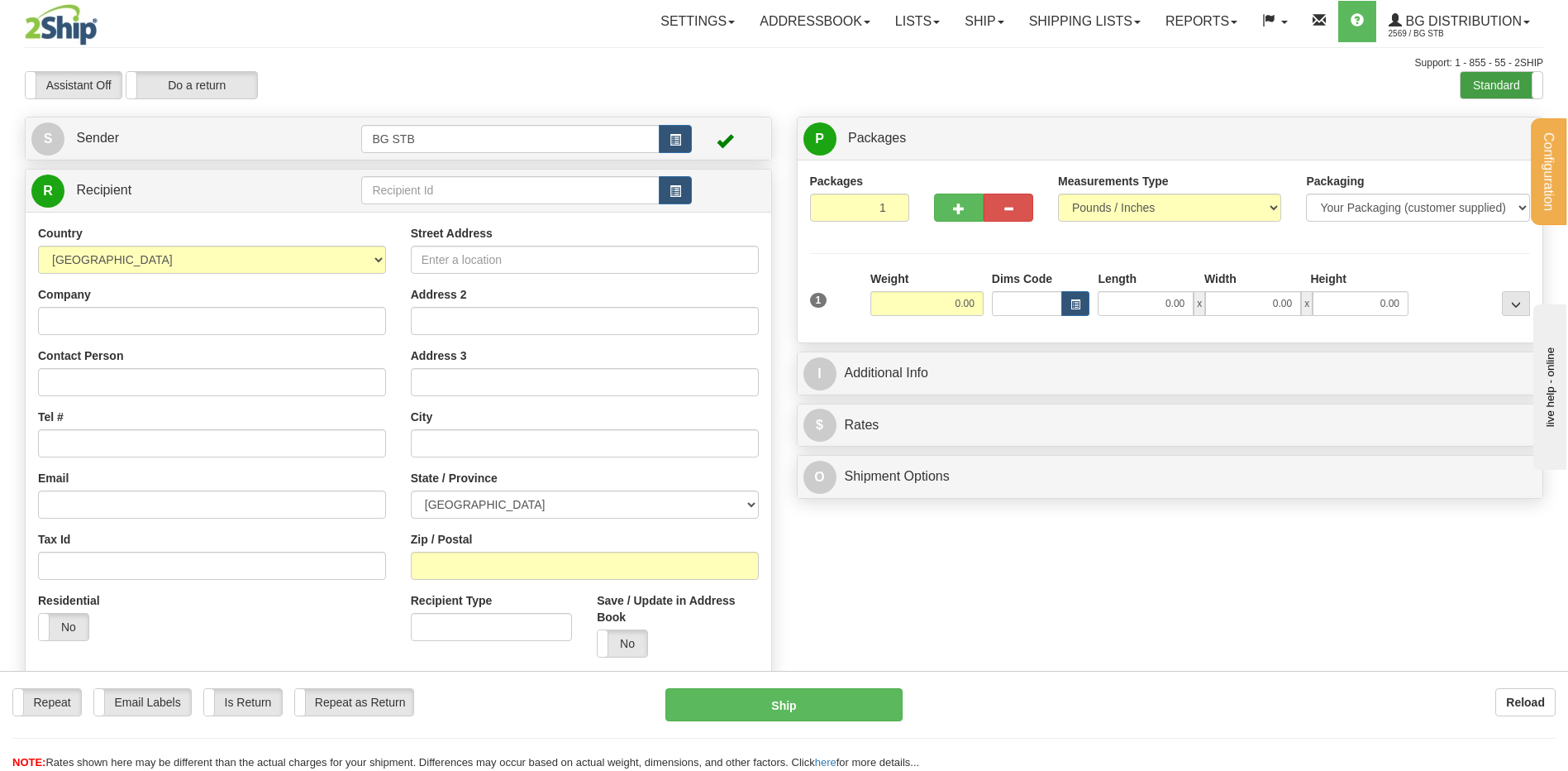
click at [1512, 77] on label "Standard" at bounding box center [1501, 85] width 81 height 27
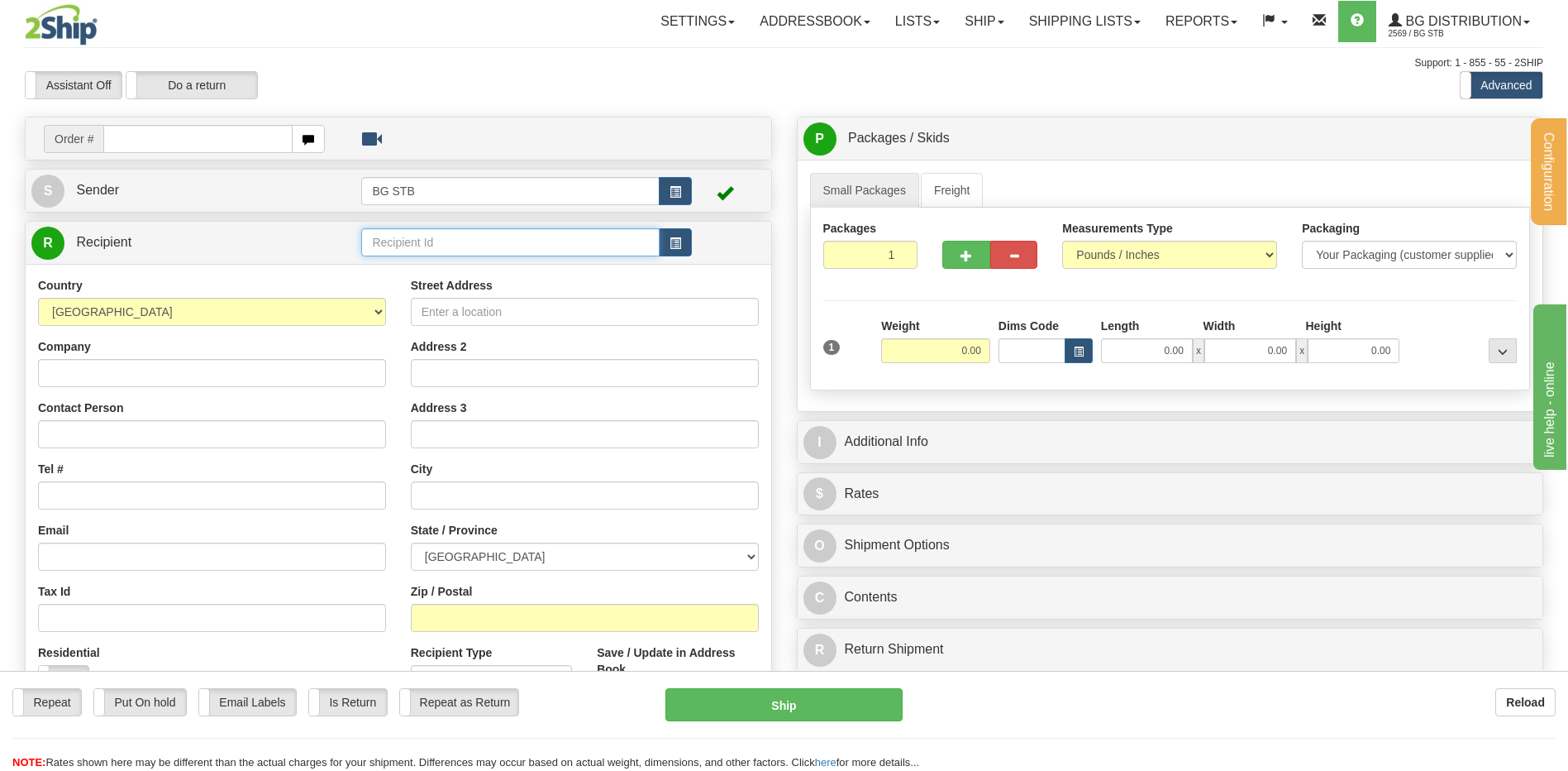
click at [468, 244] on input "text" at bounding box center [510, 242] width 297 height 28
type input "BG WIN"
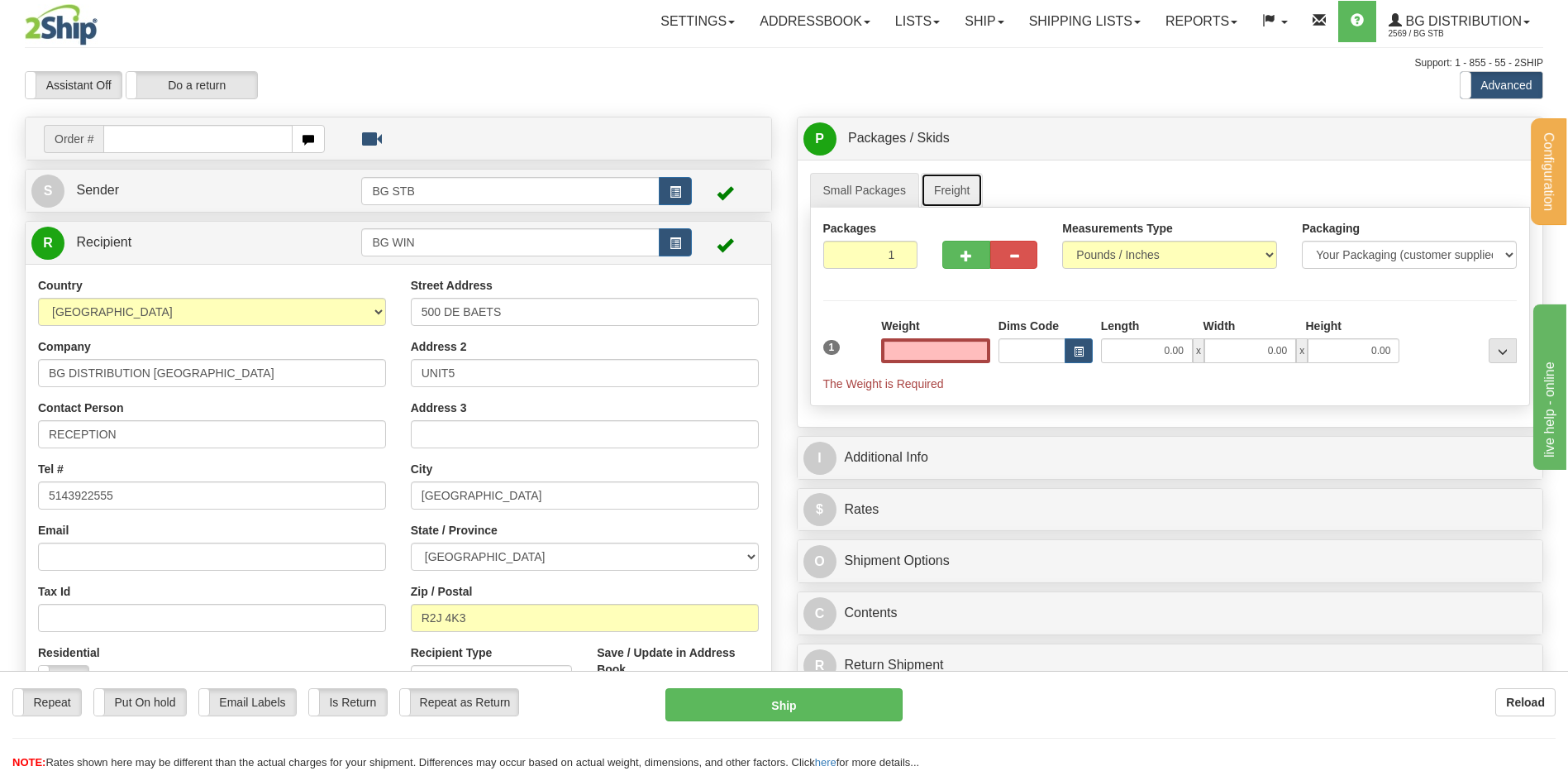
type input "0.00"
click at [935, 189] on link "Freight" at bounding box center [952, 190] width 63 height 35
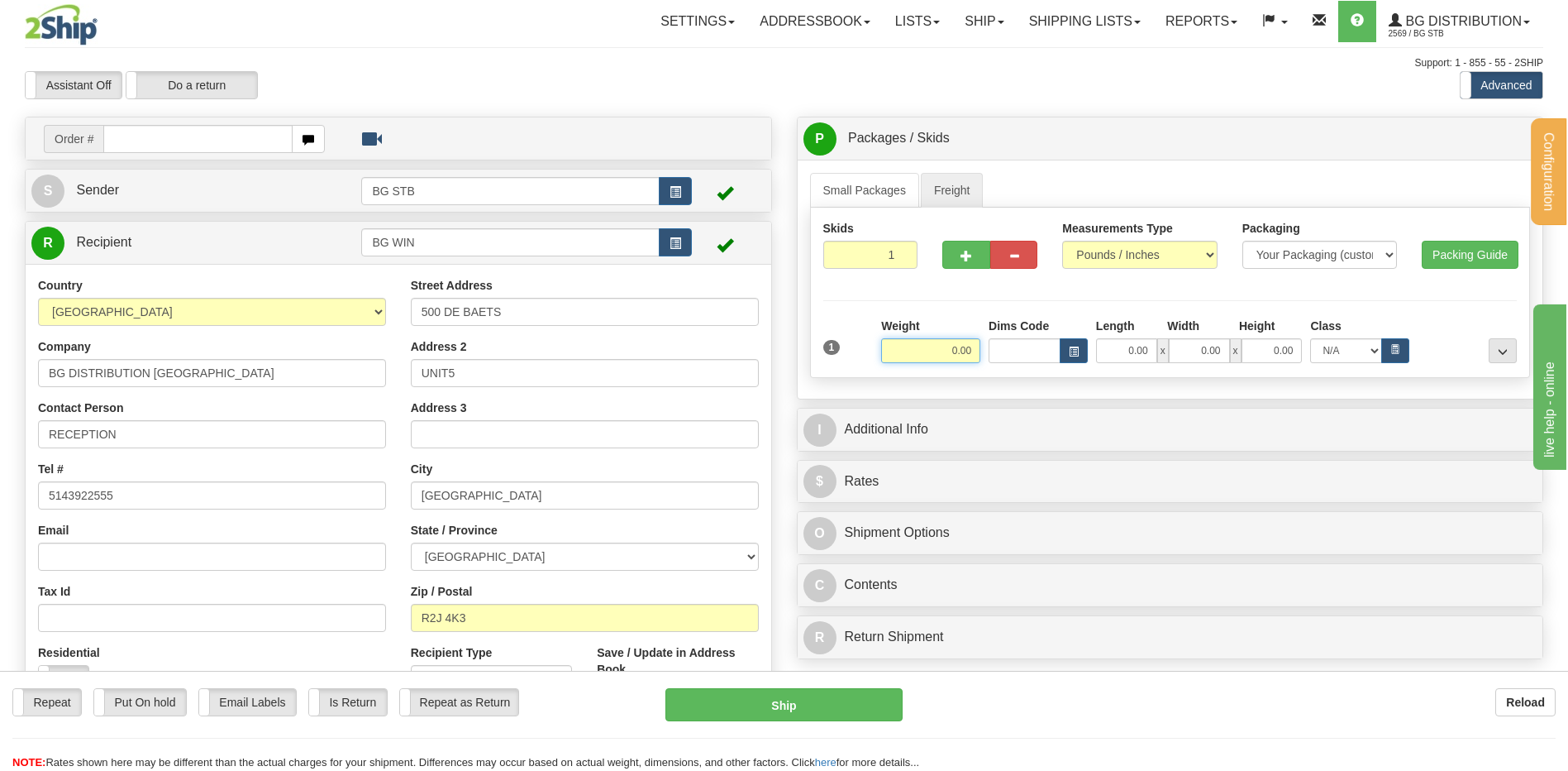
drag, startPoint x: 948, startPoint y: 347, endPoint x: 938, endPoint y: 347, distance: 10.0
click at [948, 347] on input "0.00" at bounding box center [931, 350] width 99 height 25
type input "140.00"
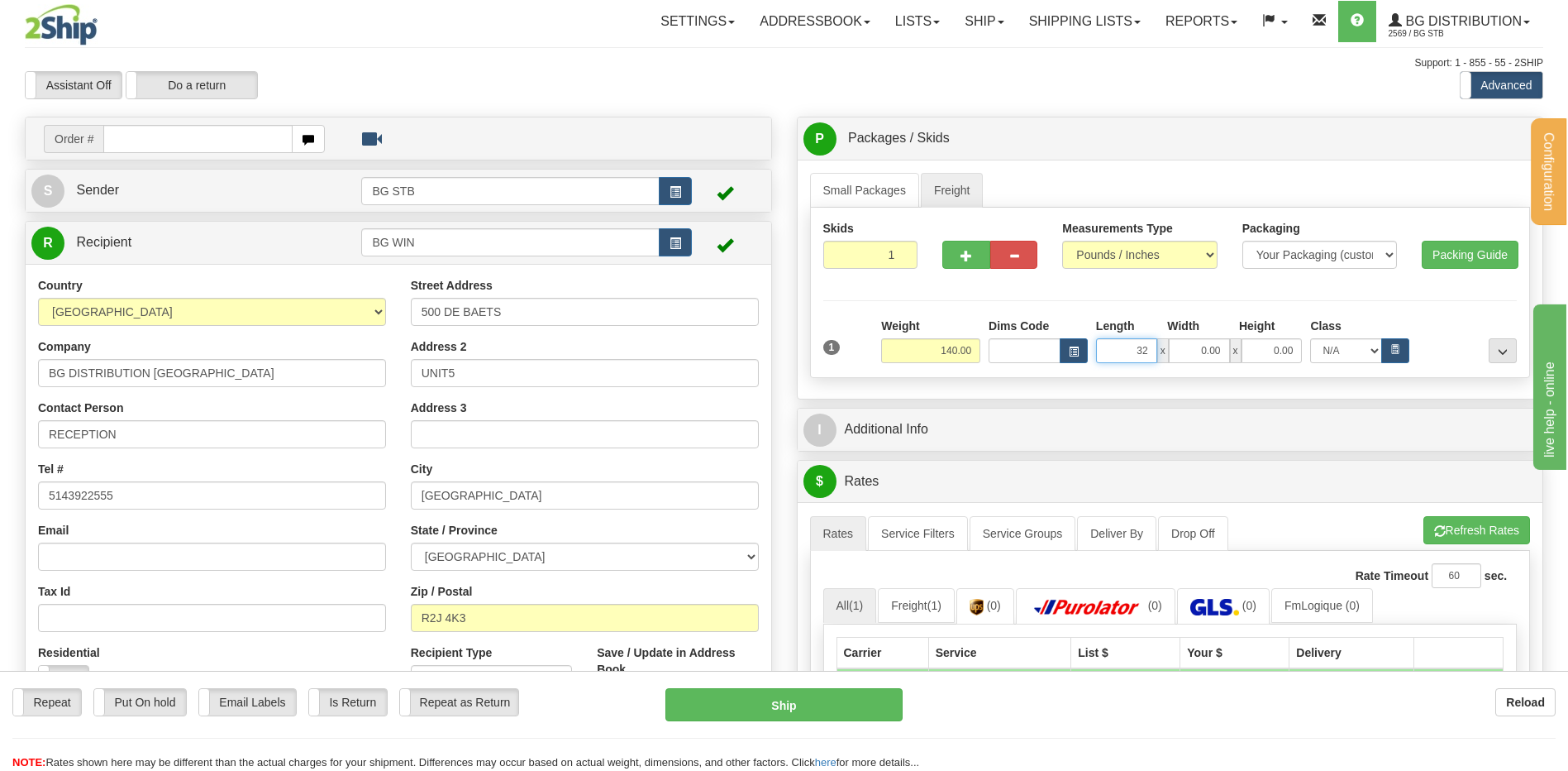
type input "32.00"
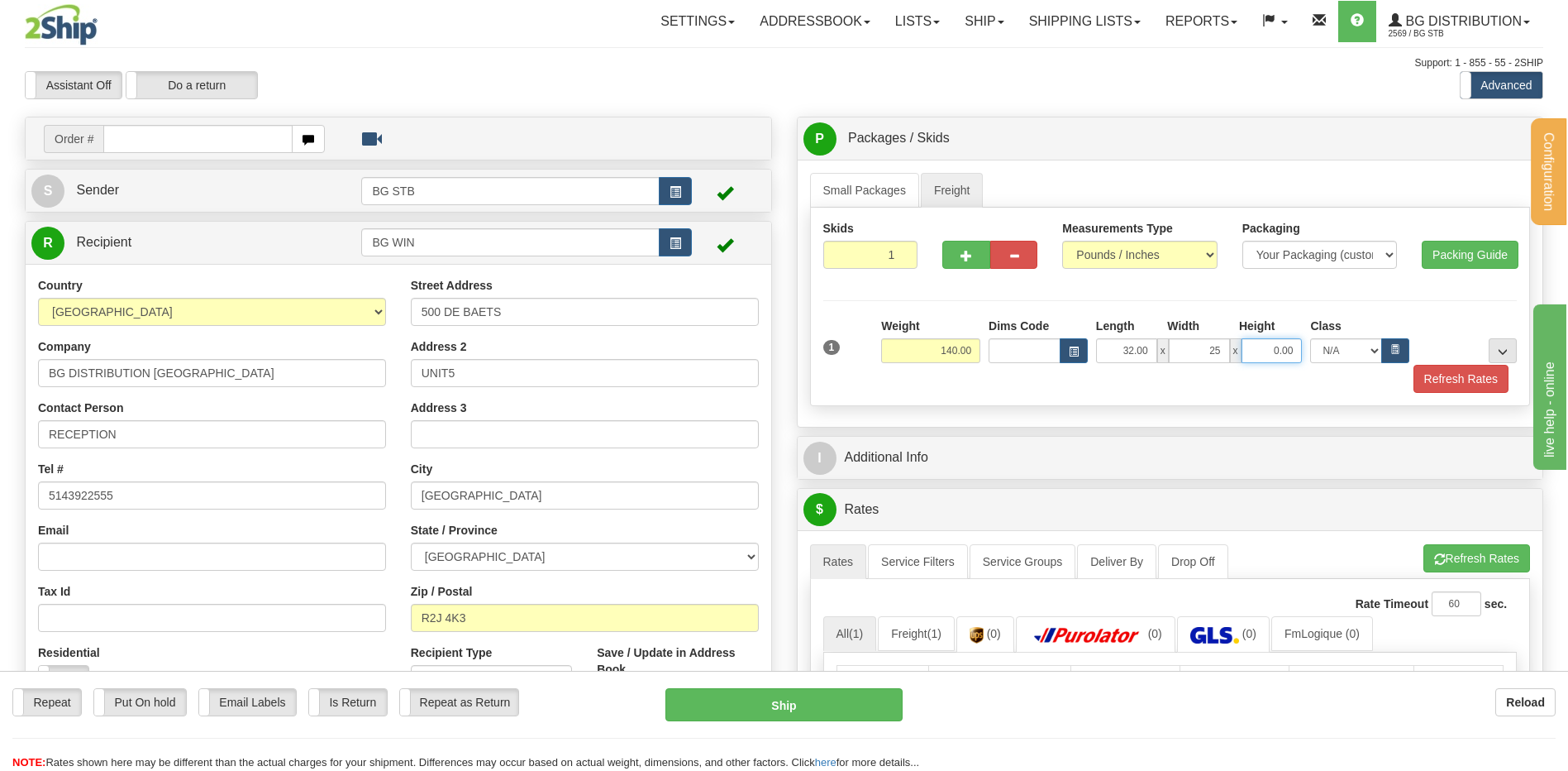
type input "25.00"
type input "14.00"
click at [1494, 351] on button "..." at bounding box center [1502, 350] width 28 height 25
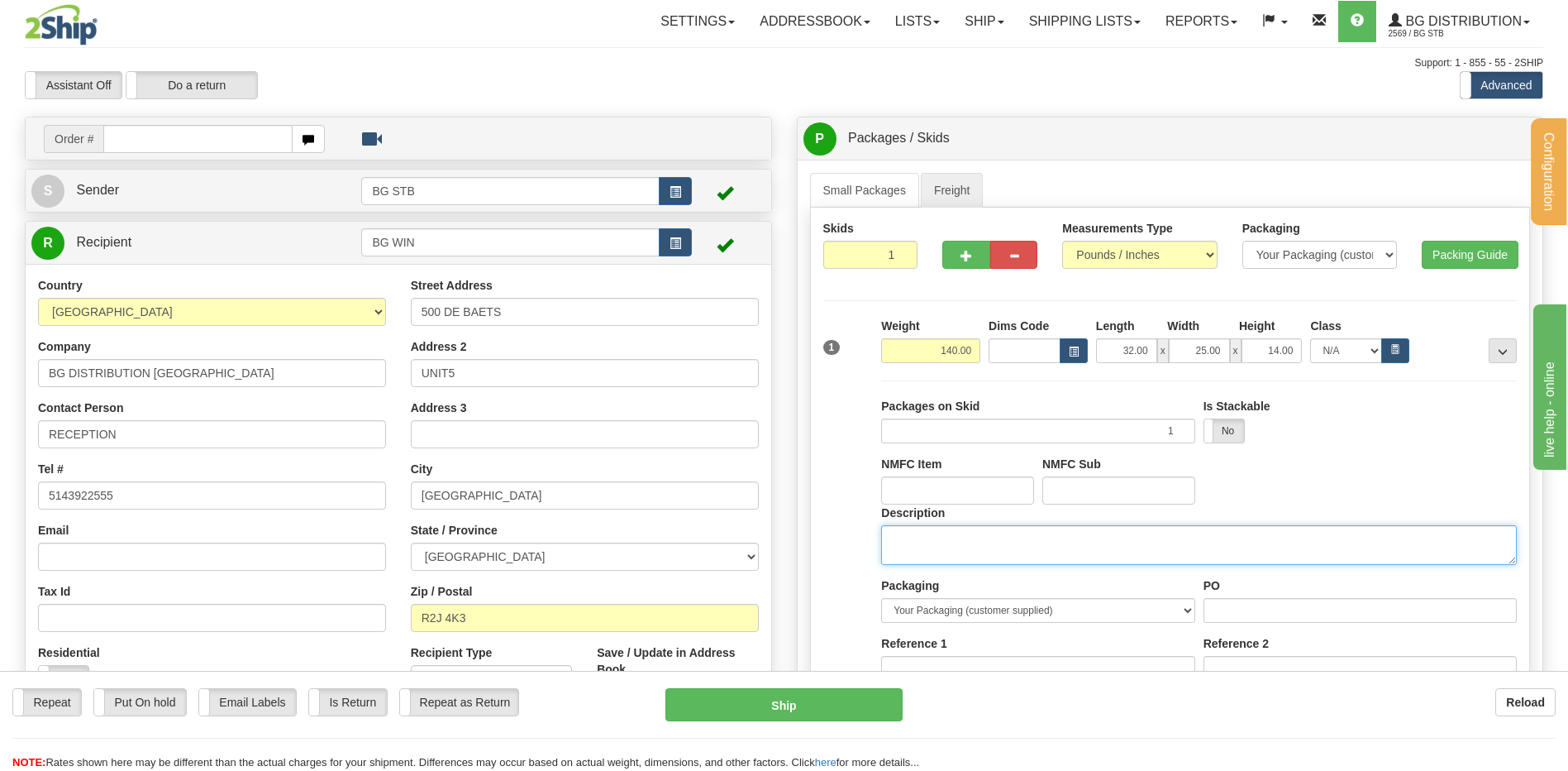
click at [925, 549] on textarea "Description" at bounding box center [1199, 544] width 635 height 39
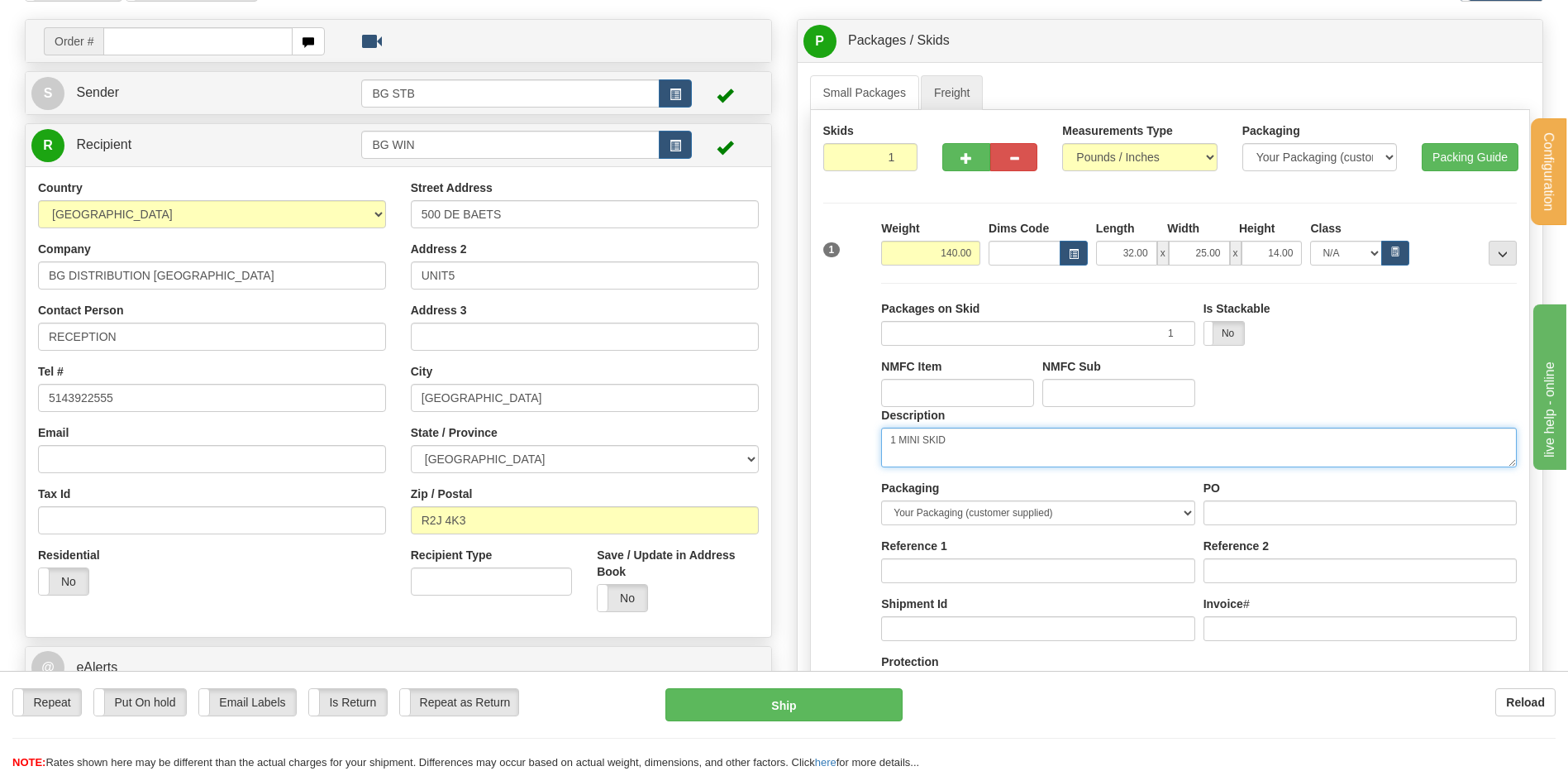
scroll to position [331, 0]
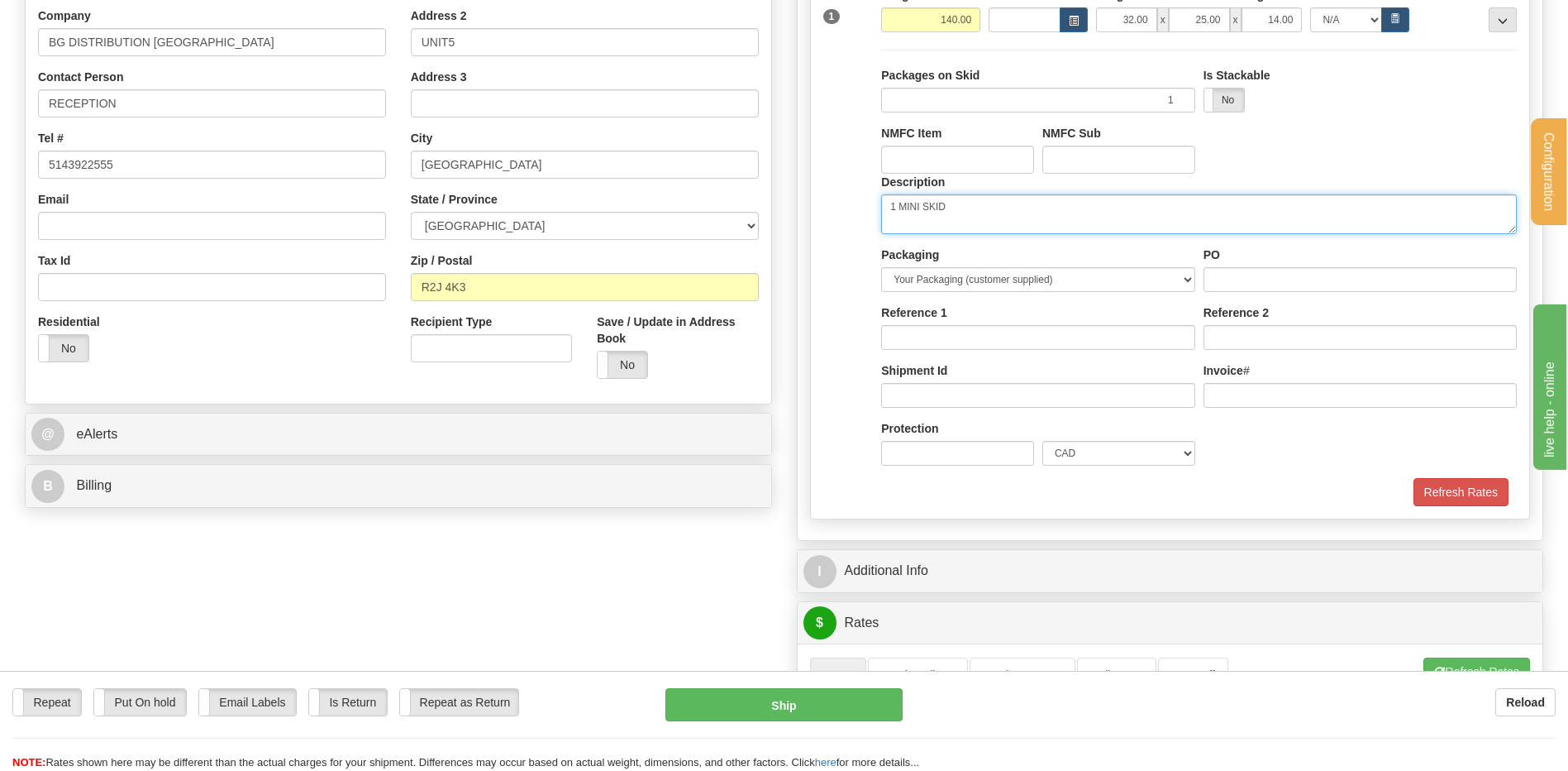
type textarea "1 MINI SKID"
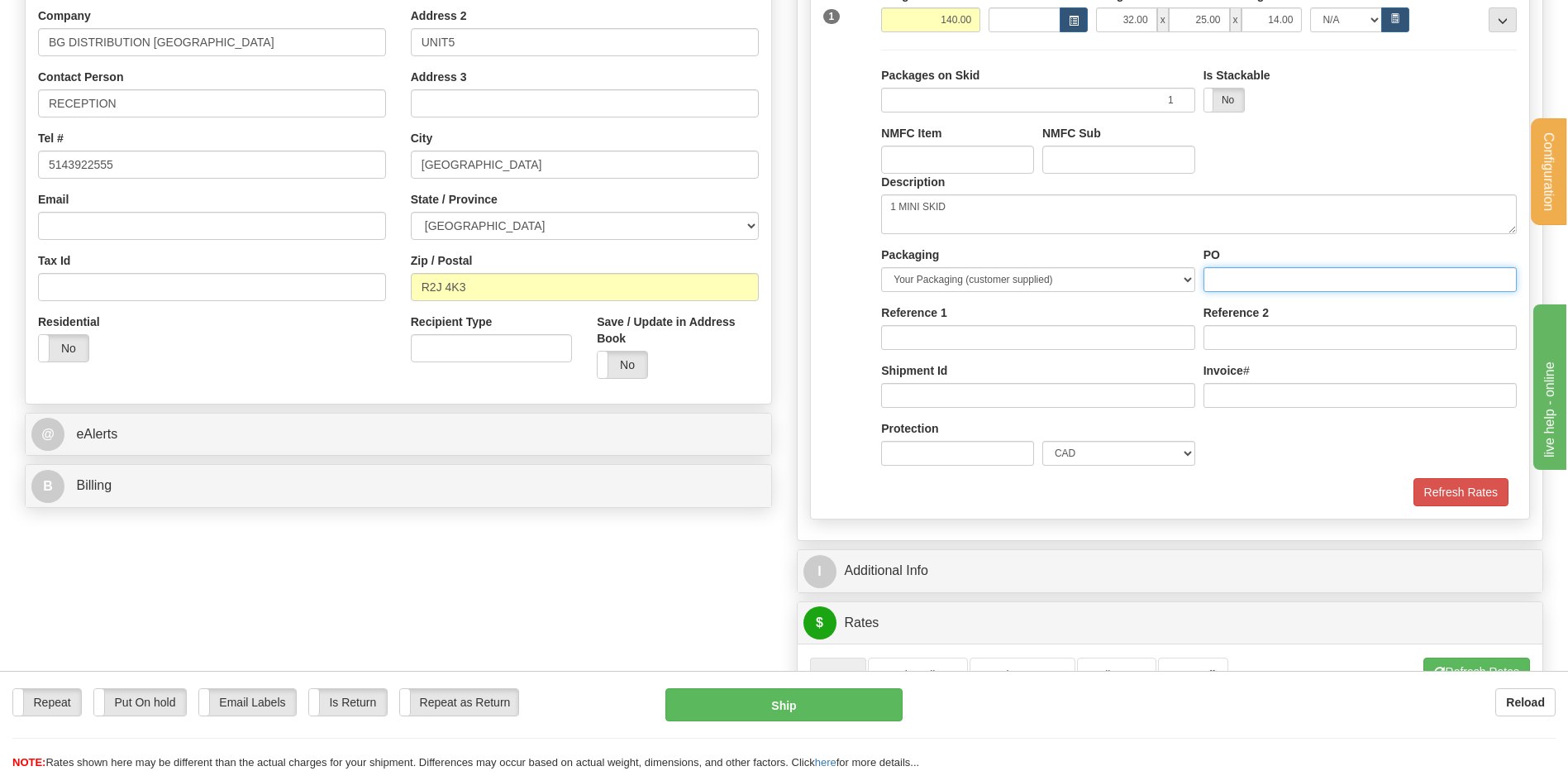
click at [1249, 286] on input "PO" at bounding box center [1360, 279] width 313 height 25
drag, startPoint x: 1239, startPoint y: 288, endPoint x: 1146, endPoint y: 284, distance: 93.1
click at [1146, 284] on div "Packaging Your Packaging (customer supplied) Box (carrier supplied) Bundle Euro…" at bounding box center [1198, 362] width 643 height 232
click button "Delete" at bounding box center [0, 0] width 0 height 0
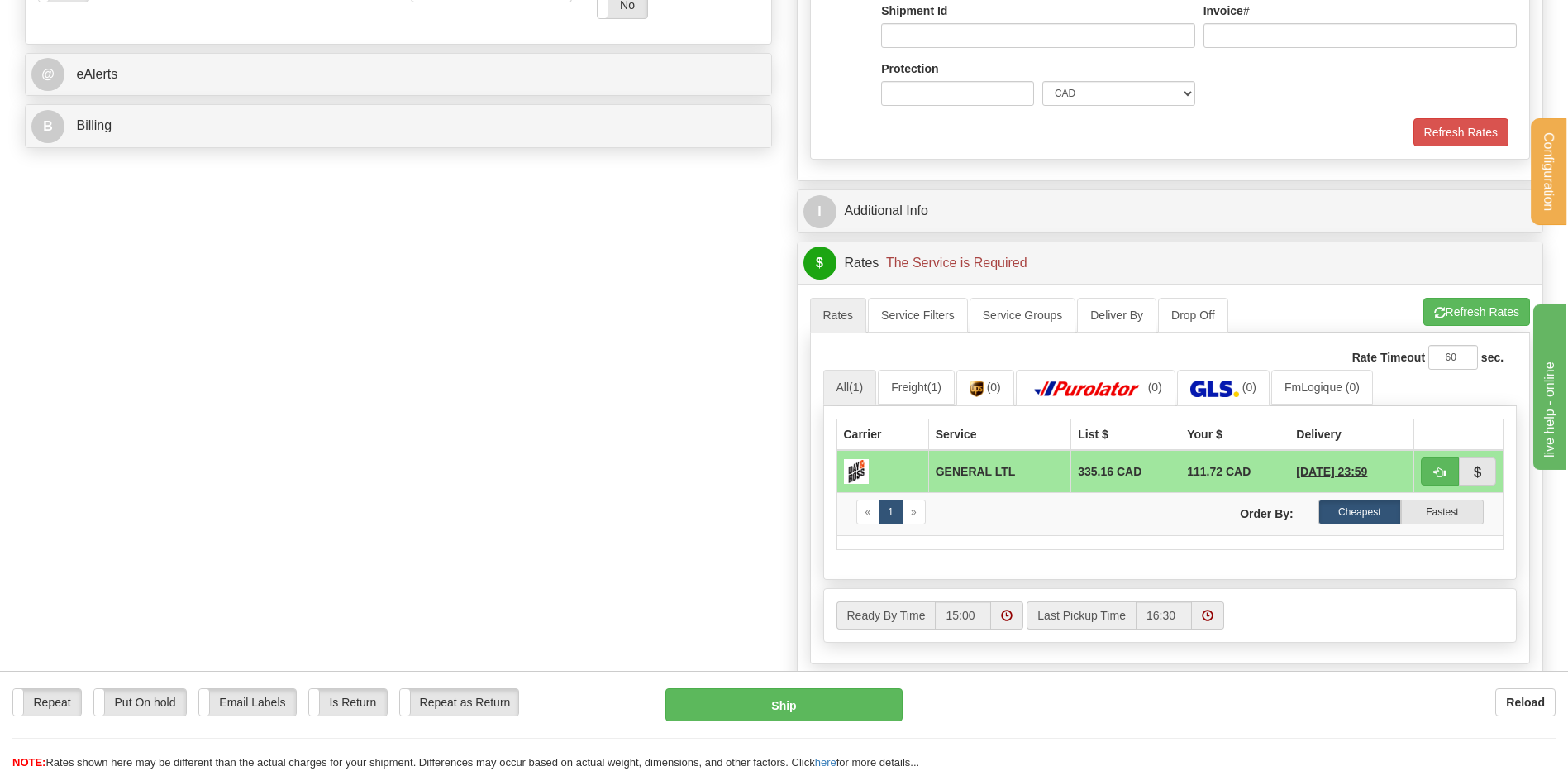
scroll to position [744, 0]
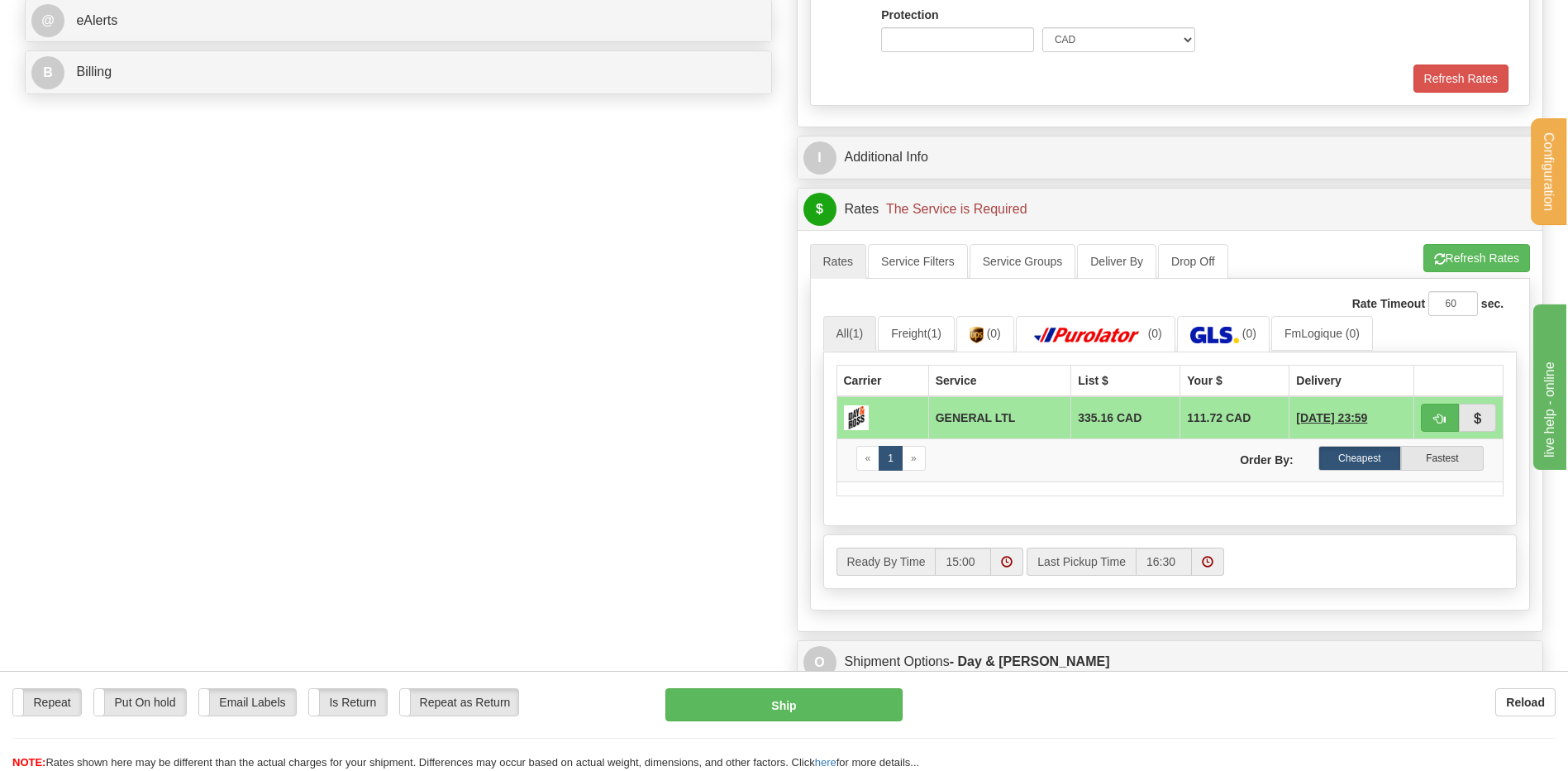
type input "...."
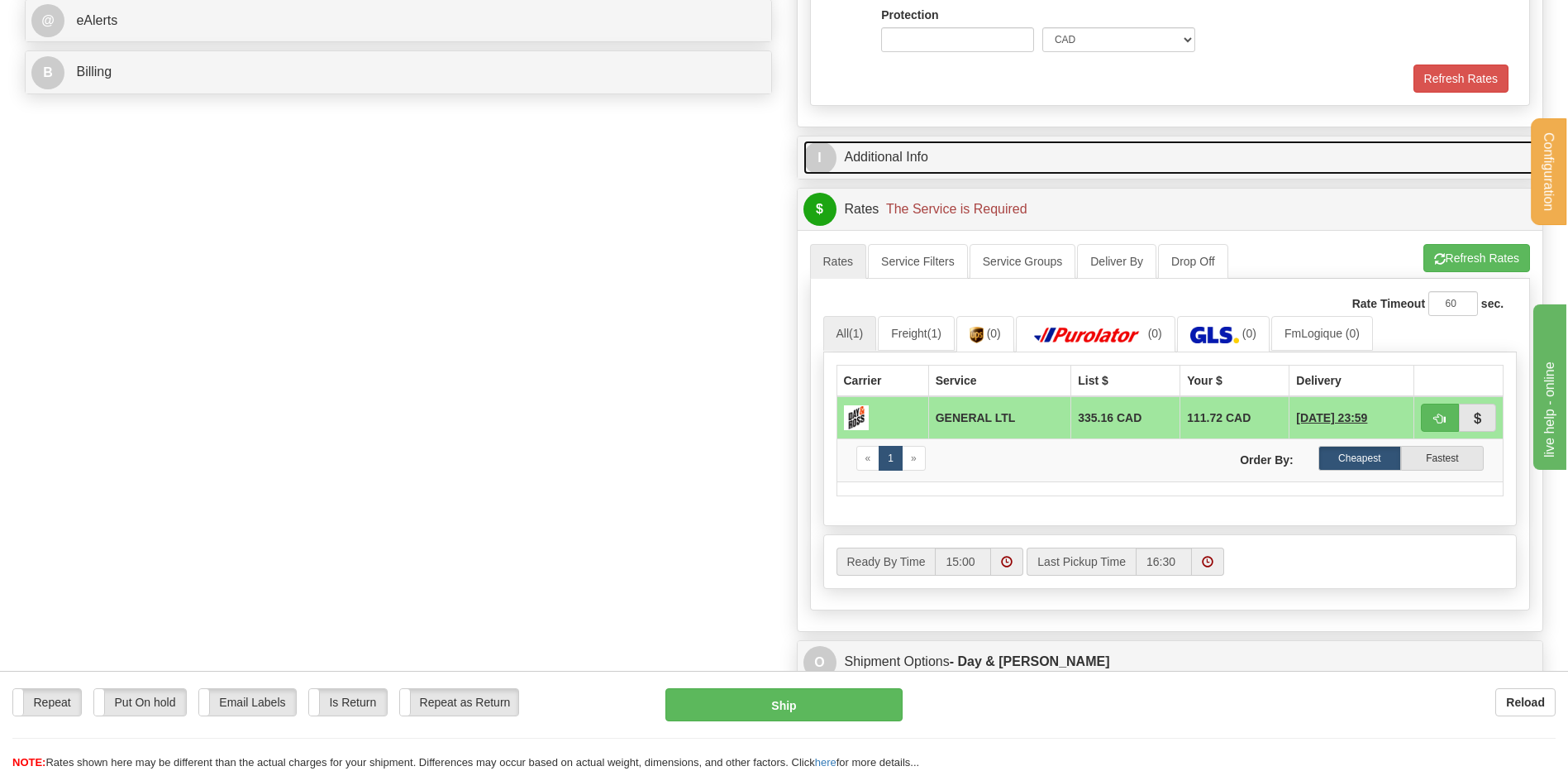
click at [1002, 147] on link "I Additional Info" at bounding box center [1171, 157] width 734 height 34
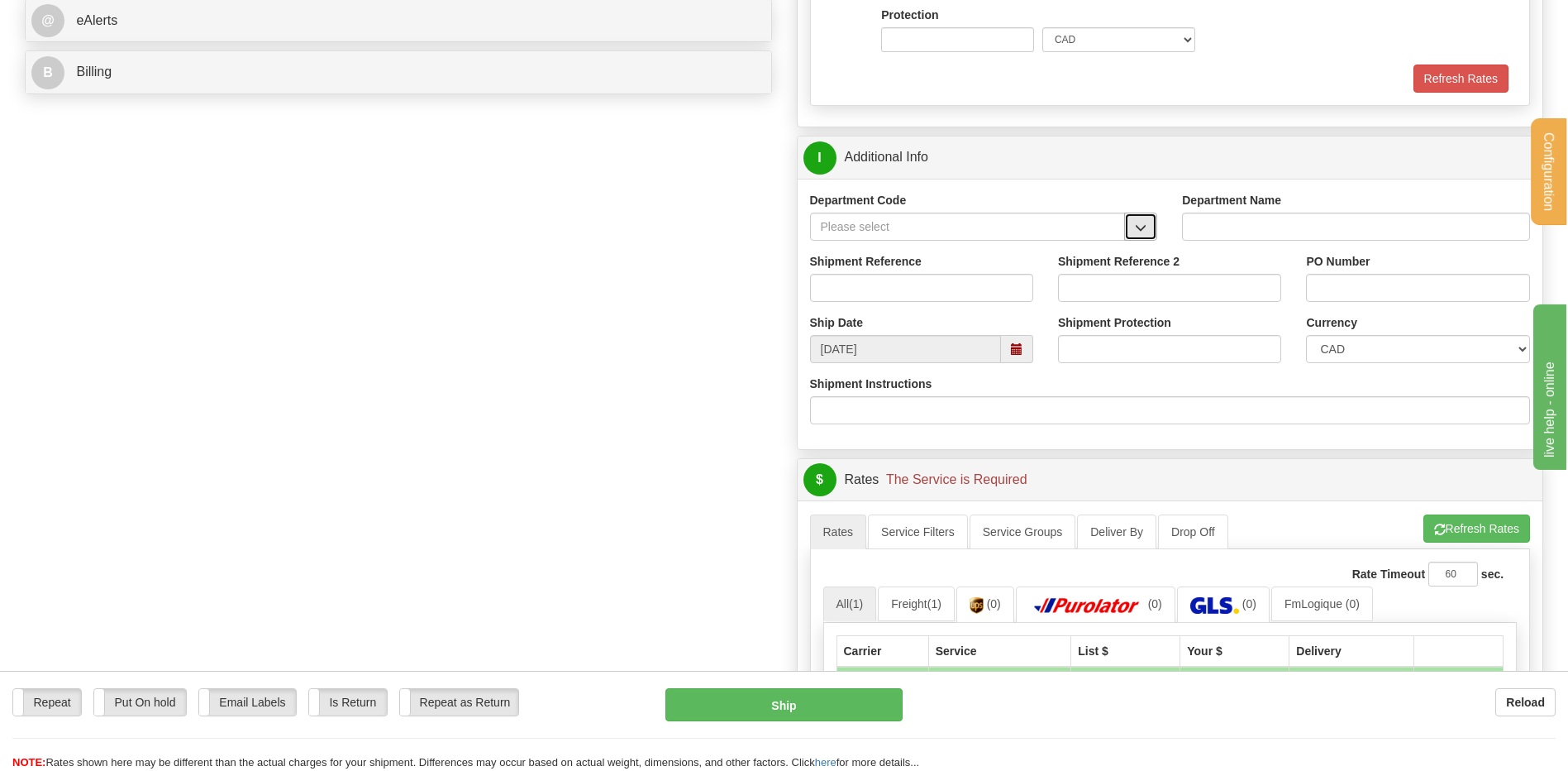
click at [1133, 232] on button "button" at bounding box center [1141, 226] width 33 height 28
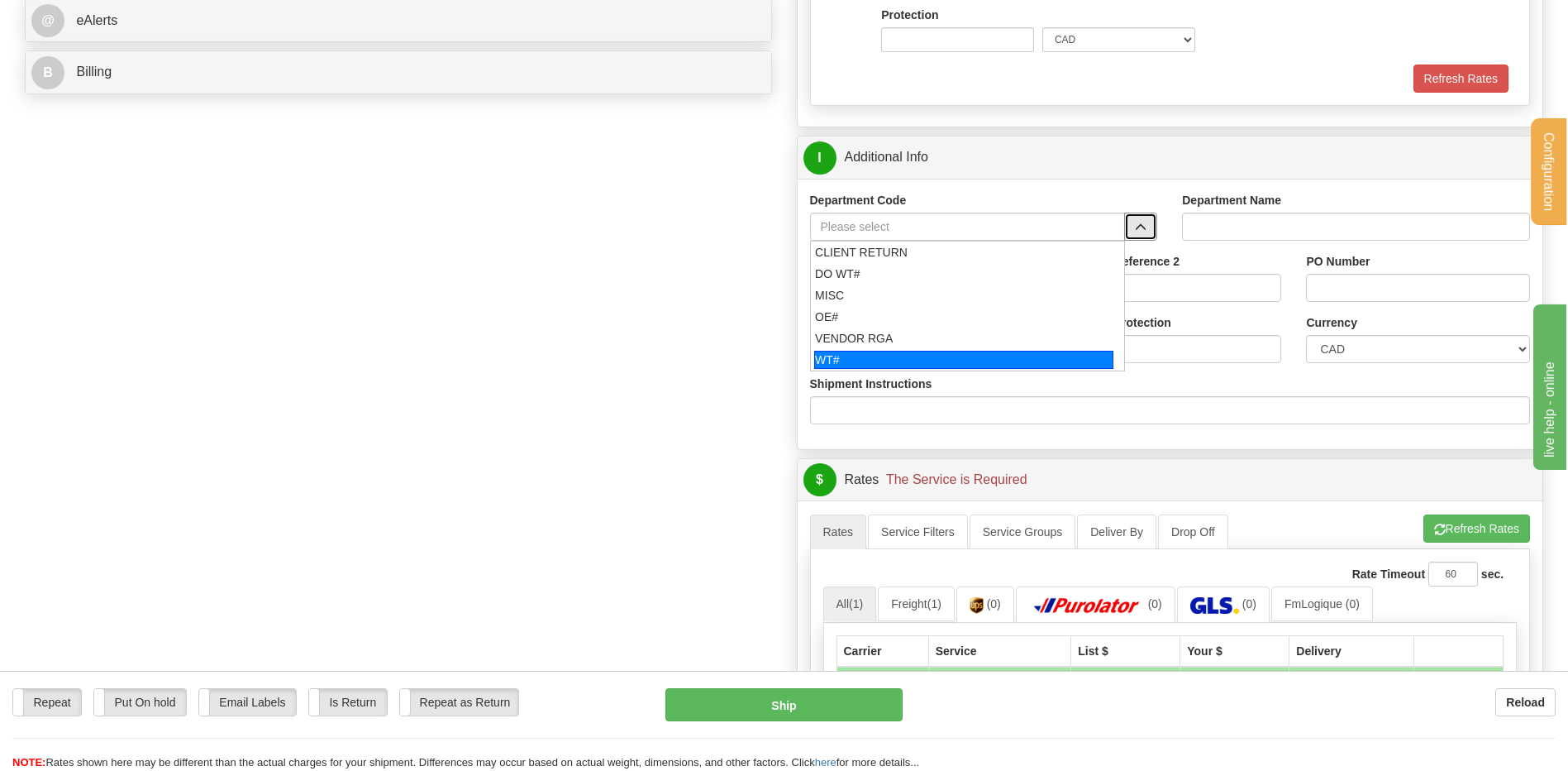
click at [899, 353] on div "WT#" at bounding box center [963, 360] width 299 height 18
type input "WT#"
type input "WAREHOUSE TRANSFERS"
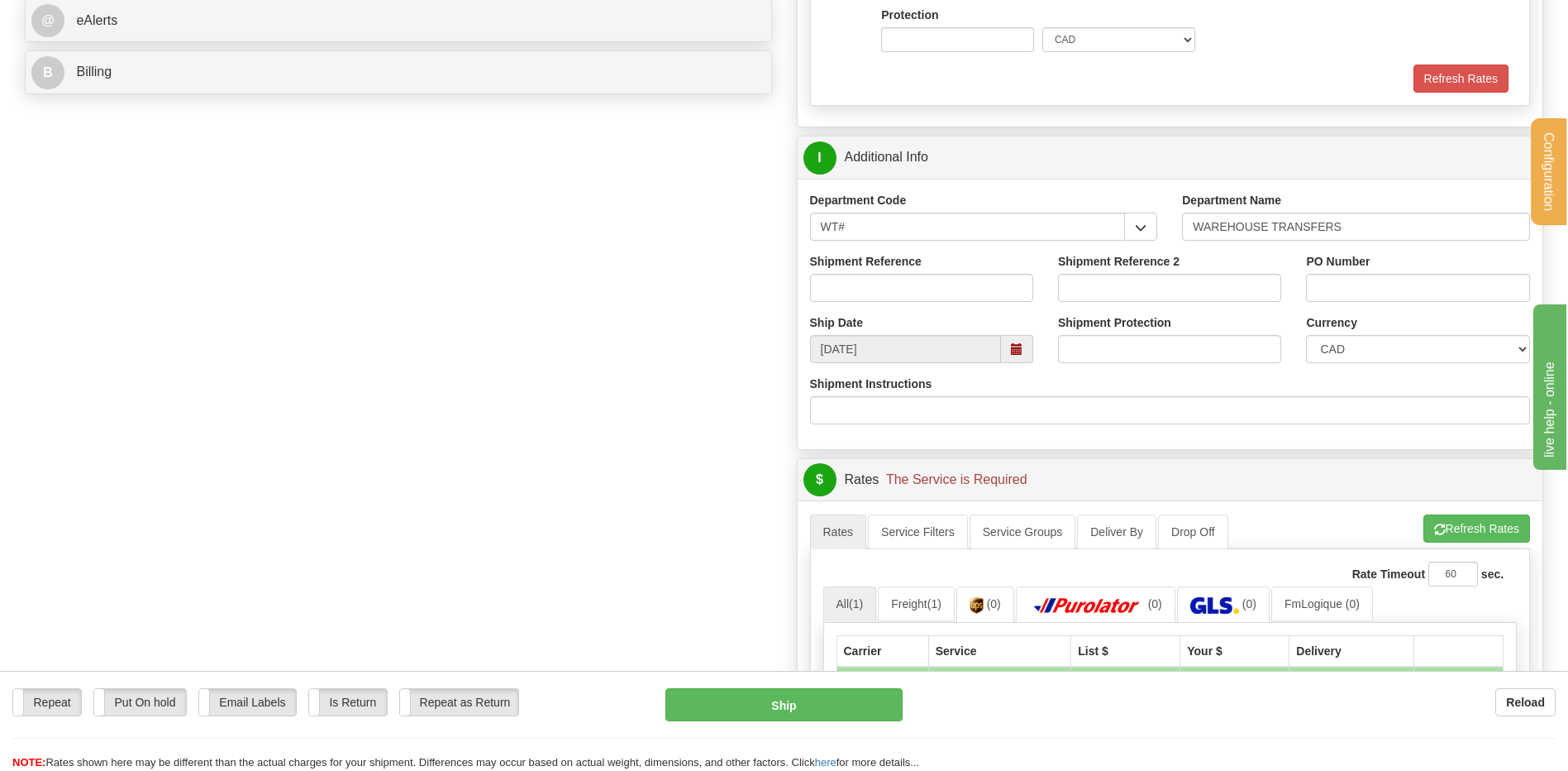
click at [895, 302] on div "Shipment Reference" at bounding box center [921, 283] width 248 height 61
click at [945, 290] on input "Shipment Reference" at bounding box center [922, 288] width 223 height 28
type input "TRANSFERT 09"
click at [1390, 291] on input "PO Number" at bounding box center [1418, 288] width 223 height 28
type input "TRANSFERT [GEOGRAPHIC_DATA]"
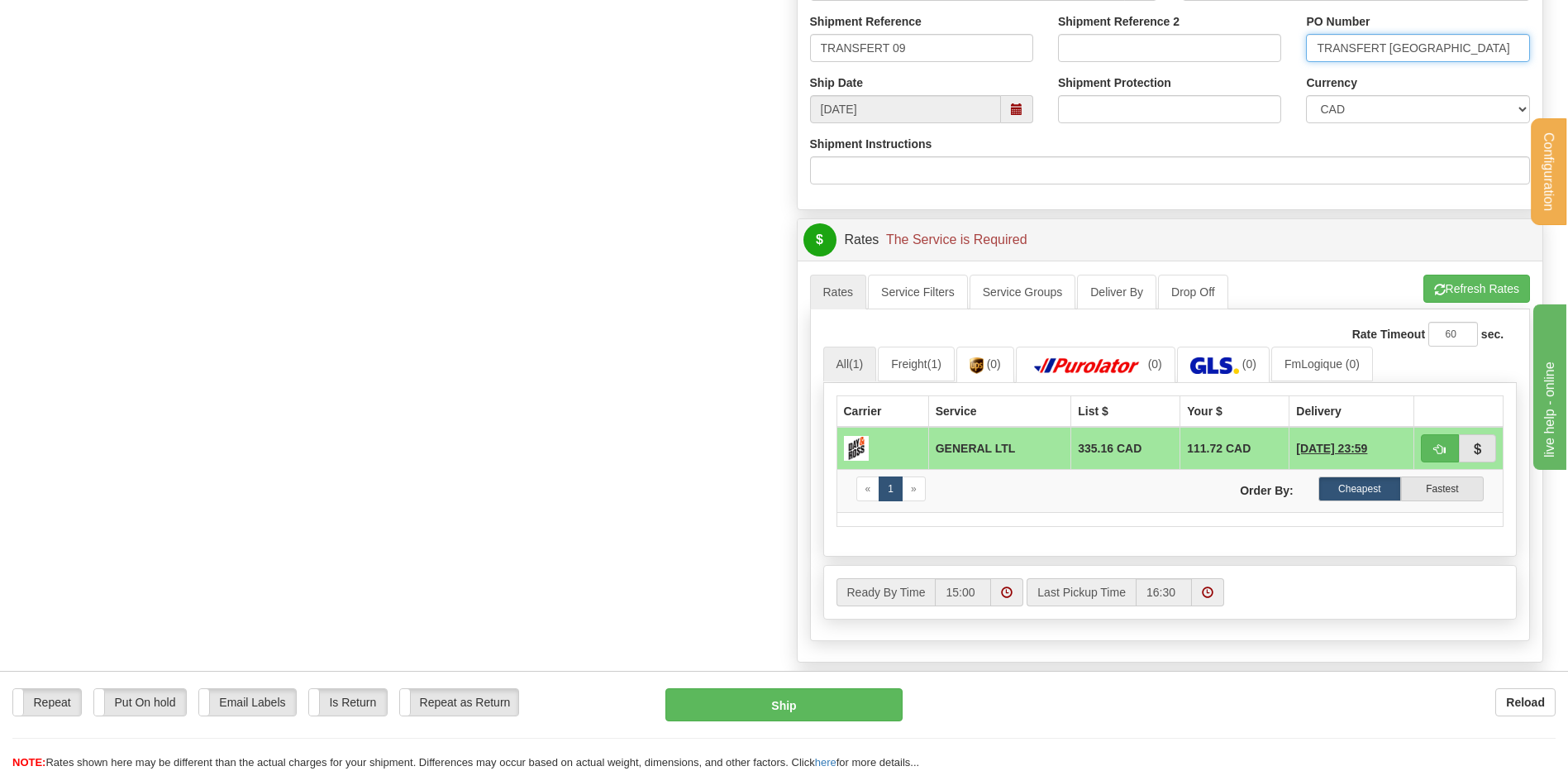
scroll to position [1075, 0]
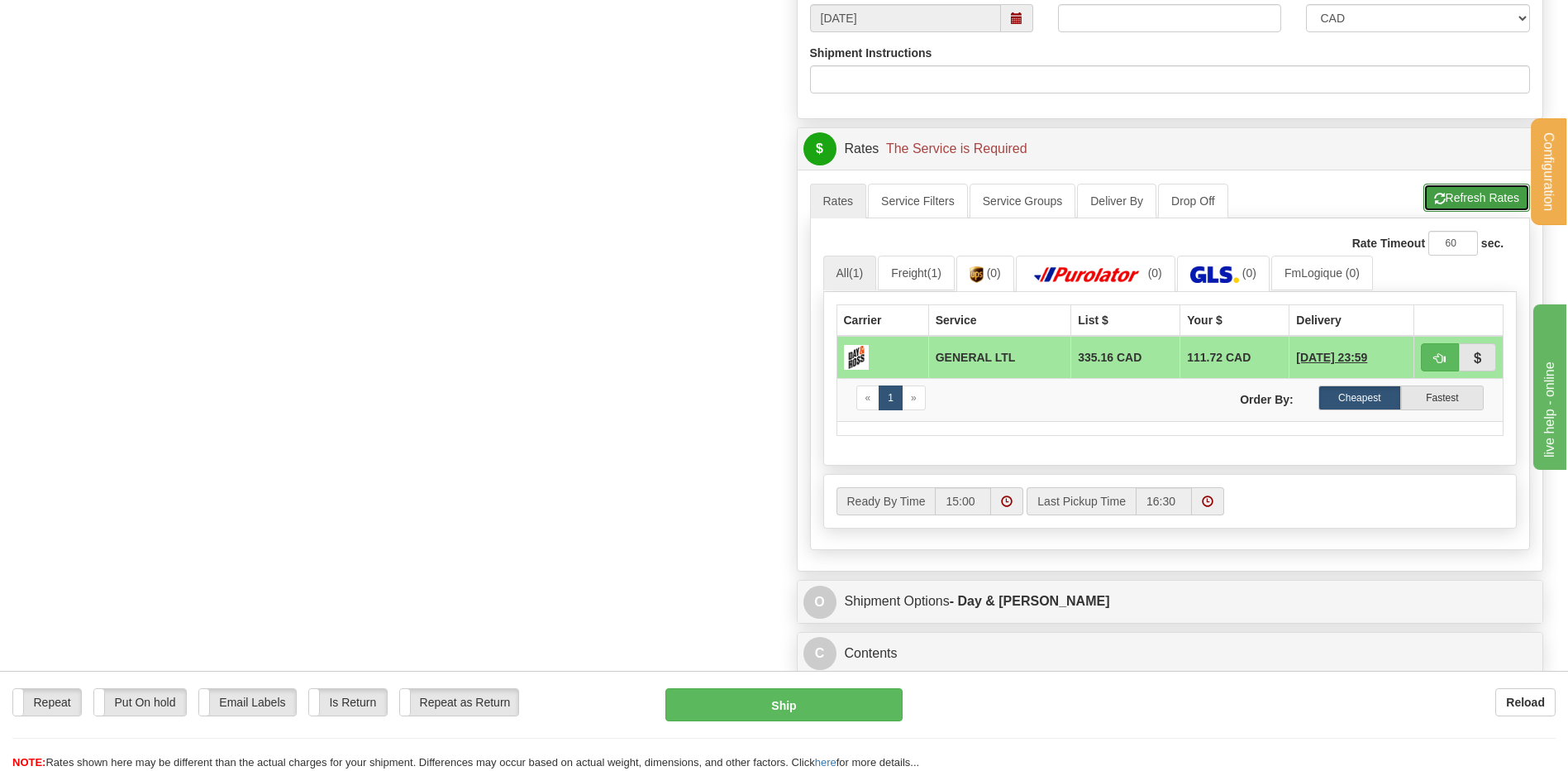
click at [1455, 198] on button "Refresh Rates" at bounding box center [1476, 197] width 106 height 28
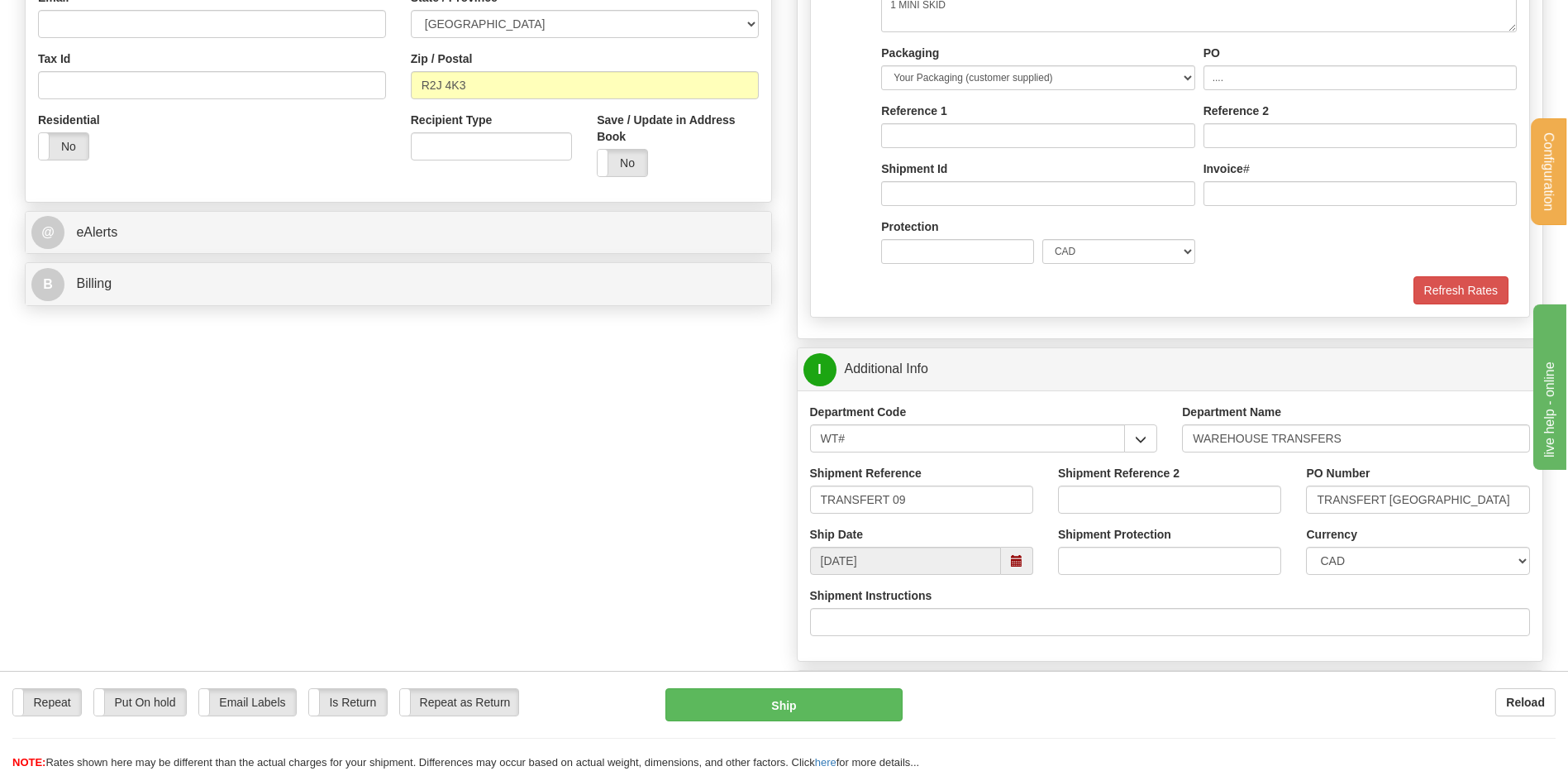
scroll to position [413, 0]
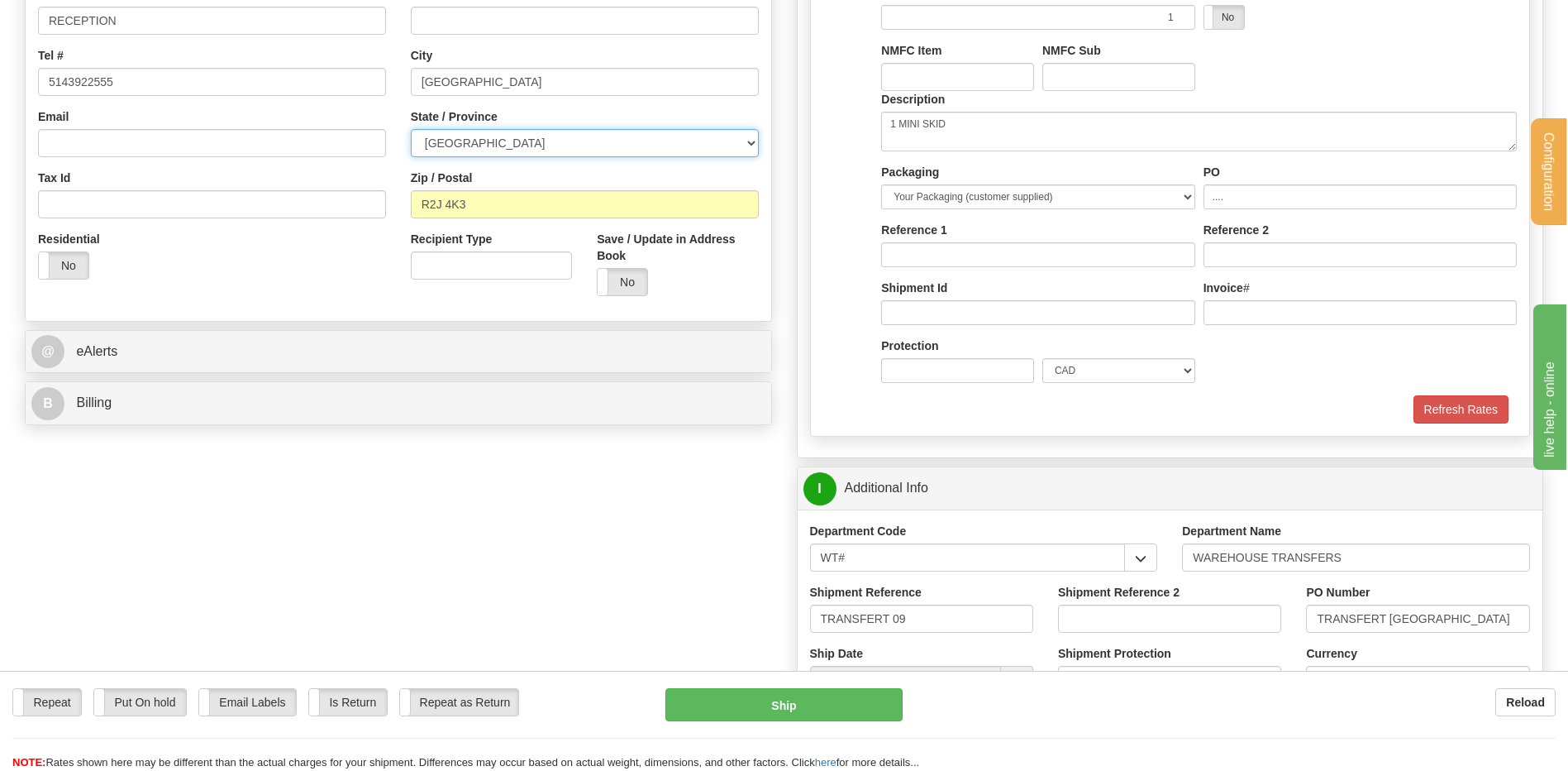
drag, startPoint x: 491, startPoint y: 142, endPoint x: 491, endPoint y: 158, distance: 16.0
click at [491, 142] on select "[GEOGRAPHIC_DATA] [GEOGRAPHIC_DATA] [GEOGRAPHIC_DATA] [GEOGRAPHIC_DATA] [GEOGRA…" at bounding box center [585, 143] width 348 height 28
click at [318, 260] on div "Residential Yes No" at bounding box center [211, 261] width 373 height 61
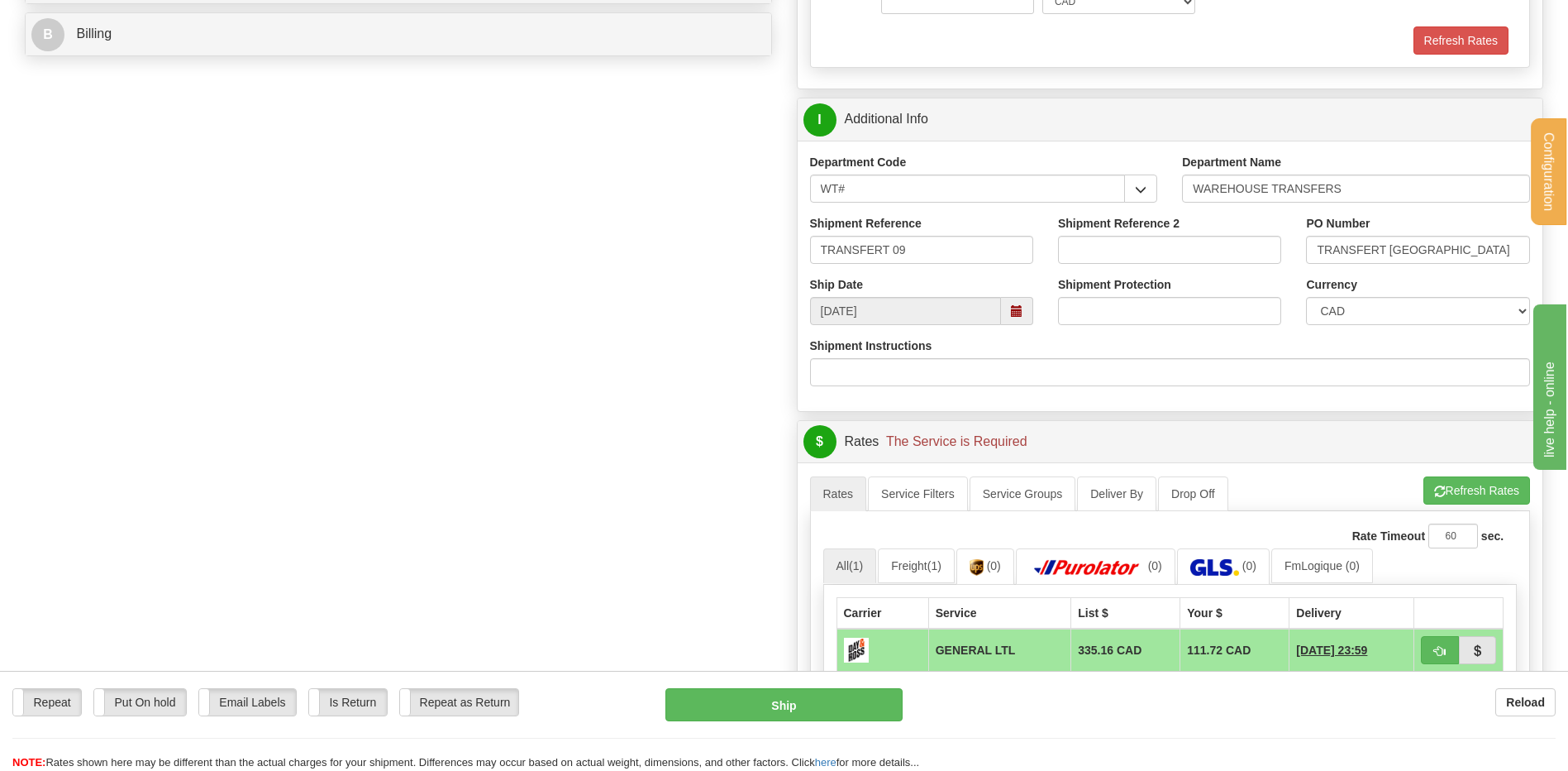
scroll to position [909, 0]
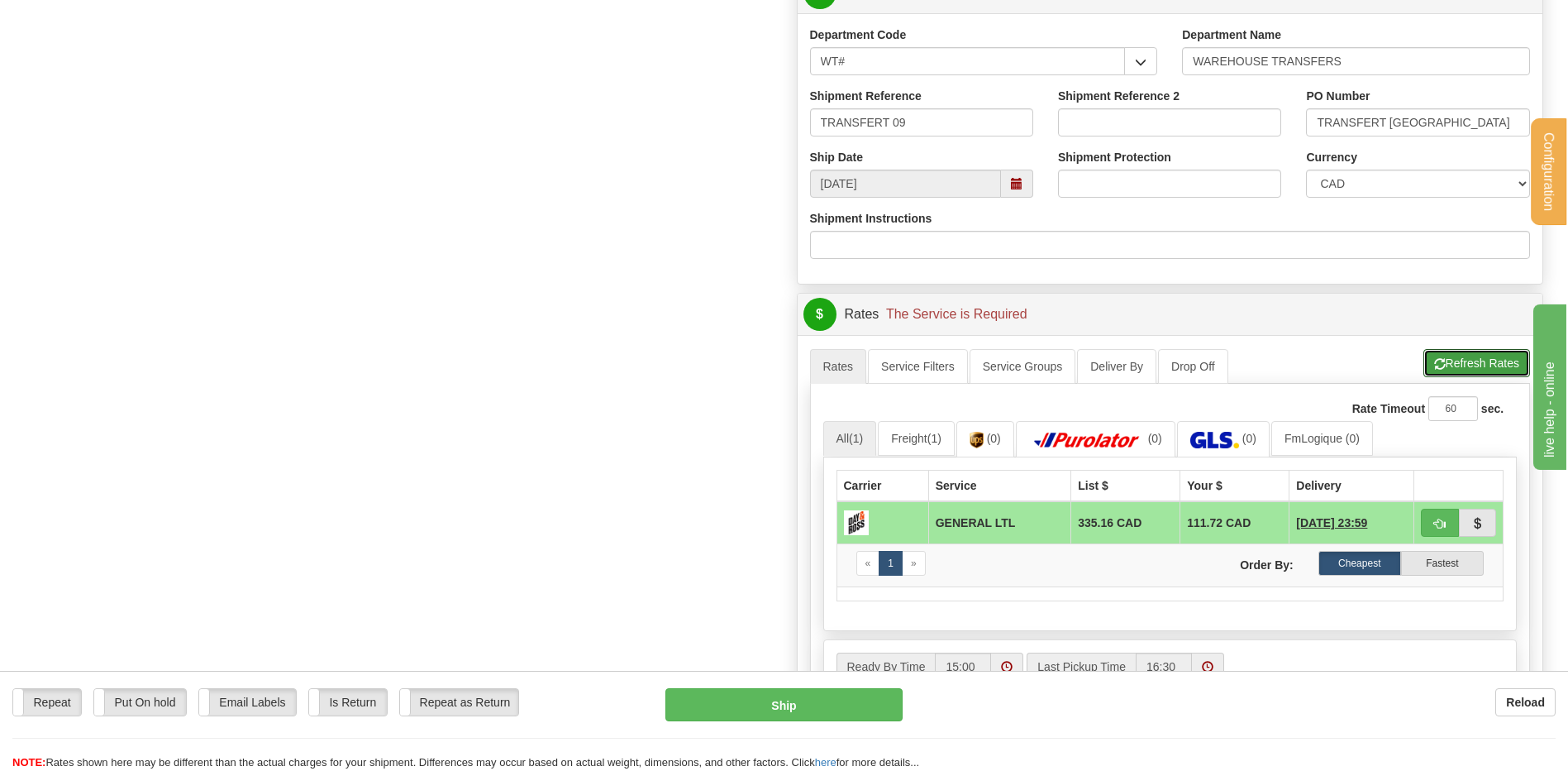
drag, startPoint x: 1465, startPoint y: 364, endPoint x: 1364, endPoint y: 381, distance: 102.4
click at [1465, 364] on button "Refresh Rates" at bounding box center [1476, 363] width 106 height 28
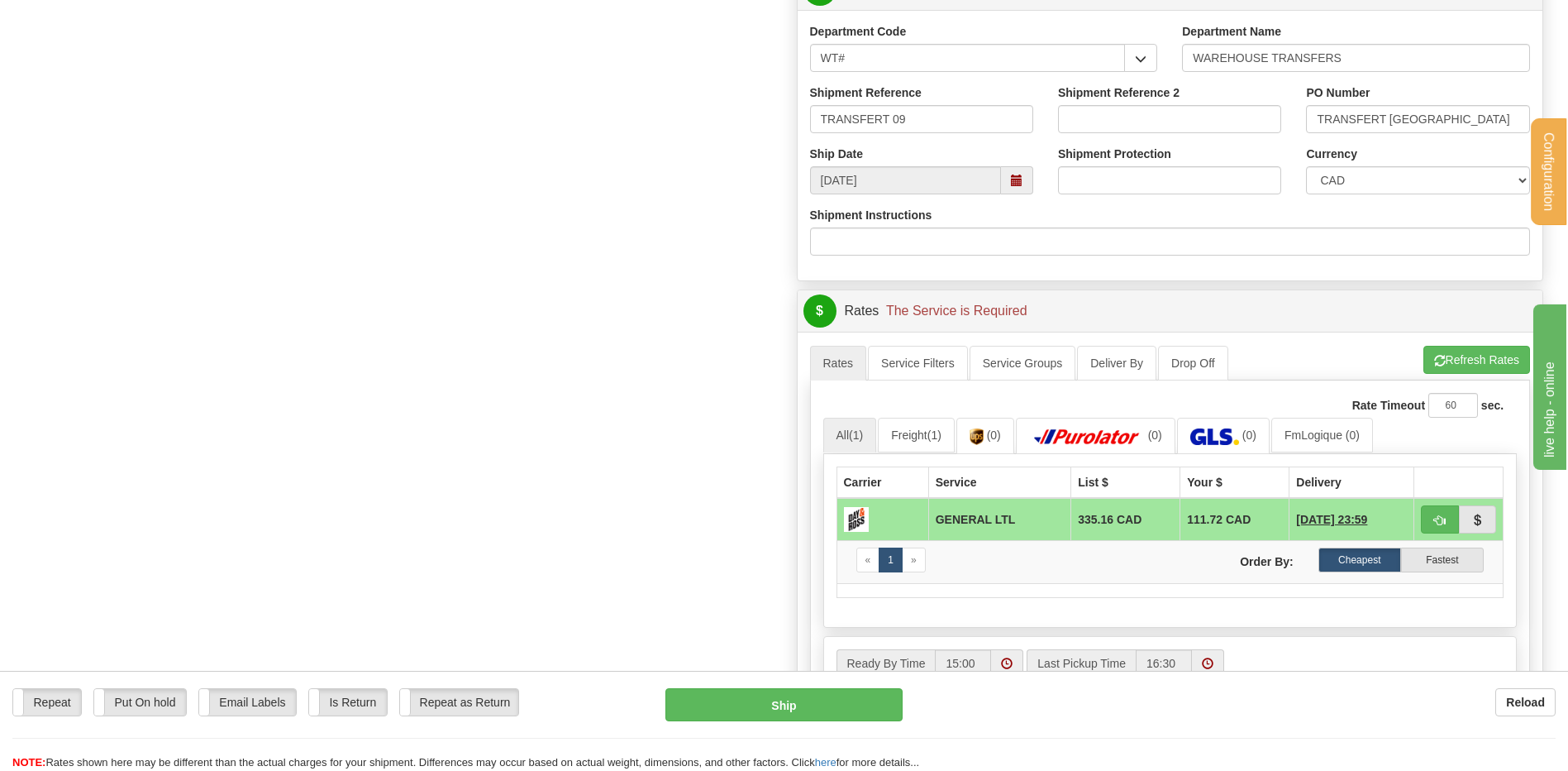
scroll to position [993, 0]
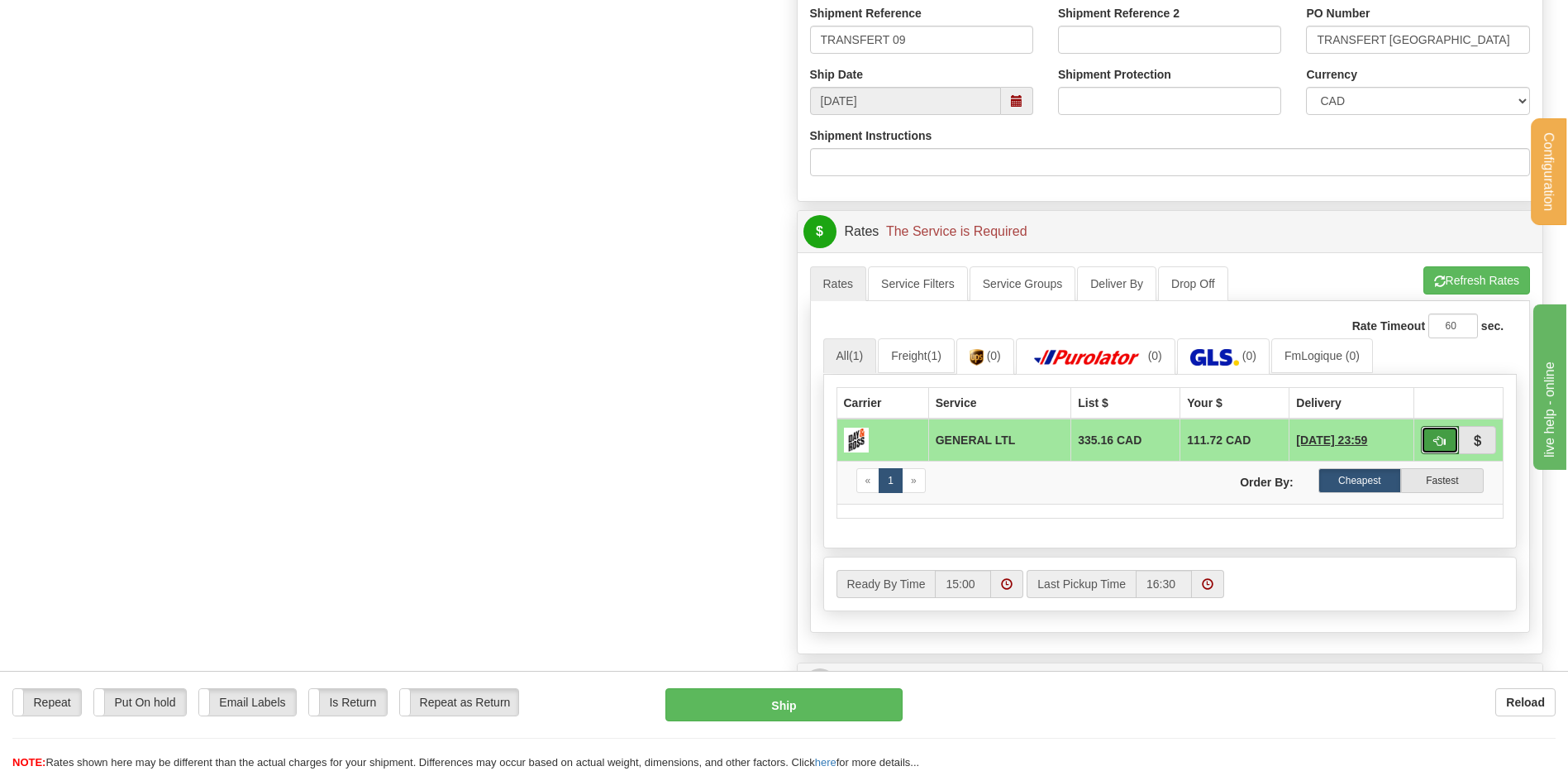
click at [1441, 443] on span "button" at bounding box center [1440, 441] width 12 height 11
type input "GL"
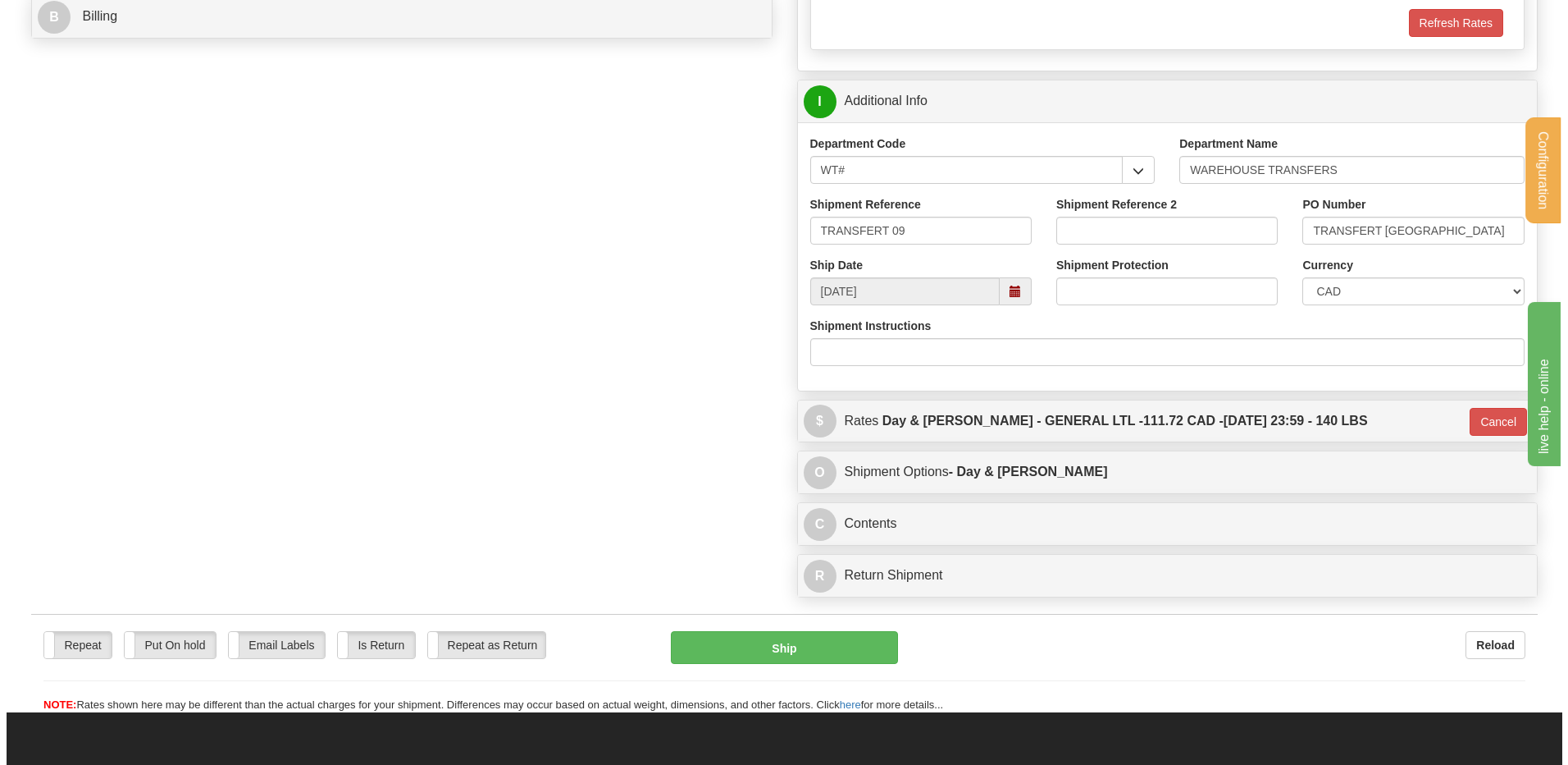
scroll to position [739, 0]
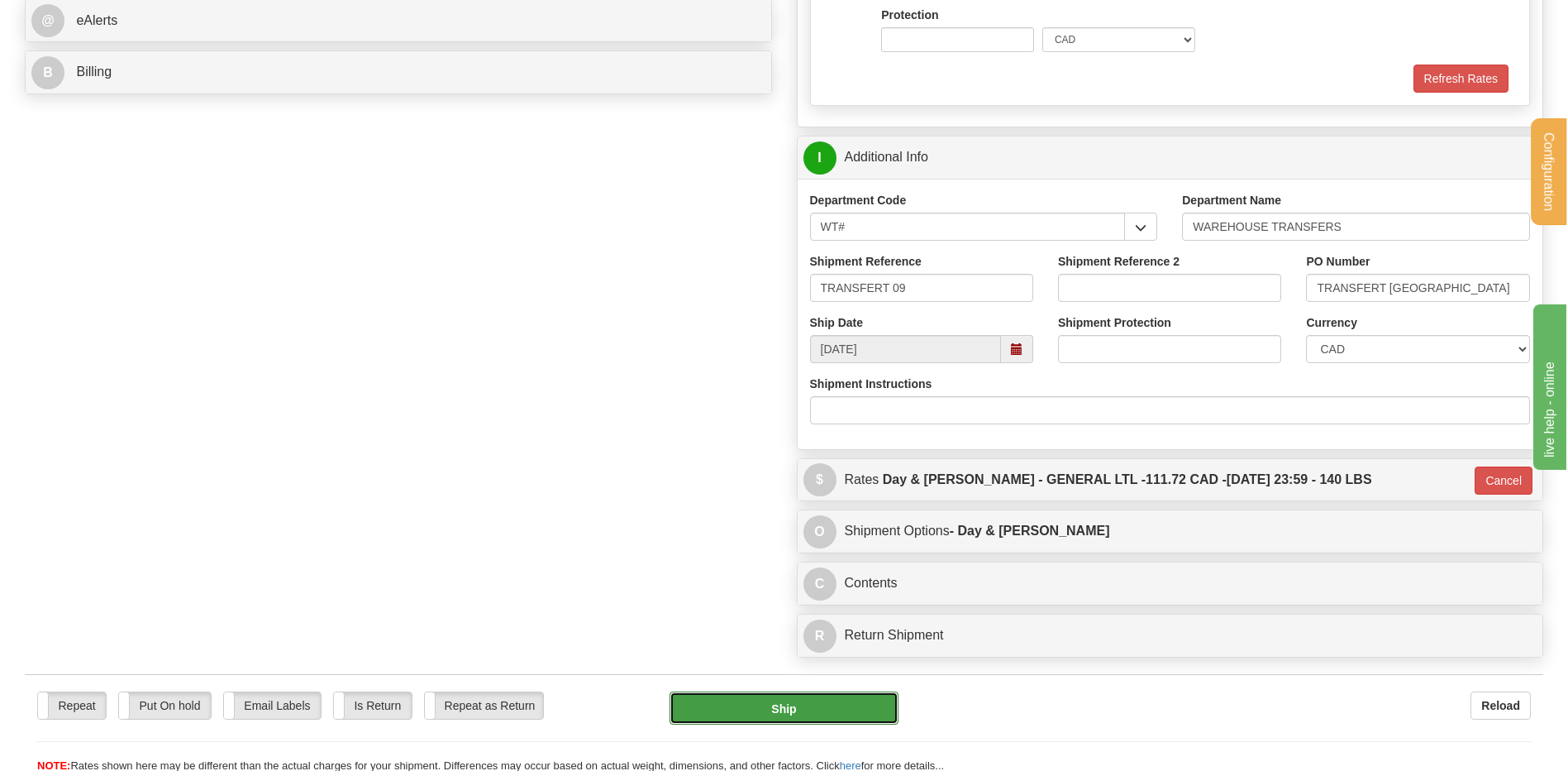
click at [770, 699] on button "Ship" at bounding box center [783, 708] width 228 height 33
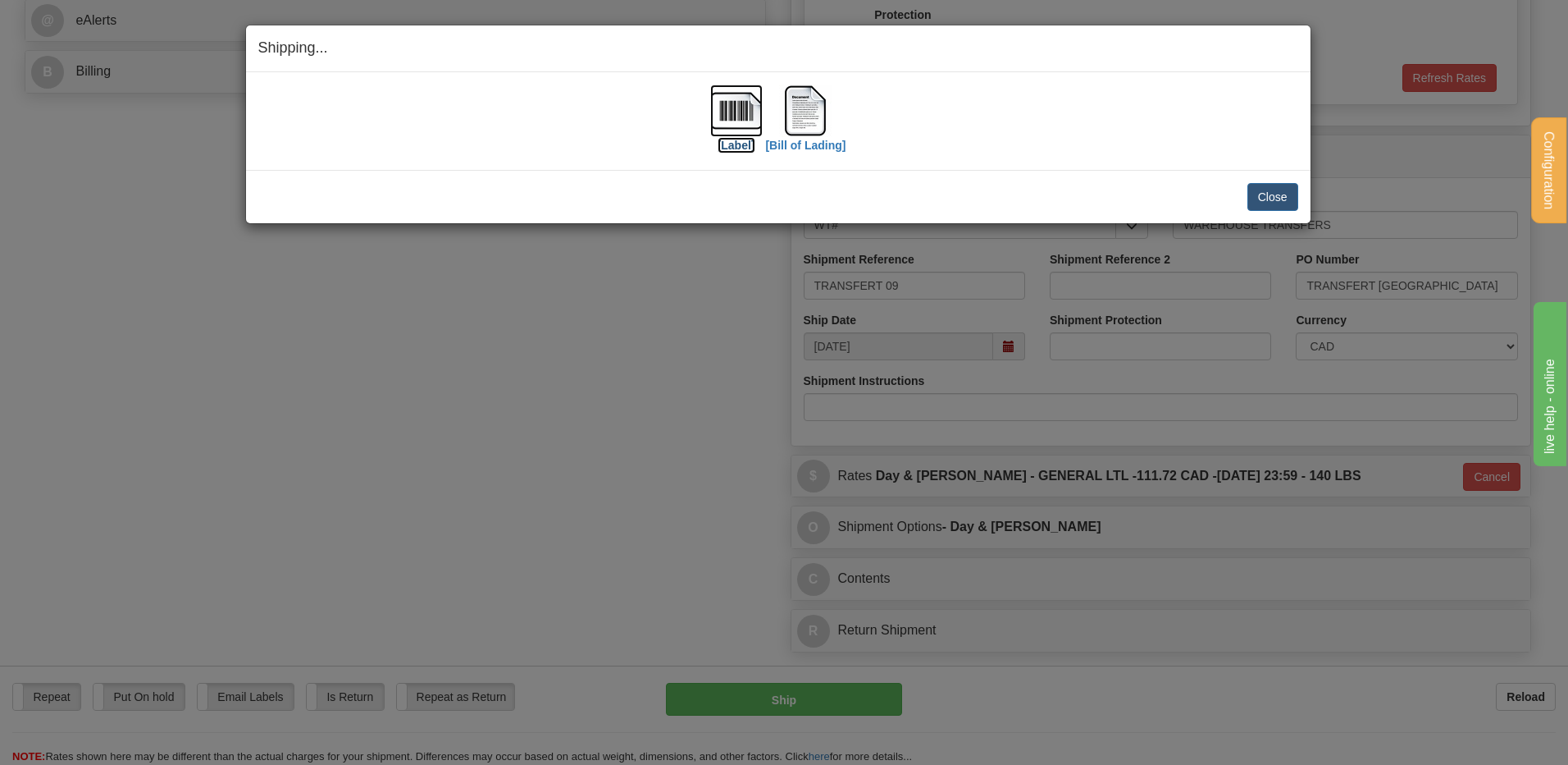
click at [724, 120] on img at bounding box center [737, 111] width 53 height 53
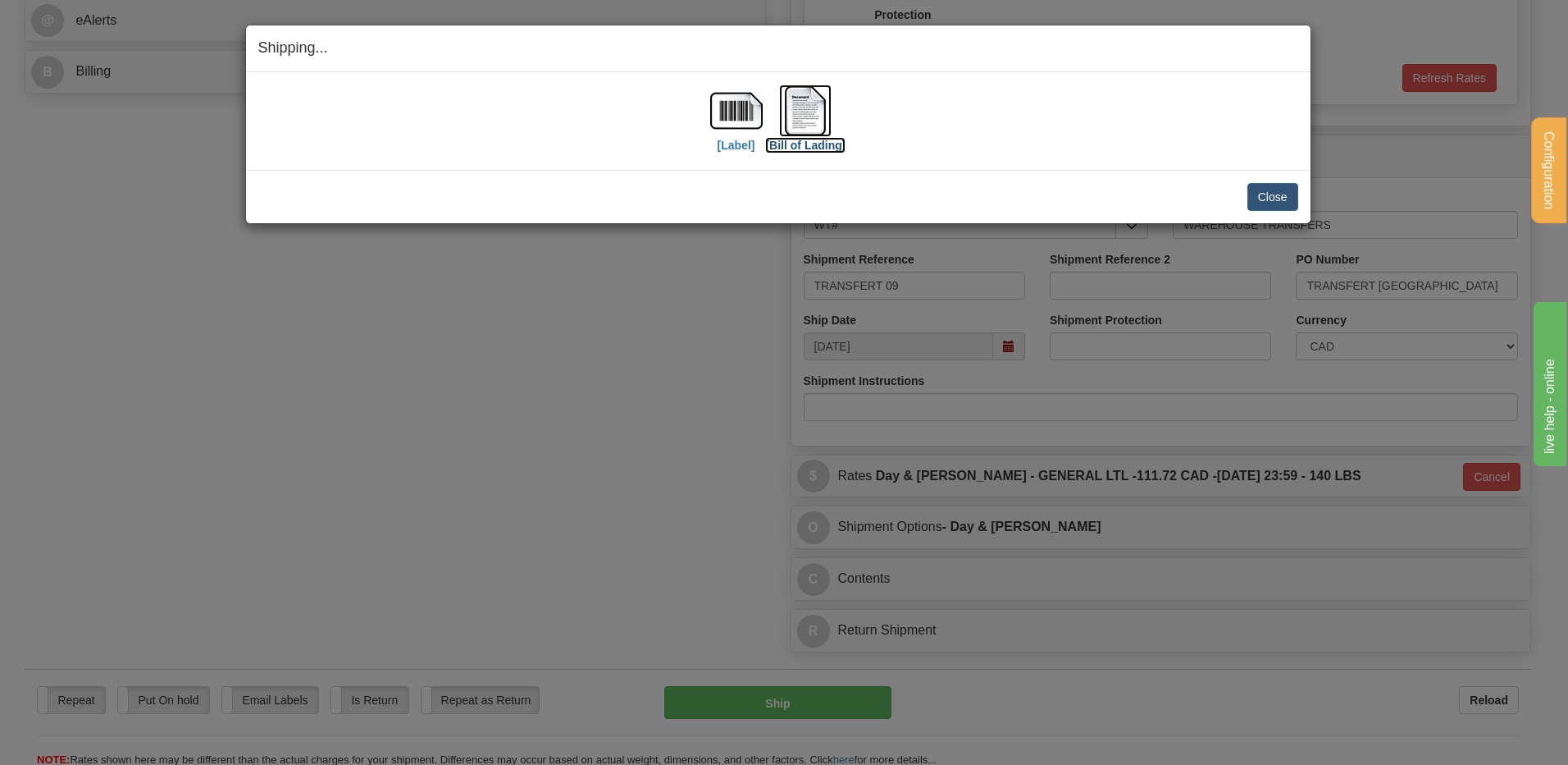
click at [824, 103] on img at bounding box center [806, 111] width 53 height 53
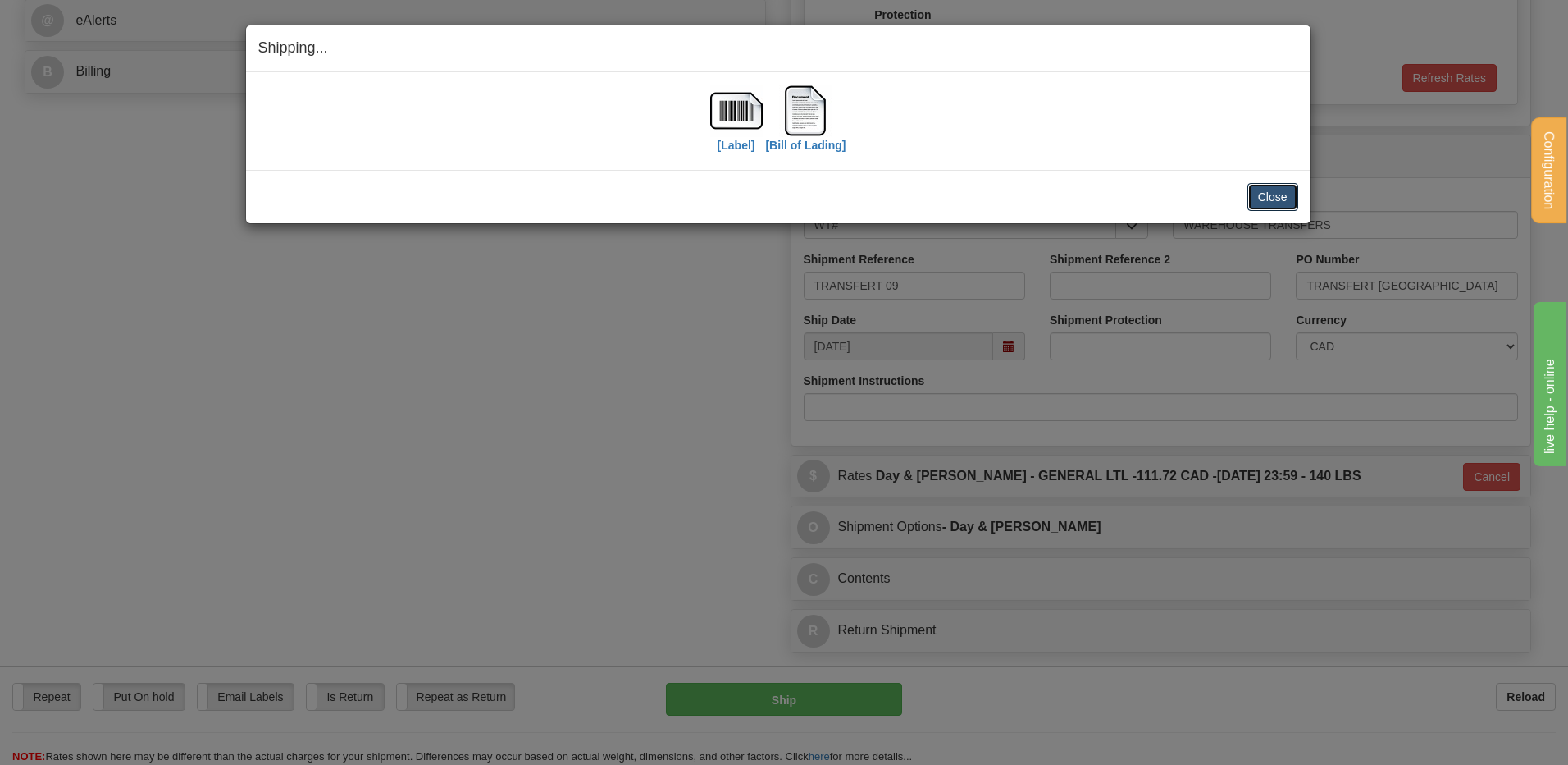
drag, startPoint x: 1264, startPoint y: 191, endPoint x: 1101, endPoint y: 162, distance: 165.6
click at [1260, 189] on button "Close" at bounding box center [1273, 196] width 51 height 28
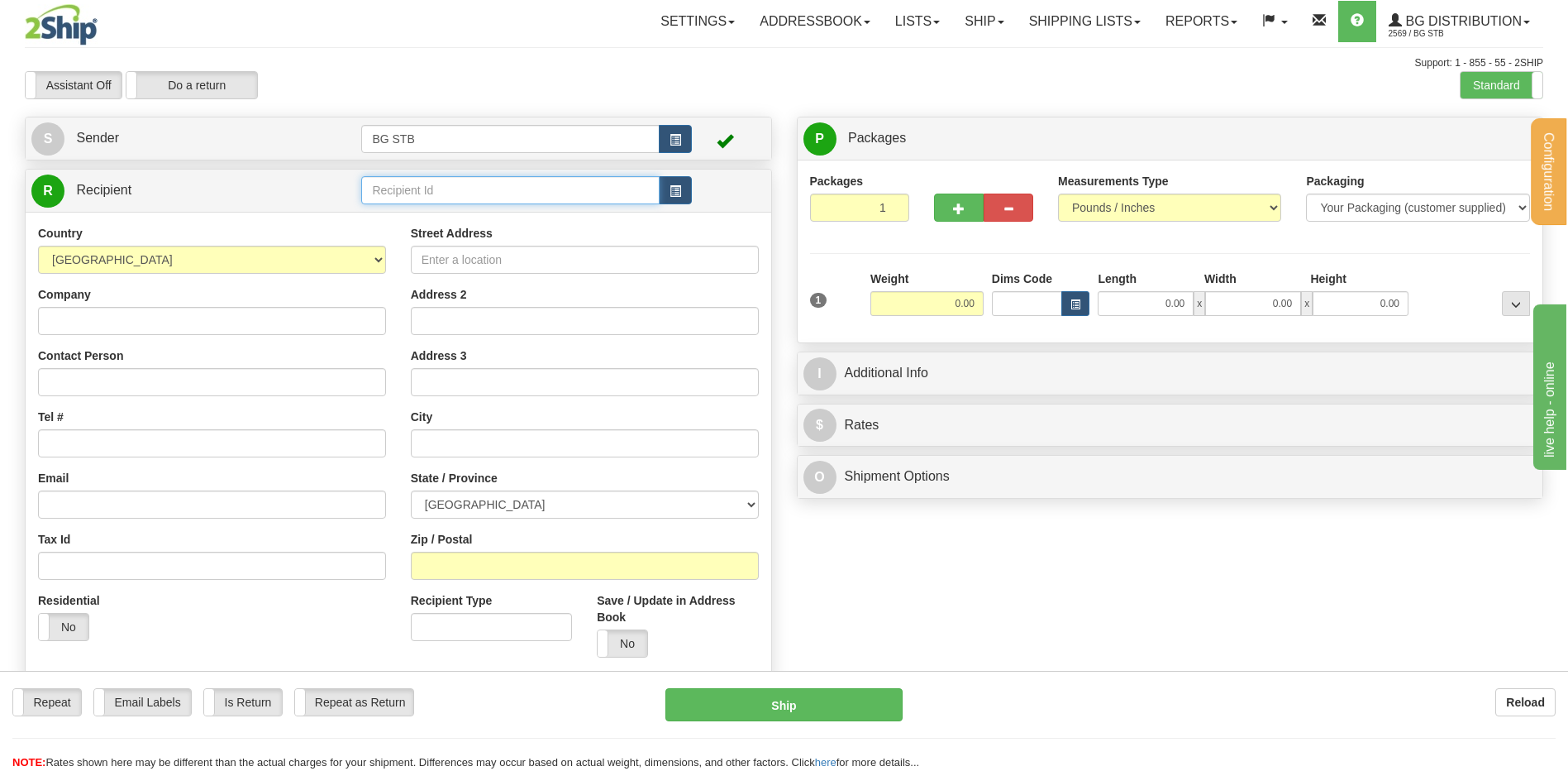
drag, startPoint x: 397, startPoint y: 187, endPoint x: 399, endPoint y: 157, distance: 30.1
click at [399, 187] on input "text" at bounding box center [510, 190] width 297 height 28
type input "BG OTT1"
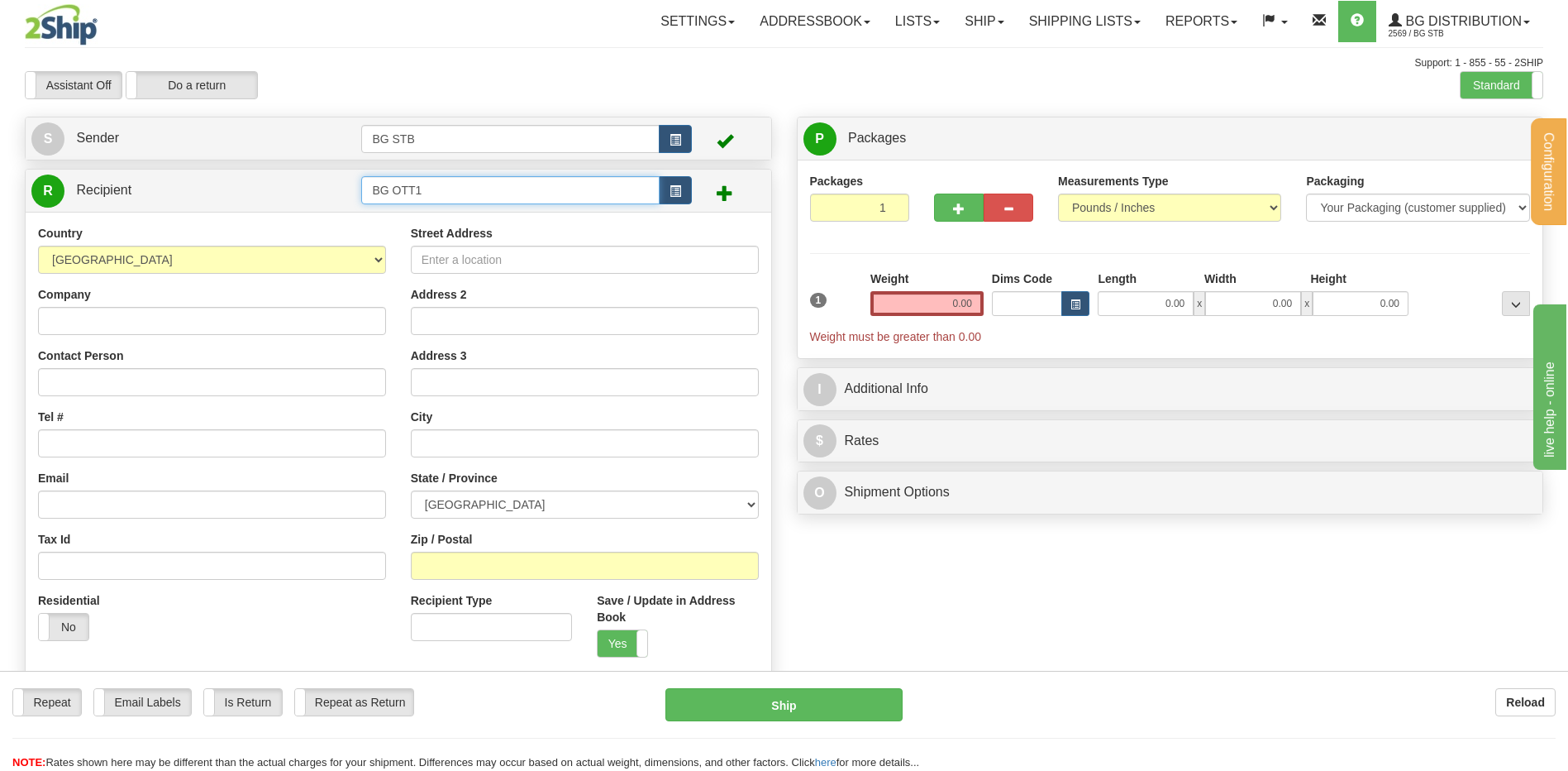
click at [456, 181] on input "BG OTT1" at bounding box center [510, 190] width 297 height 28
type input "BG OTT"
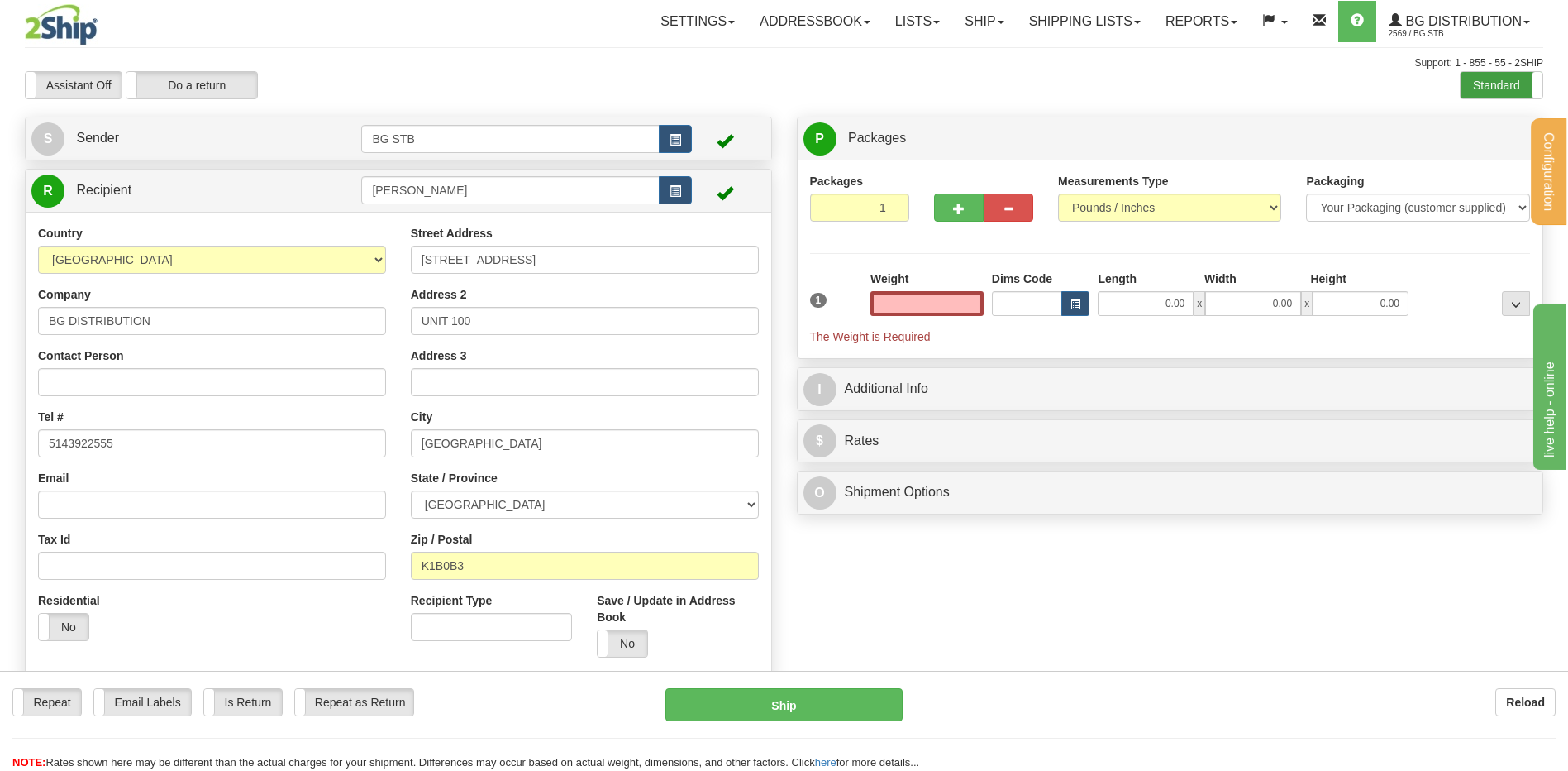
type input "0.00"
click at [1474, 77] on label "Standard" at bounding box center [1501, 85] width 81 height 27
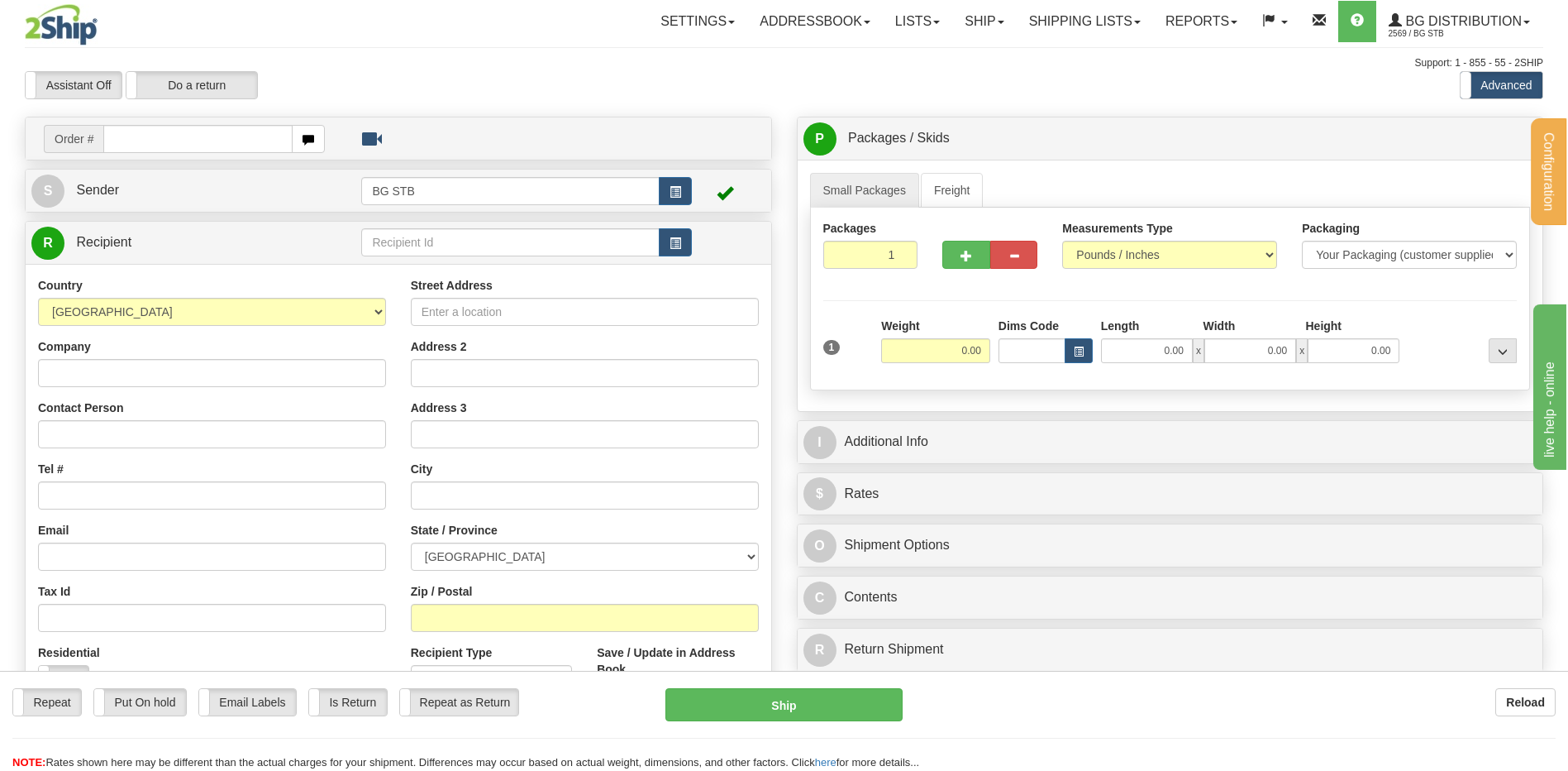
click at [1518, 90] on label "Advanced" at bounding box center [1501, 85] width 81 height 27
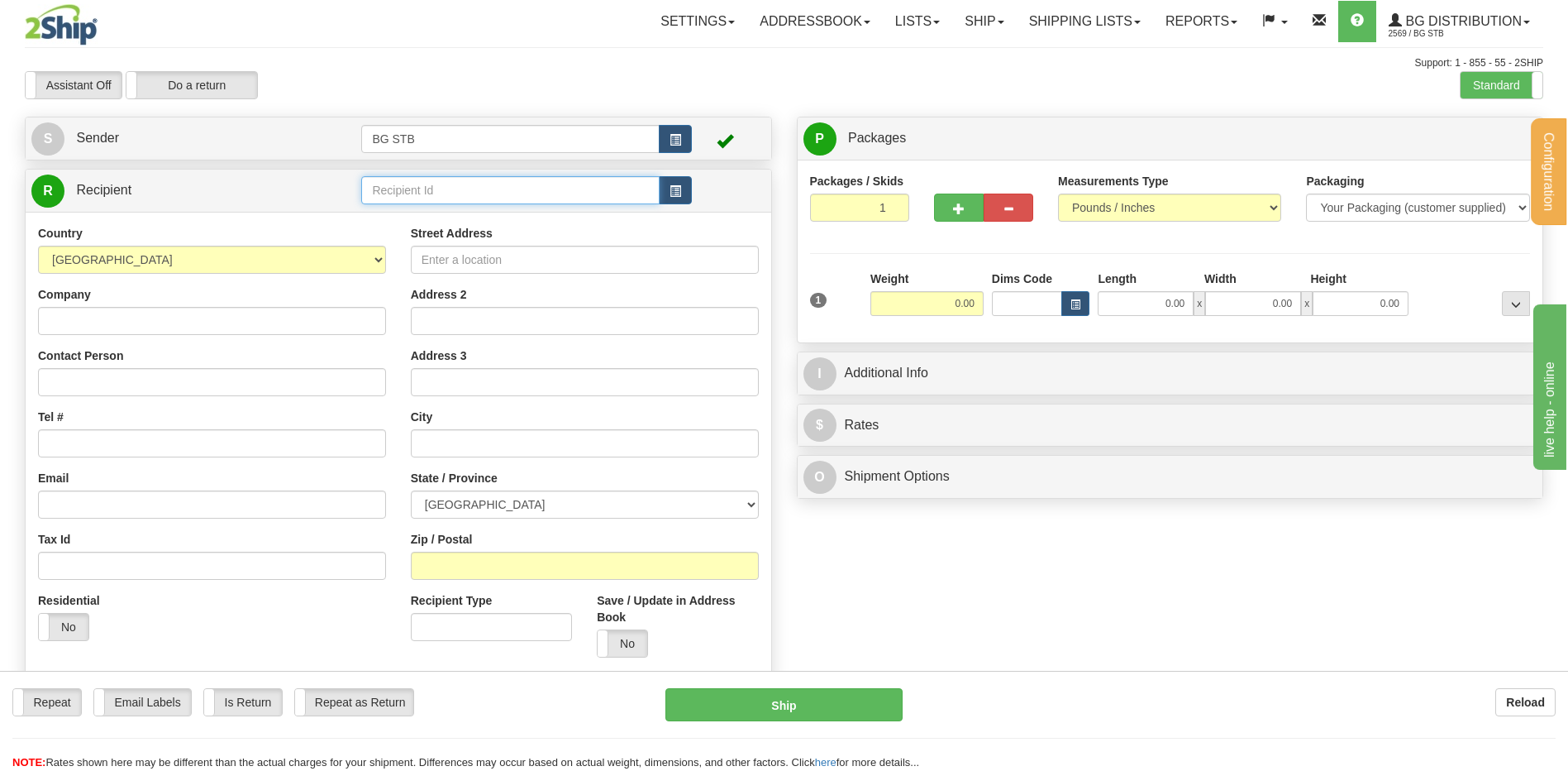
click at [385, 192] on input "text" at bounding box center [510, 190] width 297 height 28
type input "BG TOR"
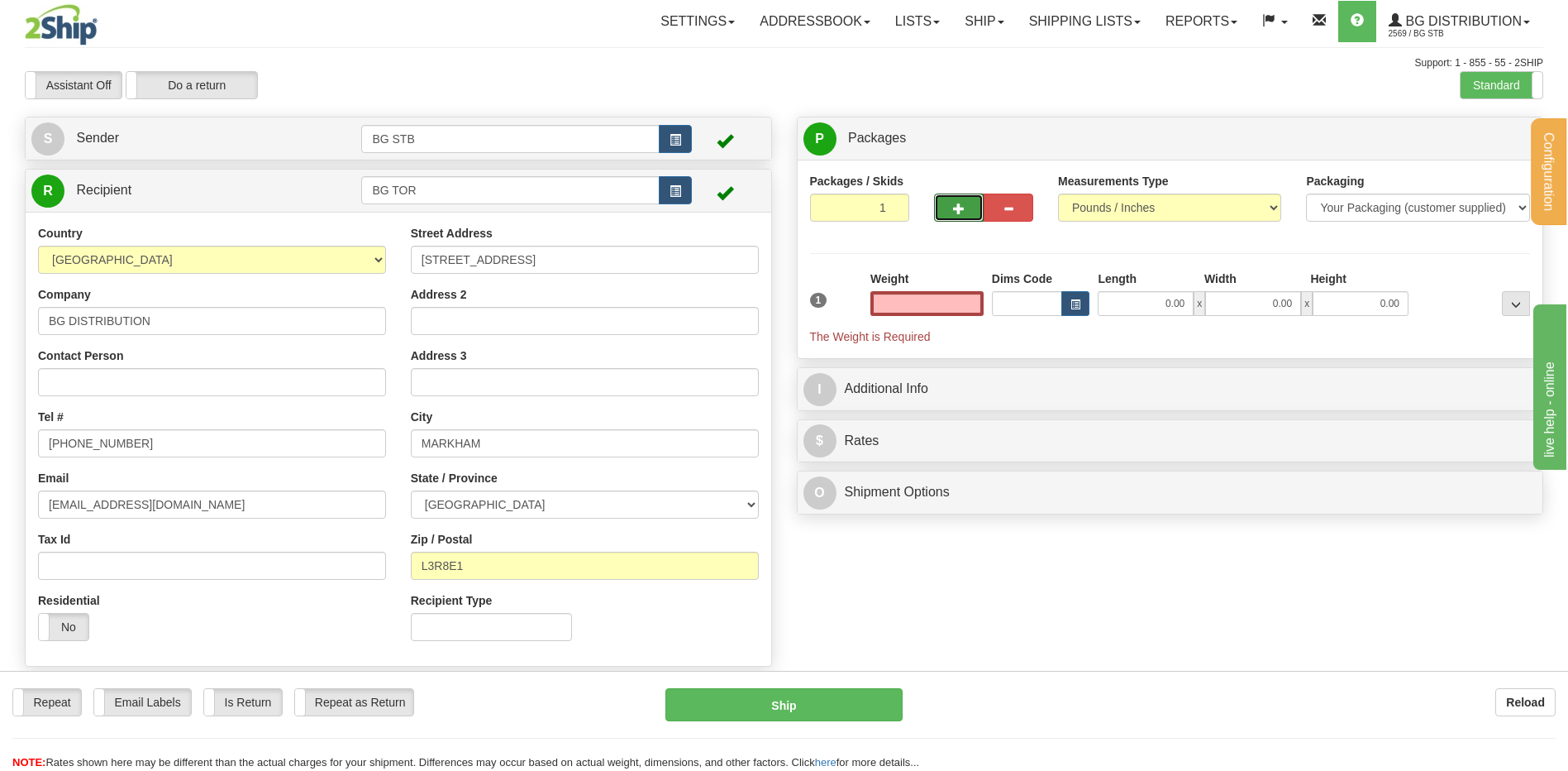
type input "0.00"
click at [960, 206] on span "button" at bounding box center [958, 209] width 12 height 11
type input "2"
drag, startPoint x: 1470, startPoint y: 139, endPoint x: 915, endPoint y: 337, distance: 589.3
click at [1469, 140] on span "Package Level" at bounding box center [1494, 138] width 65 height 12
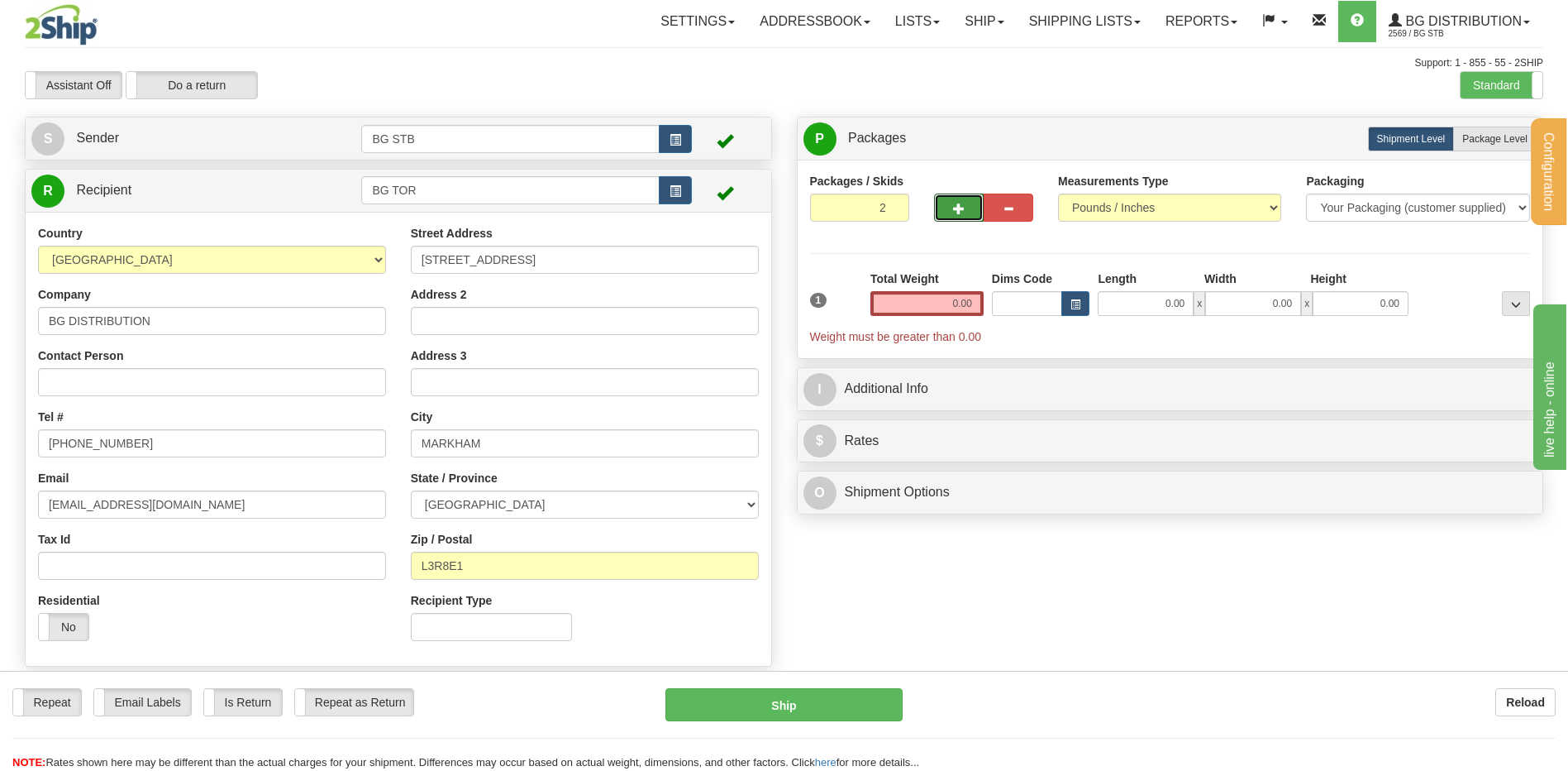
radio input "true"
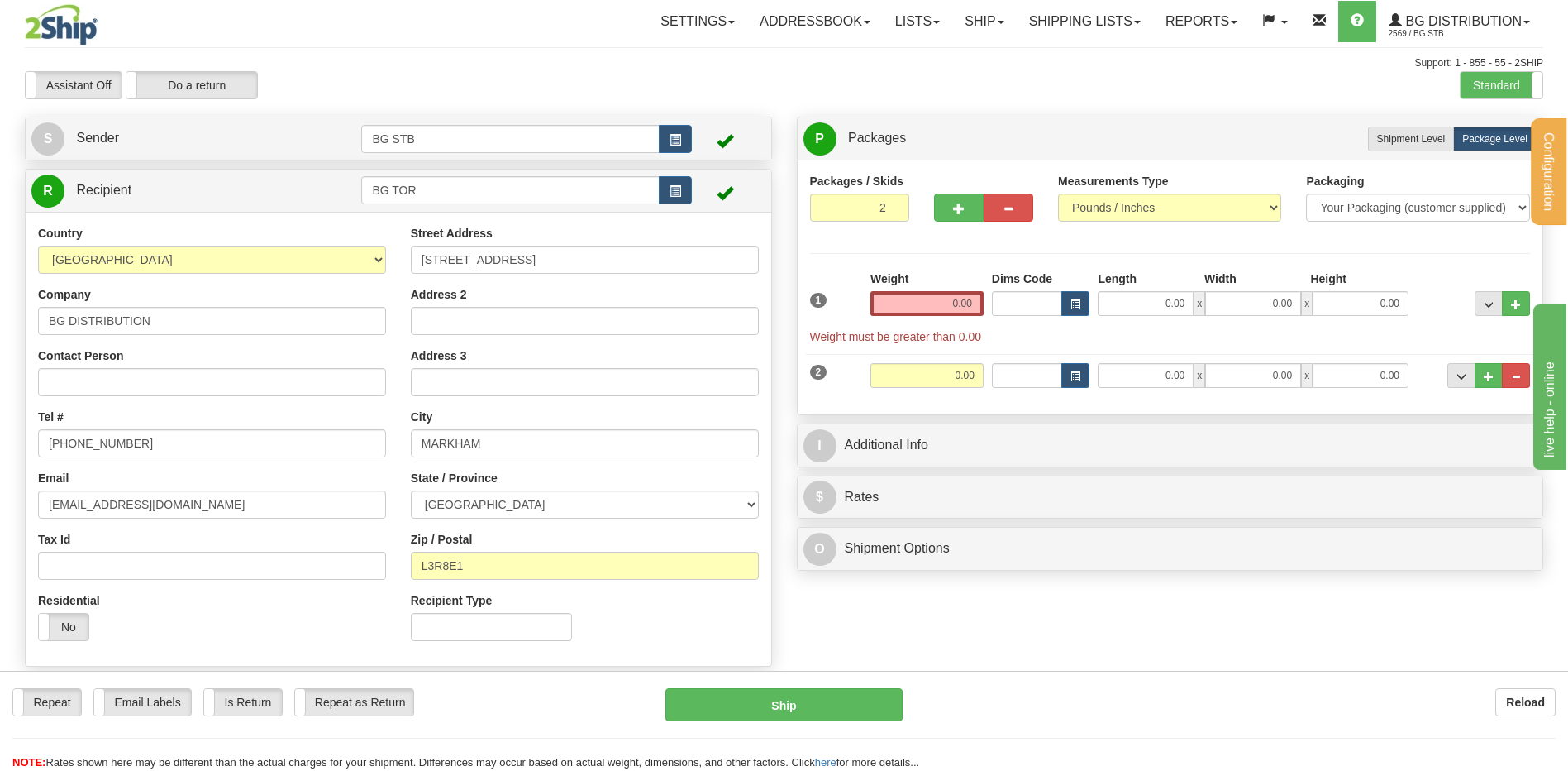
click at [892, 317] on div "Weight 0.00" at bounding box center [926, 299] width 122 height 58
click at [913, 320] on div "Weight 0.00" at bounding box center [926, 299] width 122 height 58
click at [929, 304] on input "0.00" at bounding box center [927, 303] width 114 height 25
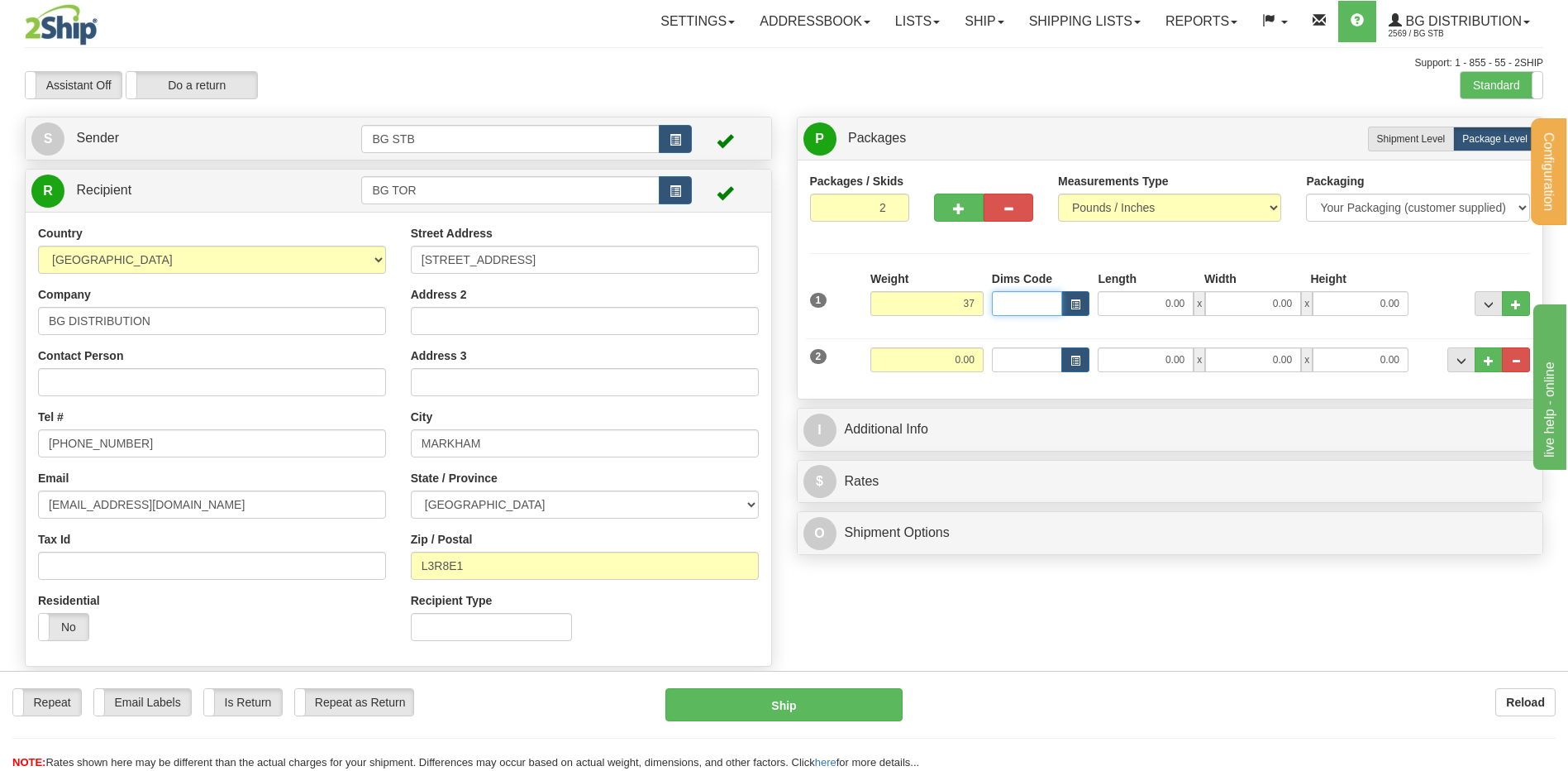
type input "37.00"
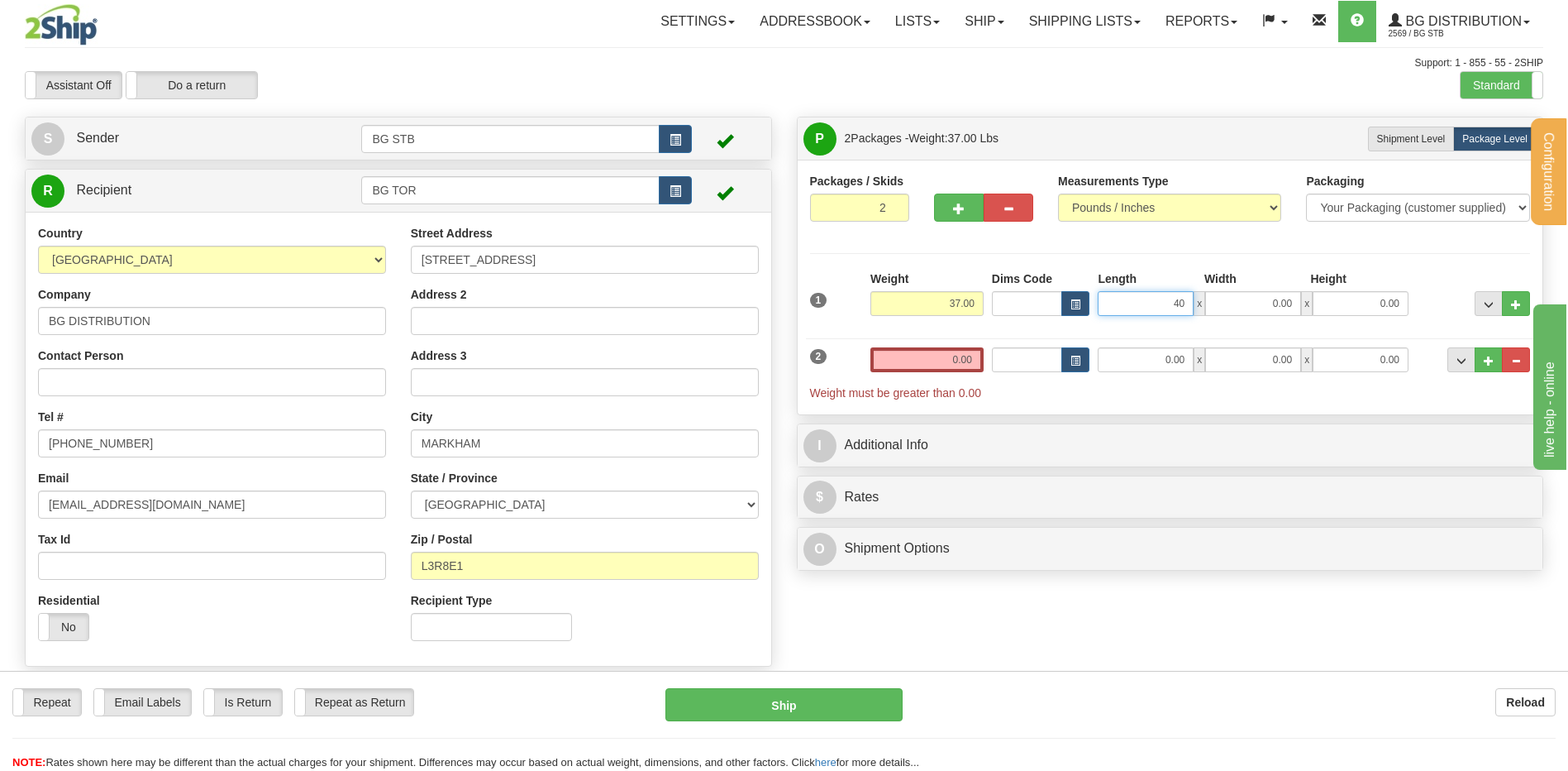
type input "40.00"
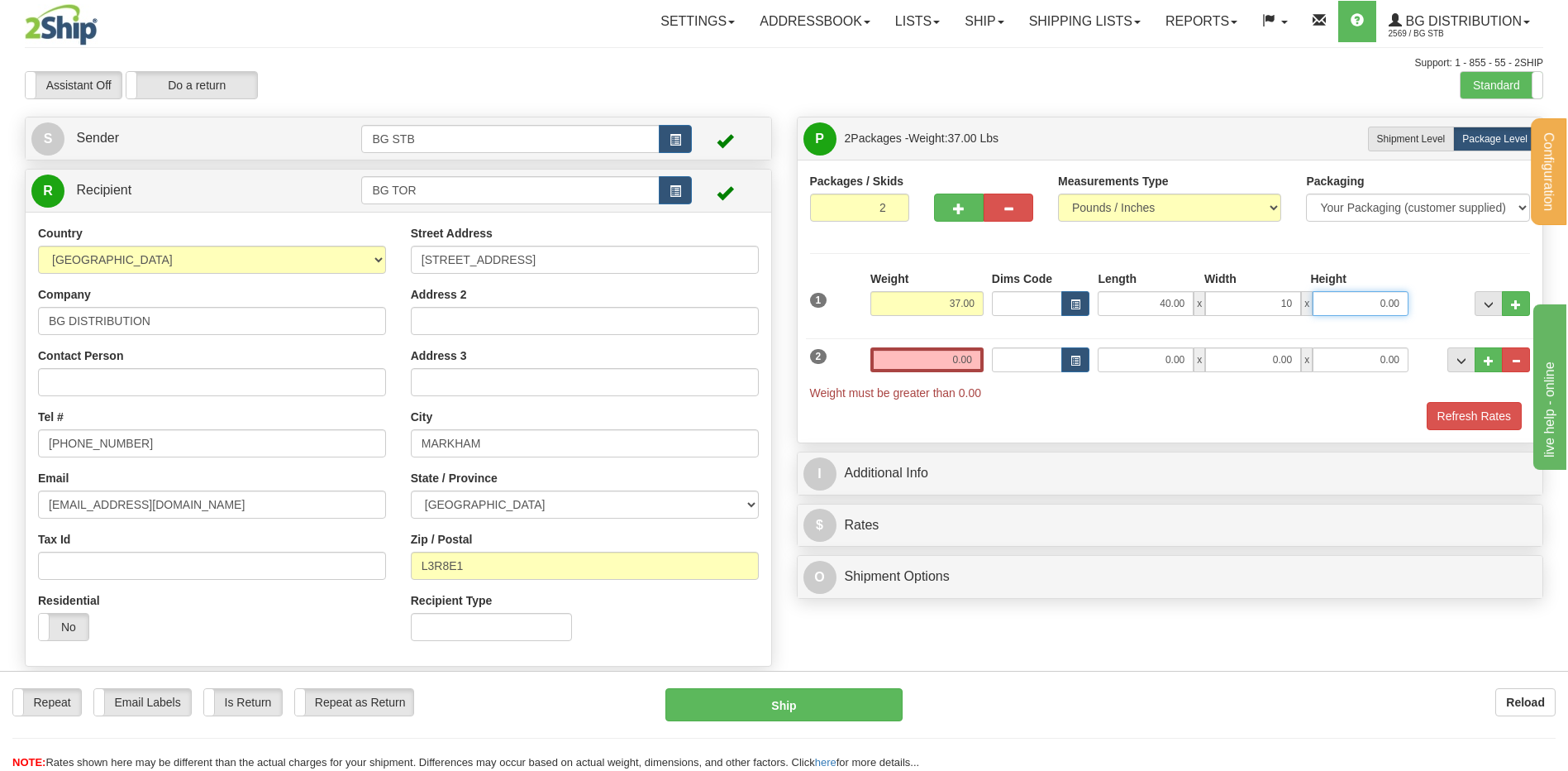
type input "10.00"
type input "5.00"
click at [959, 370] on input "0.00" at bounding box center [927, 359] width 114 height 25
type input "16.00"
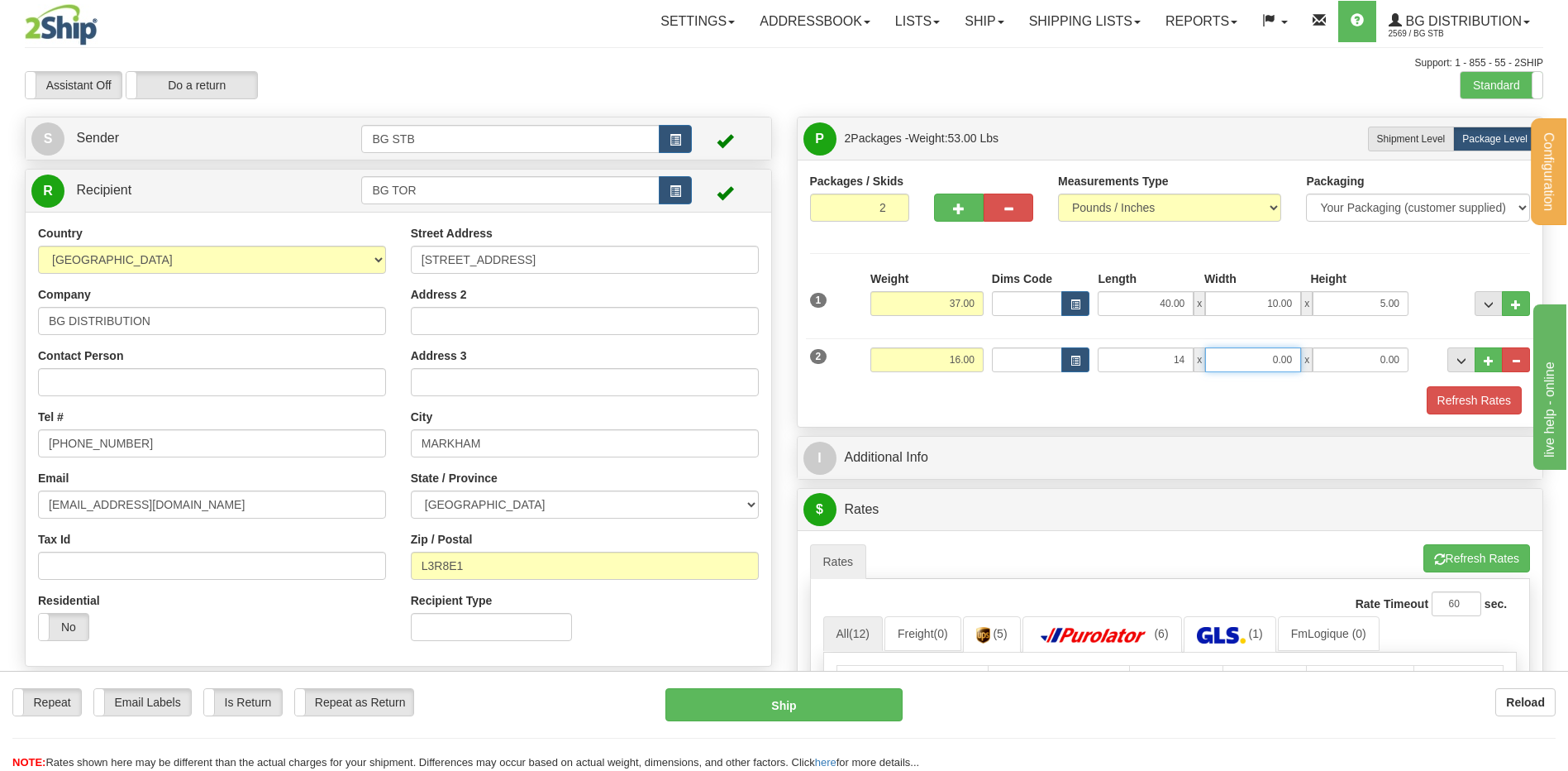
type input "14.00"
type input "10.00"
type input "8.00"
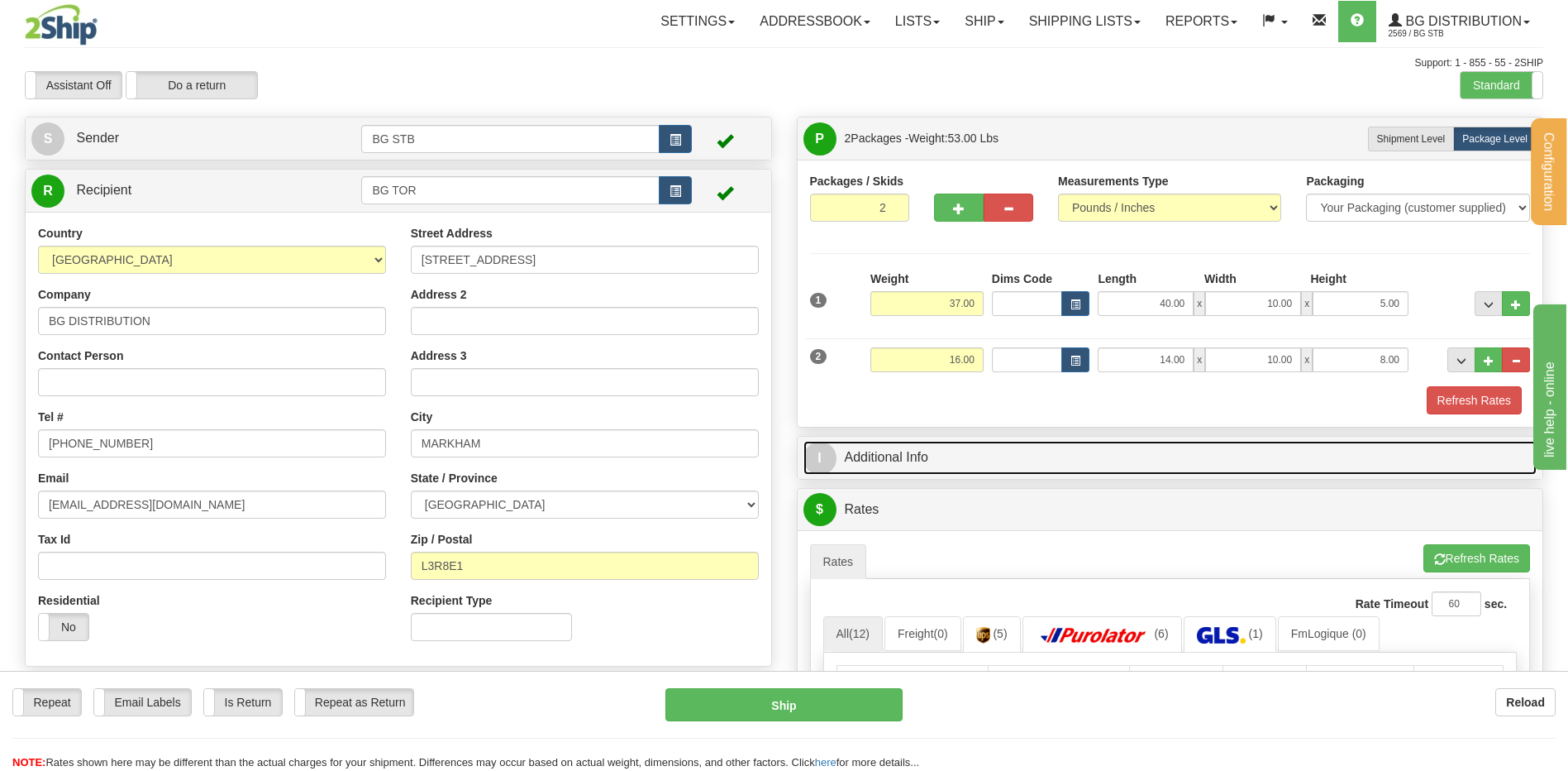
click at [941, 455] on link "I Additional Info" at bounding box center [1171, 457] width 734 height 34
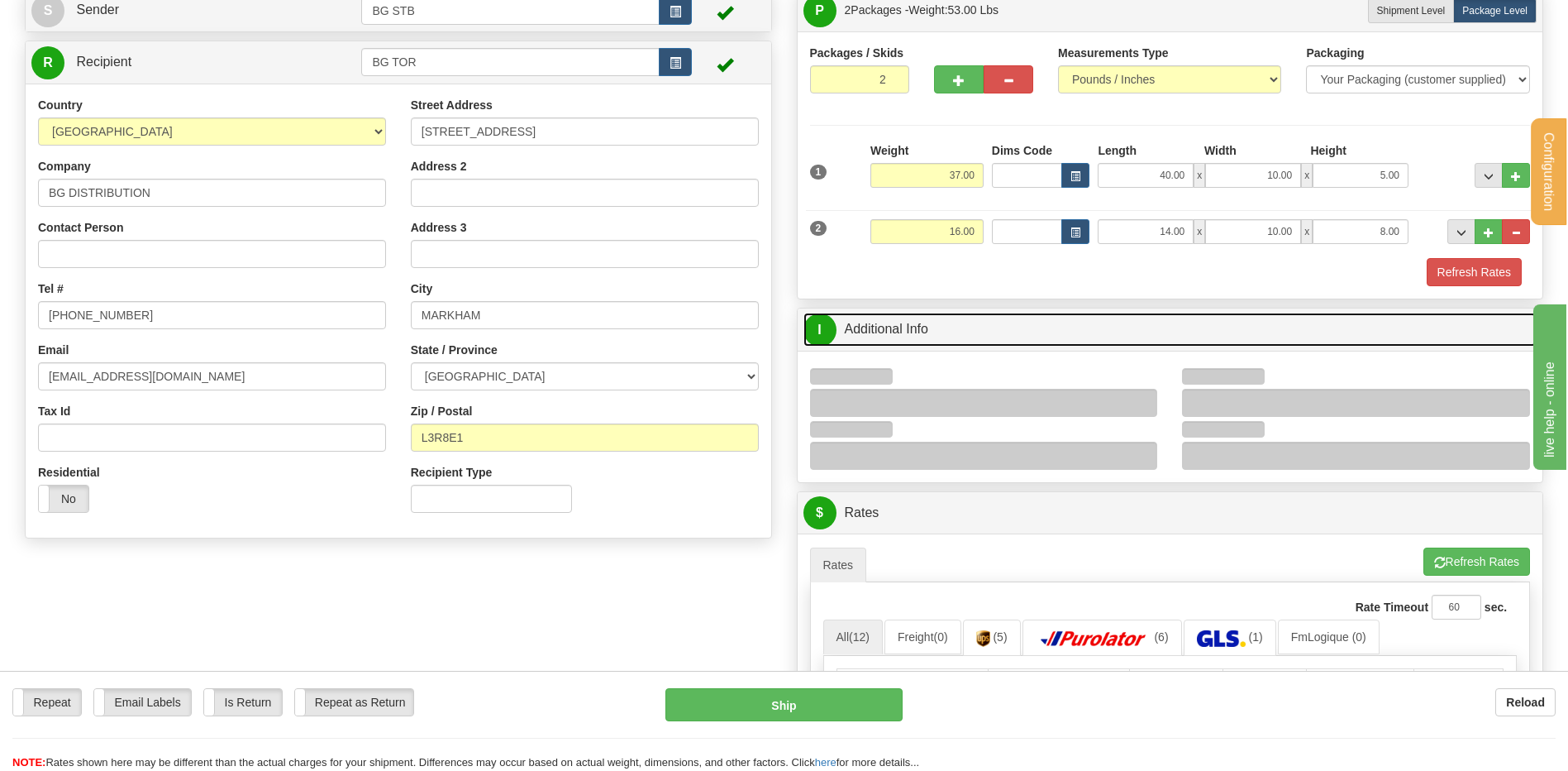
scroll to position [248, 0]
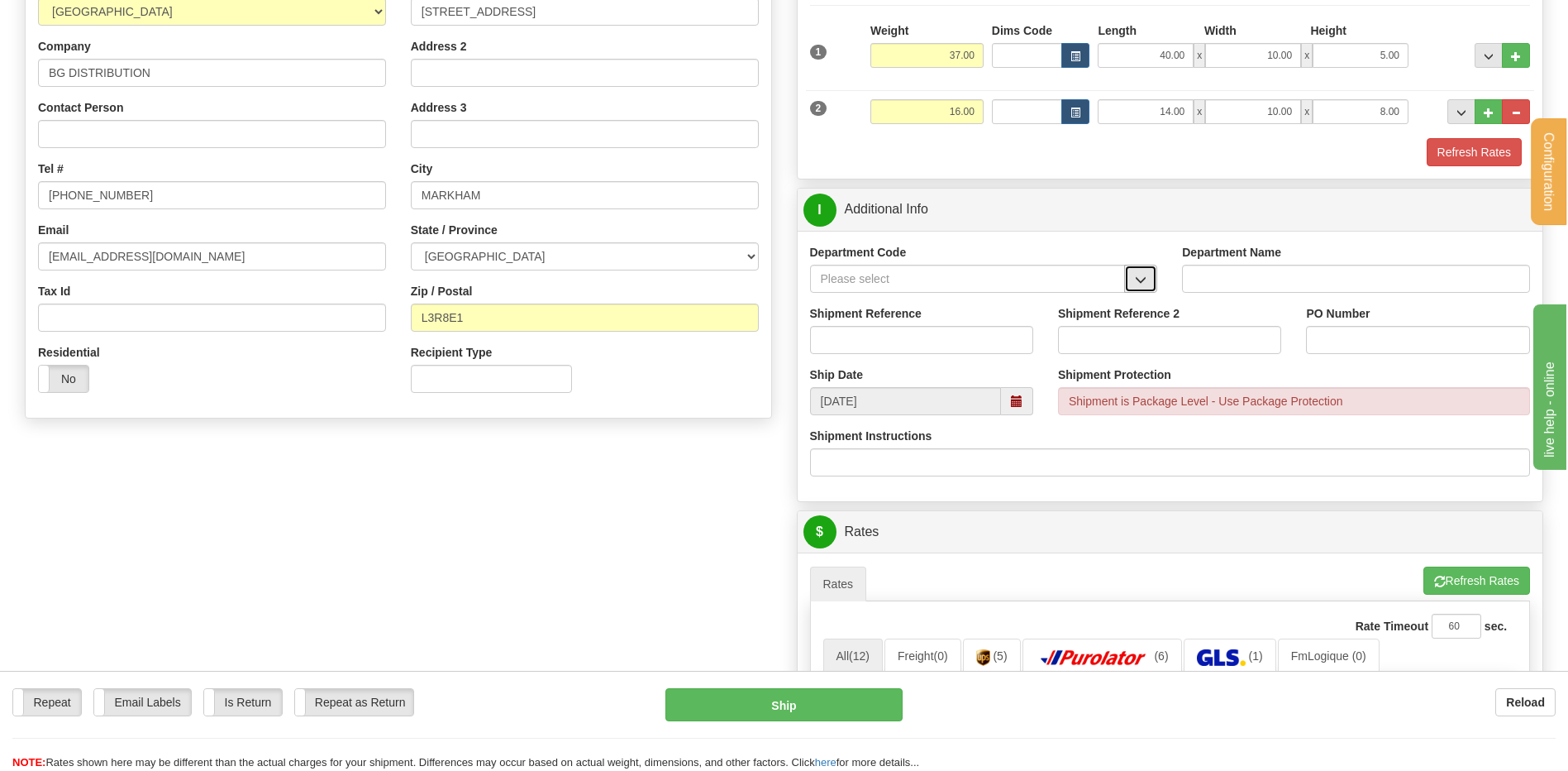
click at [1137, 266] on button "button" at bounding box center [1141, 278] width 33 height 28
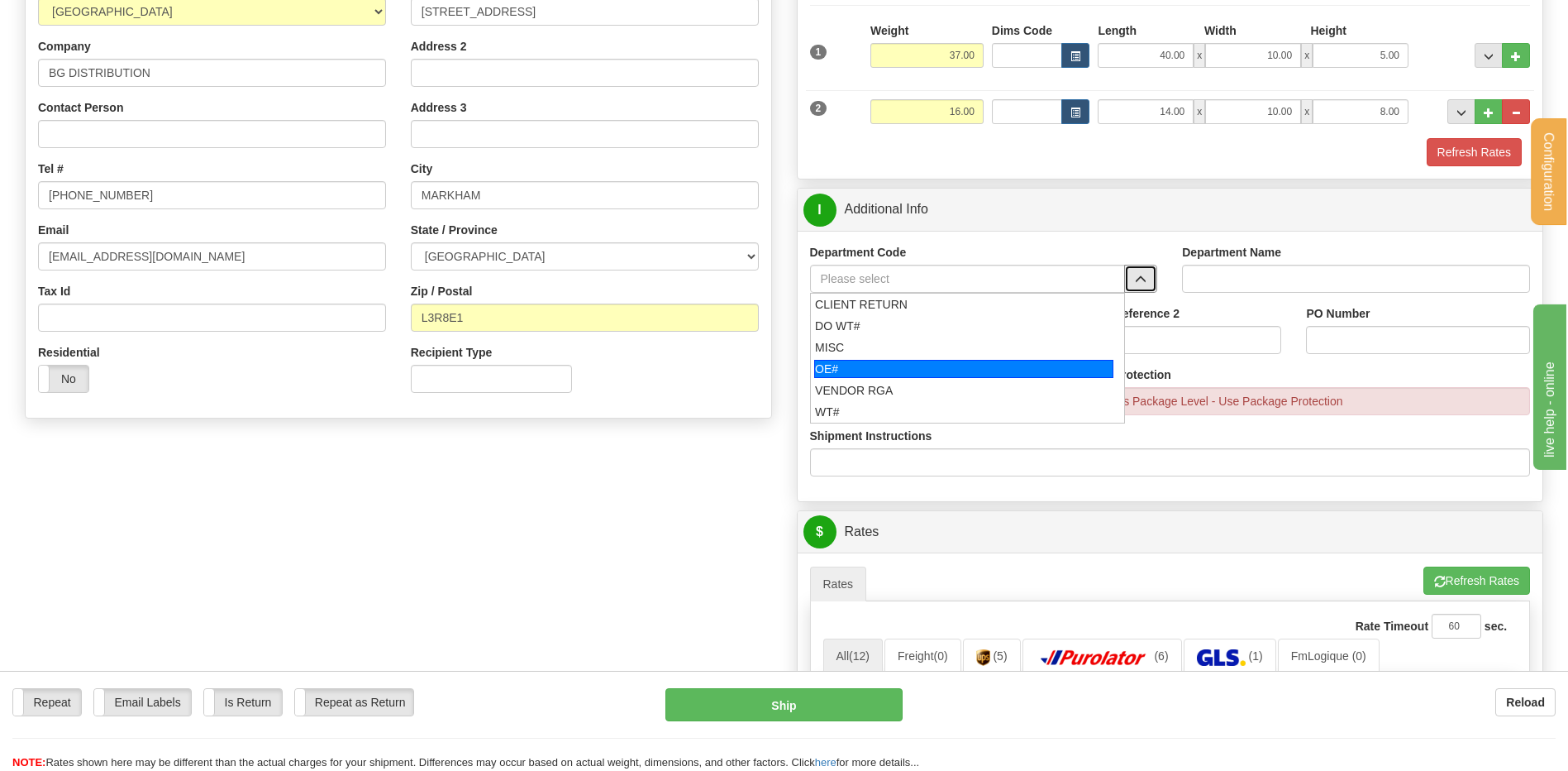
click at [933, 365] on div "OE#" at bounding box center [963, 369] width 299 height 18
type input "OE#"
type input "ORDERS"
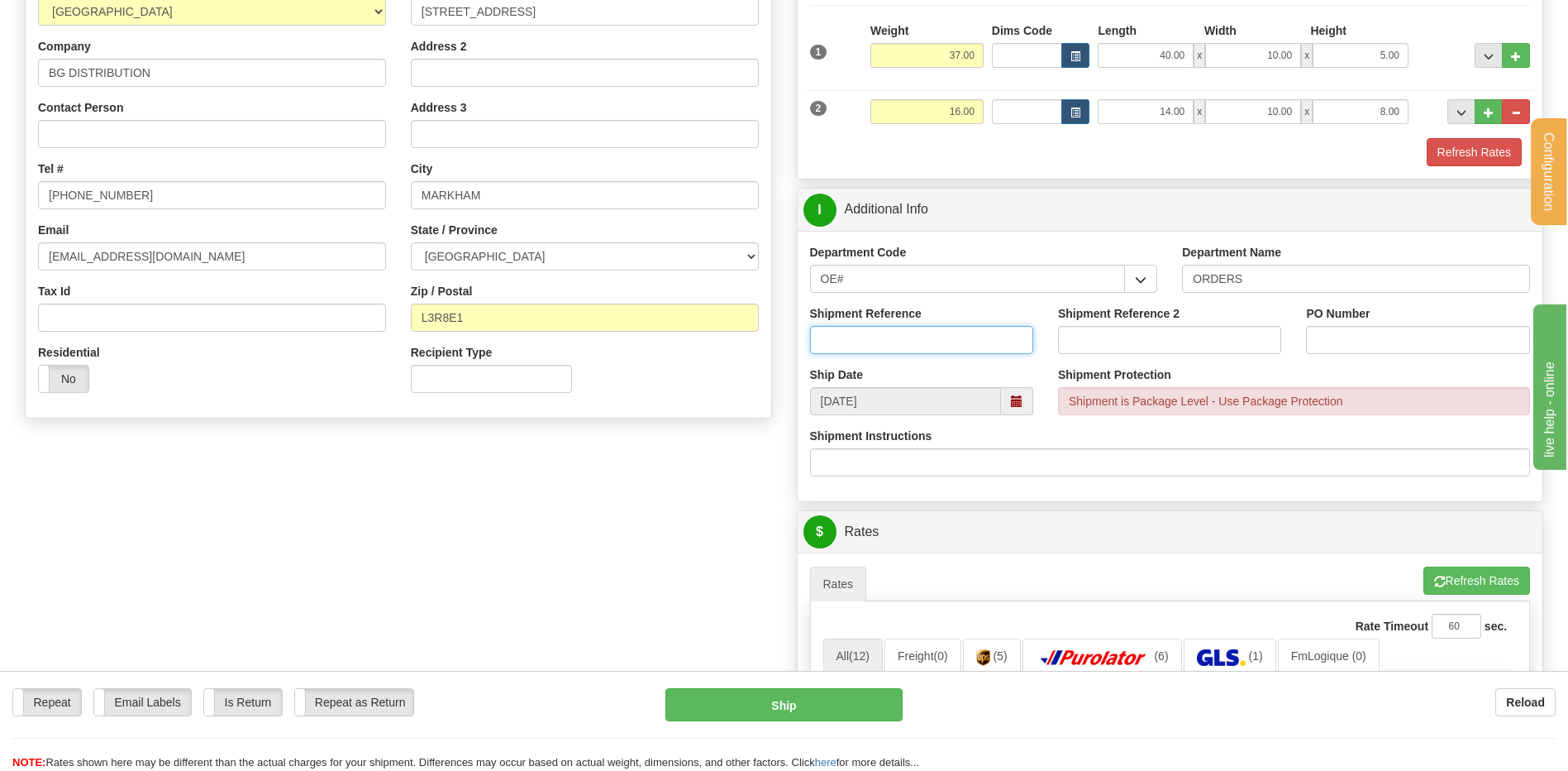
click at [909, 341] on input "Shipment Reference" at bounding box center [922, 340] width 223 height 28
type input "TRANSFERT 09"
click at [1358, 346] on input "PO Number" at bounding box center [1418, 340] width 223 height 28
type input "TRANSFERT TORONTO"
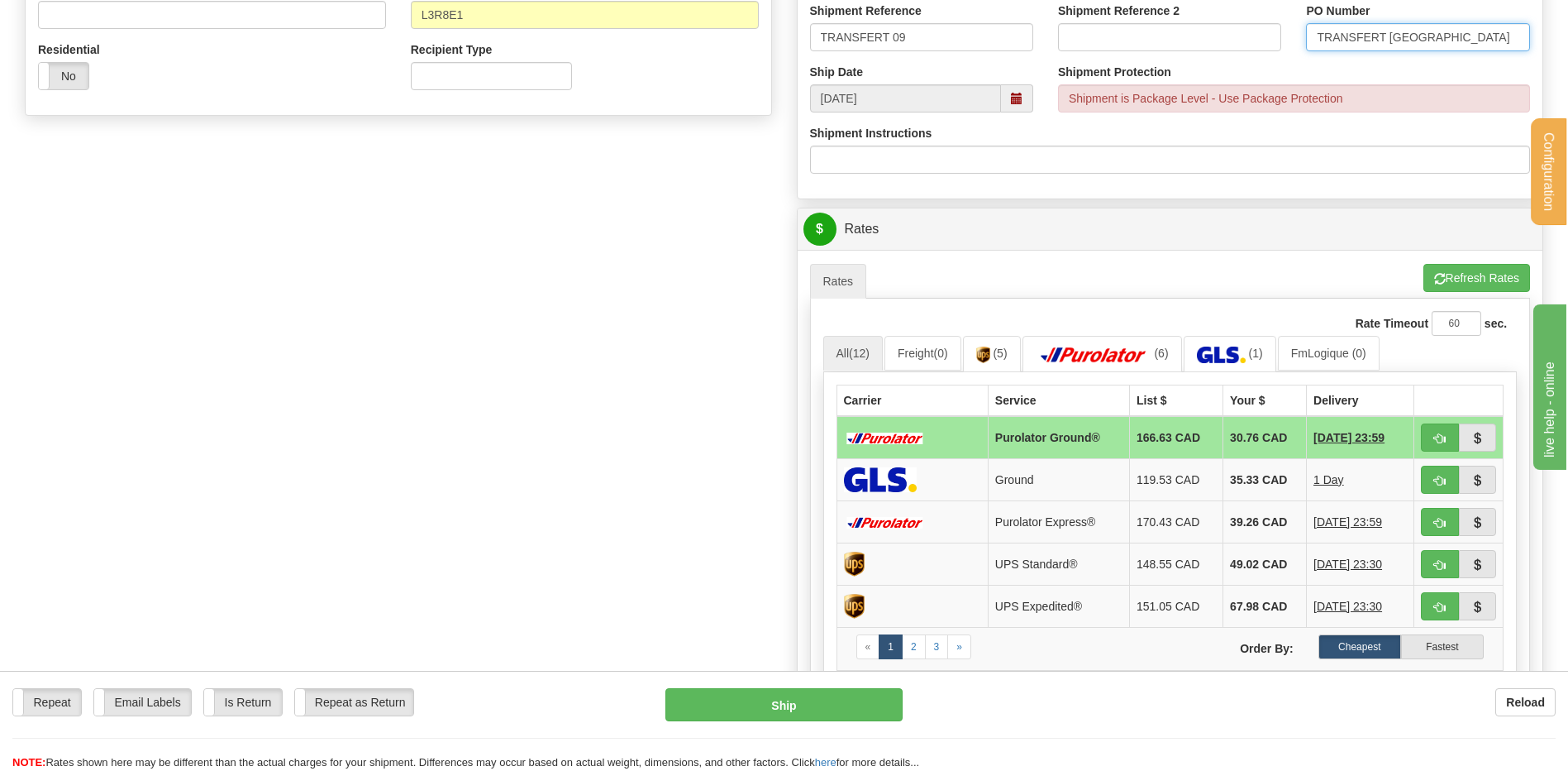
scroll to position [661, 0]
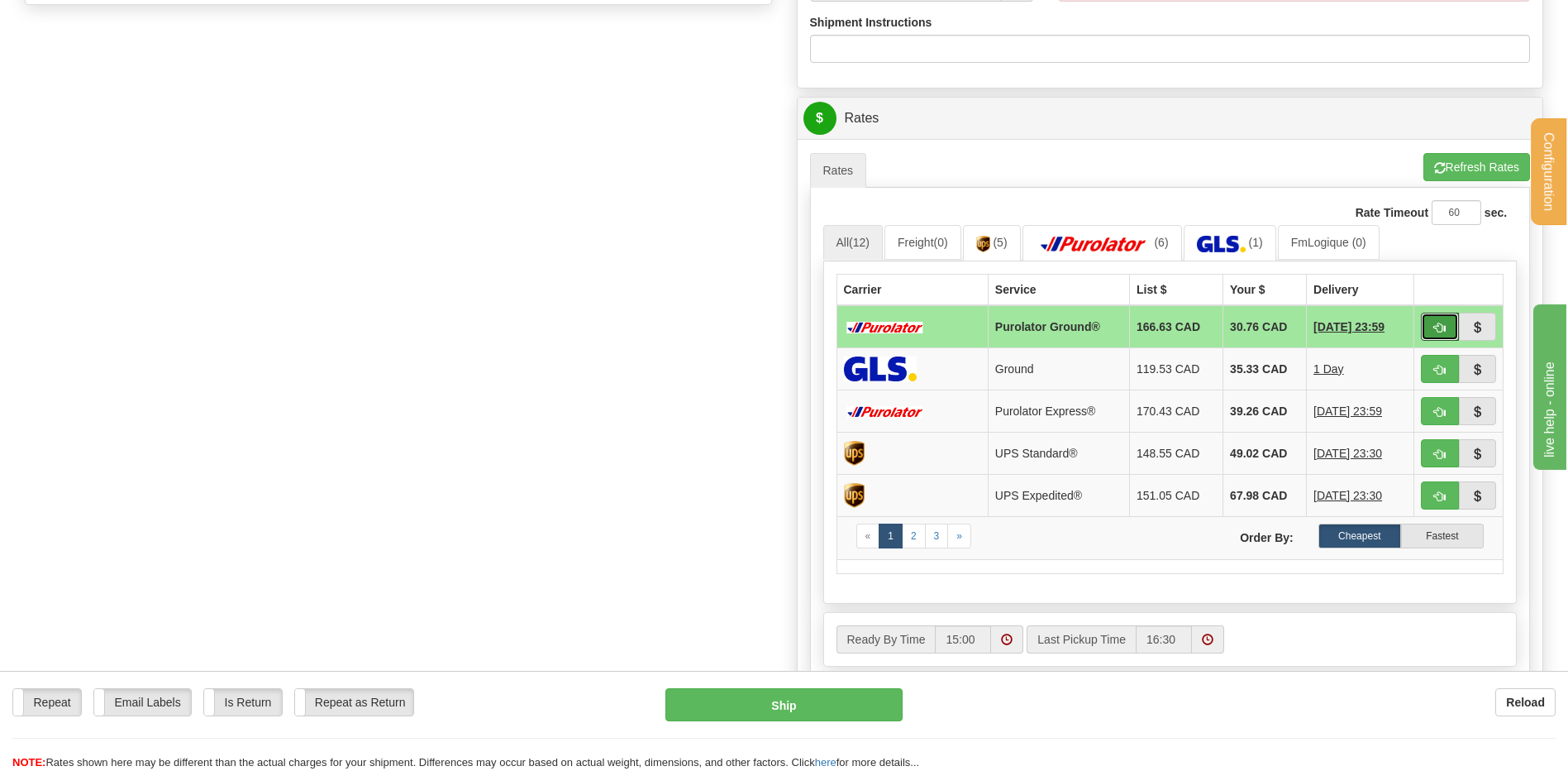
drag, startPoint x: 1434, startPoint y: 321, endPoint x: 1220, endPoint y: 331, distance: 214.2
click at [1434, 322] on span "button" at bounding box center [1440, 328] width 12 height 11
type input "260"
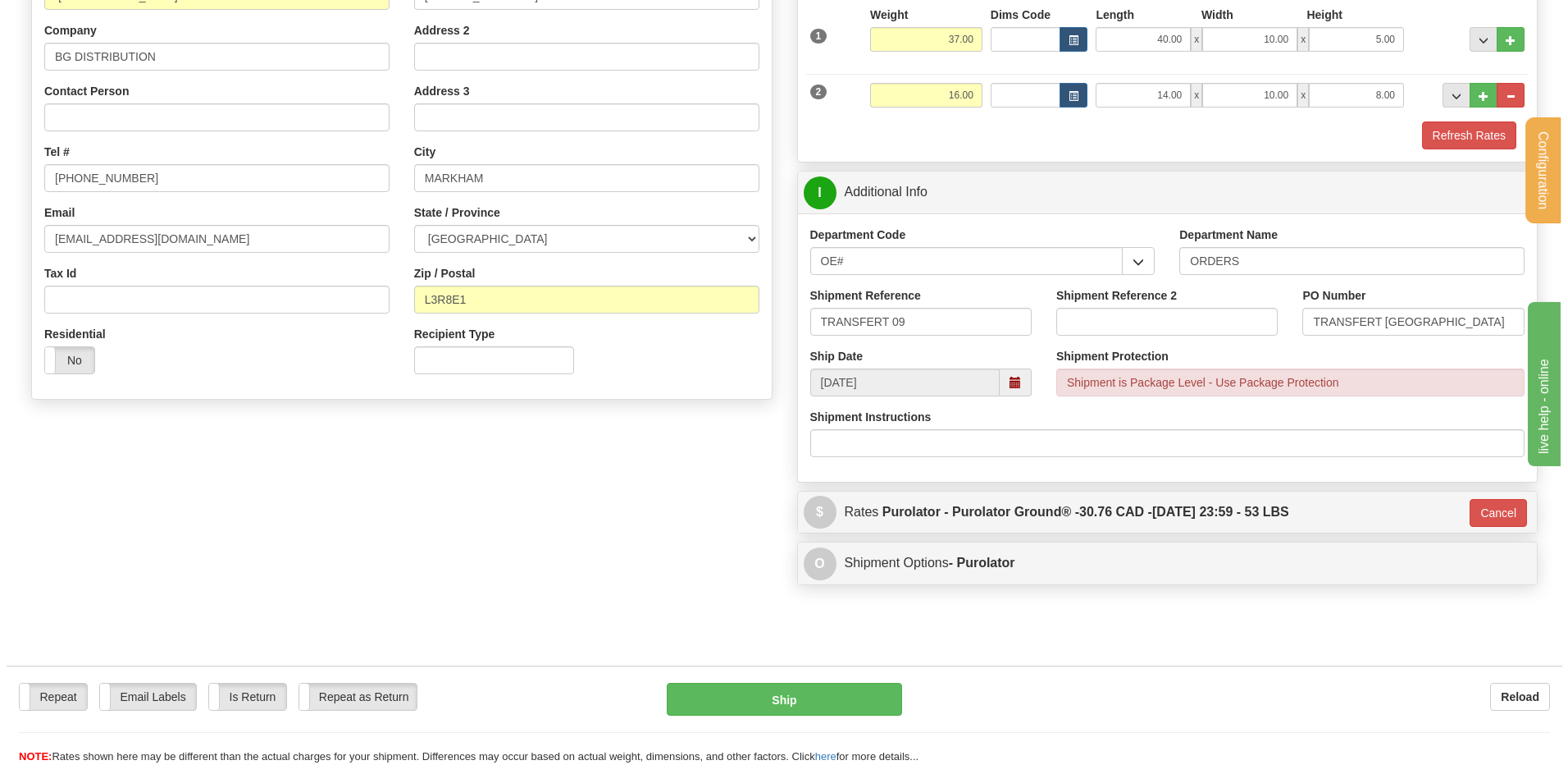
scroll to position [127, 0]
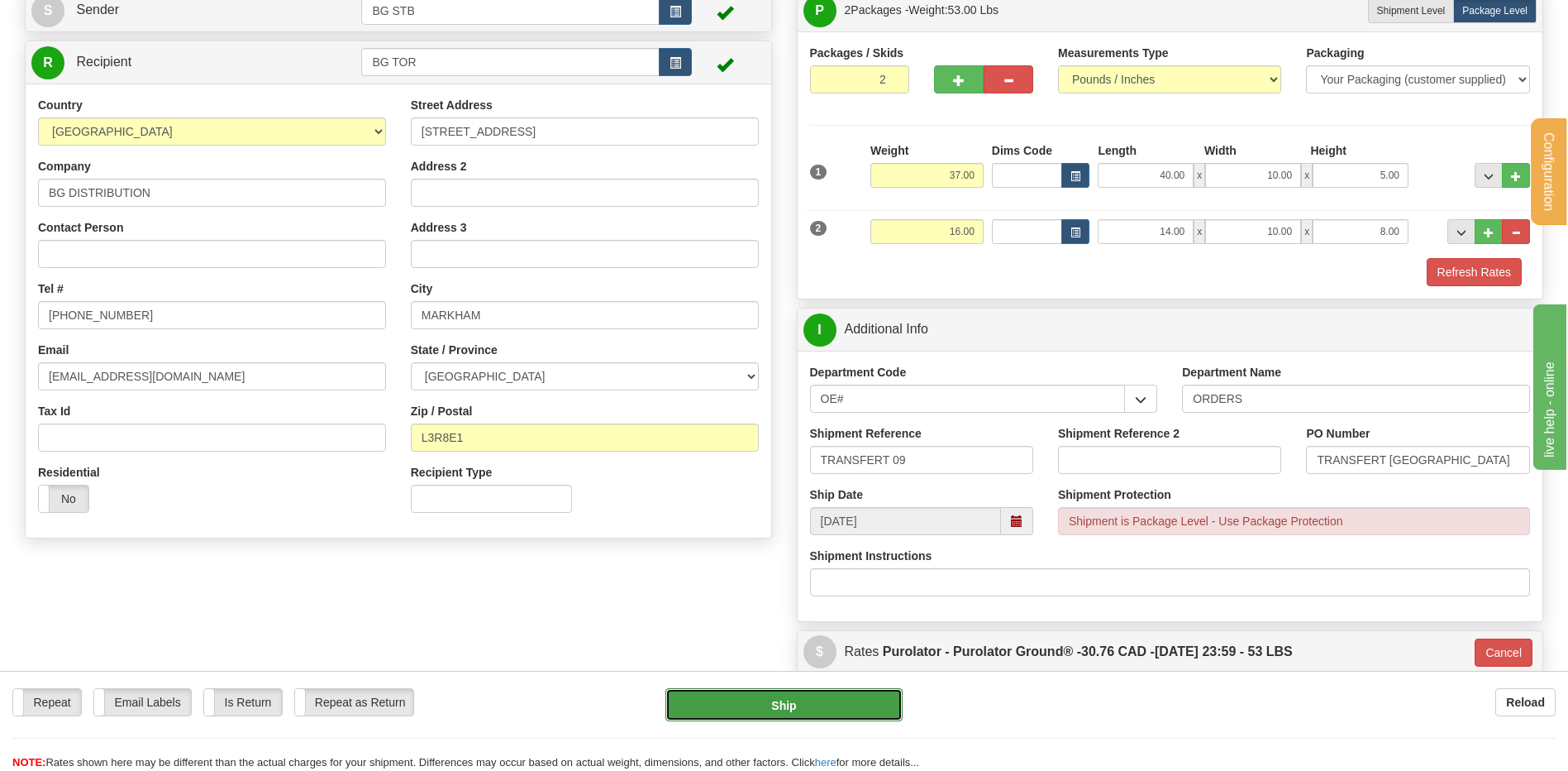
click at [846, 712] on button "Ship" at bounding box center [784, 704] width 236 height 33
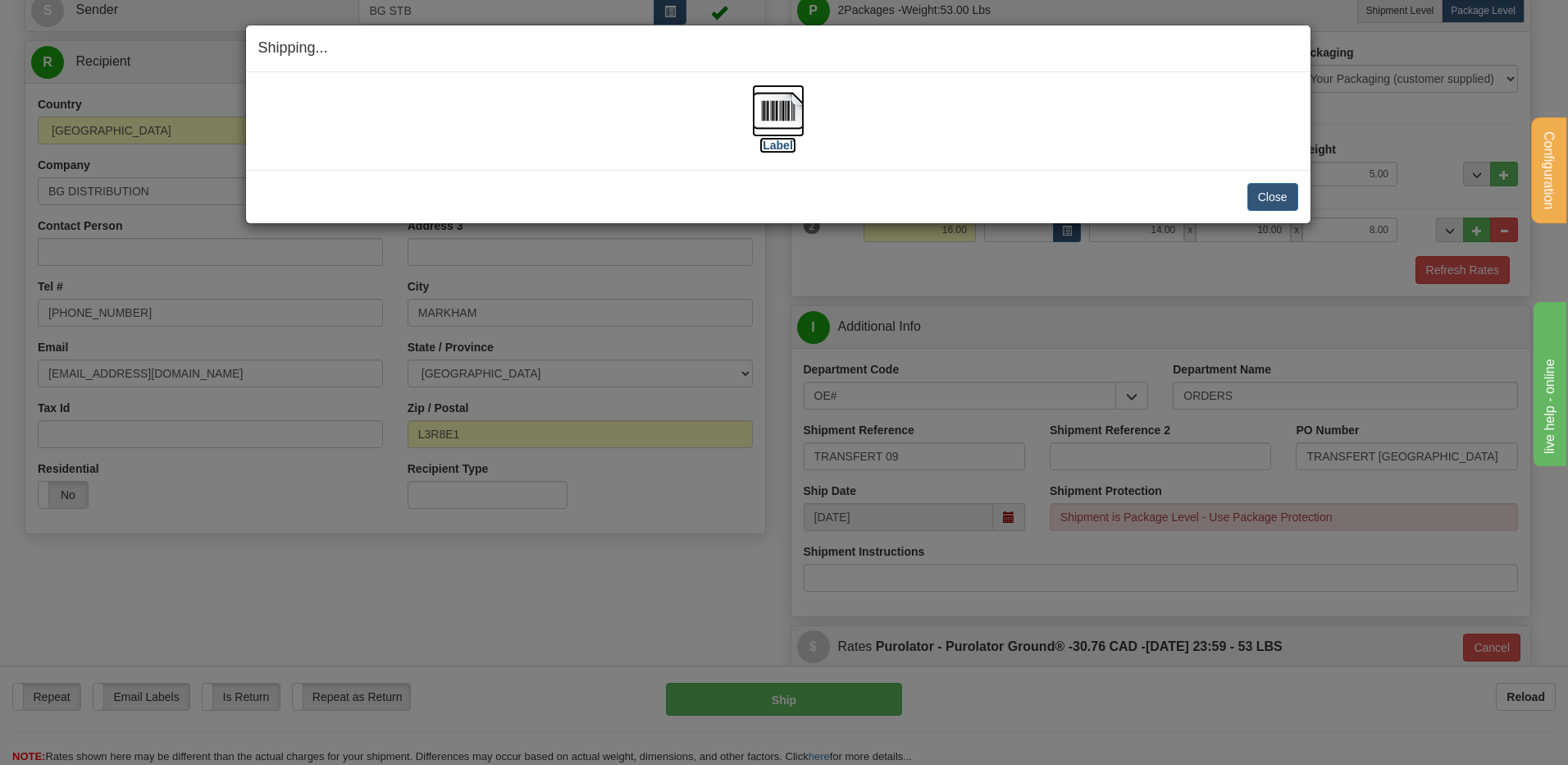
click at [789, 98] on img at bounding box center [779, 111] width 53 height 53
click at [1273, 187] on button "Close" at bounding box center [1273, 196] width 51 height 28
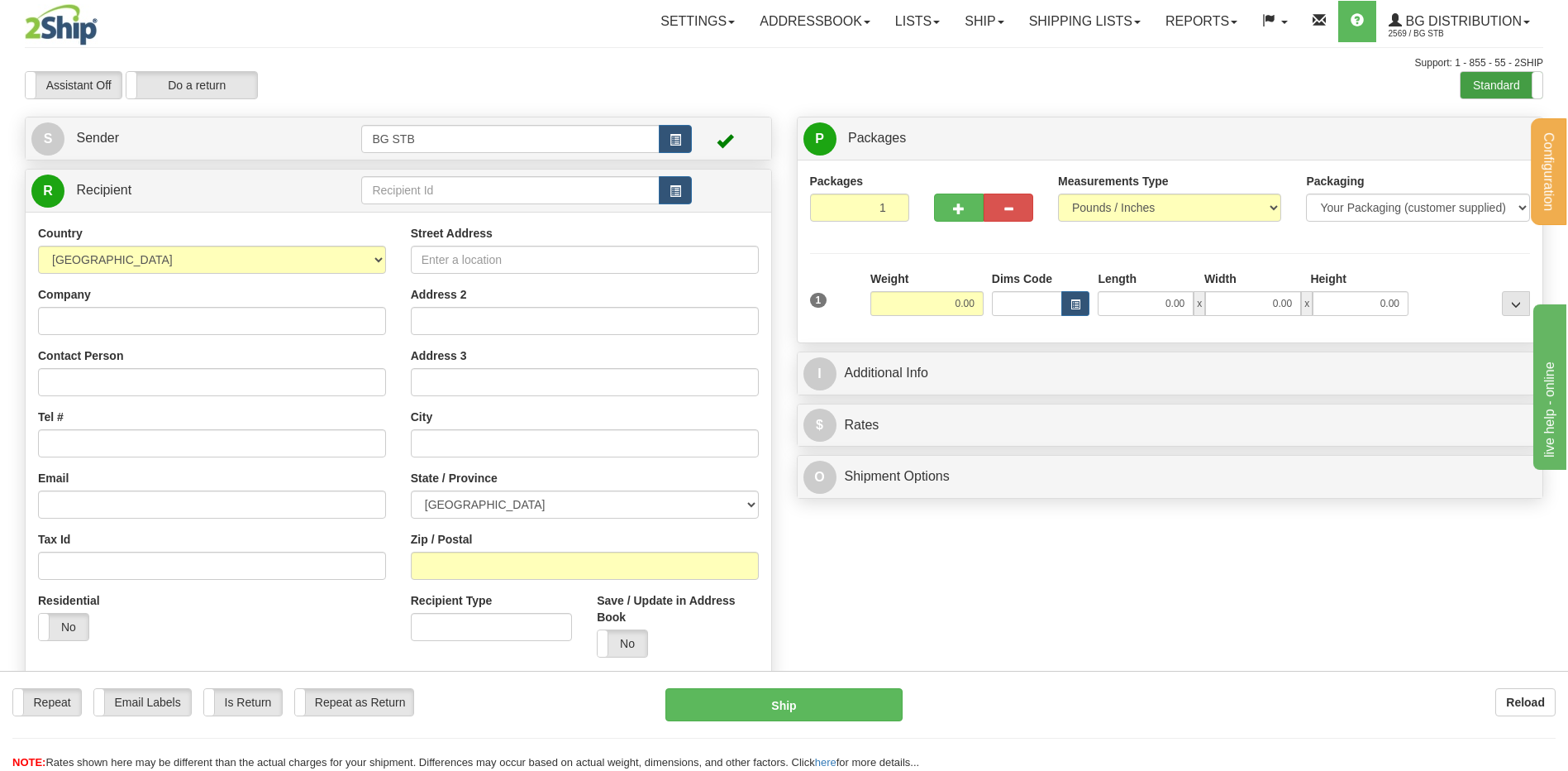
click at [1518, 81] on label "Standard" at bounding box center [1501, 85] width 81 height 27
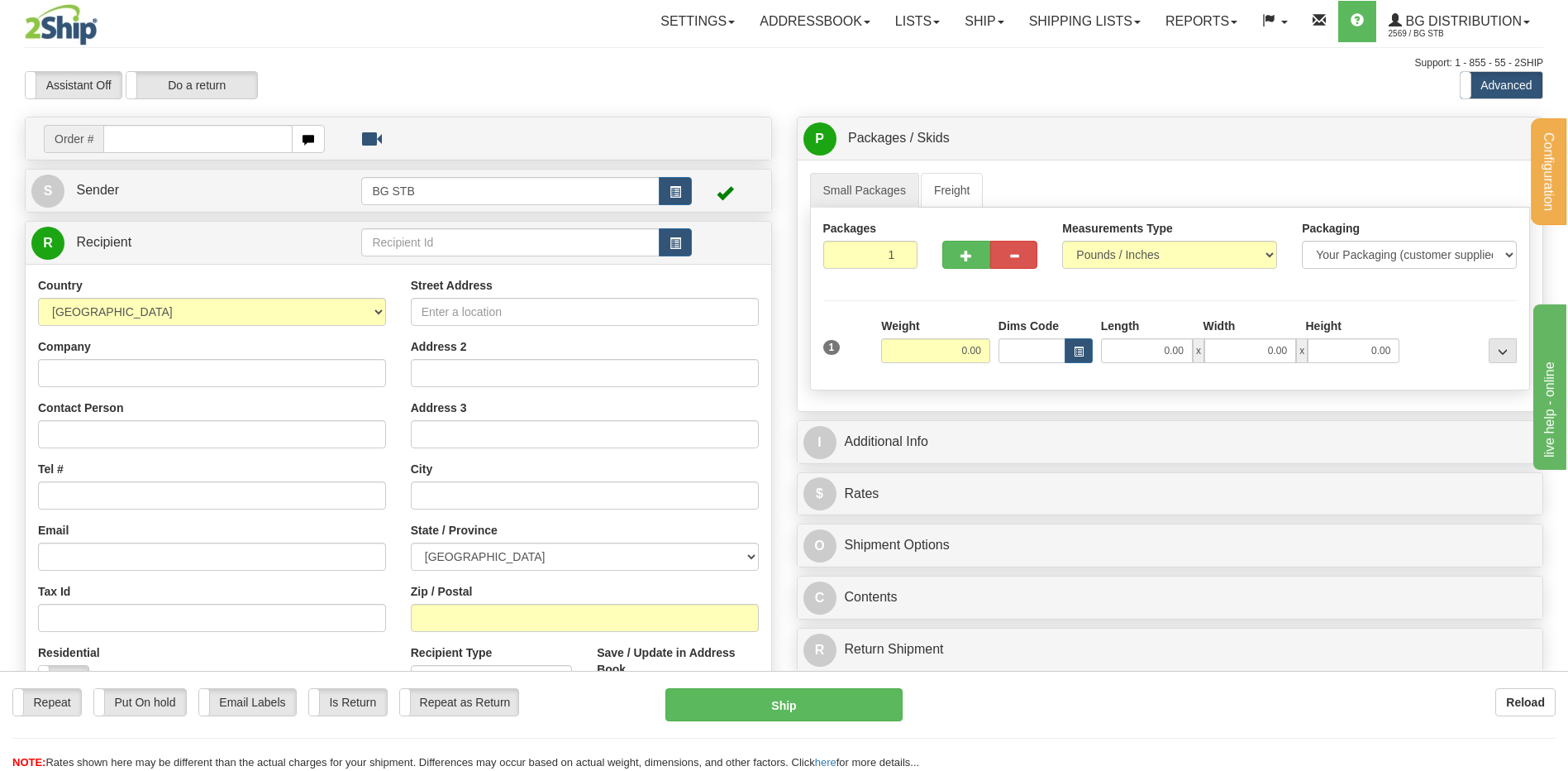
click at [425, 266] on div "Country [GEOGRAPHIC_DATA] [GEOGRAPHIC_DATA] [GEOGRAPHIC_DATA] [GEOGRAPHIC_DATA]…" at bounding box center [398, 499] width 745 height 471
click at [427, 250] on input "text" at bounding box center [510, 242] width 297 height 28
type input "BG OTT1"
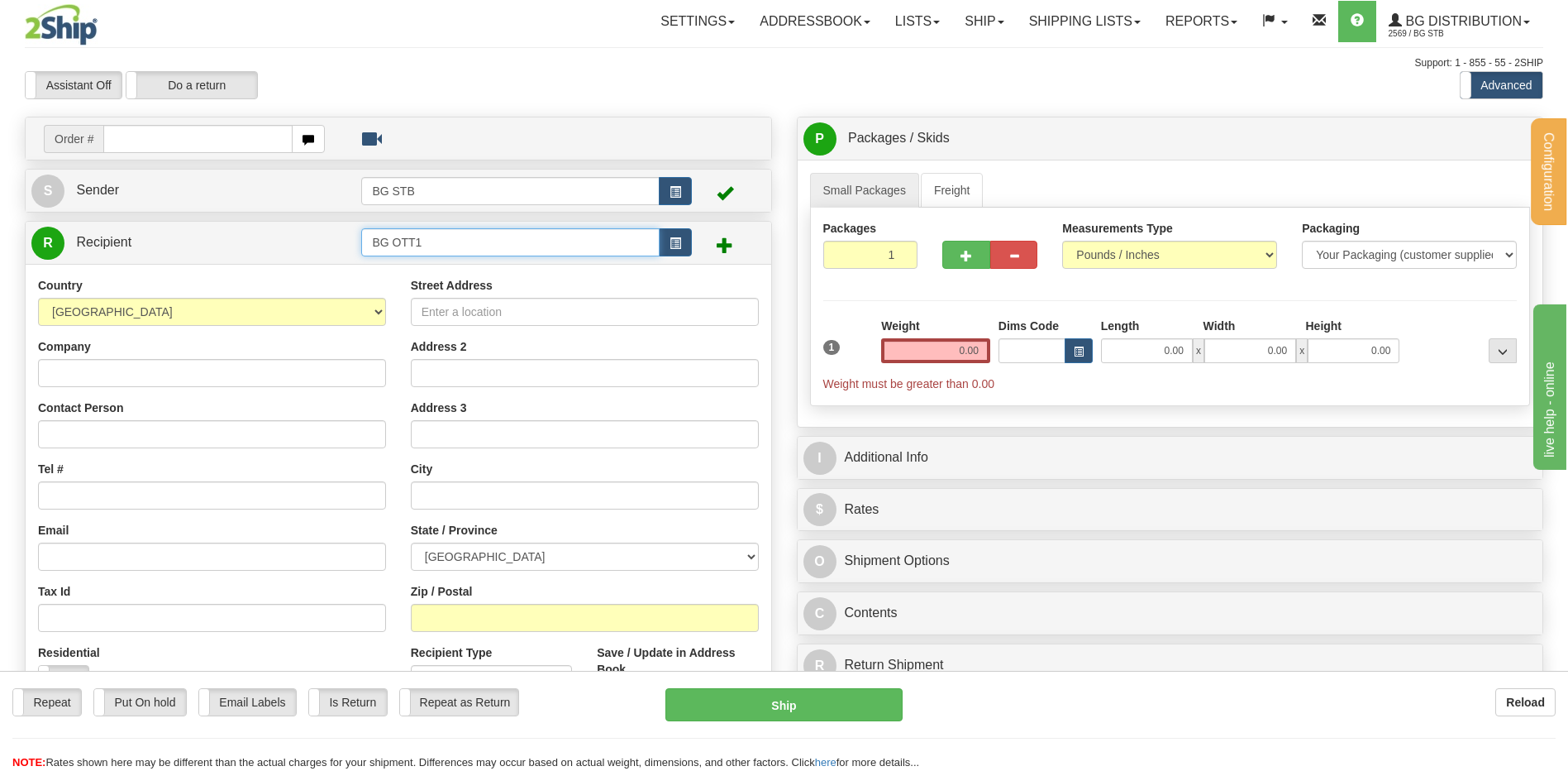
click at [432, 229] on input "BG OTT1" at bounding box center [510, 242] width 297 height 28
type input "[PERSON_NAME]"
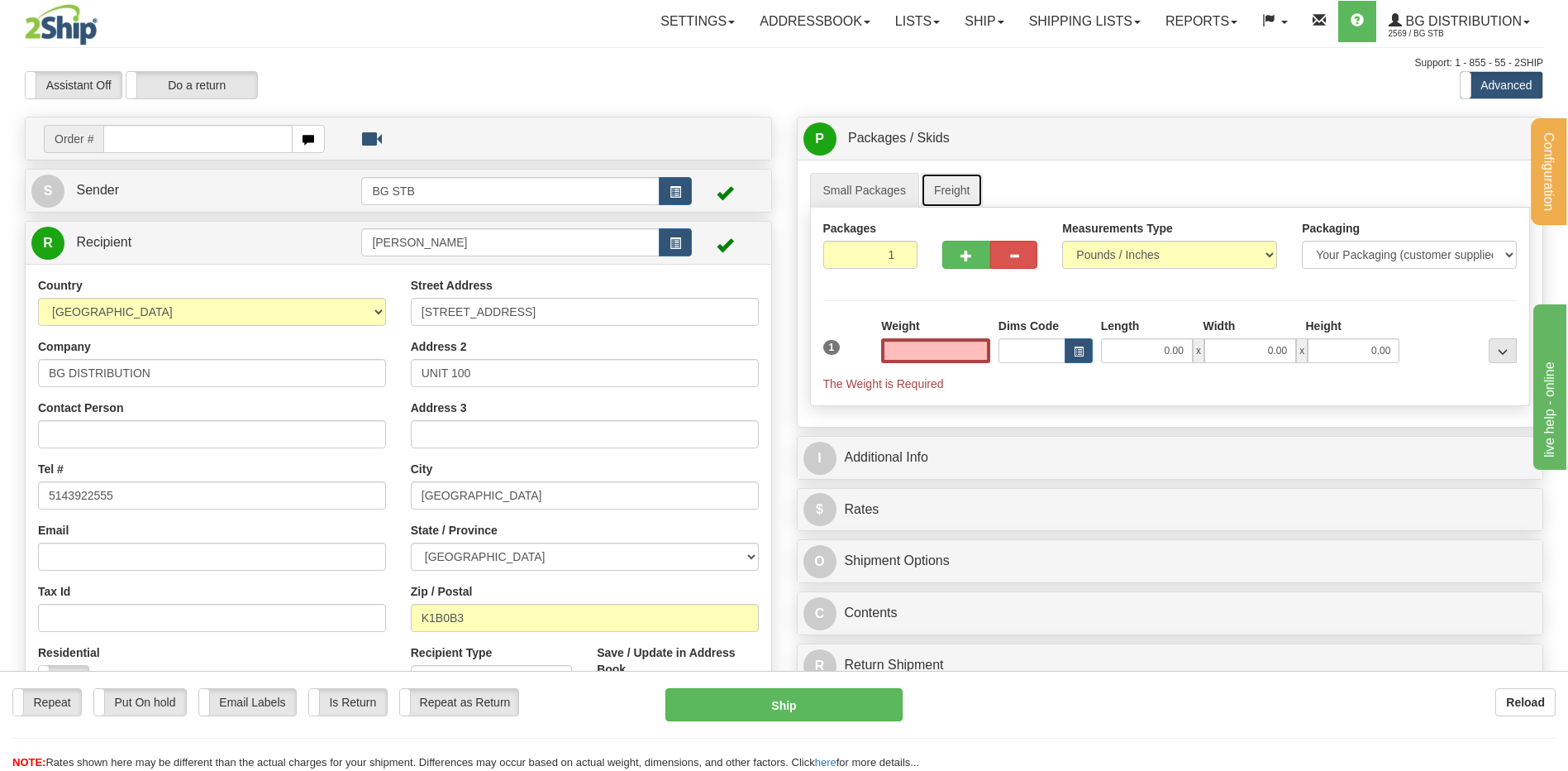
type input "0.00"
click at [939, 198] on link "Freight" at bounding box center [952, 190] width 63 height 35
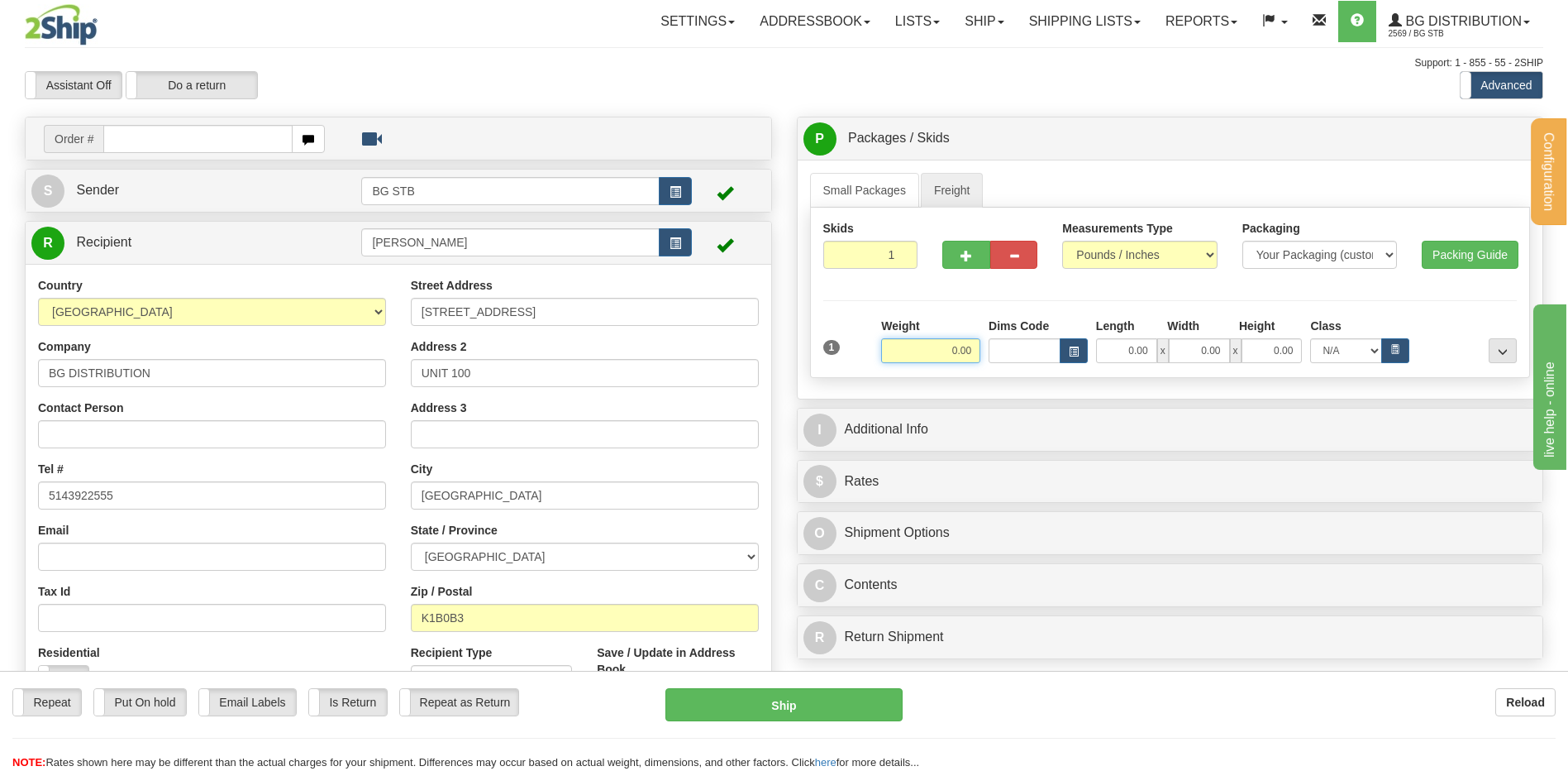
click at [952, 353] on input "0.00" at bounding box center [931, 350] width 99 height 25
type input "265.00"
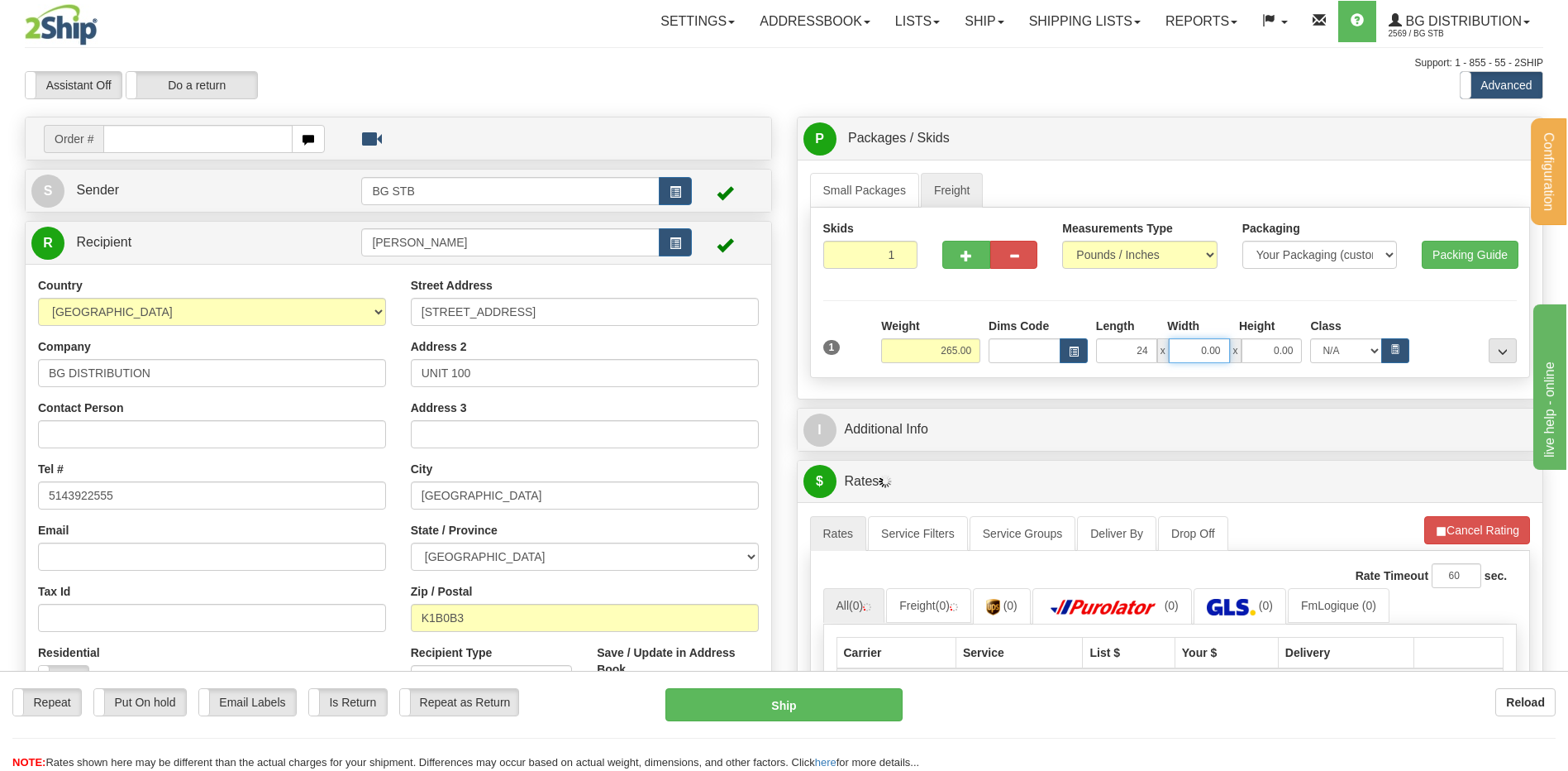
type input "24.00"
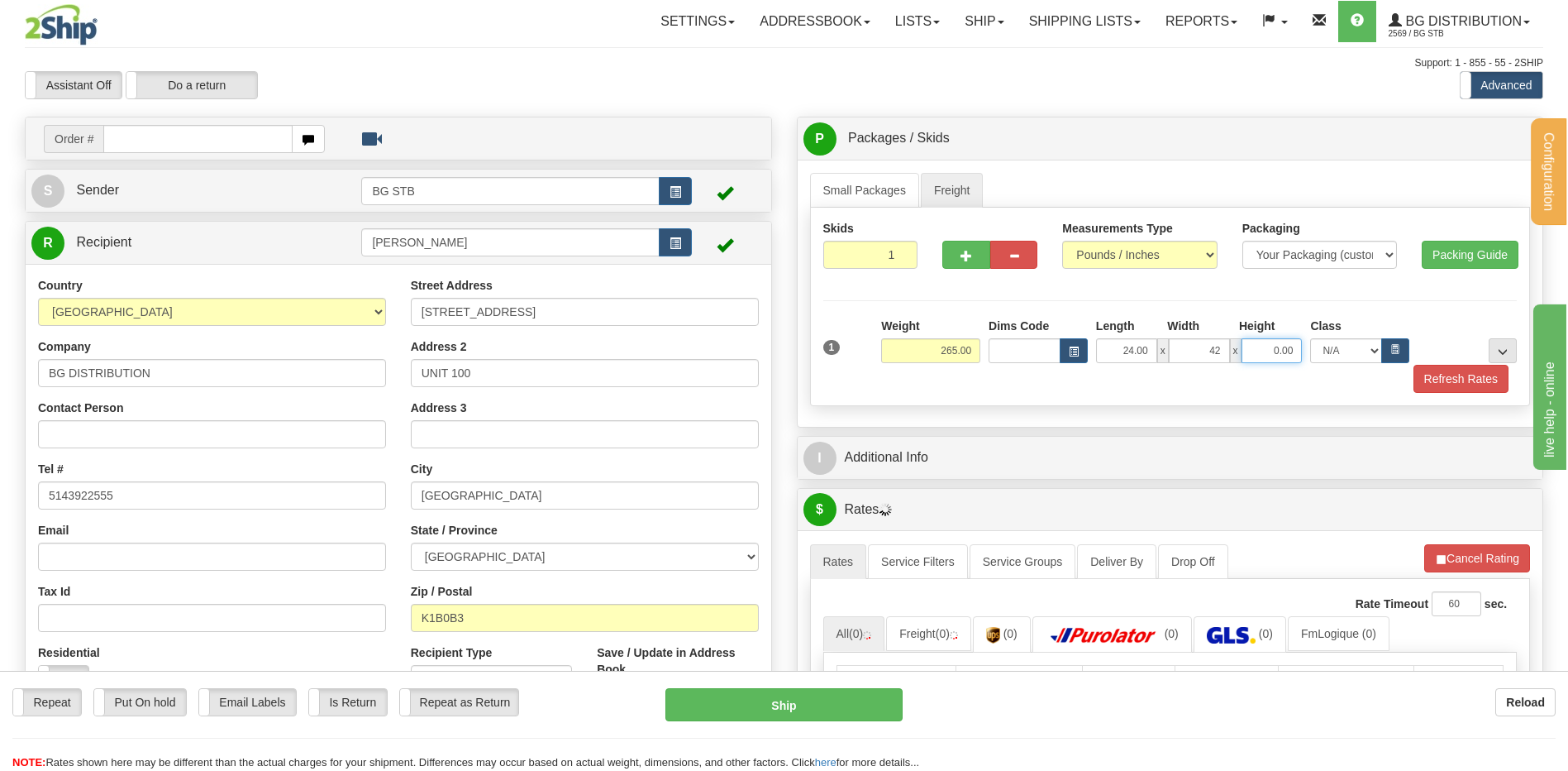
type input "42.00"
type input "22.00"
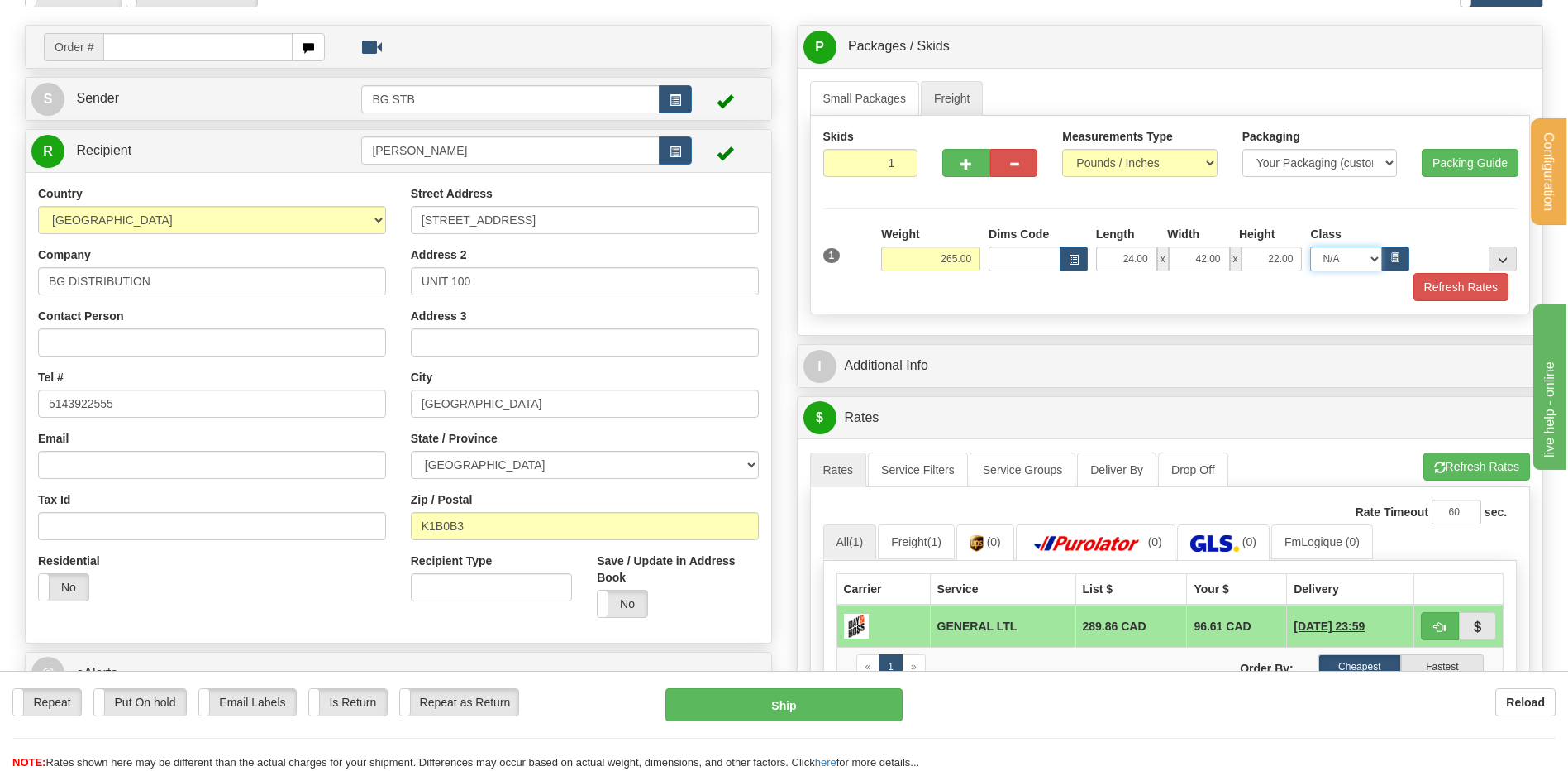
scroll to position [166, 0]
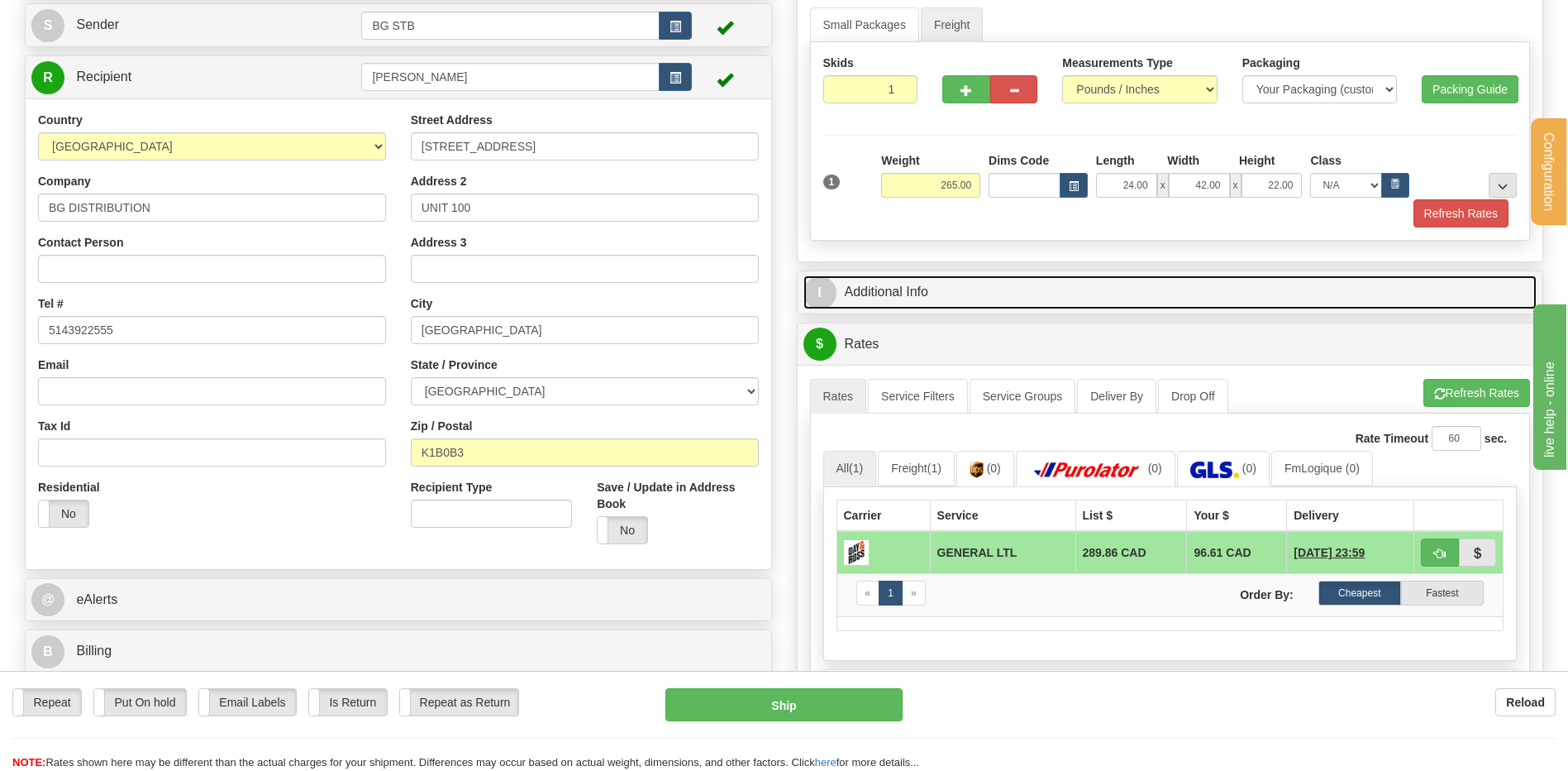
click at [947, 299] on link "I Additional Info" at bounding box center [1171, 292] width 734 height 34
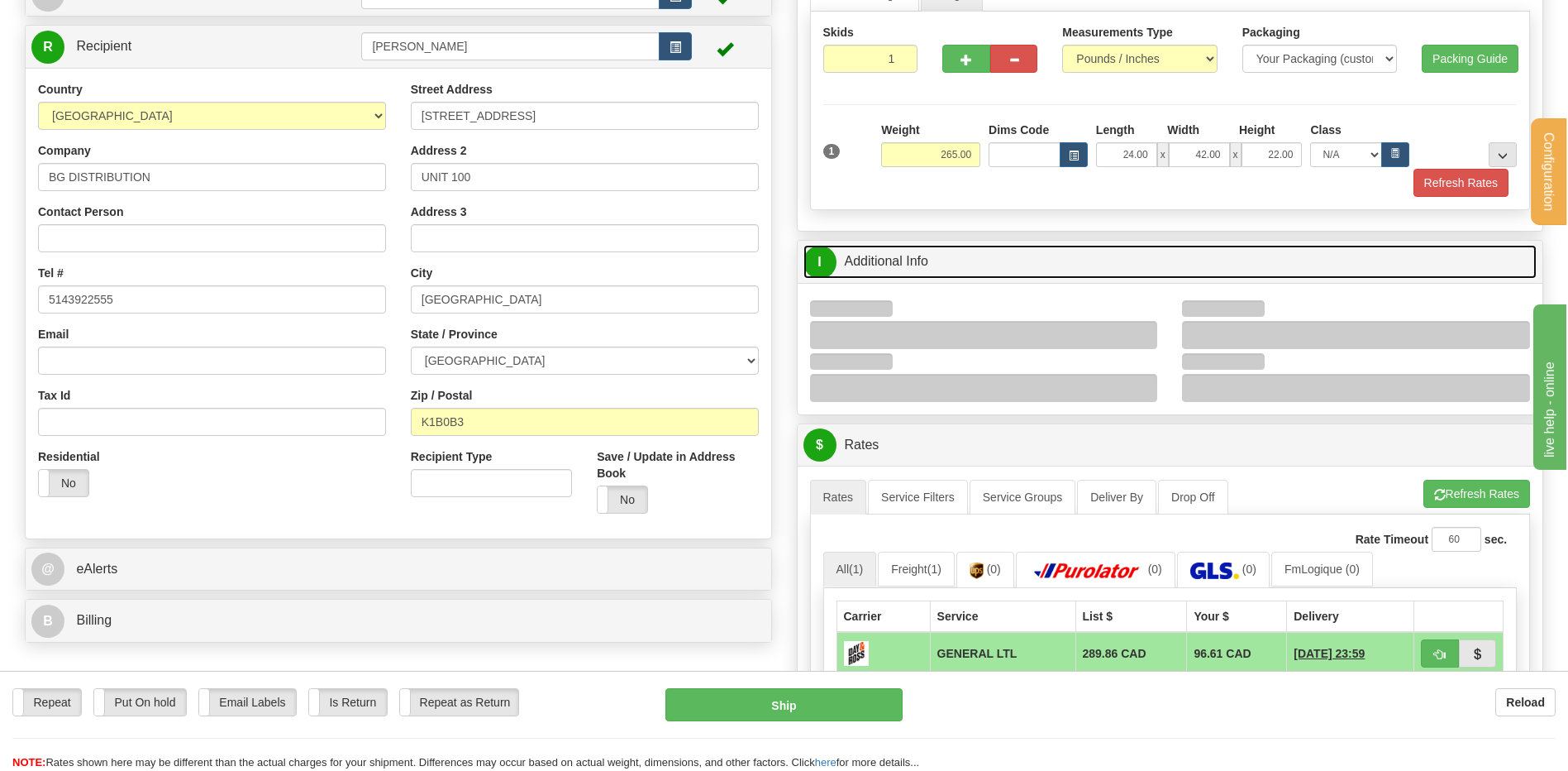
scroll to position [248, 0]
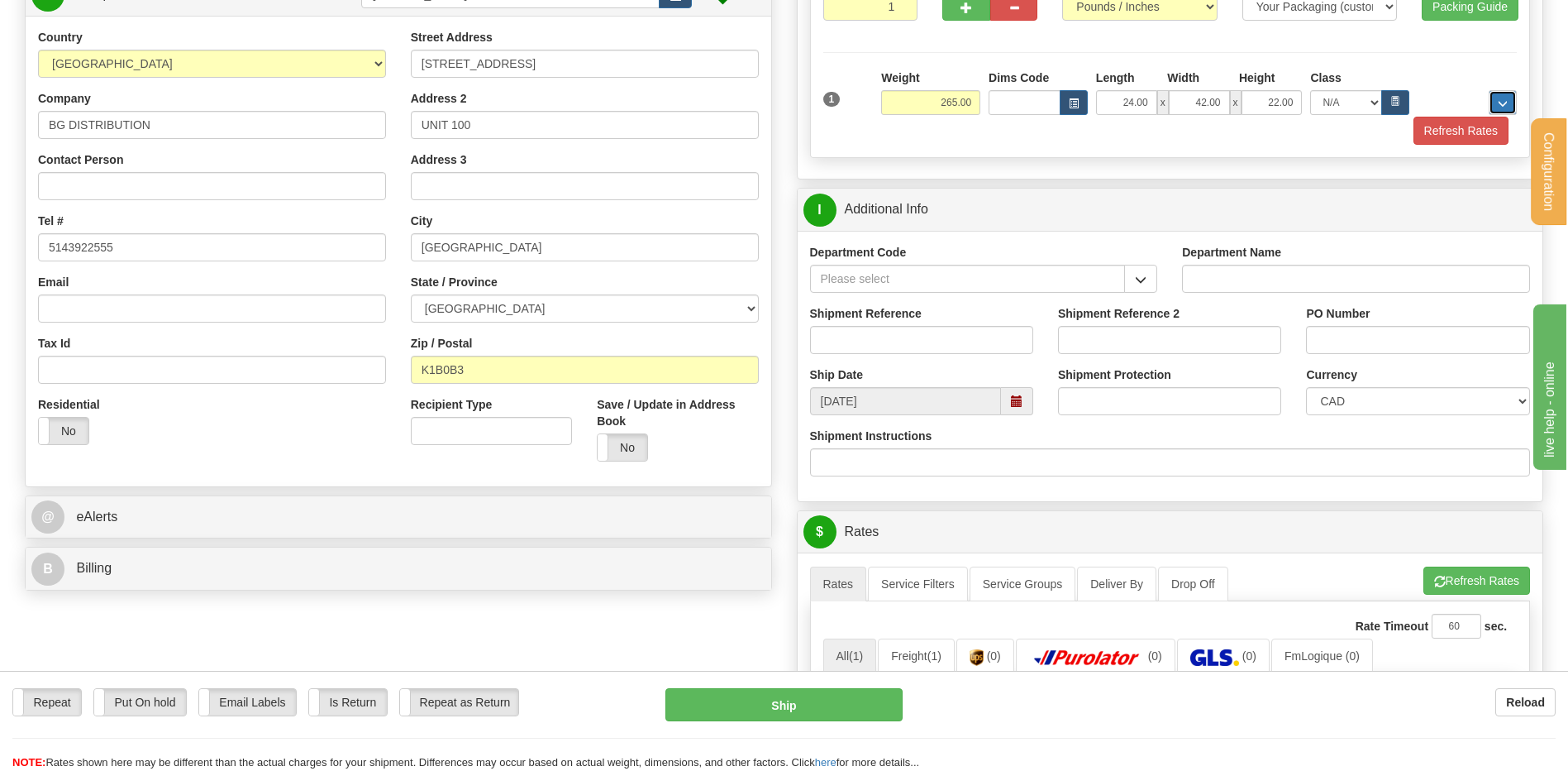
click at [1496, 92] on button "..." at bounding box center [1502, 102] width 28 height 25
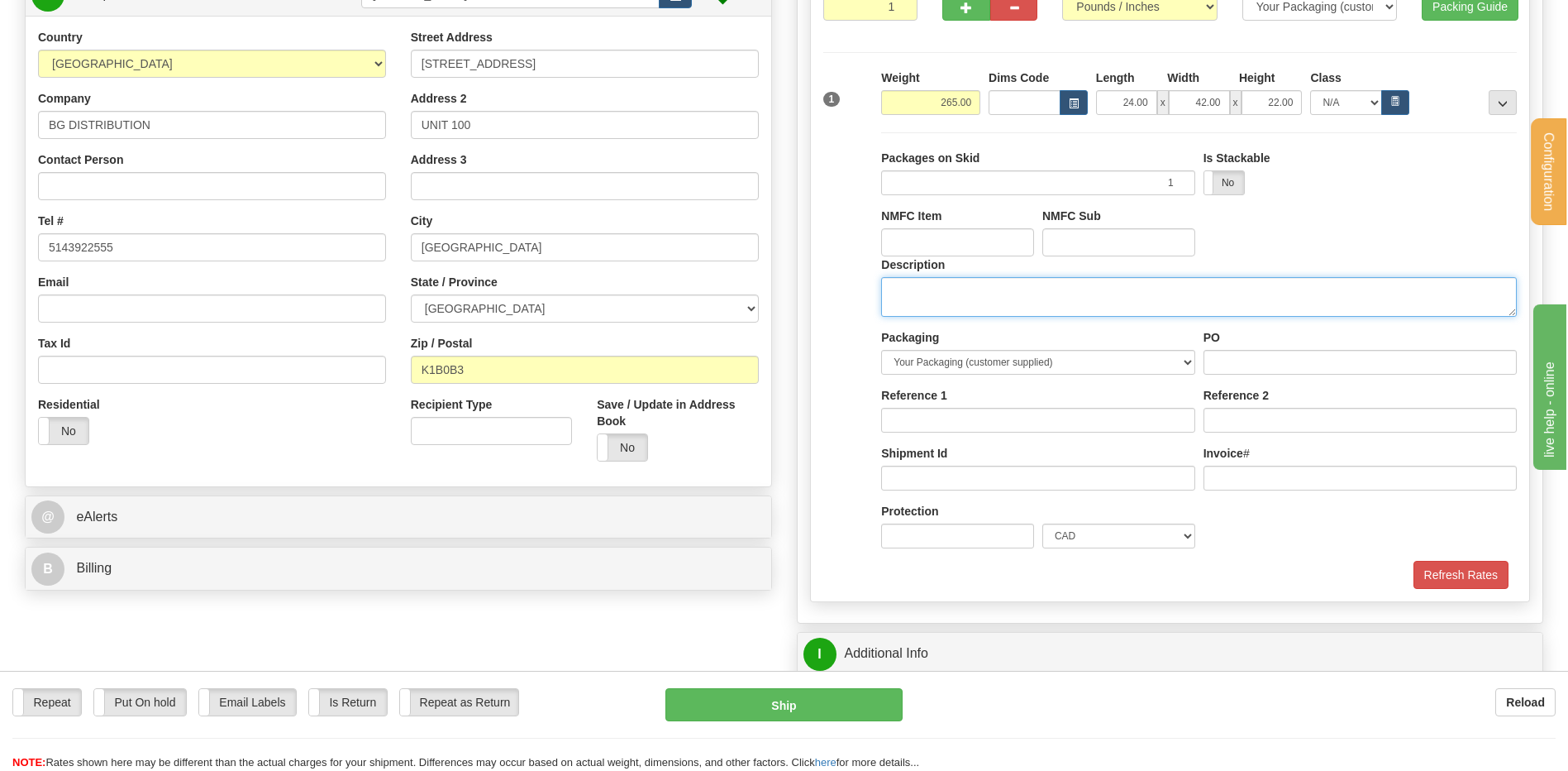
click at [922, 277] on textarea "Description" at bounding box center [1199, 296] width 635 height 39
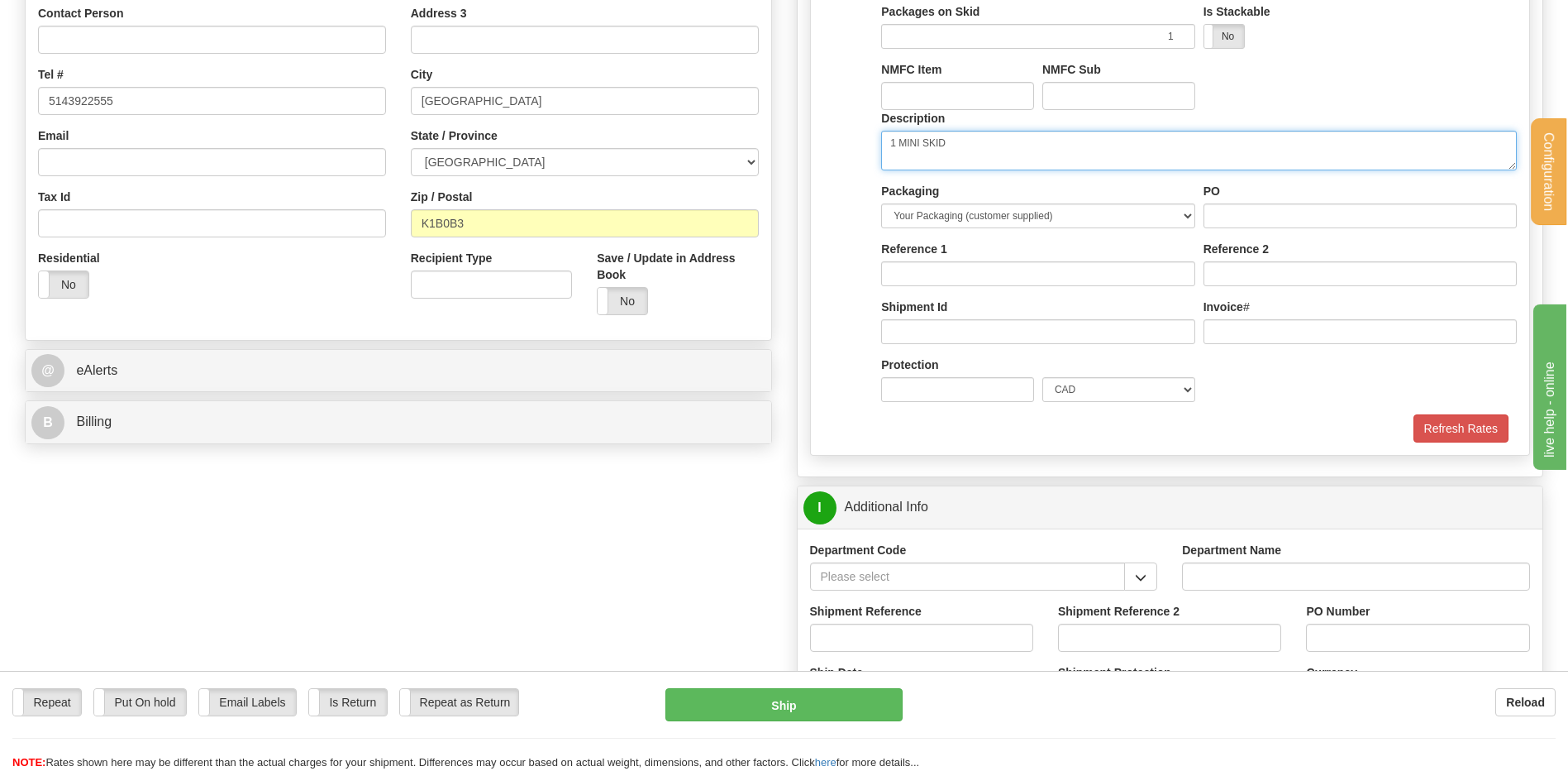
scroll to position [579, 0]
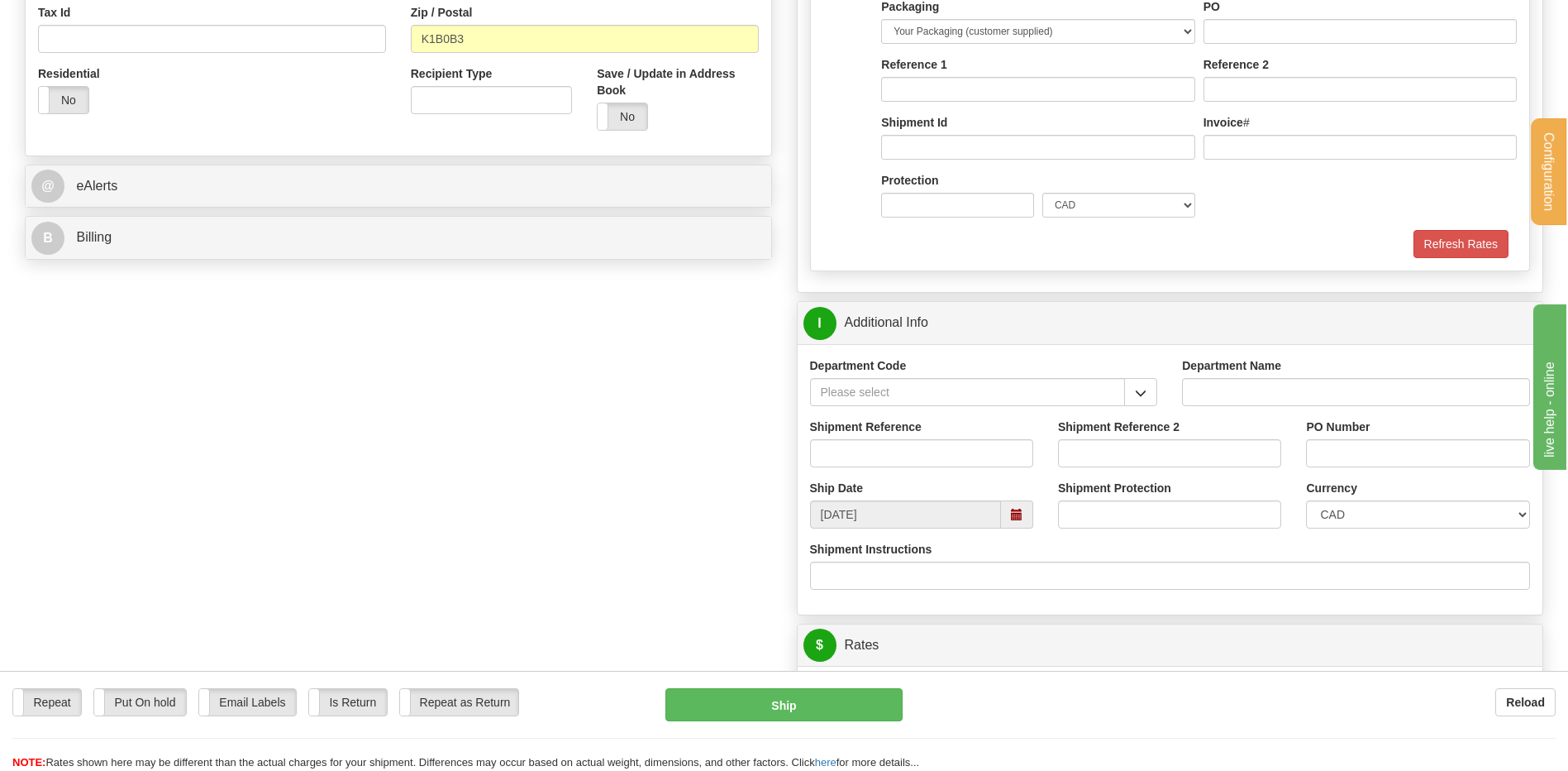
type textarea "1 MINI SKID"
click at [1250, 30] on input "PO" at bounding box center [1360, 31] width 313 height 25
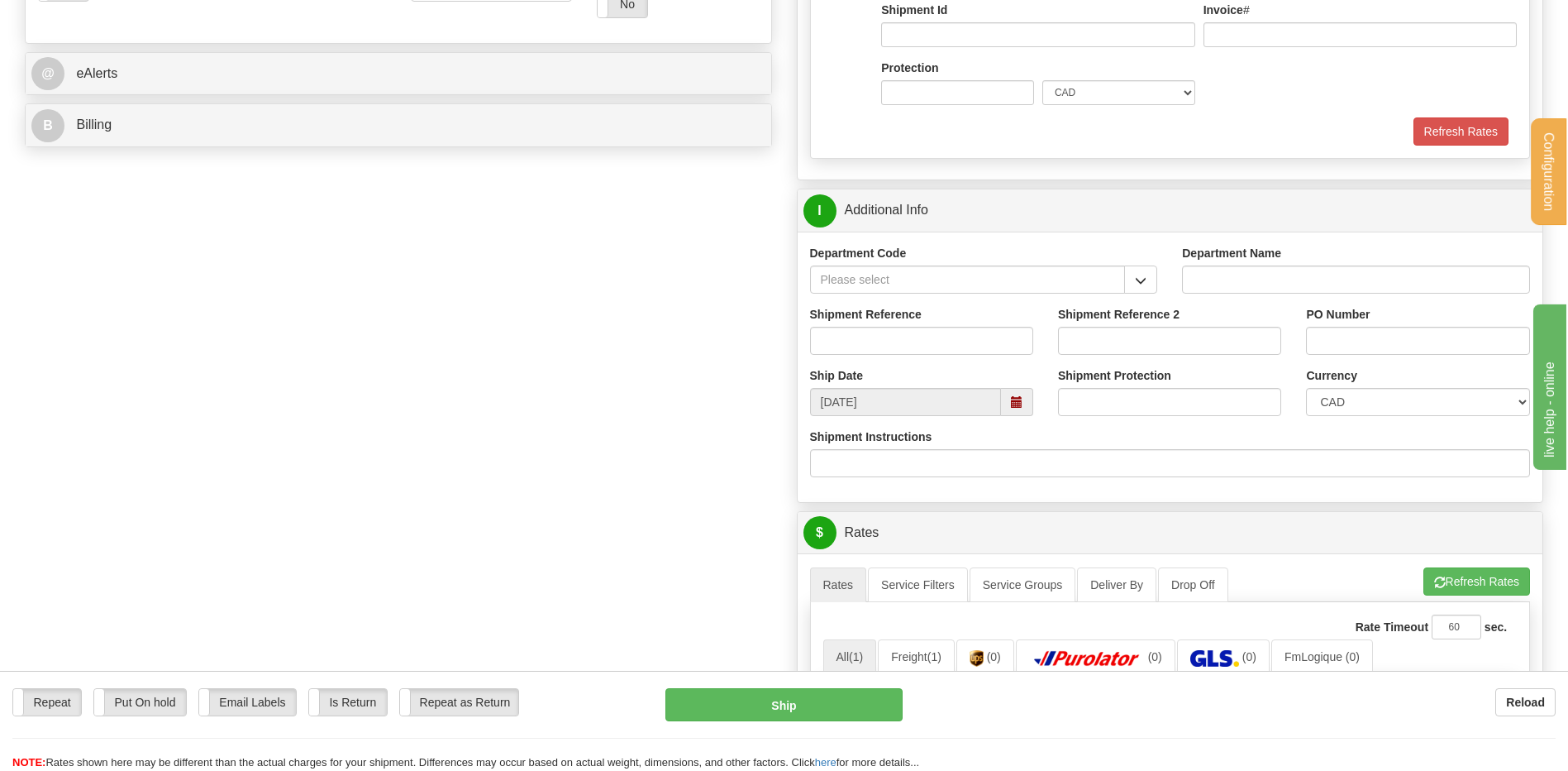
scroll to position [817, 0]
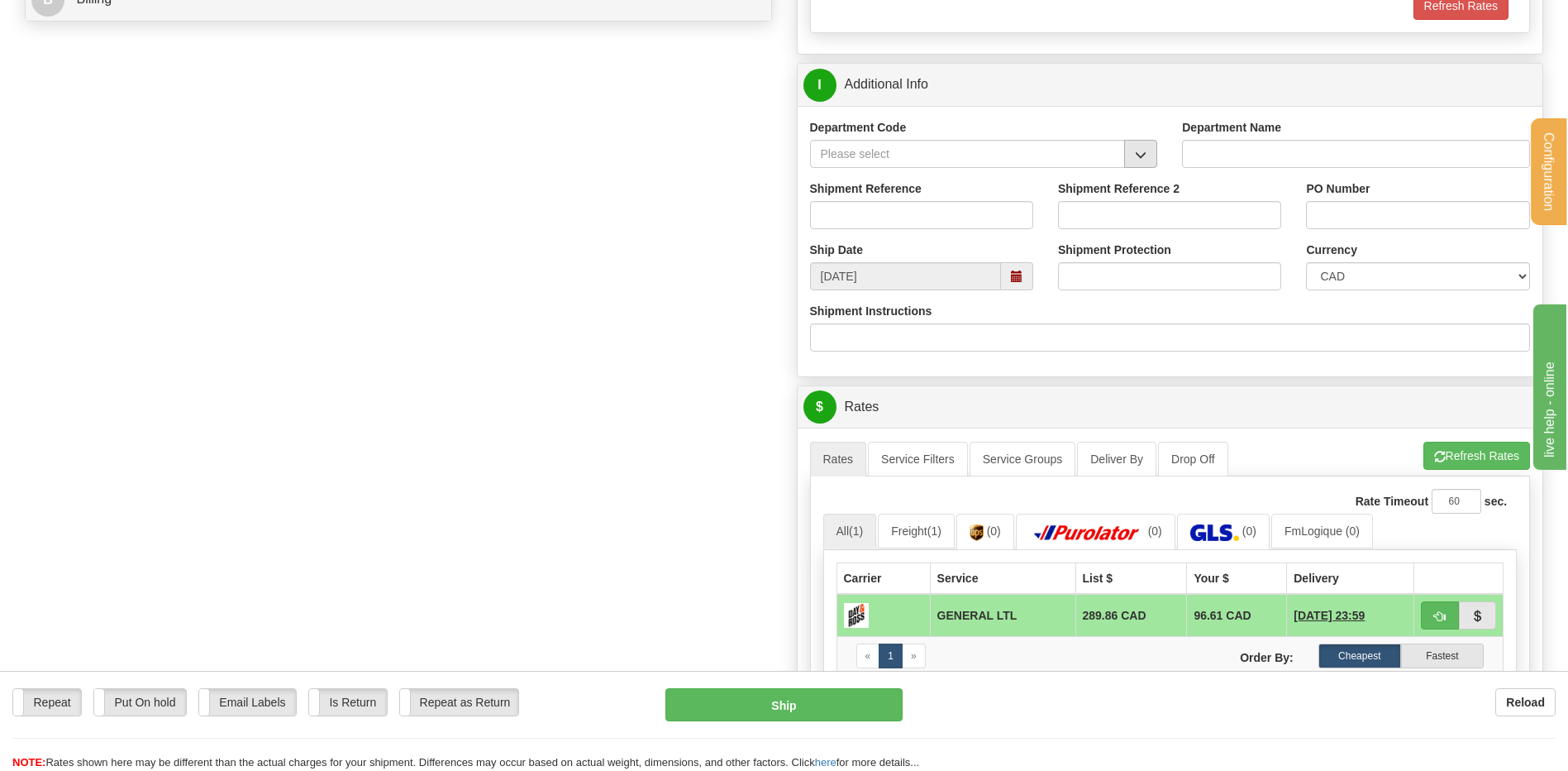
type input "..."
click at [1135, 152] on span "button" at bounding box center [1141, 155] width 12 height 11
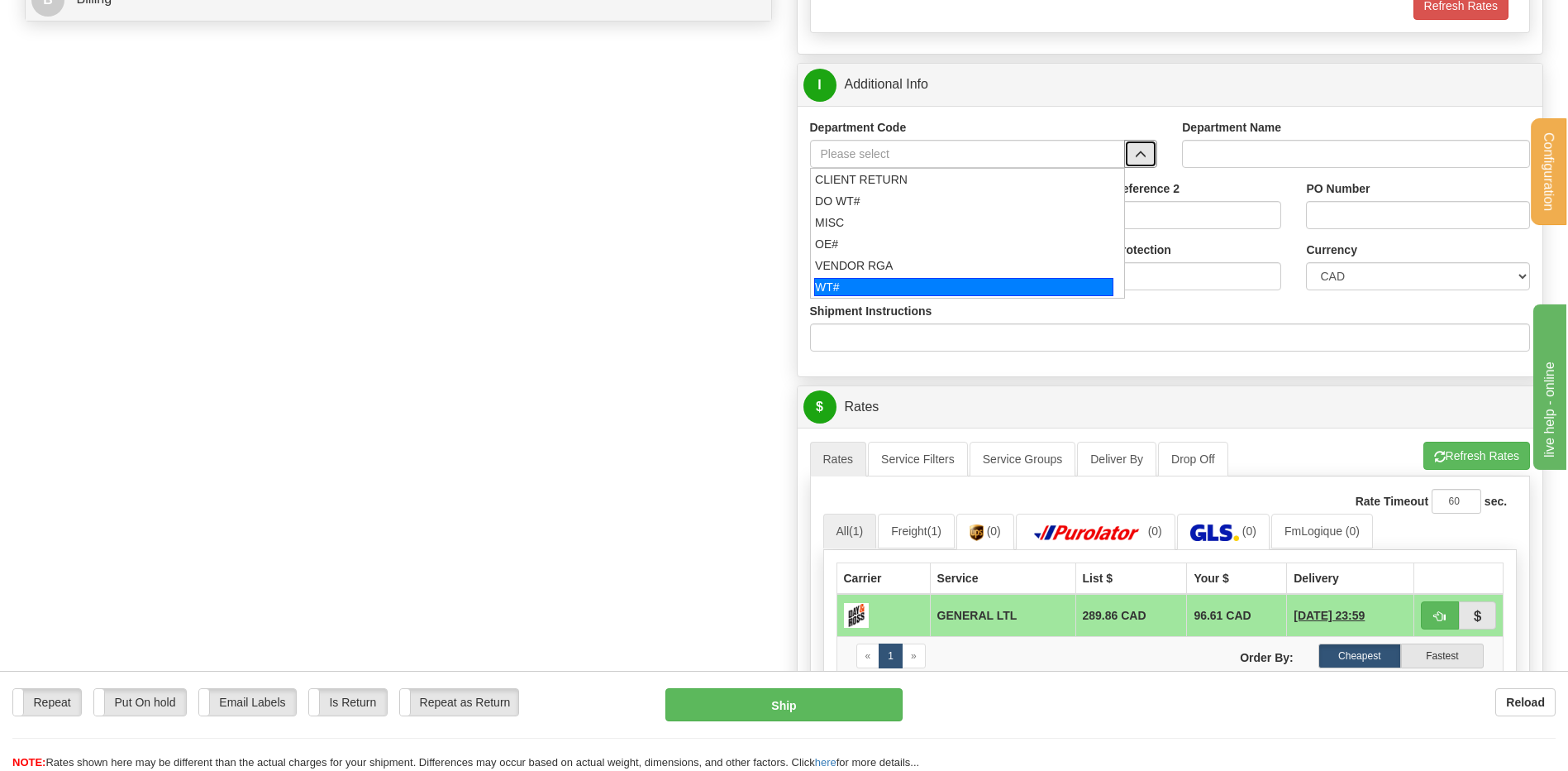
click at [884, 285] on div "WT#" at bounding box center [963, 287] width 299 height 18
type input "WT#"
type input "WAREHOUSE TRANSFERS"
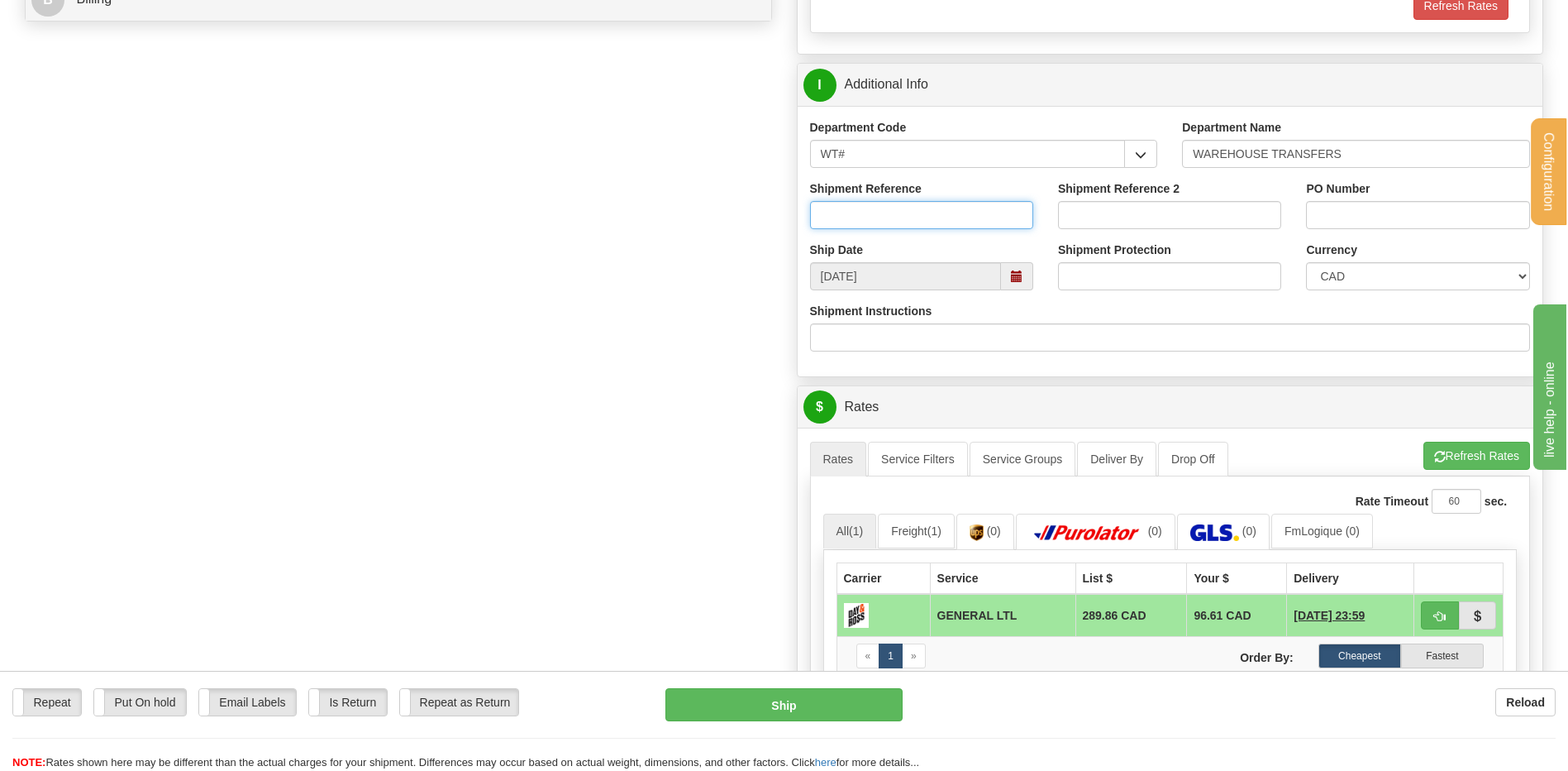
click at [899, 221] on input "Shipment Reference" at bounding box center [922, 214] width 223 height 28
type input "TRANSFERT 09"
type input "RECEPTION"
select select "MB"
click at [1377, 233] on div "PO Number" at bounding box center [1417, 211] width 248 height 61
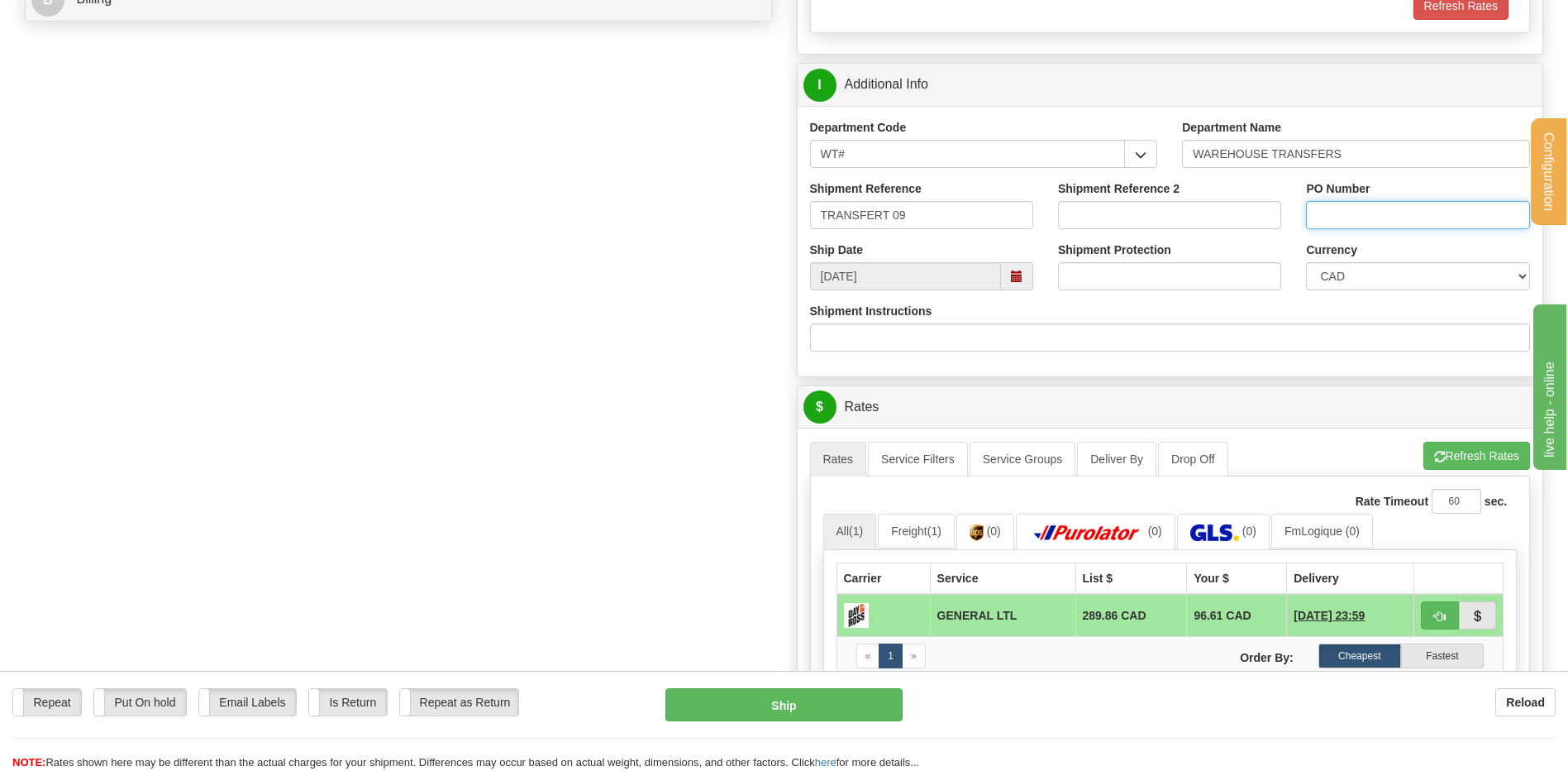
click at [1375, 222] on input "PO Number" at bounding box center [1418, 214] width 223 height 28
type input "TRANSFERT [GEOGRAPHIC_DATA]"
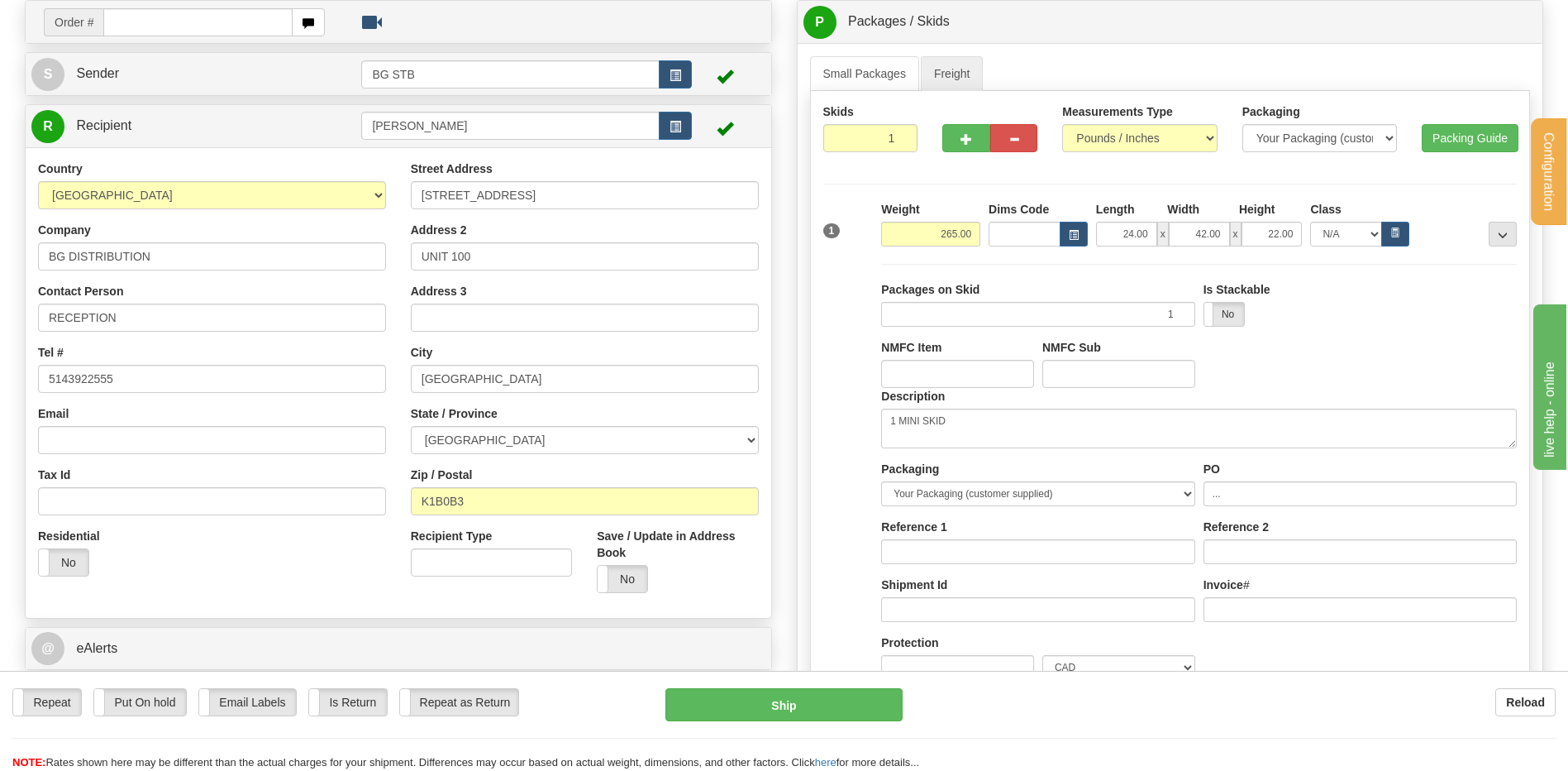
scroll to position [156, 0]
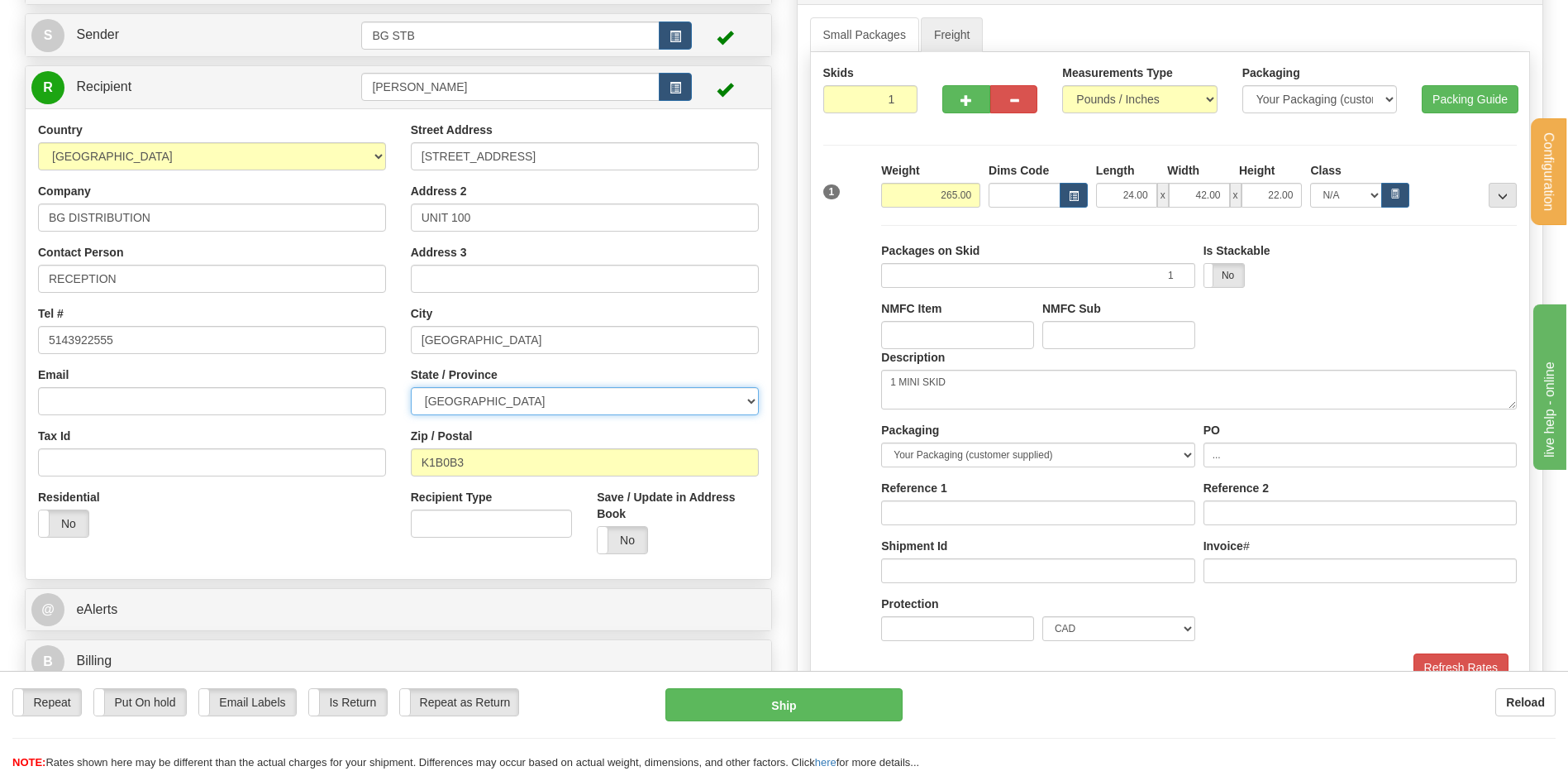
click at [608, 405] on select "[GEOGRAPHIC_DATA] [GEOGRAPHIC_DATA] [GEOGRAPHIC_DATA] [GEOGRAPHIC_DATA] [GEOGRA…" at bounding box center [585, 401] width 348 height 28
select select "ON"
click at [411, 387] on select "[GEOGRAPHIC_DATA] [GEOGRAPHIC_DATA] [GEOGRAPHIC_DATA] [GEOGRAPHIC_DATA] [GEOGRA…" at bounding box center [585, 401] width 348 height 28
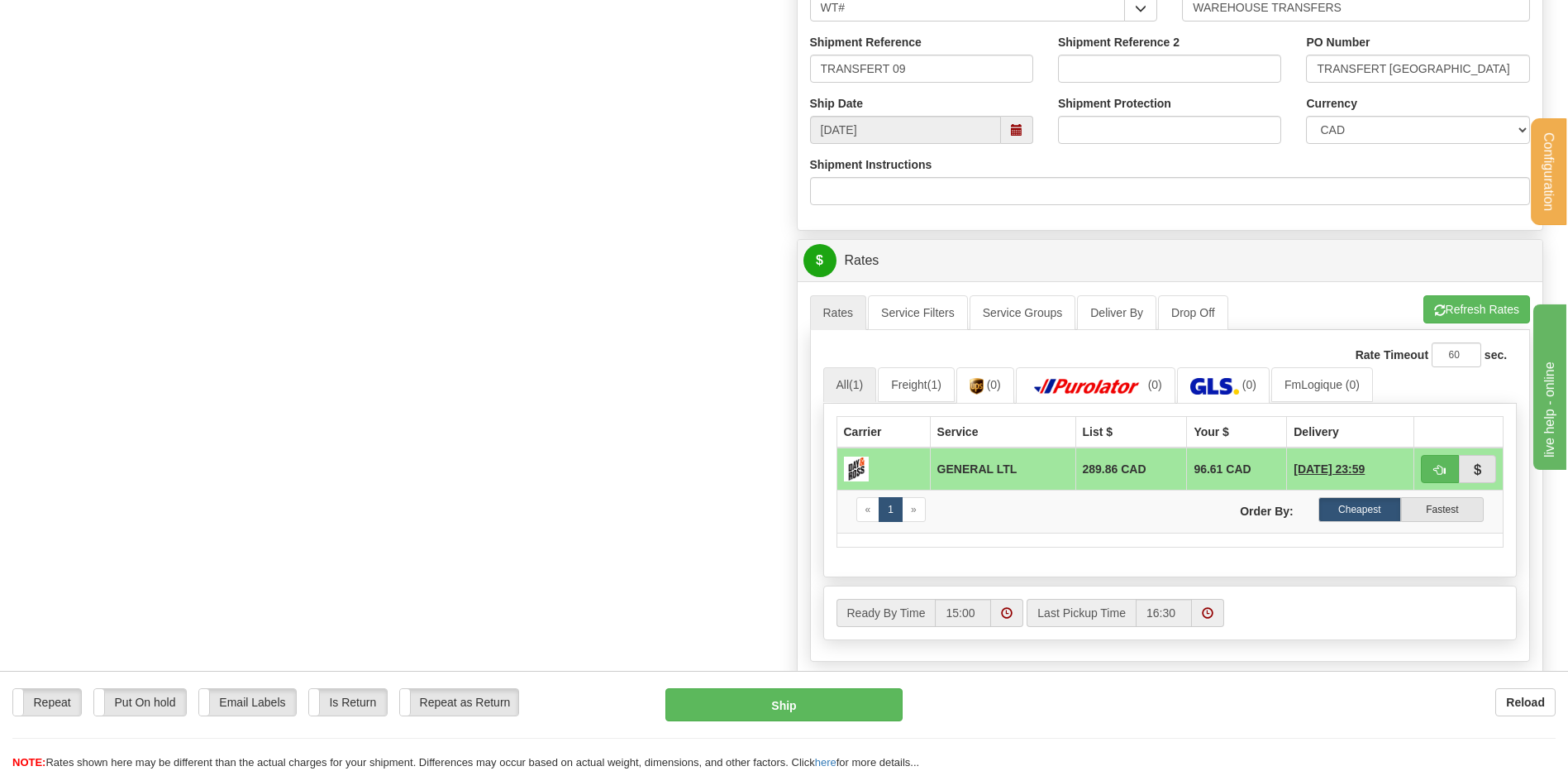
scroll to position [1065, 0]
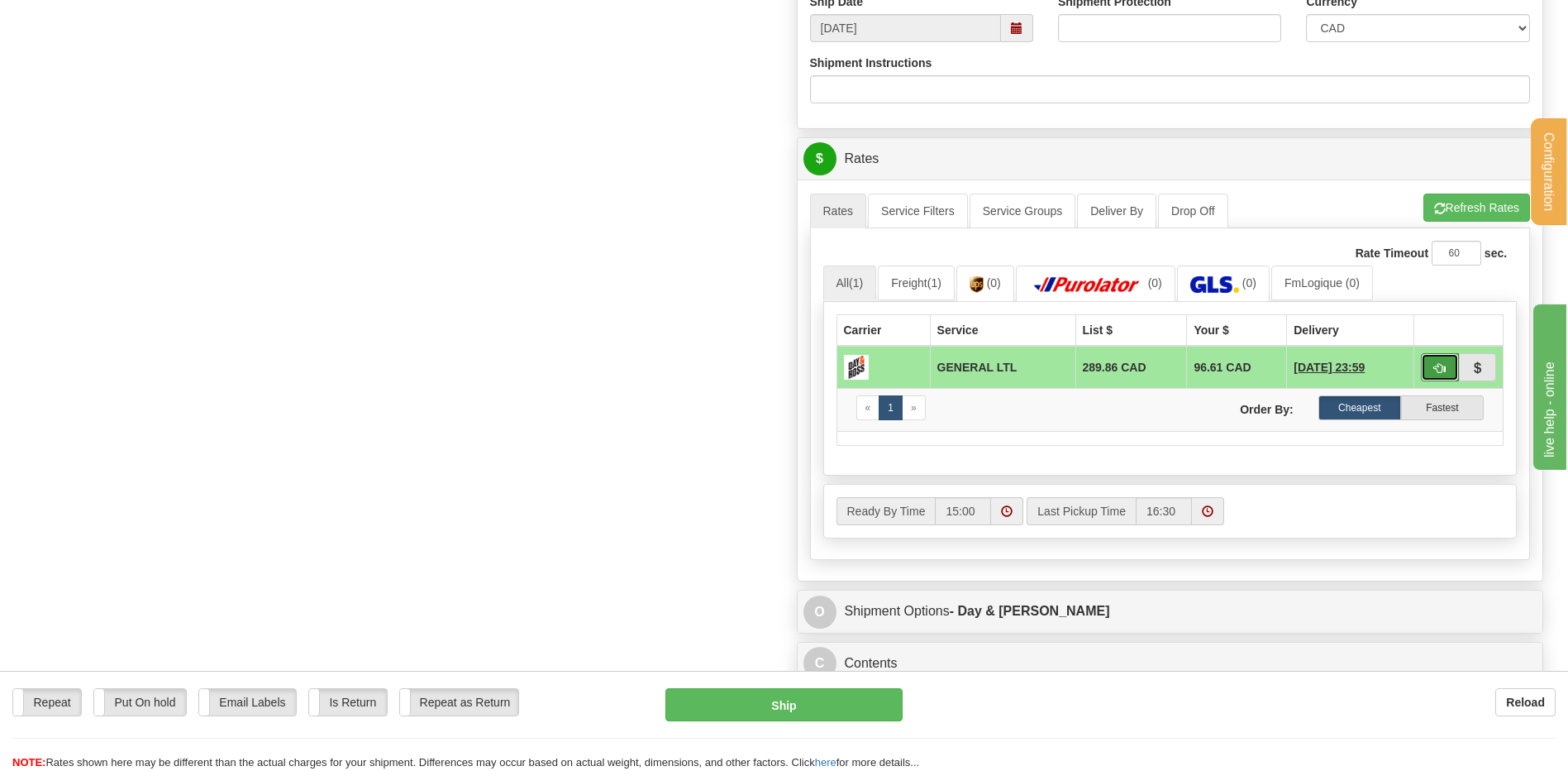
drag, startPoint x: 1444, startPoint y: 366, endPoint x: 1336, endPoint y: 375, distance: 108.4
click at [1444, 366] on span "button" at bounding box center [1440, 368] width 12 height 11
type input "GL"
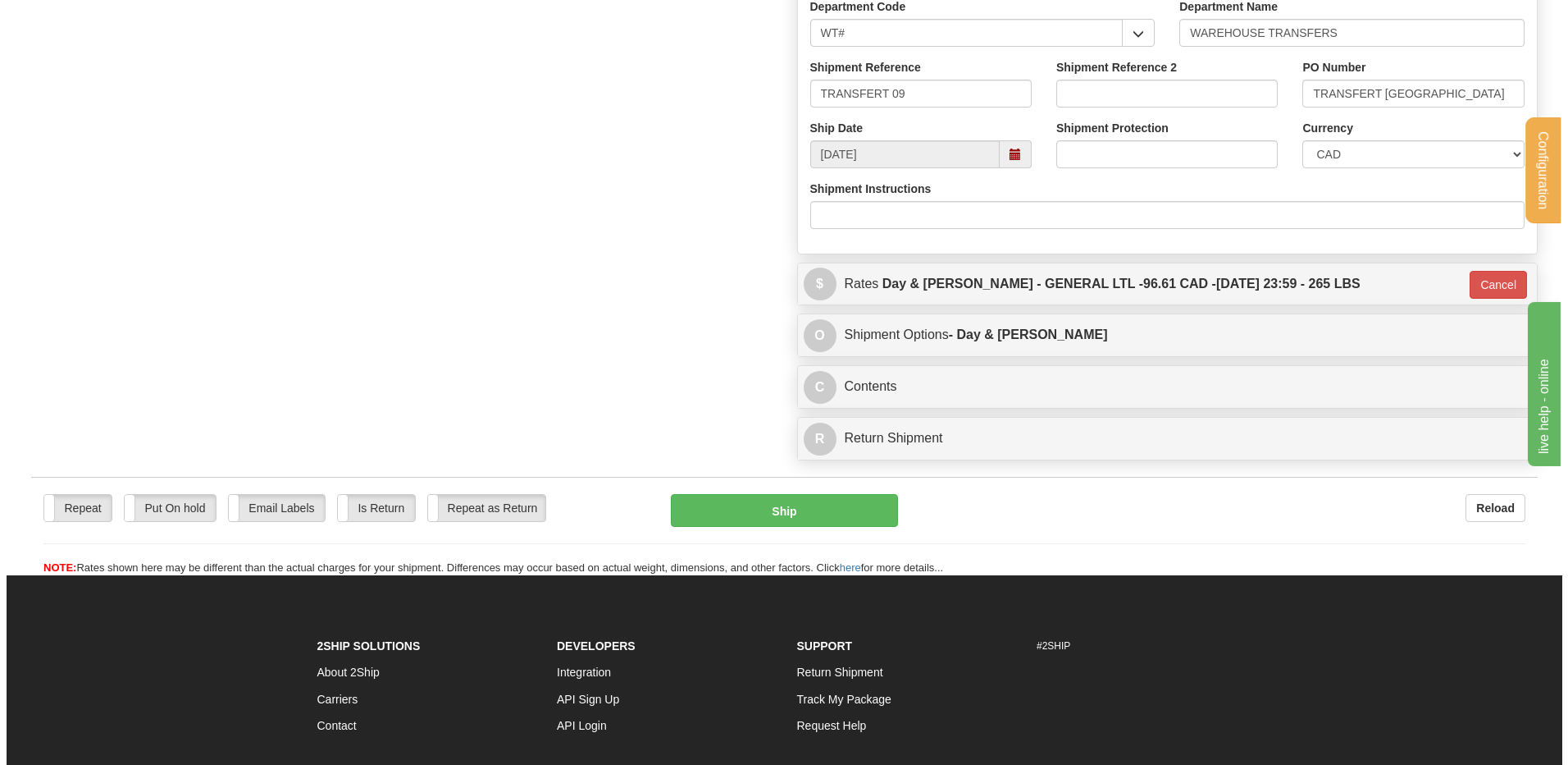
scroll to position [810, 0]
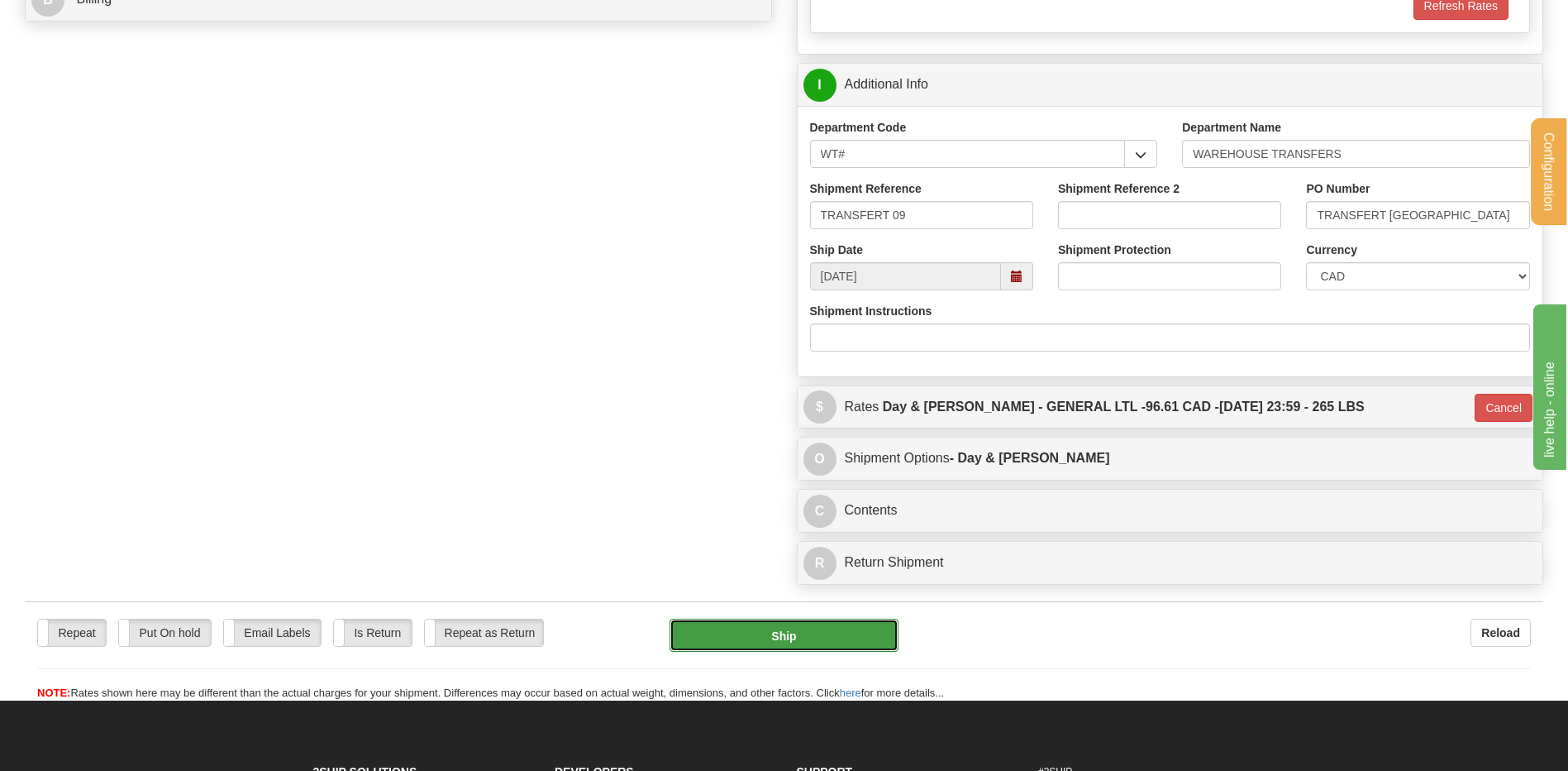
click at [771, 632] on button "Ship" at bounding box center [783, 635] width 228 height 33
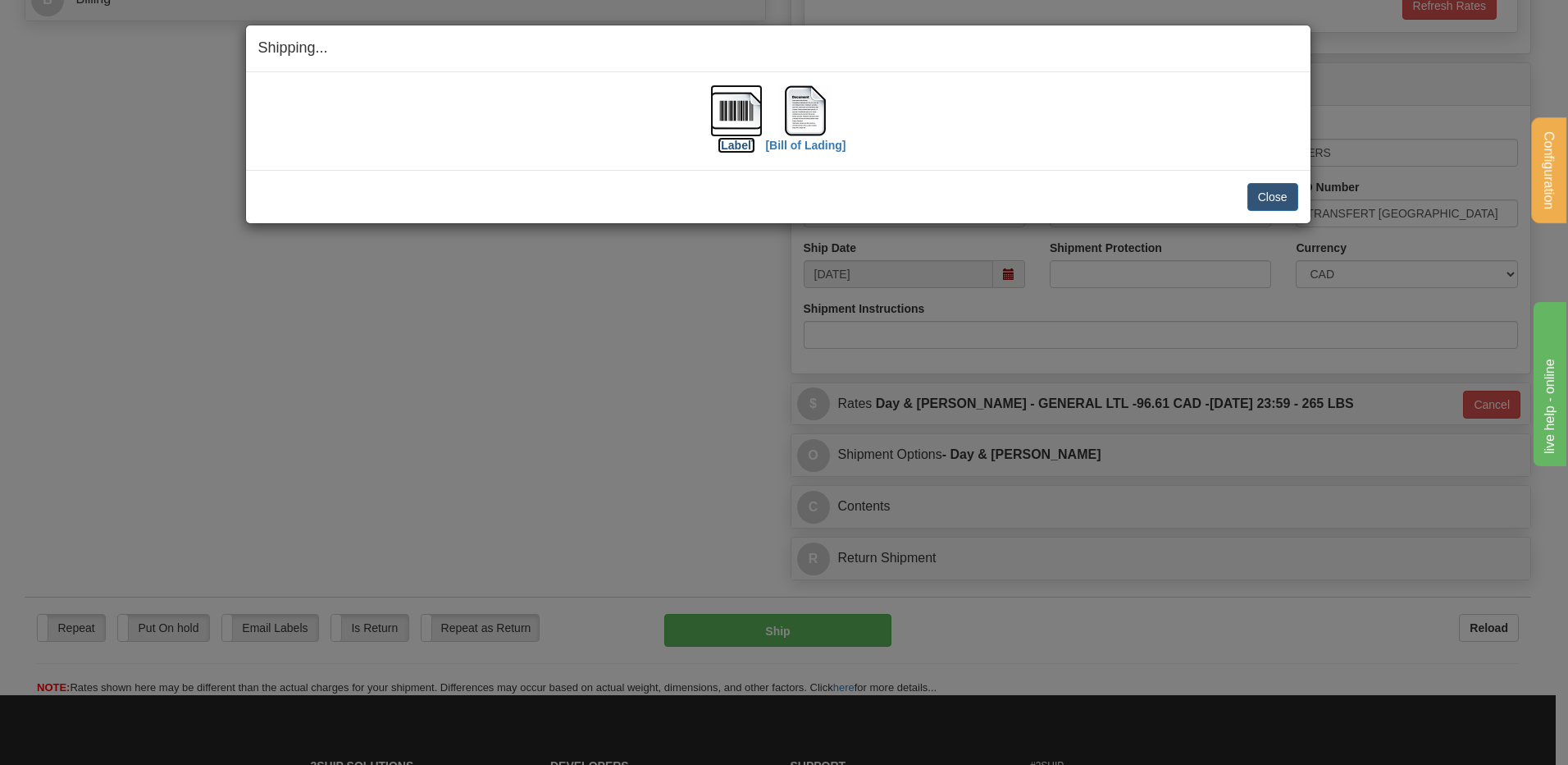
click at [729, 115] on img at bounding box center [737, 111] width 53 height 53
click at [810, 84] on img at bounding box center [806, 111] width 53 height 53
